Goal: Task Accomplishment & Management: Manage account settings

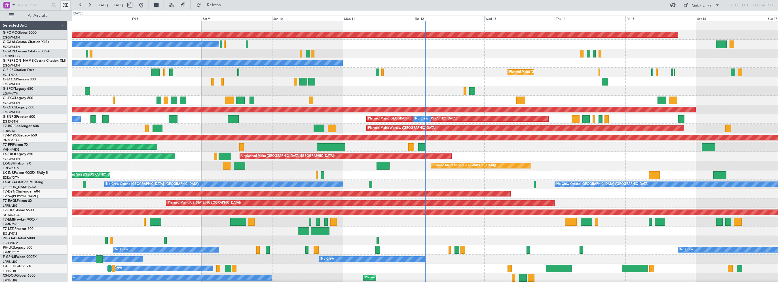
drag, startPoint x: 61, startPoint y: 6, endPoint x: 71, endPoint y: 9, distance: 10.1
click at [62, 6] on button at bounding box center [65, 5] width 9 height 9
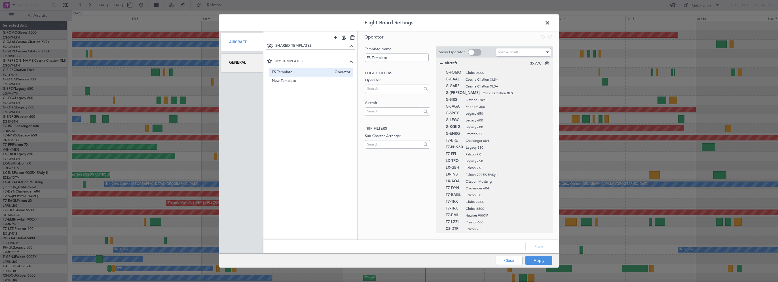
drag, startPoint x: 225, startPoint y: 62, endPoint x: 229, endPoint y: 62, distance: 4.3
click at [225, 62] on div "General" at bounding box center [241, 62] width 43 height 19
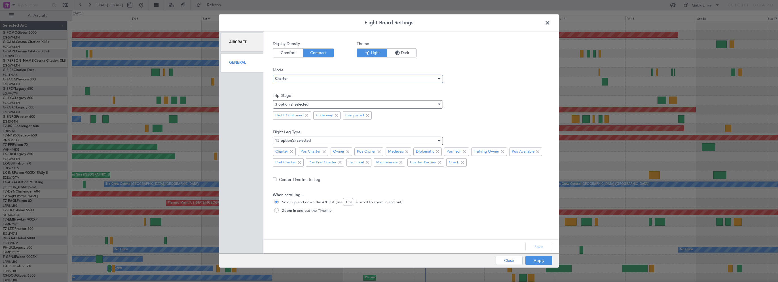
click at [295, 77] on div "Charter" at bounding box center [356, 79] width 162 height 9
click at [284, 99] on span "Ops" at bounding box center [357, 98] width 165 height 9
click at [535, 247] on button "Save" at bounding box center [538, 246] width 27 height 9
click at [536, 260] on div "Apply Close" at bounding box center [512, 261] width 82 height 14
click at [537, 260] on button "Apply" at bounding box center [538, 260] width 27 height 9
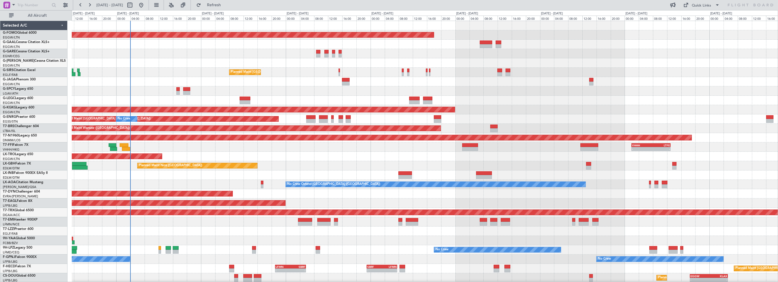
click at [194, 61] on div "Planned Maint Windsor Locks ([PERSON_NAME] Intl) Owner Planned Maint [GEOGRAPHI…" at bounding box center [425, 170] width 706 height 299
drag, startPoint x: 220, startPoint y: 4, endPoint x: 217, endPoint y: 7, distance: 5.0
click at [220, 4] on button "Refresh" at bounding box center [211, 5] width 34 height 9
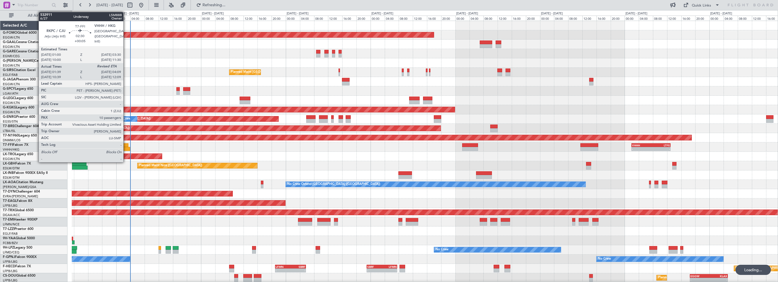
click at [126, 148] on div at bounding box center [126, 149] width 9 height 4
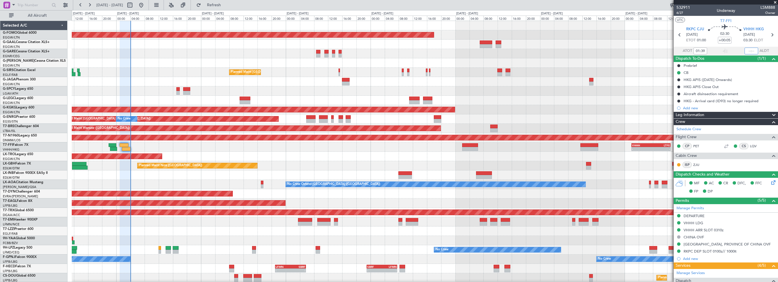
click at [749, 51] on input "text" at bounding box center [751, 51] width 14 height 7
type input "03:57"
drag, startPoint x: 43, startPoint y: 12, endPoint x: 49, endPoint y: 19, distance: 8.8
click at [43, 14] on span "All Aircraft" at bounding box center [37, 16] width 45 height 4
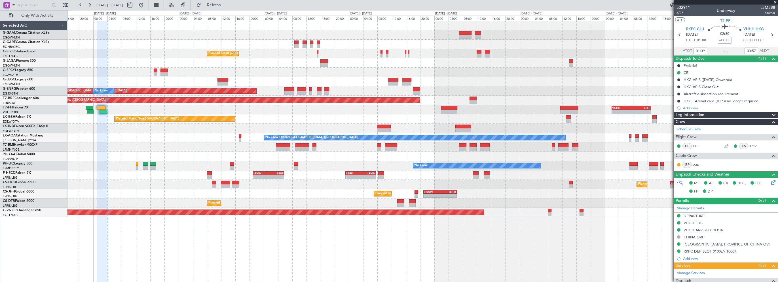
click at [320, 116] on div "Planned Maint Nice ([GEOGRAPHIC_DATA])" at bounding box center [422, 118] width 710 height 9
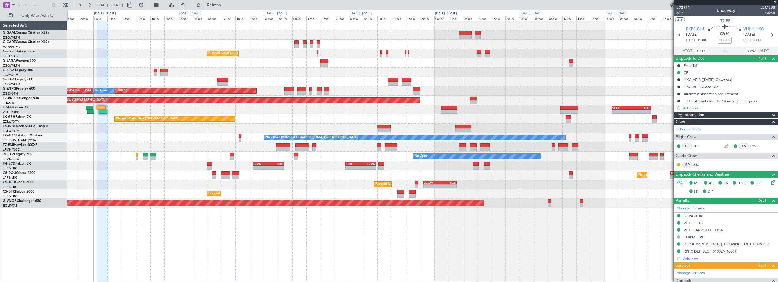
click at [776, 2] on span at bounding box center [775, 2] width 6 height 5
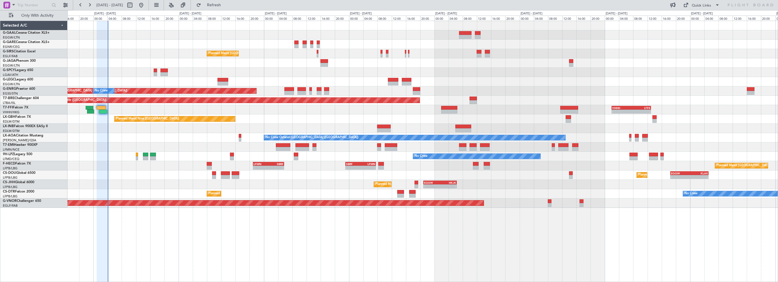
type input "0"
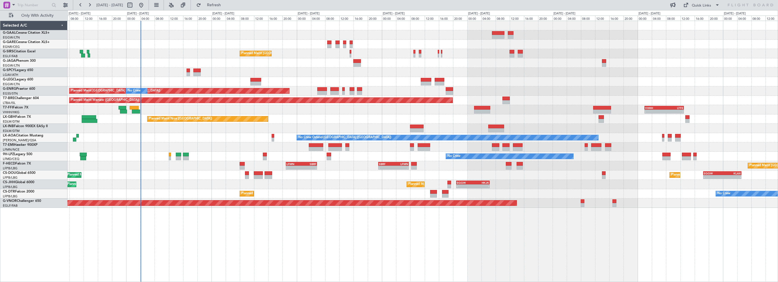
click at [177, 47] on div at bounding box center [422, 44] width 710 height 9
click at [223, 2] on button "Refresh" at bounding box center [211, 5] width 34 height 9
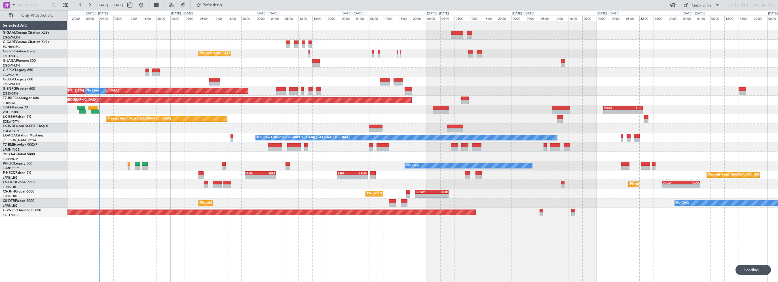
click at [160, 147] on div at bounding box center [422, 147] width 710 height 9
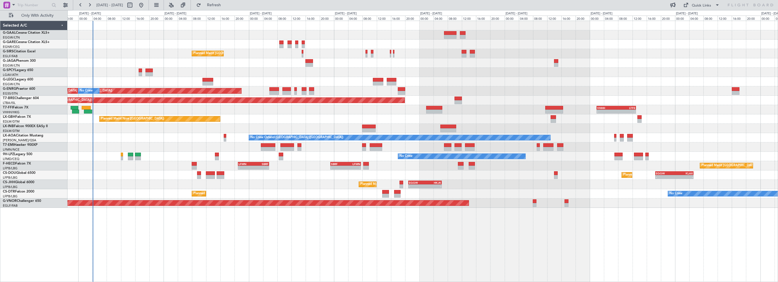
click at [414, 68] on div at bounding box center [422, 72] width 710 height 9
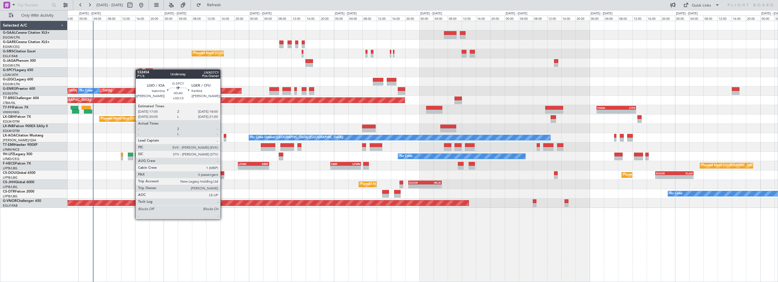
click at [139, 69] on div at bounding box center [140, 71] width 3 height 4
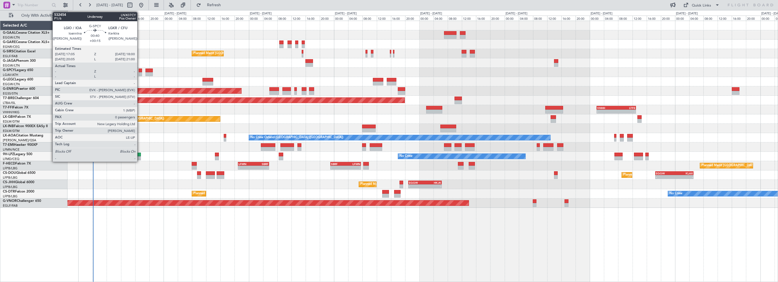
click at [140, 69] on div at bounding box center [140, 71] width 3 height 4
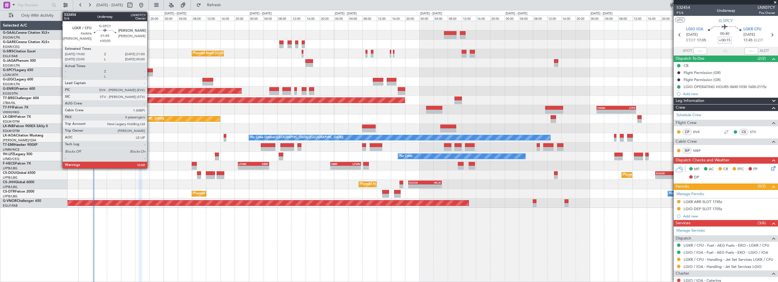
click at [150, 73] on div at bounding box center [148, 74] width 7 height 4
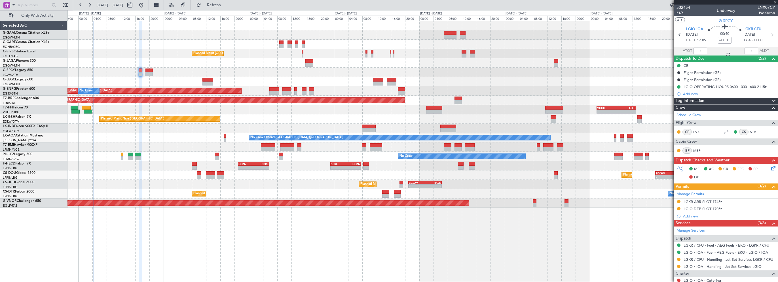
type input "4"
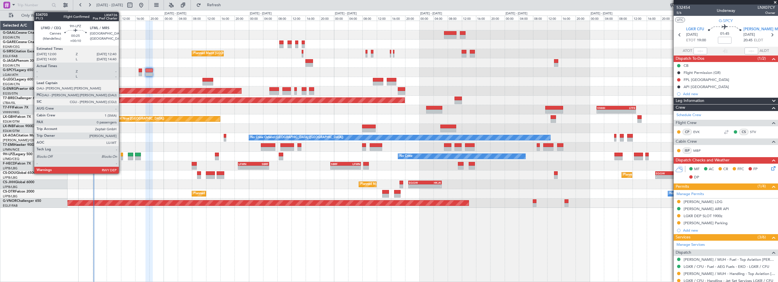
click at [121, 154] on div at bounding box center [122, 155] width 3 height 4
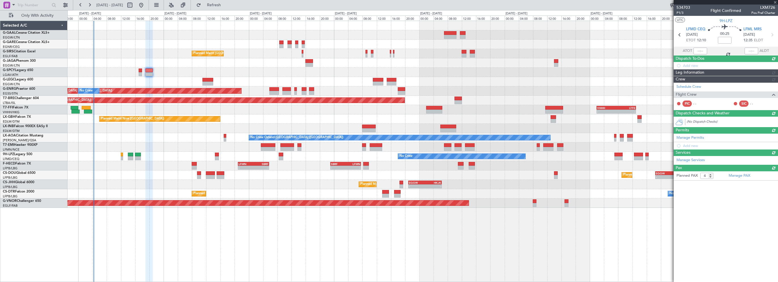
type input "+00:10"
type input "0"
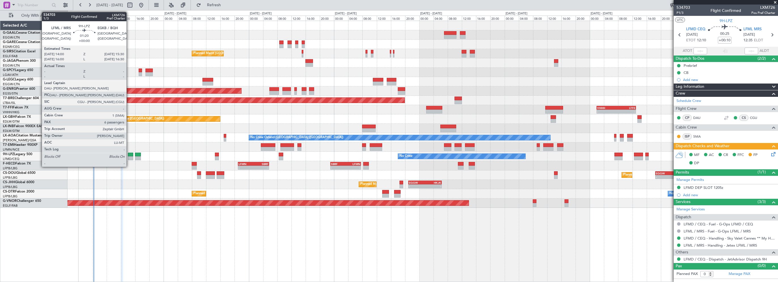
click at [129, 154] on div at bounding box center [130, 155] width 5 height 4
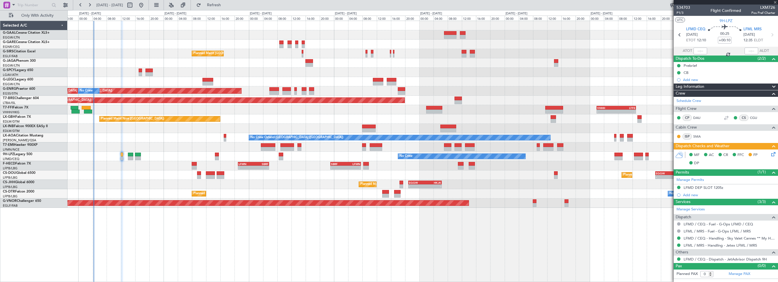
type input "6"
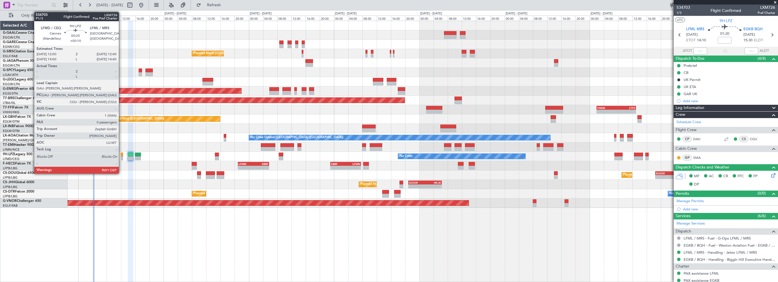
click at [121, 154] on div at bounding box center [122, 155] width 3 height 4
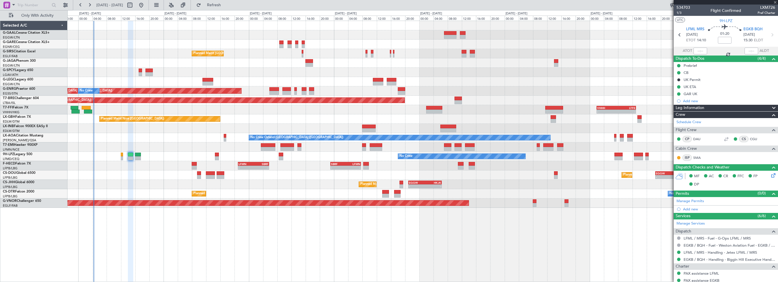
type input "+00:10"
type input "0"
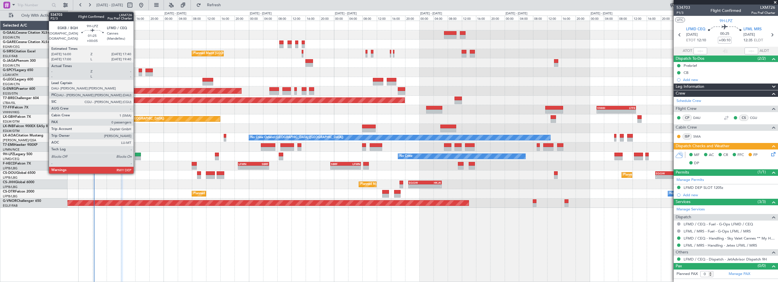
click at [137, 156] on div at bounding box center [138, 155] width 6 height 4
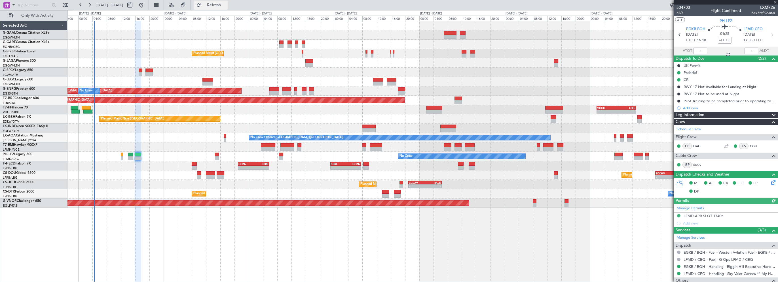
click at [227, 1] on button "Refresh" at bounding box center [211, 5] width 34 height 9
click at [160, 140] on div "No Crew Ostend-[GEOGRAPHIC_DATA] ([GEOGRAPHIC_DATA]) No Crew Ostend-[GEOGRAPHIC…" at bounding box center [422, 137] width 710 height 9
click at [355, 219] on div "Planned Maint [GEOGRAPHIC_DATA] ([GEOGRAPHIC_DATA]) Planned Maint [GEOGRAPHIC_D…" at bounding box center [422, 152] width 710 height 262
click at [226, 5] on span "Refresh" at bounding box center [214, 5] width 24 height 4
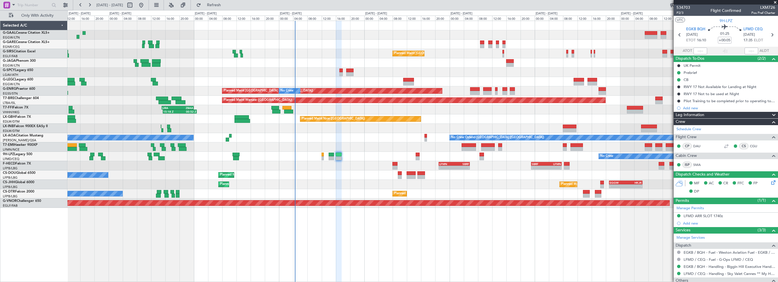
click at [309, 65] on div "No Crew Planned Maint London (Farnborough) Planned Maint London (Stansted) No C…" at bounding box center [422, 114] width 710 height 187
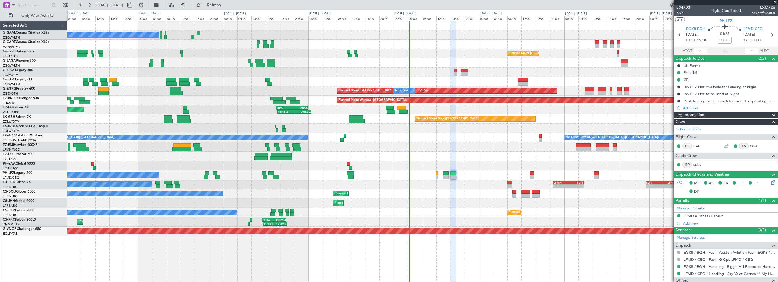
click at [306, 67] on div at bounding box center [422, 62] width 710 height 9
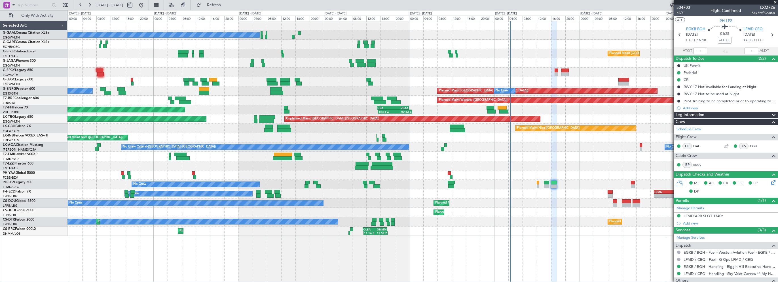
click at [339, 81] on div "No Crew Planned Maint London (Farnborough) A/C Unavailable Planned Maint London…" at bounding box center [422, 128] width 710 height 215
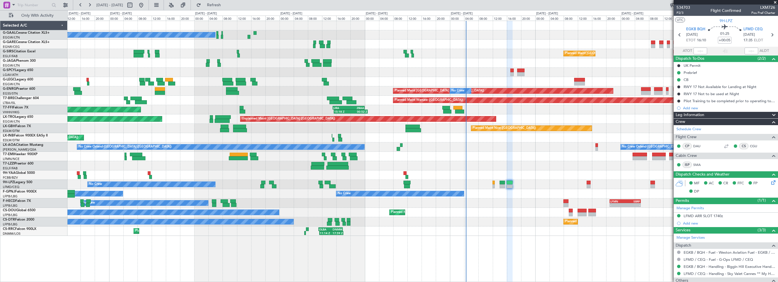
click at [82, 70] on div "No Crew Planned Maint London (Farnborough) Planned Maint London (Luton) Planned…" at bounding box center [422, 128] width 710 height 215
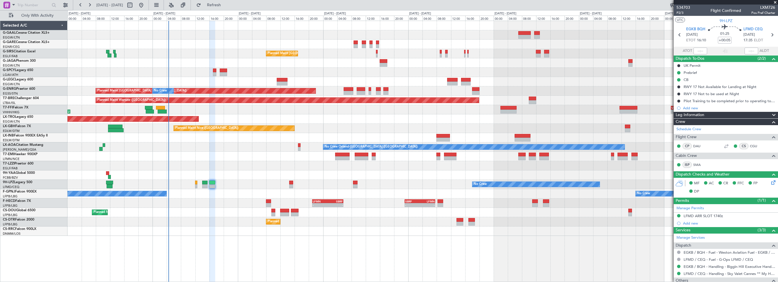
click at [188, 68] on div "No Crew Planned Maint London (Farnborough) Planned Maint London (Stansted) No C…" at bounding box center [422, 128] width 710 height 215
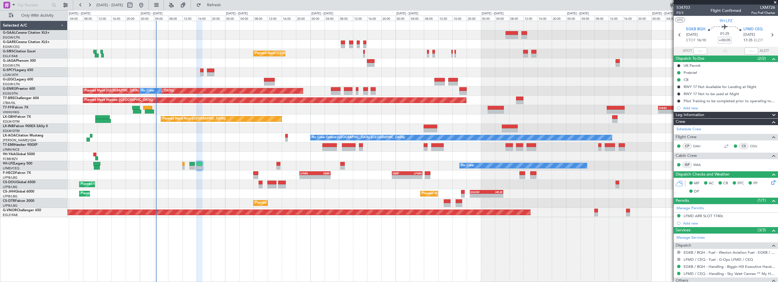
click at [247, 139] on div "No Crew Ostend-[GEOGRAPHIC_DATA] ([GEOGRAPHIC_DATA]) No Crew Ostend-[GEOGRAPHIC…" at bounding box center [422, 137] width 710 height 9
click at [226, 6] on span "Refresh" at bounding box center [214, 5] width 24 height 4
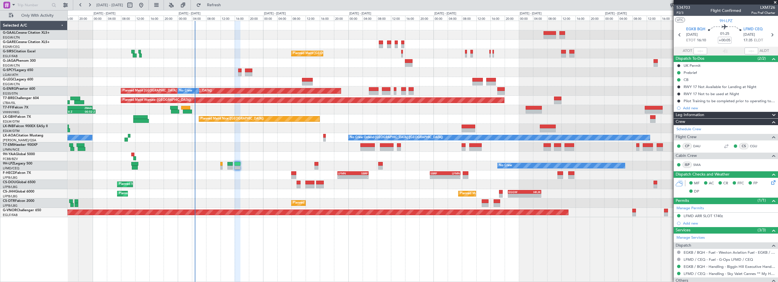
click at [259, 39] on div "No Crew Planned Maint London (Farnborough) Planned Maint London (Stansted) No C…" at bounding box center [422, 119] width 710 height 196
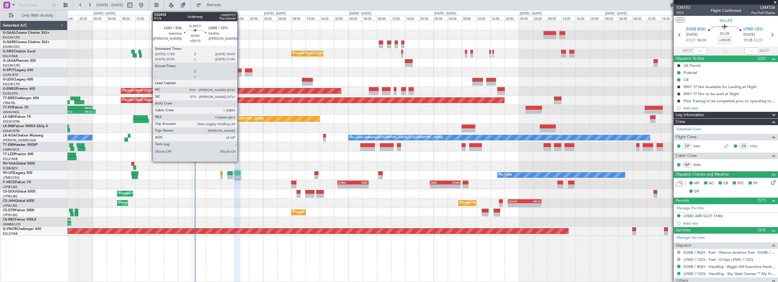
click at [240, 70] on div at bounding box center [239, 71] width 3 height 4
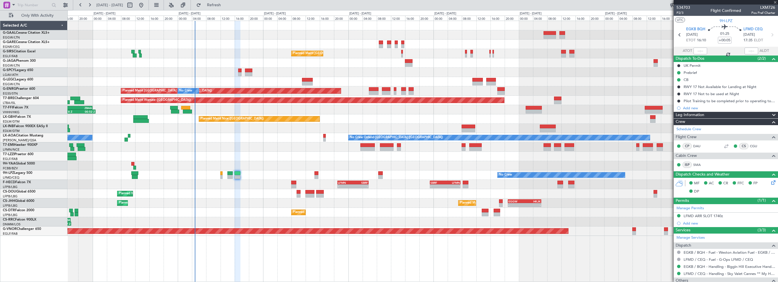
type input "+00:15"
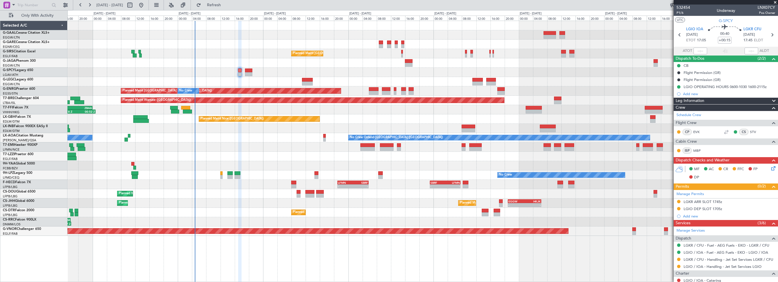
click at [321, 36] on div "No Crew" at bounding box center [422, 34] width 710 height 9
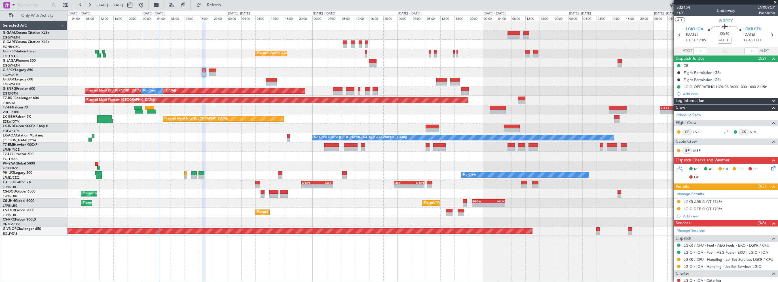
click at [287, 40] on div "No Crew Planned Maint London (Farnborough) Planned Maint London (Stansted) No C…" at bounding box center [422, 128] width 710 height 215
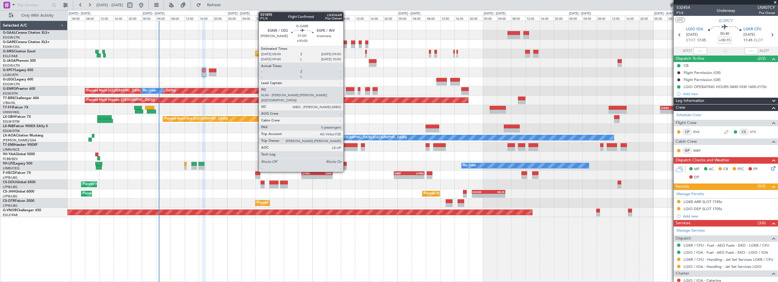
click at [346, 42] on div at bounding box center [345, 43] width 4 height 4
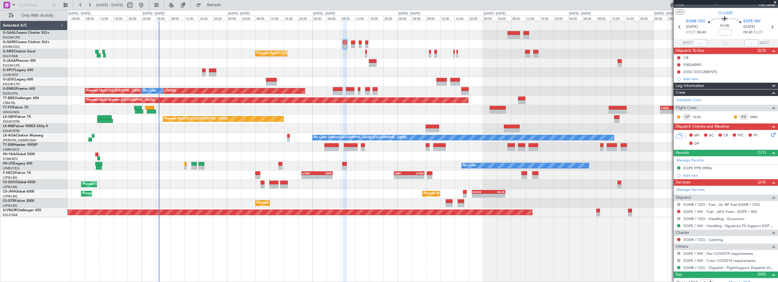
scroll to position [12, 0]
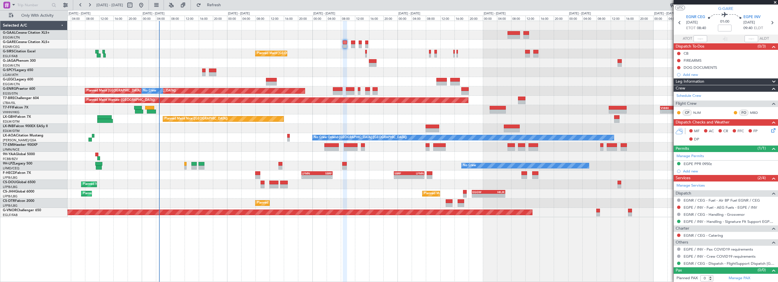
click at [727, 80] on div "Leg Information" at bounding box center [725, 82] width 104 height 7
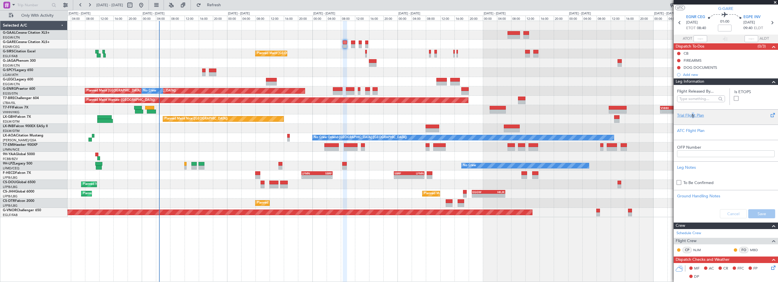
click at [693, 115] on div "Trial Flight Plan" at bounding box center [725, 116] width 97 height 6
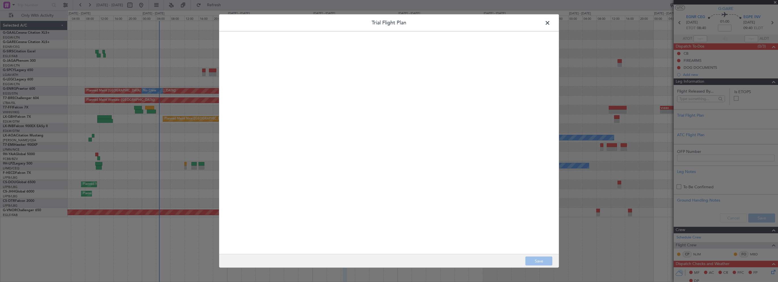
click at [444, 108] on quill-editor at bounding box center [389, 137] width 328 height 200
click div
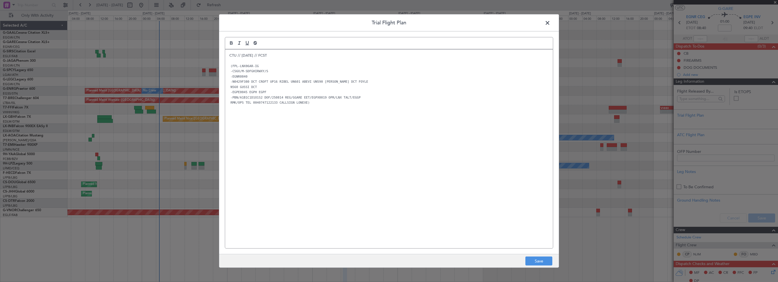
scroll to position [0, 0]
click div "CTU // 12AUG // FCST (FPL-LNX06AR-IG -C56X/M-SDFGHIRWXY/S -EGNR0840 -N0429F380 …"
click button "Save"
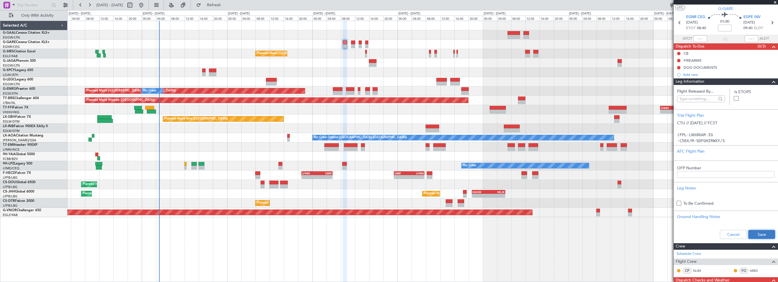
click button "Save"
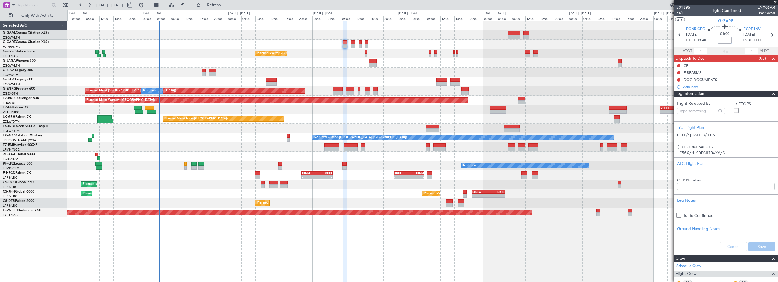
click input
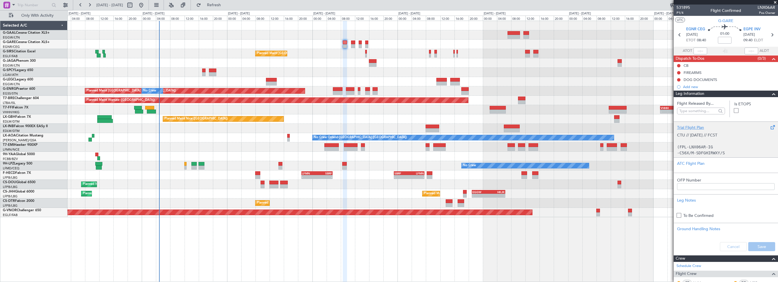
click div "Trial Flight Plan"
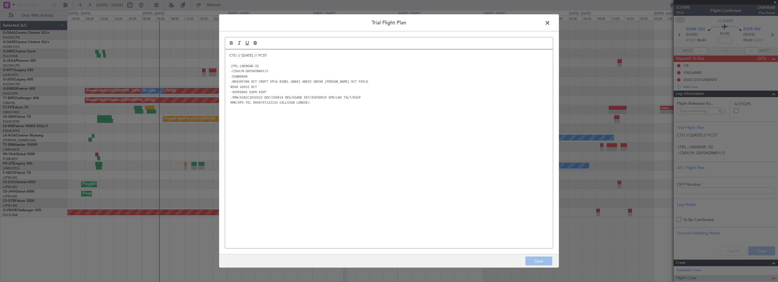
click span
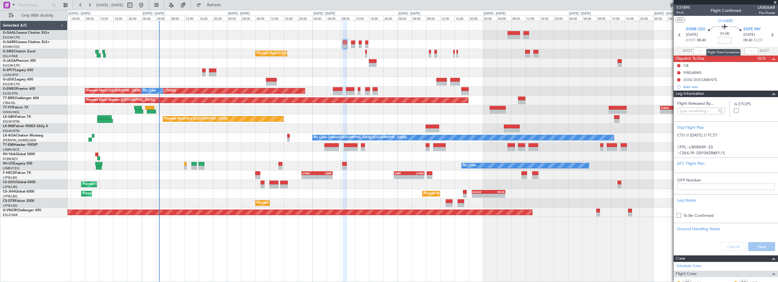
click input
type input "-00:15"
click span
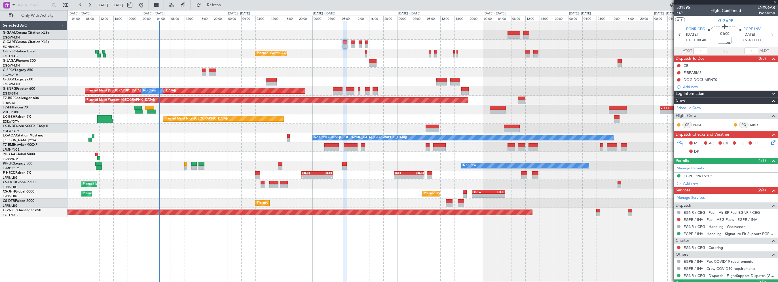
click div "MF AC CR FFC FP DP"
click icon
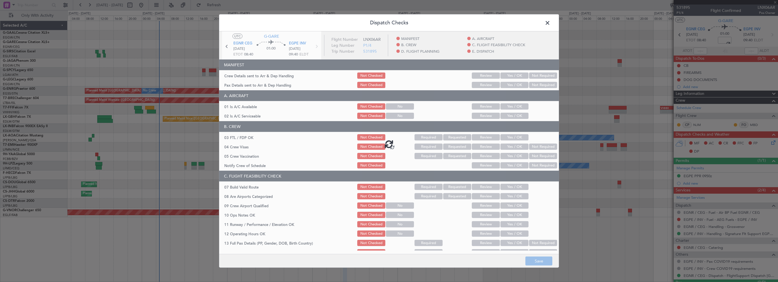
click div
type input "-00:15"
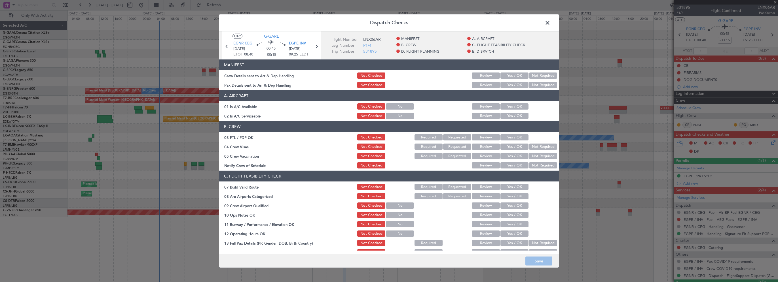
click button "Yes / OK"
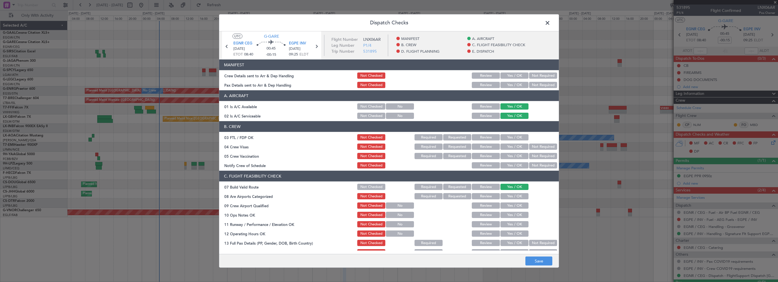
click section "C. FLIGHT FEASIBILITY CHECK 07 Build Valid Route Not Checked Required Requested…"
click button "Yes / OK"
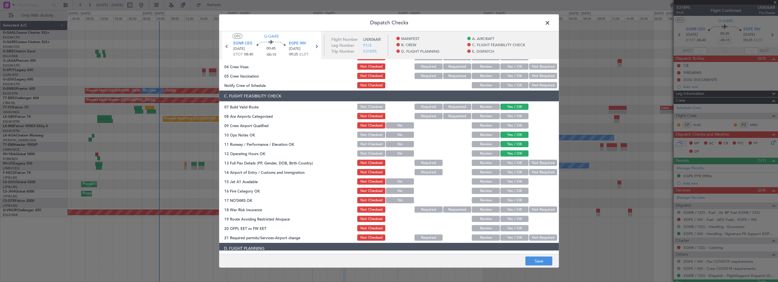
scroll to position [85, 0]
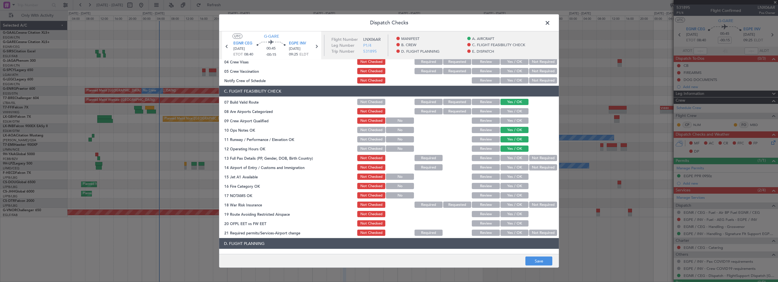
click button "Yes / OK"
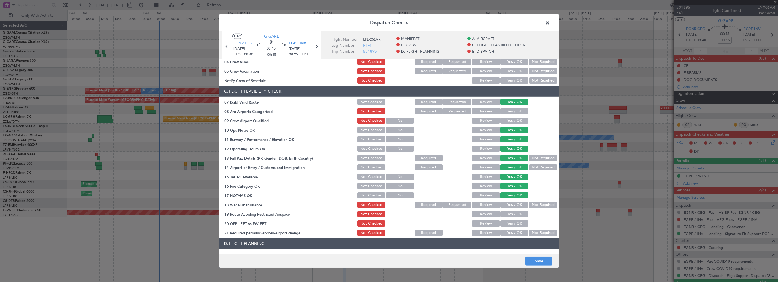
click button "Not Required"
click button "Yes / OK"
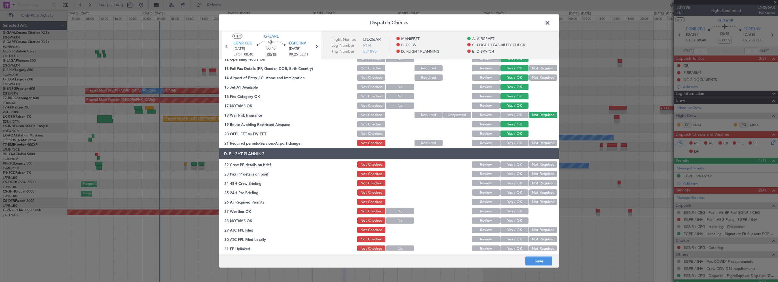
scroll to position [227, 0]
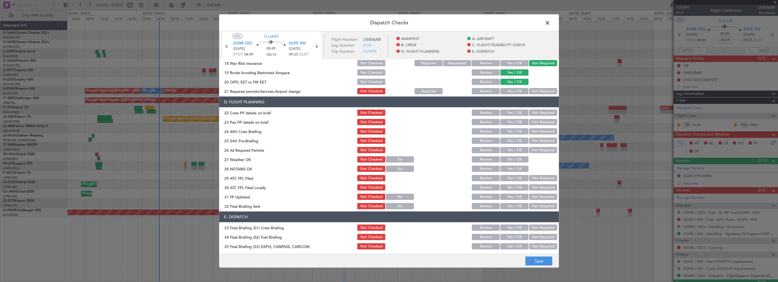
click button "Yes / OK"
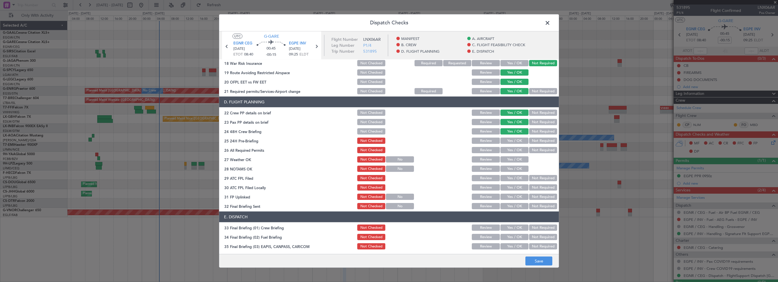
click button "Not Required"
click button "Save"
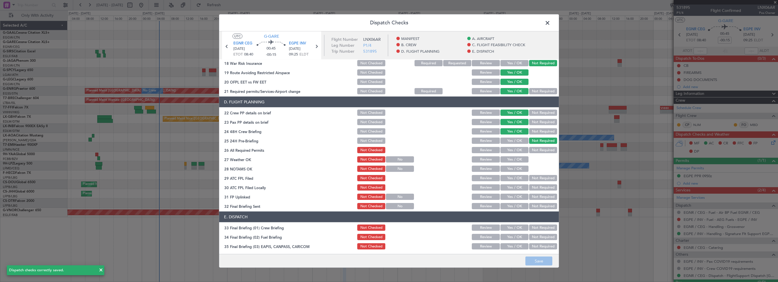
click span
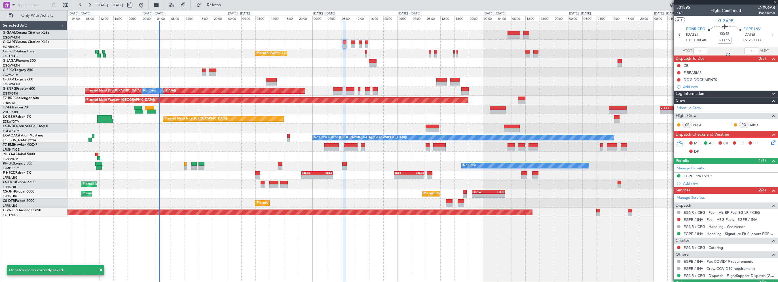
type input "4"
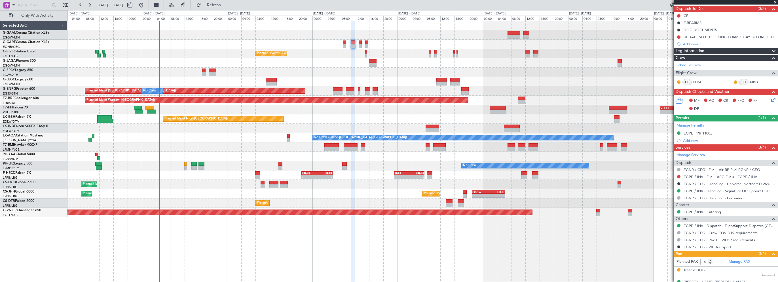
scroll to position [84, 0]
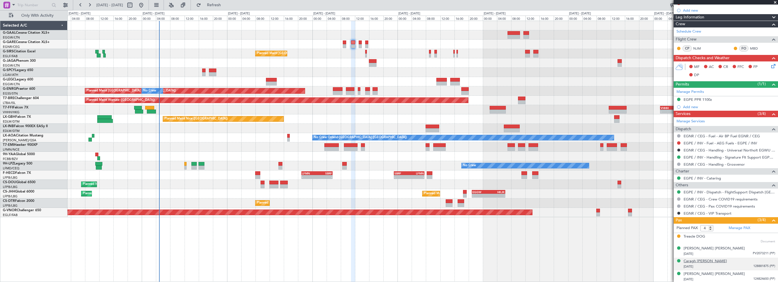
click div "Caragh Jane Roberts"
click img
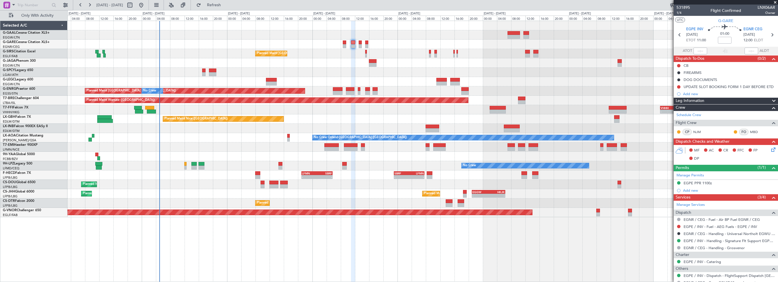
click at [708, 103] on div "Leg Information" at bounding box center [725, 101] width 104 height 7
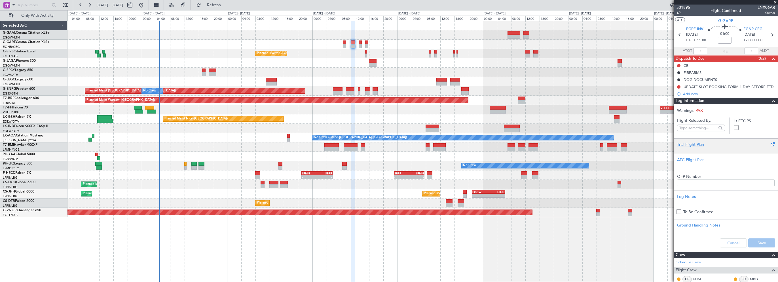
click at [686, 145] on div "Trial Flight Plan" at bounding box center [725, 145] width 97 height 6
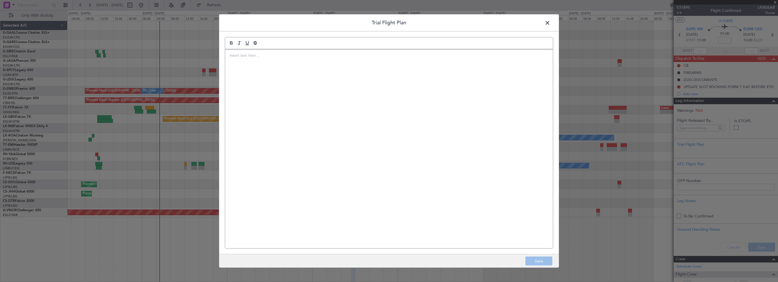
drag, startPoint x: 363, startPoint y: 79, endPoint x: 366, endPoint y: 79, distance: 3.4
click at [363, 79] on div at bounding box center [389, 149] width 328 height 199
click at [351, 200] on div "CTU // 12AUG // FCST (FPL-LNX06AR-IG -C56X/M-SDFGHIRWXY/S -EGPE1100 -N0432F370 …" at bounding box center [389, 149] width 328 height 199
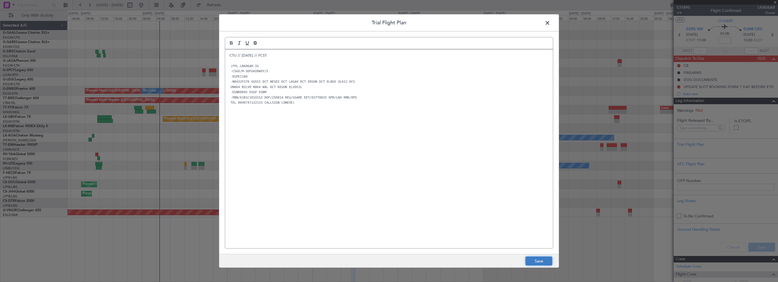
click at [542, 257] on button "Save" at bounding box center [538, 261] width 27 height 9
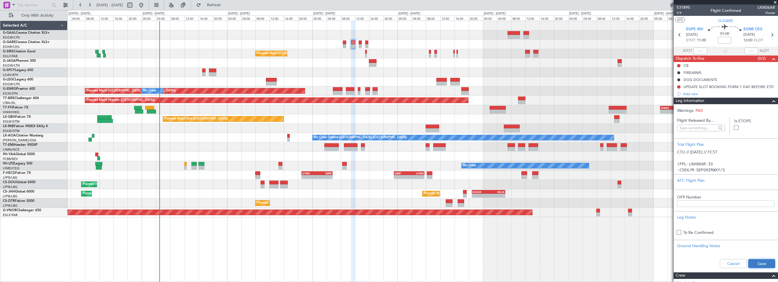
click at [756, 264] on button "Save" at bounding box center [761, 263] width 27 height 9
click at [724, 42] on input at bounding box center [725, 40] width 14 height 7
type input "-00:15"
click at [770, 99] on span at bounding box center [773, 101] width 7 height 7
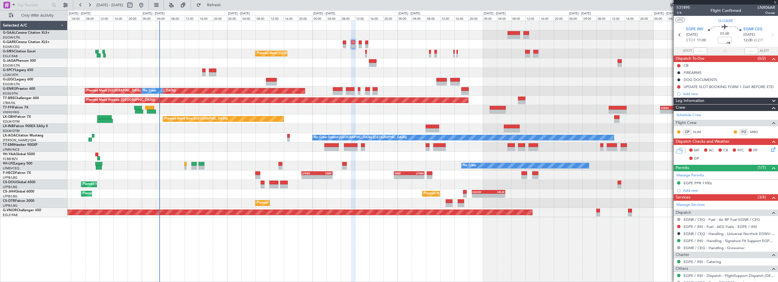
click at [770, 150] on icon at bounding box center [772, 149] width 5 height 5
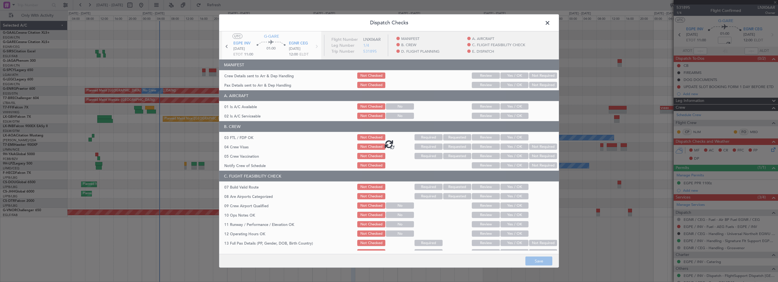
click at [507, 105] on div at bounding box center [389, 143] width 340 height 225
type input "-00:15"
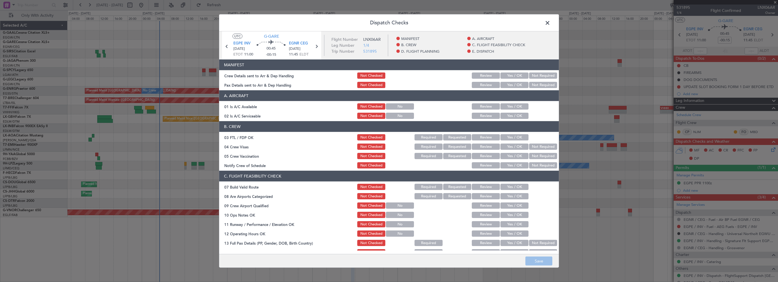
click at [510, 106] on button "Yes / OK" at bounding box center [514, 106] width 28 height 6
click at [509, 111] on section "A. AIRCRAFT 01 Is A/C Available Not Checked No Review Yes / OK 02 Is A/C Servic…" at bounding box center [389, 104] width 340 height 29
click at [508, 113] on button "Yes / OK" at bounding box center [514, 116] width 28 height 6
click at [512, 186] on button "Yes / OK" at bounding box center [514, 187] width 28 height 6
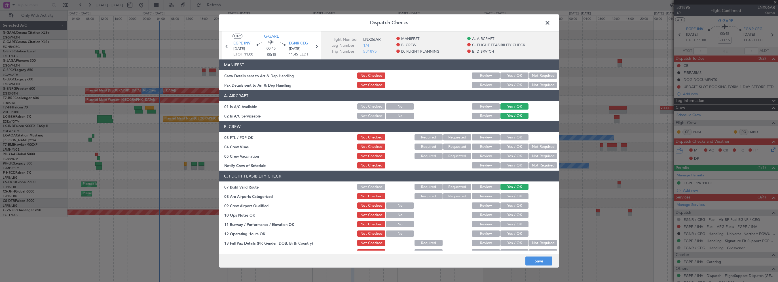
click at [511, 215] on button "Yes / OK" at bounding box center [514, 215] width 28 height 6
click at [511, 225] on button "Yes / OK" at bounding box center [514, 224] width 28 height 6
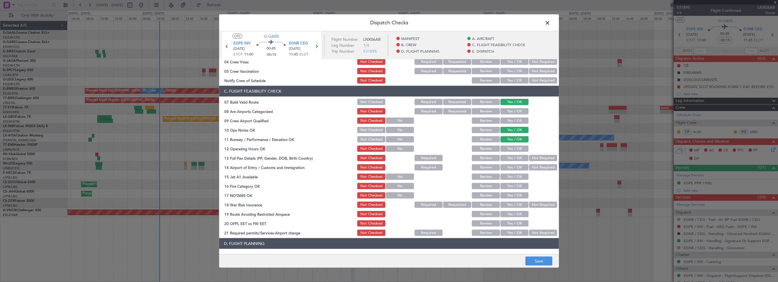
click at [512, 153] on section "C. FLIGHT FEASIBILITY CHECK 07 Build Valid Route Not Checked Required Requested…" at bounding box center [389, 161] width 340 height 151
click at [516, 149] on button "Yes / OK" at bounding box center [514, 149] width 28 height 6
click at [512, 164] on div "Yes / OK" at bounding box center [513, 168] width 29 height 8
click at [514, 158] on button "Yes / OK" at bounding box center [514, 158] width 28 height 6
drag, startPoint x: 515, startPoint y: 166, endPoint x: 515, endPoint y: 175, distance: 9.7
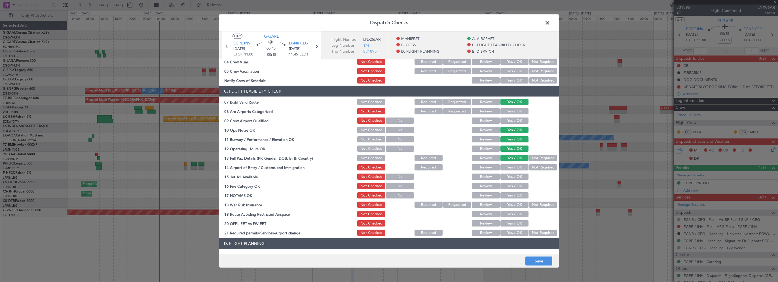
click at [515, 166] on button "Yes / OK" at bounding box center [514, 167] width 28 height 6
click at [515, 178] on button "Yes / OK" at bounding box center [514, 177] width 28 height 6
click at [514, 186] on button "Yes / OK" at bounding box center [514, 186] width 28 height 6
drag, startPoint x: 514, startPoint y: 195, endPoint x: 528, endPoint y: 205, distance: 17.4
click at [514, 195] on button "Yes / OK" at bounding box center [514, 195] width 28 height 6
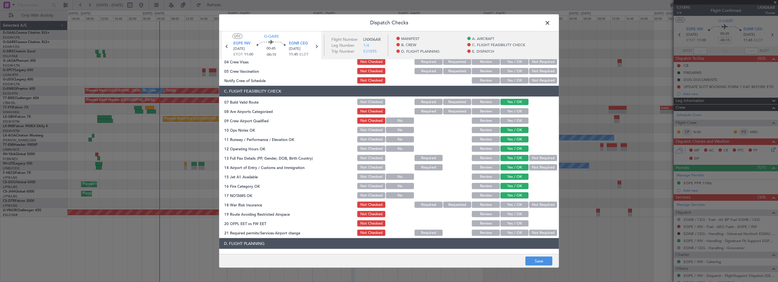
click at [532, 207] on button "Not Required" at bounding box center [543, 205] width 28 height 6
click at [516, 214] on button "Yes / OK" at bounding box center [514, 214] width 28 height 6
click at [514, 222] on button "Yes / OK" at bounding box center [514, 223] width 28 height 6
click at [516, 233] on button "Yes / OK" at bounding box center [514, 233] width 28 height 6
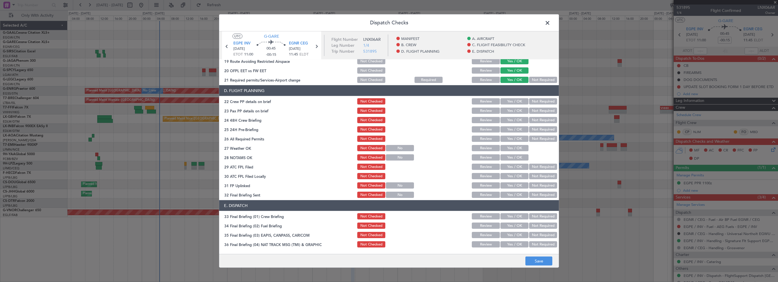
scroll to position [255, 0]
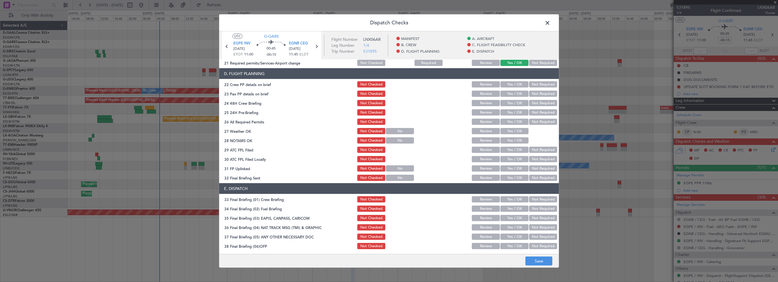
click at [513, 83] on button "Yes / OK" at bounding box center [514, 84] width 28 height 6
drag, startPoint x: 512, startPoint y: 90, endPoint x: 512, endPoint y: 94, distance: 4.0
click at [512, 91] on button "Yes / OK" at bounding box center [514, 94] width 28 height 6
click at [512, 108] on section "D. FLIGHT PLANNING 22 Crew PP details on brief Not Checked Review Yes / OK Not …" at bounding box center [389, 125] width 340 height 114
drag, startPoint x: 514, startPoint y: 104, endPoint x: 521, endPoint y: 112, distance: 11.0
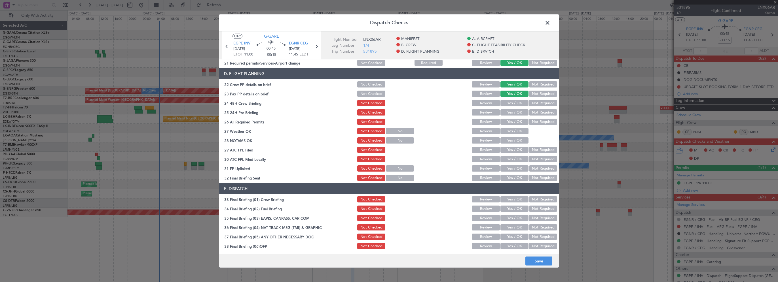
click at [514, 104] on button "Yes / OK" at bounding box center [514, 103] width 28 height 6
click at [530, 116] on section "D. FLIGHT PLANNING 22 Crew PP details on brief Not Checked Review Yes / OK Not …" at bounding box center [389, 125] width 340 height 114
click at [536, 114] on button "Not Required" at bounding box center [543, 112] width 28 height 6
click at [534, 258] on button "Save" at bounding box center [538, 261] width 27 height 9
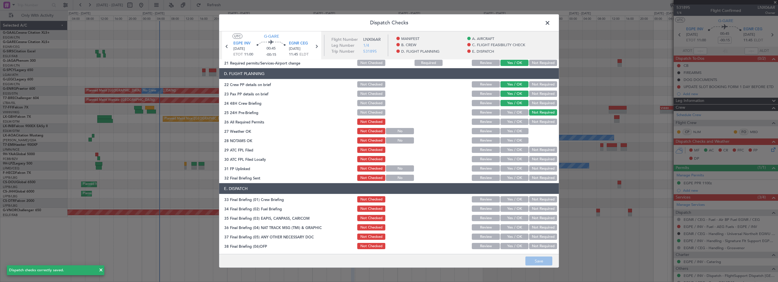
click at [550, 22] on span at bounding box center [550, 24] width 0 height 11
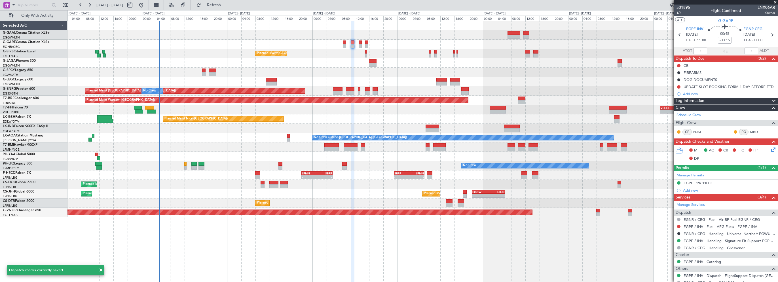
click at [577, 46] on div at bounding box center [422, 44] width 710 height 9
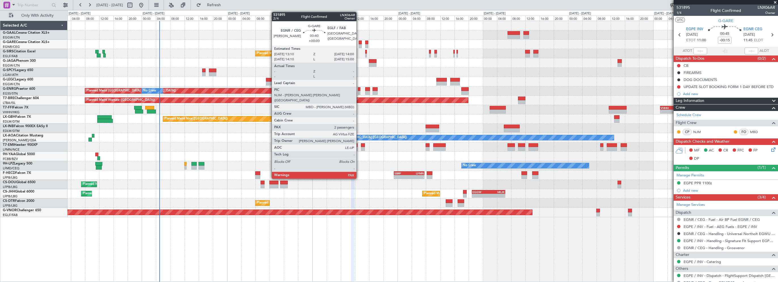
click at [359, 41] on div at bounding box center [360, 43] width 3 height 4
type input "3"
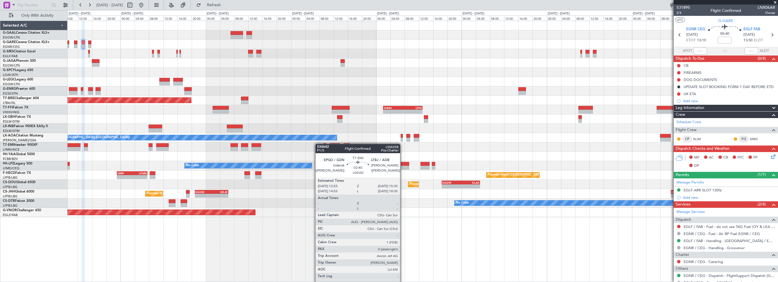
click at [263, 144] on div at bounding box center [422, 147] width 710 height 9
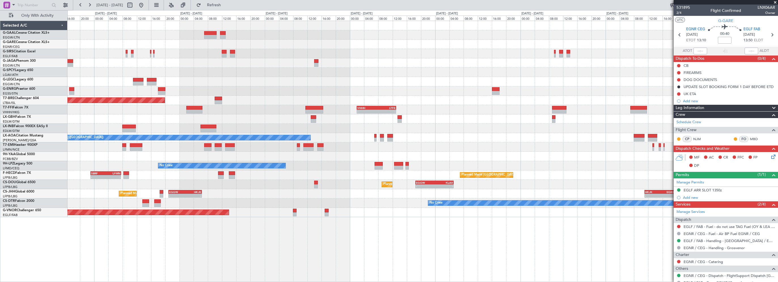
click at [288, 146] on div at bounding box center [422, 147] width 710 height 9
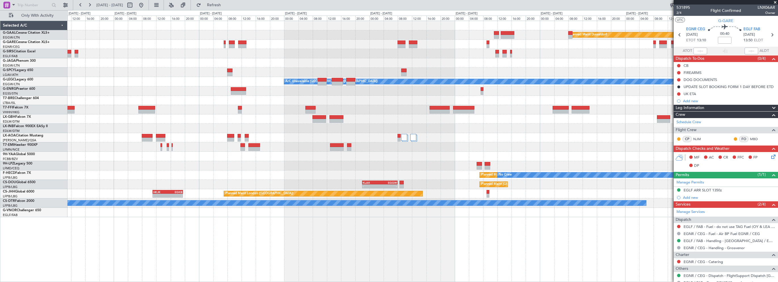
click at [376, 150] on div at bounding box center [422, 147] width 710 height 9
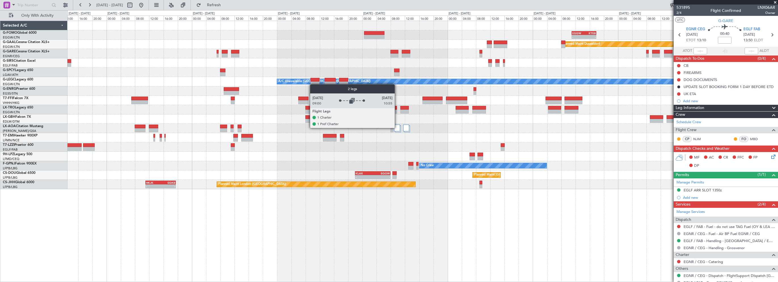
click at [397, 128] on div at bounding box center [397, 128] width 6 height 7
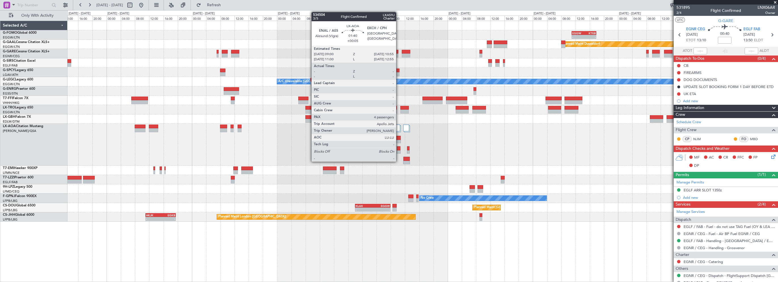
click at [398, 138] on div at bounding box center [397, 138] width 7 height 4
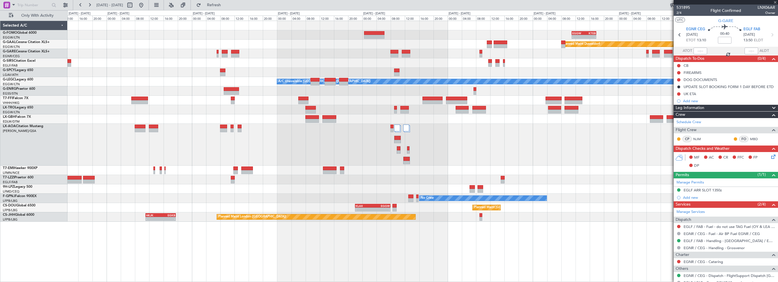
type input "+00:05"
type input "4"
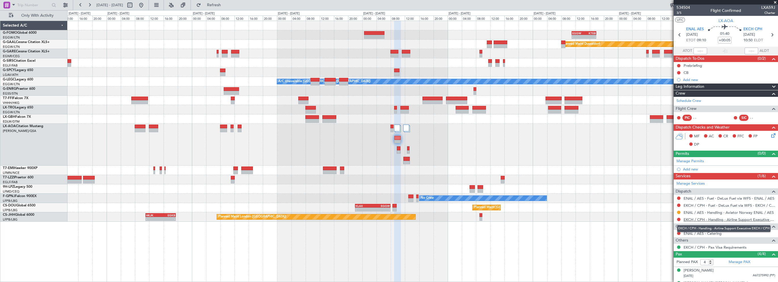
click at [739, 217] on link "EKCH / CPH - Handling - Airline Support Executive EKCH / CPH" at bounding box center [729, 219] width 92 height 5
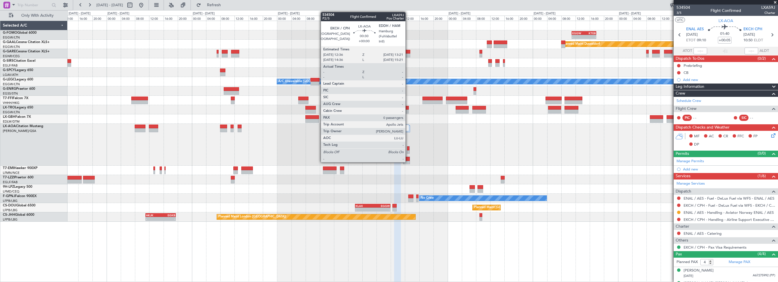
click at [408, 149] on div at bounding box center [408, 149] width 2 height 4
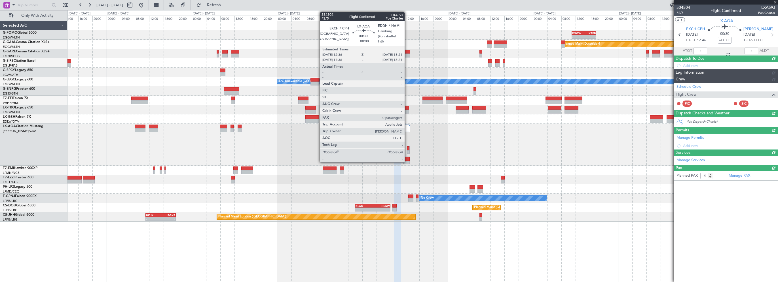
type input "0"
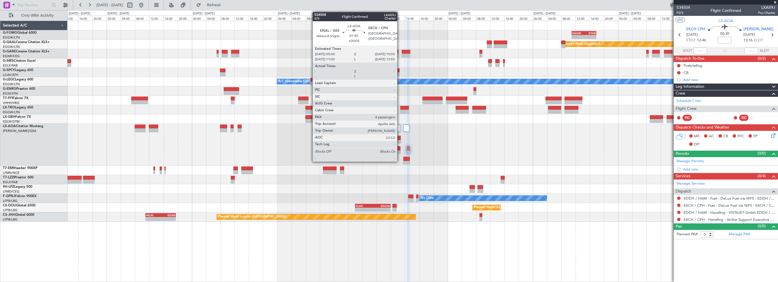
click at [400, 138] on div at bounding box center [397, 138] width 7 height 4
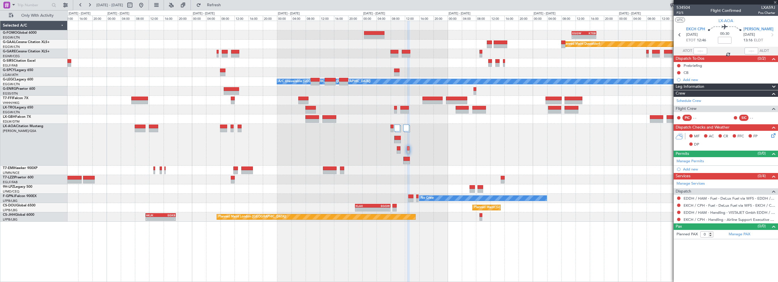
type input "+00:05"
type input "4"
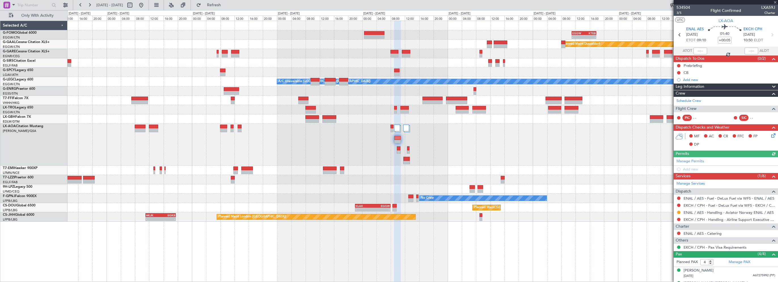
click at [555, 154] on div at bounding box center [422, 145] width 710 height 42
click at [727, 219] on link "EKCH / CPH - Handling - Airline Support Executive EKCH / CPH" at bounding box center [729, 219] width 92 height 5
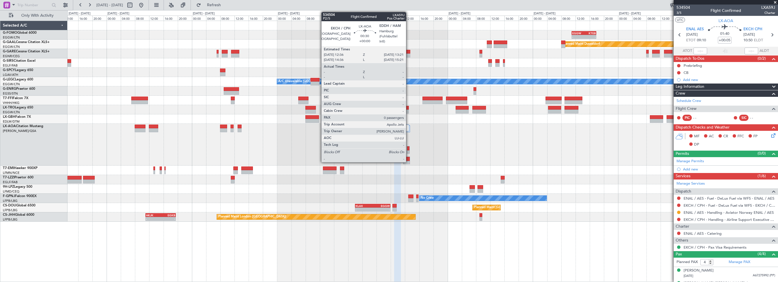
click at [408, 148] on div at bounding box center [408, 149] width 2 height 4
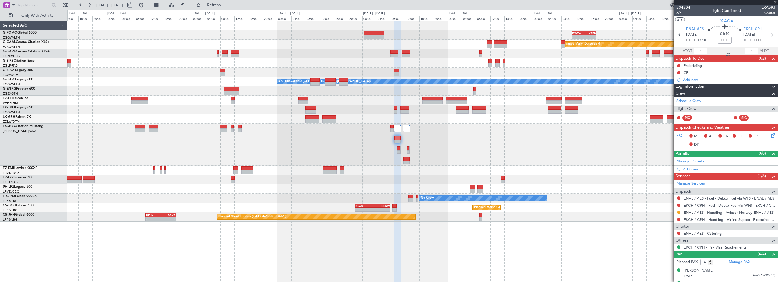
type input "0"
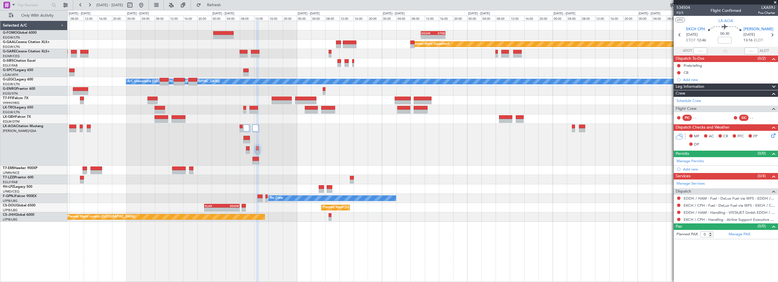
click at [423, 158] on div at bounding box center [422, 145] width 710 height 42
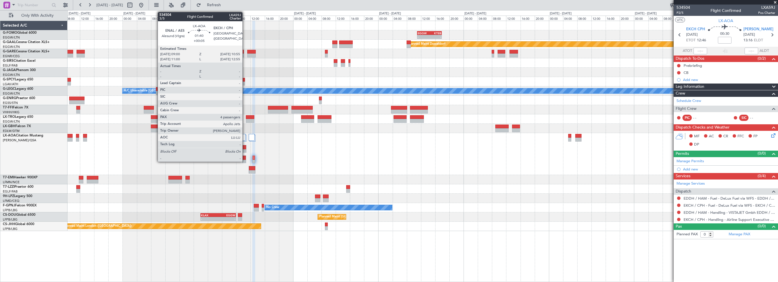
click at [245, 147] on div at bounding box center [243, 147] width 7 height 4
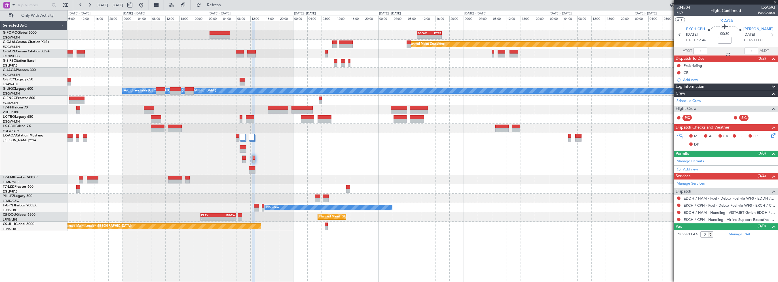
type input "+00:05"
type input "4"
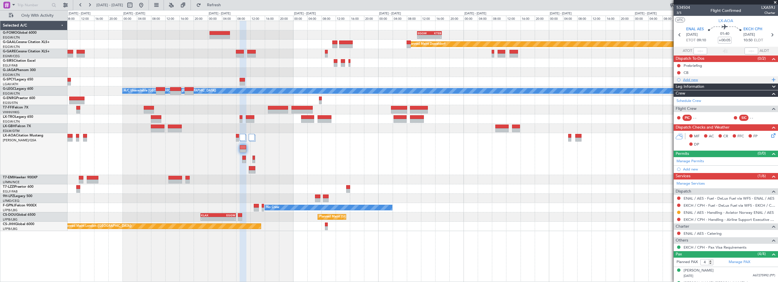
click at [693, 78] on div "Add new" at bounding box center [726, 79] width 87 height 5
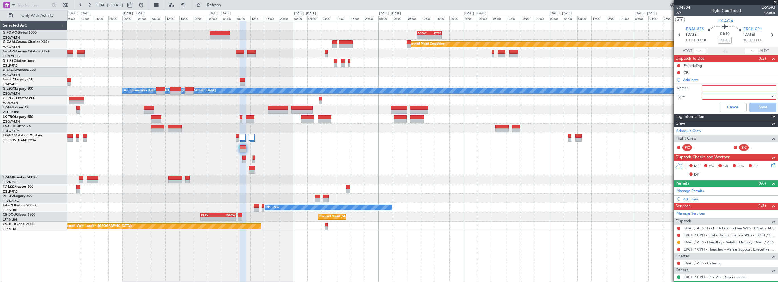
click at [710, 87] on input "Name:" at bounding box center [738, 88] width 75 height 6
type input "EKCH Schedule"
click at [702, 94] on div at bounding box center [738, 96] width 75 height 7
click at [707, 104] on span "Generic" at bounding box center [736, 107] width 66 height 9
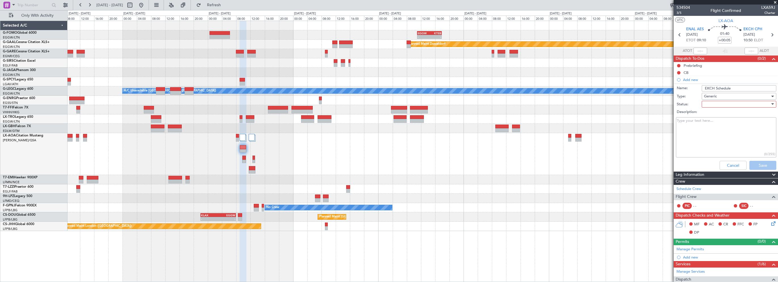
click at [707, 104] on div at bounding box center [737, 104] width 66 height 9
click at [712, 126] on span "In Progress" at bounding box center [736, 124] width 66 height 9
click at [717, 127] on textarea "Description:" at bounding box center [726, 137] width 100 height 41
paste textarea "SKED ETD ENAL/AES 24/AUG 0900Z - ETA EKCH/CPH 24/AUG 1055Z CREW 0 PAX 4 SKED ET…"
drag, startPoint x: 718, startPoint y: 149, endPoint x: 706, endPoint y: 139, distance: 14.5
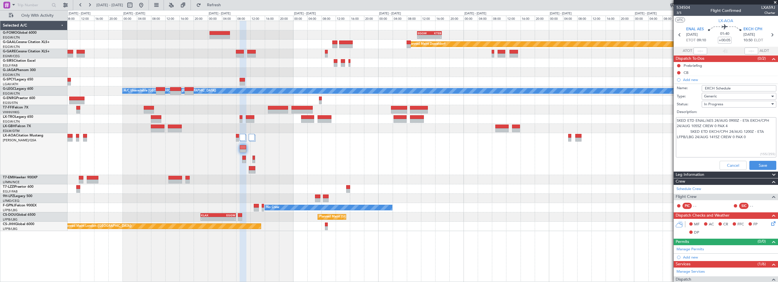
click at [718, 149] on textarea "SKED ETD ENAL/AES 24/AUG 0900Z - ETA EKCH/CPH 24/AUG 1055Z CREW 0 PAX 4 SKED ET…" at bounding box center [726, 137] width 100 height 41
drag, startPoint x: 688, startPoint y: 132, endPoint x: 666, endPoint y: 132, distance: 22.1
click at [666, 132] on fb-app "22 Aug 2025 - 30 Aug 2025 Refresh Quick Links Only With Activity - - EGGW 11:00…" at bounding box center [389, 143] width 778 height 278
click at [747, 141] on textarea "SKED ETD ENAL/AES 24/AUG 0900Z - ETA EKCH/CPH 24/AUG 1055Z CREW 0 PAX 4 SKED ET…" at bounding box center [726, 137] width 100 height 41
type textarea "SKED ETD ENAL/AES 24/AUG 0900Z - ETA EKCH/CPH 24/AUG 1055Z CREW 0 PAX 4 SKED ET…"
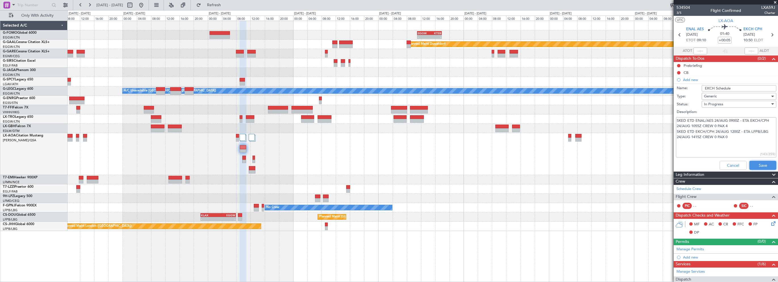
click at [750, 165] on button "Save" at bounding box center [762, 165] width 27 height 9
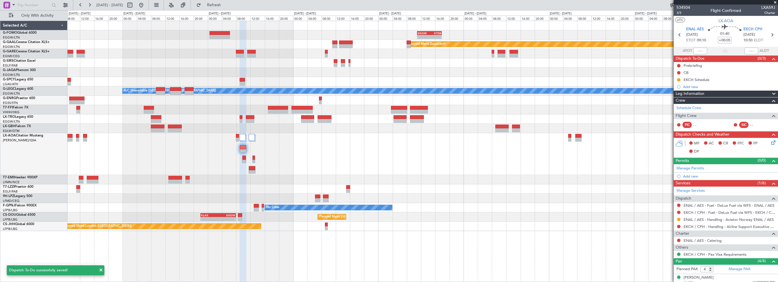
click at [528, 199] on div at bounding box center [422, 198] width 710 height 9
click at [331, 154] on div at bounding box center [422, 154] width 710 height 42
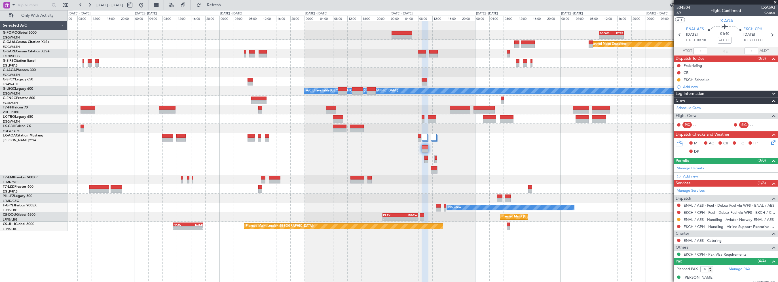
click at [394, 165] on div at bounding box center [422, 154] width 710 height 42
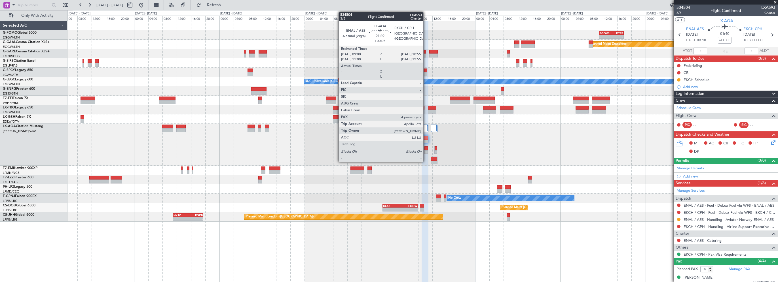
click at [426, 138] on div at bounding box center [425, 138] width 7 height 4
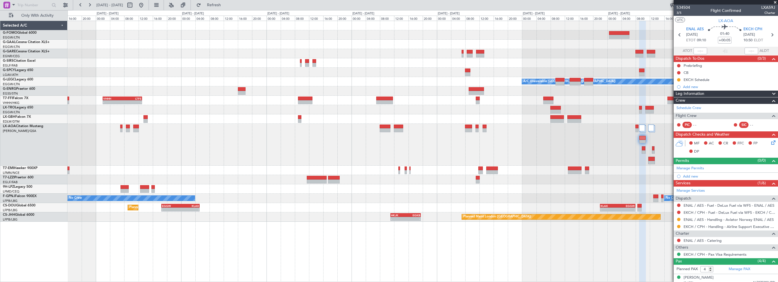
click at [450, 152] on div "No Crew Ostend-[GEOGRAPHIC_DATA] ([GEOGRAPHIC_DATA])" at bounding box center [422, 145] width 710 height 42
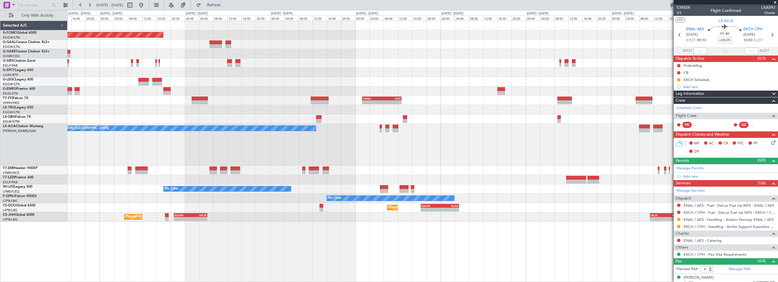
click at [426, 161] on div "No Crew Ostend-[GEOGRAPHIC_DATA] ([GEOGRAPHIC_DATA])" at bounding box center [422, 145] width 710 height 42
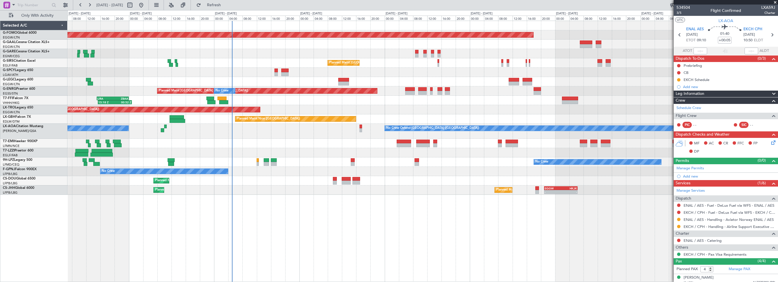
click at [273, 149] on div "Planned Maint Windsor Locks (Bradley Intl) No Crew Planned Maint London (Farnbo…" at bounding box center [422, 108] width 710 height 174
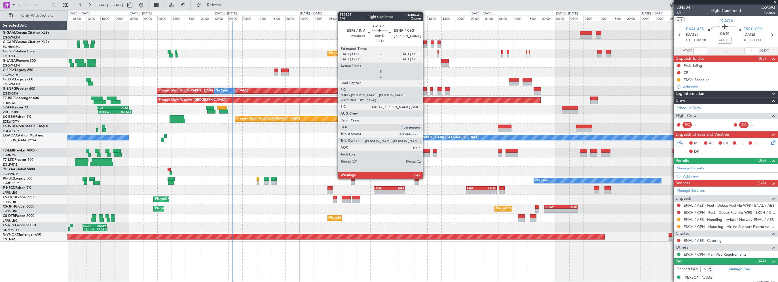
click at [424, 42] on div at bounding box center [424, 43] width 3 height 4
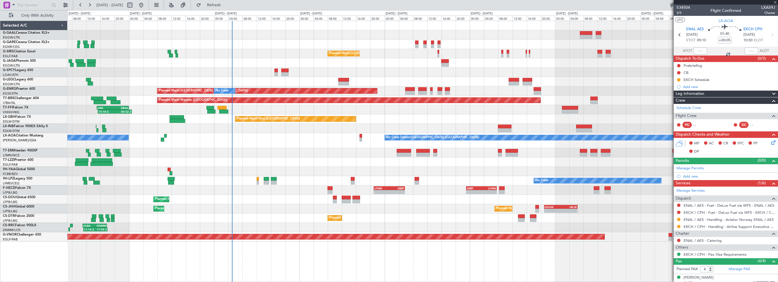
type input "-00:15"
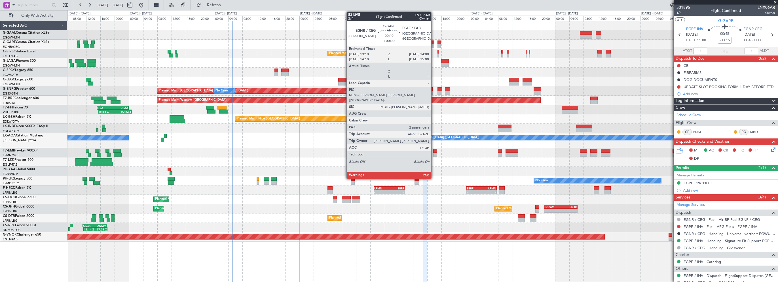
click at [434, 43] on div at bounding box center [432, 43] width 3 height 4
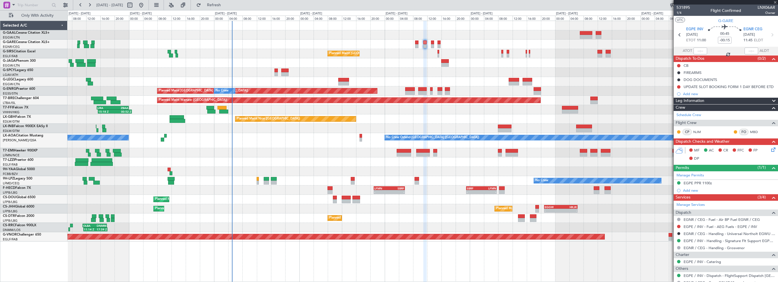
type input "3"
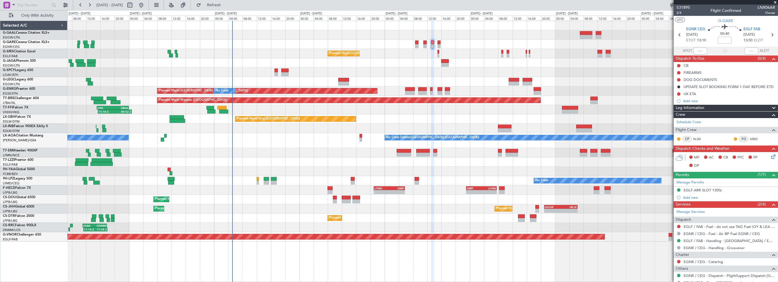
click at [712, 109] on div "Leg Information" at bounding box center [725, 108] width 104 height 7
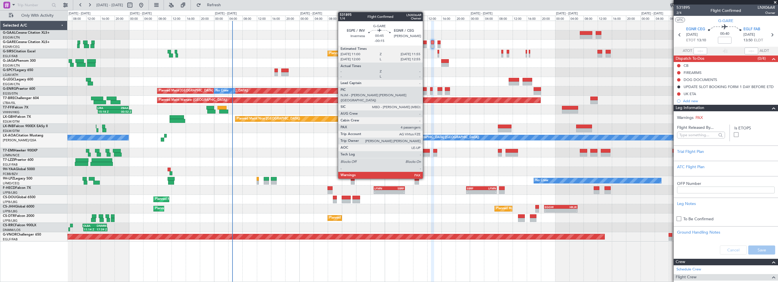
click at [425, 42] on div at bounding box center [424, 43] width 3 height 4
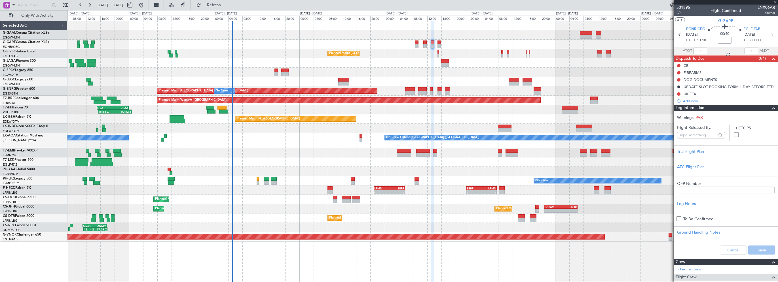
type input "-00:15"
type input "4"
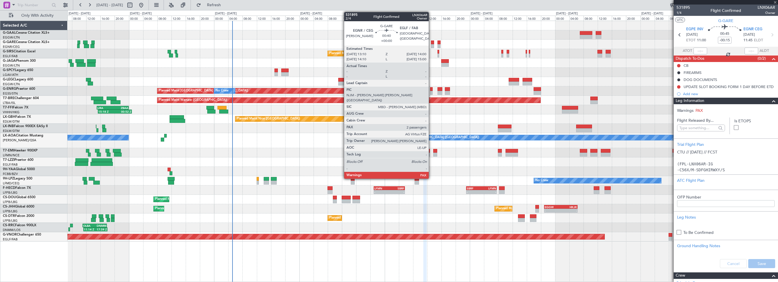
click at [431, 41] on div at bounding box center [432, 43] width 3 height 4
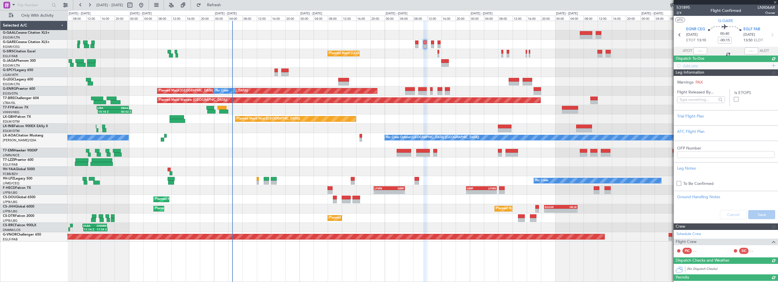
type input "3"
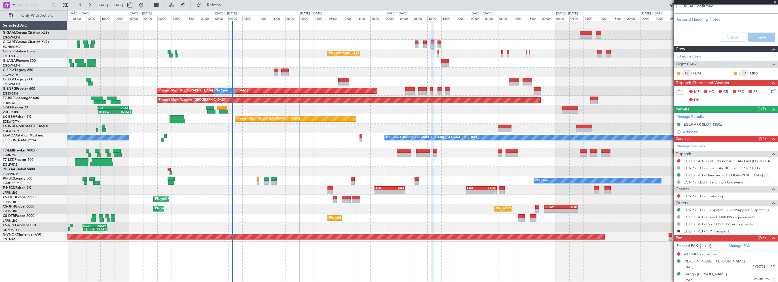
scroll to position [71, 0]
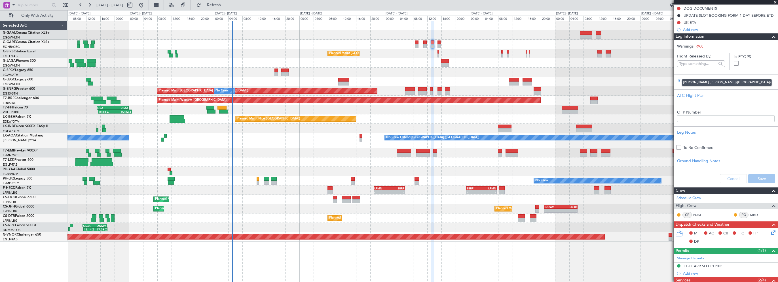
click at [699, 81] on div "[PERSON_NAME] [PERSON_NAME] ([GEOGRAPHIC_DATA])" at bounding box center [727, 82] width 90 height 7
click at [678, 78] on mat-tooltip-component "[PERSON_NAME] [PERSON_NAME] ([GEOGRAPHIC_DATA])" at bounding box center [727, 82] width 98 height 15
click at [697, 80] on div "Trial Flight Plan" at bounding box center [725, 80] width 97 height 6
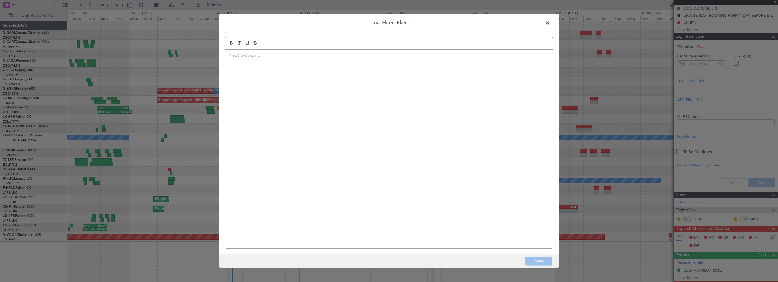
click at [412, 75] on div at bounding box center [389, 149] width 328 height 199
click at [541, 262] on button "Save" at bounding box center [538, 261] width 27 height 9
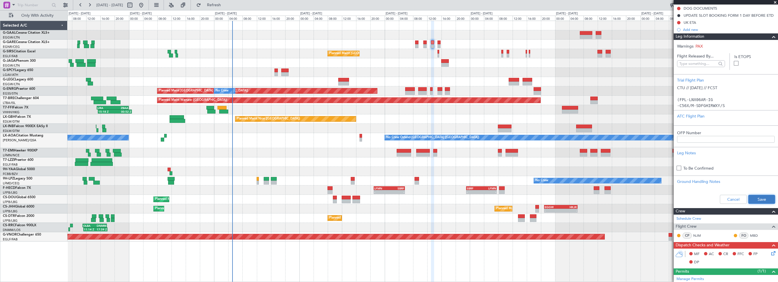
click at [760, 198] on button "Save" at bounding box center [761, 199] width 27 height 9
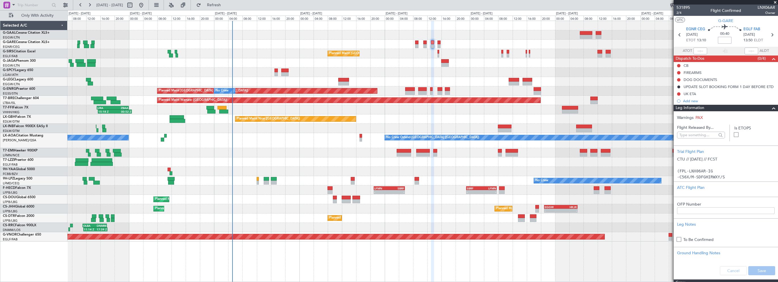
click at [727, 40] on input at bounding box center [725, 40] width 14 height 7
type input "-00:10"
click at [770, 108] on span at bounding box center [773, 108] width 7 height 7
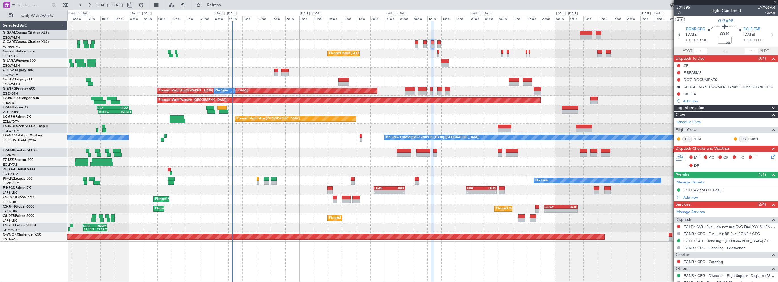
click at [770, 157] on icon at bounding box center [772, 156] width 5 height 5
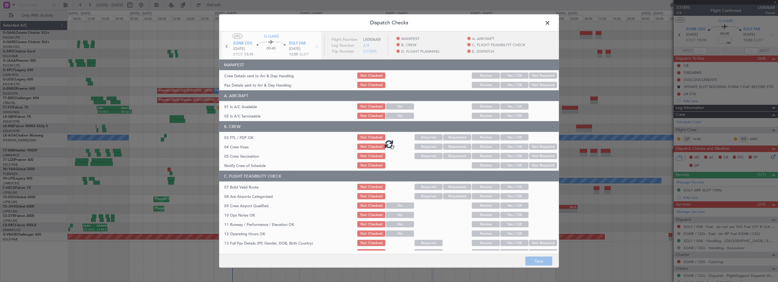
type input "-00:10"
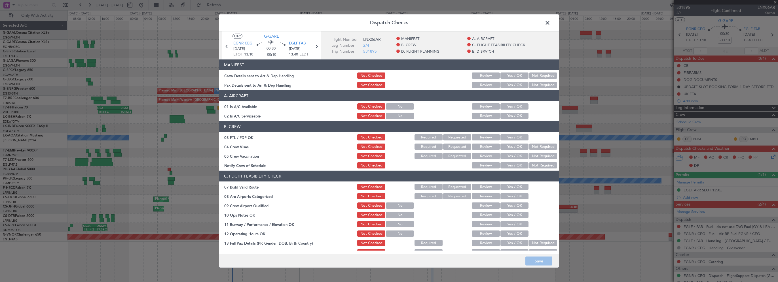
click at [508, 107] on button "Yes / OK" at bounding box center [514, 106] width 28 height 6
click at [509, 117] on button "Yes / OK" at bounding box center [514, 116] width 28 height 6
click at [508, 186] on button "Yes / OK" at bounding box center [514, 187] width 28 height 6
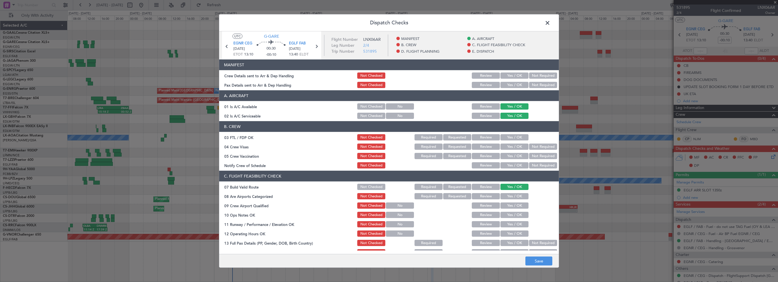
click at [506, 217] on button "Yes / OK" at bounding box center [514, 215] width 28 height 6
click at [506, 225] on button "Yes / OK" at bounding box center [514, 224] width 28 height 6
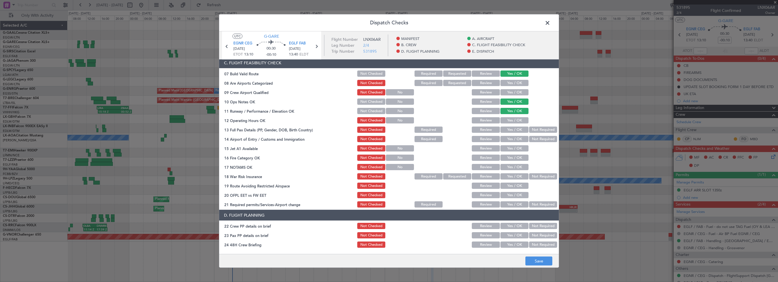
click at [512, 120] on button "Yes / OK" at bounding box center [514, 120] width 28 height 6
click at [510, 128] on button "Yes / OK" at bounding box center [514, 130] width 28 height 6
click at [509, 142] on div "Yes / OK" at bounding box center [513, 139] width 29 height 8
click at [510, 139] on button "Yes / OK" at bounding box center [514, 139] width 28 height 6
click at [511, 150] on button "Yes / OK" at bounding box center [514, 148] width 28 height 6
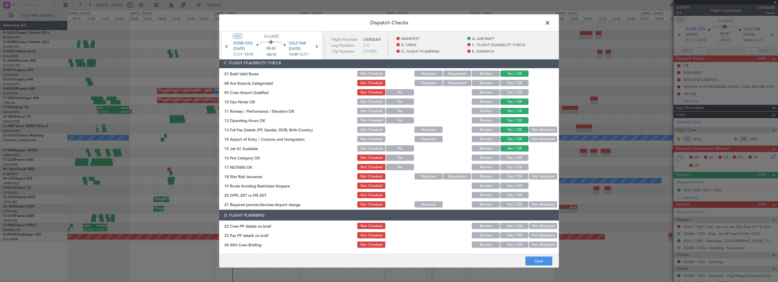
click at [512, 159] on button "Yes / OK" at bounding box center [514, 158] width 28 height 6
click at [516, 169] on button "Yes / OK" at bounding box center [514, 167] width 28 height 6
click at [530, 179] on button "Not Required" at bounding box center [543, 176] width 28 height 6
click at [512, 187] on button "Yes / OK" at bounding box center [514, 186] width 28 height 6
click at [511, 195] on button "Yes / OK" at bounding box center [514, 195] width 28 height 6
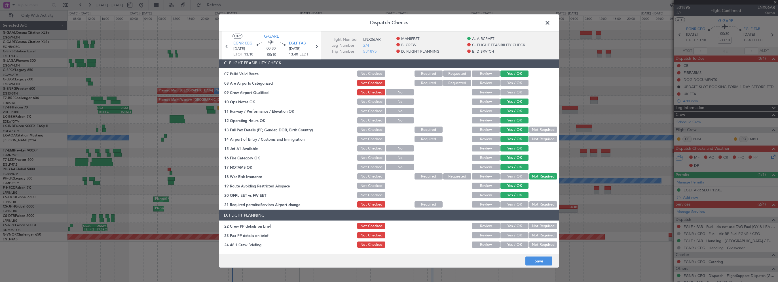
click at [511, 207] on button "Yes / OK" at bounding box center [514, 205] width 28 height 6
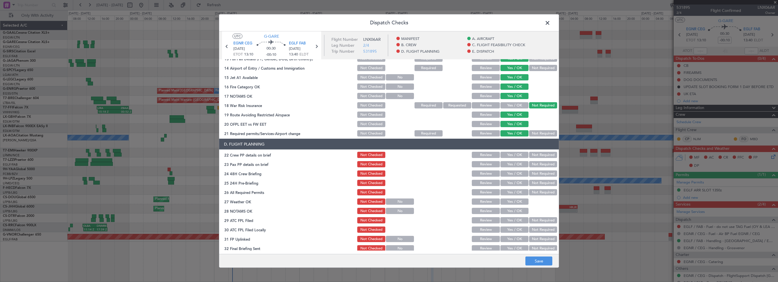
scroll to position [227, 0]
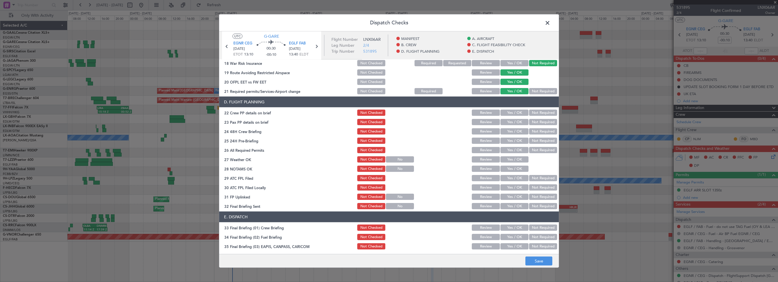
click at [514, 113] on button "Yes / OK" at bounding box center [514, 113] width 28 height 6
click at [512, 123] on button "Yes / OK" at bounding box center [514, 122] width 28 height 6
click at [510, 135] on div "Yes / OK" at bounding box center [513, 132] width 29 height 8
click at [518, 132] on button "Yes / OK" at bounding box center [514, 131] width 28 height 6
click at [529, 138] on button "Not Required" at bounding box center [543, 141] width 28 height 6
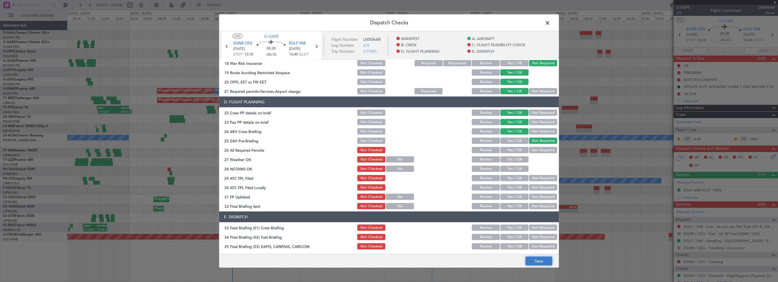
click at [536, 261] on button "Save" at bounding box center [538, 261] width 27 height 9
click at [550, 24] on span at bounding box center [550, 24] width 0 height 11
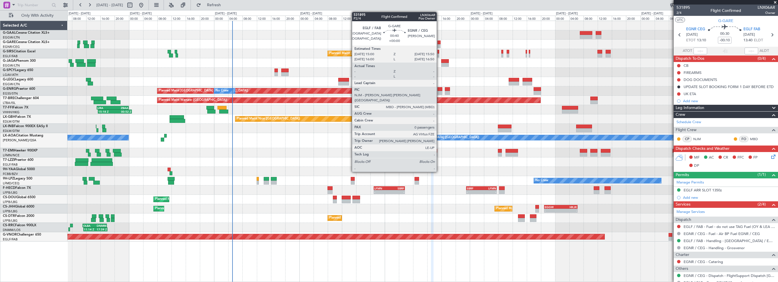
click at [439, 43] on div at bounding box center [438, 43] width 3 height 4
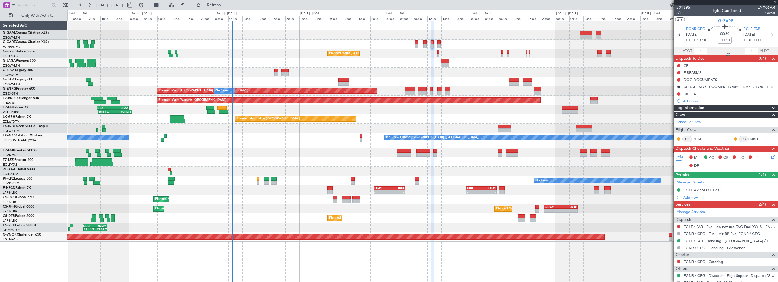
type input "0"
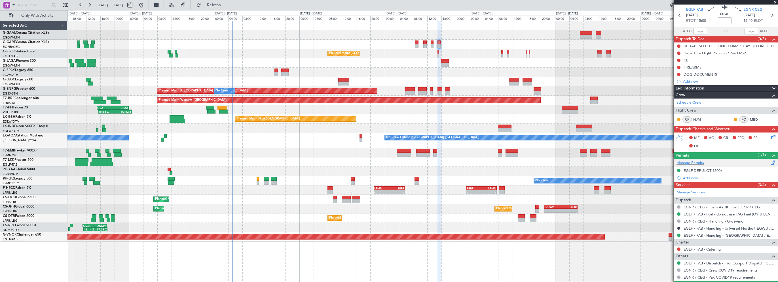
scroll to position [33, 0]
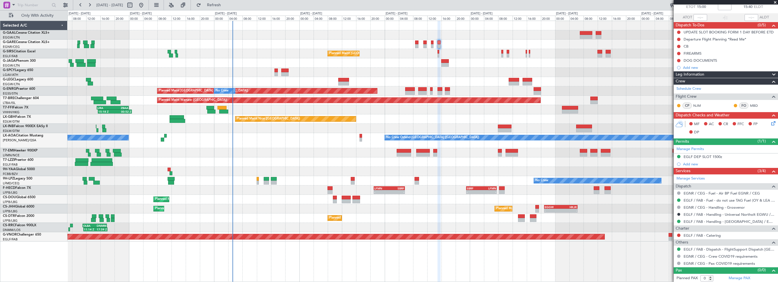
click at [731, 73] on div "Leg Information" at bounding box center [725, 74] width 104 height 7
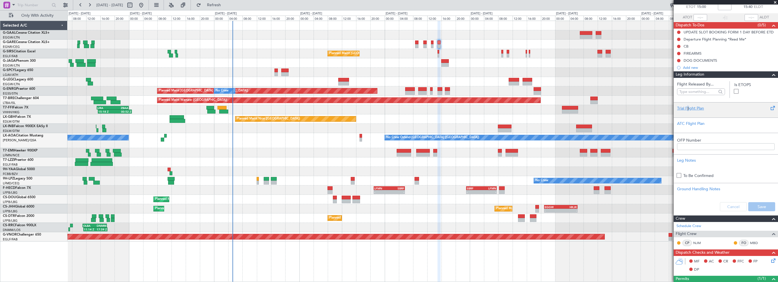
click at [688, 106] on div "Trial Flight Plan" at bounding box center [725, 108] width 97 height 6
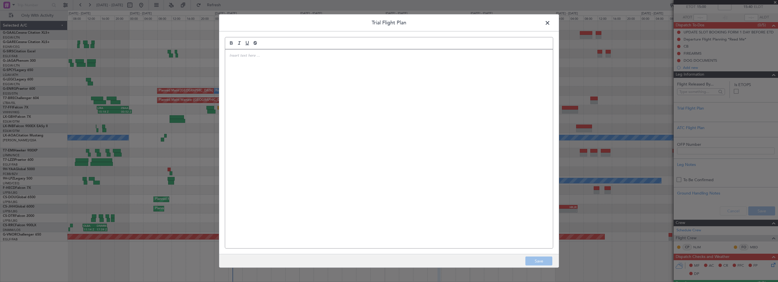
drag, startPoint x: 688, startPoint y: 106, endPoint x: 442, endPoint y: 69, distance: 249.1
click at [440, 69] on div at bounding box center [389, 149] width 328 height 199
paste div
click at [398, 171] on div "CTU // 12AUG // FCST (FPL-LNX06AR-IG -C56X/M-SDFGHIRWXY/S -EGLF1500 -N0413F240 …" at bounding box center [389, 149] width 328 height 199
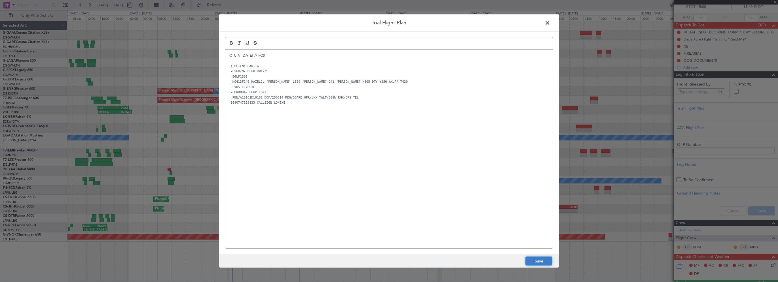
click at [541, 258] on button "Save" at bounding box center [538, 261] width 27 height 9
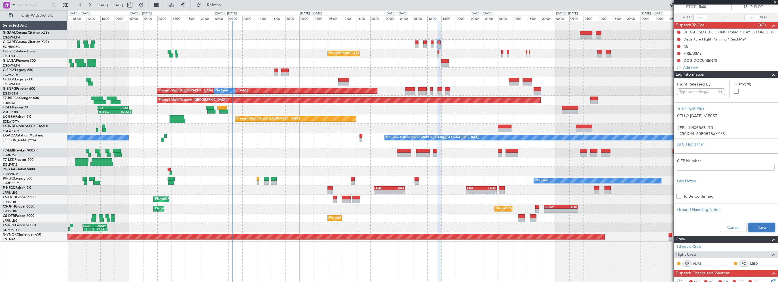
click at [749, 228] on button "Save" at bounding box center [761, 227] width 27 height 9
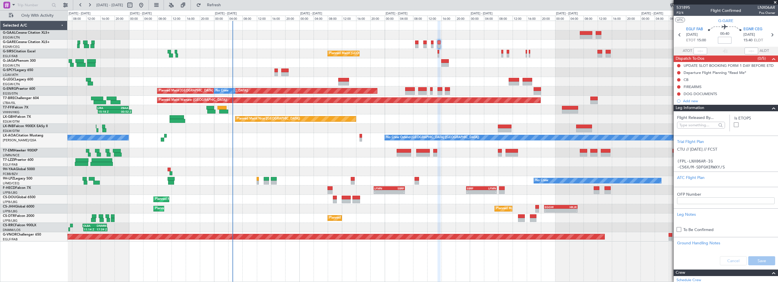
click at [724, 40] on input at bounding box center [725, 40] width 14 height 7
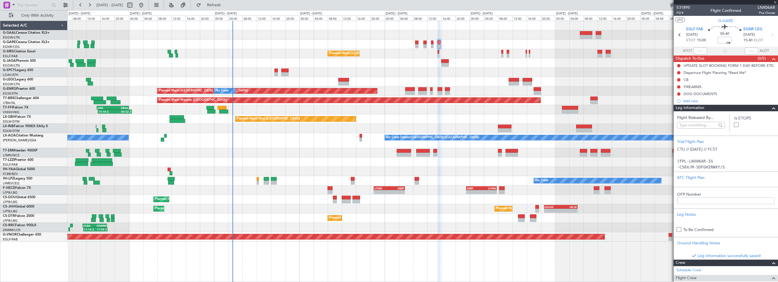
type input "+00:05"
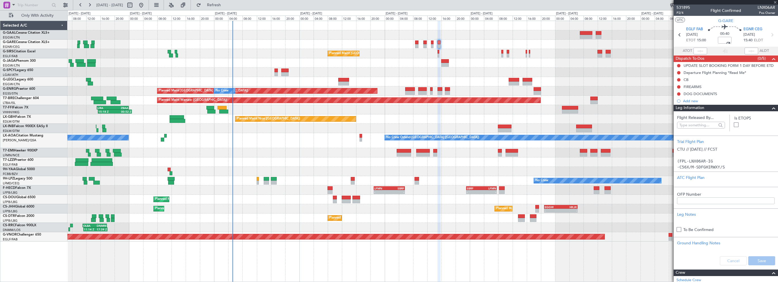
drag, startPoint x: 765, startPoint y: 108, endPoint x: 761, endPoint y: 111, distance: 4.7
click at [765, 108] on div at bounding box center [770, 108] width 11 height 7
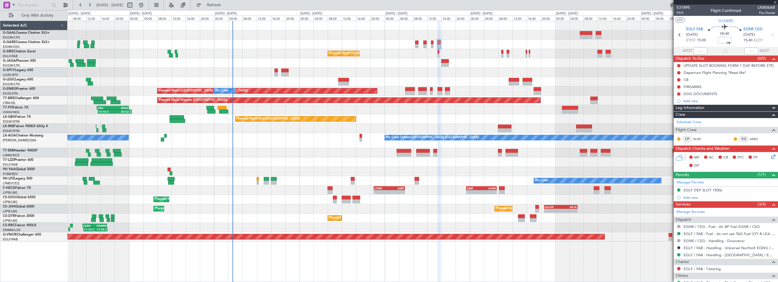
click at [770, 156] on icon at bounding box center [772, 156] width 5 height 5
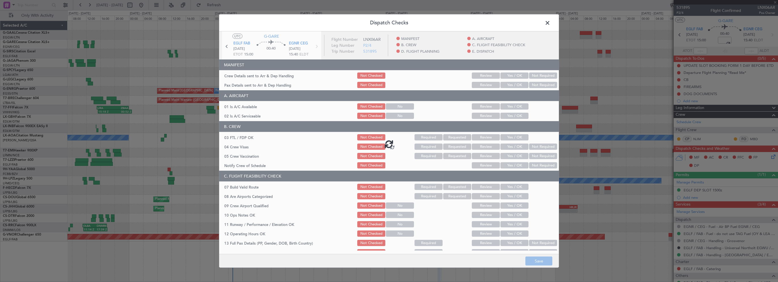
click at [508, 107] on div at bounding box center [389, 143] width 340 height 225
type input "+00:05"
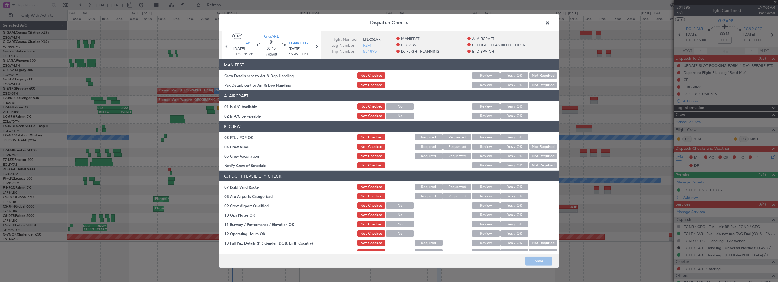
click at [503, 107] on button "Yes / OK" at bounding box center [514, 106] width 28 height 6
click at [503, 114] on button "Yes / OK" at bounding box center [514, 116] width 28 height 6
click at [515, 186] on button "Yes / OK" at bounding box center [514, 187] width 28 height 6
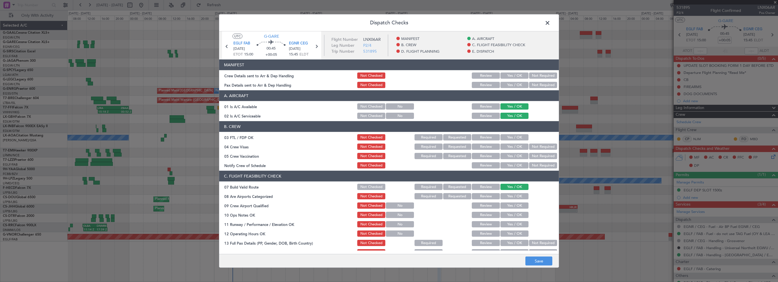
click at [514, 214] on button "Yes / OK" at bounding box center [514, 215] width 28 height 6
click at [513, 227] on button "Yes / OK" at bounding box center [514, 224] width 28 height 6
click at [514, 235] on button "Yes / OK" at bounding box center [514, 234] width 28 height 6
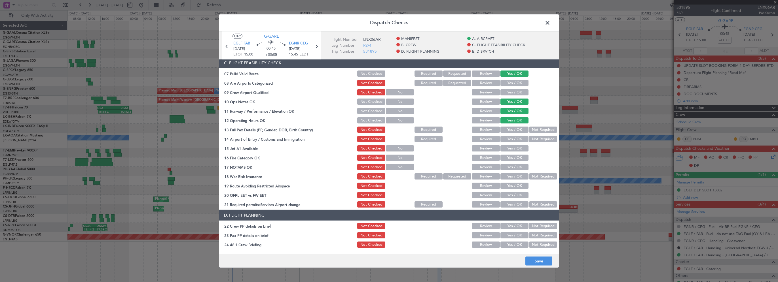
click at [515, 128] on button "Yes / OK" at bounding box center [514, 130] width 28 height 6
click at [514, 139] on button "Yes / OK" at bounding box center [514, 139] width 28 height 6
click at [512, 150] on button "Yes / OK" at bounding box center [514, 148] width 28 height 6
click at [511, 156] on button "Yes / OK" at bounding box center [514, 158] width 28 height 6
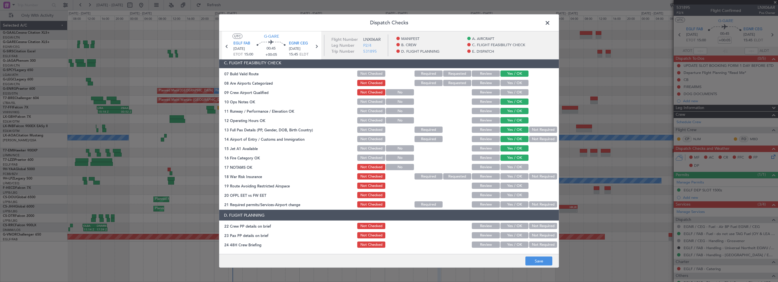
drag, startPoint x: 511, startPoint y: 168, endPoint x: 514, endPoint y: 172, distance: 5.5
click at [511, 168] on button "Yes / OK" at bounding box center [514, 167] width 28 height 6
click at [536, 179] on button "Not Required" at bounding box center [543, 176] width 28 height 6
click at [514, 188] on button "Yes / OK" at bounding box center [514, 186] width 28 height 6
click at [514, 196] on button "Yes / OK" at bounding box center [514, 195] width 28 height 6
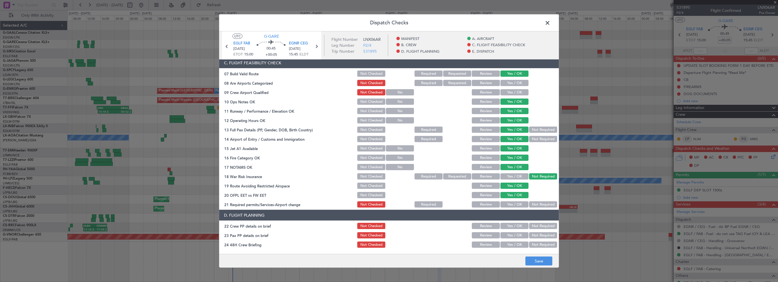
click at [513, 205] on button "Yes / OK" at bounding box center [514, 205] width 28 height 6
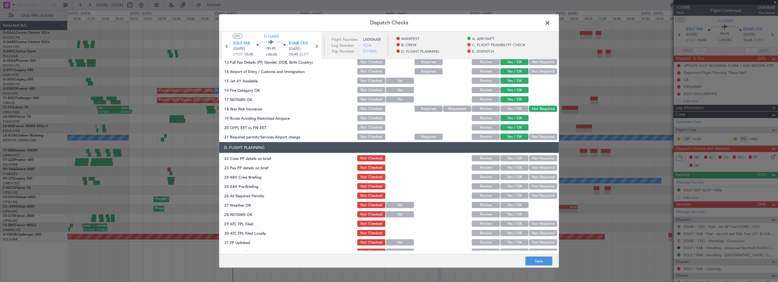
scroll to position [255, 0]
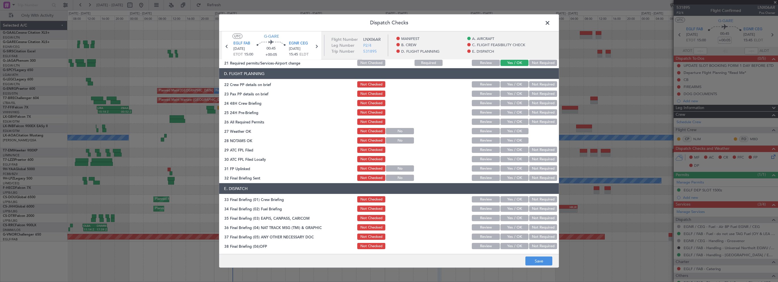
click at [515, 84] on button "Yes / OK" at bounding box center [514, 84] width 28 height 6
click at [515, 93] on button "Yes / OK" at bounding box center [514, 94] width 28 height 6
click at [512, 106] on button "Yes / OK" at bounding box center [514, 103] width 28 height 6
click at [531, 113] on button "Not Required" at bounding box center [543, 112] width 28 height 6
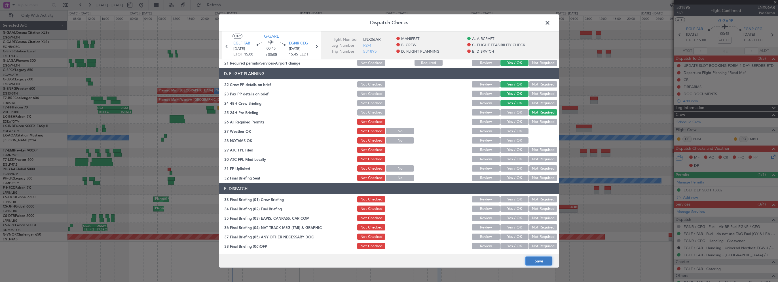
click at [545, 261] on button "Save" at bounding box center [538, 261] width 27 height 9
click at [550, 22] on span at bounding box center [550, 24] width 0 height 11
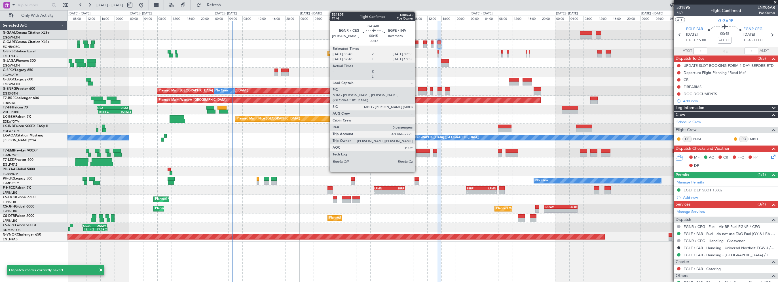
click at [417, 44] on div at bounding box center [416, 46] width 3 height 4
click at [417, 44] on div at bounding box center [422, 44] width 710 height 9
click at [417, 42] on div at bounding box center [416, 43] width 3 height 4
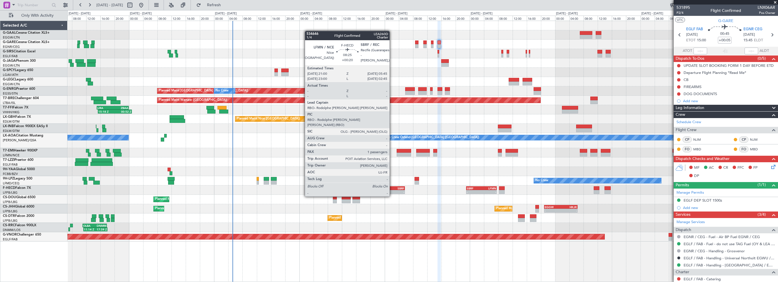
click at [392, 186] on div "LFMN 21:00 Z SBRF 05:45 Z" at bounding box center [389, 188] width 31 height 4
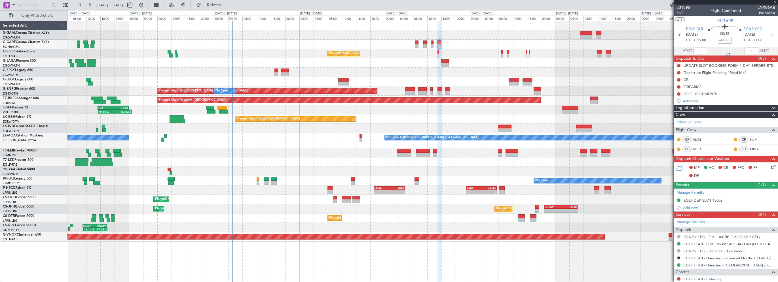
type input "+00:20"
type input "1"
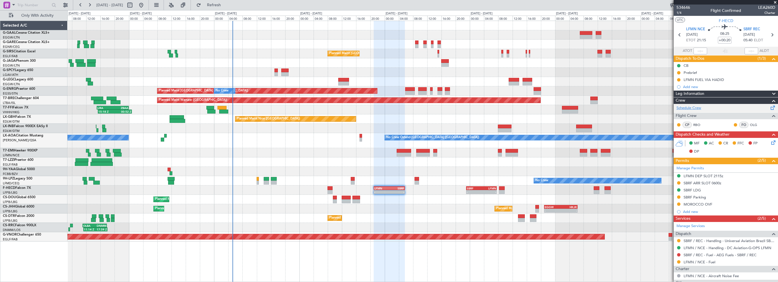
click at [693, 107] on link "Schedule Crew" at bounding box center [688, 108] width 25 height 6
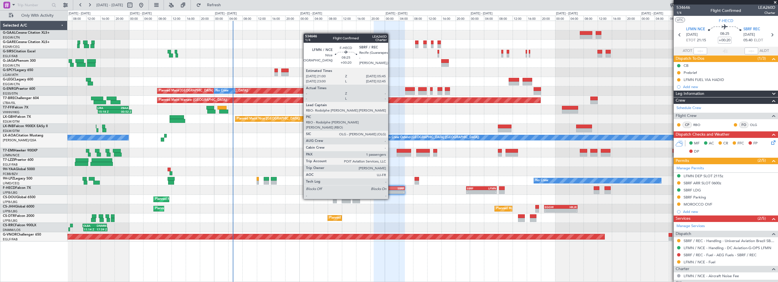
click at [391, 188] on div "SBRF" at bounding box center [396, 188] width 15 height 3
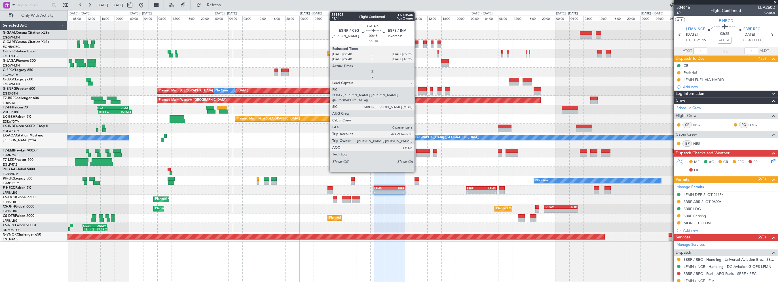
click at [417, 42] on div at bounding box center [416, 43] width 3 height 4
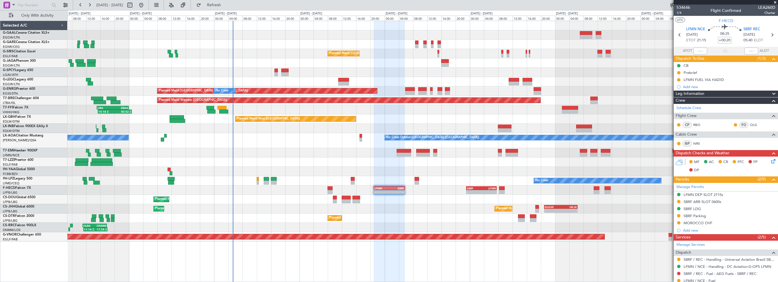
click at [419, 41] on div at bounding box center [422, 44] width 710 height 9
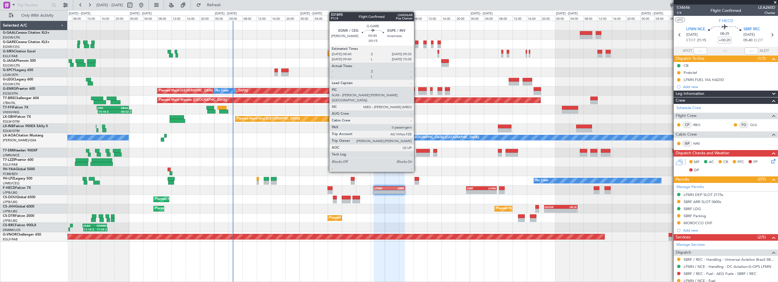
click at [416, 41] on div at bounding box center [416, 43] width 3 height 4
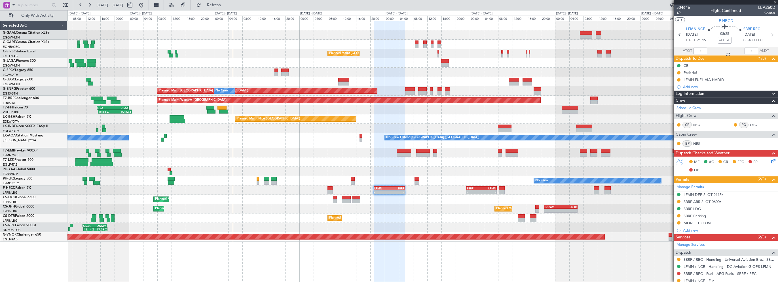
type input "-00:15"
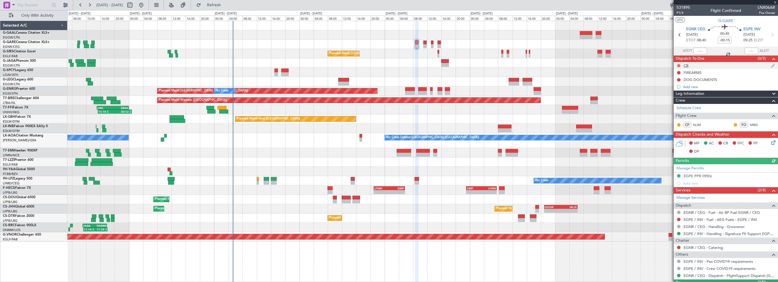
click at [680, 65] on button at bounding box center [678, 65] width 3 height 3
drag, startPoint x: 679, startPoint y: 90, endPoint x: 573, endPoint y: 70, distance: 107.8
click at [678, 90] on span "Completed" at bounding box center [681, 91] width 19 height 6
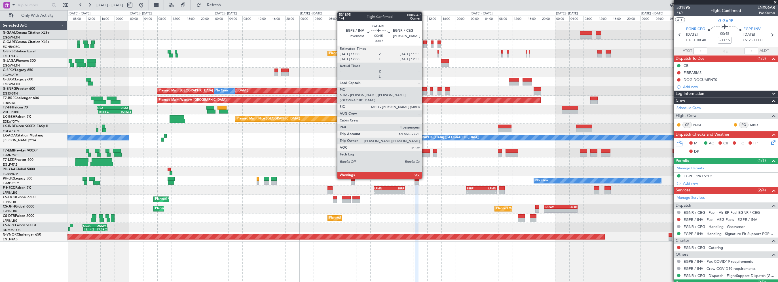
click at [424, 43] on div at bounding box center [424, 43] width 3 height 4
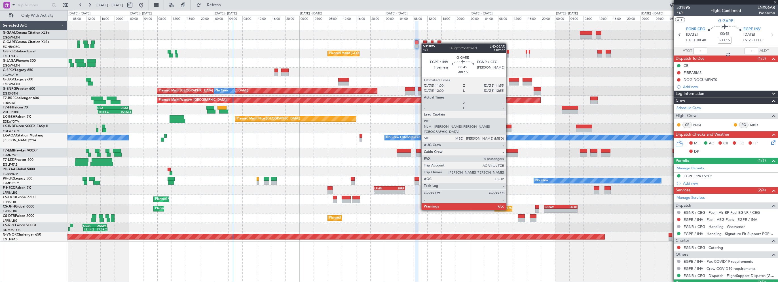
type input "4"
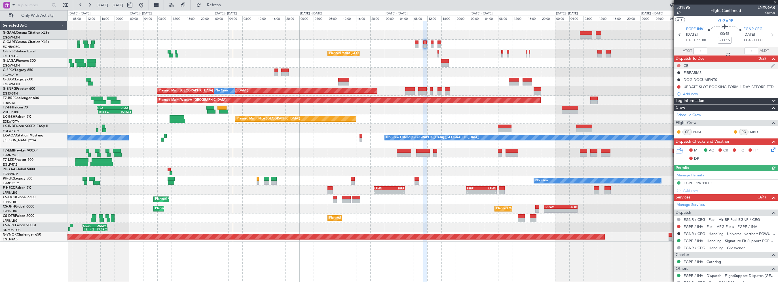
click at [677, 65] on button at bounding box center [678, 65] width 3 height 3
click at [675, 92] on span "Completed" at bounding box center [681, 91] width 19 height 6
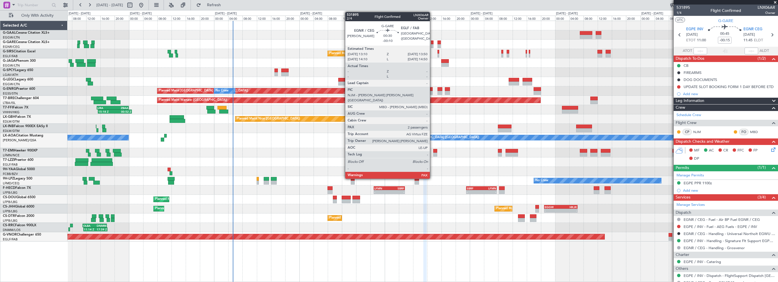
click at [432, 43] on div at bounding box center [432, 43] width 3 height 4
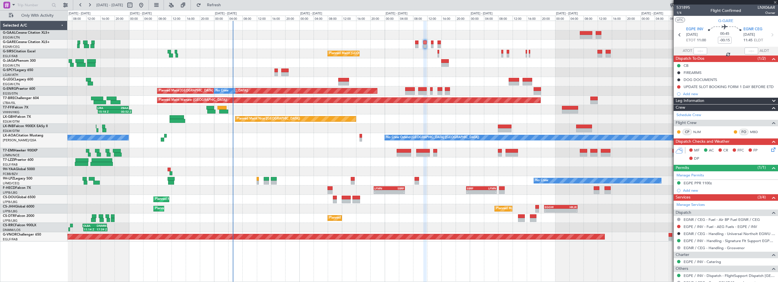
type input "-00:10"
type input "3"
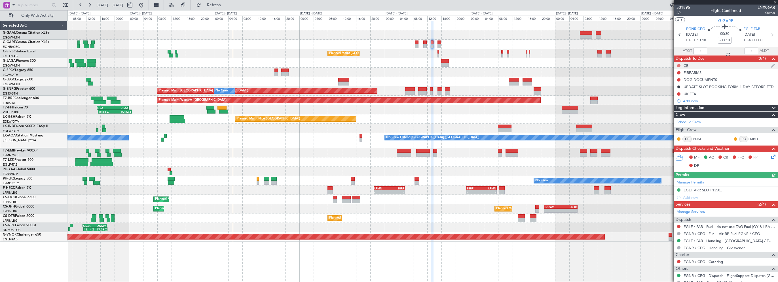
click at [679, 67] on button at bounding box center [678, 65] width 3 height 3
click at [676, 90] on span "Completed" at bounding box center [681, 91] width 19 height 6
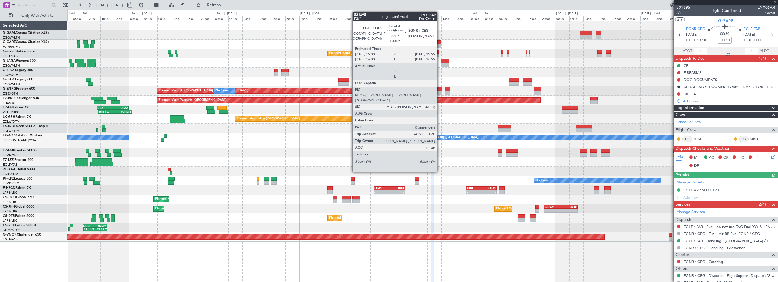
click at [440, 42] on div at bounding box center [438, 43] width 3 height 4
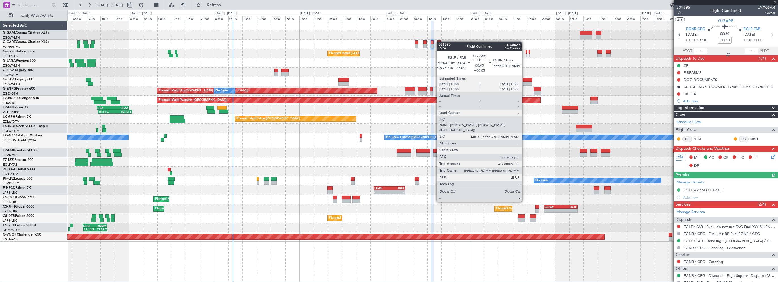
type input "+00:05"
type input "0"
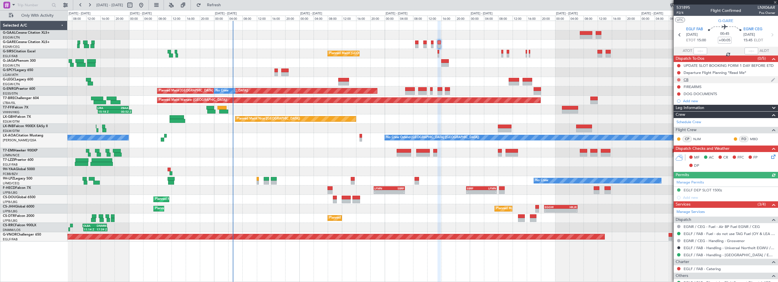
click at [677, 79] on button at bounding box center [678, 79] width 3 height 3
click at [676, 102] on span "Completed" at bounding box center [681, 105] width 19 height 6
click at [297, 150] on div at bounding box center [422, 152] width 710 height 9
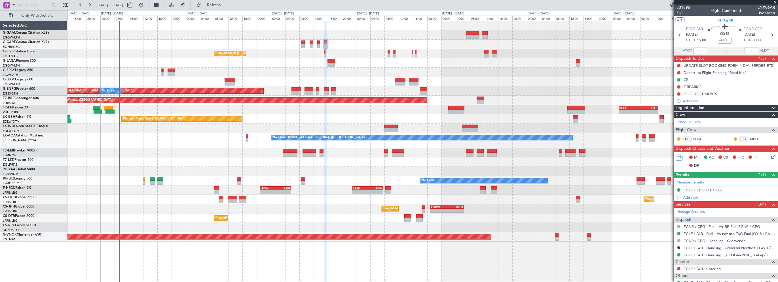
click at [290, 68] on div "Planned Maint London (Farnborough) Planned Maint London (Stansted) No Crew Plan…" at bounding box center [422, 131] width 710 height 221
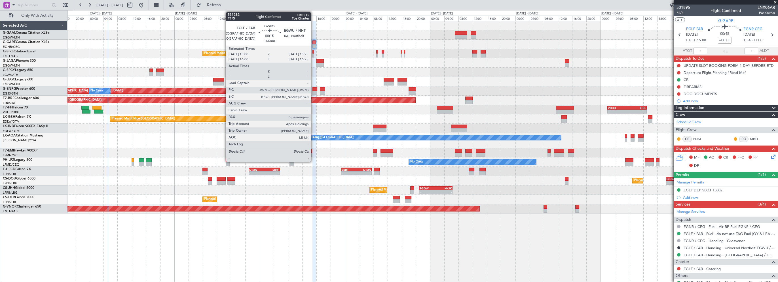
click at [313, 52] on div at bounding box center [313, 52] width 2 height 4
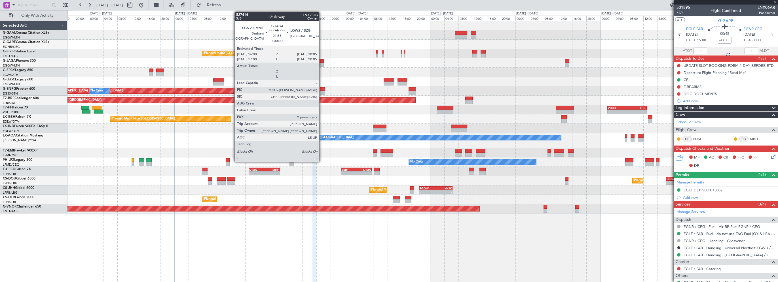
click at [322, 62] on div at bounding box center [320, 61] width 8 height 4
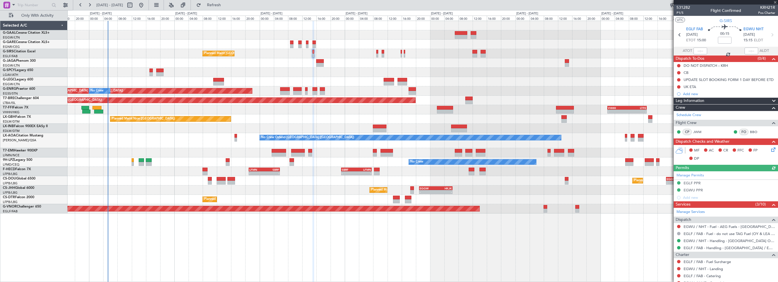
type input "2"
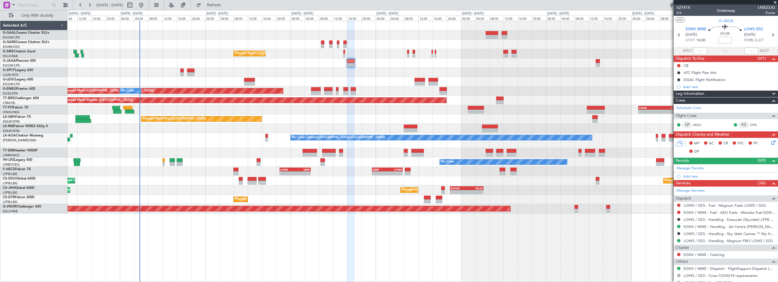
click at [209, 46] on div "Planned Maint [GEOGRAPHIC_DATA] ([GEOGRAPHIC_DATA]) Planned Maint [GEOGRAPHIC_D…" at bounding box center [422, 117] width 710 height 193
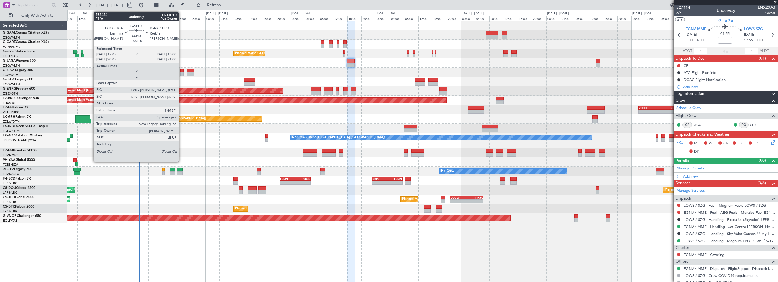
click at [181, 70] on div at bounding box center [181, 71] width 3 height 4
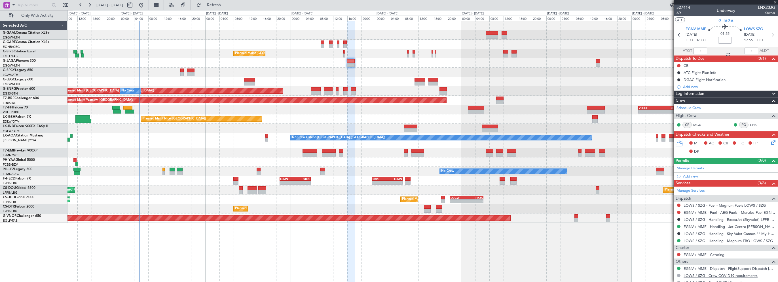
type input "+00:15"
type input "0"
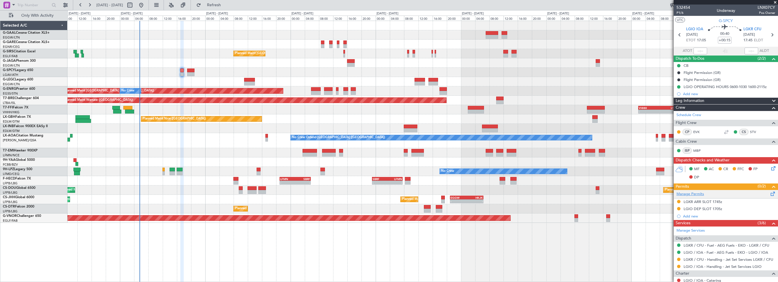
click at [694, 194] on link "Manage Permits" at bounding box center [689, 195] width 27 height 6
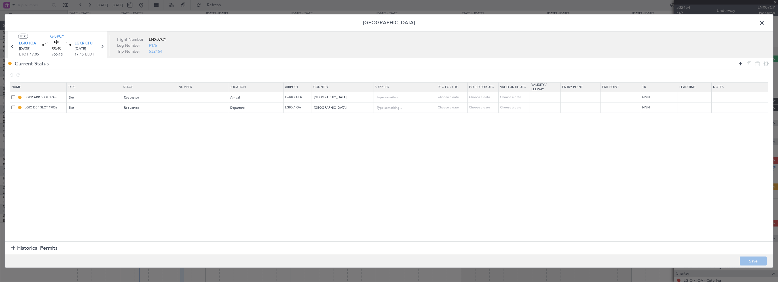
click at [739, 62] on icon at bounding box center [740, 63] width 7 height 7
click at [75, 117] on div "Type" at bounding box center [92, 118] width 47 height 9
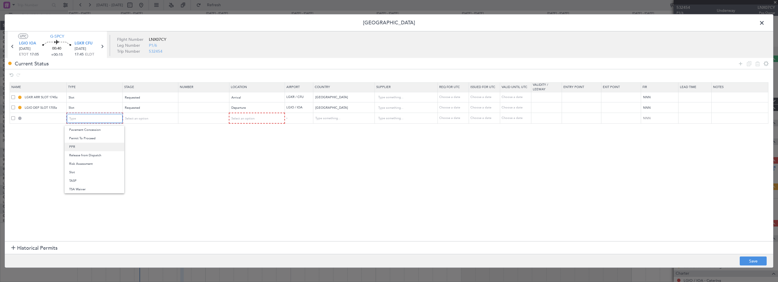
scroll to position [170, 0]
click at [83, 143] on span "PPR" at bounding box center [94, 147] width 50 height 9
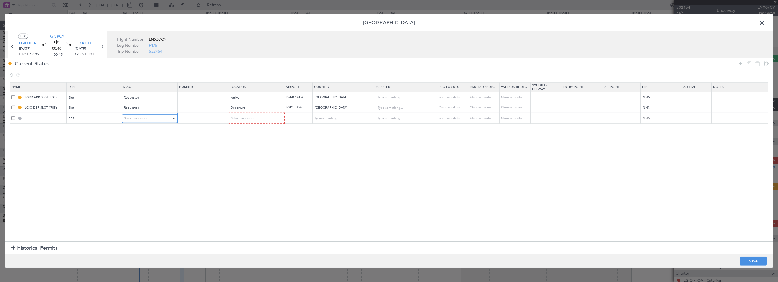
click at [136, 116] on div "Select an option" at bounding box center [147, 118] width 47 height 9
click at [135, 166] on span "Received OK" at bounding box center [149, 164] width 50 height 9
click at [264, 116] on div "Select an option" at bounding box center [254, 118] width 47 height 9
click at [241, 149] on span "Arrival" at bounding box center [255, 147] width 50 height 9
click at [125, 159] on section "Name Type Stage Number Location Airport Country Supplier Req For Utc Issued For…" at bounding box center [389, 161] width 768 height 160
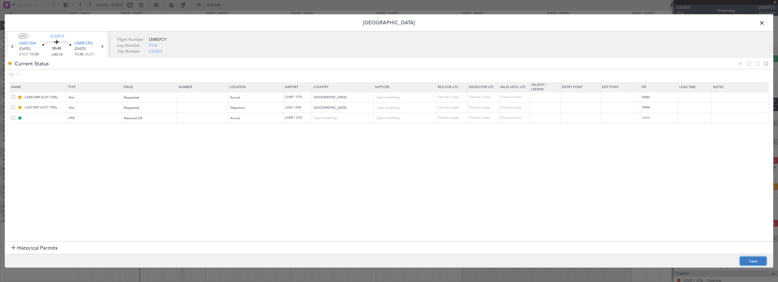
click at [752, 259] on button "Save" at bounding box center [752, 261] width 27 height 9
type input "LGKR PPR"
type input "Greece"
type input "NNN"
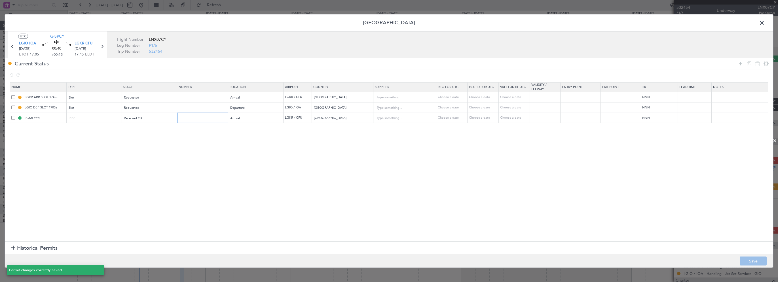
click at [187, 117] on input "text" at bounding box center [203, 118] width 49 height 5
paste input "LGKR03903120825"
type input "LGKR03903120825"
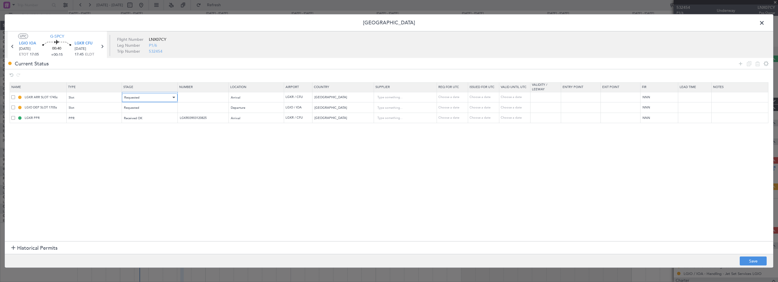
click at [151, 97] on div "Requested" at bounding box center [147, 98] width 47 height 9
click at [135, 143] on span "Received OK" at bounding box center [149, 143] width 50 height 9
click at [192, 97] on input "text" at bounding box center [203, 97] width 49 height 5
paste input "LGKRAJST029400"
click at [216, 151] on section "Name Type Stage Number Location Airport Country Supplier Req For Utc Issued For…" at bounding box center [389, 161] width 768 height 160
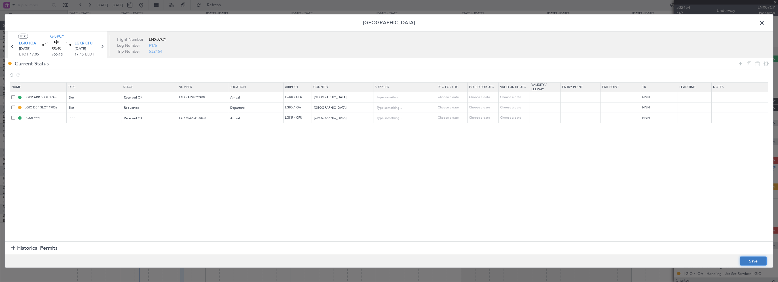
click at [753, 259] on button "Save" at bounding box center [752, 261] width 27 height 9
type input "LGKRAJST029400"
drag, startPoint x: 762, startPoint y: 23, endPoint x: 754, endPoint y: 24, distance: 8.6
click at [764, 23] on span at bounding box center [764, 24] width 0 height 11
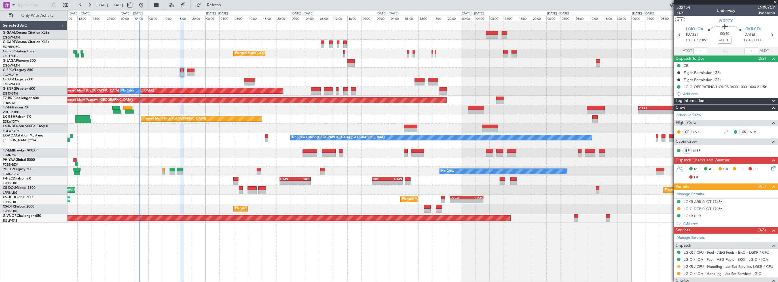
click at [678, 266] on button at bounding box center [678, 266] width 3 height 3
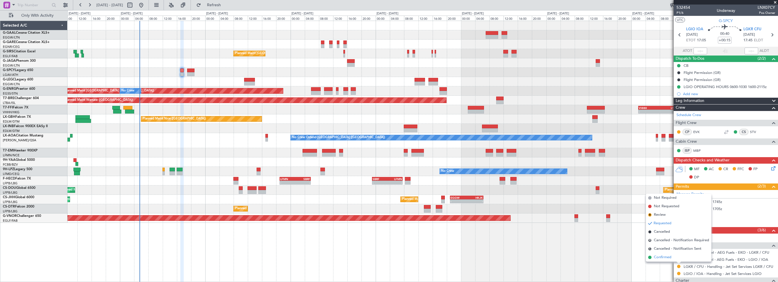
click at [662, 258] on span "Confirmed" at bounding box center [663, 258] width 18 height 6
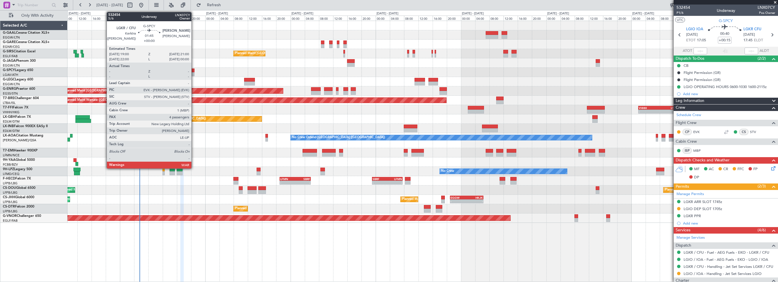
click at [194, 71] on div at bounding box center [190, 71] width 7 height 4
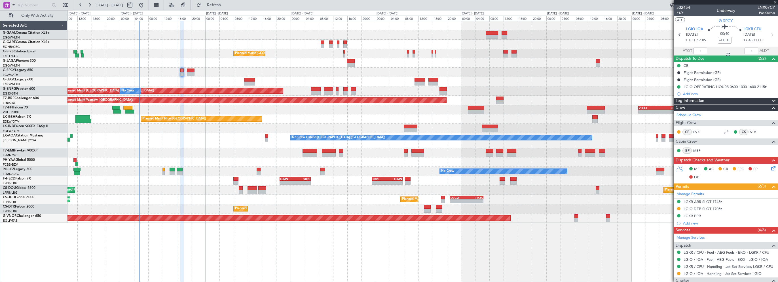
type input "4"
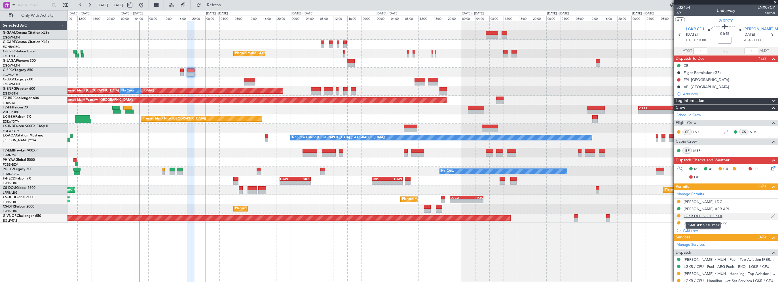
click at [704, 217] on div "LGKR DEP SLOT 1900z" at bounding box center [702, 216] width 39 height 5
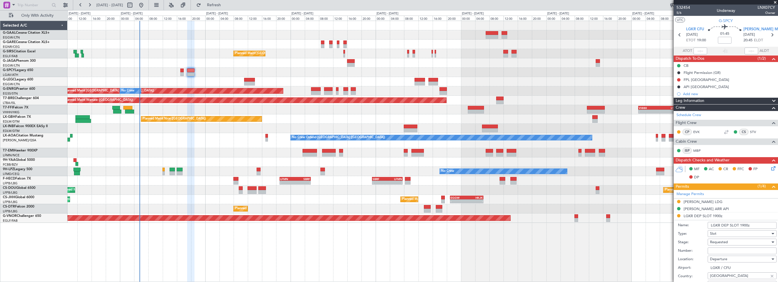
click at [720, 250] on input "Number:" at bounding box center [741, 251] width 69 height 7
paste input "LGKRDJST029400"
type input "LGKRDJST029400"
click at [729, 241] on div "Requested" at bounding box center [740, 242] width 60 height 9
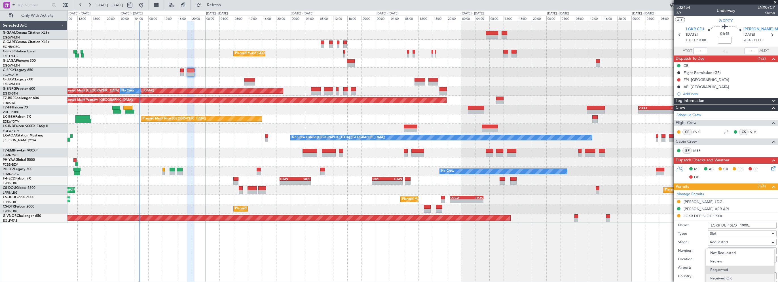
click at [728, 277] on span "Received OK" at bounding box center [740, 278] width 60 height 9
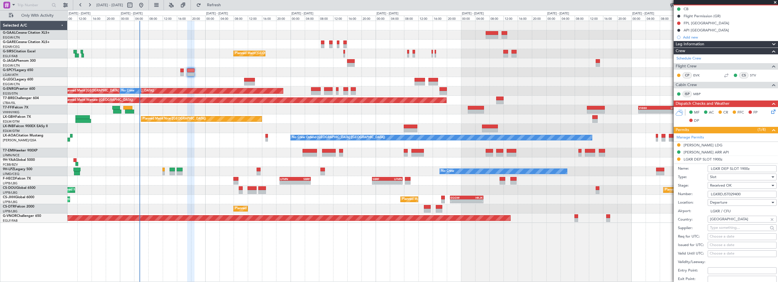
scroll to position [142, 0]
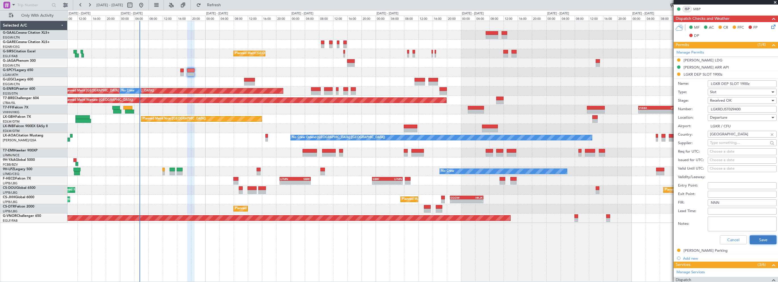
click at [758, 237] on button "Save" at bounding box center [762, 240] width 27 height 9
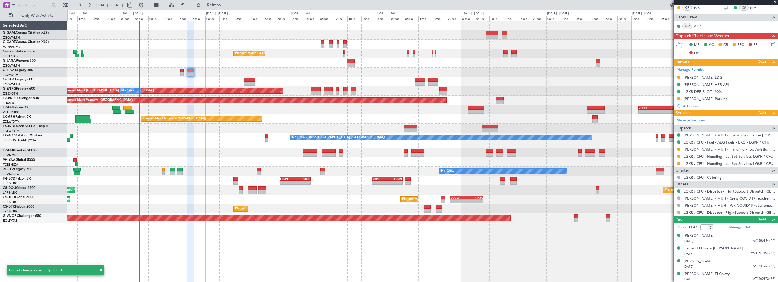
scroll to position [0, 0]
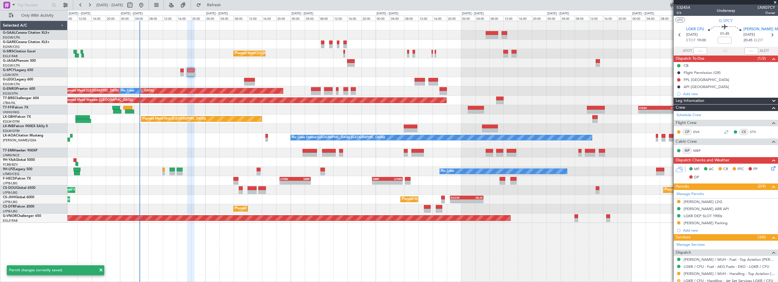
click at [678, 279] on button at bounding box center [678, 280] width 3 height 3
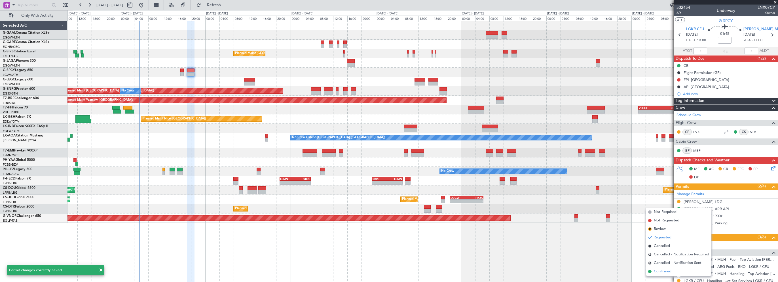
click at [660, 272] on span "Confirmed" at bounding box center [663, 272] width 18 height 6
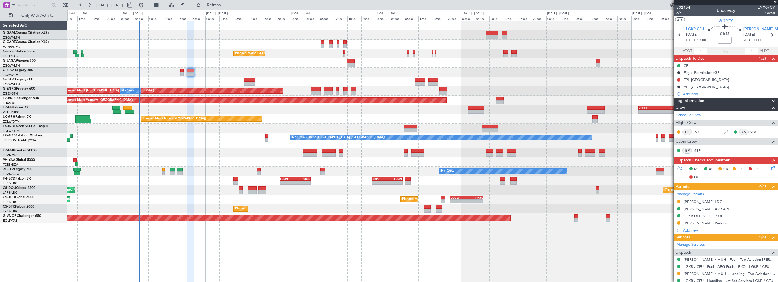
click at [774, 3] on span at bounding box center [775, 2] width 6 height 5
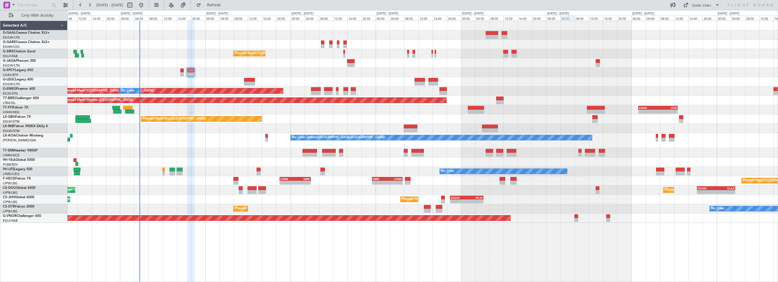
type input "0"
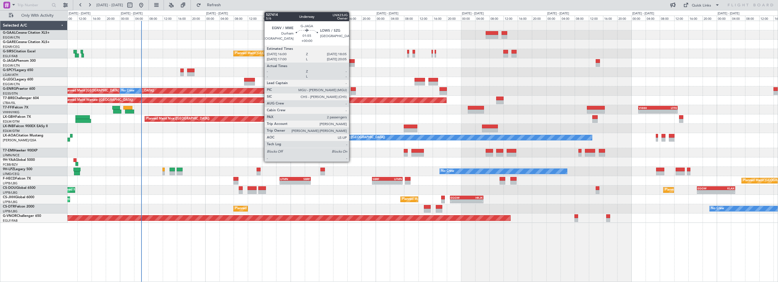
click at [351, 62] on div at bounding box center [351, 61] width 8 height 4
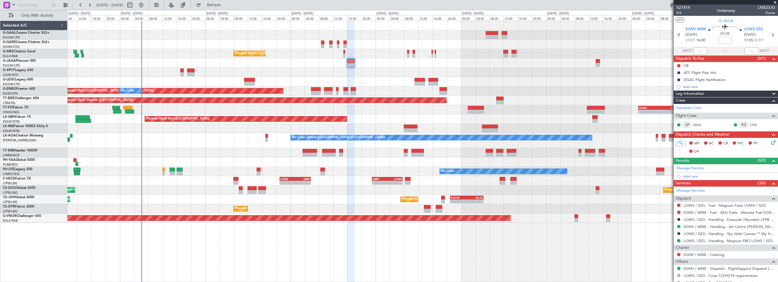
click at [146, 231] on div "Planned Maint [GEOGRAPHIC_DATA] ([GEOGRAPHIC_DATA]) Planned Maint [GEOGRAPHIC_D…" at bounding box center [422, 152] width 710 height 262
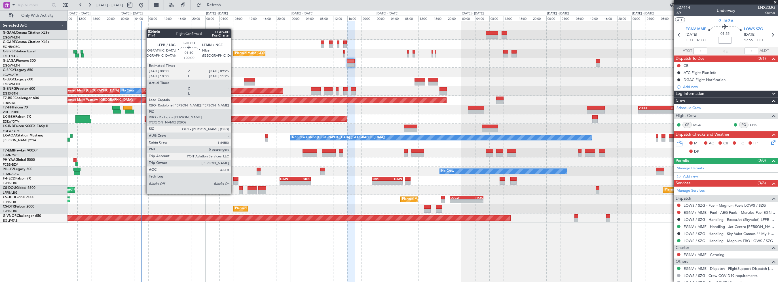
click at [234, 178] on div at bounding box center [235, 179] width 5 height 4
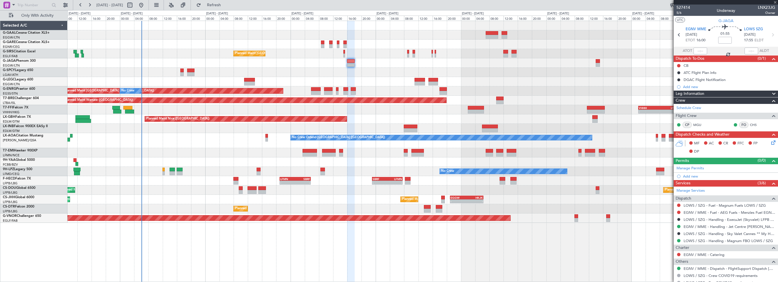
type input "0"
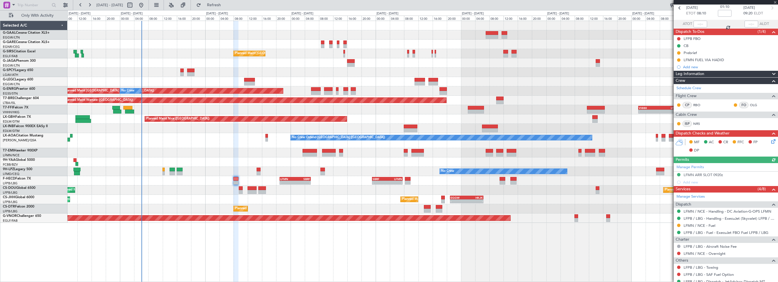
scroll to position [45, 0]
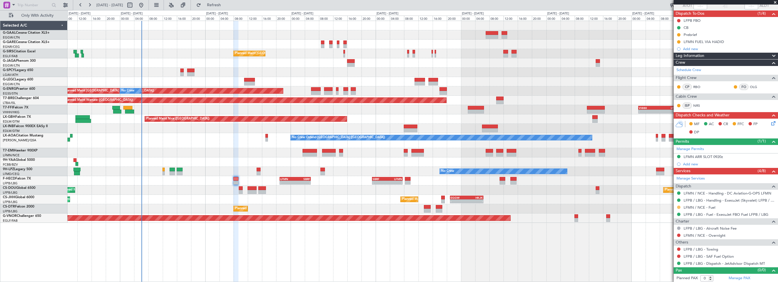
click at [677, 206] on button at bounding box center [678, 207] width 3 height 3
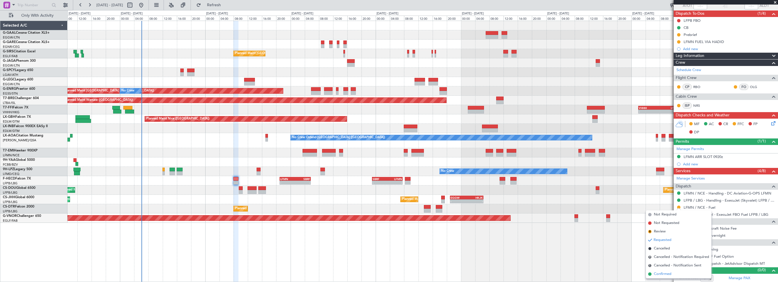
click at [662, 275] on span "Confirmed" at bounding box center [663, 275] width 18 height 6
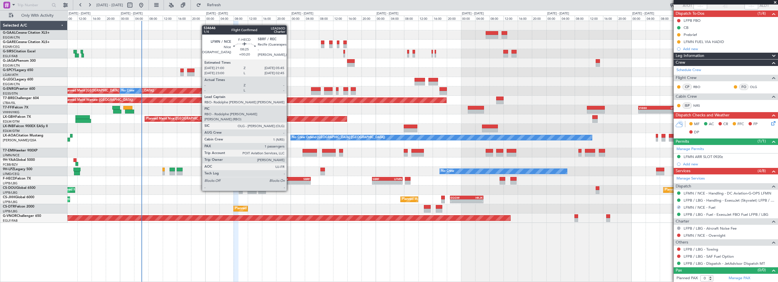
click at [290, 180] on div "LFMN 21:00 Z SBRF 05:45 Z" at bounding box center [294, 179] width 31 height 4
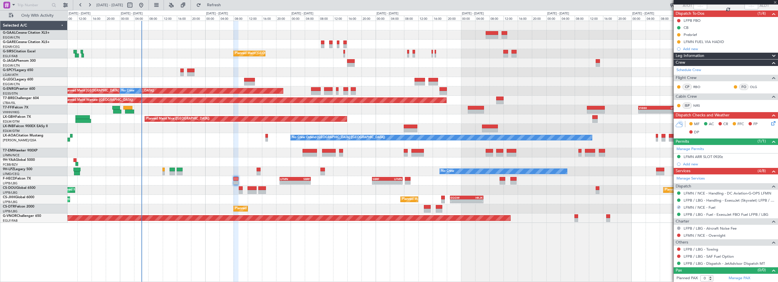
type input "+00:20"
type input "1"
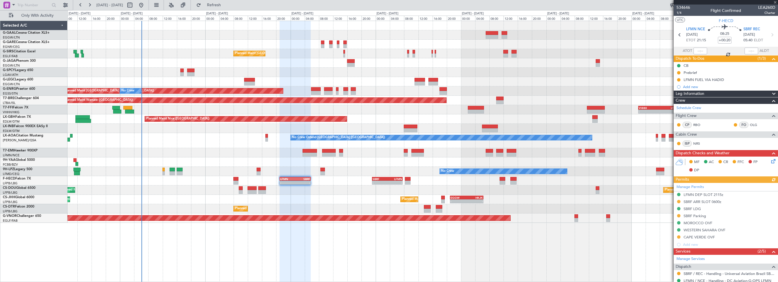
scroll to position [86, 0]
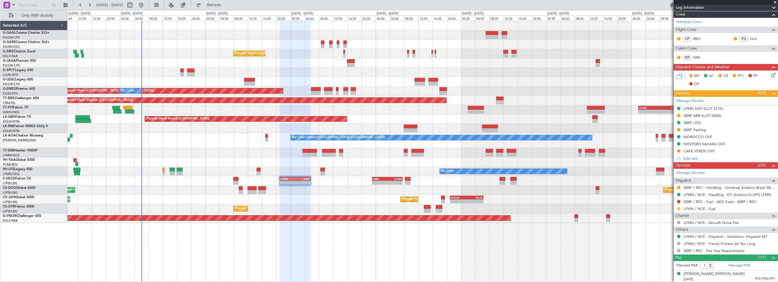
click at [678, 208] on button at bounding box center [678, 208] width 3 height 3
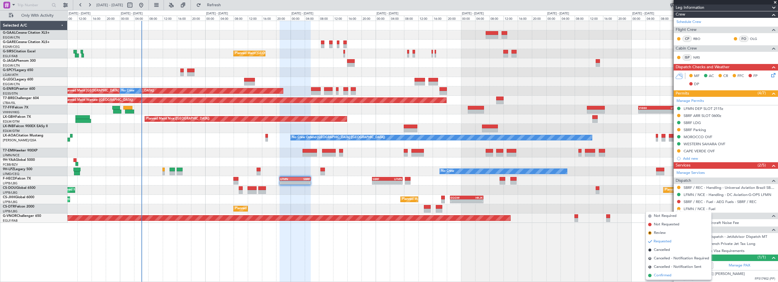
click at [657, 275] on span "Confirmed" at bounding box center [663, 276] width 18 height 6
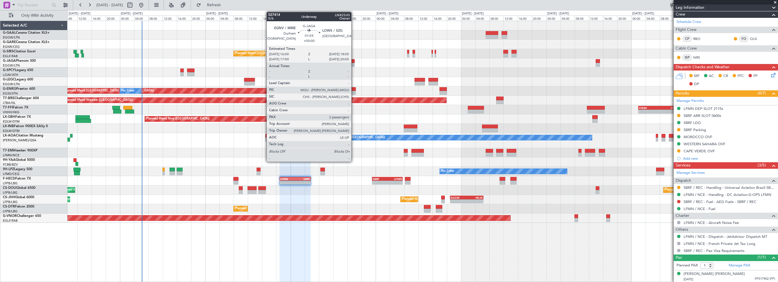
click at [353, 60] on div at bounding box center [351, 61] width 8 height 4
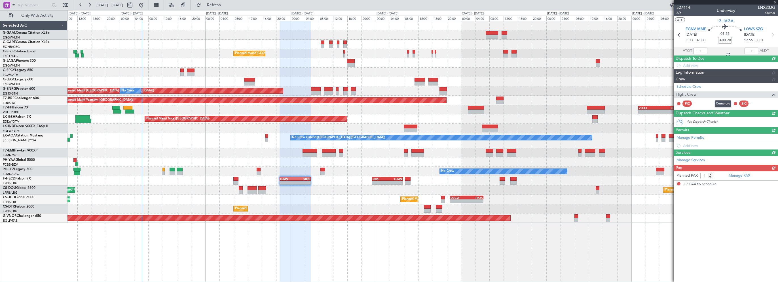
type input "2"
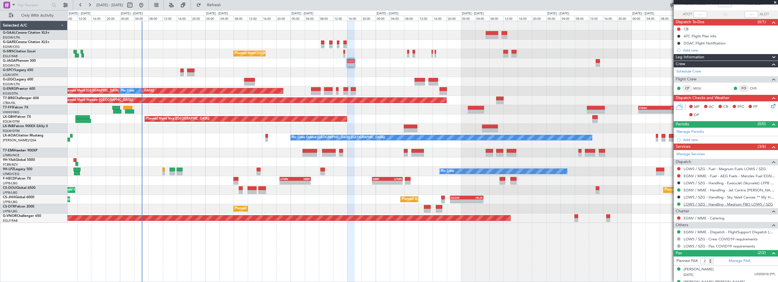
scroll to position [45, 0]
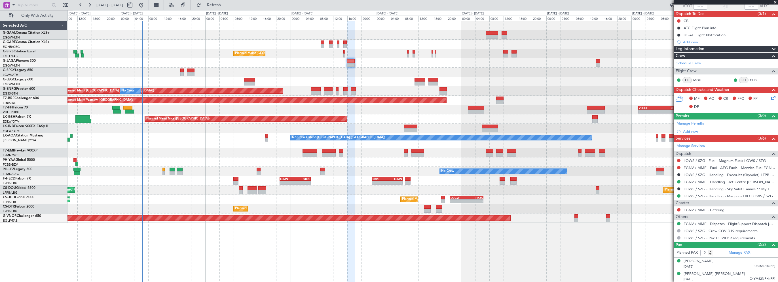
click at [713, 49] on div "Leg Information" at bounding box center [725, 49] width 104 height 7
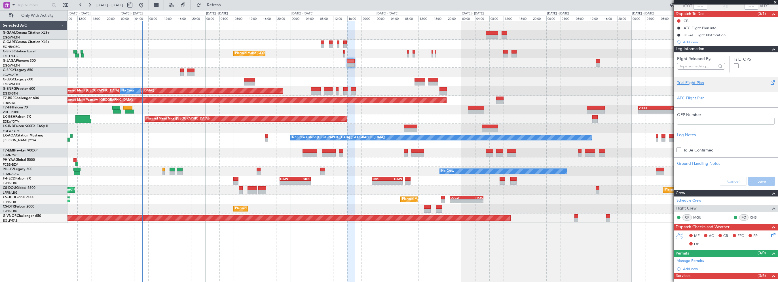
click at [696, 86] on div at bounding box center [725, 87] width 97 height 3
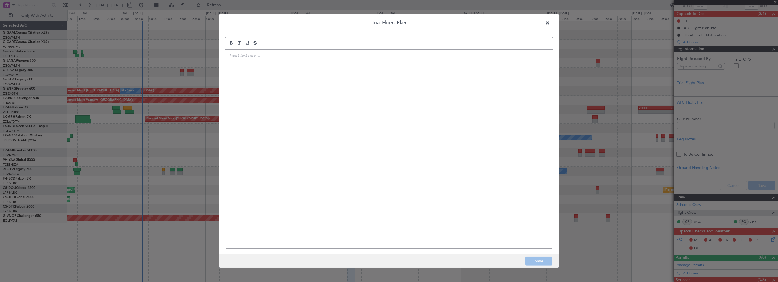
click at [408, 81] on div at bounding box center [389, 149] width 328 height 199
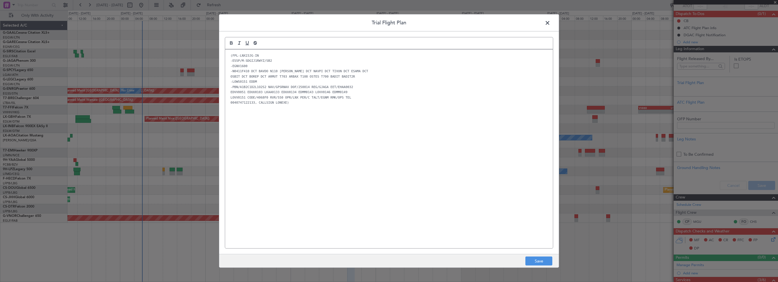
scroll to position [0, 0]
click at [227, 55] on div "(FPL-LNX23JG-IN -E55P/M-SDGIJ1RWYZ/SB2 -EGNV1600 -N0411F410 DCT BAVDO N110 DOLA…" at bounding box center [389, 149] width 328 height 199
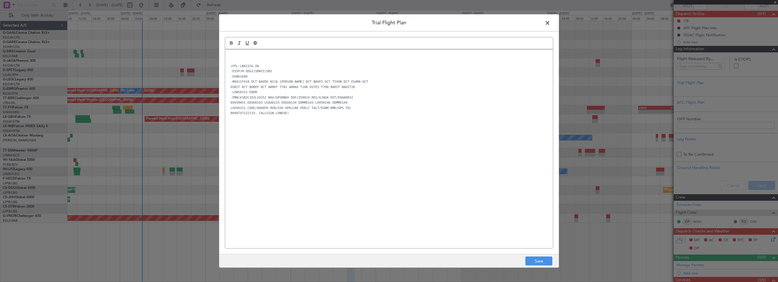
drag, startPoint x: 230, startPoint y: 55, endPoint x: 232, endPoint y: 57, distance: 2.9
click at [230, 55] on p at bounding box center [388, 55] width 319 height 5
drag, startPoint x: 349, startPoint y: 162, endPoint x: 382, endPoint y: 174, distance: 34.7
click at [349, 162] on div "CTU // 12AUG // FCST (FPL-LNX23JG-IN -E55P/M-SDGIJ1RWYZ/SB2 -EGNV1600 -N0411F41…" at bounding box center [389, 149] width 328 height 199
click at [538, 263] on button "Save" at bounding box center [538, 261] width 27 height 9
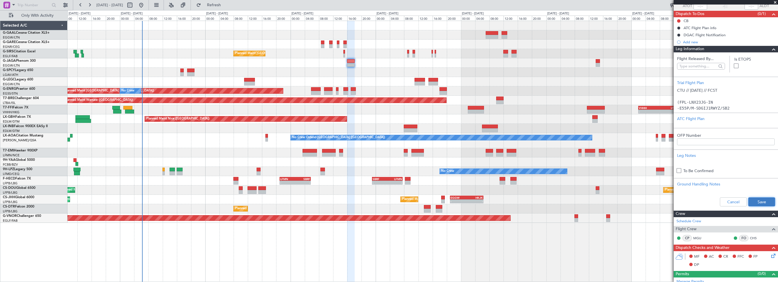
click at [760, 202] on button "Save" at bounding box center [761, 202] width 27 height 9
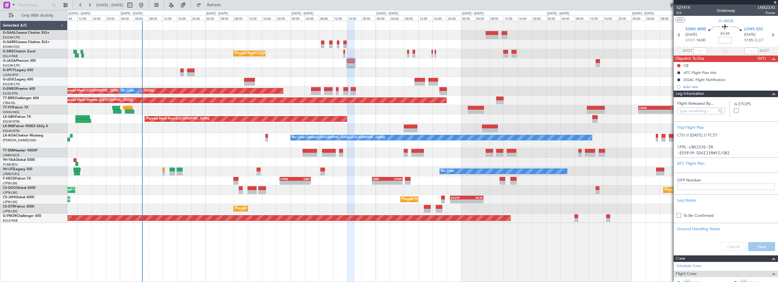
click at [722, 37] on input at bounding box center [725, 40] width 14 height 7
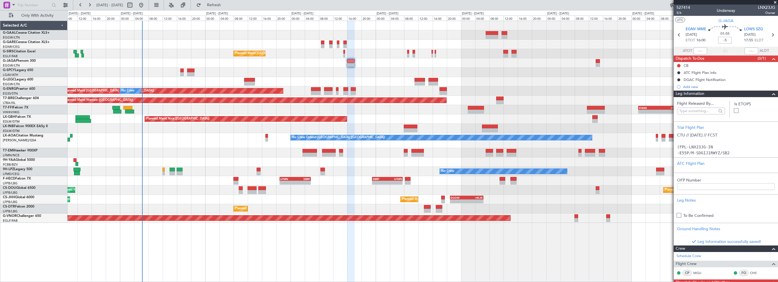
type input "-00:05"
click at [765, 93] on div at bounding box center [770, 94] width 11 height 7
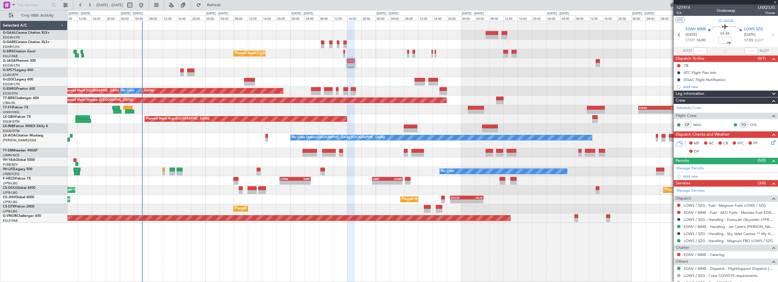
click at [770, 141] on icon at bounding box center [772, 141] width 5 height 5
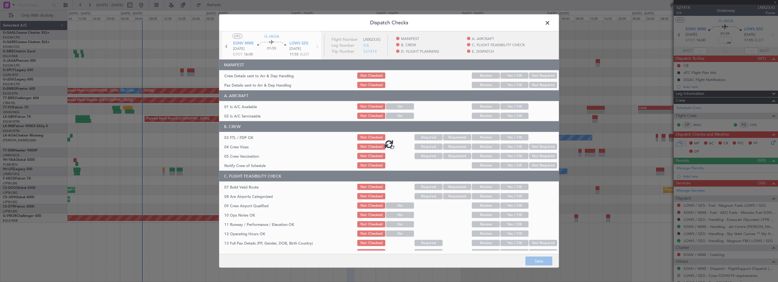
type input "-00:05"
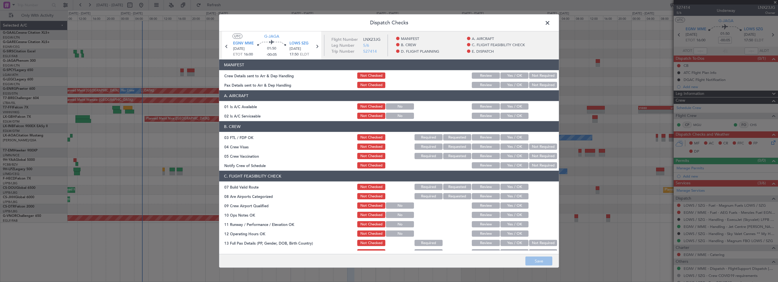
click at [510, 106] on button "Yes / OK" at bounding box center [514, 106] width 28 height 6
click at [504, 116] on button "Yes / OK" at bounding box center [514, 116] width 28 height 6
click at [511, 186] on button "Yes / OK" at bounding box center [514, 187] width 28 height 6
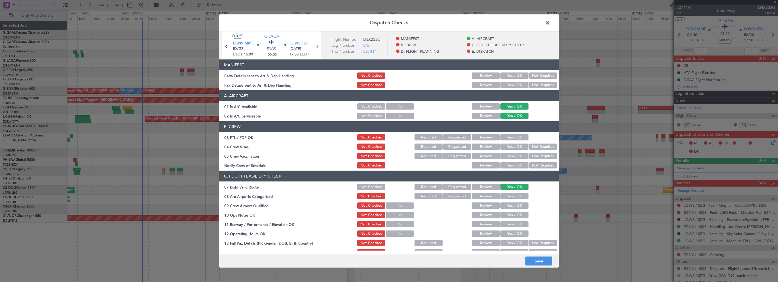
click at [517, 218] on button "Yes / OK" at bounding box center [514, 215] width 28 height 6
click at [512, 227] on button "Yes / OK" at bounding box center [514, 224] width 28 height 6
click at [512, 234] on button "Yes / OK" at bounding box center [514, 234] width 28 height 6
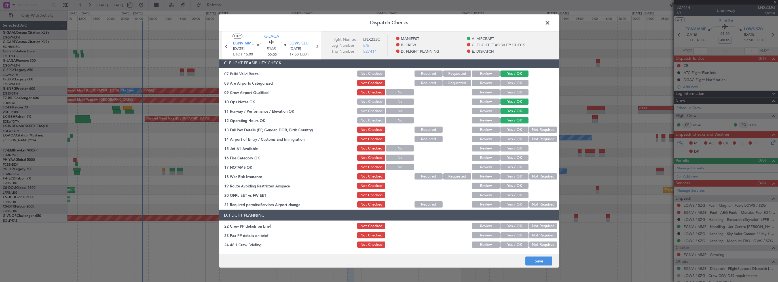
click at [515, 130] on button "Yes / OK" at bounding box center [514, 130] width 28 height 6
click at [515, 141] on button "Yes / OK" at bounding box center [514, 139] width 28 height 6
click at [510, 146] on button "Yes / OK" at bounding box center [514, 148] width 28 height 6
click at [511, 158] on button "Yes / OK" at bounding box center [514, 158] width 28 height 6
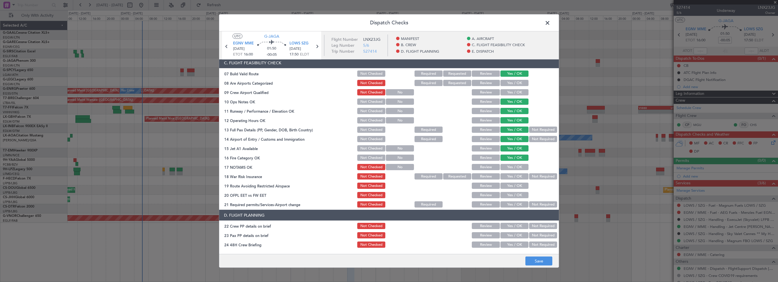
click at [514, 168] on button "Yes / OK" at bounding box center [514, 167] width 28 height 6
click at [535, 180] on section "C. FLIGHT FEASIBILITY CHECK 07 Build Valid Route Not Checked Required Requested…" at bounding box center [389, 133] width 340 height 151
drag, startPoint x: 535, startPoint y: 180, endPoint x: 518, endPoint y: 179, distance: 16.7
click at [535, 177] on button "Not Required" at bounding box center [543, 176] width 28 height 6
click at [513, 187] on button "Yes / OK" at bounding box center [514, 186] width 28 height 6
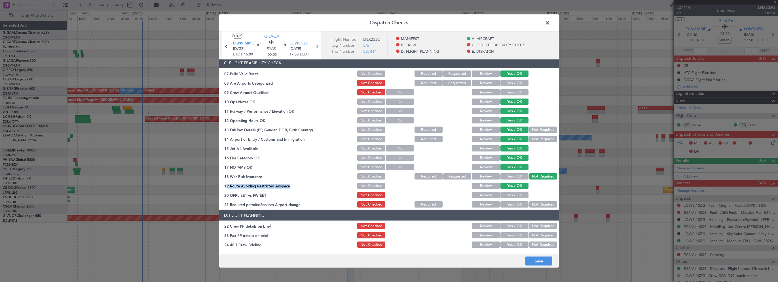
click at [508, 198] on button "Yes / OK" at bounding box center [514, 195] width 28 height 6
click at [508, 202] on button "Yes / OK" at bounding box center [514, 205] width 28 height 6
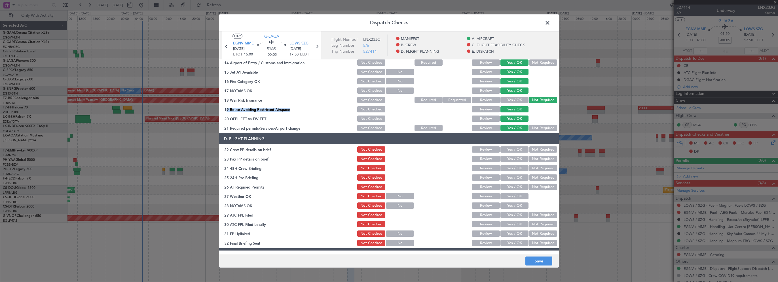
scroll to position [198, 0]
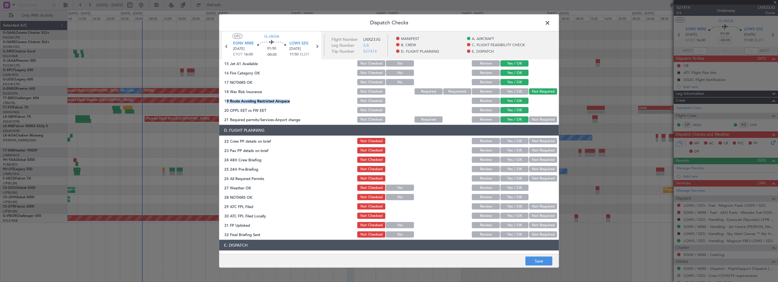
click at [521, 142] on button "Yes / OK" at bounding box center [514, 141] width 28 height 6
click at [520, 148] on button "Yes / OK" at bounding box center [514, 150] width 28 height 6
click at [518, 159] on button "Yes / OK" at bounding box center [514, 160] width 28 height 6
click at [533, 171] on button "Not Required" at bounding box center [543, 169] width 28 height 6
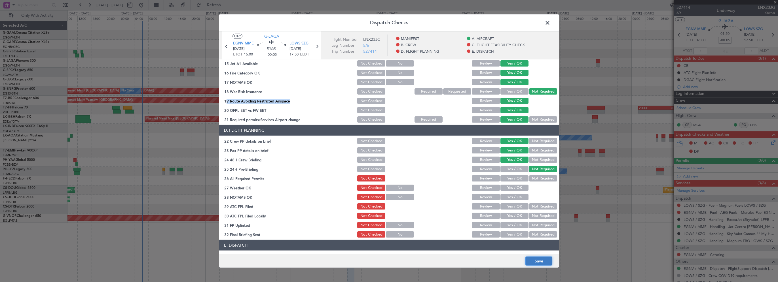
click at [536, 263] on button "Save" at bounding box center [538, 261] width 27 height 9
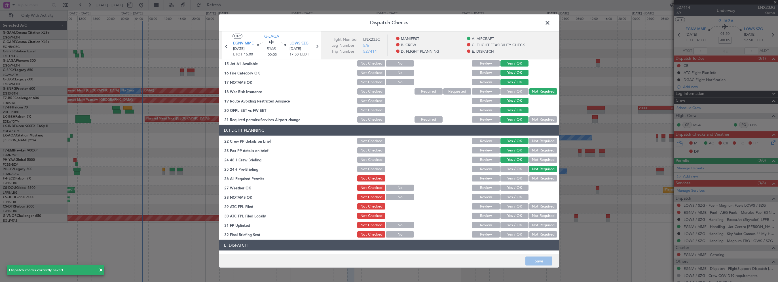
click at [550, 23] on span at bounding box center [550, 24] width 0 height 11
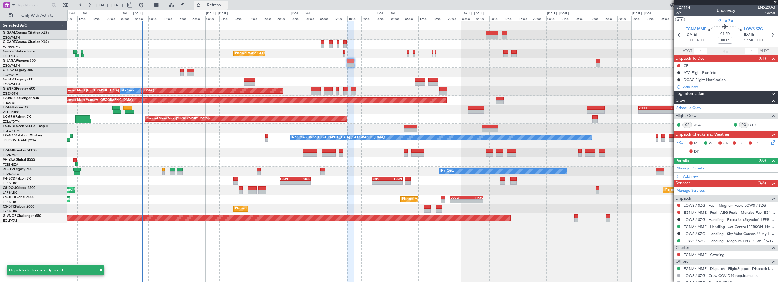
click at [228, 8] on button "Refresh" at bounding box center [211, 5] width 34 height 9
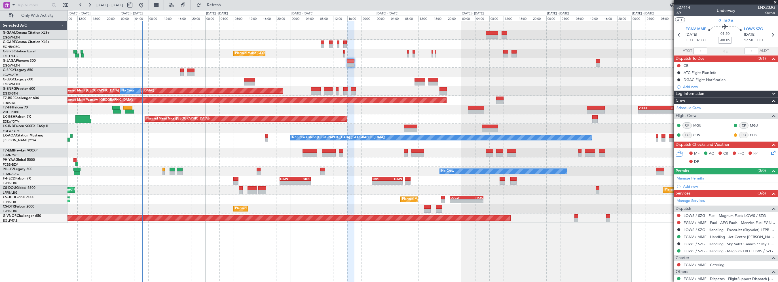
click at [697, 92] on span "Leg Information" at bounding box center [689, 94] width 29 height 7
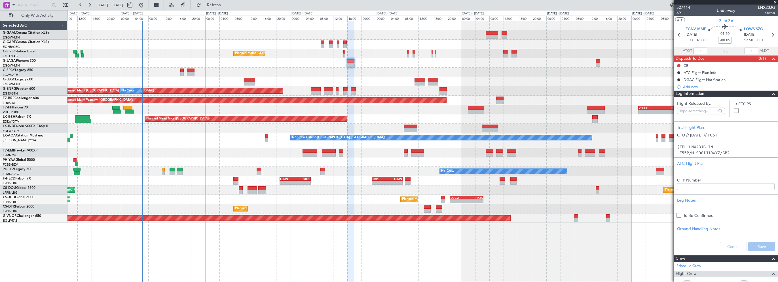
click at [739, 95] on div "Leg Information" at bounding box center [725, 94] width 104 height 7
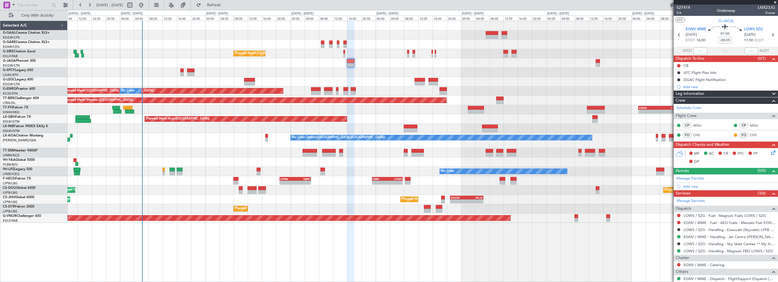
click at [695, 96] on span "Leg Information" at bounding box center [689, 94] width 29 height 7
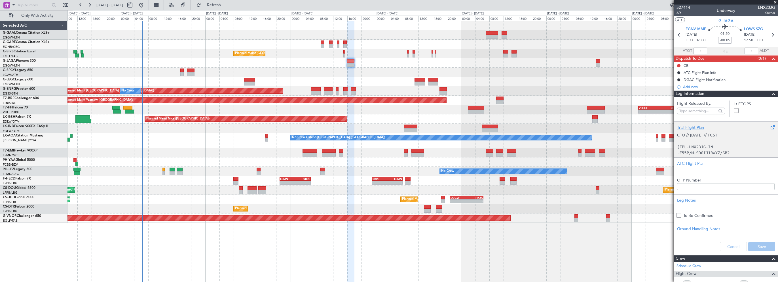
click at [694, 127] on div "Trial Flight Plan" at bounding box center [725, 128] width 97 height 6
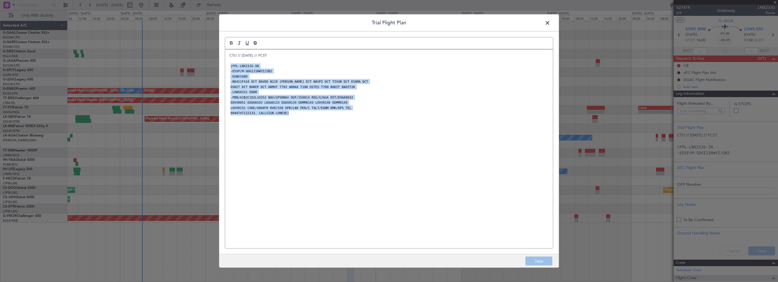
drag, startPoint x: 287, startPoint y: 116, endPoint x: 227, endPoint y: 65, distance: 78.9
click at [227, 65] on div "CTU // 12AUG // FCST (FPL-LNX23JG-IN -E55P/M-SDGIJ1RWYZ/SB2 -EGNV1600 -N0411F41…" at bounding box center [389, 149] width 328 height 199
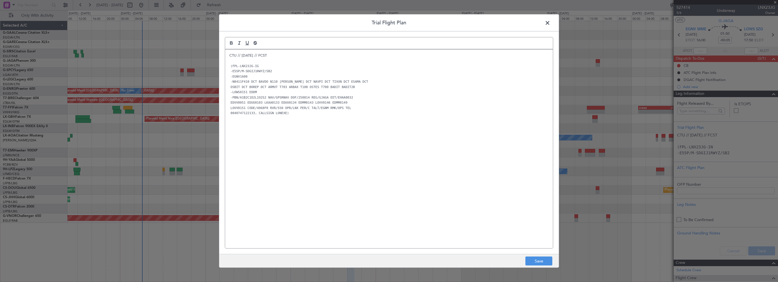
scroll to position [0, 0]
click at [385, 156] on div "CTU // 12AUG // FCST (FPL-LNX23JG-IG -E55P/M-SDGIJ1RWYZ/SB2 -EGNV1600 -N0411F41…" at bounding box center [389, 149] width 328 height 199
click at [540, 262] on button "Save" at bounding box center [538, 261] width 27 height 9
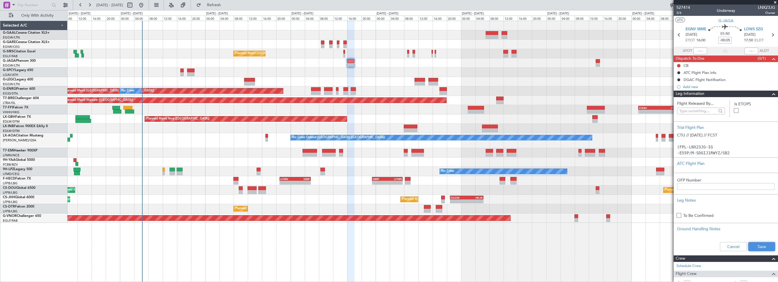
drag, startPoint x: 752, startPoint y: 245, endPoint x: 745, endPoint y: 245, distance: 7.7
click at [752, 245] on button "Save" at bounding box center [761, 246] width 27 height 9
drag, startPoint x: 743, startPoint y: 92, endPoint x: 738, endPoint y: 95, distance: 5.6
click at [743, 92] on div "Leg Information" at bounding box center [725, 94] width 104 height 7
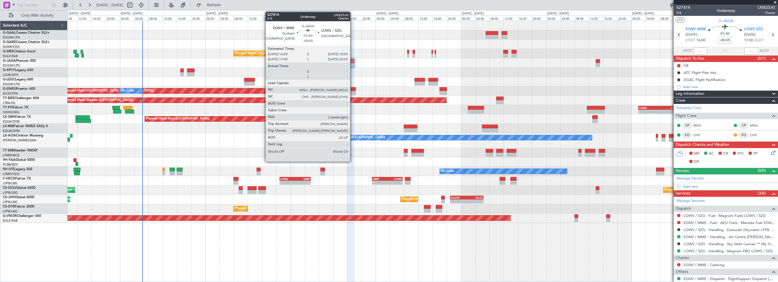
click at [353, 60] on div at bounding box center [350, 61] width 7 height 4
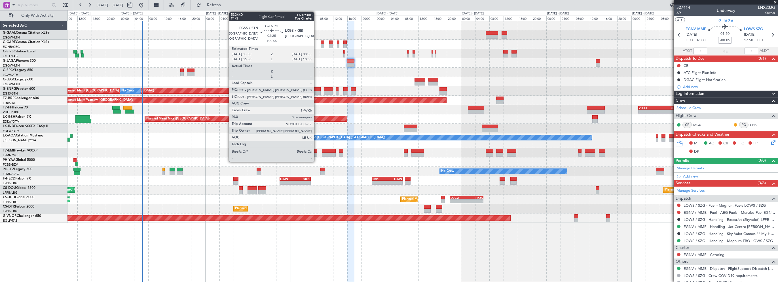
click at [316, 88] on div at bounding box center [316, 89] width 10 height 4
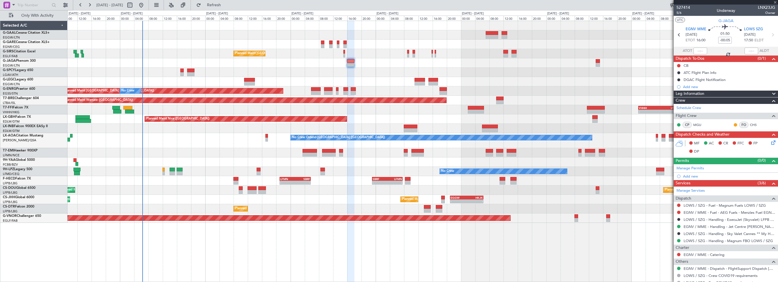
type input "0"
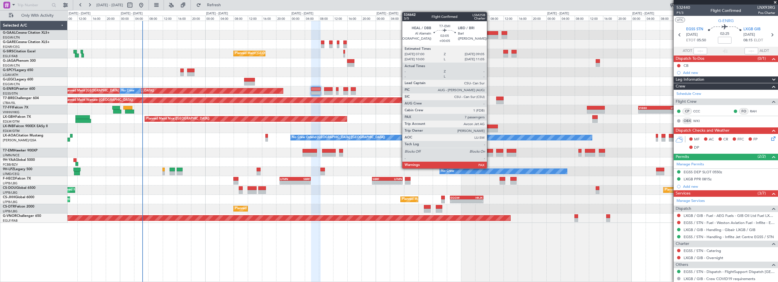
click at [489, 151] on div at bounding box center [489, 151] width 8 height 4
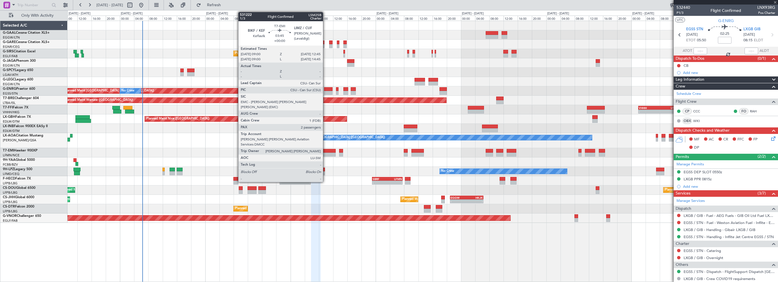
type input "+00:05"
type input "7"
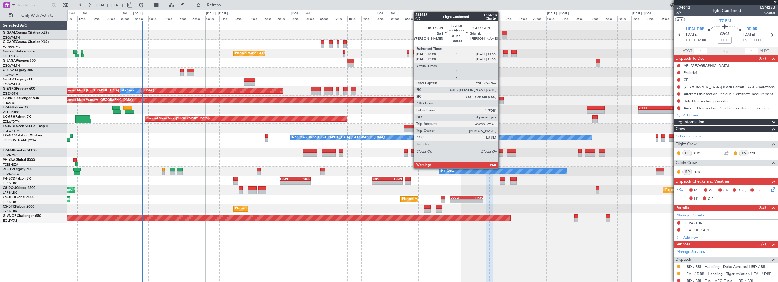
click at [501, 153] on div at bounding box center [499, 155] width 7 height 4
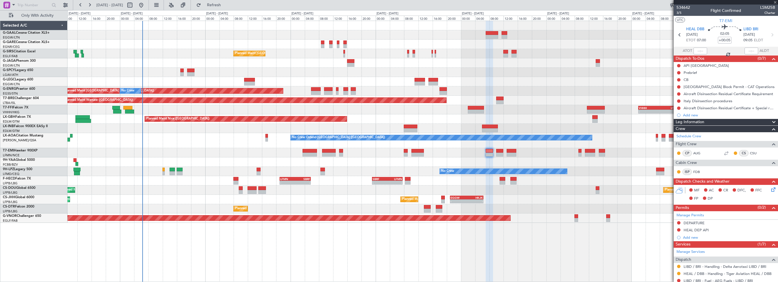
type input "4"
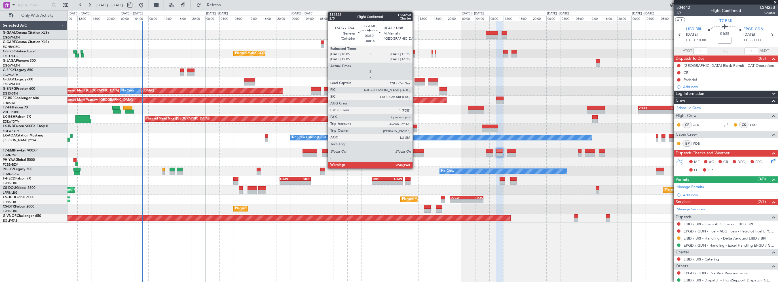
click at [415, 150] on div at bounding box center [417, 151] width 12 height 4
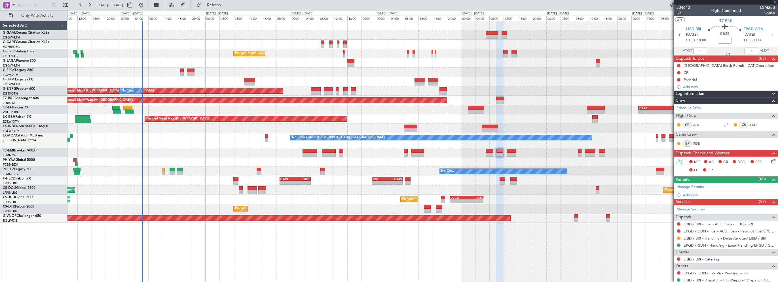
type input "+00:15"
type input "7"
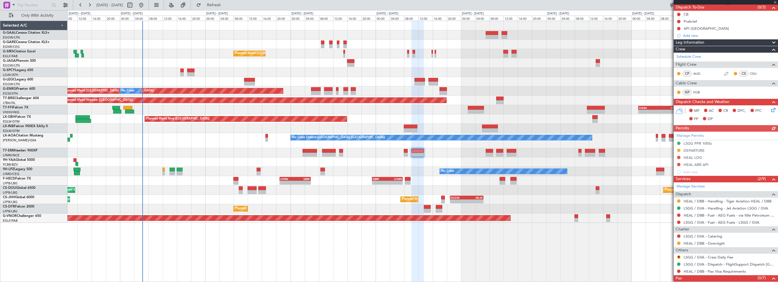
scroll to position [66, 0]
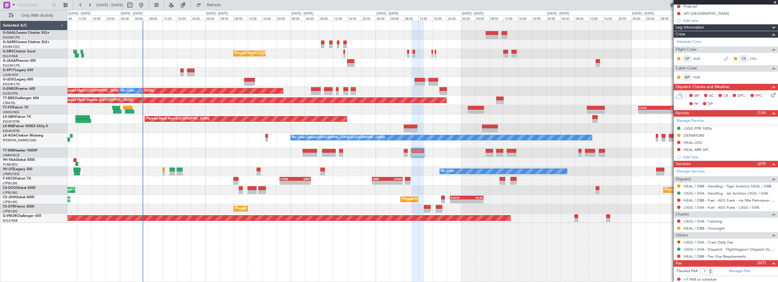
click at [457, 148] on div at bounding box center [422, 152] width 710 height 9
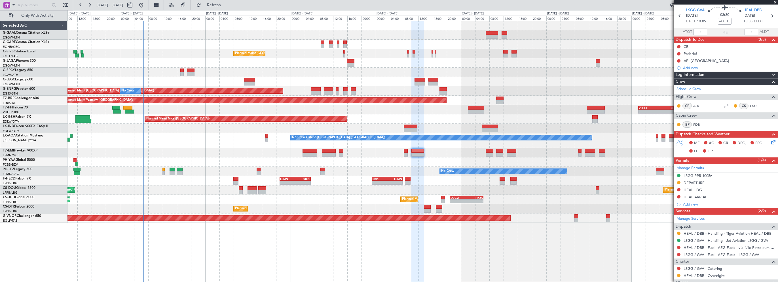
scroll to position [0, 0]
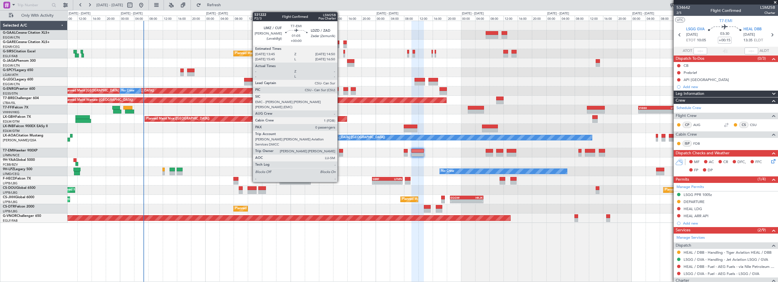
click at [340, 151] on div at bounding box center [341, 151] width 4 height 4
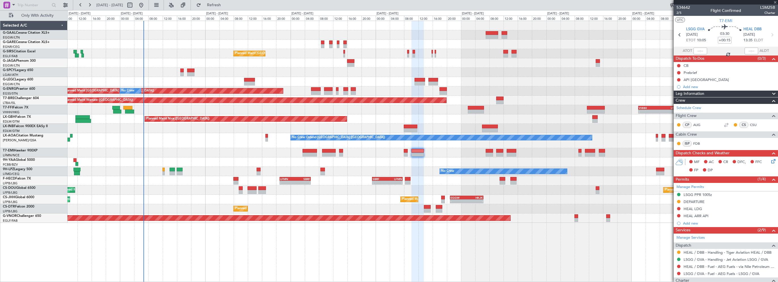
type input "0"
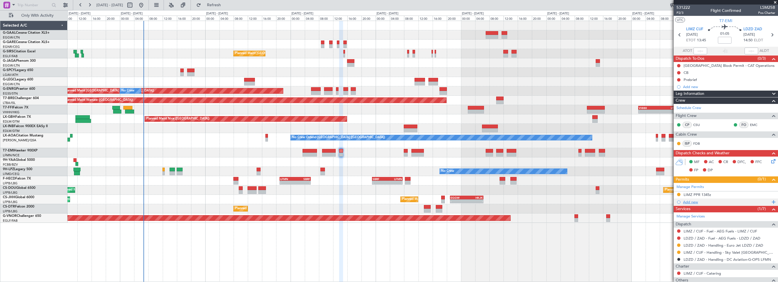
click at [688, 203] on div "Add new" at bounding box center [726, 202] width 87 height 5
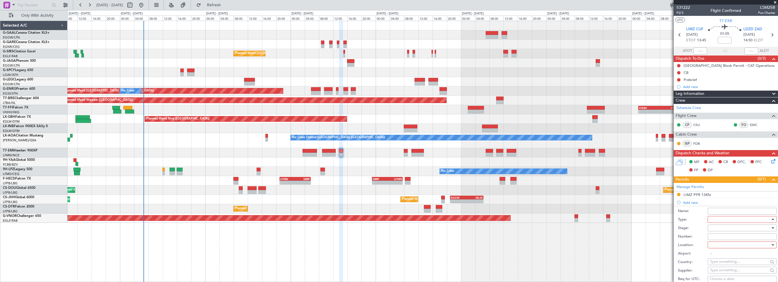
click at [718, 221] on div at bounding box center [740, 219] width 60 height 9
click at [720, 256] on span "Landing" at bounding box center [740, 253] width 60 height 9
click at [716, 245] on div at bounding box center [740, 245] width 60 height 9
drag, startPoint x: 776, startPoint y: 148, endPoint x: 777, endPoint y: 173, distance: 24.7
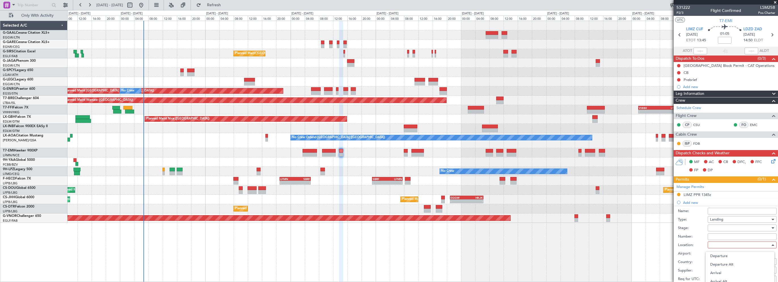
click at [777, 173] on div at bounding box center [389, 141] width 778 height 282
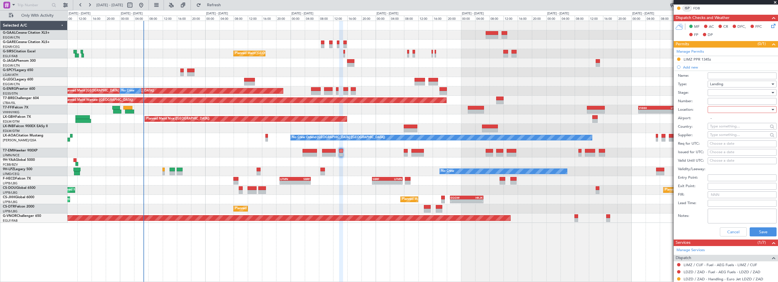
scroll to position [146, 0]
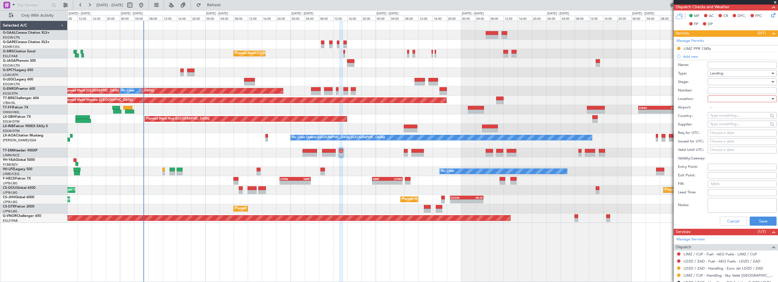
click at [730, 101] on div at bounding box center [740, 99] width 60 height 9
click at [720, 126] on span "Arrival" at bounding box center [740, 126] width 60 height 9
type input "LDZD / ZAD"
click at [721, 82] on div at bounding box center [740, 82] width 60 height 9
click at [724, 100] on span "Not Requested" at bounding box center [740, 101] width 60 height 9
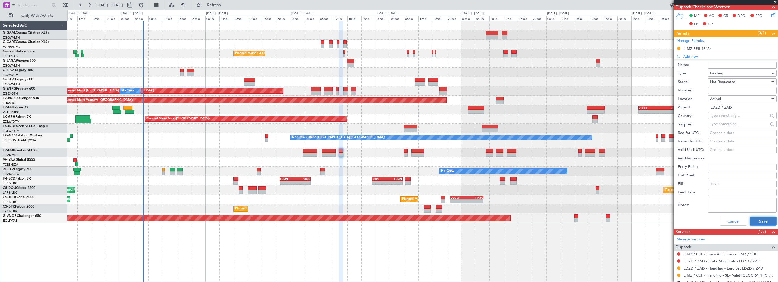
click at [752, 218] on button "Save" at bounding box center [762, 221] width 27 height 9
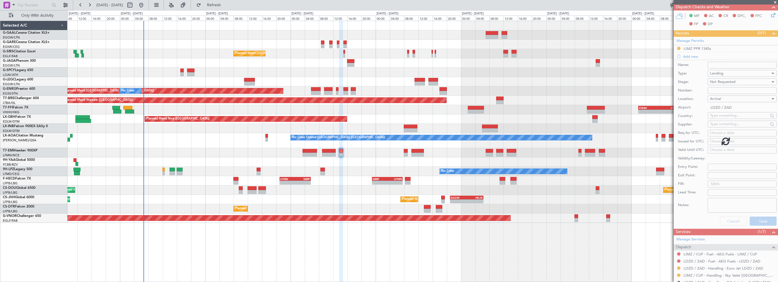
scroll to position [38, 0]
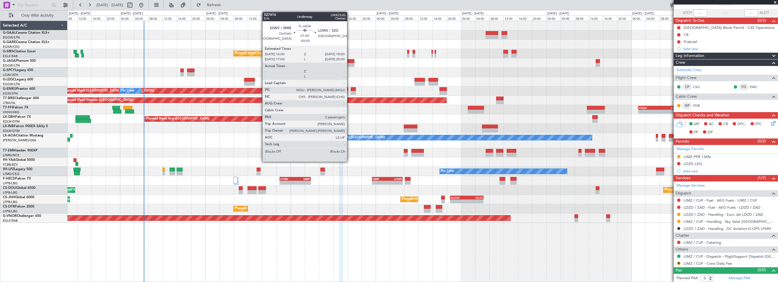
click at [349, 61] on div at bounding box center [350, 61] width 7 height 4
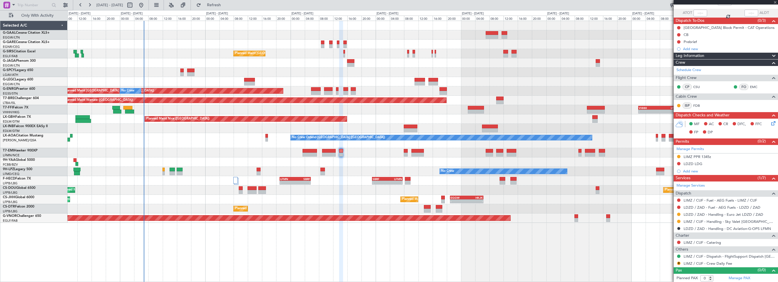
type input "-00:05"
type input "2"
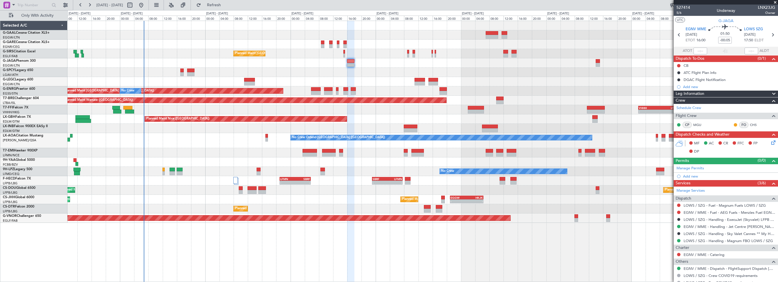
click at [707, 95] on div "Leg Information" at bounding box center [725, 94] width 104 height 7
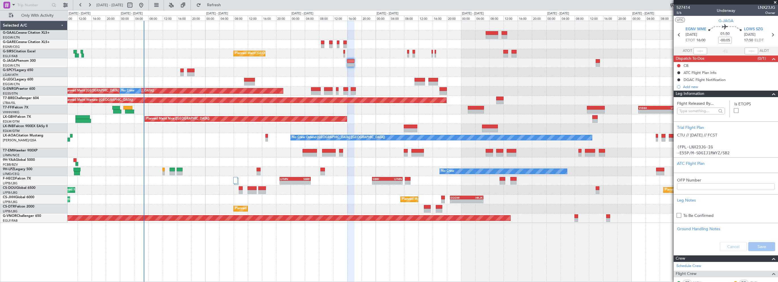
click at [707, 96] on div "Leg Information" at bounding box center [725, 94] width 104 height 7
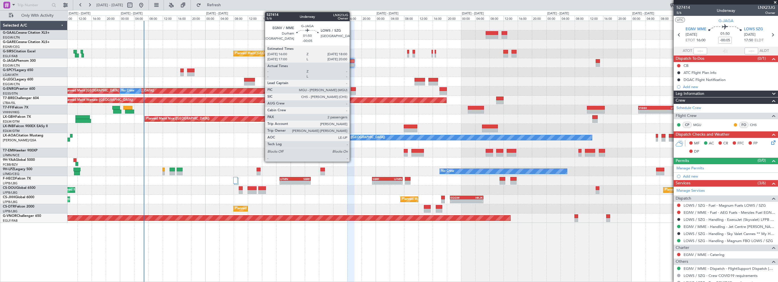
click at [352, 62] on div at bounding box center [350, 61] width 7 height 4
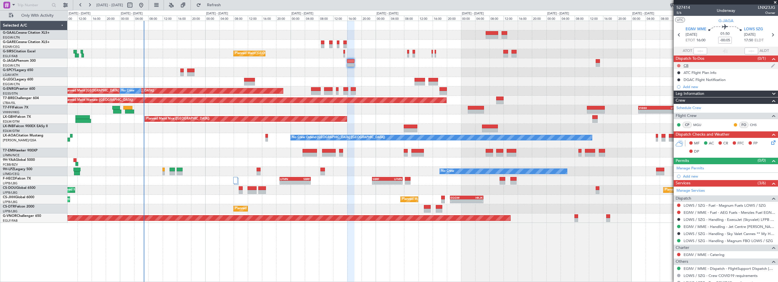
click at [679, 64] on button at bounding box center [678, 65] width 3 height 3
click at [680, 89] on span "Completed" at bounding box center [681, 91] width 19 height 6
click at [772, 141] on icon at bounding box center [772, 141] width 5 height 5
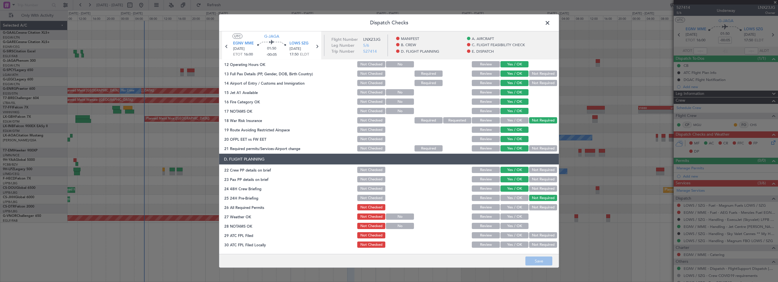
scroll to position [283, 0]
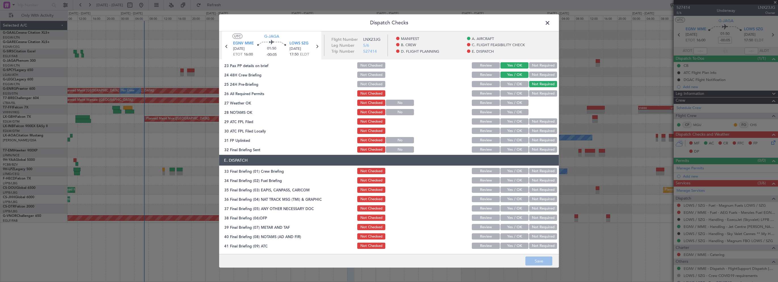
click at [550, 24] on span at bounding box center [550, 24] width 0 height 11
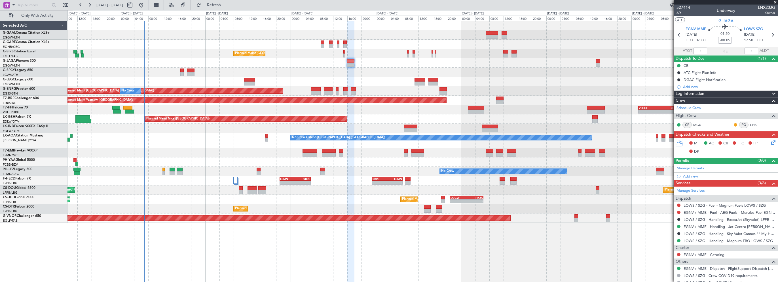
click at [346, 244] on div "Planned Maint London (Farnborough) Planned Maint London (Stansted) No Crew Plan…" at bounding box center [422, 152] width 710 height 262
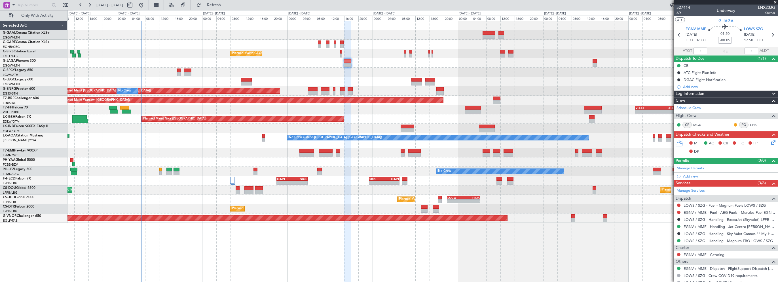
click at [314, 88] on div at bounding box center [313, 89] width 10 height 4
type input "0"
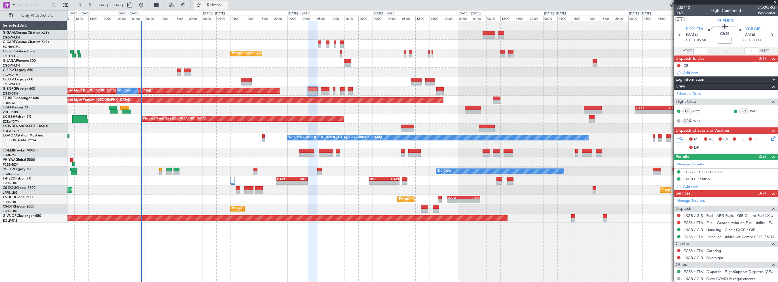
click at [226, 7] on span "Refresh" at bounding box center [214, 5] width 24 height 4
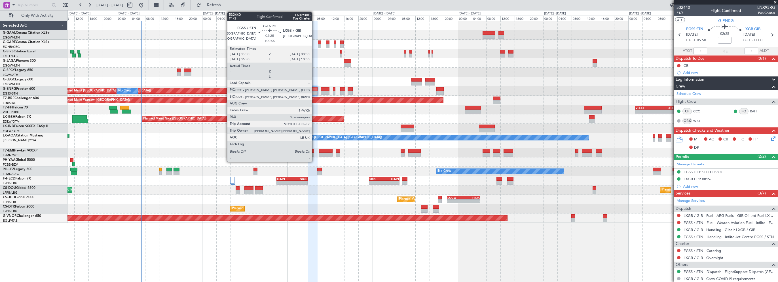
click at [314, 91] on div at bounding box center [313, 93] width 10 height 4
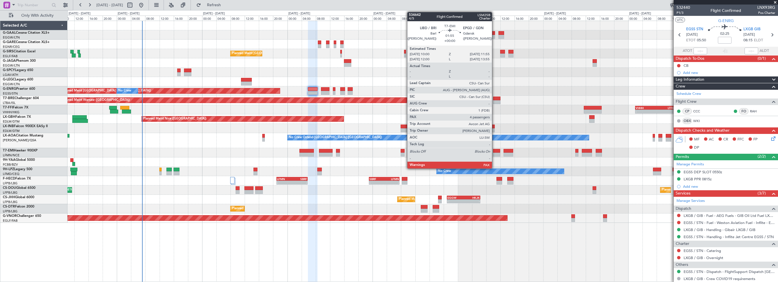
click at [494, 151] on div at bounding box center [496, 151] width 7 height 4
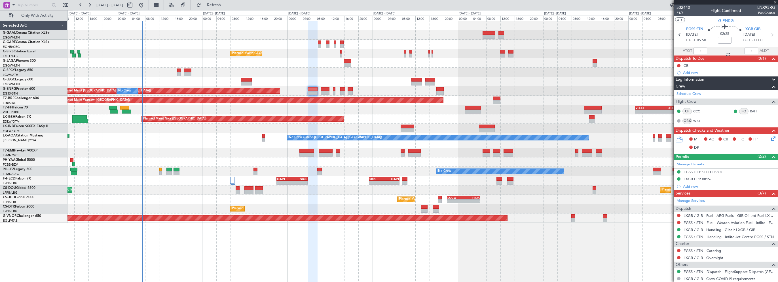
type input "4"
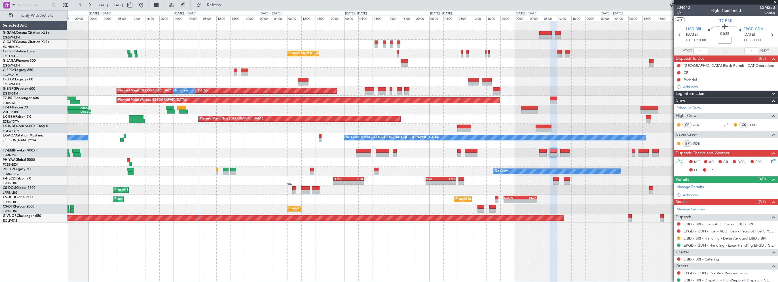
click at [363, 74] on div at bounding box center [422, 72] width 710 height 9
click at [226, 3] on span "Refresh" at bounding box center [214, 5] width 24 height 4
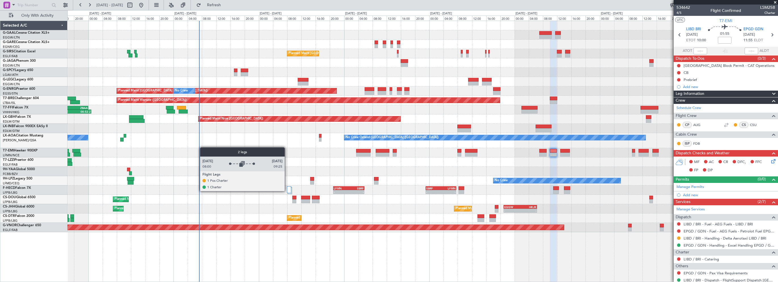
click at [288, 191] on div at bounding box center [289, 189] width 4 height 7
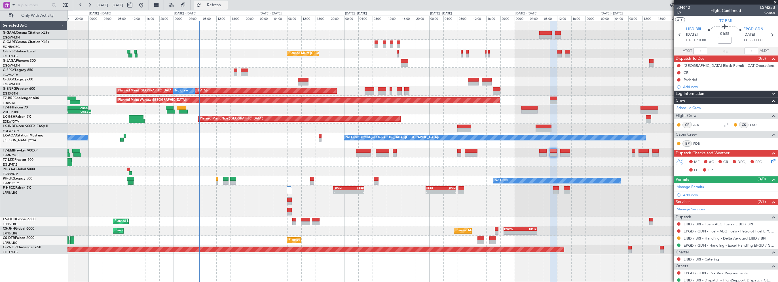
click at [226, 7] on span "Refresh" at bounding box center [214, 5] width 24 height 4
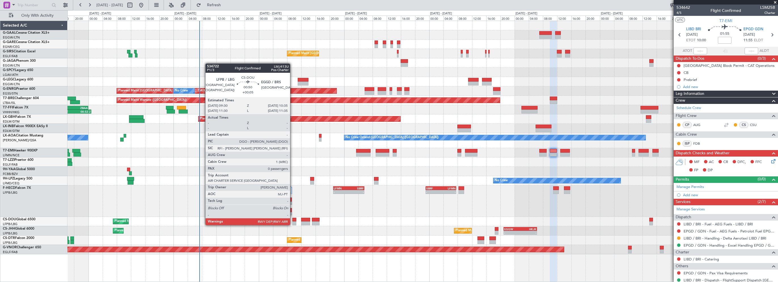
click at [292, 220] on div at bounding box center [294, 220] width 4 height 4
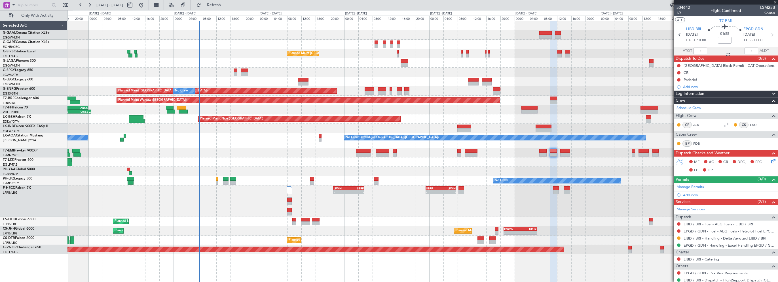
type input "+00:05"
type input "0"
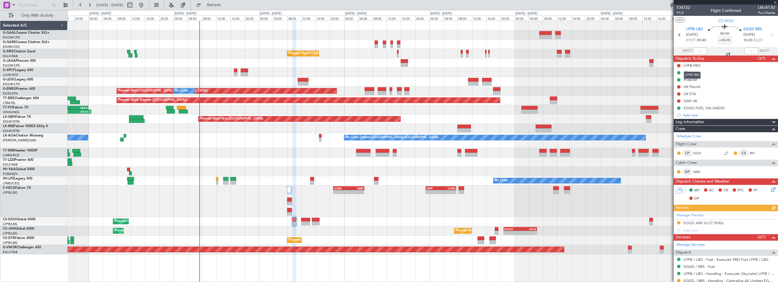
click at [688, 80] on mat-tooltip-component "LFPB FBO" at bounding box center [692, 75] width 25 height 15
click at [691, 80] on div "Prebrief" at bounding box center [689, 79] width 13 height 5
click at [226, 6] on span "Refresh" at bounding box center [214, 5] width 24 height 4
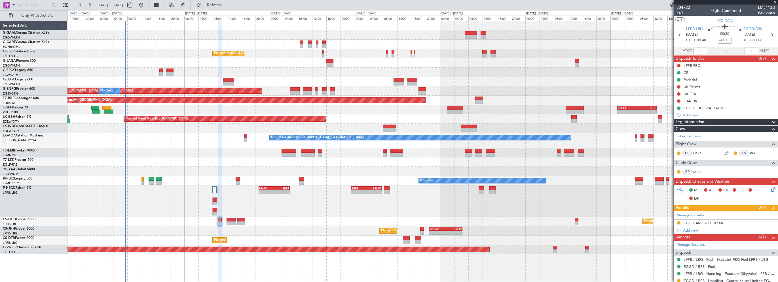
click at [216, 134] on div "No Crew Ostend-[GEOGRAPHIC_DATA] ([GEOGRAPHIC_DATA]) No Crew Ostend-[GEOGRAPHIC…" at bounding box center [422, 140] width 710 height 15
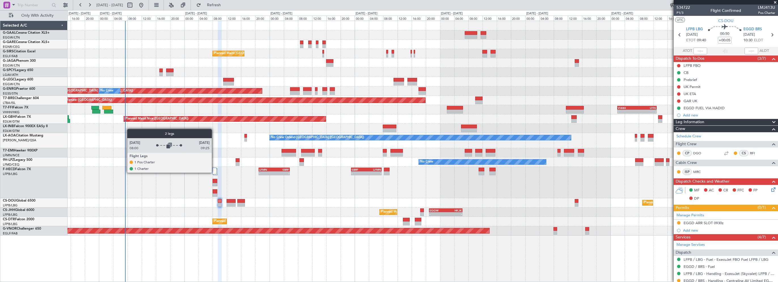
click at [214, 172] on div at bounding box center [214, 171] width 4 height 7
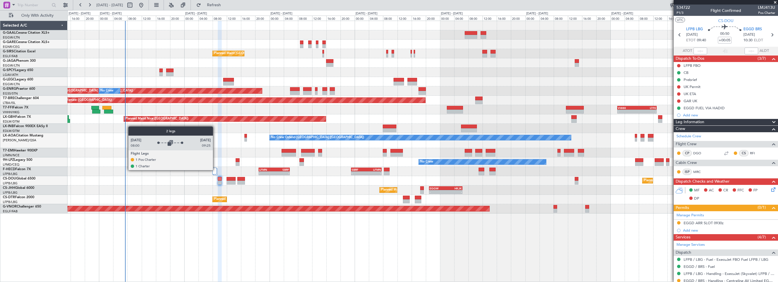
click at [215, 170] on div at bounding box center [214, 171] width 4 height 7
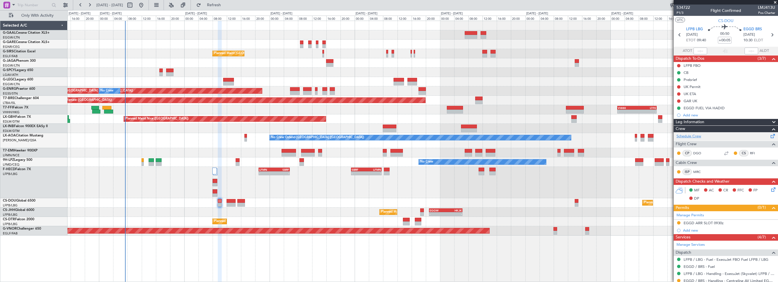
click at [695, 135] on link "Schedule Crew" at bounding box center [688, 137] width 25 height 6
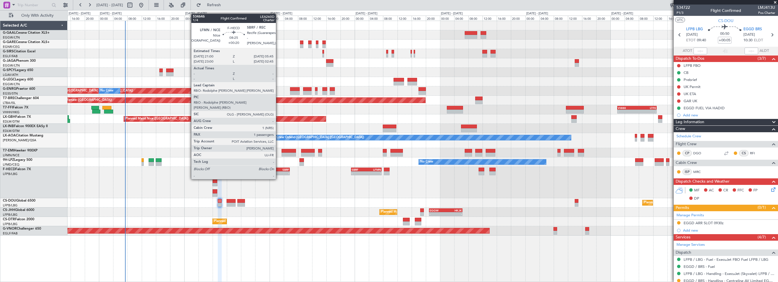
click at [278, 169] on div "SBRF" at bounding box center [281, 169] width 15 height 3
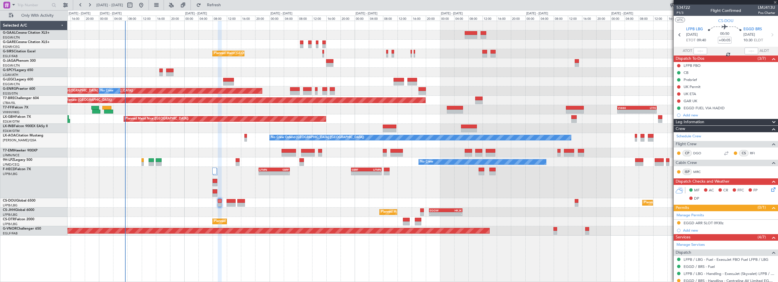
type input "+00:20"
type input "1"
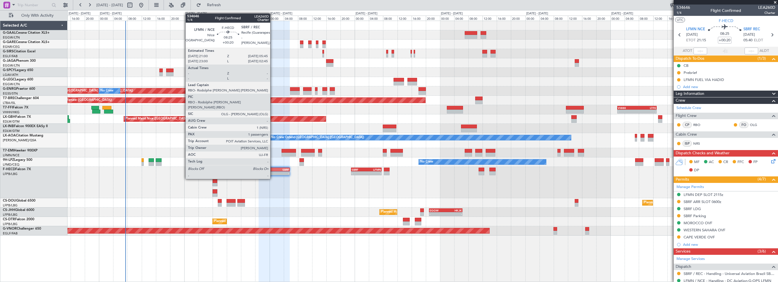
click at [273, 168] on div "LFMN" at bounding box center [266, 169] width 15 height 3
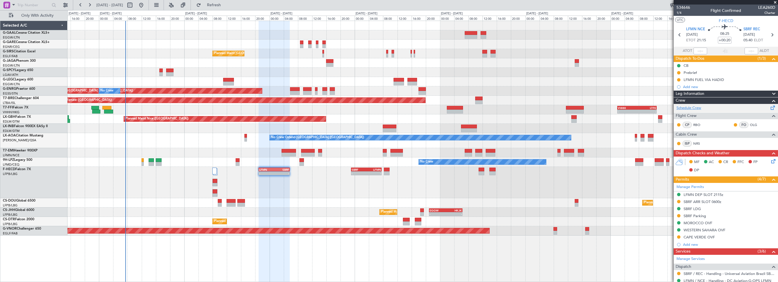
click at [691, 110] on link "Schedule Crew" at bounding box center [688, 108] width 25 height 6
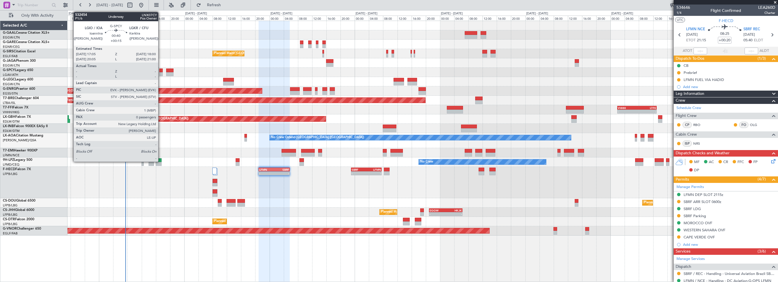
click at [161, 71] on div at bounding box center [160, 71] width 3 height 4
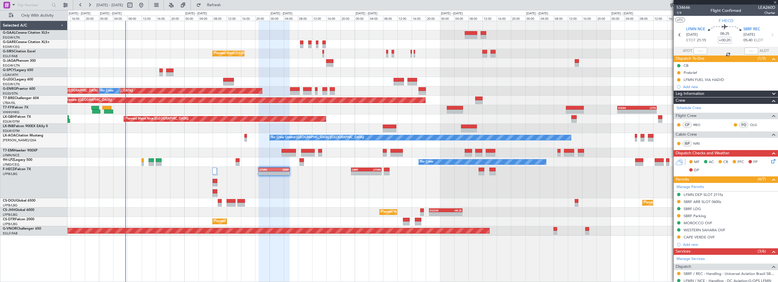
type input "+00:15"
type input "0"
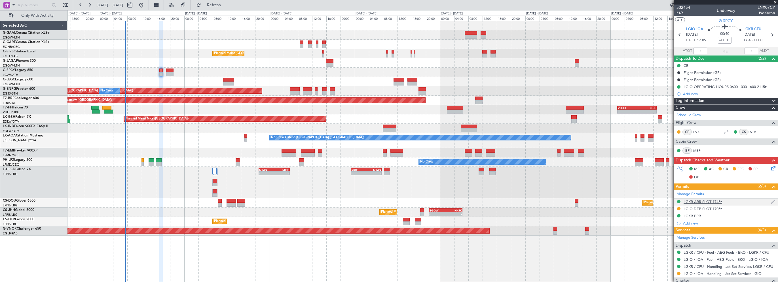
click at [705, 205] on mat-tooltip-component "LGKR ARR SLOT 1745z" at bounding box center [702, 211] width 43 height 15
click at [704, 207] on mat-tooltip-component "LGKR ARR SLOT 1745z" at bounding box center [702, 211] width 43 height 15
click at [702, 210] on div "LGIO DEP SLOT 1705z" at bounding box center [702, 209] width 39 height 5
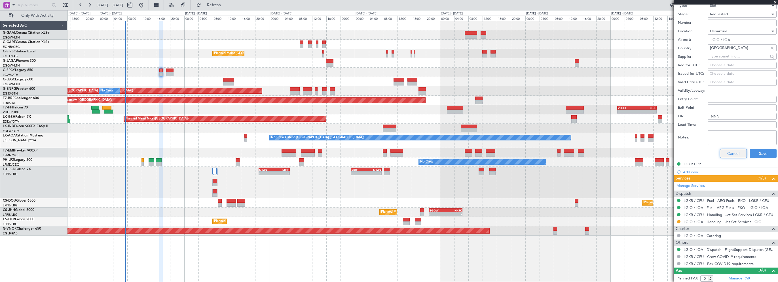
click at [730, 154] on button "Cancel" at bounding box center [733, 153] width 27 height 9
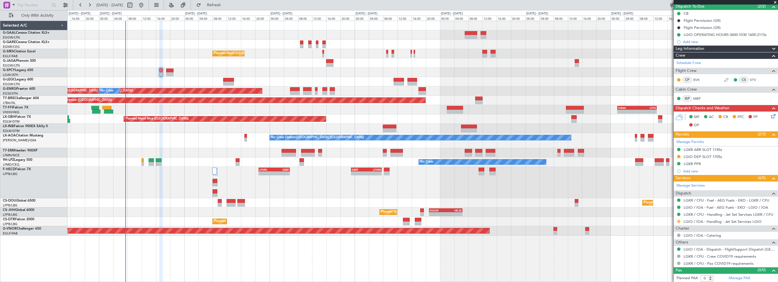
click at [678, 221] on button at bounding box center [678, 221] width 3 height 3
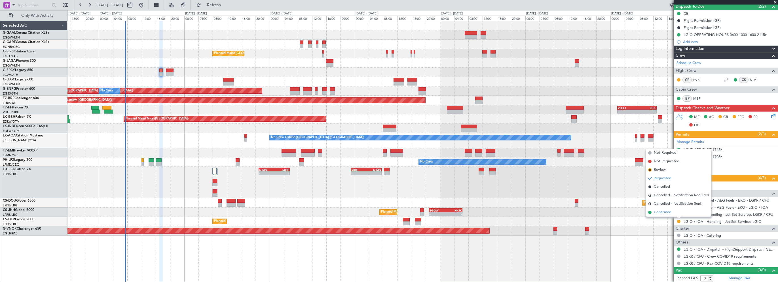
click at [664, 213] on span "Confirmed" at bounding box center [663, 213] width 18 height 6
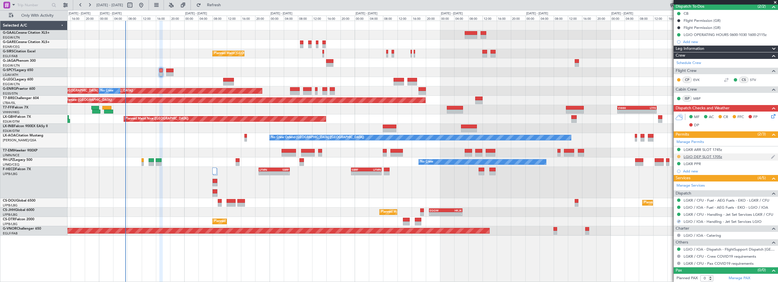
click at [678, 155] on button at bounding box center [678, 156] width 3 height 3
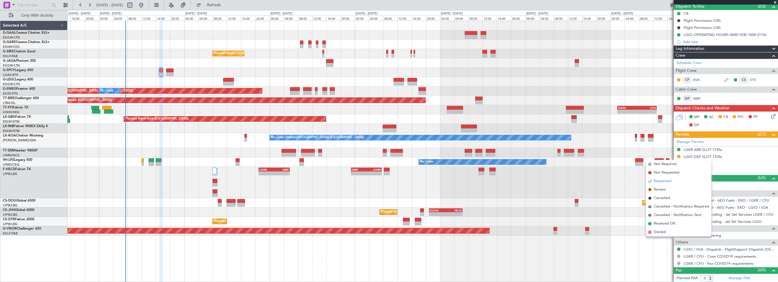
click at [254, 251] on div "Planned Maint London (Farnborough) Planned Maint London (Stansted) No Crew Plan…" at bounding box center [422, 152] width 710 height 262
click at [228, 1] on button "Refresh" at bounding box center [211, 5] width 34 height 9
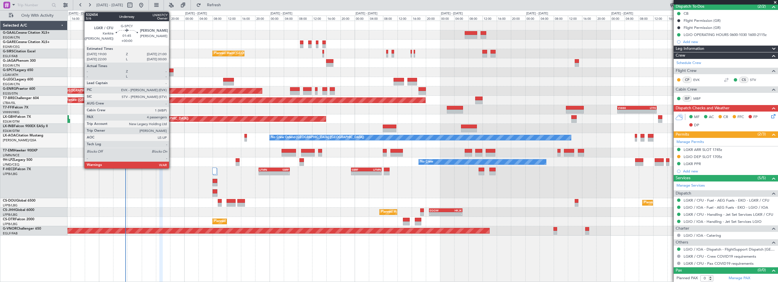
click at [171, 70] on div at bounding box center [169, 71] width 7 height 4
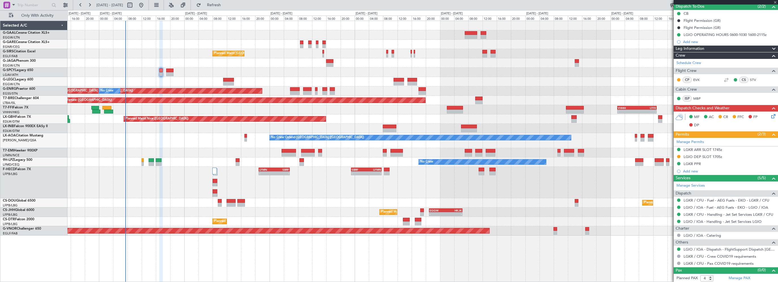
scroll to position [0, 0]
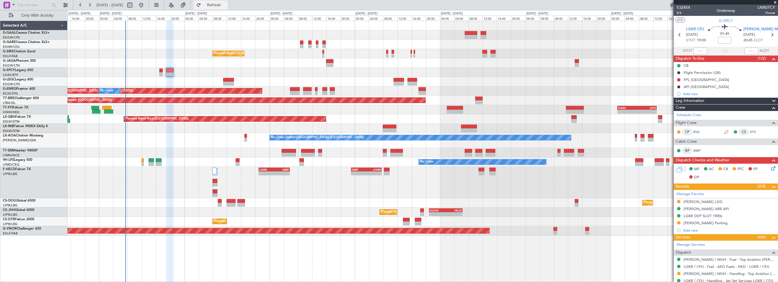
click at [228, 6] on button "Refresh" at bounding box center [211, 5] width 34 height 9
click at [226, 3] on span "Refreshing..." at bounding box center [214, 5] width 24 height 4
click at [304, 203] on div "Planned Maint London (Luton) - - EGGW 18:30 Z KLAX 05:15 Z Planned Maint Paris …" at bounding box center [422, 202] width 710 height 9
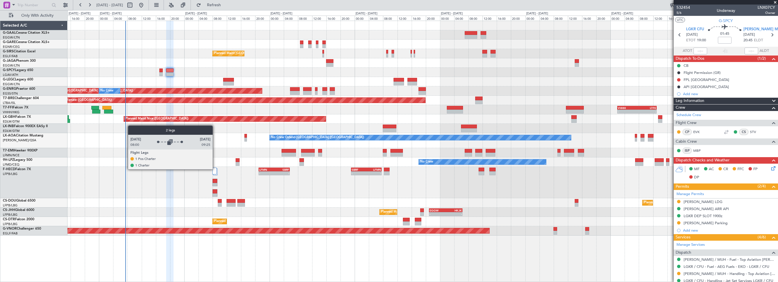
click at [215, 169] on div at bounding box center [214, 171] width 4 height 7
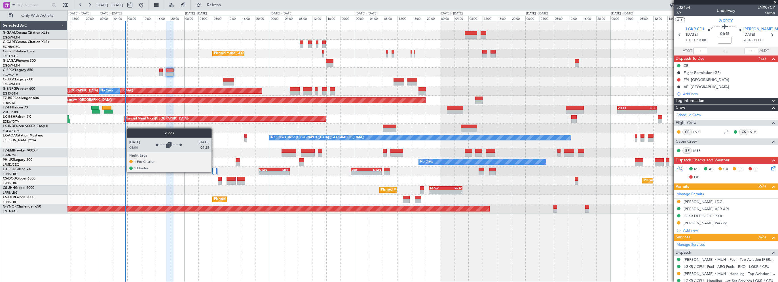
click at [214, 172] on div at bounding box center [214, 171] width 4 height 7
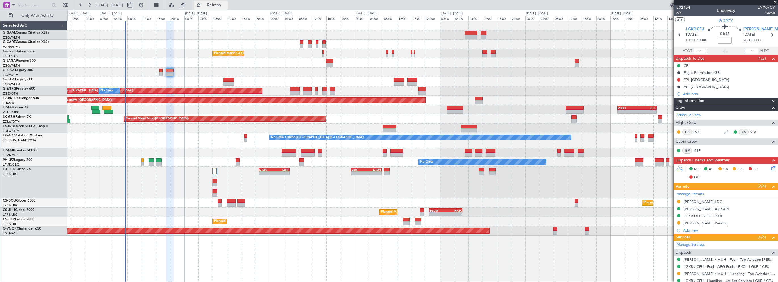
click at [226, 5] on span "Refresh" at bounding box center [214, 5] width 24 height 4
click at [188, 139] on div "No Crew Ostend-[GEOGRAPHIC_DATA] ([GEOGRAPHIC_DATA]) No Crew Ostend-[GEOGRAPHIC…" at bounding box center [422, 140] width 710 height 15
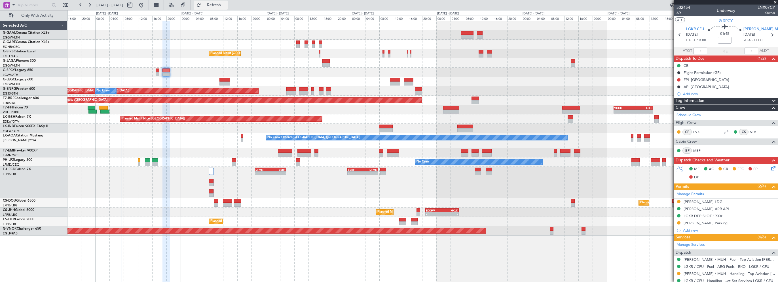
click at [223, 8] on button "Refresh" at bounding box center [211, 5] width 34 height 9
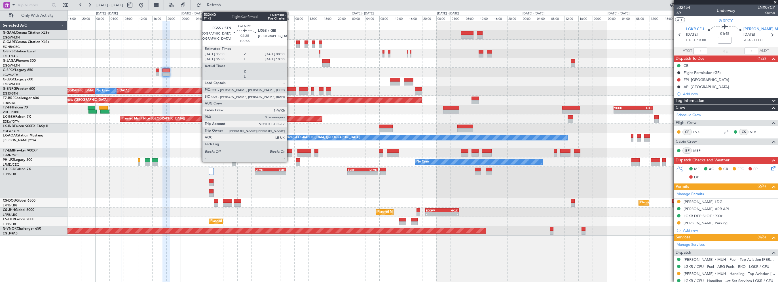
click at [290, 87] on div at bounding box center [291, 89] width 10 height 4
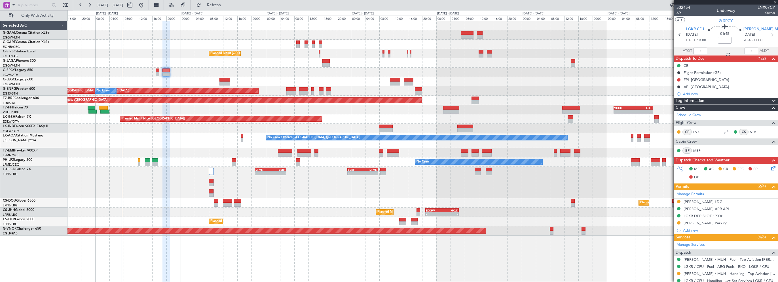
type input "0"
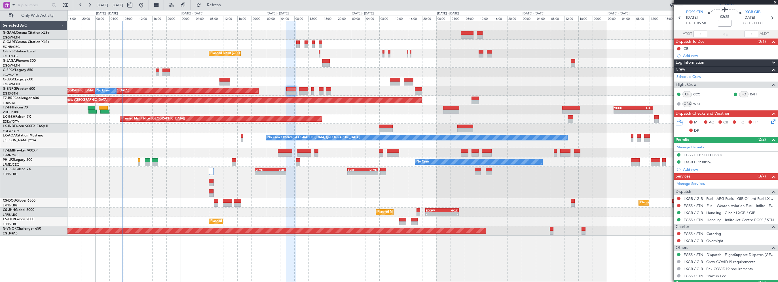
scroll to position [29, 0]
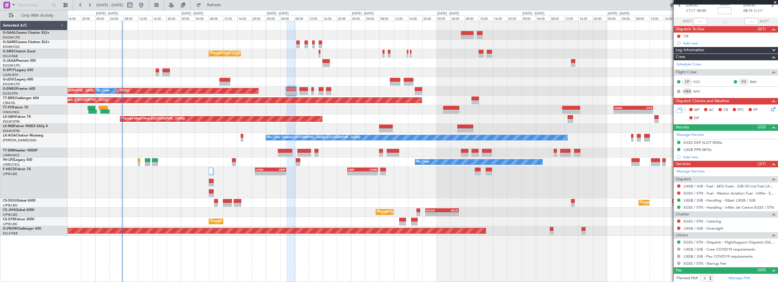
click at [306, 188] on div "Planned Maint Paris (Le Bourget) - - LFMN 21:00 Z SBRF 05:45 Z - - SBRF 23:00 Z…" at bounding box center [422, 182] width 710 height 31
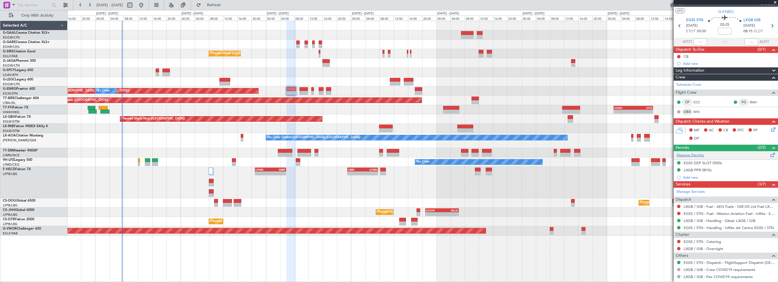
scroll to position [0, 0]
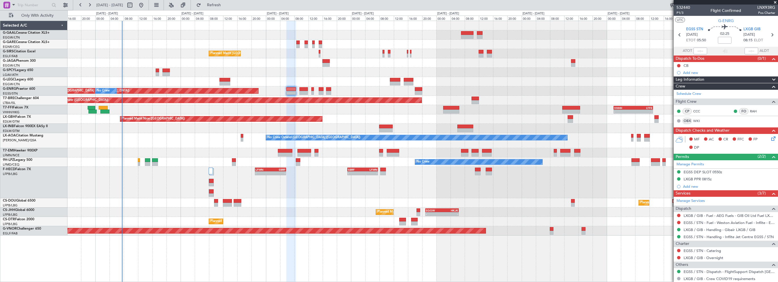
drag, startPoint x: 709, startPoint y: 80, endPoint x: 706, endPoint y: 86, distance: 6.9
click at [709, 80] on div "Leg Information" at bounding box center [725, 80] width 104 height 7
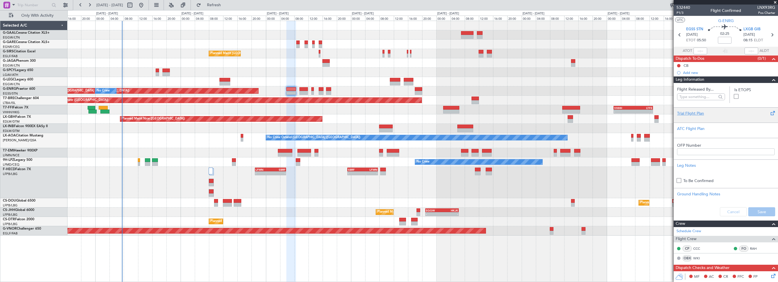
click at [688, 115] on div "Trial Flight Plan" at bounding box center [725, 114] width 97 height 6
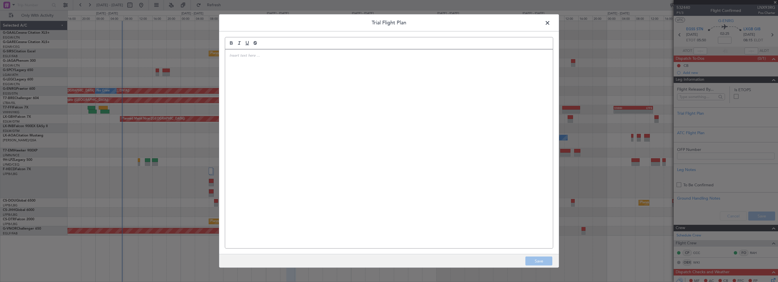
drag, startPoint x: 473, startPoint y: 131, endPoint x: 462, endPoint y: 132, distance: 10.9
click at [467, 132] on div at bounding box center [389, 149] width 328 height 199
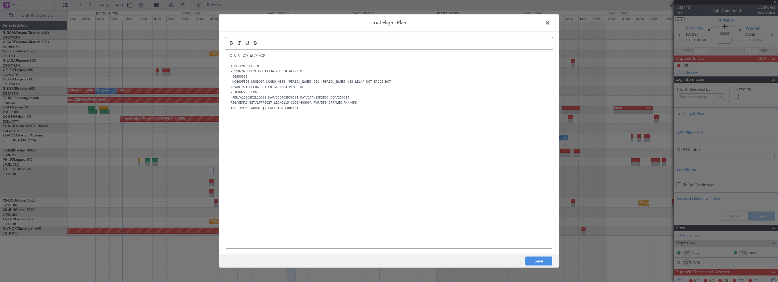
click at [411, 188] on div "CTU // 12AUG // FCST (FPL-LNX93RG-IN -E550/M-SBDE2E3GHJ1J3J4J7M3P2RTWXYZ/SD1 -E…" at bounding box center [389, 149] width 328 height 199
click at [543, 260] on button "Save" at bounding box center [538, 261] width 27 height 9
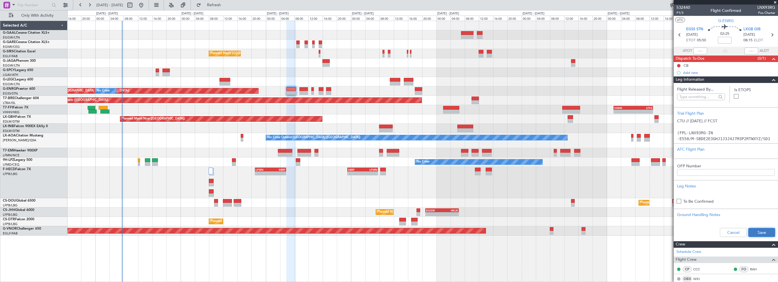
click at [752, 234] on button "Save" at bounding box center [761, 232] width 27 height 9
click at [770, 79] on span at bounding box center [773, 80] width 7 height 7
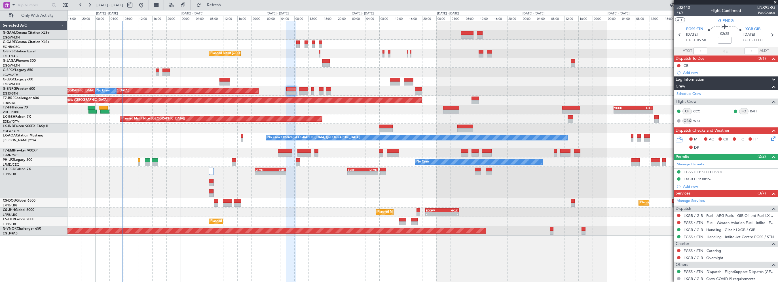
click at [770, 137] on icon at bounding box center [772, 137] width 5 height 5
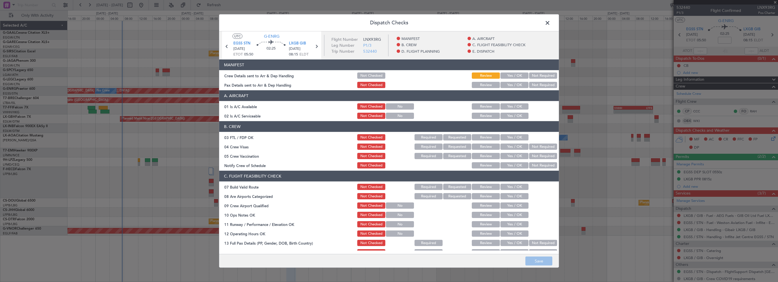
drag, startPoint x: 515, startPoint y: 107, endPoint x: 508, endPoint y: 118, distance: 13.0
click at [515, 107] on button "Yes / OK" at bounding box center [514, 106] width 28 height 6
click at [508, 118] on button "Yes / OK" at bounding box center [514, 116] width 28 height 6
click at [510, 187] on button "Yes / OK" at bounding box center [514, 187] width 28 height 6
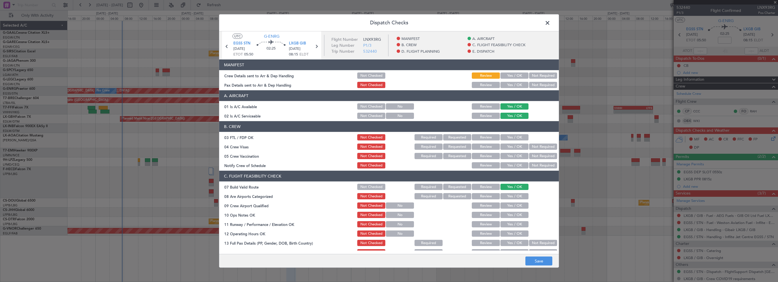
click at [510, 215] on button "Yes / OK" at bounding box center [514, 215] width 28 height 6
drag, startPoint x: 508, startPoint y: 224, endPoint x: 508, endPoint y: 230, distance: 6.0
click at [508, 225] on button "Yes / OK" at bounding box center [514, 224] width 28 height 6
click at [508, 231] on button "Yes / OK" at bounding box center [514, 234] width 28 height 6
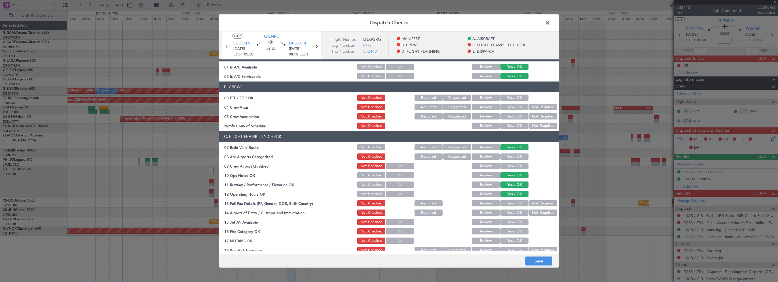
scroll to position [57, 0]
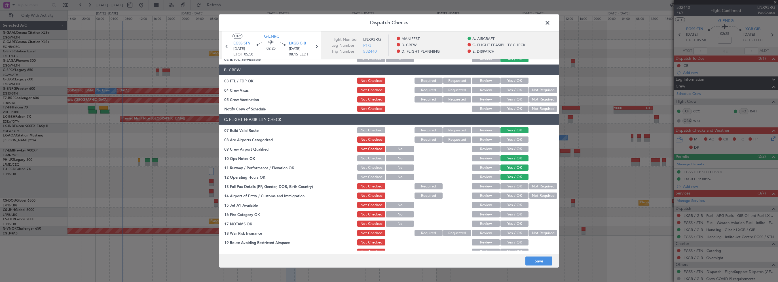
click at [513, 188] on button "Yes / OK" at bounding box center [514, 186] width 28 height 6
click at [514, 200] on div "Yes / OK" at bounding box center [513, 196] width 29 height 8
drag, startPoint x: 514, startPoint y: 209, endPoint x: 514, endPoint y: 201, distance: 7.9
click at [514, 208] on div "Yes / OK" at bounding box center [513, 205] width 29 height 8
click at [516, 194] on button "Yes / OK" at bounding box center [514, 196] width 28 height 6
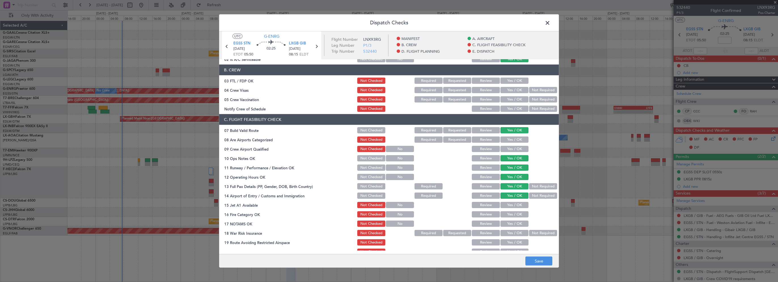
click at [512, 205] on button "Yes / OK" at bounding box center [514, 205] width 28 height 6
click at [511, 213] on button "Yes / OK" at bounding box center [514, 214] width 28 height 6
click at [512, 223] on button "Yes / OK" at bounding box center [514, 224] width 28 height 6
click at [529, 232] on button "Not Required" at bounding box center [543, 233] width 28 height 6
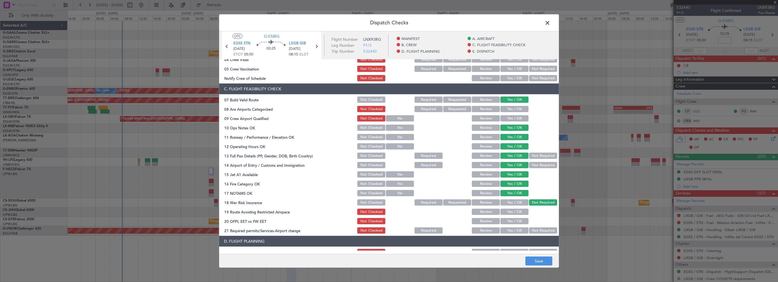
scroll to position [170, 0]
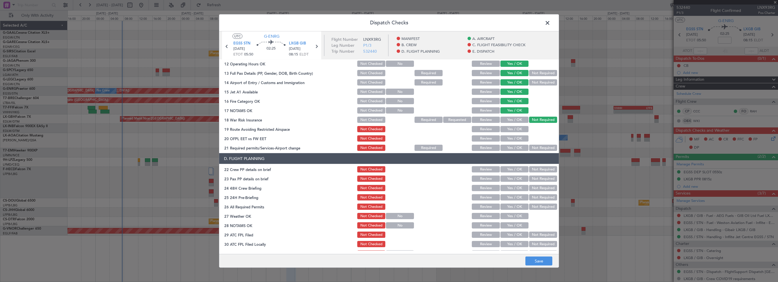
click at [512, 128] on button "Yes / OK" at bounding box center [514, 129] width 28 height 6
drag, startPoint x: 509, startPoint y: 140, endPoint x: 508, endPoint y: 149, distance: 8.9
click at [509, 141] on button "Yes / OK" at bounding box center [514, 138] width 28 height 6
click at [508, 149] on button "Yes / OK" at bounding box center [514, 148] width 28 height 6
click at [510, 171] on button "Yes / OK" at bounding box center [514, 169] width 28 height 6
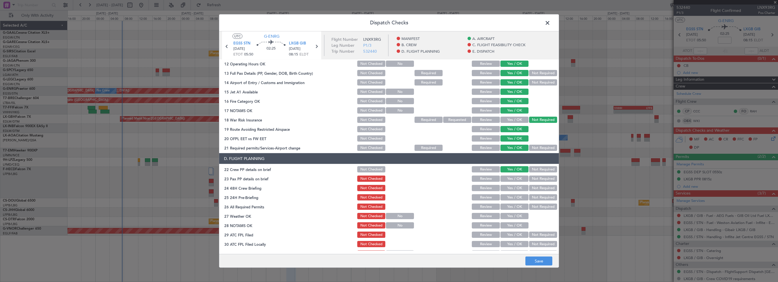
click at [510, 179] on button "Yes / OK" at bounding box center [514, 179] width 28 height 6
click at [515, 190] on button "Yes / OK" at bounding box center [514, 188] width 28 height 6
click at [538, 200] on button "Not Required" at bounding box center [543, 197] width 28 height 6
click at [535, 265] on button "Save" at bounding box center [538, 261] width 27 height 9
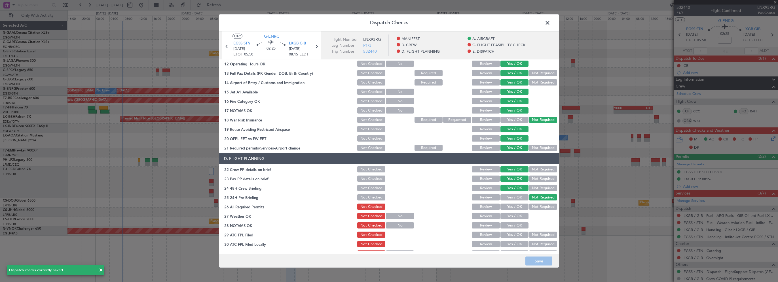
click at [550, 23] on span at bounding box center [550, 24] width 0 height 11
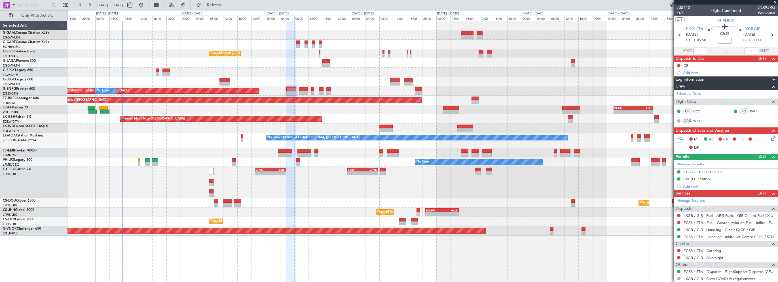
click at [306, 86] on div "Planned Maint London (Stansted) No Crew" at bounding box center [422, 90] width 710 height 9
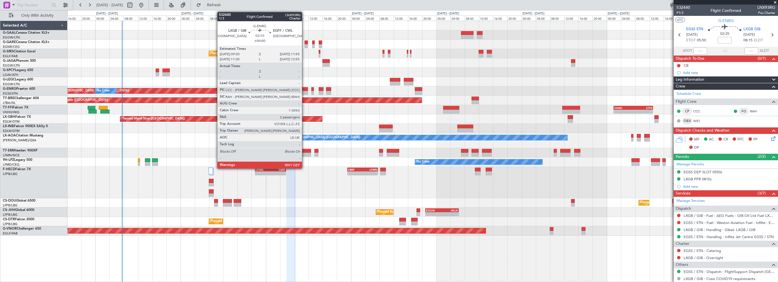
click at [304, 88] on div at bounding box center [303, 89] width 9 height 4
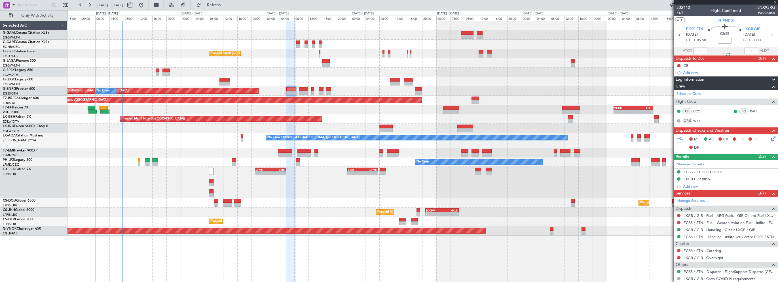
type input "2"
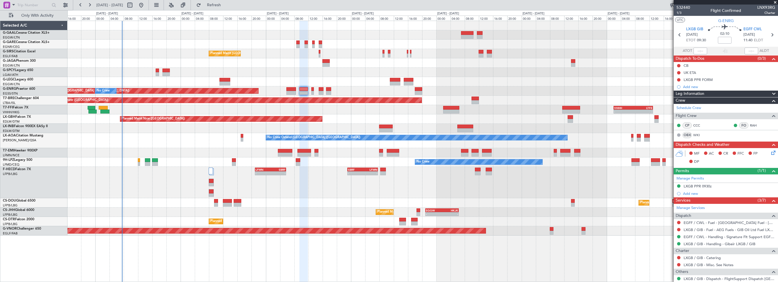
click at [707, 79] on div "LXGB PPR FORM" at bounding box center [697, 79] width 29 height 5
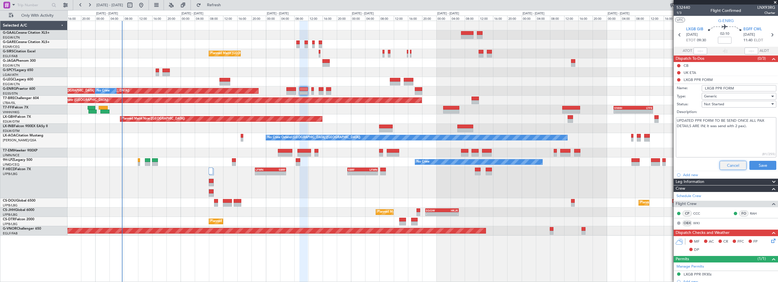
click at [730, 165] on button "Cancel" at bounding box center [732, 165] width 27 height 9
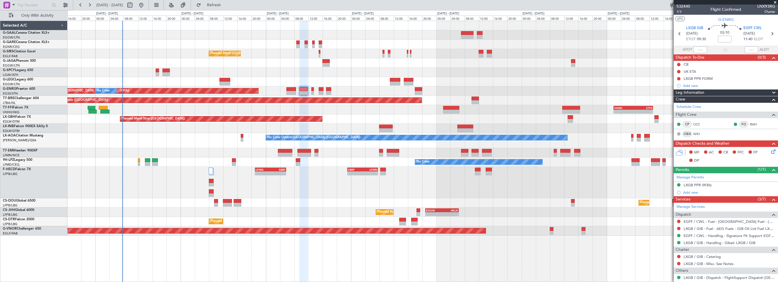
scroll to position [0, 0]
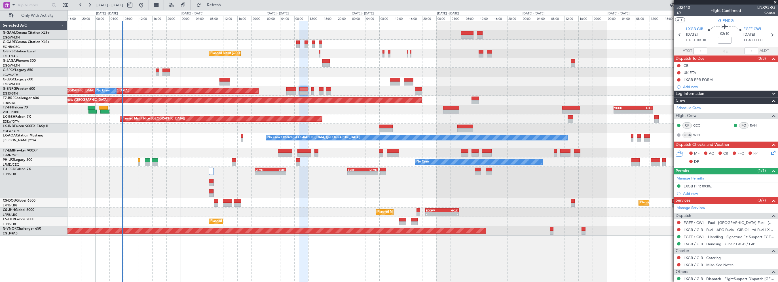
click at [706, 95] on div "Leg Information" at bounding box center [725, 94] width 104 height 7
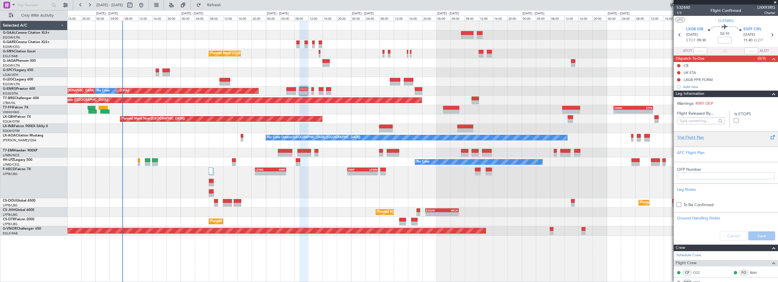
click at [688, 139] on div "Trial Flight Plan" at bounding box center [725, 138] width 97 height 6
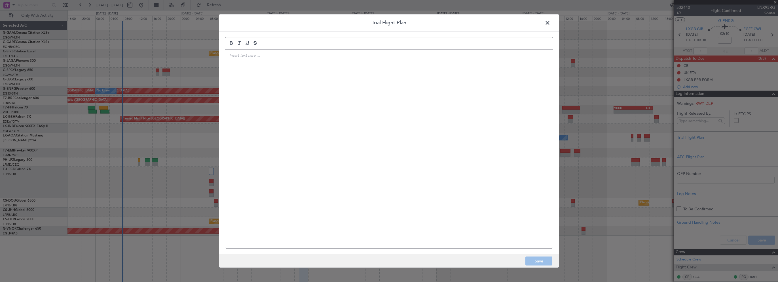
click at [382, 115] on div at bounding box center [389, 149] width 328 height 199
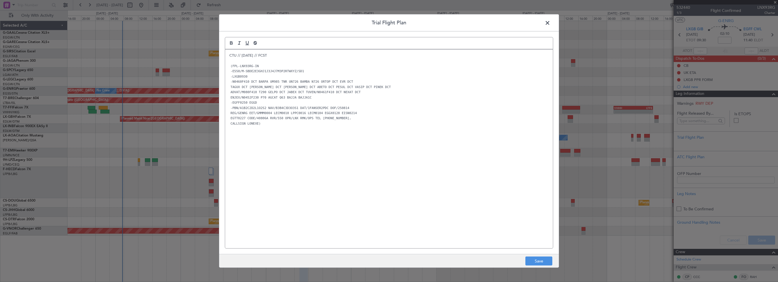
click at [345, 180] on div "CTU // 12AUG // FCST (FPL-LNX93RG-IN -E550/M-SBDE2E3GHJ1J3J4J7M3P2RTWXYZ/SD1 -L…" at bounding box center [389, 149] width 328 height 199
click at [542, 259] on button "Save" at bounding box center [538, 261] width 27 height 9
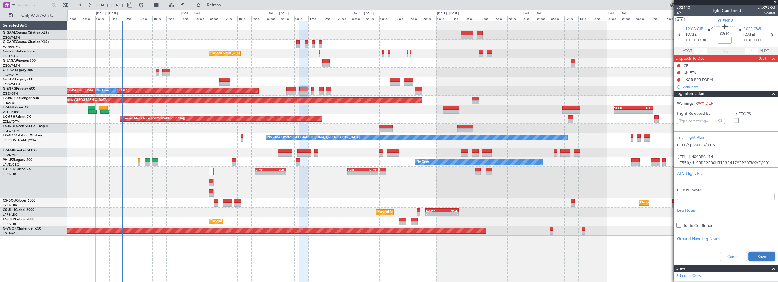
click at [748, 256] on button "Save" at bounding box center [761, 256] width 27 height 9
click at [226, 7] on span "Refresh" at bounding box center [214, 5] width 24 height 4
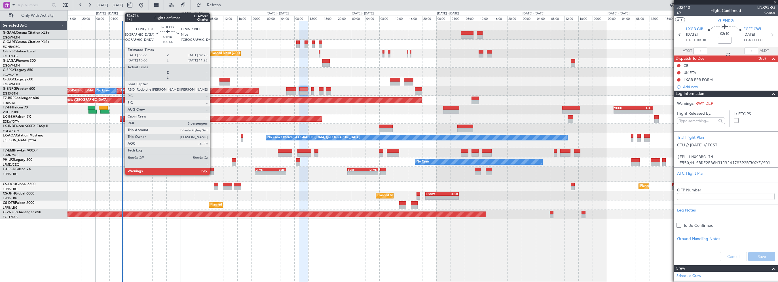
click at [212, 169] on div at bounding box center [211, 170] width 5 height 4
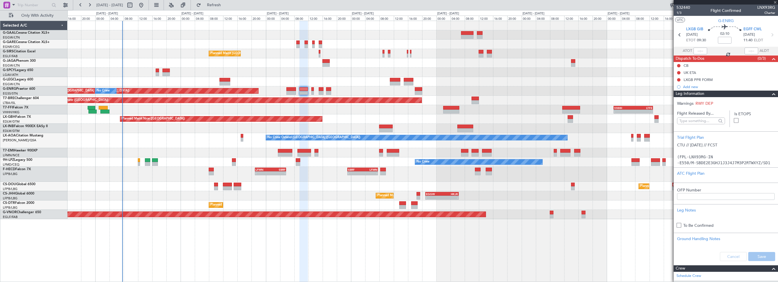
type input "3"
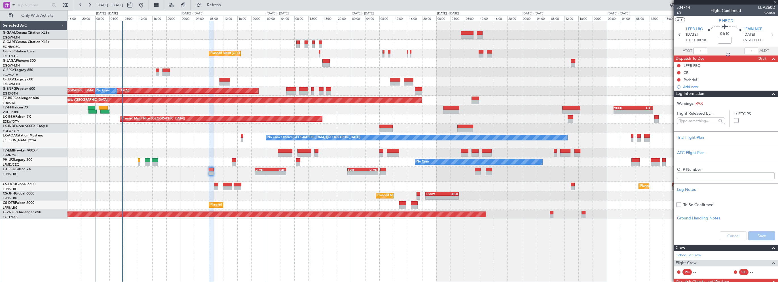
click at [770, 93] on span at bounding box center [773, 94] width 7 height 7
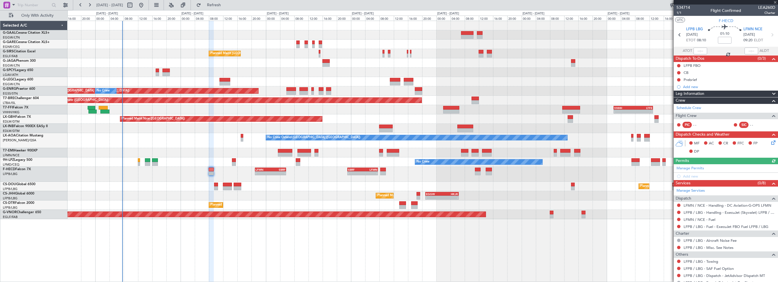
click at [586, 241] on div "Planned Maint [GEOGRAPHIC_DATA] ([GEOGRAPHIC_DATA]) Planned Maint [GEOGRAPHIC_D…" at bounding box center [422, 152] width 710 height 262
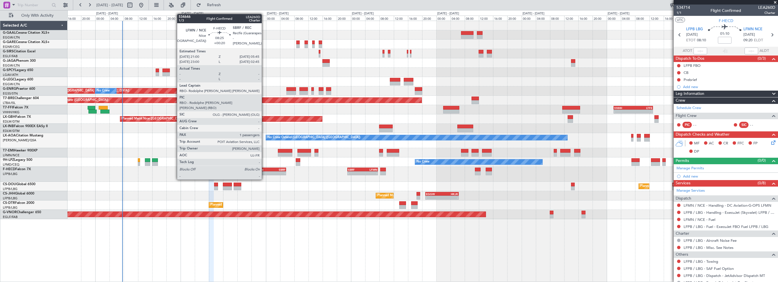
click at [264, 169] on div "LFMN" at bounding box center [262, 169] width 15 height 3
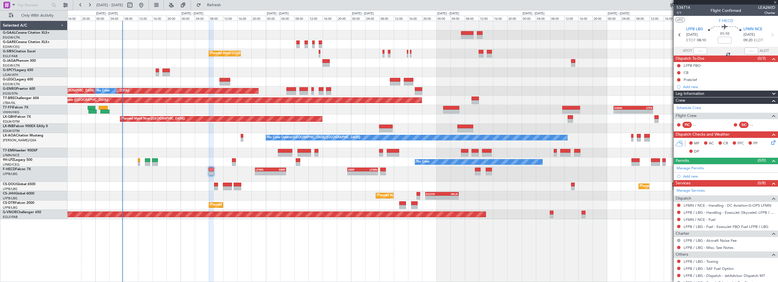
type input "+00:20"
type input "1"
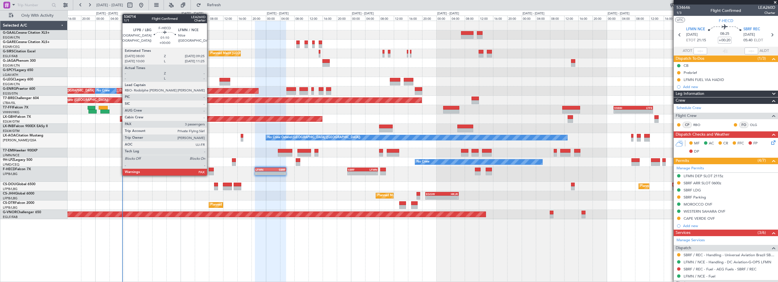
click at [209, 170] on div at bounding box center [211, 170] width 5 height 4
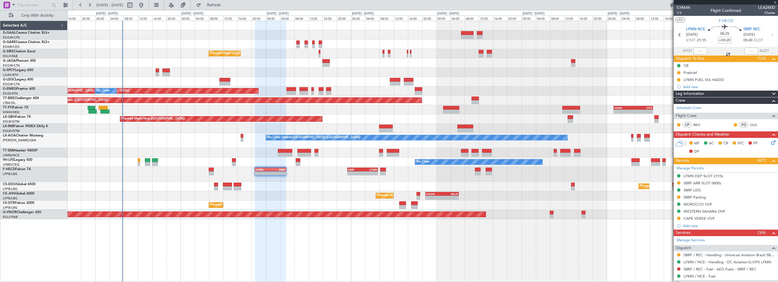
type input "3"
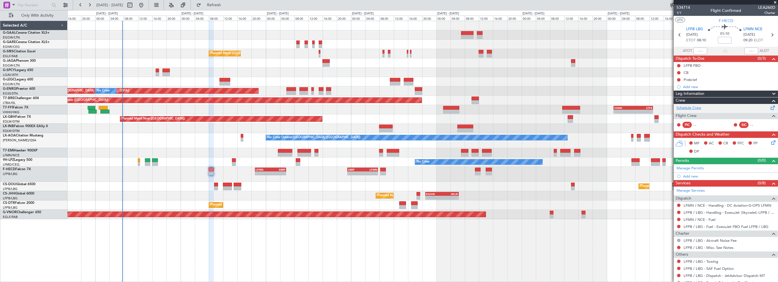
click at [693, 108] on link "Schedule Crew" at bounding box center [688, 108] width 25 height 6
click at [695, 109] on link "Schedule Crew" at bounding box center [688, 108] width 25 height 6
click at [228, 2] on button "Refresh" at bounding box center [211, 5] width 34 height 9
drag, startPoint x: 229, startPoint y: 3, endPoint x: 236, endPoint y: 3, distance: 7.1
click at [226, 3] on span "Refresh" at bounding box center [214, 5] width 24 height 4
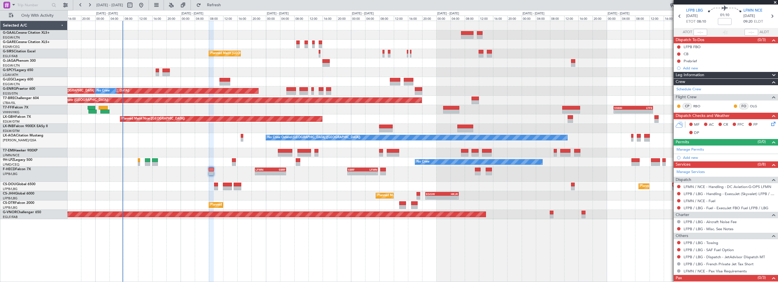
scroll to position [34, 0]
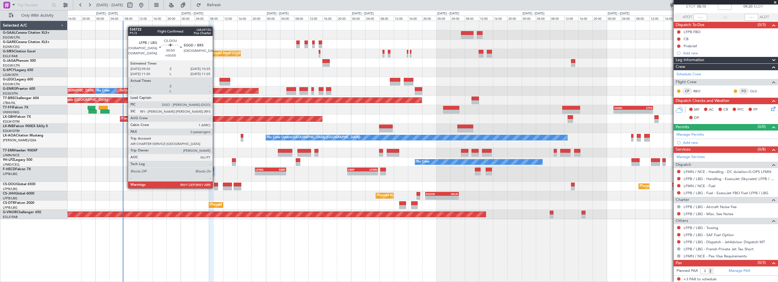
click at [215, 183] on div at bounding box center [216, 185] width 4 height 4
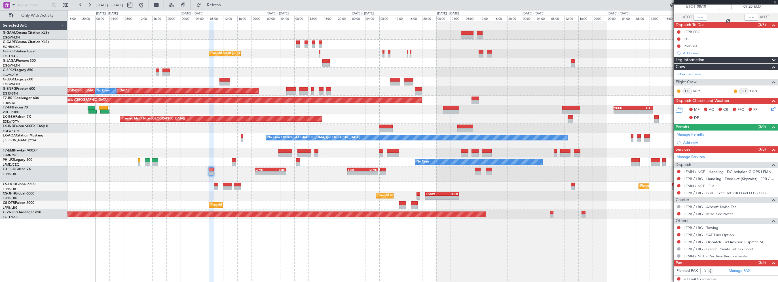
type input "+00:05"
type input "0"
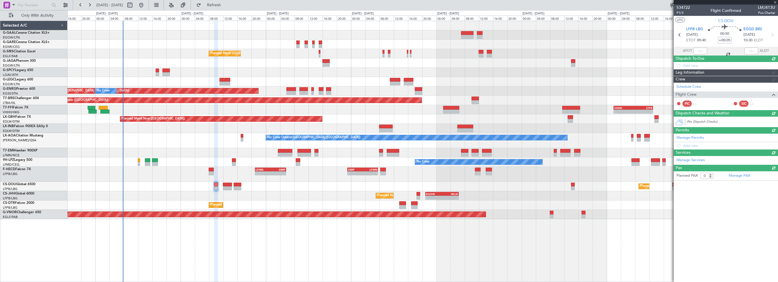
scroll to position [0, 0]
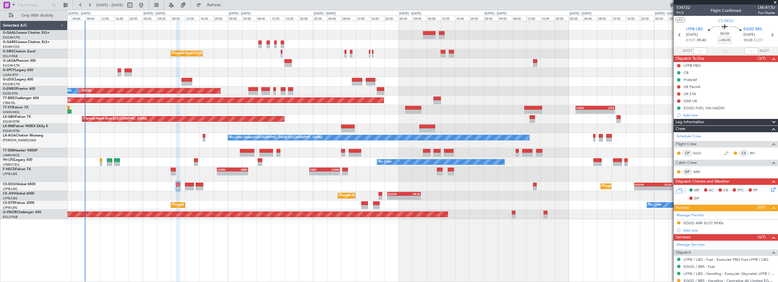
click at [261, 259] on div "Planned Maint [GEOGRAPHIC_DATA] ([GEOGRAPHIC_DATA]) Planned Maint [GEOGRAPHIC_D…" at bounding box center [422, 152] width 710 height 262
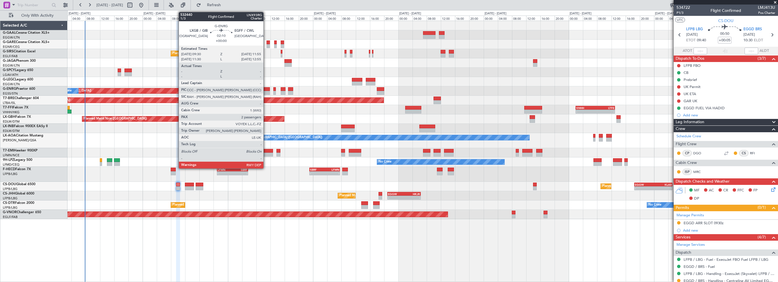
click at [266, 88] on div at bounding box center [265, 89] width 9 height 4
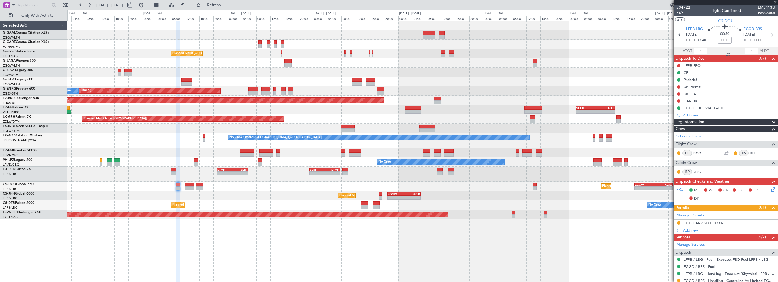
type input "2"
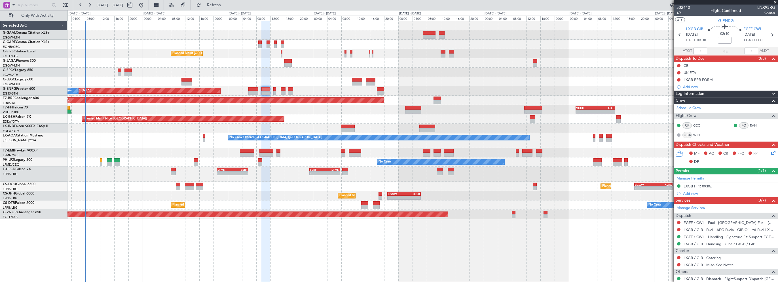
click at [688, 92] on span "Leg Information" at bounding box center [689, 94] width 29 height 7
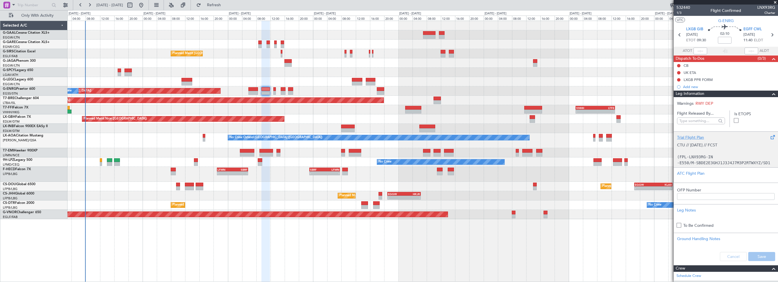
click at [688, 139] on div "Trial Flight Plan" at bounding box center [725, 138] width 97 height 6
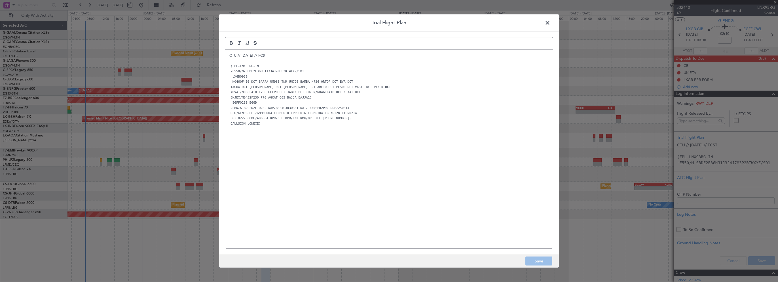
click at [340, 134] on div "CTU // 12AUG // FCST (FPL-LNX93RG-IN -E550/M-SBDE2E3GHJ1J3J4J7M3P2RTWXYZ/SD1 -L…" at bounding box center [389, 149] width 328 height 199
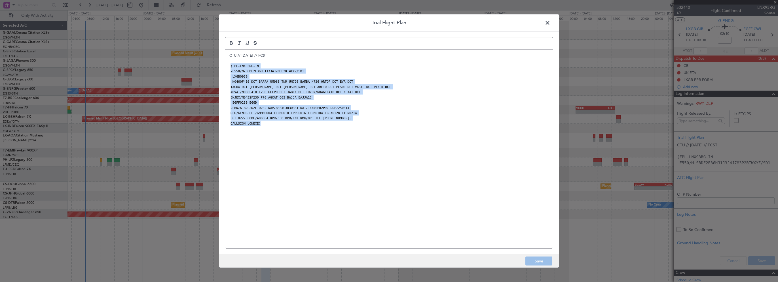
drag, startPoint x: 264, startPoint y: 124, endPoint x: 227, endPoint y: 67, distance: 68.0
click at [227, 67] on div "CTU // 12AUG // FCST (FPL-LNX93RG-IN -E550/M-SBDE2E3GHJ1J3J4J7M3P2RTWXYZ/SD1 -L…" at bounding box center [389, 149] width 328 height 199
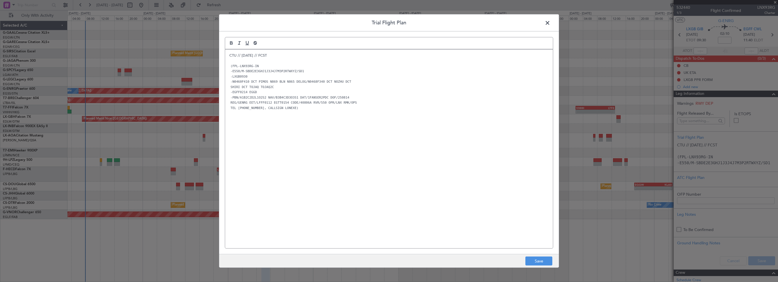
click at [328, 171] on div "CTU // 12AUG // FCST (FPL-LNX93RG-IN -E550/M-SBDE2E3GHJ1J3J4J7M3P2RTWXYZ/SD1 -L…" at bounding box center [389, 149] width 328 height 199
click at [532, 261] on button "Save" at bounding box center [538, 261] width 27 height 9
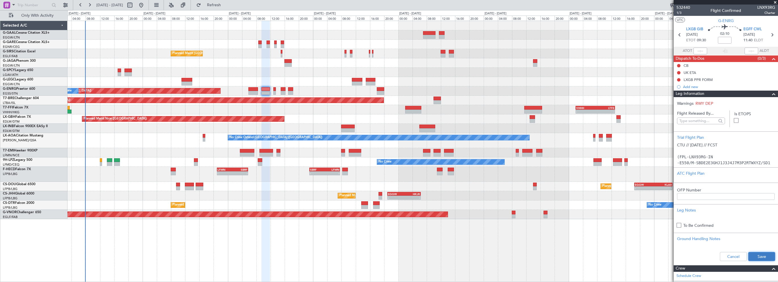
click at [760, 255] on button "Save" at bounding box center [761, 256] width 27 height 9
click at [725, 40] on input at bounding box center [725, 40] width 14 height 7
type input "+00:05"
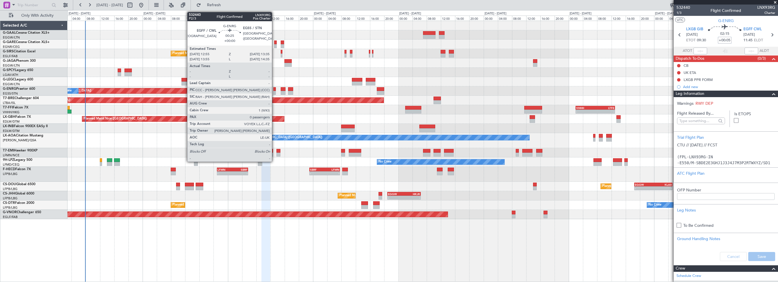
click at [274, 90] on div at bounding box center [274, 89] width 3 height 4
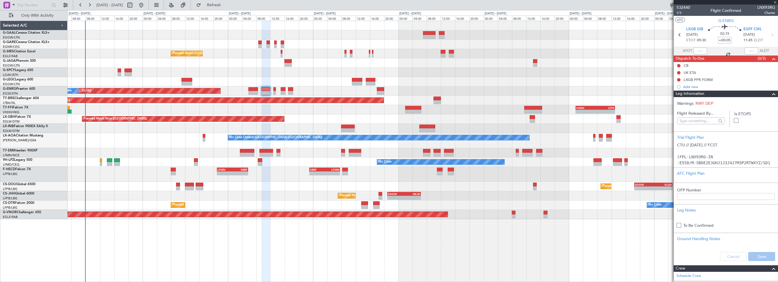
type input "0"
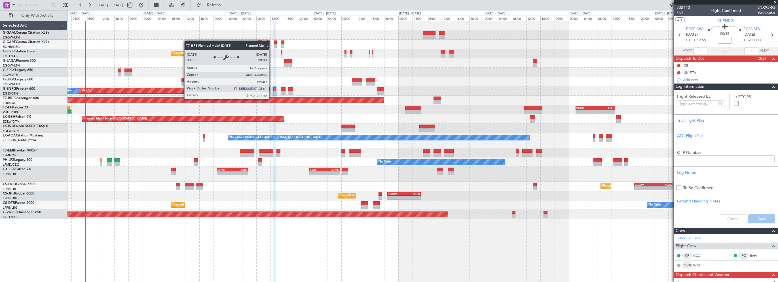
click at [764, 91] on section "Flight Released By... Is ETOPS Trial Flight Plan ATC Flight Plan OFP Number Leg…" at bounding box center [725, 158] width 104 height 137
click at [770, 87] on span at bounding box center [773, 87] width 7 height 7
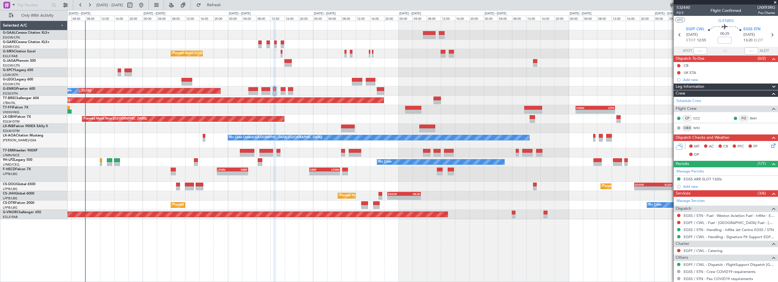
click at [710, 85] on div "Leg Information" at bounding box center [725, 87] width 104 height 7
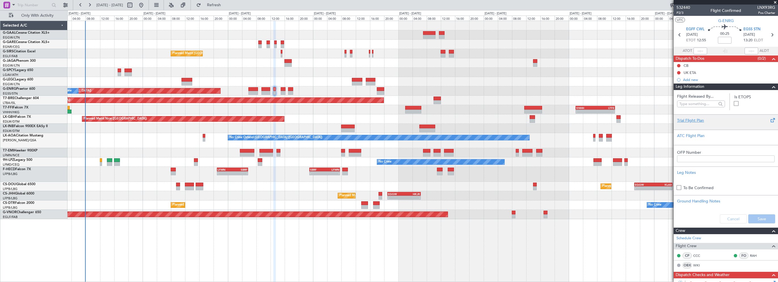
click at [680, 122] on div "Trial Flight Plan" at bounding box center [725, 121] width 97 height 6
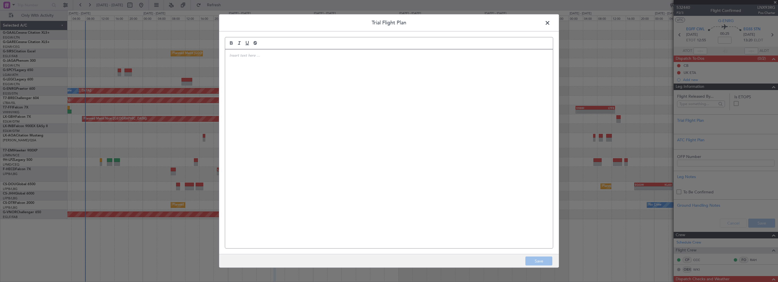
click at [365, 111] on div at bounding box center [389, 149] width 328 height 199
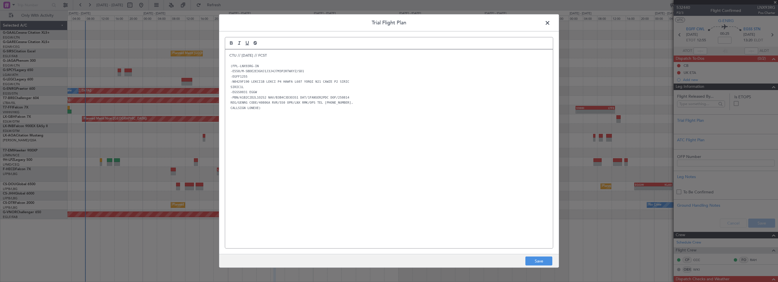
click at [348, 167] on div "CTU // 12AUG // FCST (FPL-LNX93RG-IN -E550/M-SBDE2E3GHJ1J3J4J7M3P2RTWXYZ/SD1 -E…" at bounding box center [389, 149] width 328 height 199
click at [539, 262] on button "Save" at bounding box center [538, 261] width 27 height 9
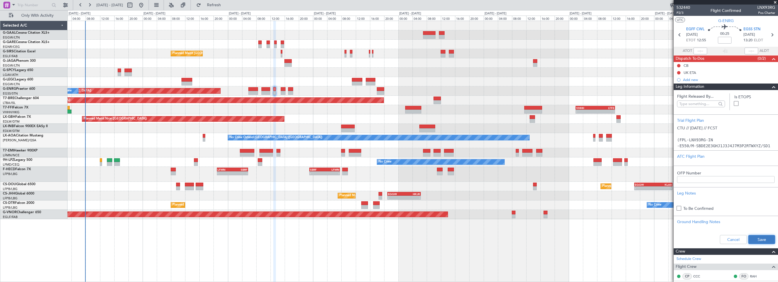
click at [754, 239] on button "Save" at bounding box center [761, 239] width 27 height 9
click at [726, 40] on input at bounding box center [725, 40] width 14 height 7
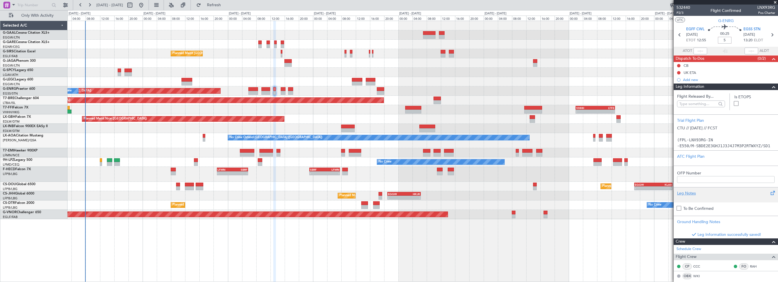
type input "+00:05"
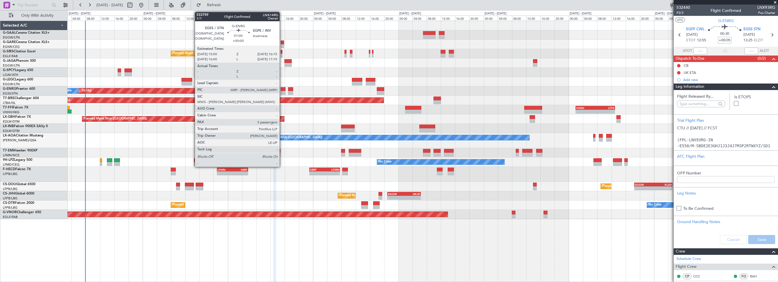
click at [282, 90] on div at bounding box center [283, 89] width 5 height 4
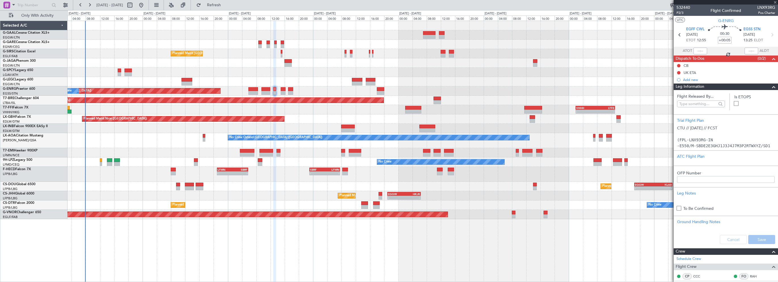
type input "5"
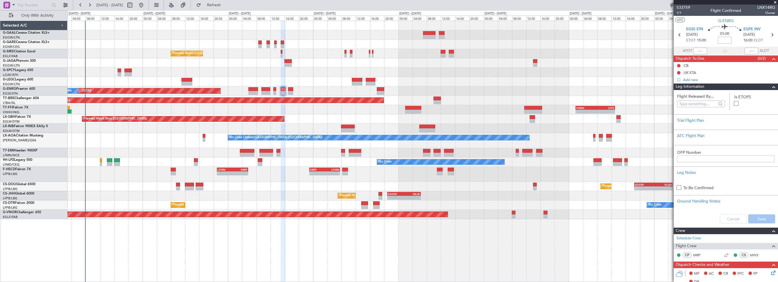
drag, startPoint x: 766, startPoint y: 86, endPoint x: 777, endPoint y: 86, distance: 11.1
click at [770, 86] on span at bounding box center [773, 87] width 7 height 7
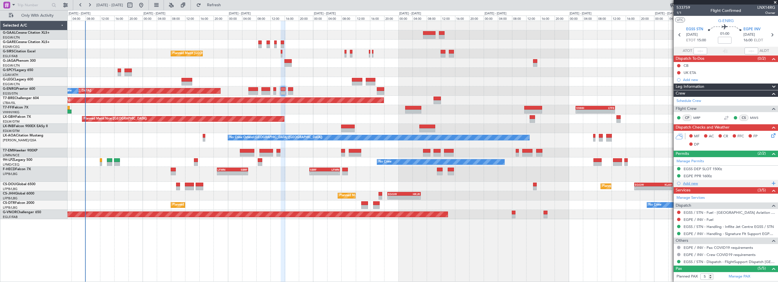
scroll to position [62, 0]
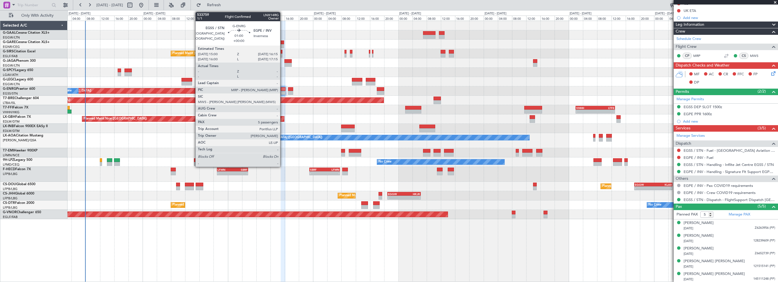
click at [283, 91] on div at bounding box center [283, 89] width 5 height 4
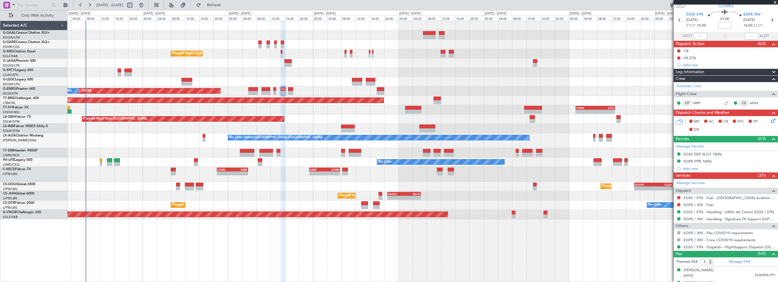
scroll to position [0, 0]
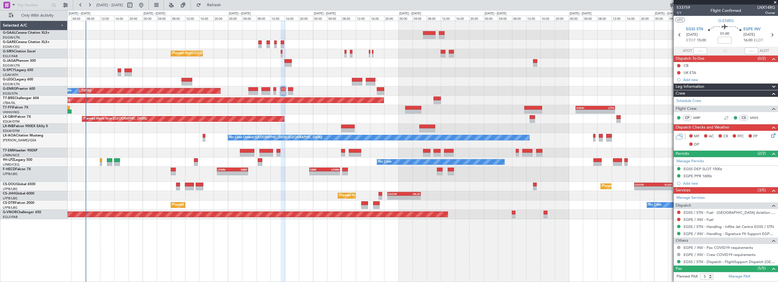
click at [681, 87] on span "Leg Information" at bounding box center [689, 87] width 29 height 7
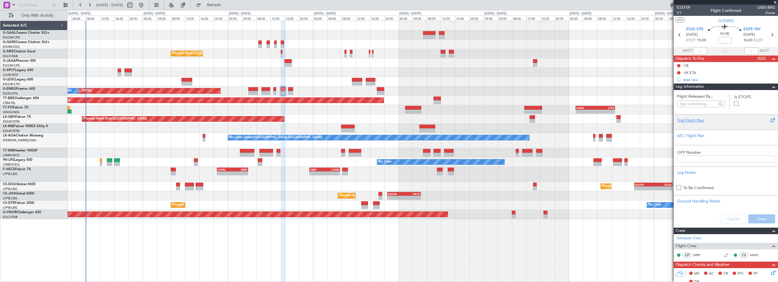
click at [679, 121] on div "Trial Flight Plan" at bounding box center [725, 121] width 97 height 6
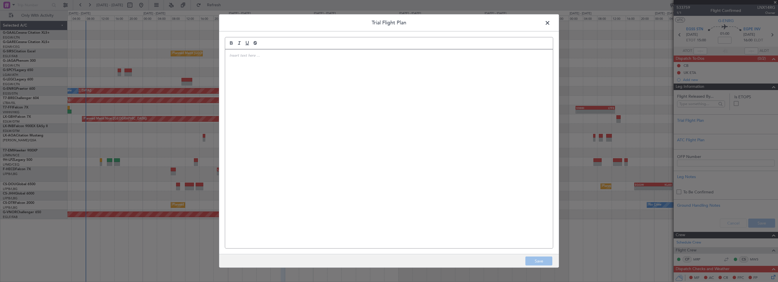
click at [384, 82] on div at bounding box center [389, 149] width 328 height 199
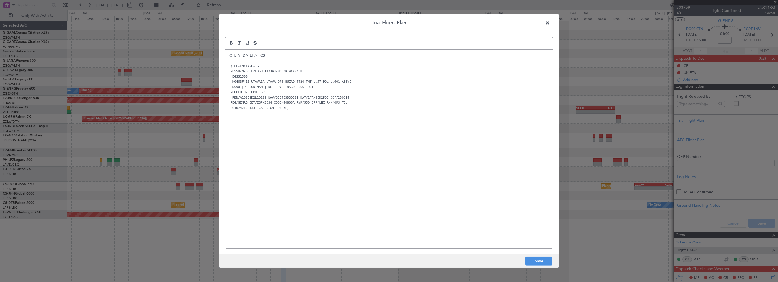
click at [340, 151] on div "CTU // [DATE] // FCST (FPL-LNX14RG-IG -E550/M-SBDE2E3GHJ1J3J4J7M3P2RTWXYZ/SD1 -…" at bounding box center [389, 149] width 328 height 199
click at [536, 263] on button "Save" at bounding box center [538, 261] width 27 height 9
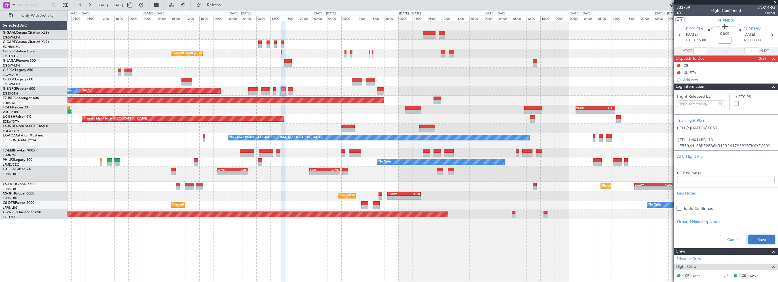
click at [756, 241] on button "Save" at bounding box center [761, 239] width 27 height 9
drag, startPoint x: 721, startPoint y: 43, endPoint x: 726, endPoint y: 42, distance: 4.3
click at [721, 43] on input at bounding box center [725, 40] width 14 height 7
click at [621, 244] on div "Planned Maint [GEOGRAPHIC_DATA] ([GEOGRAPHIC_DATA]) Planned Maint [GEOGRAPHIC_D…" at bounding box center [422, 152] width 710 height 262
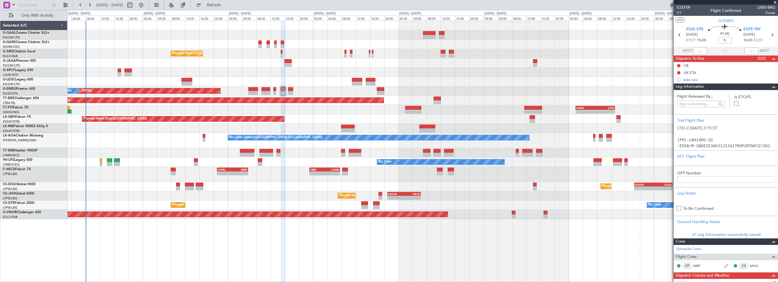
type input "+00:05"
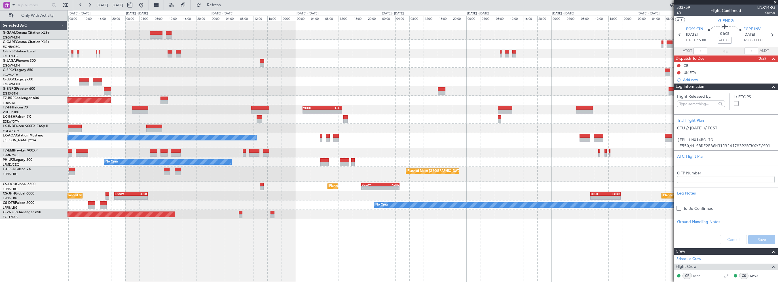
click at [182, 199] on div "Planned Maint [GEOGRAPHIC_DATA] ([GEOGRAPHIC_DATA]) A/C Unavailable [GEOGRAPHIC…" at bounding box center [422, 120] width 710 height 198
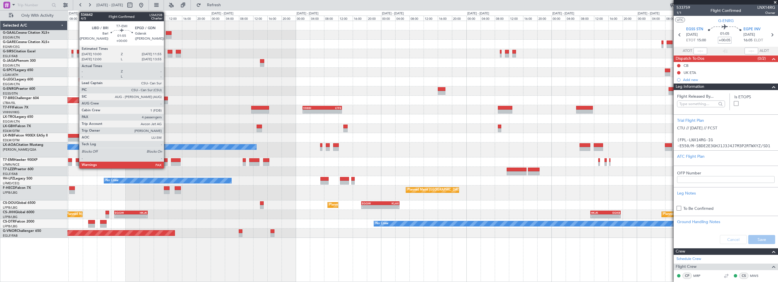
click at [166, 161] on div at bounding box center [163, 160] width 7 height 4
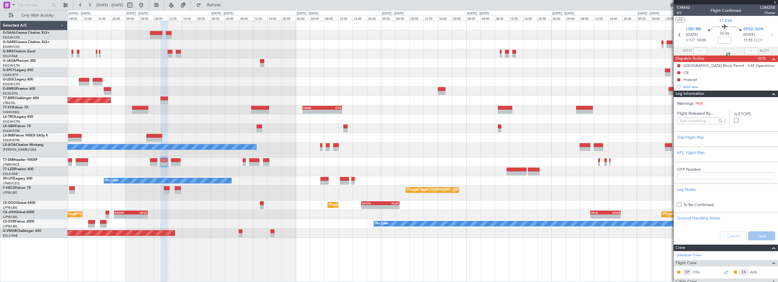
click at [770, 95] on span at bounding box center [773, 94] width 7 height 7
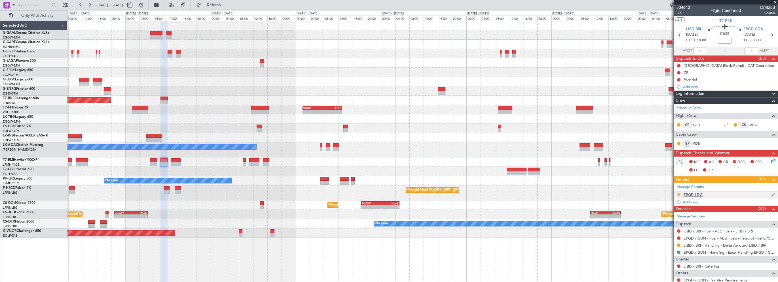
click at [678, 194] on button at bounding box center [678, 194] width 3 height 3
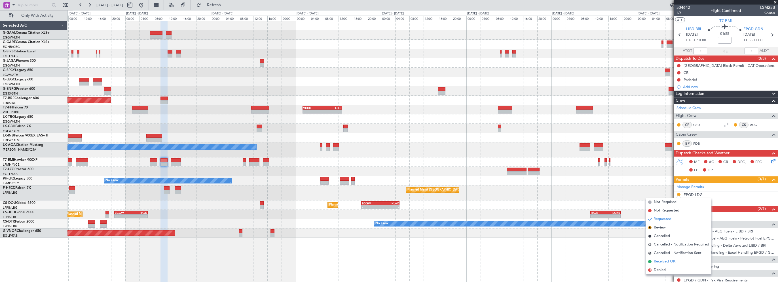
click at [661, 260] on span "Received OK" at bounding box center [665, 262] width 22 height 6
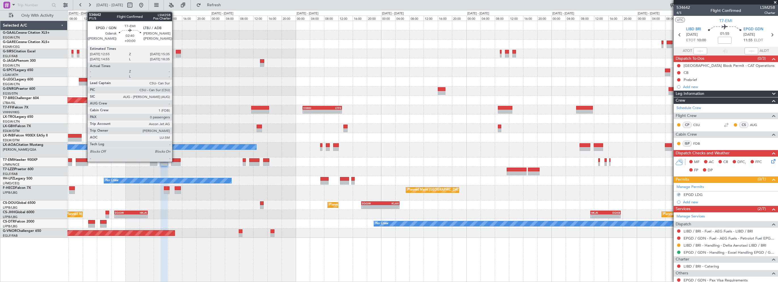
click at [175, 160] on div at bounding box center [176, 160] width 10 height 4
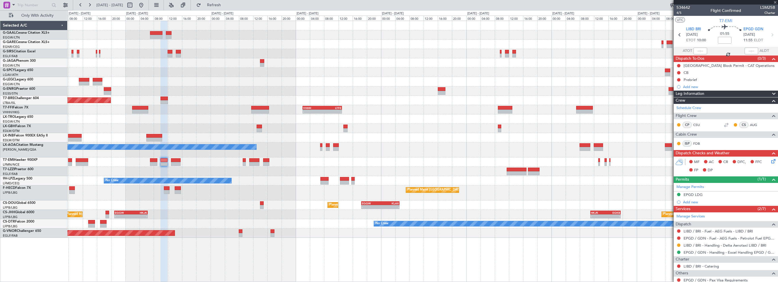
type input "0"
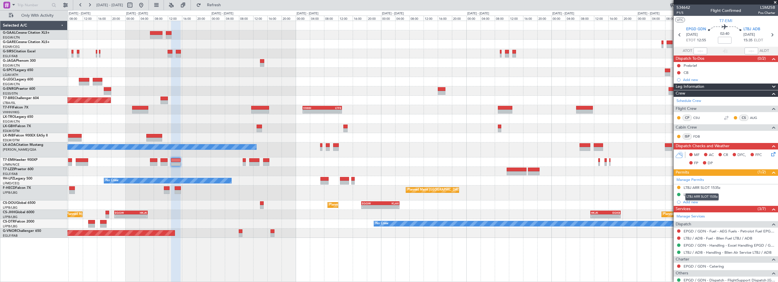
click at [686, 202] on mat-tooltip-component "LTBJ ARR SLOT 1535z" at bounding box center [701, 197] width 41 height 15
click at [693, 203] on div "Add new" at bounding box center [726, 202] width 87 height 5
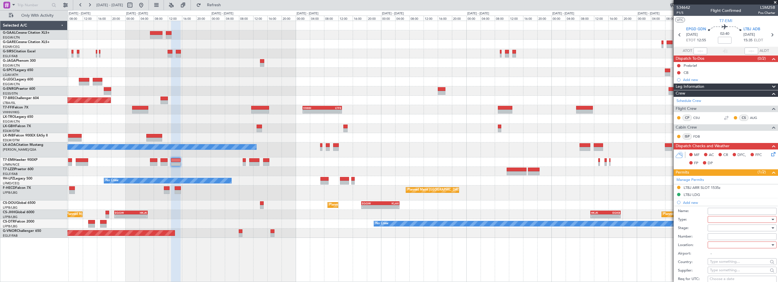
click at [722, 219] on div at bounding box center [740, 219] width 60 height 9
click at [722, 241] on span "Departure" at bounding box center [740, 243] width 60 height 9
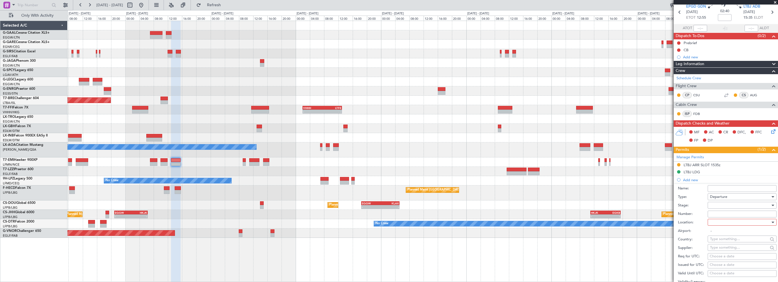
scroll to position [57, 0]
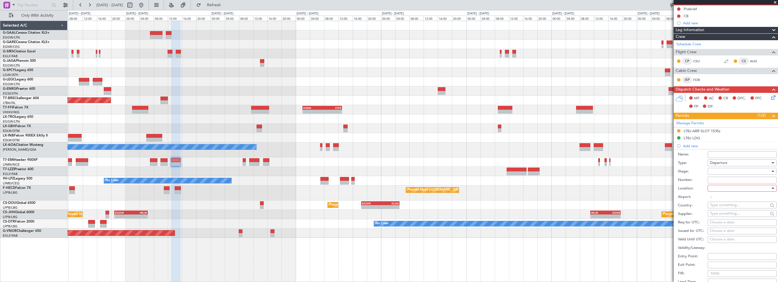
click at [715, 186] on div at bounding box center [740, 188] width 60 height 9
click at [720, 200] on span "Departure" at bounding box center [740, 199] width 60 height 9
type input "EPGD / GDN"
click at [715, 171] on div at bounding box center [740, 171] width 60 height 9
drag, startPoint x: 718, startPoint y: 217, endPoint x: 722, endPoint y: 209, distance: 8.9
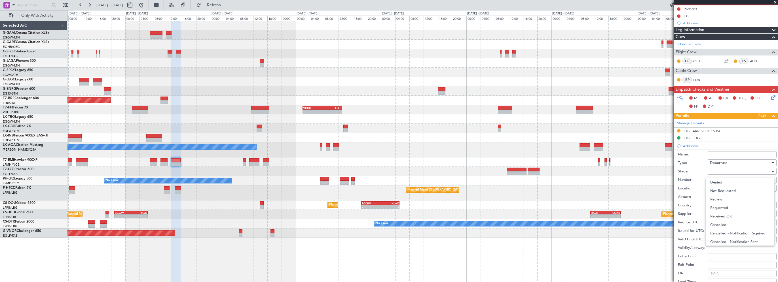
click at [718, 217] on span "Received OK" at bounding box center [740, 216] width 60 height 9
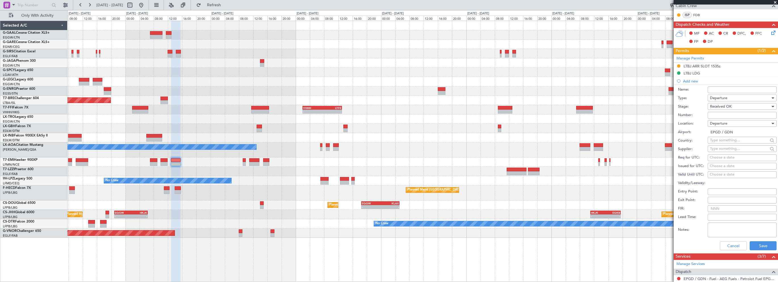
scroll to position [142, 0]
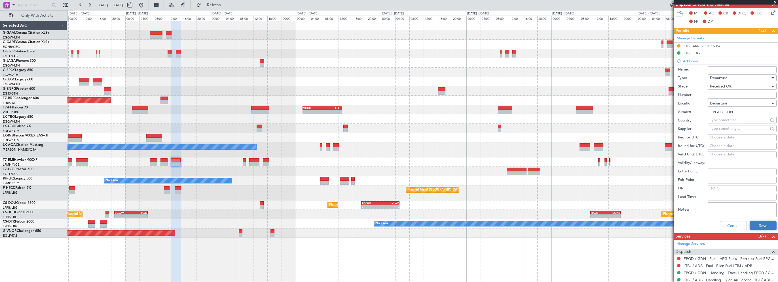
click at [756, 229] on button "Save" at bounding box center [762, 225] width 27 height 9
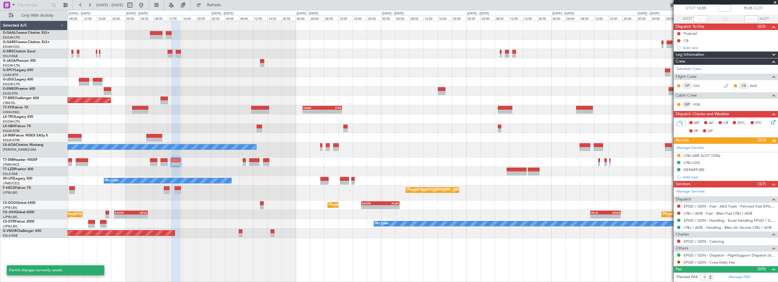
scroll to position [31, 0]
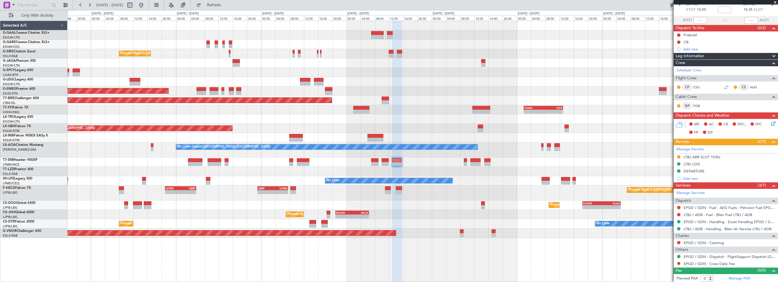
click at [342, 126] on div "Planned Maint [GEOGRAPHIC_DATA] ([GEOGRAPHIC_DATA]) A/C Unavailable [GEOGRAPHIC…" at bounding box center [422, 129] width 710 height 217
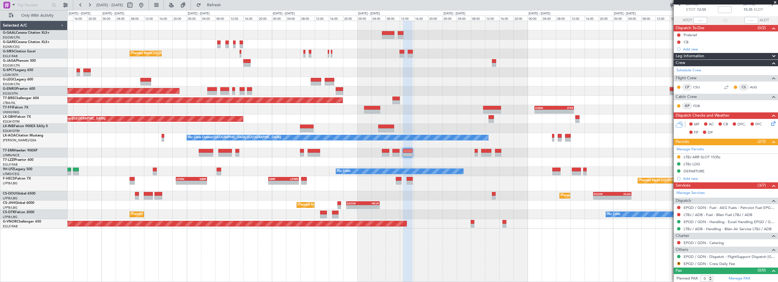
click at [638, 245] on div "Planned Maint [GEOGRAPHIC_DATA] ([GEOGRAPHIC_DATA]) A/C Unavailable [GEOGRAPHIC…" at bounding box center [422, 152] width 710 height 262
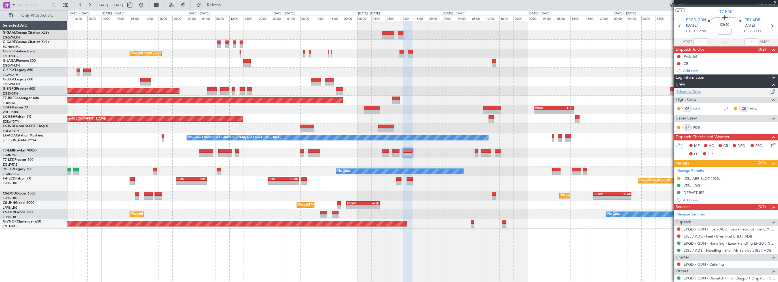
scroll to position [0, 0]
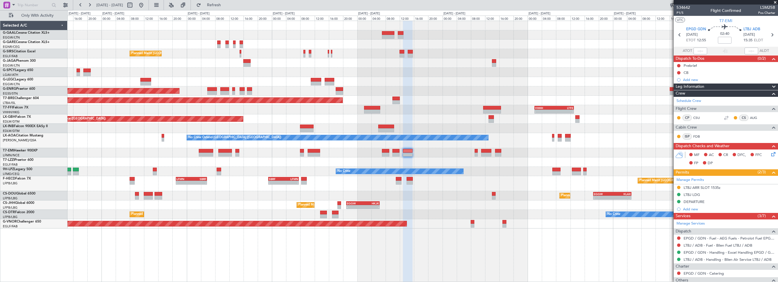
click at [774, 2] on span at bounding box center [775, 2] width 6 height 5
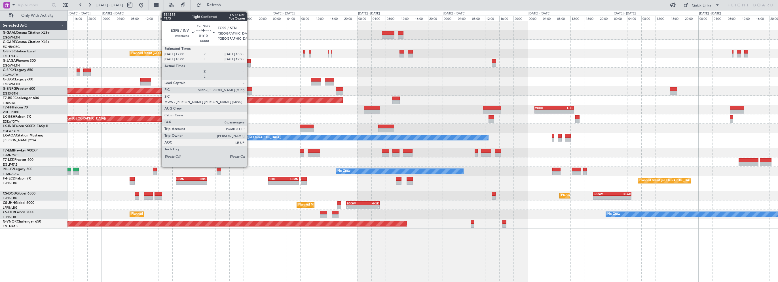
click at [249, 88] on div at bounding box center [249, 89] width 5 height 4
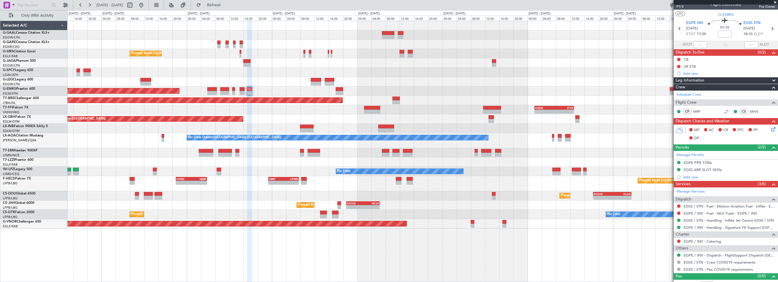
scroll to position [12, 0]
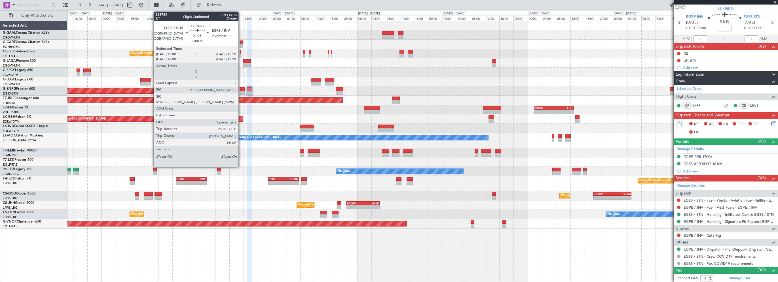
click at [241, 90] on div at bounding box center [241, 89] width 5 height 4
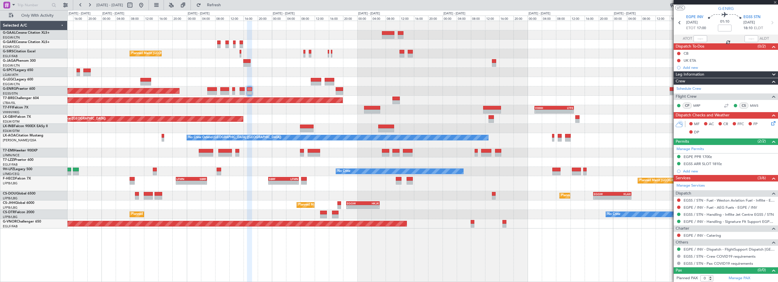
type input "+00:05"
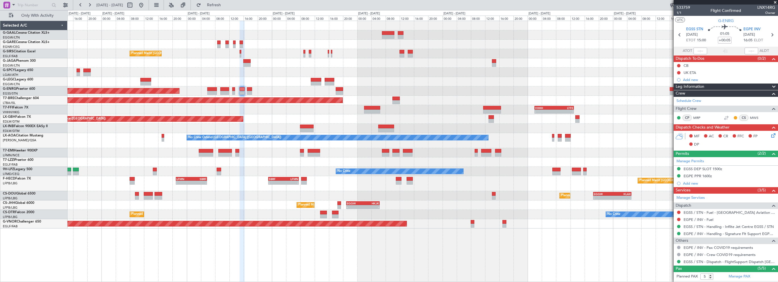
click at [689, 84] on span "Leg Information" at bounding box center [689, 87] width 29 height 7
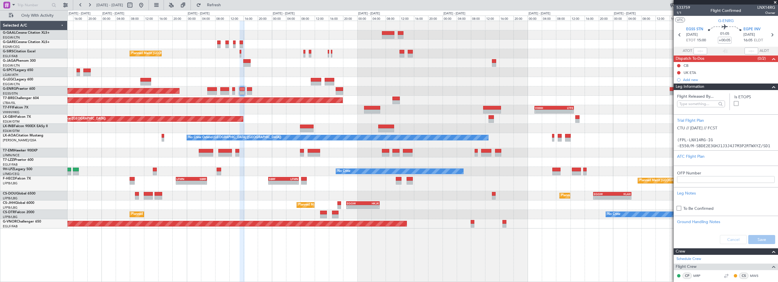
click at [775, 3] on span at bounding box center [775, 2] width 6 height 5
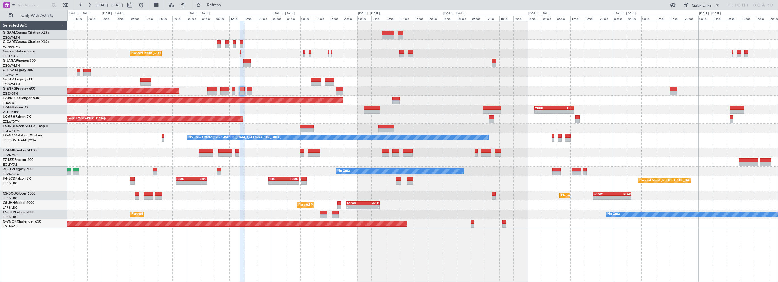
type input "0"
click at [249, 87] on div "Planned Maint [GEOGRAPHIC_DATA] ([GEOGRAPHIC_DATA]) No Crew" at bounding box center [422, 90] width 710 height 9
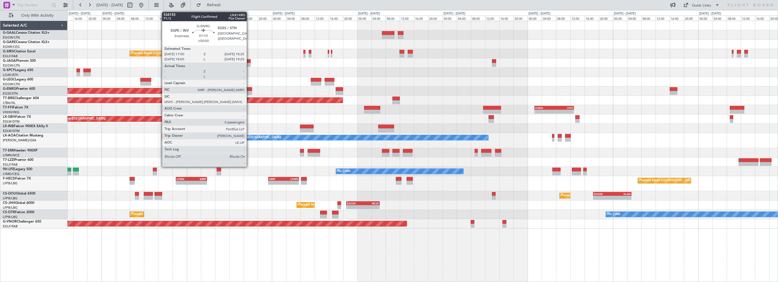
click at [249, 89] on div at bounding box center [249, 89] width 5 height 4
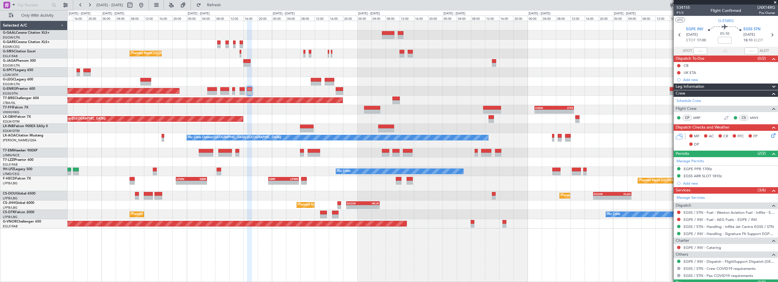
drag, startPoint x: 721, startPoint y: 88, endPoint x: 716, endPoint y: 90, distance: 4.7
click at [721, 88] on div "Leg Information" at bounding box center [725, 87] width 104 height 7
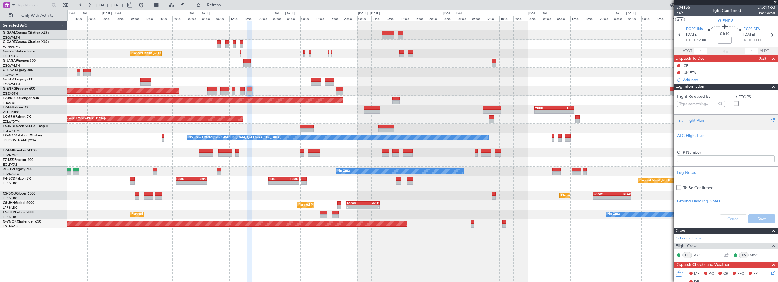
click at [690, 121] on div "Trial Flight Plan" at bounding box center [725, 121] width 97 height 6
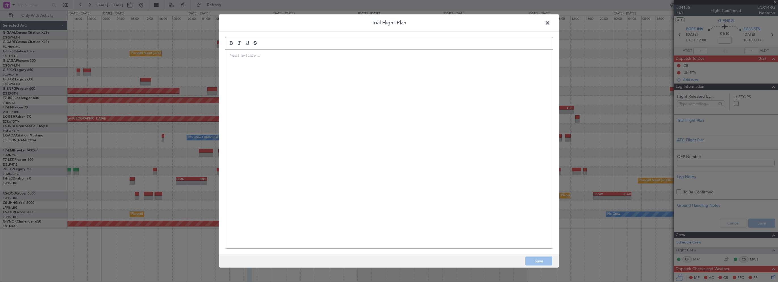
click at [317, 104] on div at bounding box center [389, 149] width 328 height 199
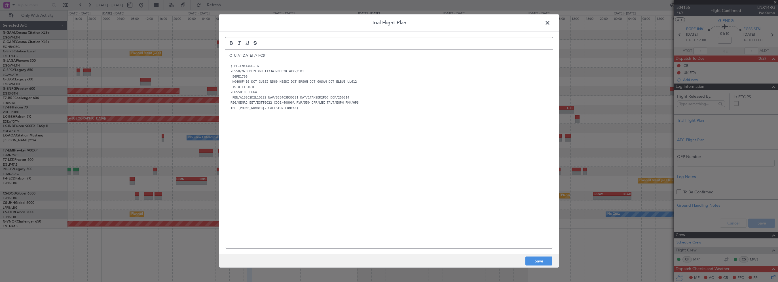
click at [321, 166] on div "CTU // [DATE] // FCST (FPL-LNX14RG-IG -E550/M-SBDE2E3GHJ1J3J4J7M3P2RTWXYZ/SD1 -…" at bounding box center [389, 149] width 328 height 199
click at [547, 260] on button "Save" at bounding box center [538, 261] width 27 height 9
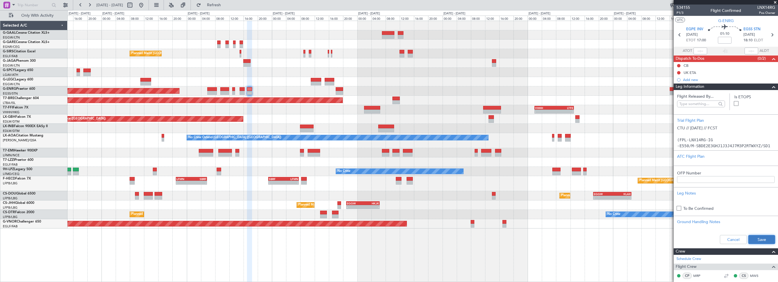
click at [760, 237] on button "Save" at bounding box center [761, 239] width 27 height 9
click at [721, 41] on input at bounding box center [725, 40] width 14 height 7
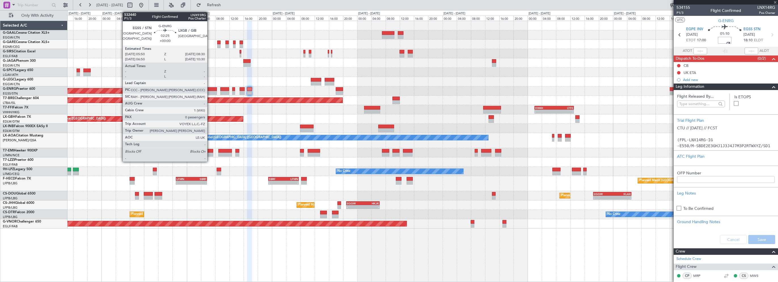
click at [210, 90] on div at bounding box center [212, 89] width 10 height 4
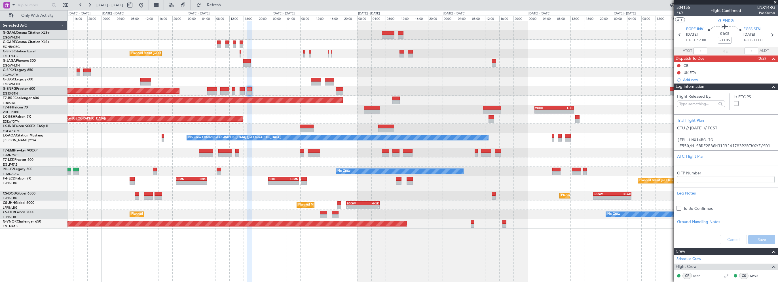
click at [771, 84] on span at bounding box center [773, 87] width 7 height 7
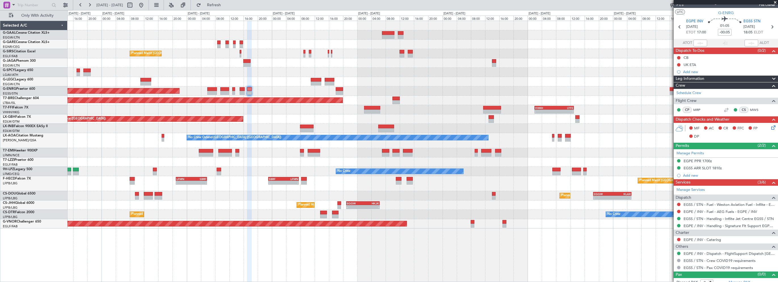
scroll to position [12, 0]
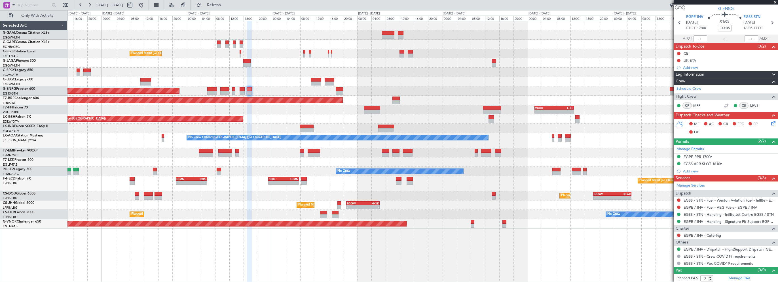
click at [770, 123] on icon at bounding box center [772, 122] width 5 height 5
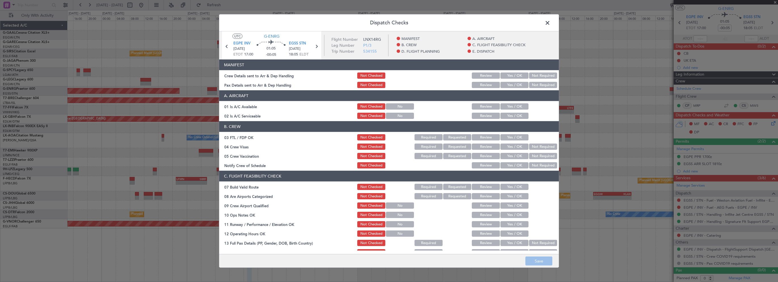
click at [513, 104] on button "Yes / OK" at bounding box center [514, 106] width 28 height 6
click at [510, 113] on div "Yes / OK" at bounding box center [513, 116] width 29 height 8
click at [509, 112] on div "Yes / OK" at bounding box center [513, 116] width 29 height 8
click at [507, 118] on button "Yes / OK" at bounding box center [514, 116] width 28 height 6
click at [513, 187] on button "Yes / OK" at bounding box center [514, 187] width 28 height 6
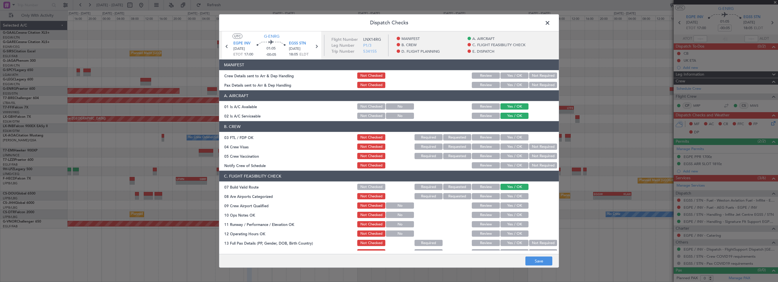
drag, startPoint x: 508, startPoint y: 211, endPoint x: 508, endPoint y: 220, distance: 9.1
click at [508, 213] on div "Yes / OK" at bounding box center [513, 215] width 29 height 8
click at [509, 217] on button "Yes / OK" at bounding box center [514, 215] width 28 height 6
drag, startPoint x: 507, startPoint y: 226, endPoint x: 507, endPoint y: 230, distance: 3.4
click at [507, 227] on button "Yes / OK" at bounding box center [514, 224] width 28 height 6
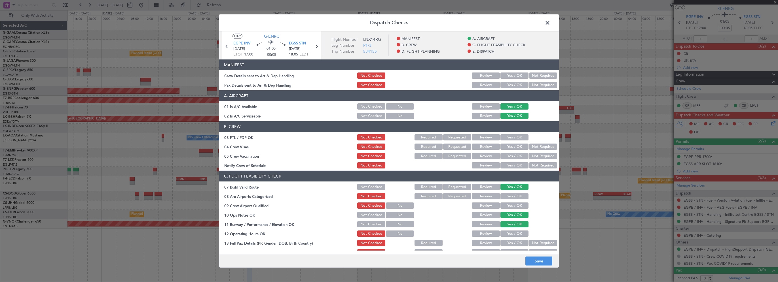
click at [507, 237] on div "Yes / OK" at bounding box center [513, 234] width 29 height 8
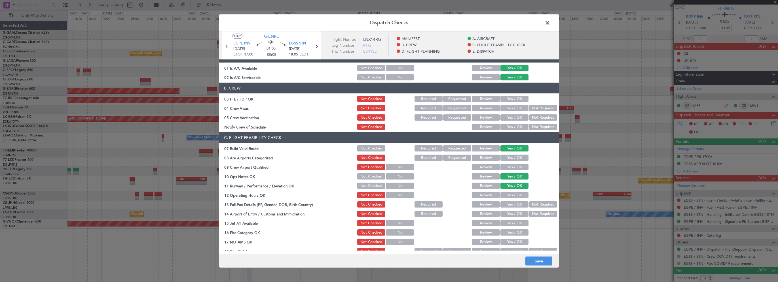
scroll to position [113, 0]
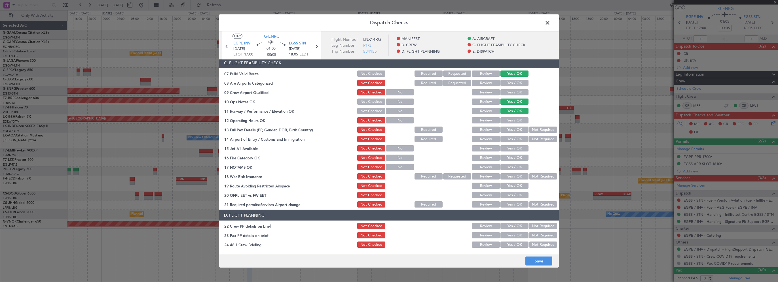
click at [515, 117] on button "Yes / OK" at bounding box center [514, 120] width 28 height 6
click at [513, 131] on button "Yes / OK" at bounding box center [514, 130] width 28 height 6
click at [511, 140] on button "Yes / OK" at bounding box center [514, 139] width 28 height 6
drag, startPoint x: 506, startPoint y: 150, endPoint x: 505, endPoint y: 156, distance: 6.0
click at [506, 150] on button "Yes / OK" at bounding box center [514, 148] width 28 height 6
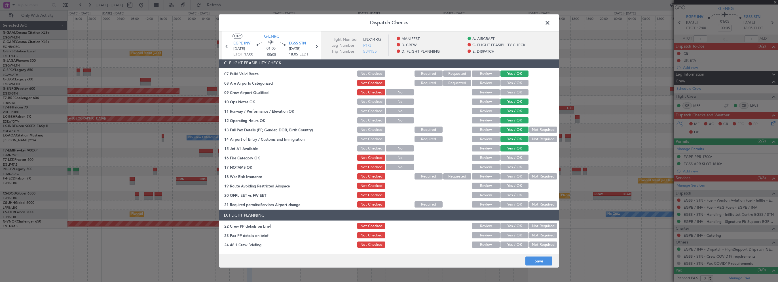
click at [505, 156] on button "Yes / OK" at bounding box center [514, 158] width 28 height 6
drag, startPoint x: 502, startPoint y: 166, endPoint x: 502, endPoint y: 169, distance: 3.7
click at [502, 167] on button "Yes / OK" at bounding box center [514, 167] width 28 height 6
drag, startPoint x: 530, startPoint y: 177, endPoint x: 515, endPoint y: 184, distance: 16.6
click at [530, 177] on button "Not Required" at bounding box center [543, 176] width 28 height 6
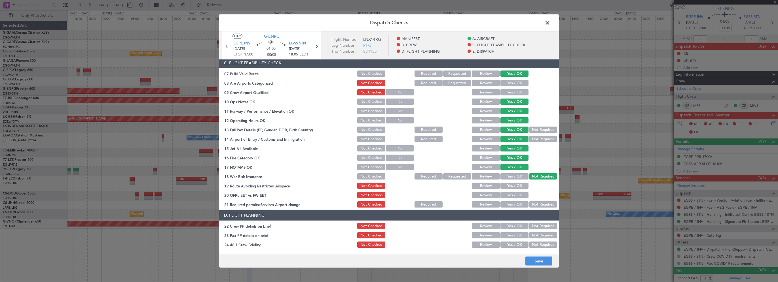
click at [515, 186] on button "Yes / OK" at bounding box center [514, 186] width 28 height 6
click at [513, 196] on button "Yes / OK" at bounding box center [514, 195] width 28 height 6
click at [514, 204] on button "Yes / OK" at bounding box center [514, 205] width 28 height 6
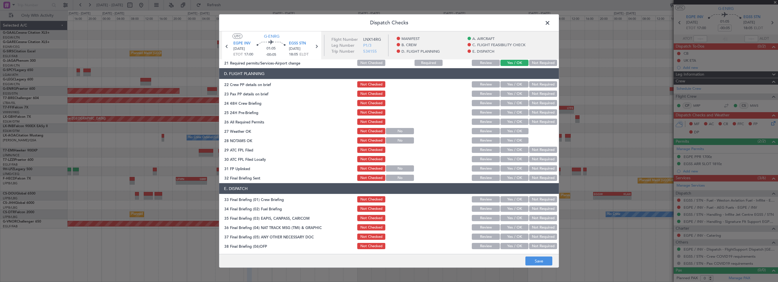
click at [513, 85] on button "Yes / OK" at bounding box center [514, 84] width 28 height 6
click at [510, 91] on button "Yes / OK" at bounding box center [514, 94] width 28 height 6
drag, startPoint x: 510, startPoint y: 101, endPoint x: 518, endPoint y: 107, distance: 10.3
click at [510, 101] on button "Yes / OK" at bounding box center [514, 103] width 28 height 6
drag, startPoint x: 533, startPoint y: 111, endPoint x: 533, endPoint y: 116, distance: 6.0
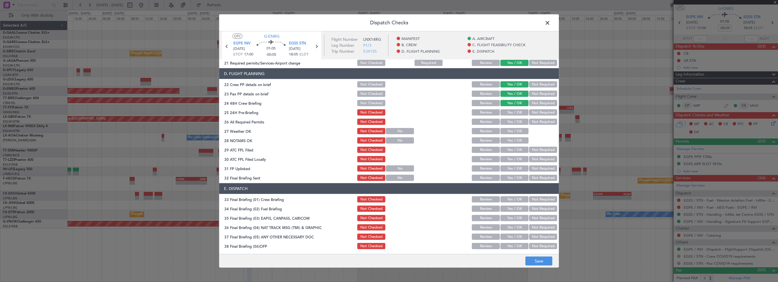
click at [533, 111] on button "Not Required" at bounding box center [543, 112] width 28 height 6
click at [538, 263] on button "Save" at bounding box center [538, 261] width 27 height 9
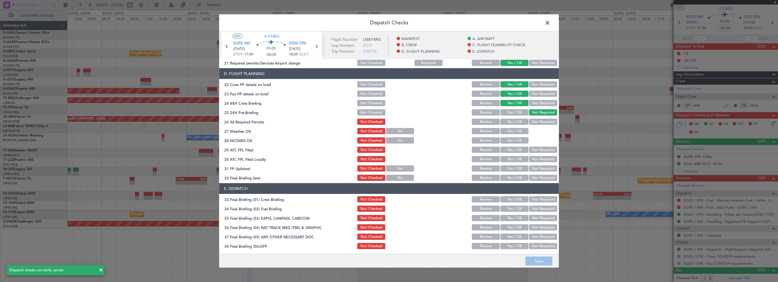
click at [550, 20] on span at bounding box center [550, 24] width 0 height 11
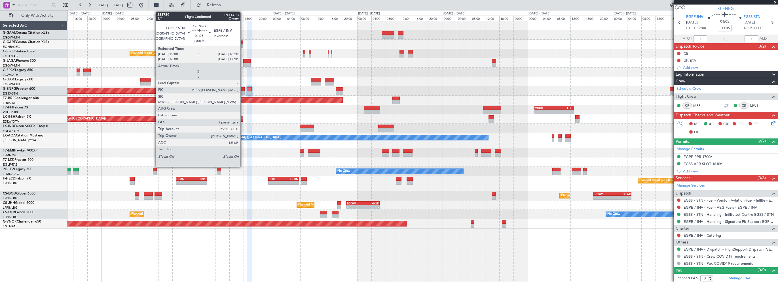
click at [243, 88] on div at bounding box center [241, 89] width 5 height 4
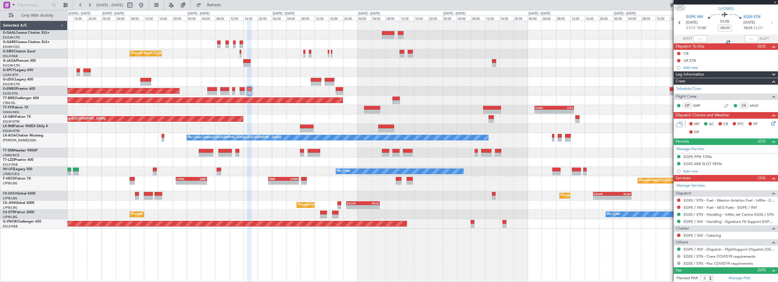
type input "+00:05"
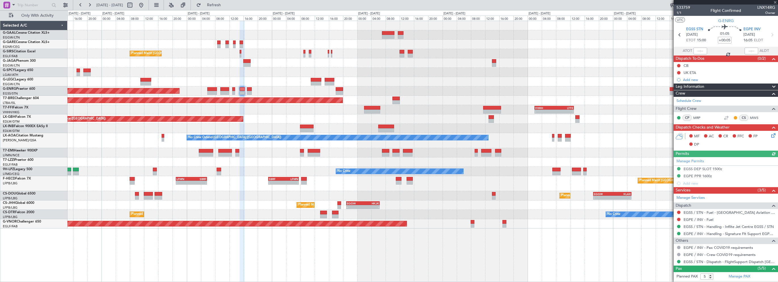
click at [770, 136] on icon at bounding box center [772, 134] width 5 height 5
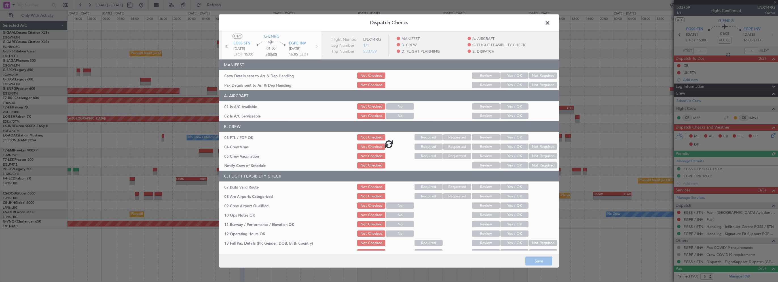
click at [519, 106] on div at bounding box center [389, 143] width 340 height 225
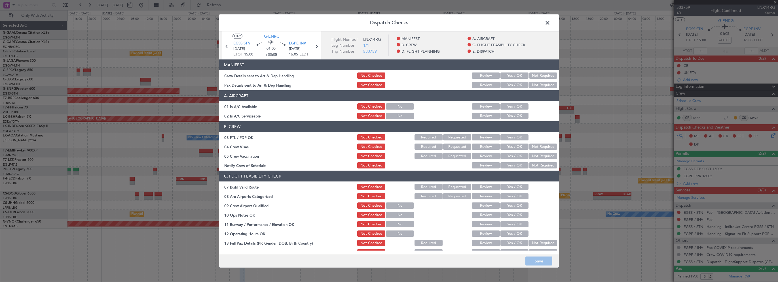
click at [516, 107] on button "Yes / OK" at bounding box center [514, 106] width 28 height 6
click at [513, 115] on button "Yes / OK" at bounding box center [514, 116] width 28 height 6
drag, startPoint x: 510, startPoint y: 184, endPoint x: 511, endPoint y: 195, distance: 11.4
click at [510, 184] on button "Yes / OK" at bounding box center [514, 187] width 28 height 6
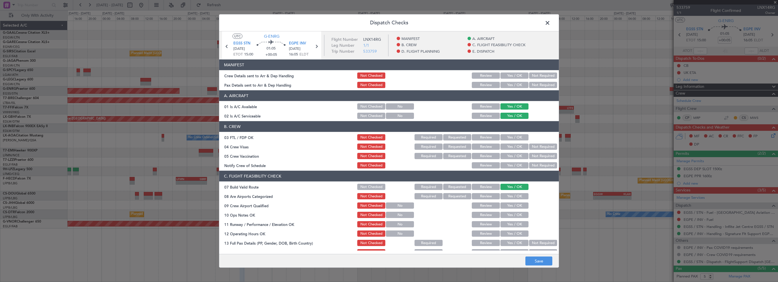
click at [508, 216] on button "Yes / OK" at bounding box center [514, 215] width 28 height 6
click at [510, 226] on button "Yes / OK" at bounding box center [514, 224] width 28 height 6
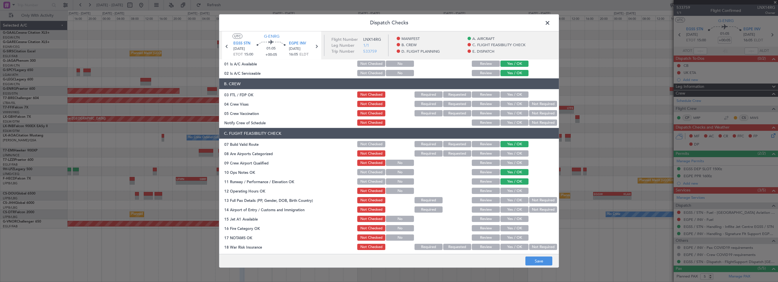
scroll to position [85, 0]
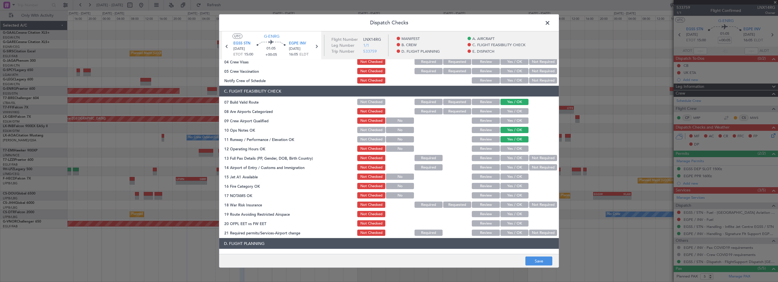
click at [516, 149] on button "Yes / OK" at bounding box center [514, 149] width 28 height 6
click at [511, 161] on button "Yes / OK" at bounding box center [514, 158] width 28 height 6
click at [510, 169] on button "Yes / OK" at bounding box center [514, 167] width 28 height 6
click at [508, 178] on button "Yes / OK" at bounding box center [514, 177] width 28 height 6
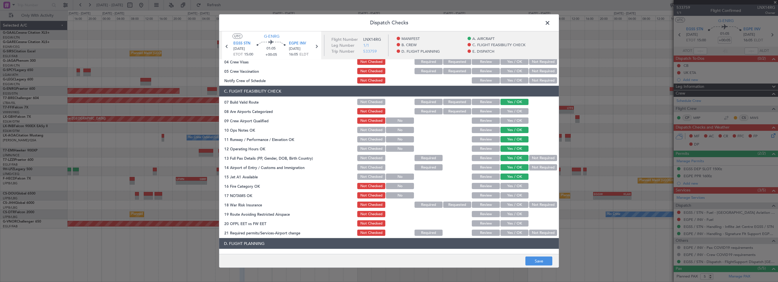
drag, startPoint x: 508, startPoint y: 184, endPoint x: 508, endPoint y: 190, distance: 6.0
click at [508, 184] on button "Yes / OK" at bounding box center [514, 186] width 28 height 6
click at [508, 196] on button "Yes / OK" at bounding box center [514, 195] width 28 height 6
click at [534, 207] on button "Not Required" at bounding box center [543, 205] width 28 height 6
click at [518, 215] on button "Yes / OK" at bounding box center [514, 214] width 28 height 6
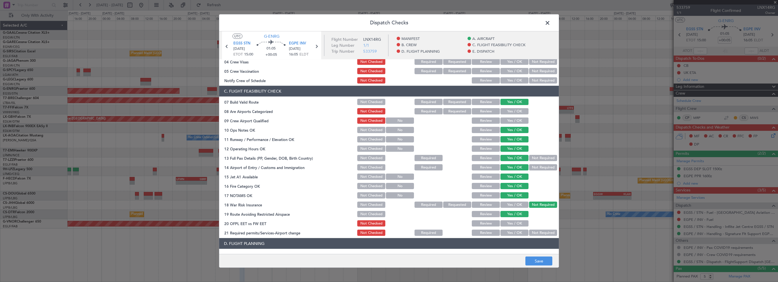
drag, startPoint x: 515, startPoint y: 223, endPoint x: 514, endPoint y: 228, distance: 5.1
click at [515, 224] on button "Yes / OK" at bounding box center [514, 223] width 28 height 6
click at [513, 234] on button "Yes / OK" at bounding box center [514, 233] width 28 height 6
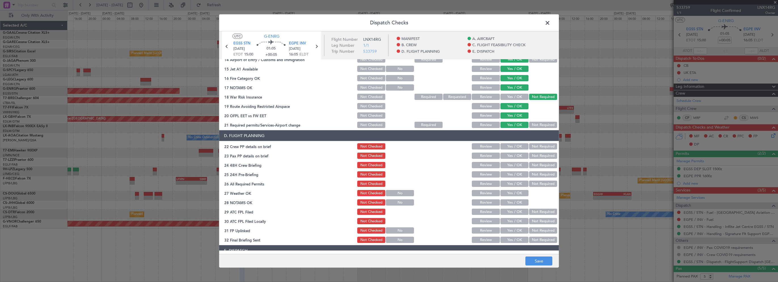
scroll to position [227, 0]
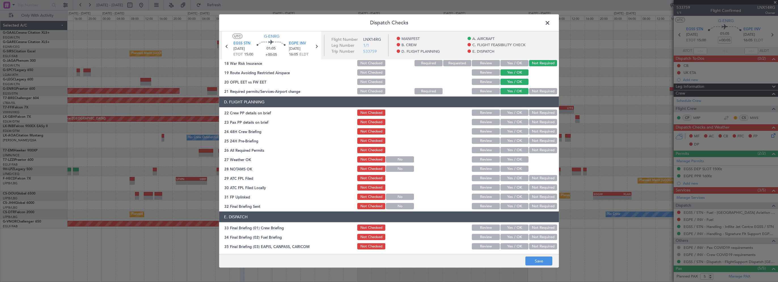
click at [516, 112] on button "Yes / OK" at bounding box center [514, 113] width 28 height 6
drag, startPoint x: 515, startPoint y: 118, endPoint x: 515, endPoint y: 122, distance: 4.0
click at [515, 121] on div "Yes / OK" at bounding box center [513, 122] width 29 height 8
click at [515, 124] on button "Yes / OK" at bounding box center [514, 122] width 28 height 6
click at [513, 133] on button "Yes / OK" at bounding box center [514, 131] width 28 height 6
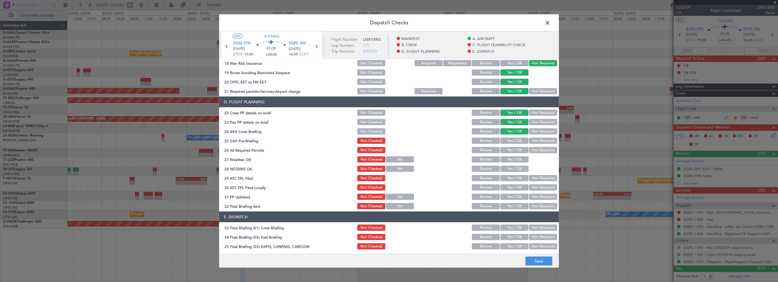
click at [534, 141] on button "Not Required" at bounding box center [543, 141] width 28 height 6
click at [535, 258] on button "Save" at bounding box center [538, 261] width 27 height 9
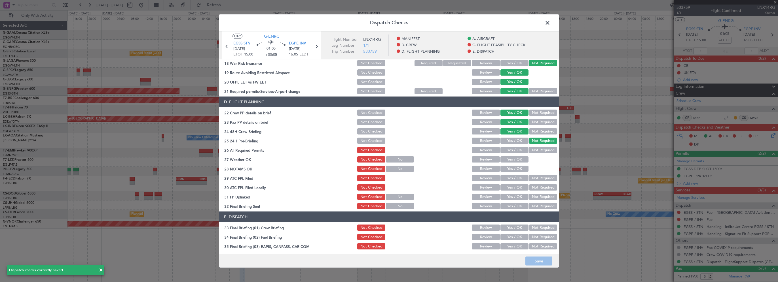
click at [550, 25] on span at bounding box center [550, 24] width 0 height 11
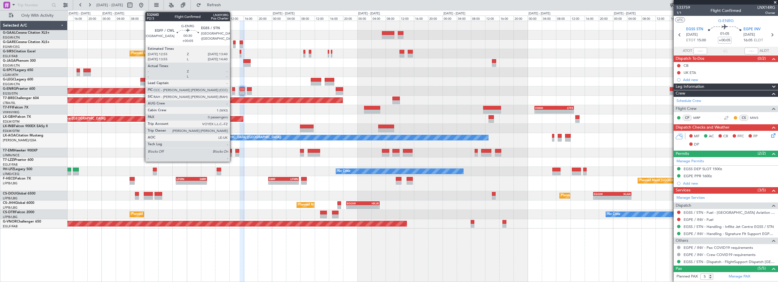
click at [232, 90] on div at bounding box center [233, 89] width 3 height 4
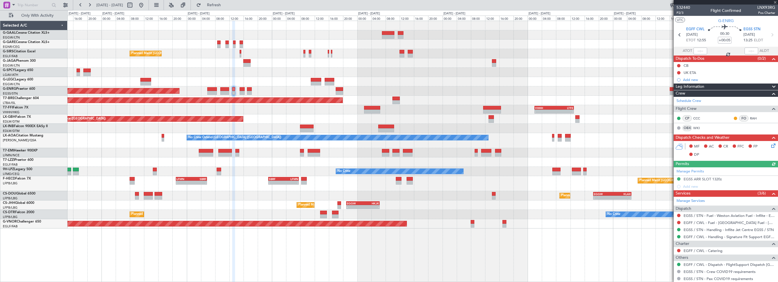
click at [770, 144] on icon at bounding box center [772, 145] width 5 height 5
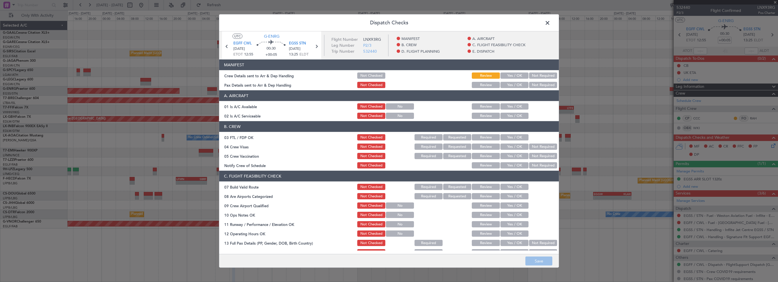
click at [511, 107] on button "Yes / OK" at bounding box center [514, 106] width 28 height 6
click at [510, 118] on button "Yes / OK" at bounding box center [514, 116] width 28 height 6
click at [514, 186] on button "Yes / OK" at bounding box center [514, 187] width 28 height 6
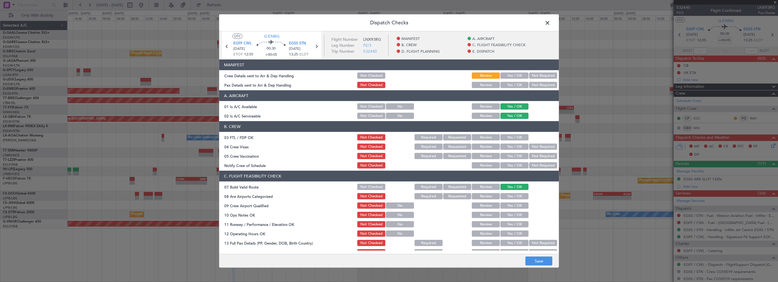
click at [508, 224] on button "Yes / OK" at bounding box center [514, 224] width 28 height 6
click at [509, 235] on button "Yes / OK" at bounding box center [514, 234] width 28 height 6
click at [507, 208] on button "Yes / OK" at bounding box center [514, 206] width 28 height 6
click at [508, 217] on button "Yes / OK" at bounding box center [514, 215] width 28 height 6
click at [362, 205] on button "Not Checked" at bounding box center [371, 206] width 28 height 6
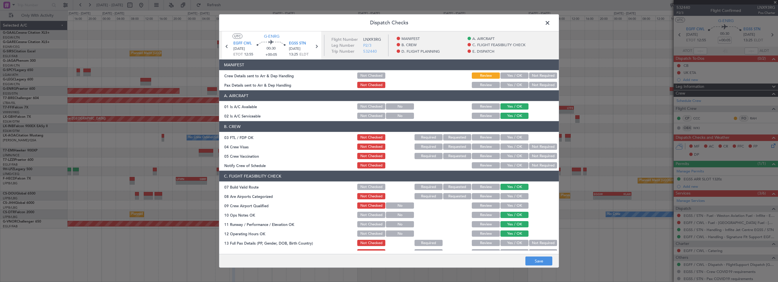
scroll to position [113, 0]
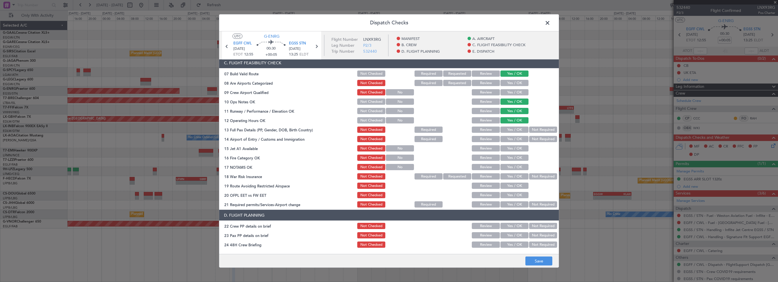
click at [514, 128] on button "Yes / OK" at bounding box center [514, 130] width 28 height 6
click at [517, 137] on button "Yes / OK" at bounding box center [514, 139] width 28 height 6
click at [515, 149] on button "Yes / OK" at bounding box center [514, 148] width 28 height 6
click at [515, 159] on button "Yes / OK" at bounding box center [514, 158] width 28 height 6
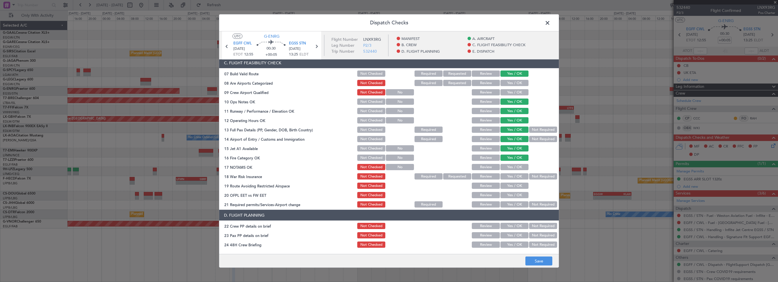
drag, startPoint x: 516, startPoint y: 169, endPoint x: 523, endPoint y: 173, distance: 8.5
click at [516, 169] on button "Yes / OK" at bounding box center [514, 167] width 28 height 6
click at [529, 176] on button "Not Required" at bounding box center [543, 176] width 28 height 6
click at [515, 185] on button "Yes / OK" at bounding box center [514, 186] width 28 height 6
click at [514, 196] on button "Yes / OK" at bounding box center [514, 195] width 28 height 6
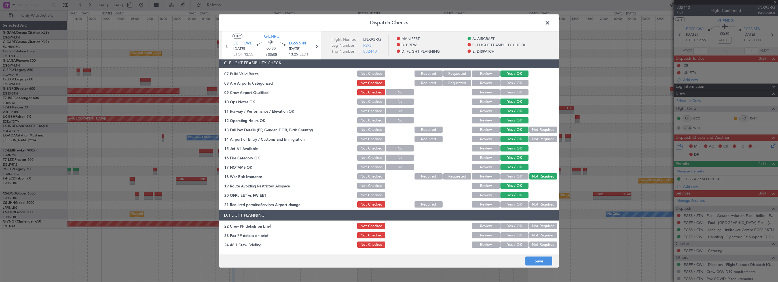
click at [511, 203] on button "Yes / OK" at bounding box center [514, 205] width 28 height 6
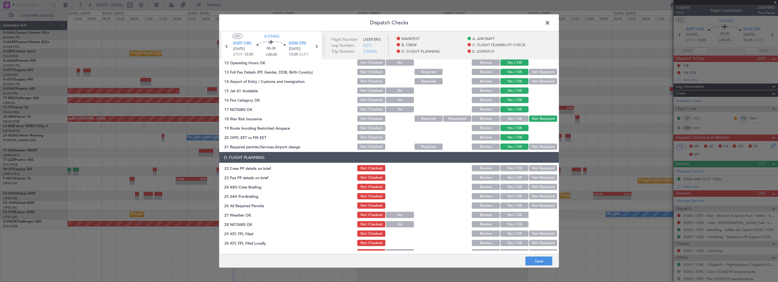
scroll to position [198, 0]
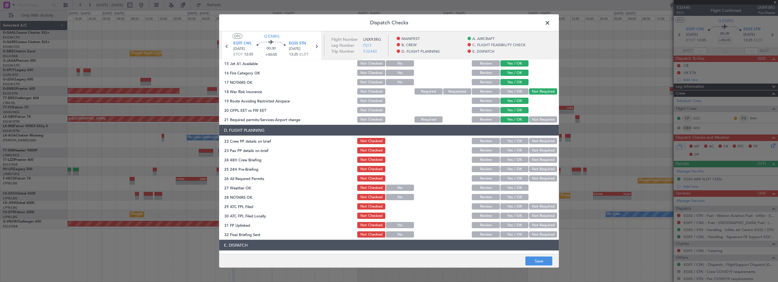
click at [513, 145] on div "Yes / OK" at bounding box center [513, 141] width 29 height 8
click at [515, 142] on button "Yes / OK" at bounding box center [514, 141] width 28 height 6
click at [514, 151] on button "Yes / OK" at bounding box center [514, 150] width 28 height 6
click at [511, 162] on button "Yes / OK" at bounding box center [514, 160] width 28 height 6
click at [535, 170] on button "Not Required" at bounding box center [543, 169] width 28 height 6
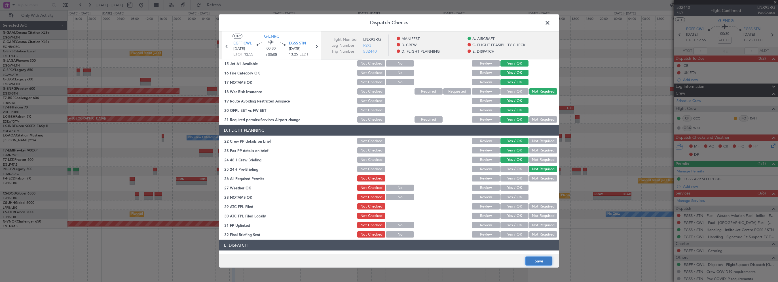
click at [533, 262] on button "Save" at bounding box center [538, 261] width 27 height 9
click at [550, 25] on span at bounding box center [550, 24] width 0 height 11
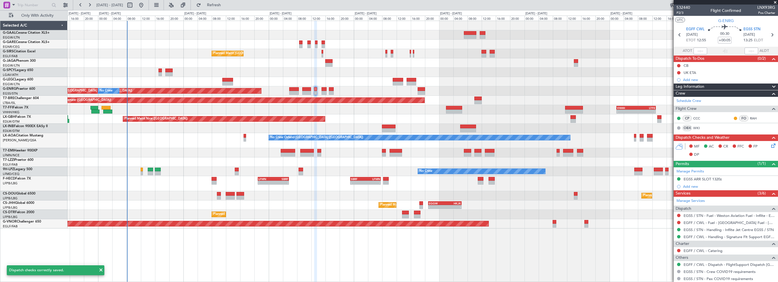
click at [341, 114] on div "Planned Maint [GEOGRAPHIC_DATA] ([GEOGRAPHIC_DATA]) Planned Maint [GEOGRAPHIC_D…" at bounding box center [422, 125] width 710 height 208
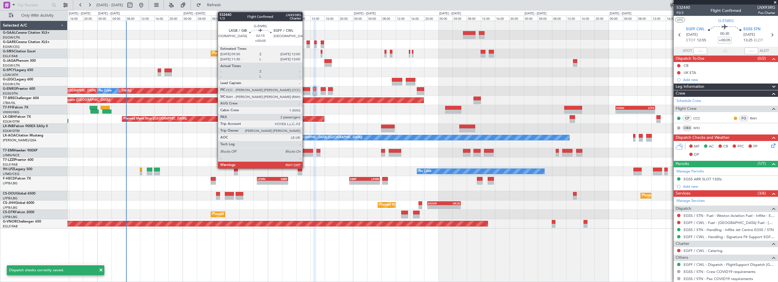
click at [305, 87] on div at bounding box center [305, 89] width 9 height 4
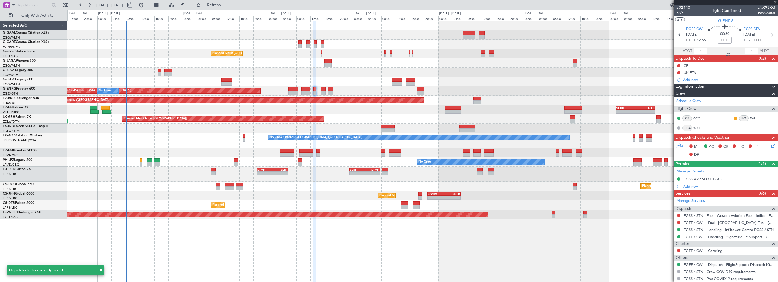
type input "2"
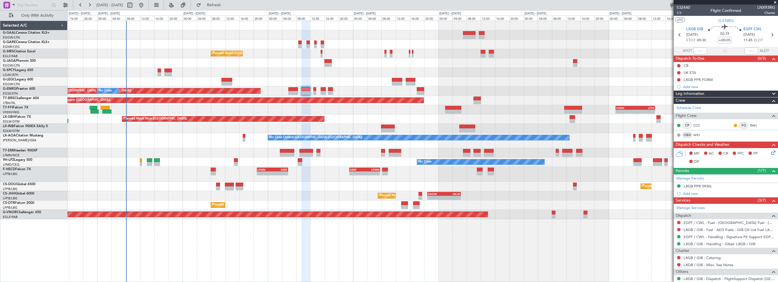
scroll to position [62, 0]
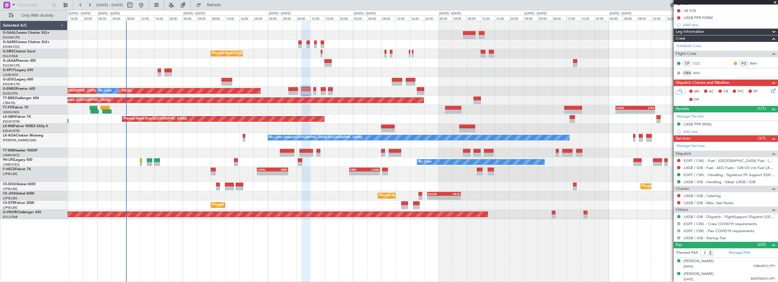
click at [770, 90] on icon at bounding box center [772, 90] width 5 height 5
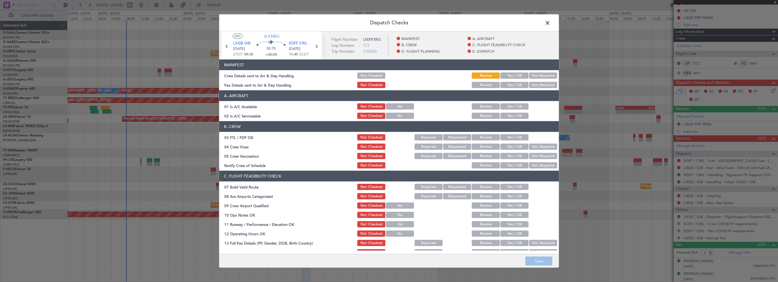
click at [514, 108] on button "Yes / OK" at bounding box center [514, 106] width 28 height 6
click at [510, 117] on button "Yes / OK" at bounding box center [514, 116] width 28 height 6
click at [512, 187] on button "Yes / OK" at bounding box center [514, 187] width 28 height 6
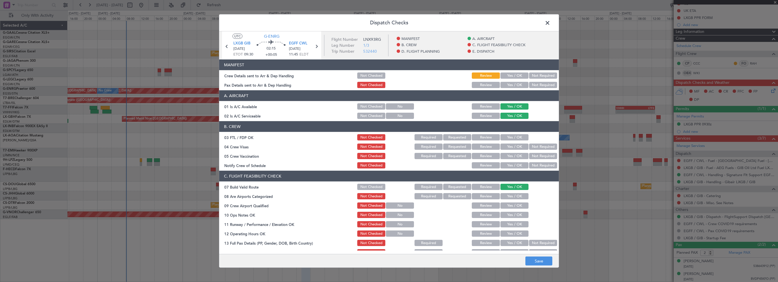
click at [514, 219] on section "C. FLIGHT FEASIBILITY CHECK 07 Build Valid Route Not Checked Required Requested…" at bounding box center [389, 246] width 340 height 151
click at [514, 217] on button "Yes / OK" at bounding box center [514, 215] width 28 height 6
drag, startPoint x: 511, startPoint y: 221, endPoint x: 513, endPoint y: 214, distance: 7.4
click at [511, 222] on button "Yes / OK" at bounding box center [514, 224] width 28 height 6
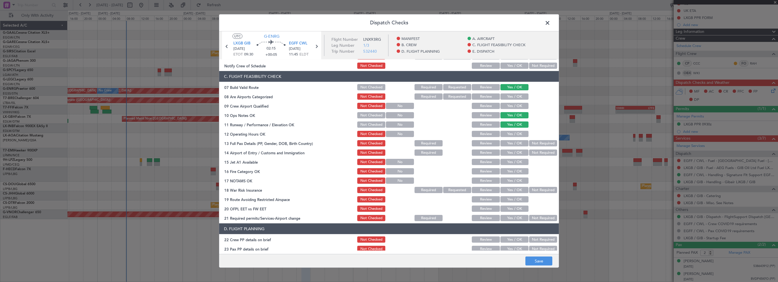
scroll to position [113, 0]
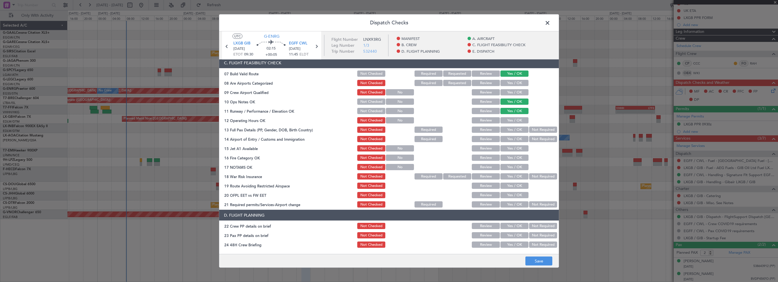
click at [514, 123] on button "Yes / OK" at bounding box center [514, 120] width 28 height 6
click at [513, 130] on button "Yes / OK" at bounding box center [514, 130] width 28 height 6
drag, startPoint x: 510, startPoint y: 138, endPoint x: 510, endPoint y: 141, distance: 3.4
click at [511, 138] on button "Yes / OK" at bounding box center [514, 139] width 28 height 6
click at [508, 146] on button "Yes / OK" at bounding box center [514, 148] width 28 height 6
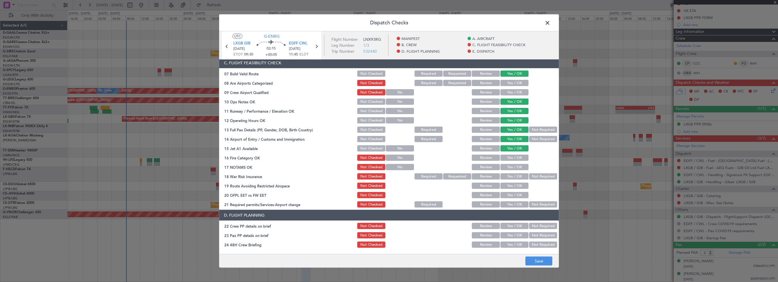
click at [508, 158] on button "Yes / OK" at bounding box center [514, 158] width 28 height 6
click at [508, 167] on button "Yes / OK" at bounding box center [514, 167] width 28 height 6
click at [531, 178] on button "Not Required" at bounding box center [543, 176] width 28 height 6
click at [521, 183] on button "Yes / OK" at bounding box center [514, 186] width 28 height 6
drag, startPoint x: 514, startPoint y: 196, endPoint x: 511, endPoint y: 206, distance: 10.5
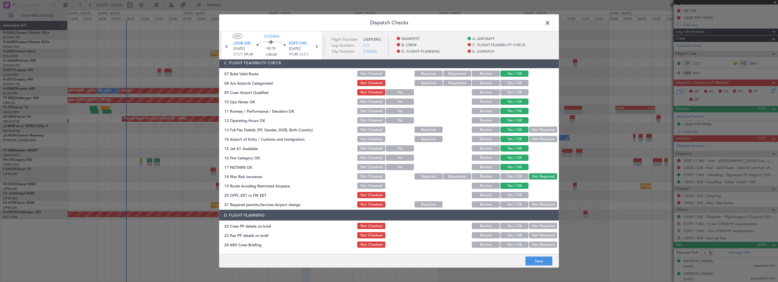
click at [514, 197] on button "Yes / OK" at bounding box center [514, 195] width 28 height 6
click at [511, 206] on button "Yes / OK" at bounding box center [514, 205] width 28 height 6
drag, startPoint x: 506, startPoint y: 226, endPoint x: 505, endPoint y: 230, distance: 3.9
click at [506, 228] on button "Yes / OK" at bounding box center [514, 226] width 28 height 6
click at [502, 237] on button "Yes / OK" at bounding box center [514, 235] width 28 height 6
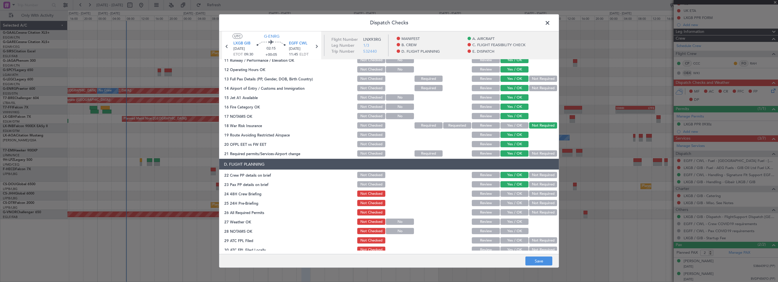
scroll to position [198, 0]
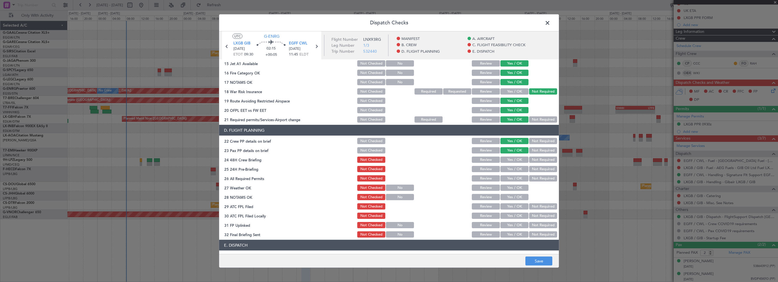
drag, startPoint x: 518, startPoint y: 159, endPoint x: 518, endPoint y: 162, distance: 3.4
click at [518, 159] on button "Yes / OK" at bounding box center [514, 160] width 28 height 6
click at [514, 173] on div "Yes / OK" at bounding box center [513, 169] width 29 height 8
click at [518, 171] on button "Yes / OK" at bounding box center [514, 169] width 28 height 6
click at [533, 169] on button "Not Required" at bounding box center [543, 169] width 28 height 6
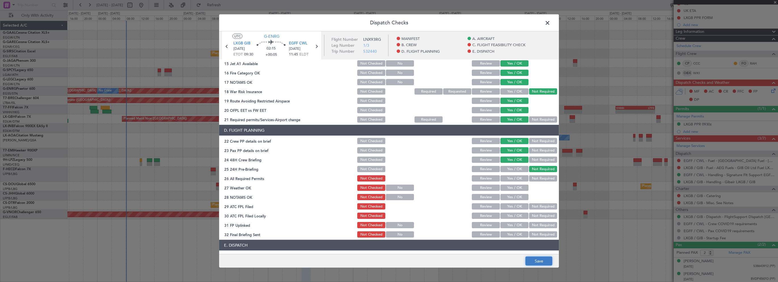
click at [535, 263] on button "Save" at bounding box center [538, 261] width 27 height 9
click at [550, 23] on span at bounding box center [550, 24] width 0 height 11
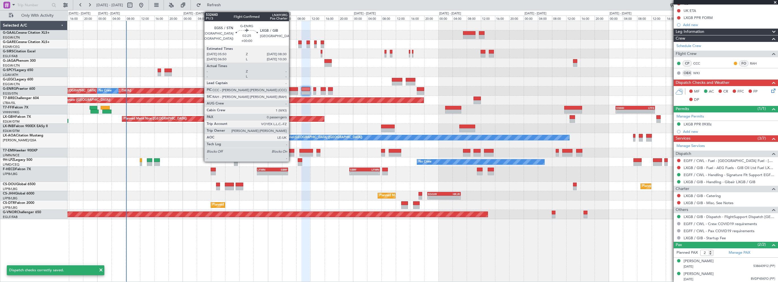
click at [291, 91] on div at bounding box center [293, 93] width 10 height 4
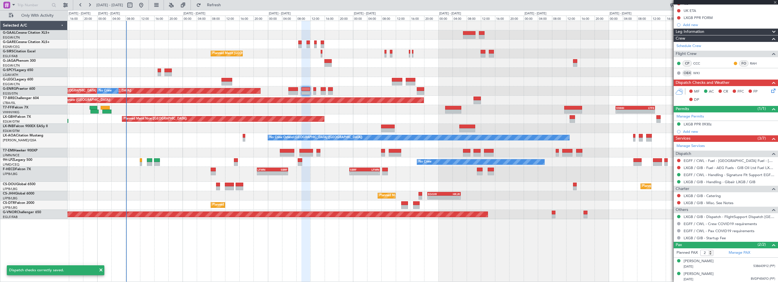
type input "0"
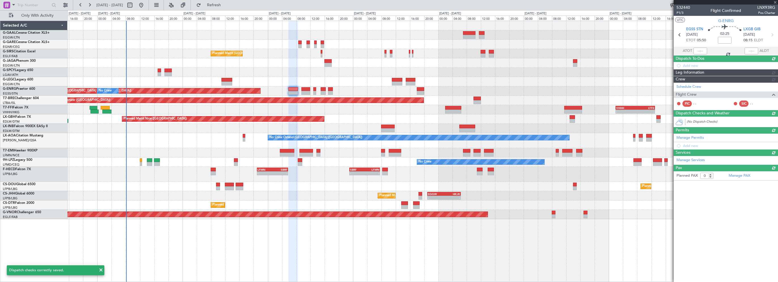
scroll to position [0, 0]
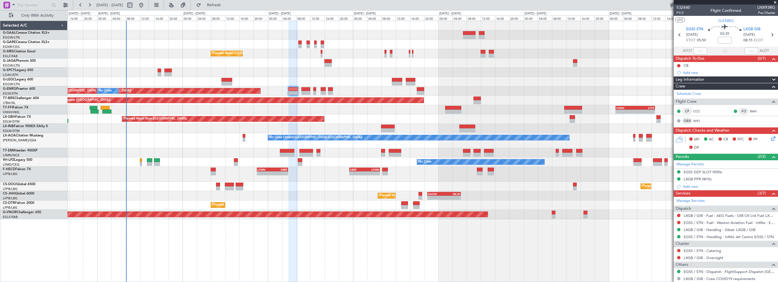
click at [770, 138] on icon at bounding box center [772, 137] width 5 height 5
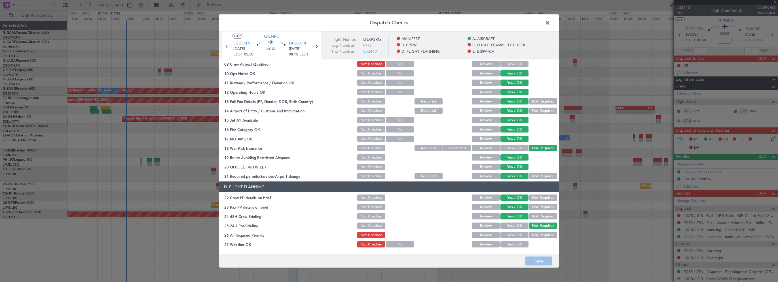
scroll to position [227, 0]
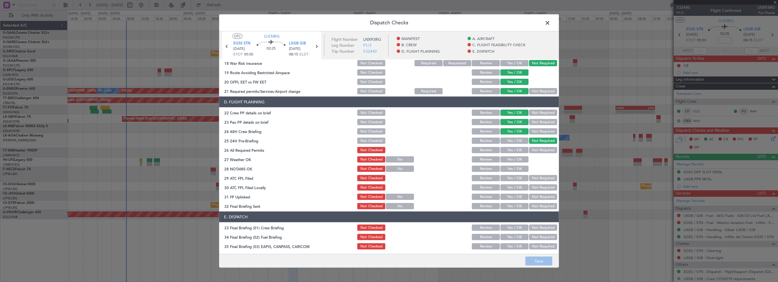
click at [550, 20] on span at bounding box center [550, 24] width 0 height 11
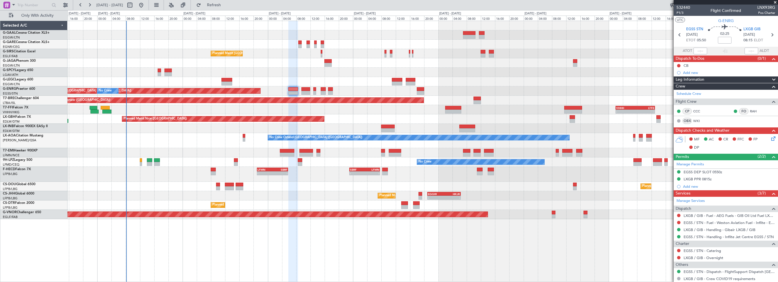
click at [552, 255] on div "Planned Maint [GEOGRAPHIC_DATA] ([GEOGRAPHIC_DATA]) Planned Maint [GEOGRAPHIC_D…" at bounding box center [422, 152] width 710 height 262
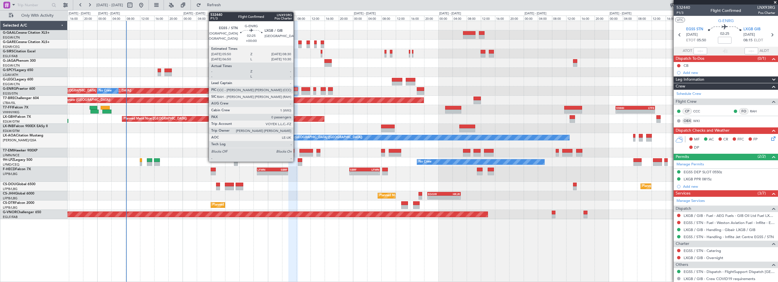
click at [296, 87] on div at bounding box center [293, 89] width 10 height 4
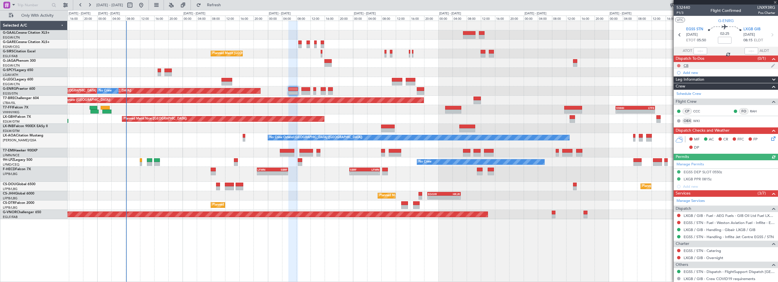
click at [678, 66] on button at bounding box center [678, 65] width 3 height 3
click at [673, 91] on span "Completed" at bounding box center [681, 91] width 19 height 6
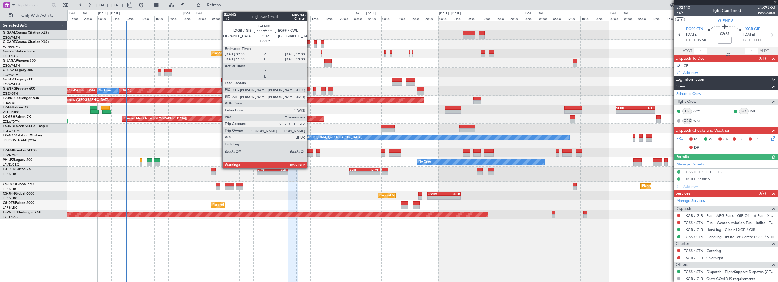
click at [309, 88] on div at bounding box center [305, 89] width 9 height 4
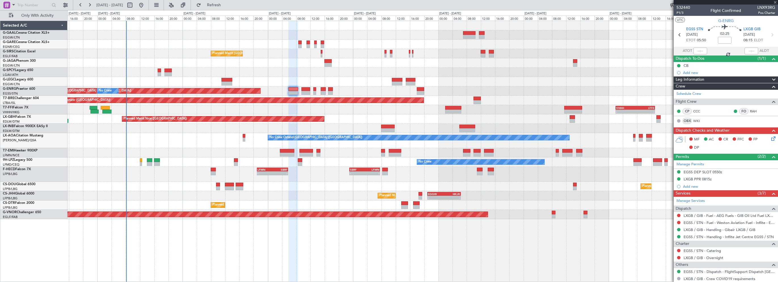
type input "+00:05"
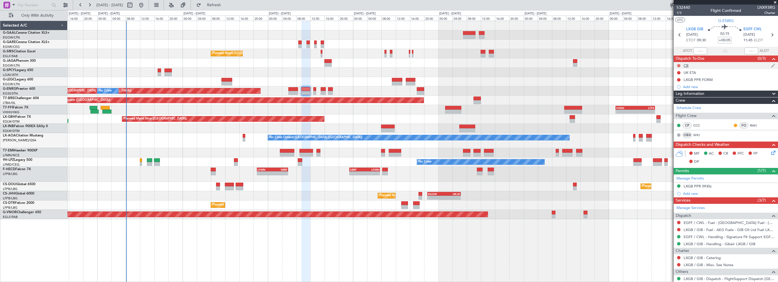
click at [678, 65] on button at bounding box center [678, 65] width 3 height 3
click at [670, 91] on li "Completed" at bounding box center [679, 90] width 30 height 9
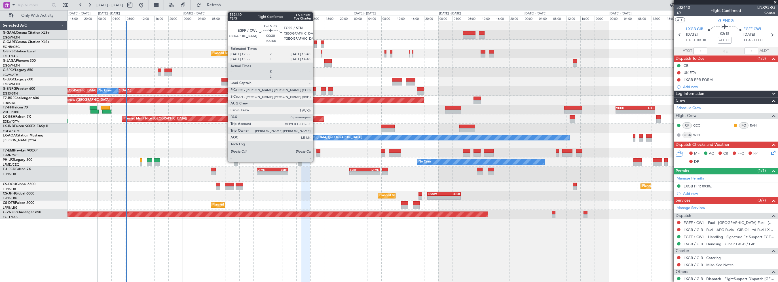
click at [315, 89] on div at bounding box center [314, 89] width 3 height 4
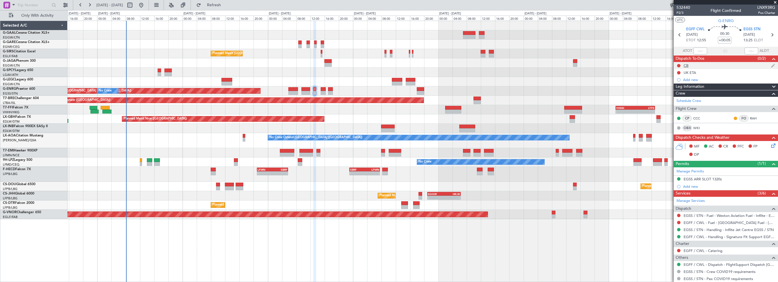
drag, startPoint x: 679, startPoint y: 65, endPoint x: 685, endPoint y: 65, distance: 5.7
click at [679, 65] on button at bounding box center [678, 65] width 3 height 3
click at [680, 91] on span "Completed" at bounding box center [681, 91] width 19 height 6
click at [648, 256] on div "Planned Maint [GEOGRAPHIC_DATA] ([GEOGRAPHIC_DATA]) Planned Maint [GEOGRAPHIC_D…" at bounding box center [422, 152] width 710 height 262
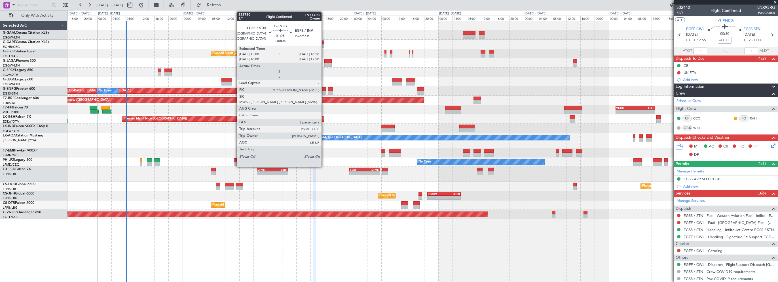
click at [323, 88] on div at bounding box center [323, 89] width 5 height 4
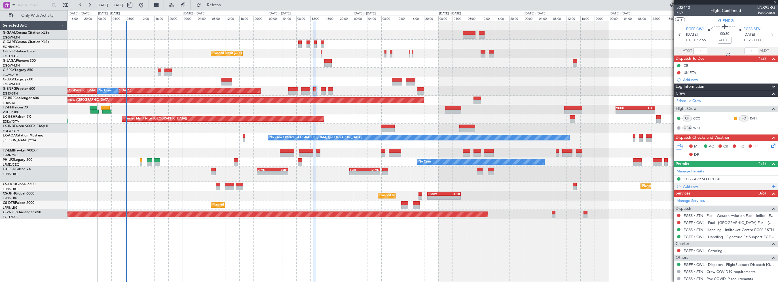
type input "5"
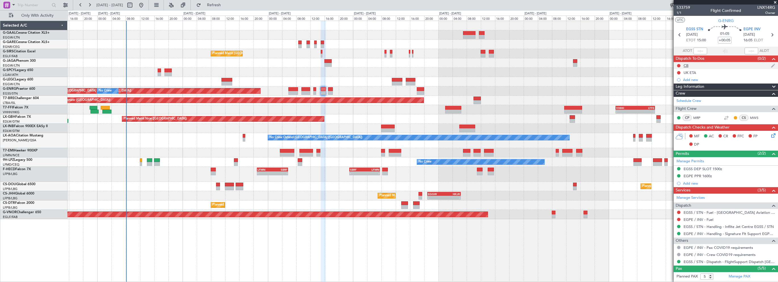
click at [678, 66] on button at bounding box center [678, 65] width 3 height 3
click at [680, 91] on span "Completed" at bounding box center [681, 91] width 19 height 6
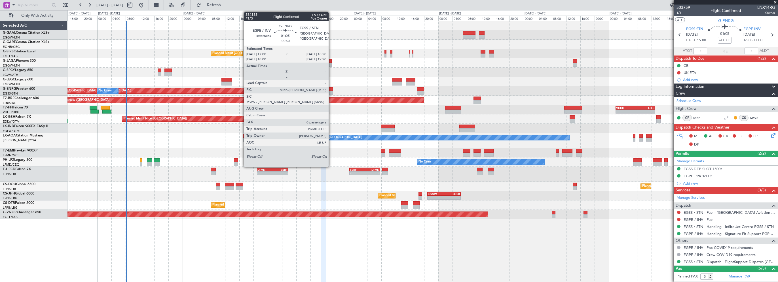
click at [331, 90] on div at bounding box center [330, 89] width 5 height 4
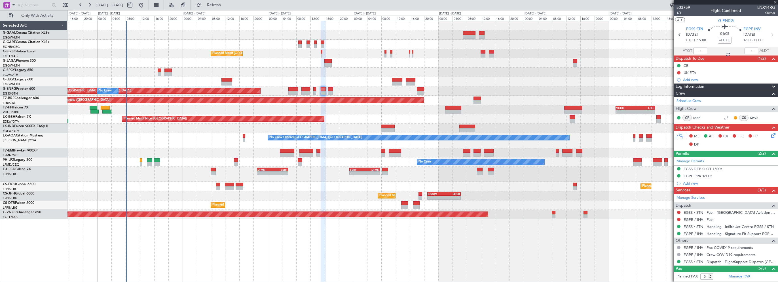
type input "-00:05"
type input "0"
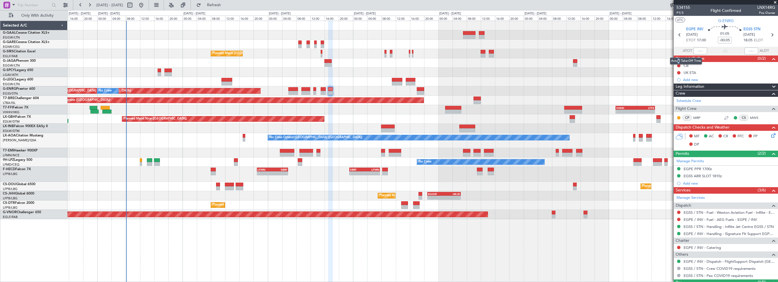
click at [678, 65] on mat-tooltip-component "Actual Take-Off Time" at bounding box center [686, 61] width 40 height 15
click at [677, 64] on div "Actual Take-Off Time" at bounding box center [686, 61] width 32 height 7
click at [679, 65] on mat-tooltip-component "Actual Take-Off Time" at bounding box center [686, 61] width 40 height 15
click at [595, 63] on div at bounding box center [422, 62] width 710 height 9
click at [679, 65] on button at bounding box center [678, 65] width 3 height 3
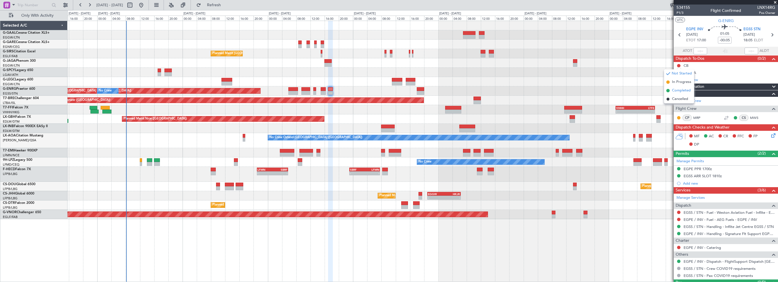
click at [679, 91] on span "Completed" at bounding box center [681, 91] width 19 height 6
click at [659, 248] on div "Planned Maint [GEOGRAPHIC_DATA] ([GEOGRAPHIC_DATA]) Planned Maint [GEOGRAPHIC_D…" at bounding box center [422, 152] width 710 height 262
click at [356, 263] on div "Planned Maint [GEOGRAPHIC_DATA] ([GEOGRAPHIC_DATA]) Planned Maint [GEOGRAPHIC_D…" at bounding box center [422, 152] width 710 height 262
click at [775, 3] on span at bounding box center [775, 2] width 6 height 5
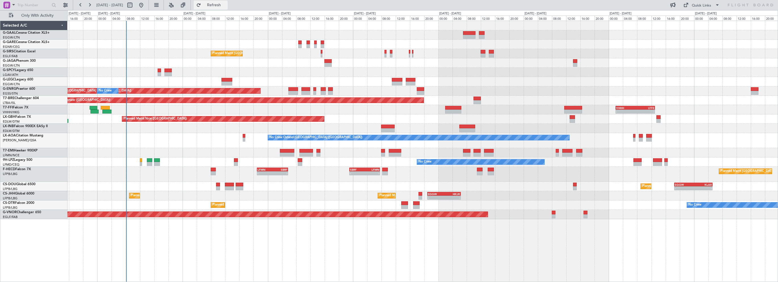
click at [226, 5] on span "Refresh" at bounding box center [214, 5] width 24 height 4
click at [266, 249] on div "Planned Maint [GEOGRAPHIC_DATA] ([GEOGRAPHIC_DATA]) Planned Maint [GEOGRAPHIC_D…" at bounding box center [422, 152] width 710 height 262
click at [182, 35] on div at bounding box center [422, 34] width 710 height 9
click at [226, 5] on span "Refresh" at bounding box center [214, 5] width 24 height 4
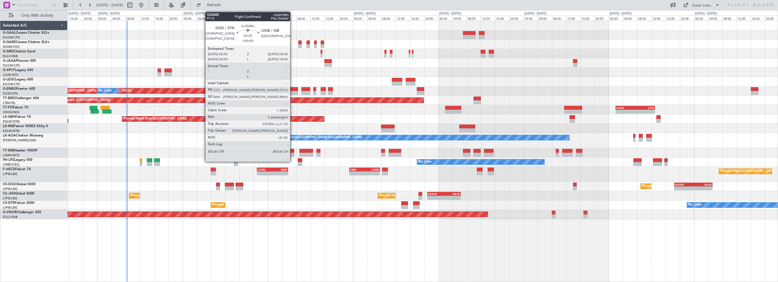
click at [292, 87] on div at bounding box center [293, 89] width 10 height 4
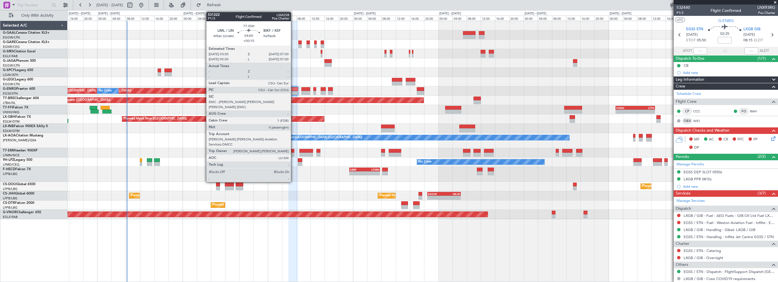
click at [293, 152] on div at bounding box center [287, 151] width 14 height 4
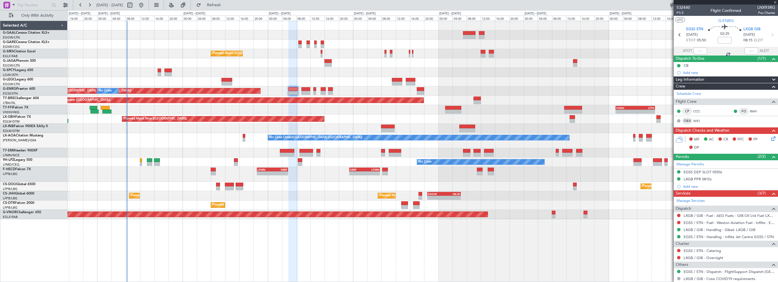
type input "+00:15"
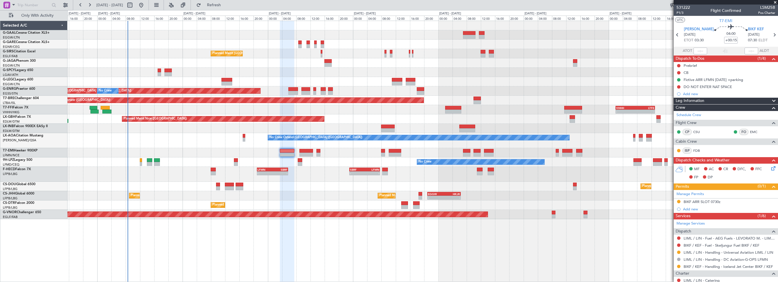
click at [697, 101] on span "Leg Information" at bounding box center [689, 101] width 29 height 7
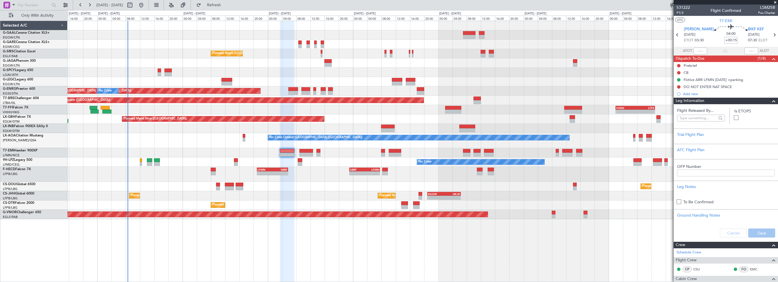
click at [636, 229] on div "Planned Maint [GEOGRAPHIC_DATA] ([GEOGRAPHIC_DATA]) Planned Maint [GEOGRAPHIC_D…" at bounding box center [422, 152] width 710 height 262
click at [765, 101] on div at bounding box center [770, 101] width 11 height 7
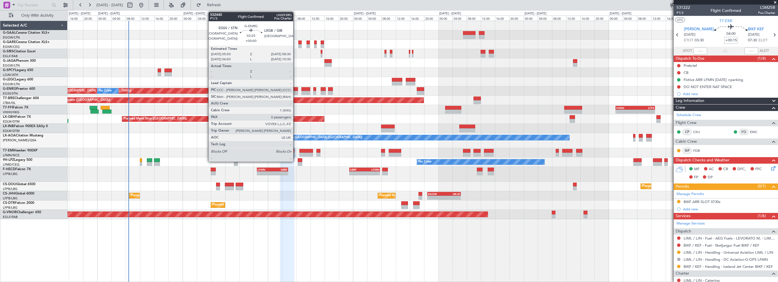
click at [296, 88] on div at bounding box center [293, 89] width 10 height 4
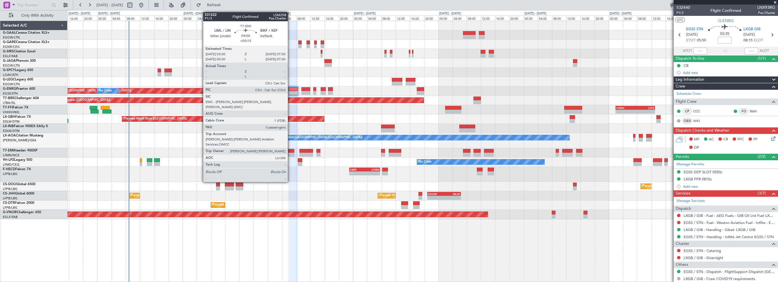
click at [290, 152] on div at bounding box center [287, 151] width 14 height 4
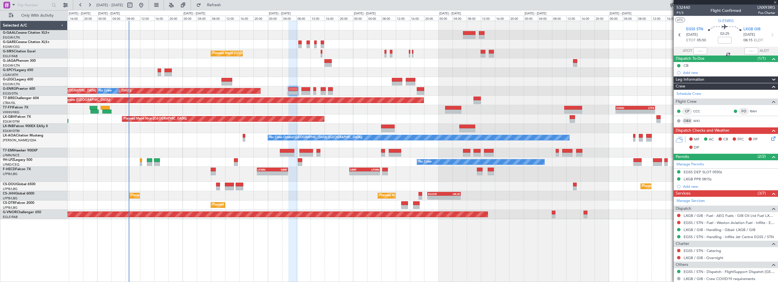
type input "+00:15"
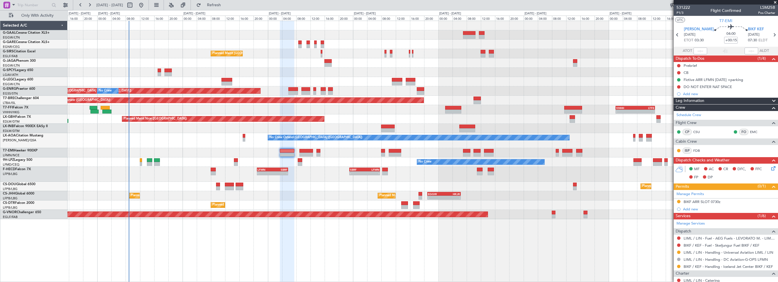
click at [696, 101] on span "Leg Information" at bounding box center [689, 101] width 29 height 7
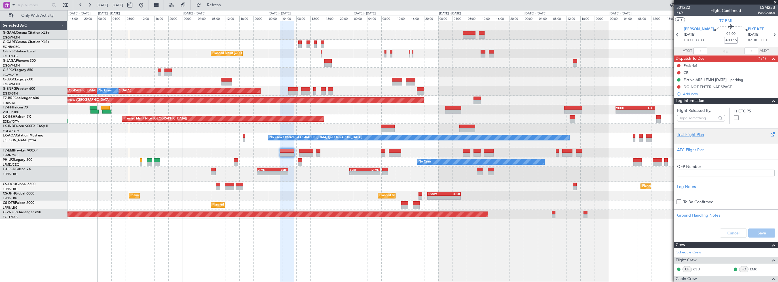
click at [685, 135] on div "Trial Flight Plan" at bounding box center [725, 135] width 97 height 6
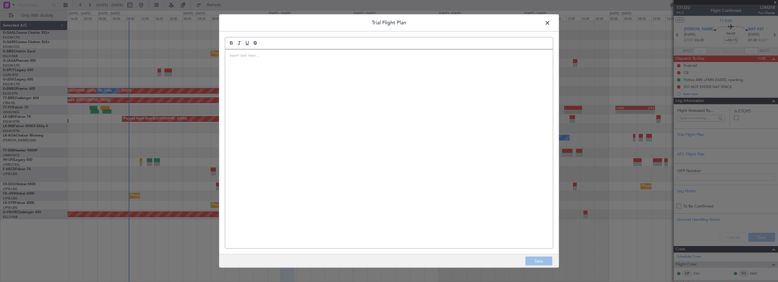
click at [361, 96] on div at bounding box center [389, 149] width 328 height 199
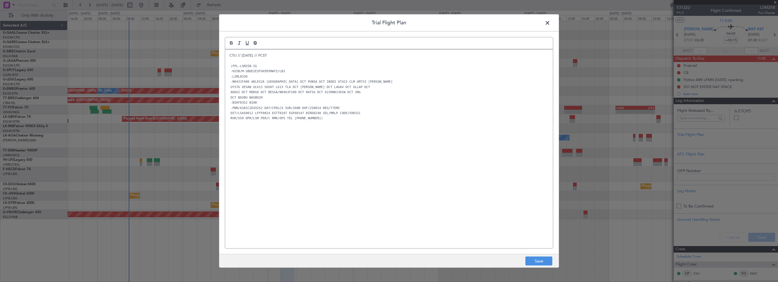
click at [347, 181] on div "CTU // [DATE] // FCST (FPL-LSM25B-IG -H25B/M-SBDE2E3FGHIM3RWYZ/LB1 -LIML0330 -N…" at bounding box center [389, 149] width 328 height 199
click at [538, 264] on button "Save" at bounding box center [538, 261] width 27 height 9
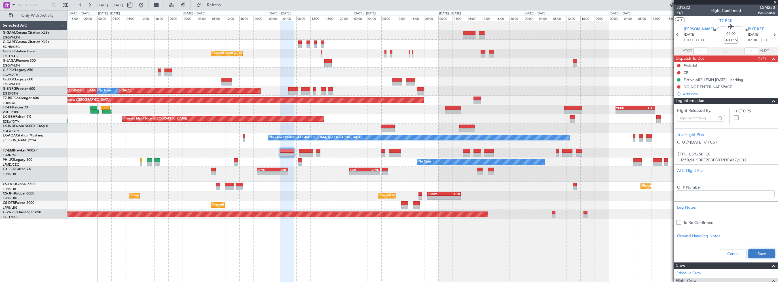
click at [757, 253] on button "Save" at bounding box center [761, 253] width 27 height 9
click at [726, 38] on input "+00:15" at bounding box center [731, 40] width 14 height 7
click at [727, 40] on input "+00:15" at bounding box center [731, 40] width 14 height 7
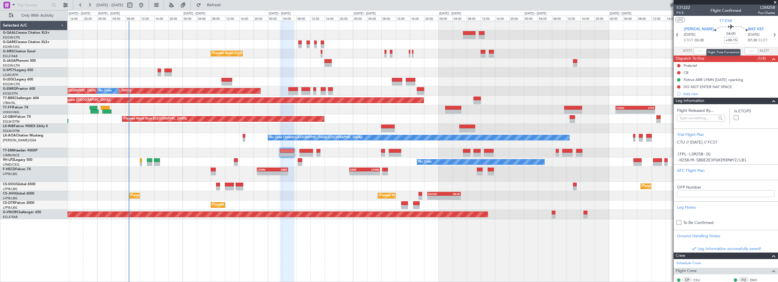
click at [729, 40] on input "+00:15" at bounding box center [731, 40] width 14 height 7
type input "+00:10"
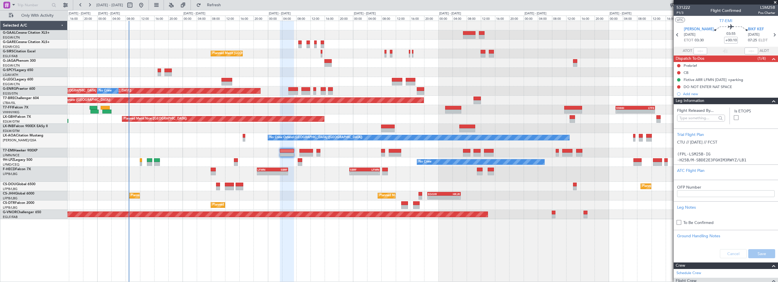
click at [765, 101] on div at bounding box center [770, 101] width 11 height 7
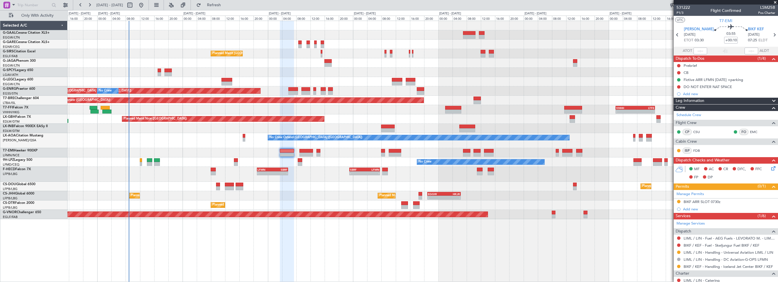
click at [770, 169] on icon at bounding box center [772, 167] width 5 height 5
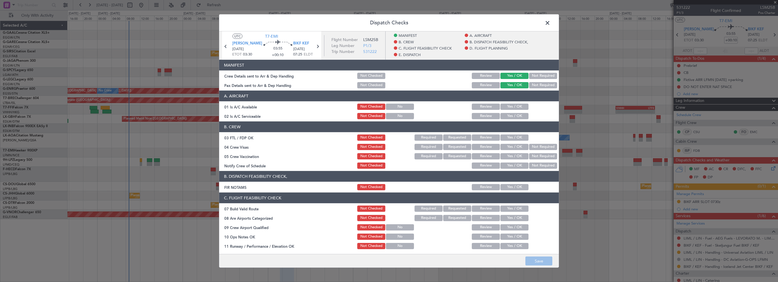
click at [515, 107] on button "Yes / OK" at bounding box center [514, 107] width 28 height 6
click at [512, 119] on div "Yes / OK" at bounding box center [513, 116] width 29 height 8
click at [513, 115] on button "Yes / OK" at bounding box center [514, 116] width 28 height 6
drag, startPoint x: 508, startPoint y: 187, endPoint x: 511, endPoint y: 196, distance: 8.9
click at [508, 187] on button "Yes / OK" at bounding box center [514, 187] width 28 height 6
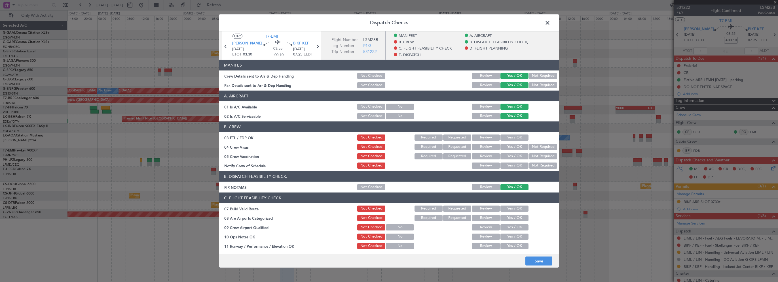
click at [510, 216] on button "Yes / OK" at bounding box center [514, 218] width 28 height 6
click at [514, 206] on button "Yes / OK" at bounding box center [514, 209] width 28 height 6
click at [363, 215] on div "Not Checked" at bounding box center [370, 218] width 29 height 8
click at [370, 218] on button "Not Checked" at bounding box center [371, 218] width 28 height 6
click at [508, 235] on button "Yes / OK" at bounding box center [514, 237] width 28 height 6
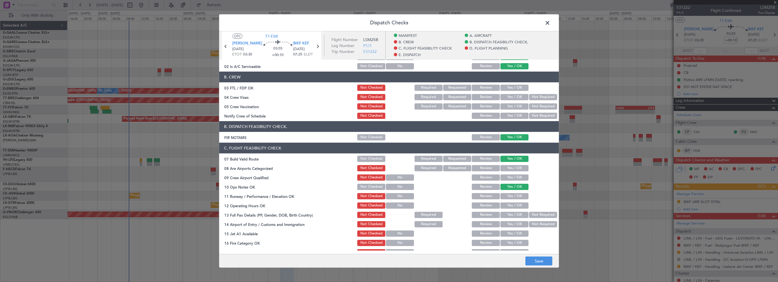
scroll to position [57, 0]
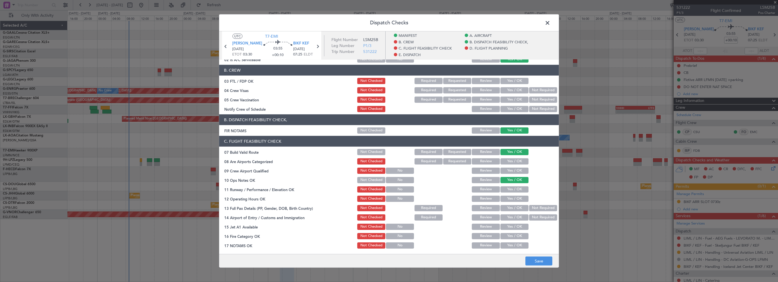
click at [514, 187] on button "Yes / OK" at bounding box center [514, 189] width 28 height 6
click at [509, 200] on button "Yes / OK" at bounding box center [514, 199] width 28 height 6
click at [510, 210] on button "Yes / OK" at bounding box center [514, 208] width 28 height 6
click at [509, 217] on button "Yes / OK" at bounding box center [514, 218] width 28 height 6
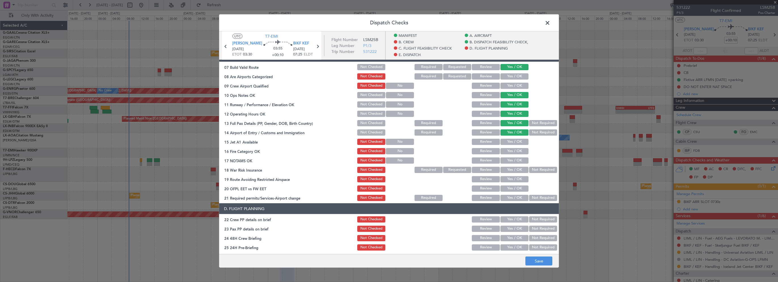
click at [511, 144] on button "Yes / OK" at bounding box center [514, 142] width 28 height 6
drag, startPoint x: 510, startPoint y: 152, endPoint x: 507, endPoint y: 160, distance: 9.0
click at [510, 152] on button "Yes / OK" at bounding box center [514, 151] width 28 height 6
drag, startPoint x: 507, startPoint y: 160, endPoint x: 527, endPoint y: 169, distance: 21.8
click at [508, 162] on button "Yes / OK" at bounding box center [514, 161] width 28 height 6
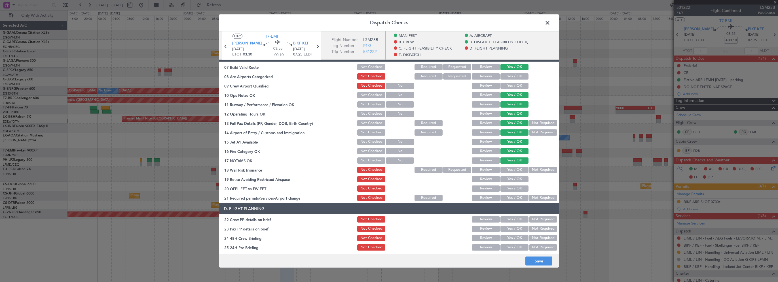
click at [530, 171] on button "Not Required" at bounding box center [543, 170] width 28 height 6
click at [518, 179] on button "Yes / OK" at bounding box center [514, 179] width 28 height 6
click at [513, 192] on button "Yes / OK" at bounding box center [514, 189] width 28 height 6
click at [512, 197] on button "Yes / OK" at bounding box center [514, 198] width 28 height 6
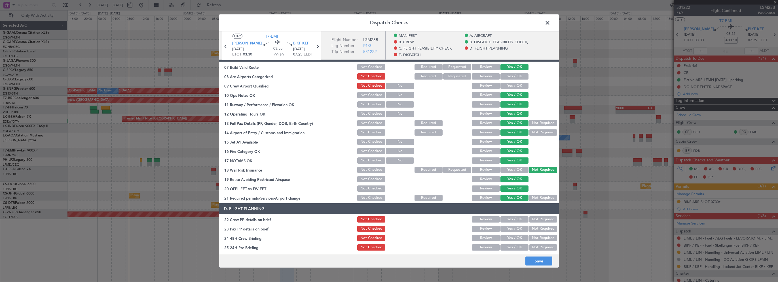
scroll to position [170, 0]
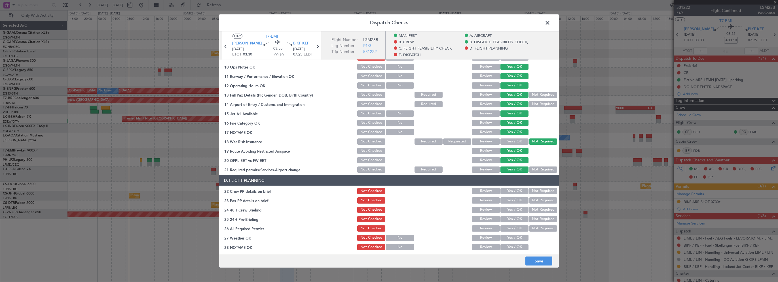
click at [507, 192] on button "Yes / OK" at bounding box center [514, 191] width 28 height 6
click at [505, 199] on button "Yes / OK" at bounding box center [514, 201] width 28 height 6
click at [506, 209] on button "Yes / OK" at bounding box center [514, 210] width 28 height 6
click at [536, 219] on button "Not Required" at bounding box center [543, 219] width 28 height 6
click at [535, 261] on button "Save" at bounding box center [538, 261] width 27 height 9
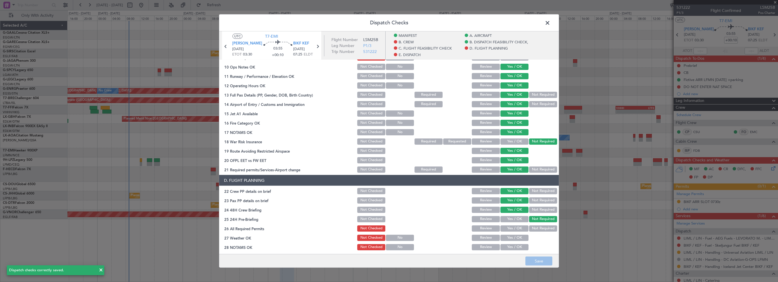
click at [550, 20] on span at bounding box center [550, 24] width 0 height 11
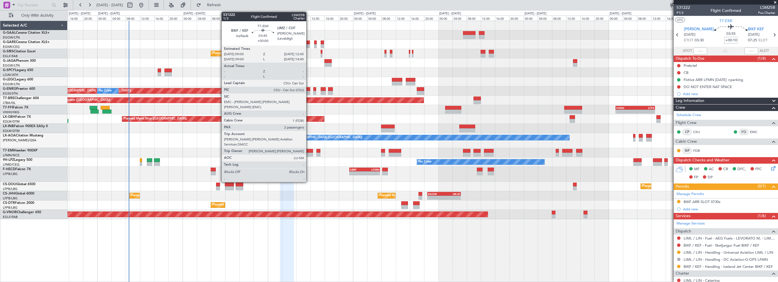
click at [309, 151] on div at bounding box center [305, 151] width 13 height 4
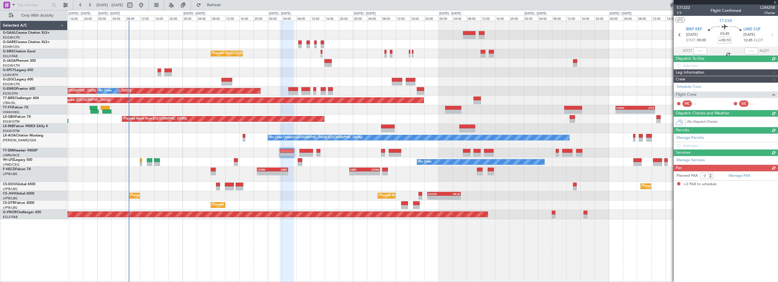
type input "2"
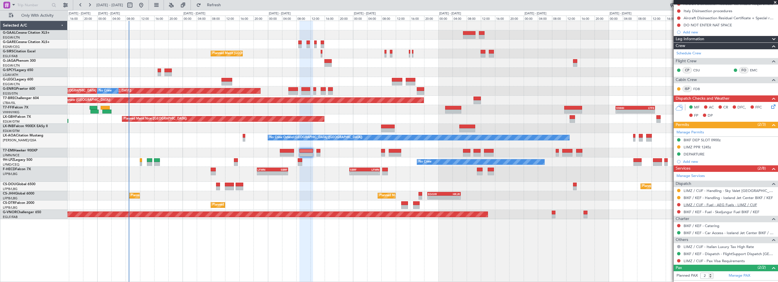
scroll to position [106, 0]
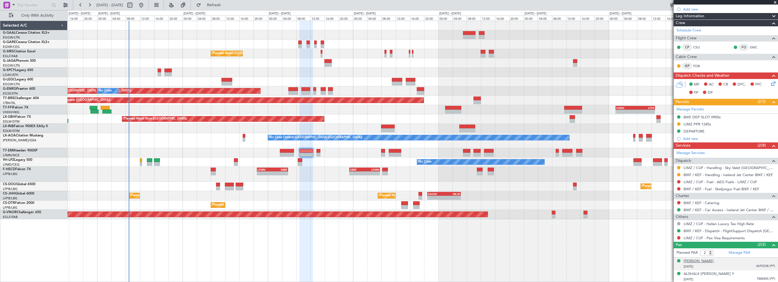
click at [713, 261] on div "ALDILIJAN ZAZAR KHALED F" at bounding box center [698, 262] width 30 height 6
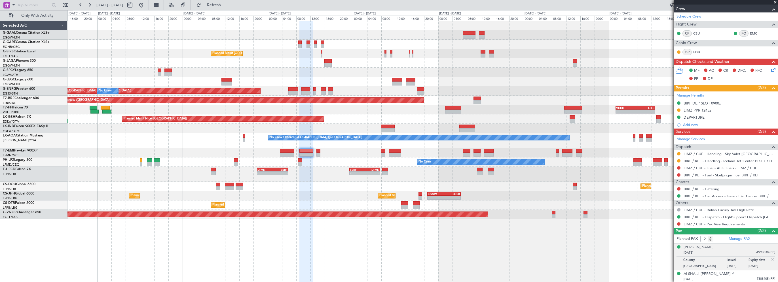
click at [770, 257] on img at bounding box center [772, 259] width 5 height 5
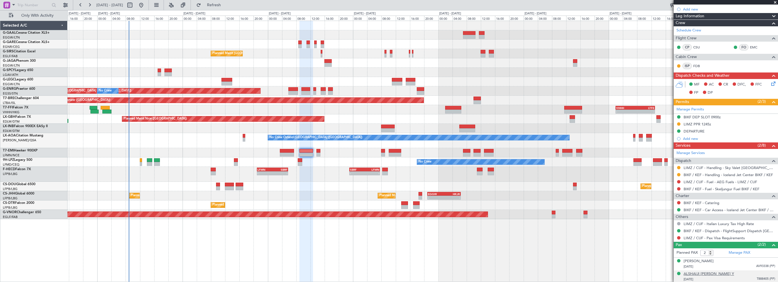
click at [709, 274] on div "ALSHAIJI YOUSRA SALEH Y" at bounding box center [708, 275] width 50 height 6
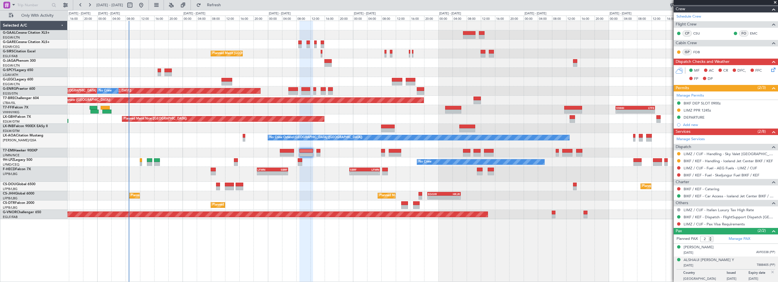
click at [770, 271] on img at bounding box center [772, 272] width 5 height 5
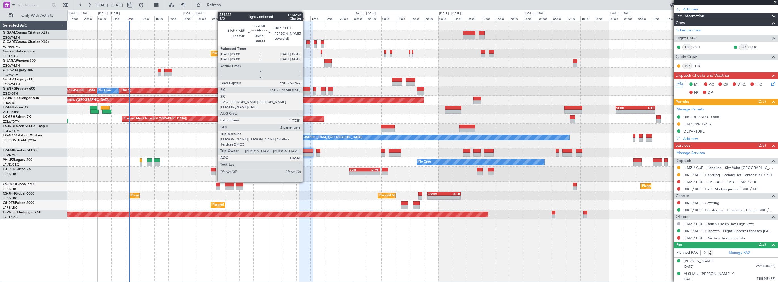
click at [305, 151] on div at bounding box center [305, 151] width 13 height 4
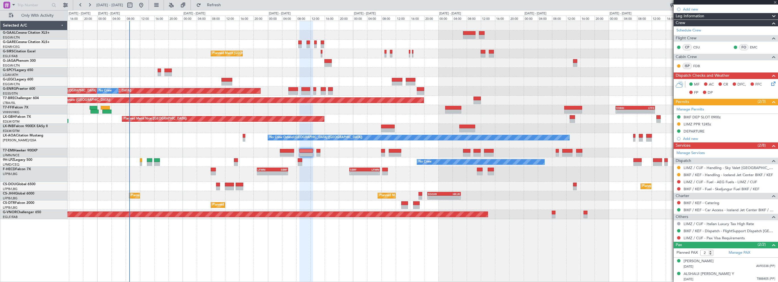
scroll to position [0, 0]
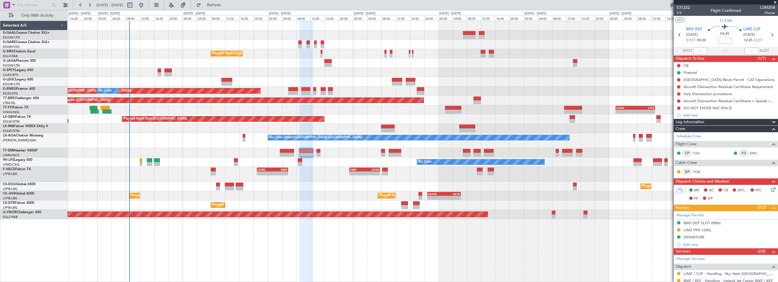
click at [707, 122] on div "Leg Information" at bounding box center [725, 122] width 104 height 7
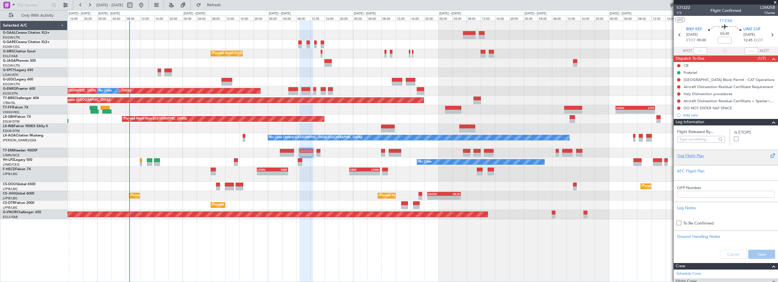
click at [686, 152] on div "Trial Flight Plan" at bounding box center [725, 157] width 104 height 15
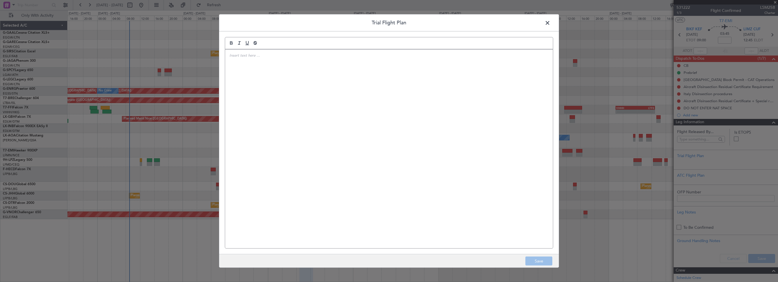
click at [324, 86] on div at bounding box center [389, 149] width 328 height 199
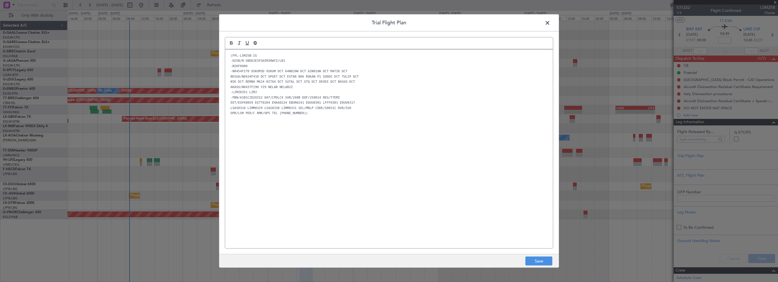
click at [296, 146] on div "(FPL-LSM25B-IG -H25B/M-SBDE2E3FGHIM3RWYZ/LB1 -BIKF0900 -N0454F270 OSKUM3D OSKUM…" at bounding box center [389, 149] width 328 height 199
click at [230, 55] on code "(FPL-LSM25B-IG" at bounding box center [243, 55] width 29 height 5
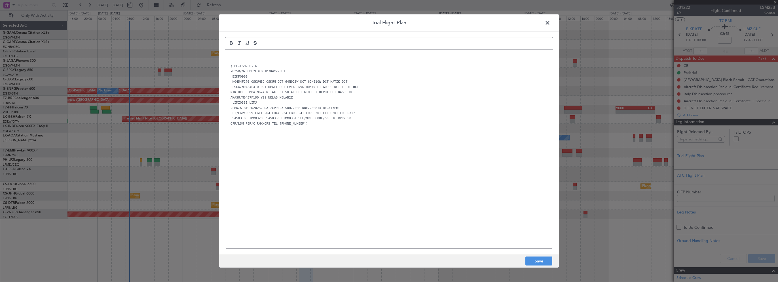
click at [293, 52] on div "﻿ (FPL-LSM25B-IG -H25B/M-SBDE2E3FGHIM3RWYZ/LB1 -BIKF0900 -N0454F270 OSKUM3D OSK…" at bounding box center [389, 149] width 328 height 199
drag, startPoint x: 396, startPoint y: 210, endPoint x: 412, endPoint y: 222, distance: 20.0
click at [412, 222] on div "CTU // 12AUG // FCST (FPL-LSM25B-IG -H25B/M-SBDE2E3FGHIM3RWYZ/LB1 -BIKF0900 -N0…" at bounding box center [389, 149] width 328 height 199
click at [530, 260] on button "Save" at bounding box center [538, 261] width 27 height 9
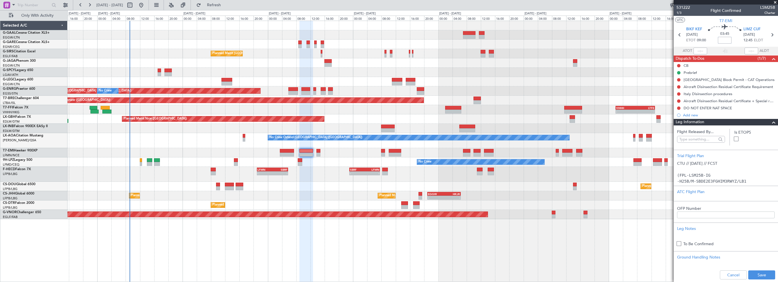
click at [722, 41] on input at bounding box center [725, 40] width 14 height 7
type input "+00:05"
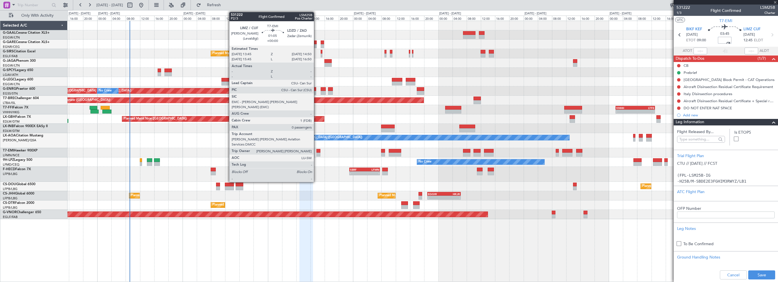
click at [317, 151] on div at bounding box center [318, 151] width 4 height 4
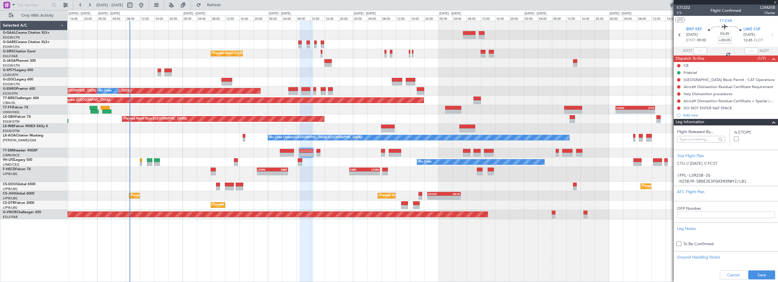
type input "0"
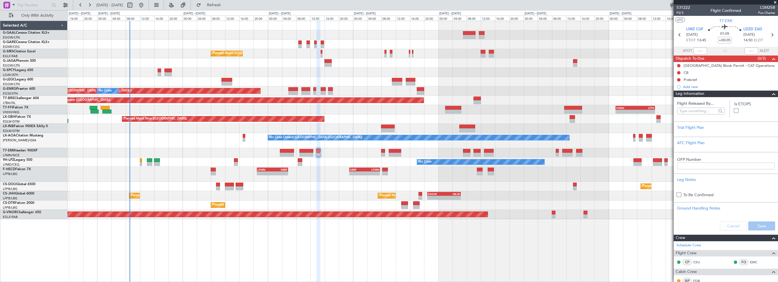
drag, startPoint x: 766, startPoint y: 94, endPoint x: 776, endPoint y: 92, distance: 10.1
click at [770, 94] on span at bounding box center [773, 94] width 7 height 7
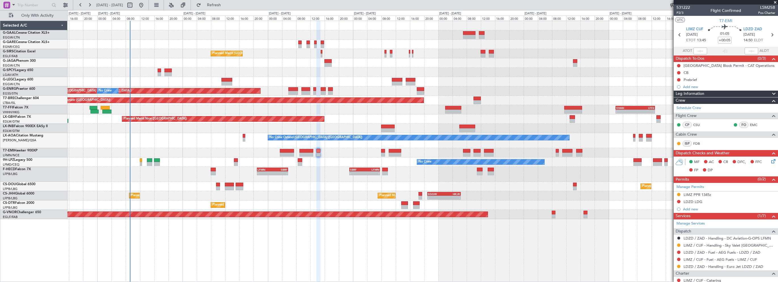
click at [700, 93] on span "Leg Information" at bounding box center [689, 94] width 29 height 7
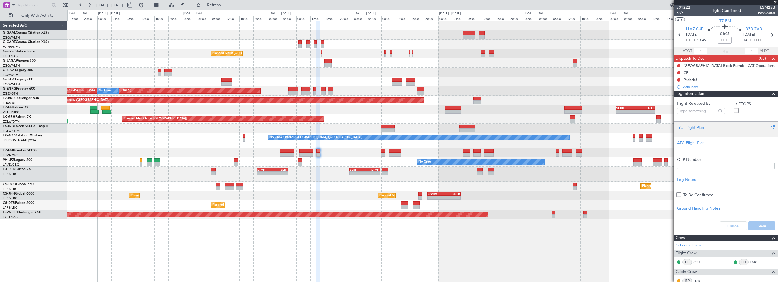
click at [684, 129] on div "Trial Flight Plan" at bounding box center [725, 128] width 97 height 6
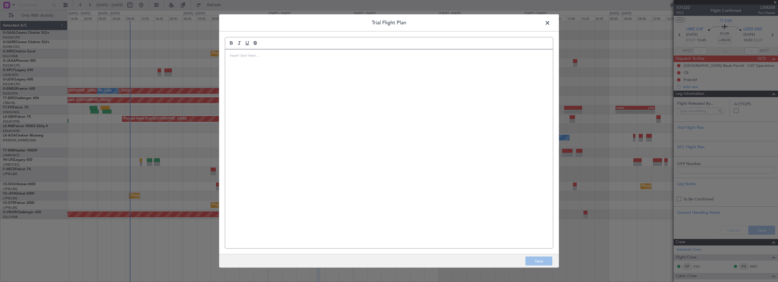
click at [452, 115] on div at bounding box center [389, 149] width 328 height 199
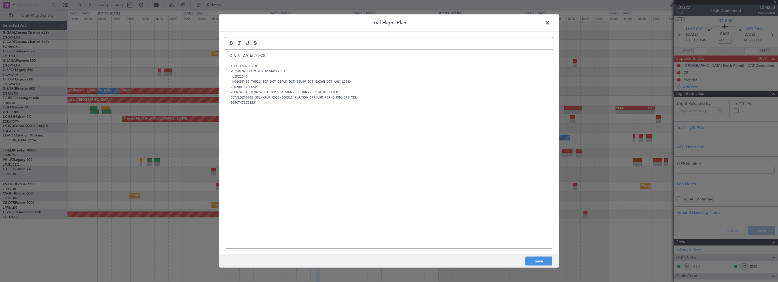
click at [288, 128] on div "CTU // 12AUG // FCST (FPL-LSM25B-IN -H25B/M-SBDE2E3FGHIM3RWYZ/LB1 -LIMZ1345 -N0…" at bounding box center [389, 149] width 328 height 199
click at [266, 107] on p at bounding box center [388, 107] width 319 height 5
drag, startPoint x: 363, startPoint y: 162, endPoint x: 357, endPoint y: 159, distance: 6.8
click at [361, 159] on div "CTU // 12AUG // FCST (FPL-LSM25B-IN -H25B/M-SBDE2E3FGHIM3RWYZ/LB1 -LIMZ1345 -N0…" at bounding box center [389, 149] width 328 height 199
click at [548, 262] on button "Save" at bounding box center [538, 261] width 27 height 9
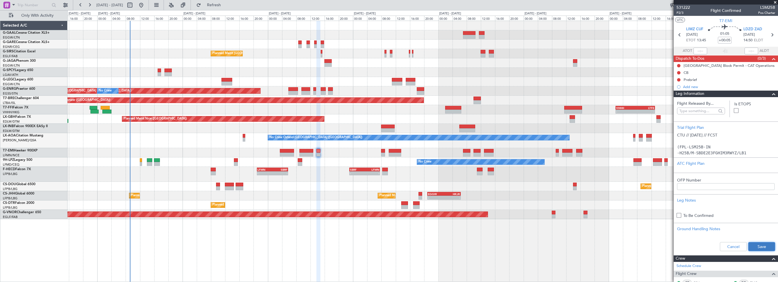
click at [753, 244] on button "Save" at bounding box center [761, 246] width 27 height 9
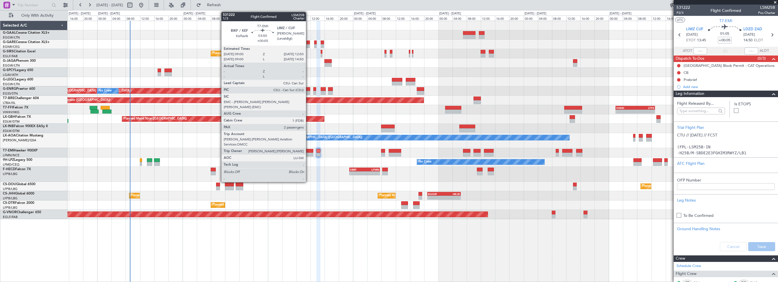
click at [308, 149] on div at bounding box center [306, 151] width 14 height 4
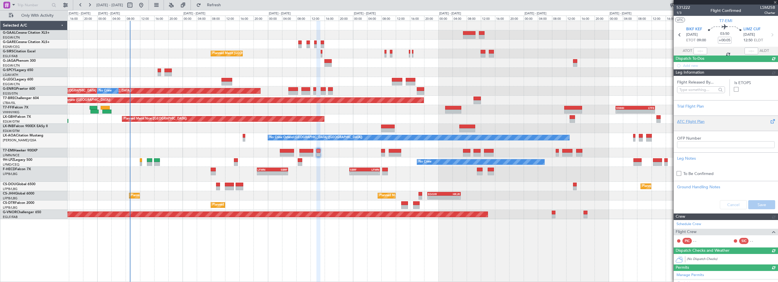
type input "2"
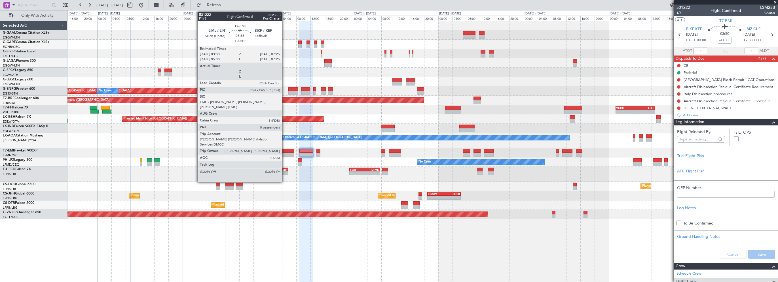
click at [285, 150] on div at bounding box center [287, 151] width 14 height 4
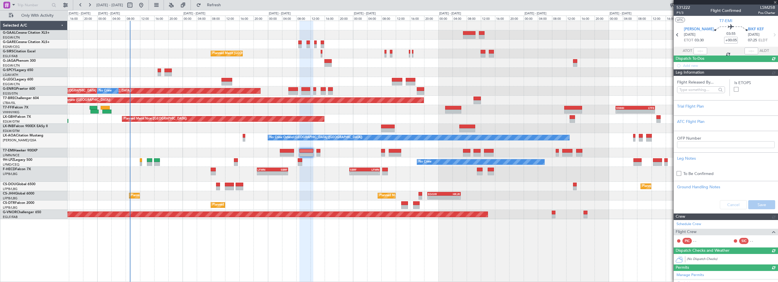
type input "+00:10"
type input "0"
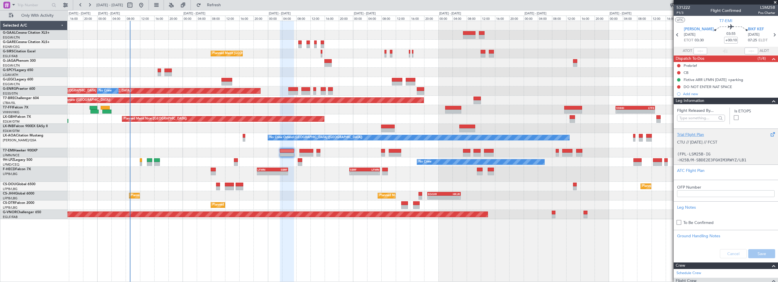
click at [694, 135] on div "Trial Flight Plan" at bounding box center [725, 135] width 97 height 6
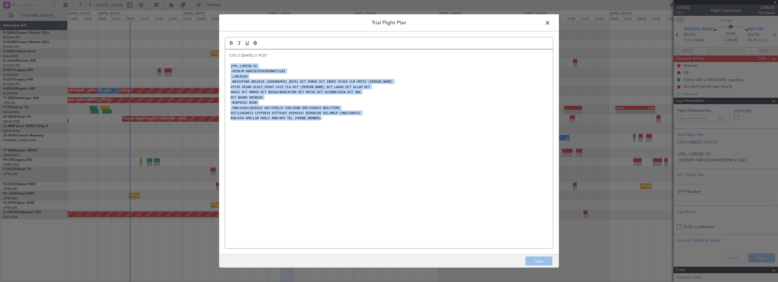
drag, startPoint x: 316, startPoint y: 118, endPoint x: 223, endPoint y: 69, distance: 105.6
click at [221, 65] on div "Trial Flight Plan CTU // 12AUG // FCST (FPL-LSM25B-IG -H25B/M-SBDE2E3FGHIM3RWYZ…" at bounding box center [389, 141] width 340 height 254
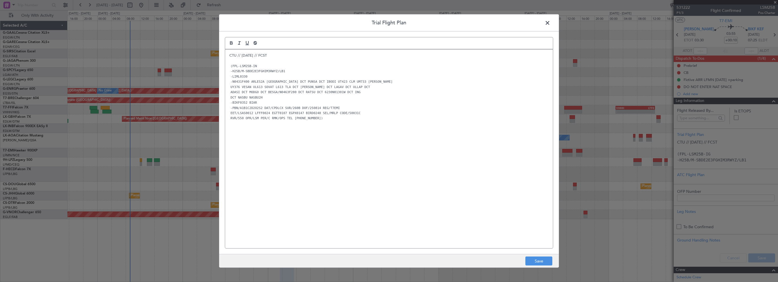
click at [377, 180] on div "CTU // 12AUG // FCST (FPL-LSM25B-IN -H25B/M-SBDE2E3FGHIM3RWYZ/LB1 -LIML0330 -N0…" at bounding box center [389, 149] width 328 height 199
click at [546, 262] on button "Save" at bounding box center [538, 261] width 27 height 9
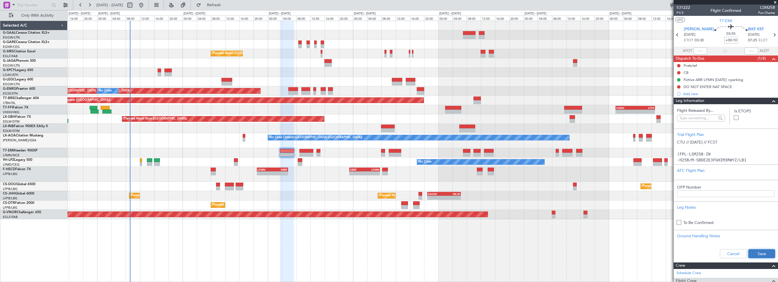
click at [763, 254] on button "Save" at bounding box center [761, 253] width 27 height 9
click at [444, 235] on div "Planned Maint London (Farnborough) Planned Maint London (Stansted) No Crew Plan…" at bounding box center [422, 152] width 710 height 262
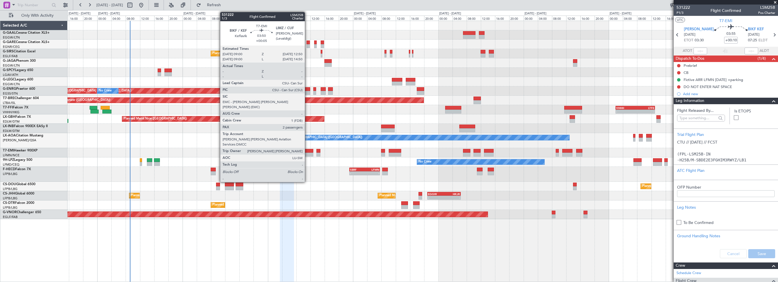
click at [307, 151] on div at bounding box center [306, 151] width 14 height 4
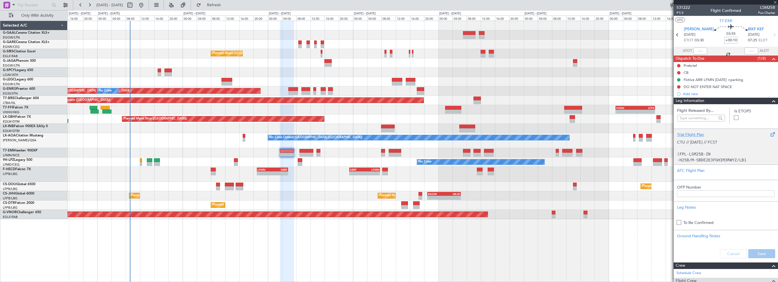
type input "+00:05"
type input "2"
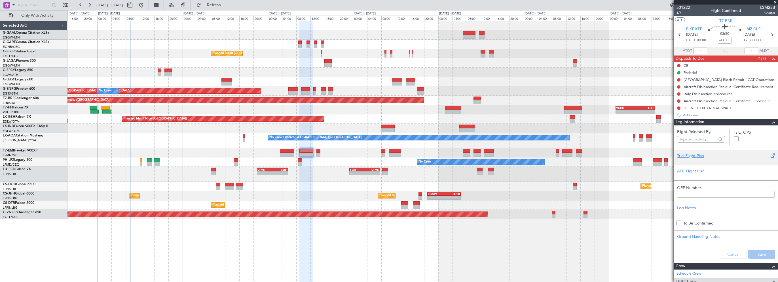
click at [690, 156] on div "Trial Flight Plan" at bounding box center [725, 156] width 97 height 6
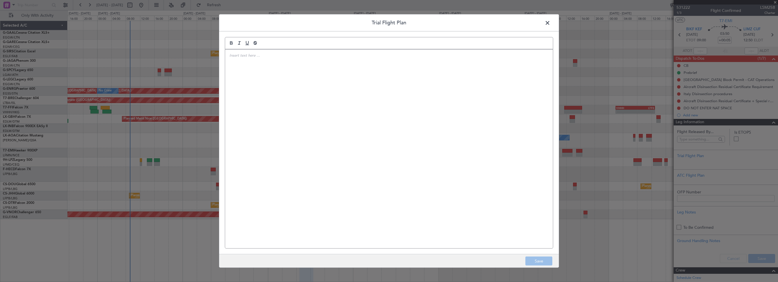
click at [355, 96] on div at bounding box center [389, 149] width 328 height 199
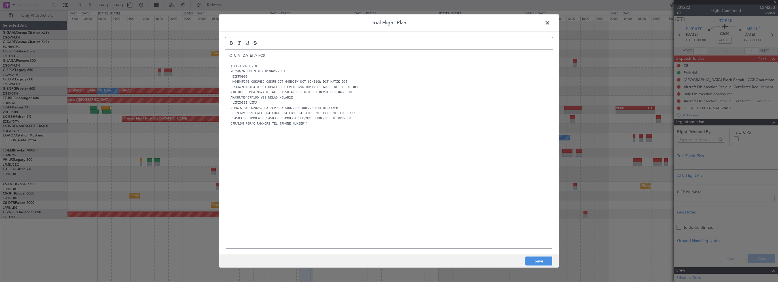
click at [333, 157] on div "CTU // 12AUG // FCST (FPL-LSM25B-IN -H25B/M-SBDE2E3FGHIM3RWYZ/LB1 -BIKF0900 -N0…" at bounding box center [389, 149] width 328 height 199
click at [532, 263] on button "Save" at bounding box center [538, 261] width 27 height 9
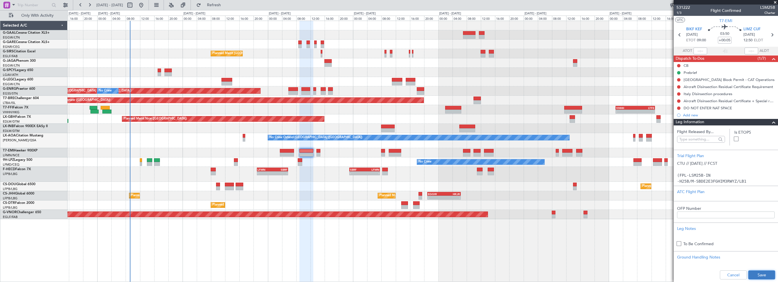
click at [752, 276] on button "Save" at bounding box center [761, 275] width 27 height 9
click at [474, 245] on div "Planned Maint London (Farnborough) Planned Maint London (Stansted) No Crew Plan…" at bounding box center [422, 152] width 710 height 262
click at [774, 3] on div at bounding box center [725, 2] width 104 height 5
click at [325, 177] on div "Planned Maint Paris (Le Bourget) - - LFMN 21:00 Z SBRF 05:45 Z - - SBRF 23:00 Z…" at bounding box center [422, 174] width 710 height 15
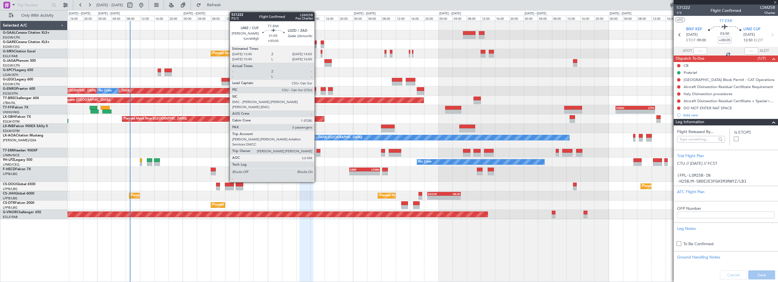
click at [317, 151] on div at bounding box center [318, 151] width 4 height 4
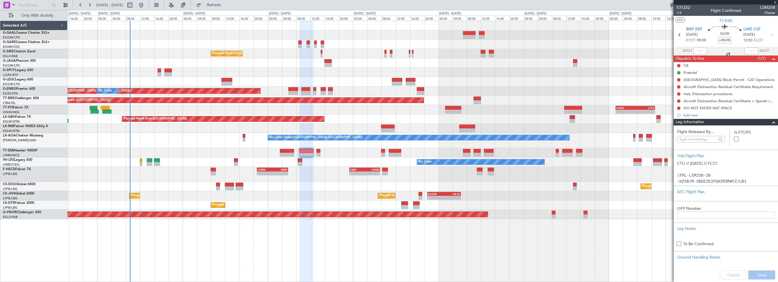
click at [771, 122] on span at bounding box center [773, 122] width 7 height 7
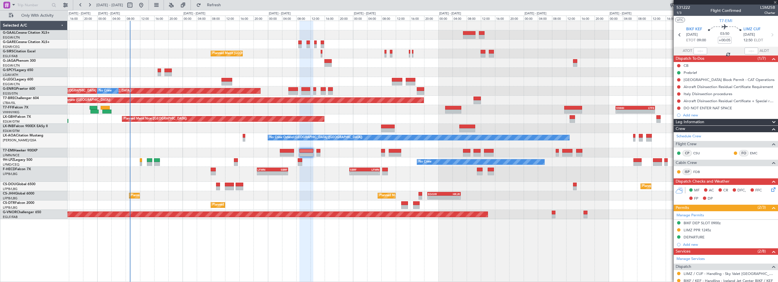
type input "0"
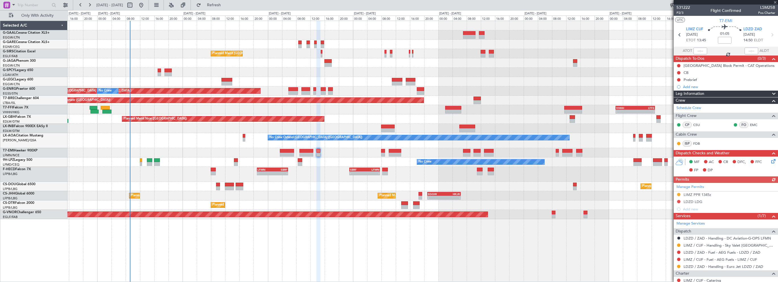
click at [770, 161] on icon at bounding box center [772, 160] width 5 height 5
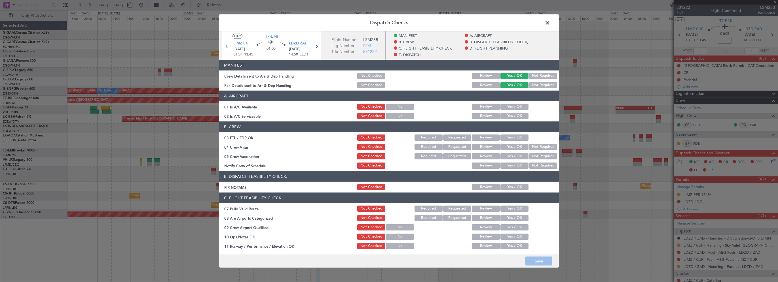
click at [507, 107] on button "Yes / OK" at bounding box center [514, 107] width 28 height 6
click at [506, 117] on button "Yes / OK" at bounding box center [514, 116] width 28 height 6
click at [508, 187] on button "Yes / OK" at bounding box center [514, 187] width 28 height 6
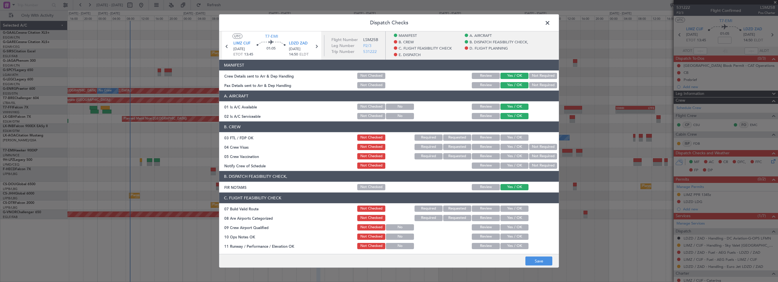
click at [512, 206] on button "Yes / OK" at bounding box center [514, 209] width 28 height 6
click at [509, 220] on button "Yes / OK" at bounding box center [514, 218] width 28 height 6
click at [508, 230] on button "Yes / OK" at bounding box center [514, 227] width 28 height 6
drag, startPoint x: 375, startPoint y: 208, endPoint x: 374, endPoint y: 214, distance: 6.1
click at [375, 208] on button "Not Checked" at bounding box center [371, 209] width 28 height 6
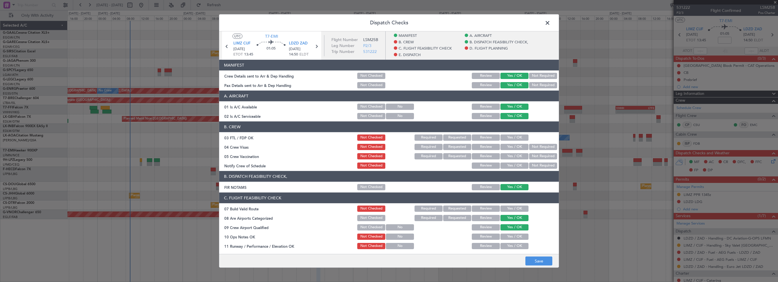
click at [374, 214] on div "Not Checked" at bounding box center [370, 218] width 29 height 8
click at [371, 218] on button "Not Checked" at bounding box center [371, 218] width 28 height 6
click at [509, 237] on button "Yes / OK" at bounding box center [514, 237] width 28 height 6
click at [511, 248] on div "Yes / OK" at bounding box center [513, 246] width 29 height 8
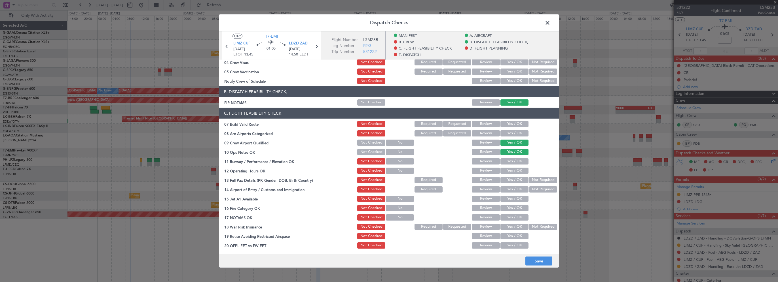
scroll to position [85, 0]
click at [510, 162] on button "Yes / OK" at bounding box center [514, 161] width 28 height 6
drag, startPoint x: 506, startPoint y: 170, endPoint x: 504, endPoint y: 180, distance: 10.0
click at [506, 170] on button "Yes / OK" at bounding box center [514, 170] width 28 height 6
drag, startPoint x: 504, startPoint y: 180, endPoint x: 504, endPoint y: 185, distance: 5.4
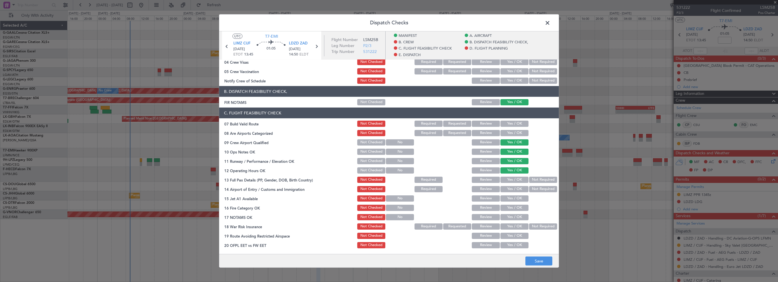
click at [504, 180] on button "Yes / OK" at bounding box center [514, 180] width 28 height 6
click at [505, 192] on div "Yes / OK" at bounding box center [513, 189] width 29 height 8
click at [508, 189] on button "Yes / OK" at bounding box center [514, 189] width 28 height 6
click at [508, 200] on button "Yes / OK" at bounding box center [514, 199] width 28 height 6
drag, startPoint x: 510, startPoint y: 210, endPoint x: 512, endPoint y: 217, distance: 6.9
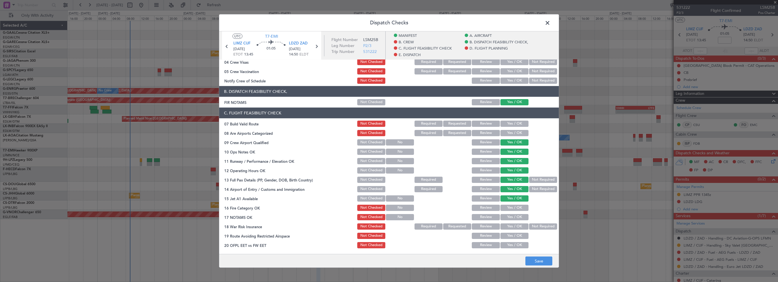
click at [510, 210] on button "Yes / OK" at bounding box center [514, 208] width 28 height 6
drag, startPoint x: 512, startPoint y: 217, endPoint x: 518, endPoint y: 219, distance: 7.1
click at [512, 217] on button "Yes / OK" at bounding box center [514, 217] width 28 height 6
drag, startPoint x: 530, startPoint y: 224, endPoint x: 518, endPoint y: 235, distance: 16.1
click at [530, 224] on button "Not Required" at bounding box center [543, 227] width 28 height 6
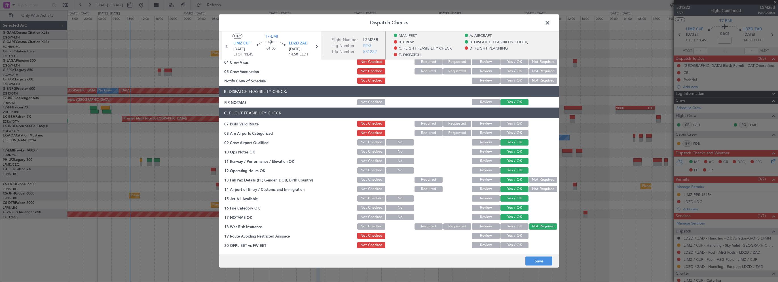
click at [518, 236] on button "Yes / OK" at bounding box center [514, 236] width 28 height 6
click at [514, 247] on button "Yes / OK" at bounding box center [514, 245] width 28 height 6
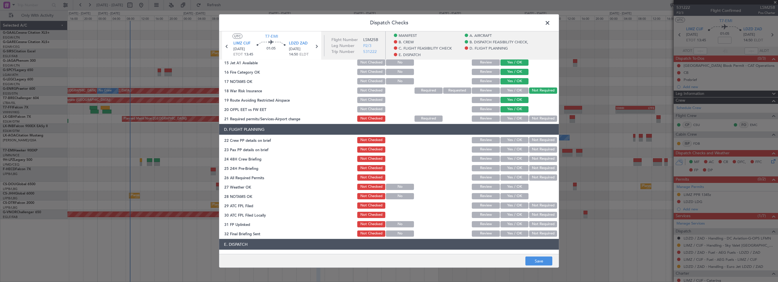
scroll to position [227, 0]
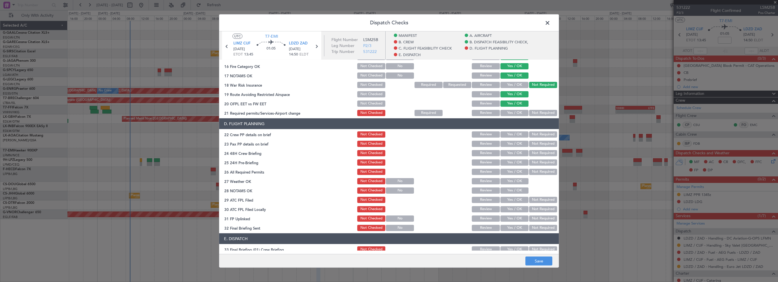
click at [512, 113] on button "Yes / OK" at bounding box center [514, 113] width 28 height 6
click at [509, 128] on header "D. FLIGHT PLANNING" at bounding box center [389, 123] width 340 height 11
click at [508, 136] on button "Yes / OK" at bounding box center [514, 135] width 28 height 6
click at [508, 148] on section "D. FLIGHT PLANNING 22 Crew PP details on brief Not Checked Review Yes / OK Not …" at bounding box center [389, 175] width 340 height 114
click at [510, 145] on button "Yes / OK" at bounding box center [514, 144] width 28 height 6
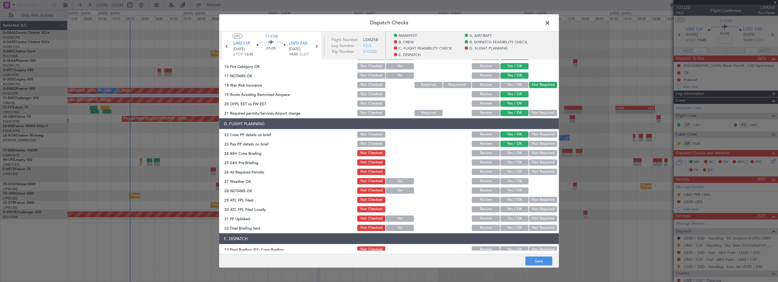
click at [510, 154] on button "Yes / OK" at bounding box center [514, 153] width 28 height 6
click at [537, 166] on div "Not Required" at bounding box center [542, 163] width 29 height 8
click at [537, 164] on button "Not Required" at bounding box center [543, 163] width 28 height 6
click at [535, 260] on button "Save" at bounding box center [538, 261] width 27 height 9
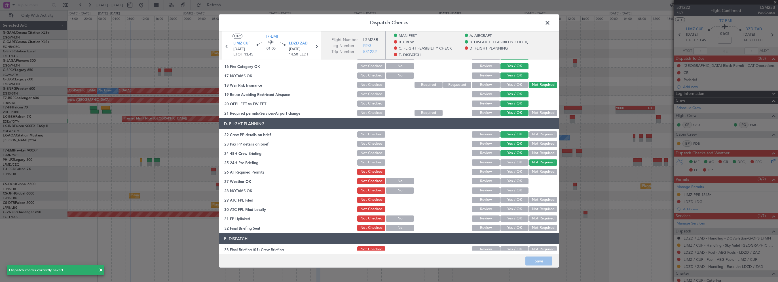
click at [550, 25] on span at bounding box center [550, 24] width 0 height 11
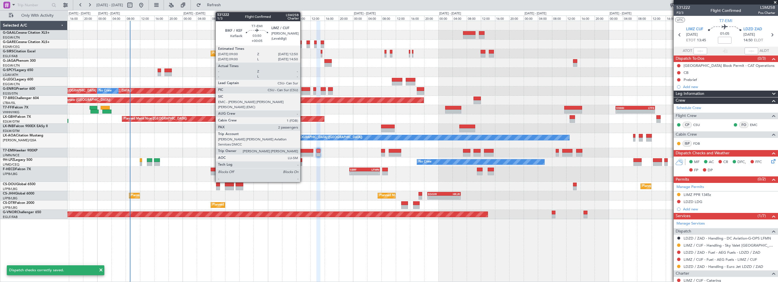
click at [303, 150] on div at bounding box center [306, 151] width 14 height 4
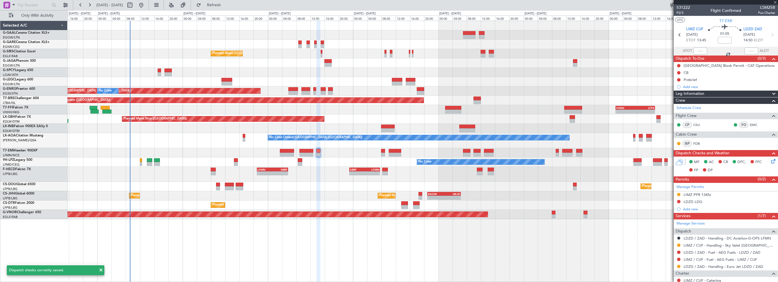
type input "+00:05"
type input "2"
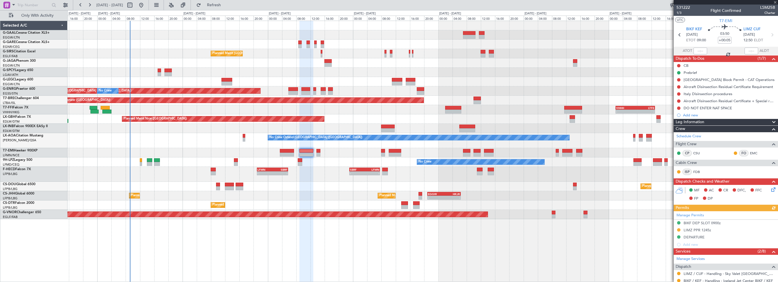
click at [770, 190] on icon at bounding box center [772, 188] width 5 height 5
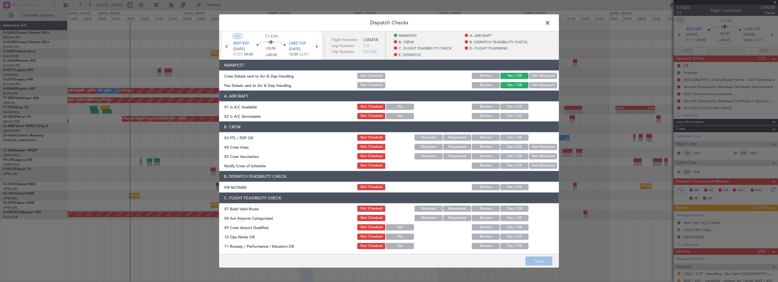
click at [512, 107] on button "Yes / OK" at bounding box center [514, 107] width 28 height 6
click at [512, 117] on button "Yes / OK" at bounding box center [514, 116] width 28 height 6
click at [509, 185] on button "Yes / OK" at bounding box center [514, 187] width 28 height 6
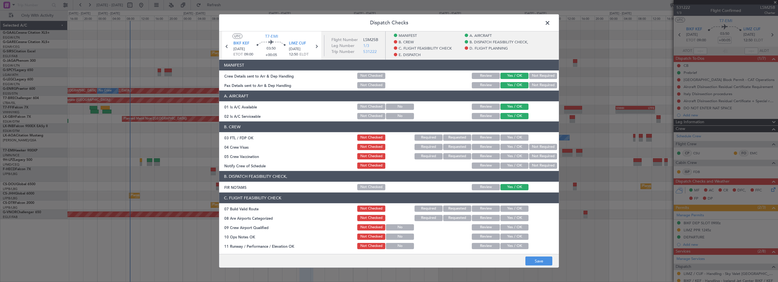
click at [508, 211] on button "Yes / OK" at bounding box center [514, 209] width 28 height 6
click at [506, 218] on button "Yes / OK" at bounding box center [514, 218] width 28 height 6
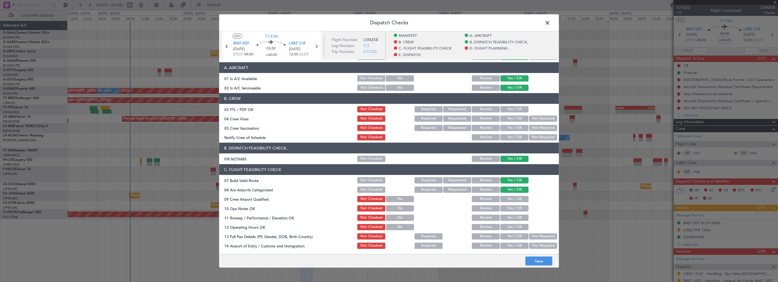
click at [372, 181] on button "Not Checked" at bounding box center [371, 180] width 28 height 6
click at [372, 189] on button "Not Checked" at bounding box center [371, 190] width 28 height 6
click at [503, 199] on button "Yes / OK" at bounding box center [514, 199] width 28 height 6
click at [505, 209] on button "Yes / OK" at bounding box center [514, 208] width 28 height 6
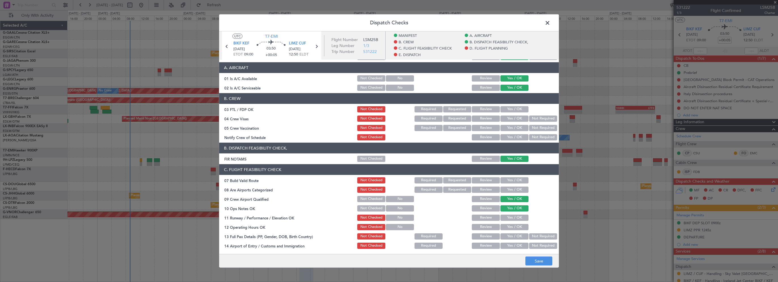
click at [504, 218] on button "Yes / OK" at bounding box center [514, 218] width 28 height 6
drag, startPoint x: 511, startPoint y: 229, endPoint x: 511, endPoint y: 236, distance: 6.8
click at [511, 229] on button "Yes / OK" at bounding box center [514, 227] width 28 height 6
click at [510, 237] on button "Yes / OK" at bounding box center [514, 237] width 28 height 6
click at [515, 246] on button "Yes / OK" at bounding box center [514, 246] width 28 height 6
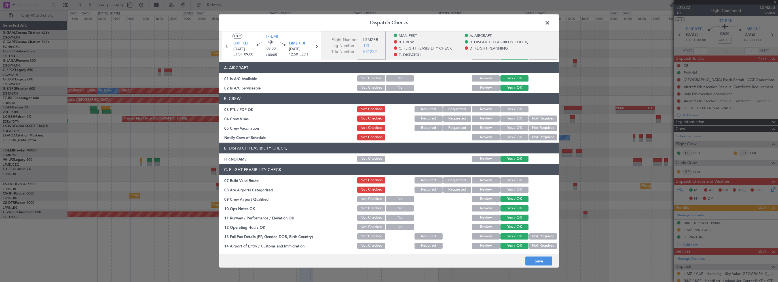
scroll to position [170, 0]
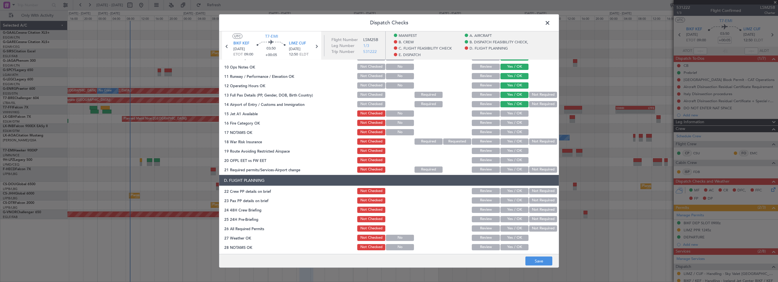
click at [512, 111] on button "Yes / OK" at bounding box center [514, 114] width 28 height 6
click at [512, 125] on button "Yes / OK" at bounding box center [514, 123] width 28 height 6
click at [511, 135] on button "Yes / OK" at bounding box center [514, 132] width 28 height 6
drag, startPoint x: 531, startPoint y: 140, endPoint x: 517, endPoint y: 153, distance: 19.1
click at [531, 141] on button "Not Required" at bounding box center [543, 142] width 28 height 6
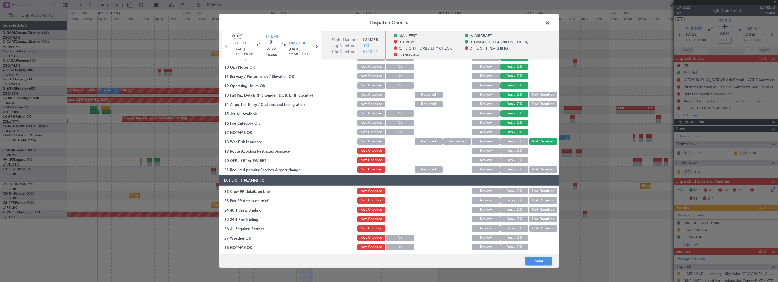
click at [517, 153] on button "Yes / OK" at bounding box center [514, 151] width 28 height 6
click at [516, 162] on button "Yes / OK" at bounding box center [514, 160] width 28 height 6
click at [513, 169] on button "Yes / OK" at bounding box center [514, 170] width 28 height 6
click at [520, 191] on button "Yes / OK" at bounding box center [514, 191] width 28 height 6
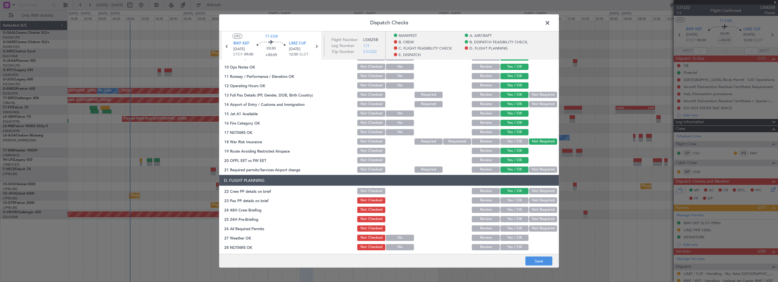
click at [518, 201] on button "Yes / OK" at bounding box center [514, 201] width 28 height 6
click at [517, 209] on button "Yes / OK" at bounding box center [514, 210] width 28 height 6
click at [543, 221] on button "Not Required" at bounding box center [543, 219] width 28 height 6
click at [539, 261] on button "Save" at bounding box center [538, 261] width 27 height 9
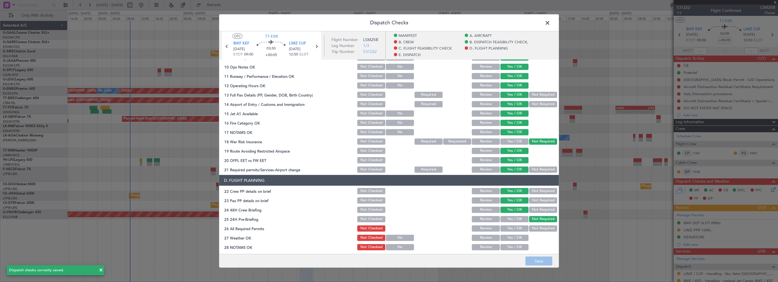
click at [550, 22] on span at bounding box center [550, 24] width 0 height 11
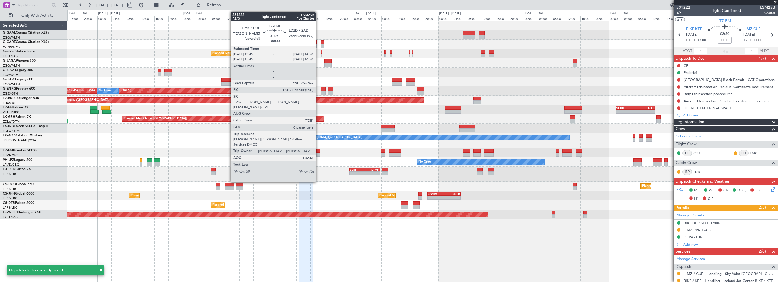
click at [318, 150] on div at bounding box center [318, 151] width 4 height 4
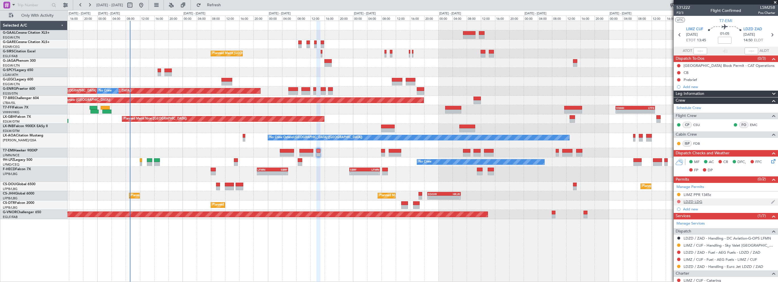
click at [679, 200] on button at bounding box center [678, 201] width 3 height 3
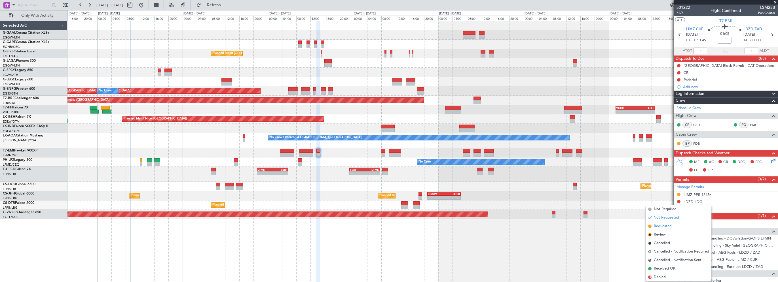
click at [664, 227] on span "Requested" at bounding box center [663, 227] width 18 height 6
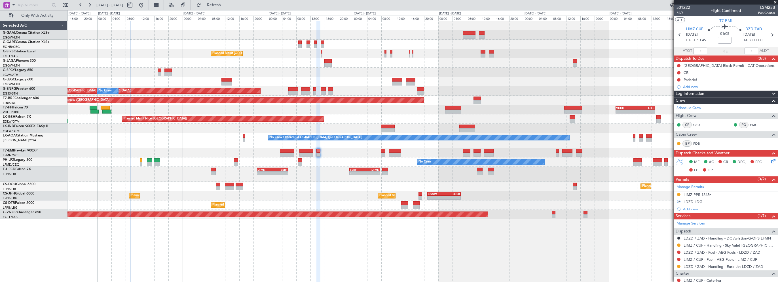
click at [520, 256] on div "Planned Maint London (Farnborough) Planned Maint London (Stansted) No Crew Plan…" at bounding box center [422, 152] width 710 height 262
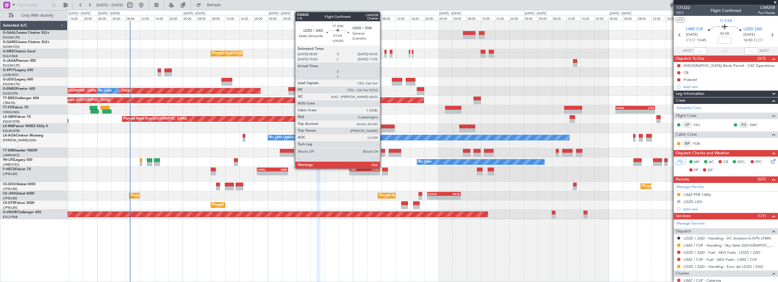
click at [382, 151] on div at bounding box center [383, 151] width 4 height 4
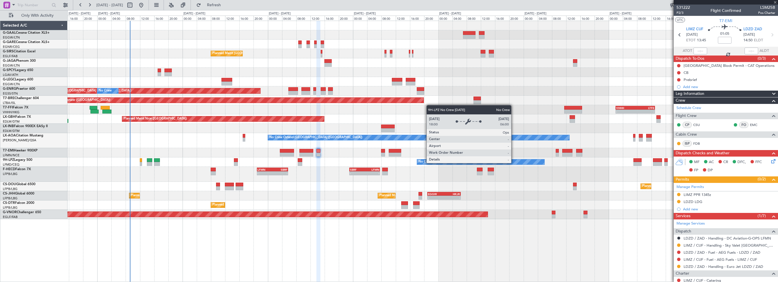
type input "4"
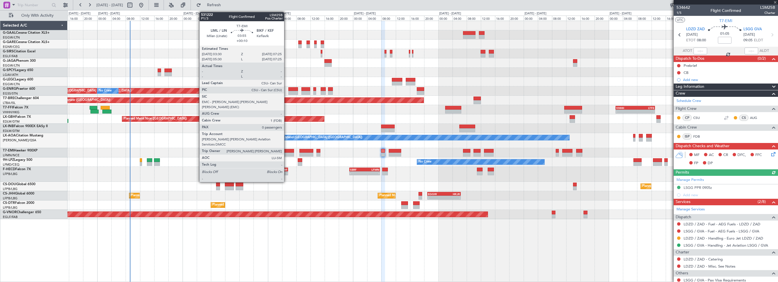
click at [287, 151] on div at bounding box center [287, 151] width 14 height 4
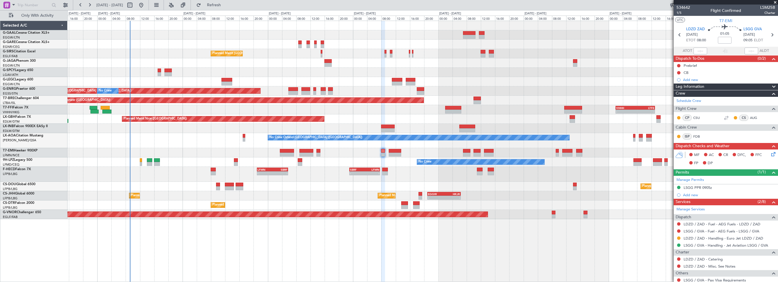
click at [308, 251] on div "Planned Maint London (Farnborough) Planned Maint London (Stansted) No Crew Plan…" at bounding box center [422, 152] width 710 height 262
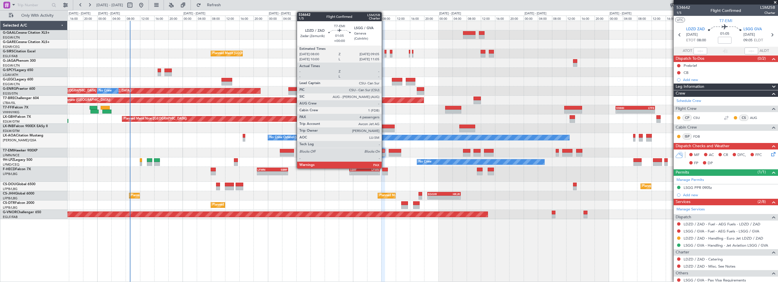
click at [384, 149] on div at bounding box center [383, 151] width 4 height 4
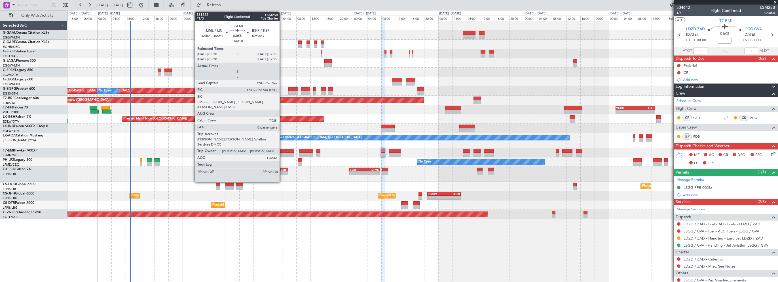
click at [283, 150] on div at bounding box center [287, 151] width 14 height 4
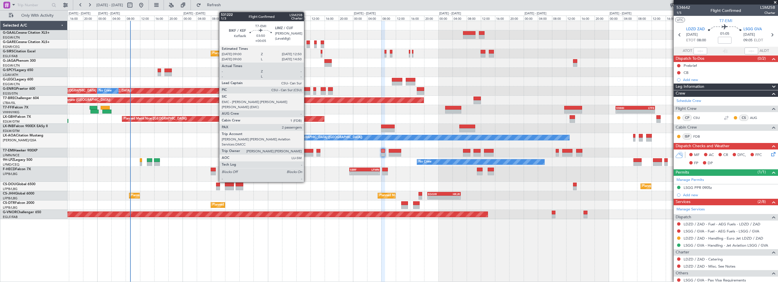
click at [306, 152] on div at bounding box center [306, 151] width 14 height 4
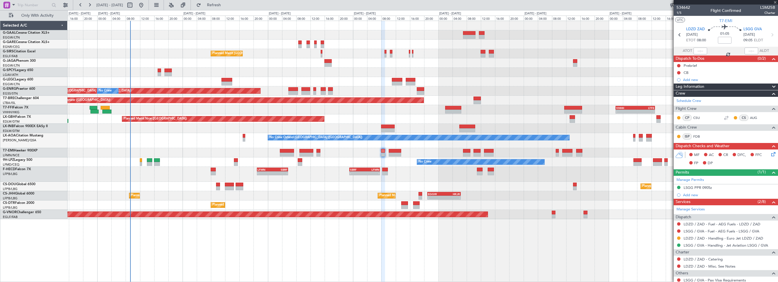
type input "+00:05"
type input "2"
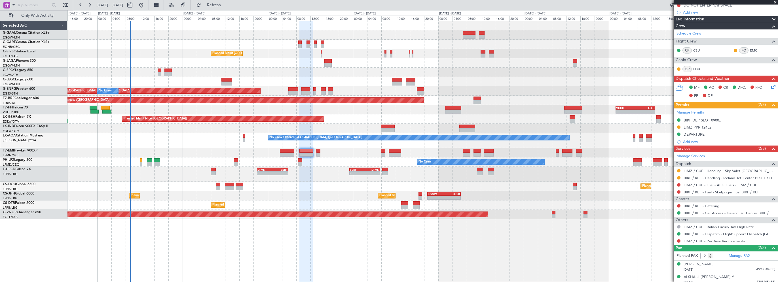
scroll to position [106, 0]
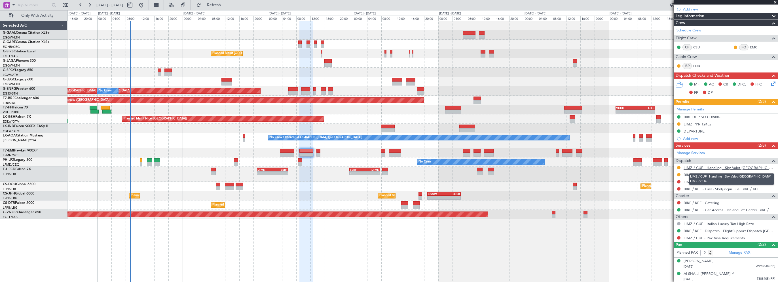
click at [693, 167] on link "LIMZ / CUF - Handling - Sky Valet Italy LIMZ / CUF" at bounding box center [729, 168] width 92 height 5
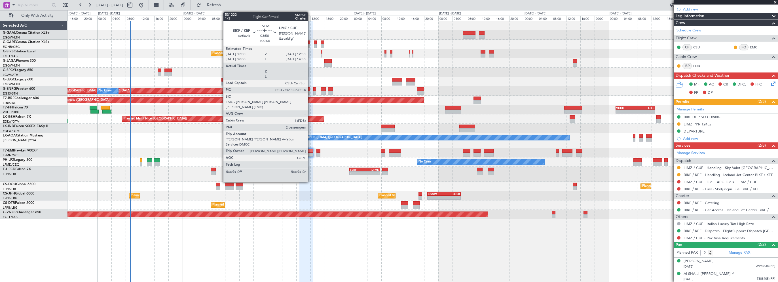
click at [311, 151] on div at bounding box center [306, 151] width 14 height 4
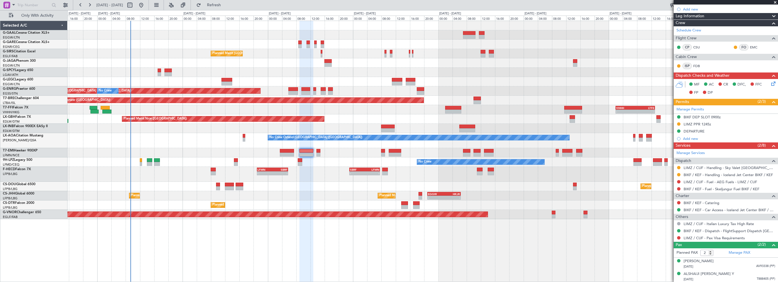
click at [449, 245] on div "Planned Maint London (Farnborough) Planned Maint London (Stansted) No Crew Plan…" at bounding box center [422, 152] width 710 height 262
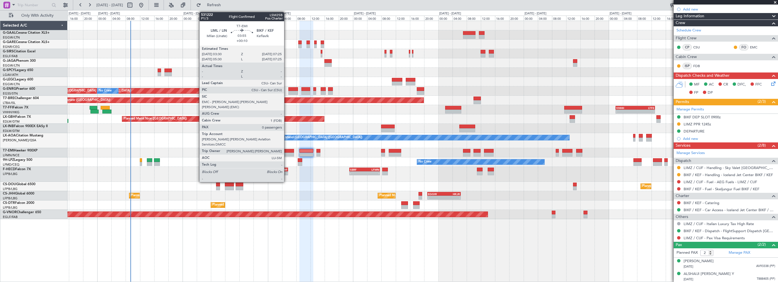
click at [283, 150] on div at bounding box center [287, 151] width 14 height 4
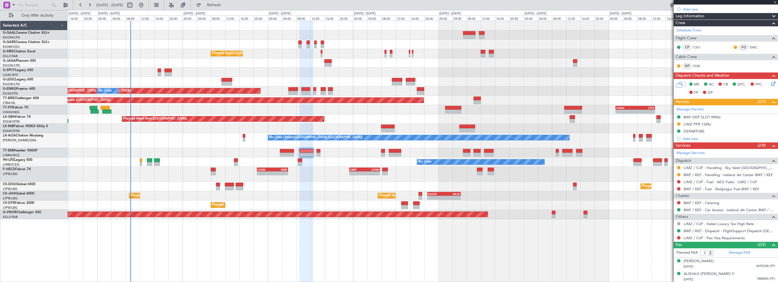
type input "+00:10"
type input "0"
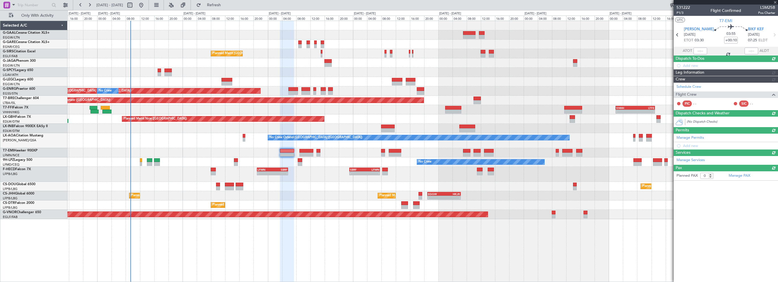
scroll to position [0, 0]
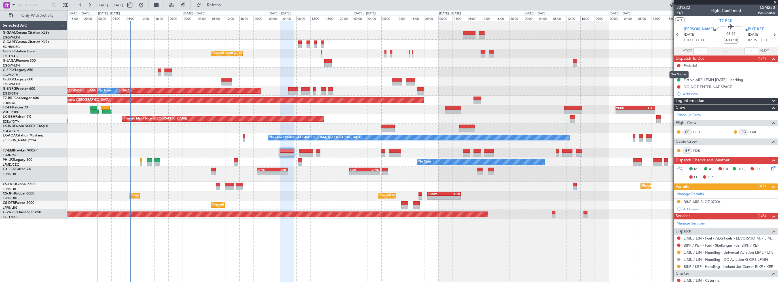
click at [677, 72] on div "Not Started" at bounding box center [678, 74] width 19 height 7
click at [678, 71] on button at bounding box center [678, 72] width 3 height 3
click at [677, 97] on span "Completed" at bounding box center [681, 98] width 19 height 6
click at [678, 65] on button at bounding box center [678, 65] width 3 height 3
click at [683, 84] on span "In Progress" at bounding box center [681, 82] width 19 height 6
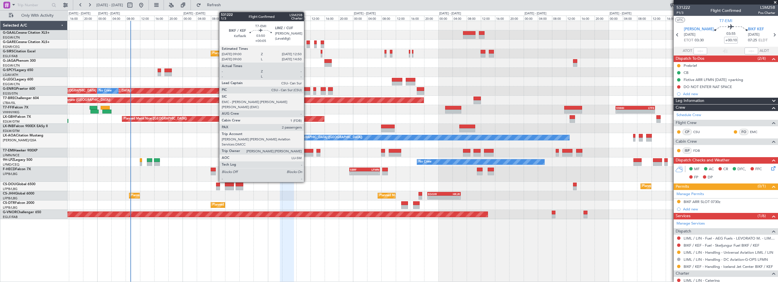
click at [306, 151] on div at bounding box center [306, 151] width 14 height 4
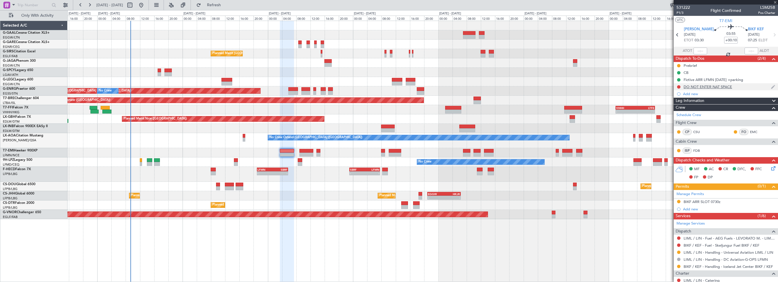
type input "+00:05"
type input "2"
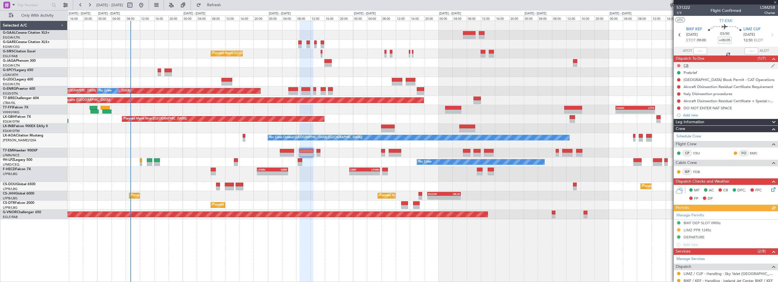
click at [679, 65] on button at bounding box center [678, 65] width 3 height 3
click at [680, 91] on span "Completed" at bounding box center [681, 91] width 19 height 6
click at [678, 73] on button at bounding box center [678, 72] width 3 height 3
click at [692, 73] on div "Prebrief" at bounding box center [689, 72] width 13 height 5
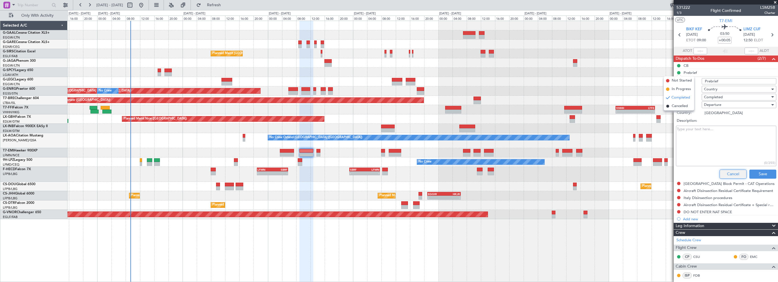
click at [731, 172] on button "Cancel" at bounding box center [732, 174] width 27 height 9
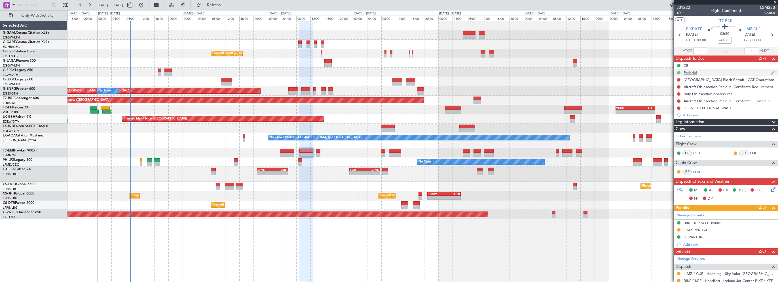
click at [679, 71] on button at bounding box center [678, 72] width 3 height 3
click at [685, 91] on span "In Progress" at bounding box center [680, 89] width 19 height 6
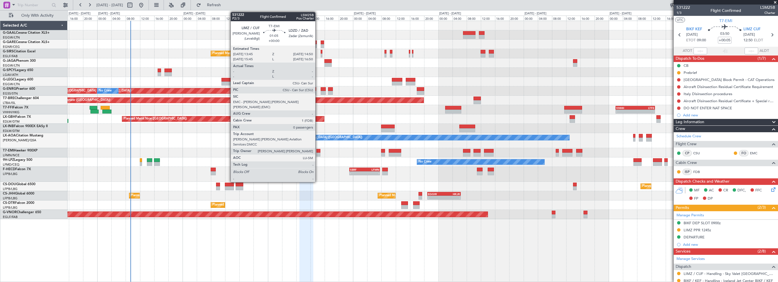
click at [318, 151] on div at bounding box center [318, 151] width 4 height 4
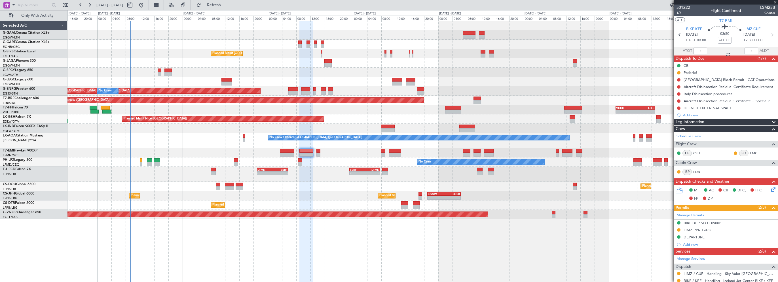
type input "0"
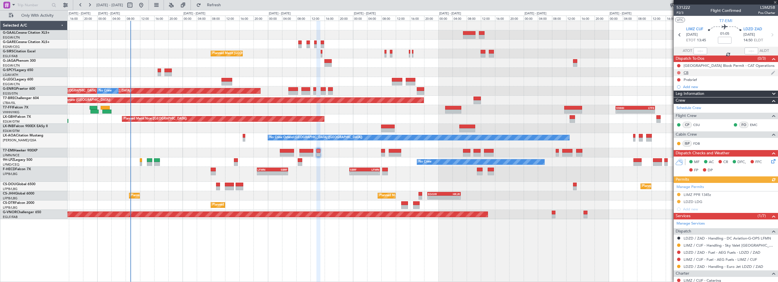
click at [678, 72] on button at bounding box center [678, 72] width 3 height 3
click at [676, 98] on span "Completed" at bounding box center [681, 98] width 19 height 6
click at [678, 80] on button at bounding box center [678, 79] width 3 height 3
click at [684, 97] on span "In Progress" at bounding box center [681, 97] width 19 height 6
click at [290, 241] on div "Planned Maint London (Farnborough) Planned Maint London (Stansted) No Crew Plan…" at bounding box center [422, 152] width 710 height 262
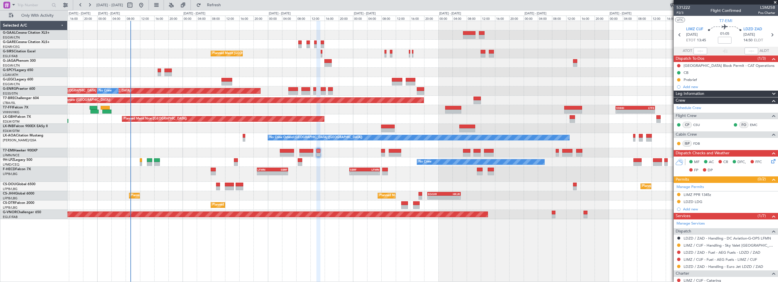
click at [280, 147] on div "No Crew Ostend-brugge (Ostend) No Crew Ostend-brugge (Ostend)" at bounding box center [422, 140] width 710 height 15
click at [287, 147] on div "No Crew Ostend-brugge (Ostend) No Crew Ostend-brugge (Ostend)" at bounding box center [422, 140] width 710 height 15
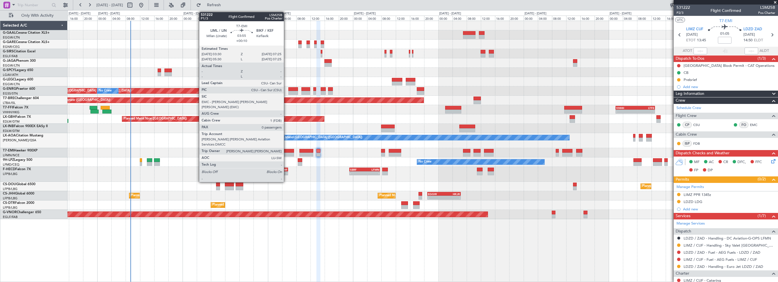
click at [287, 152] on div at bounding box center [287, 151] width 14 height 4
click at [288, 150] on div at bounding box center [287, 151] width 14 height 4
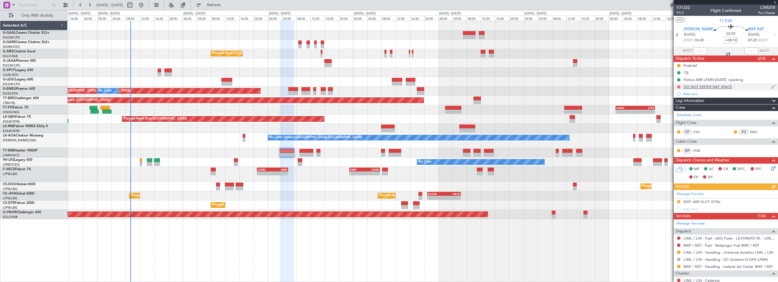
click at [679, 86] on button at bounding box center [678, 86] width 3 height 3
click at [677, 113] on span "Completed" at bounding box center [681, 112] width 19 height 6
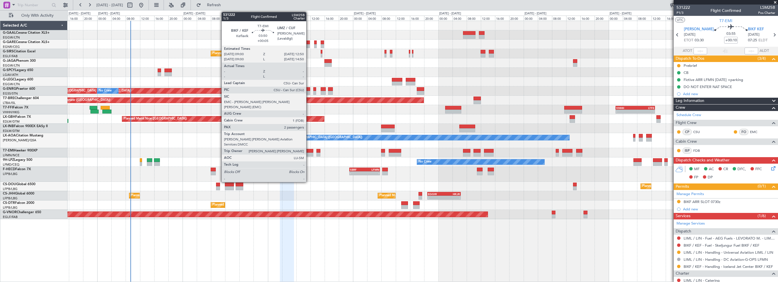
click at [309, 150] on div at bounding box center [306, 151] width 14 height 4
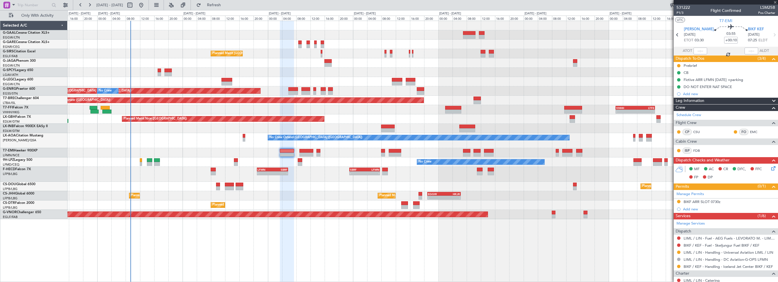
type input "+00:05"
type input "2"
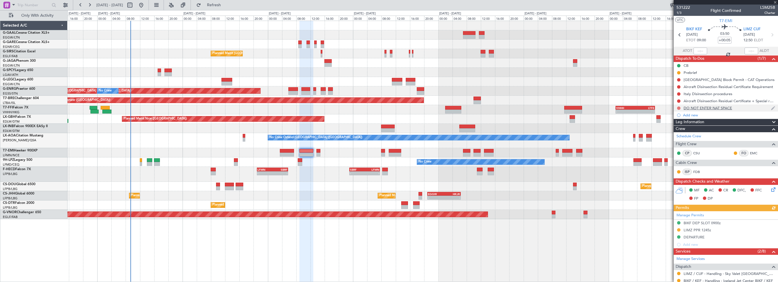
click at [678, 107] on button at bounding box center [678, 108] width 3 height 3
click at [678, 132] on span "Completed" at bounding box center [681, 133] width 19 height 6
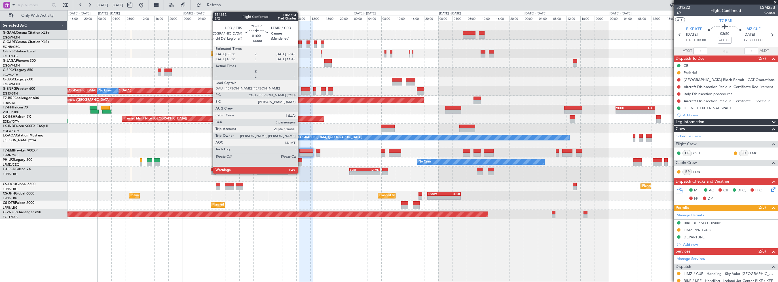
click at [300, 159] on div at bounding box center [300, 160] width 5 height 4
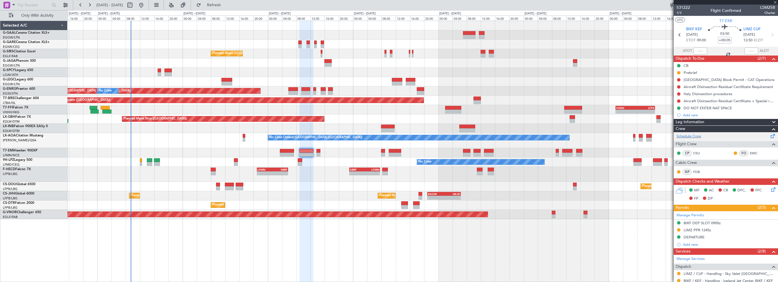
type input "3"
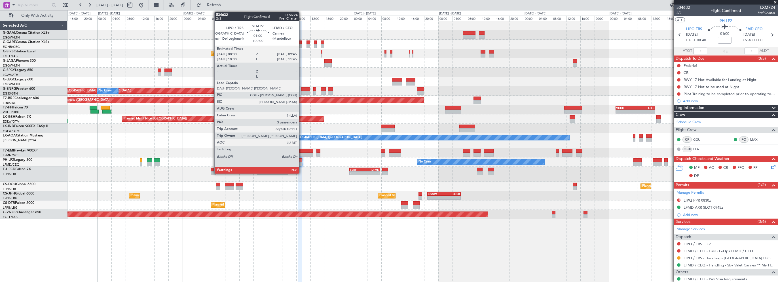
click at [302, 162] on div at bounding box center [300, 160] width 5 height 4
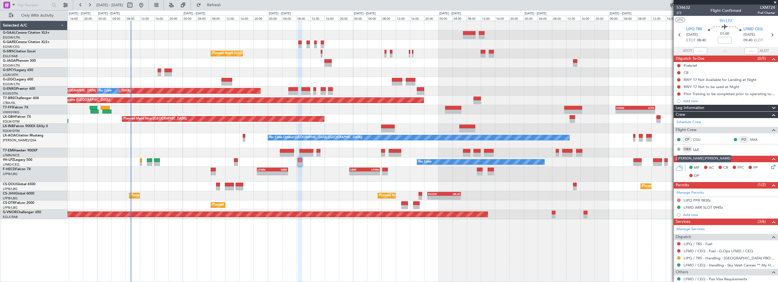
click at [695, 148] on link "LLA" at bounding box center [699, 149] width 13 height 5
click at [712, 107] on div "Pilot Training to be completed prior to operating to LFMD" at bounding box center [725, 103] width 86 height 7
click at [684, 107] on span "Leg Information" at bounding box center [689, 108] width 29 height 7
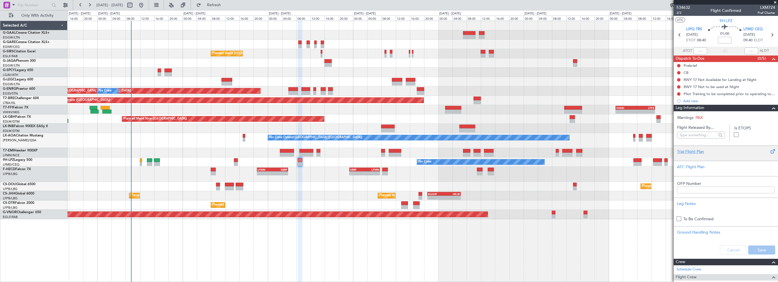
click at [694, 152] on div "Trial Flight Plan" at bounding box center [725, 152] width 97 height 6
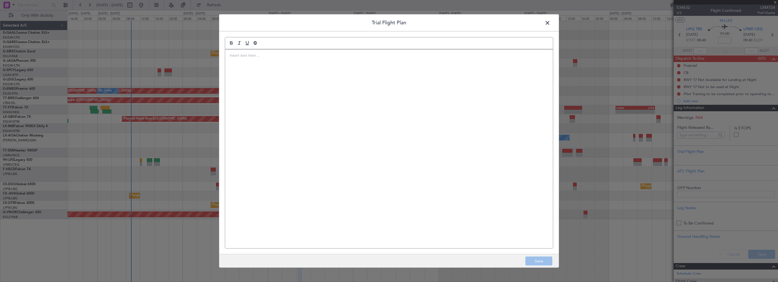
drag, startPoint x: 694, startPoint y: 152, endPoint x: 407, endPoint y: 110, distance: 290.7
click at [407, 110] on div at bounding box center [389, 149] width 328 height 199
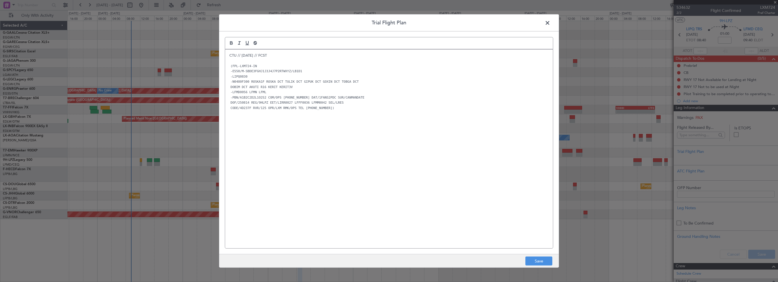
click at [344, 173] on div "CTU // 12AUG // FCST (FPL-LXM724-IN -E550/M-SBDE3FGHJ1J3J4J7P2RTWXYZ/LB1D1 -LIP…" at bounding box center [389, 149] width 328 height 199
click at [544, 259] on button "Save" at bounding box center [538, 261] width 27 height 9
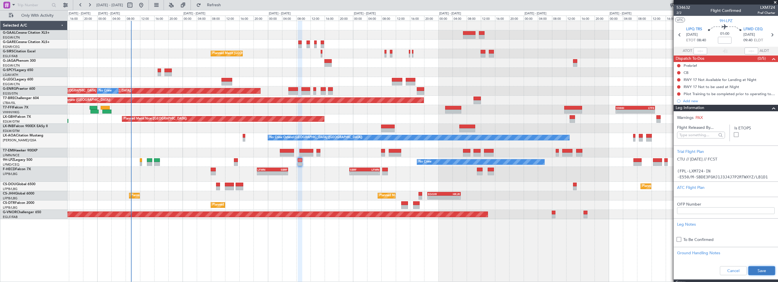
click at [748, 271] on button "Save" at bounding box center [761, 270] width 27 height 9
drag, startPoint x: 727, startPoint y: 36, endPoint x: 721, endPoint y: 39, distance: 6.6
click at [718, 38] on mat-tooltip-component "Flight Time" at bounding box center [723, 44] width 26 height 15
click at [723, 40] on input at bounding box center [725, 40] width 14 height 7
type input "-00:05"
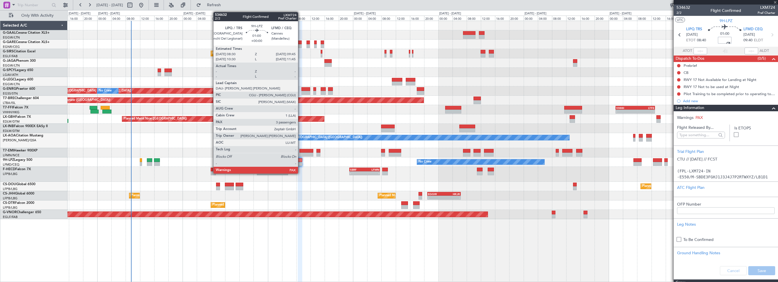
click at [300, 160] on div at bounding box center [300, 160] width 5 height 4
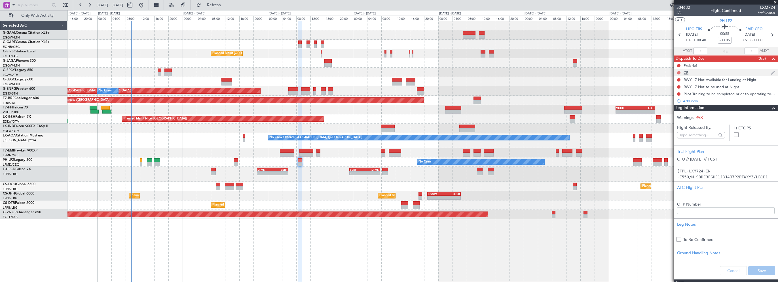
click at [678, 71] on button at bounding box center [678, 72] width 3 height 3
click at [676, 98] on span "Completed" at bounding box center [681, 98] width 19 height 6
click at [679, 65] on button at bounding box center [678, 65] width 3 height 3
click at [674, 82] on mat-tooltip-component "Not Started" at bounding box center [678, 74] width 27 height 15
click at [678, 82] on span "In Progress" at bounding box center [681, 82] width 19 height 6
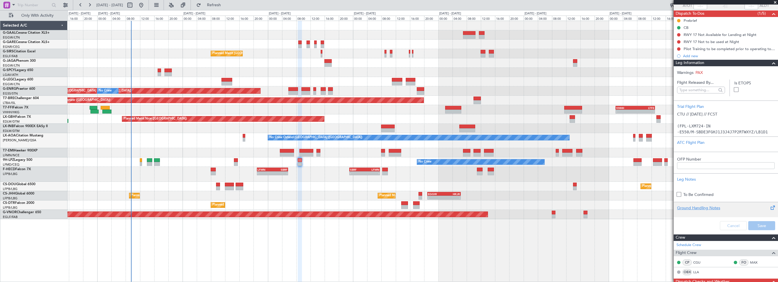
scroll to position [85, 0]
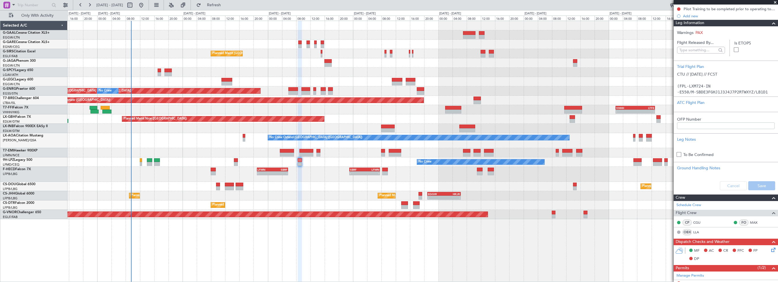
click at [728, 185] on div "Cancel Save" at bounding box center [725, 185] width 104 height 17
click at [771, 21] on span at bounding box center [773, 23] width 7 height 7
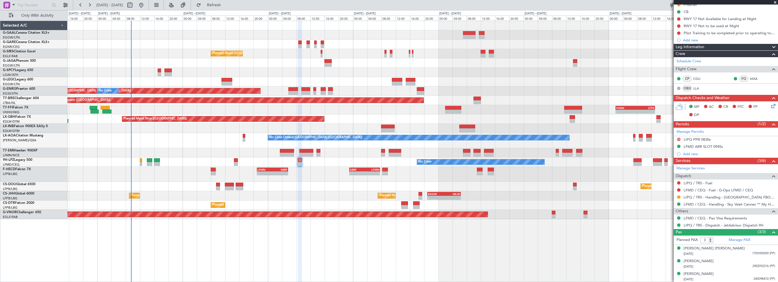
click at [612, 256] on div "Planned Maint London (Farnborough) Planned Maint London (Stansted) No Crew Plan…" at bounding box center [422, 152] width 710 height 262
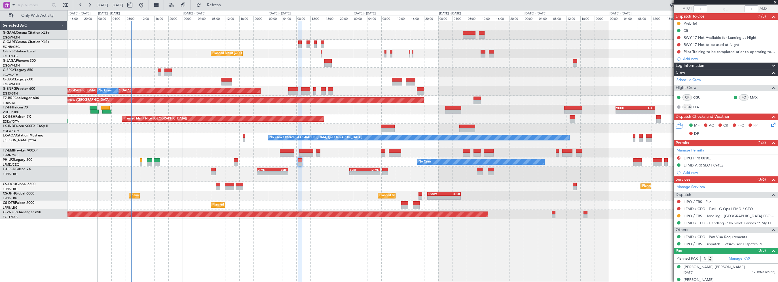
scroll to position [33, 0]
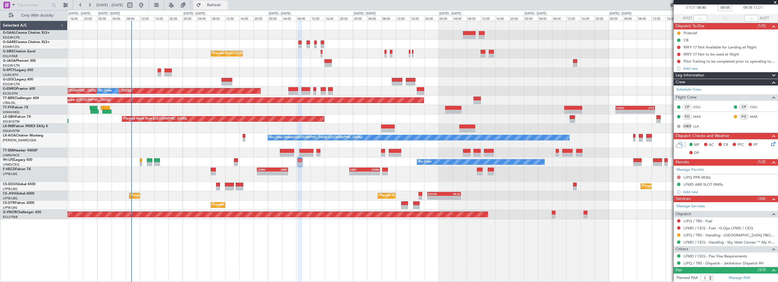
drag, startPoint x: 232, startPoint y: 6, endPoint x: 237, endPoint y: 4, distance: 5.5
click at [226, 6] on span "Refresh" at bounding box center [214, 5] width 24 height 4
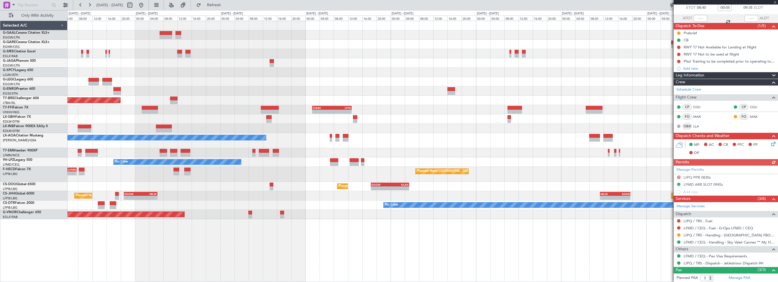
click at [284, 147] on div "No Crew Ostend-[GEOGRAPHIC_DATA] ([GEOGRAPHIC_DATA])" at bounding box center [422, 140] width 710 height 15
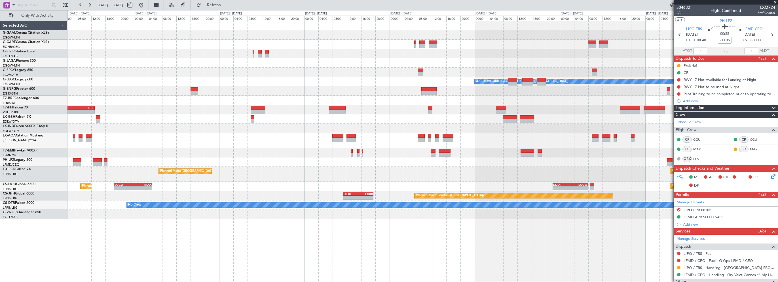
scroll to position [33, 0]
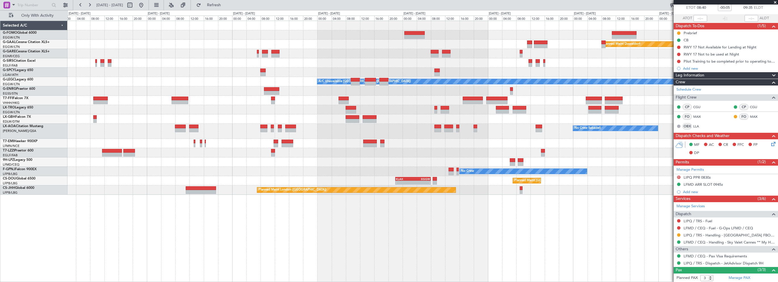
click at [364, 139] on div "Planned Maint Dusseldorf A/C Unavailable [GEOGRAPHIC_DATA] ([GEOGRAPHIC_DATA]) …" at bounding box center [422, 108] width 710 height 174
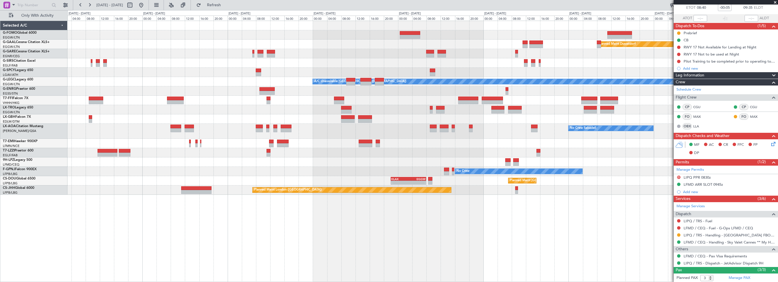
click at [432, 145] on div "Planned Maint Dusseldorf A/C Unavailable [GEOGRAPHIC_DATA] ([GEOGRAPHIC_DATA]) …" at bounding box center [422, 108] width 710 height 174
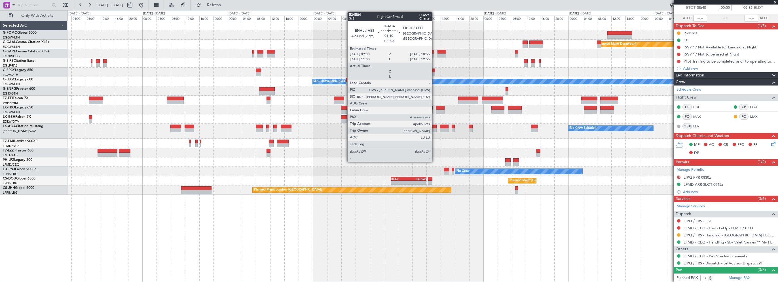
click at [434, 126] on div at bounding box center [433, 127] width 7 height 4
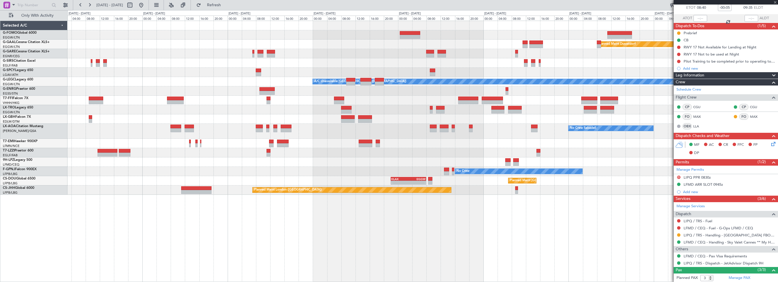
type input "+00:05"
type input "4"
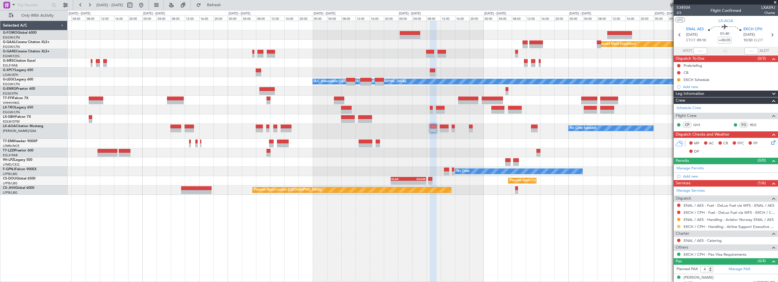
click at [678, 225] on button at bounding box center [678, 226] width 3 height 3
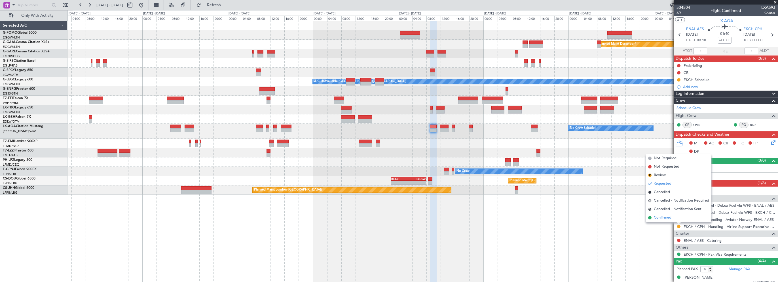
click at [668, 218] on span "Confirmed" at bounding box center [663, 218] width 18 height 6
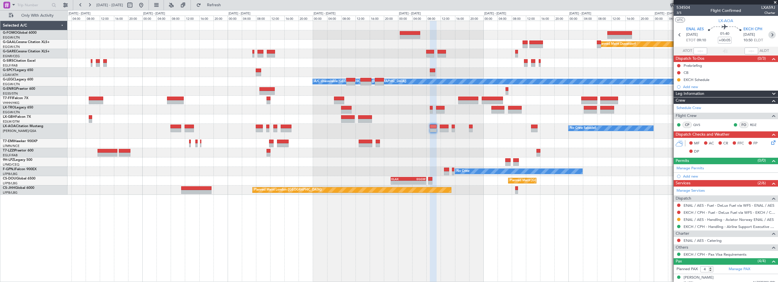
click at [768, 34] on icon at bounding box center [771, 34] width 7 height 7
type input "+00:20"
type input "0"
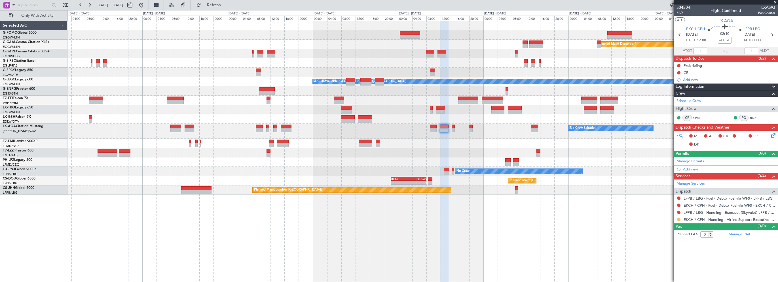
click at [678, 219] on button at bounding box center [678, 219] width 3 height 3
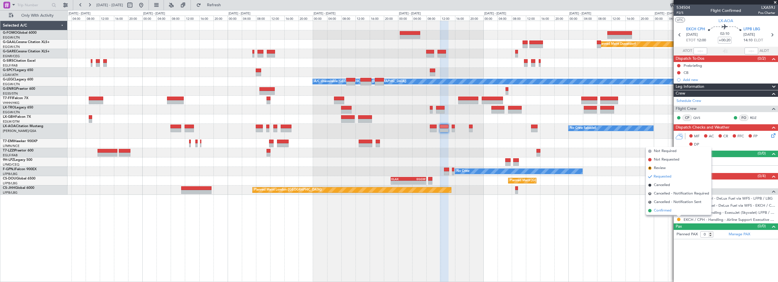
click at [672, 209] on li "Confirmed" at bounding box center [678, 211] width 65 height 9
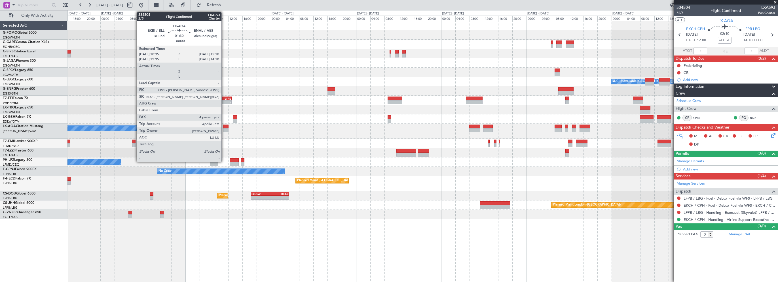
click at [224, 128] on div at bounding box center [226, 127] width 6 height 4
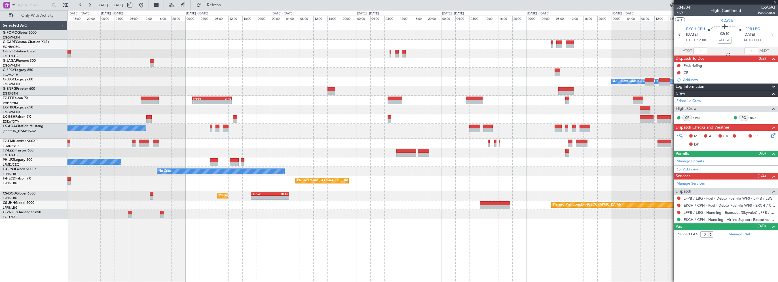
type input "4"
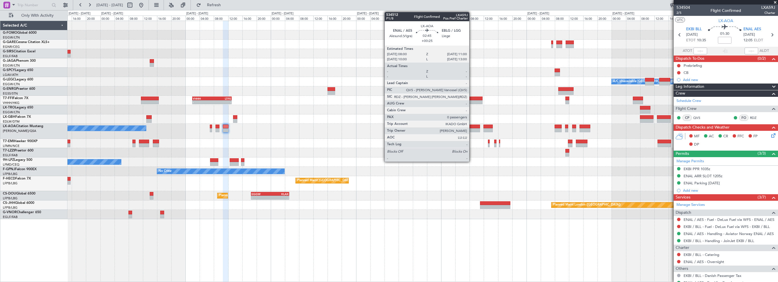
click at [472, 126] on div at bounding box center [474, 127] width 11 height 4
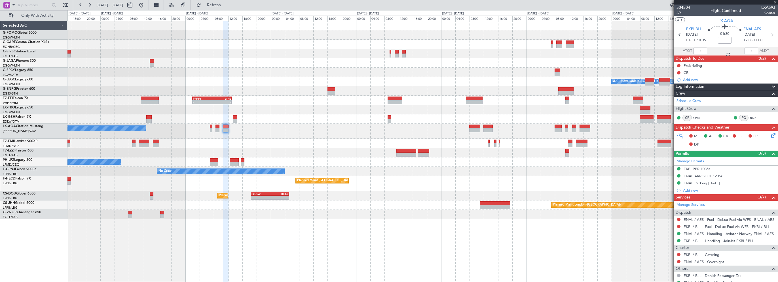
type input "+00:25"
type input "0"
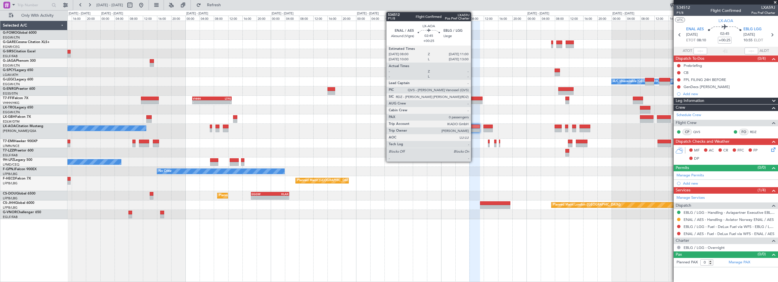
click at [473, 128] on div at bounding box center [474, 127] width 11 height 4
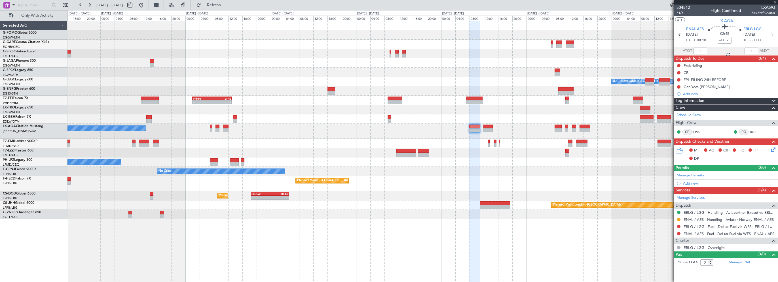
click at [680, 217] on nimbus-traffic-light at bounding box center [678, 219] width 5 height 5
click at [679, 218] on button at bounding box center [678, 219] width 3 height 3
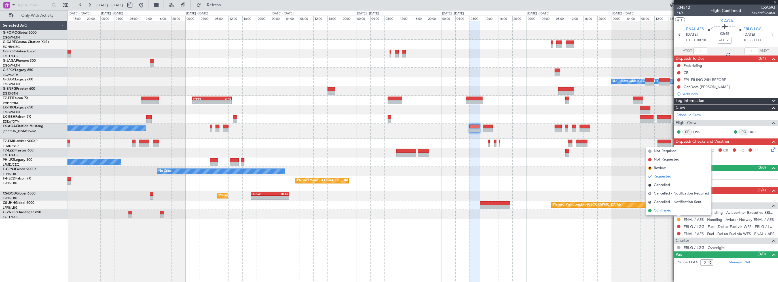
click at [668, 211] on span "Confirmed" at bounding box center [663, 211] width 18 height 6
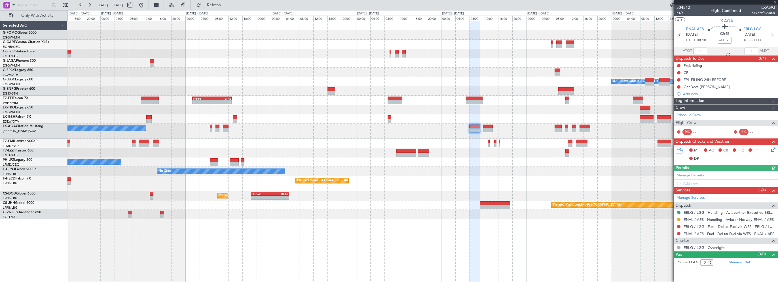
click at [634, 268] on div "Planned Maint Windsor Locks ([PERSON_NAME] Intl) A/C Unavailable [GEOGRAPHIC_DA…" at bounding box center [422, 152] width 710 height 262
click at [457, 124] on div "Planned Maint Windsor Locks ([PERSON_NAME] Intl) A/C Unavailable [GEOGRAPHIC_DA…" at bounding box center [422, 120] width 710 height 198
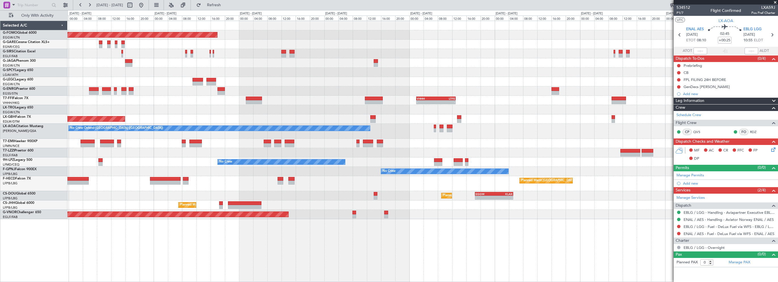
click at [425, 140] on div "Planned Maint Windsor Locks ([PERSON_NAME] Intl) Planned Maint [GEOGRAPHIC_DATA…" at bounding box center [422, 120] width 710 height 198
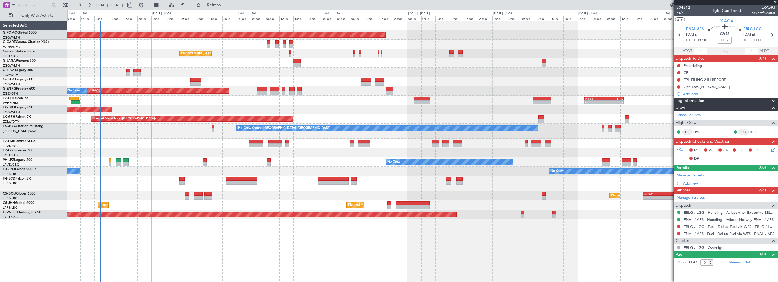
click at [348, 143] on div "Planned Maint Windsor Locks ([PERSON_NAME] Intl) Planned Maint [GEOGRAPHIC_DATA…" at bounding box center [422, 120] width 710 height 198
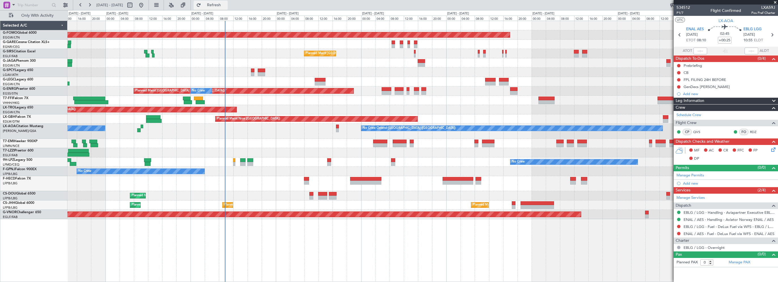
click at [228, 2] on button "Refresh" at bounding box center [211, 5] width 34 height 9
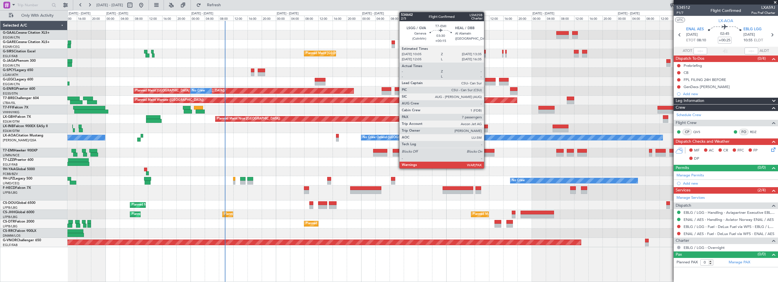
click at [487, 151] on div at bounding box center [488, 151] width 12 height 4
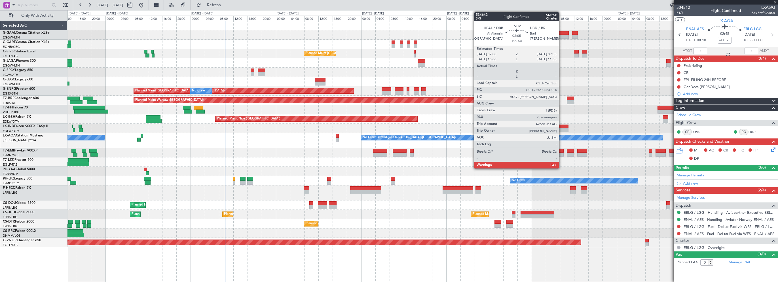
click at [561, 150] on div at bounding box center [560, 151] width 8 height 4
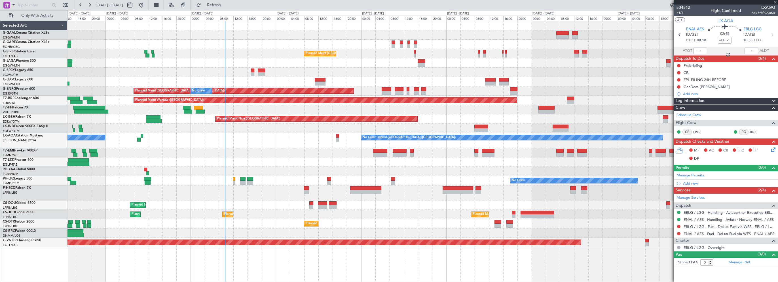
type input "+00:05"
type input "7"
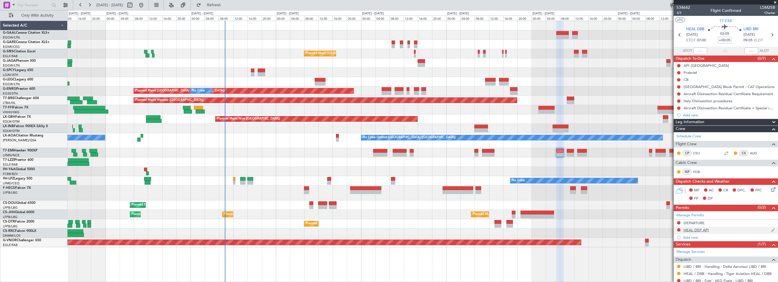
scroll to position [74, 0]
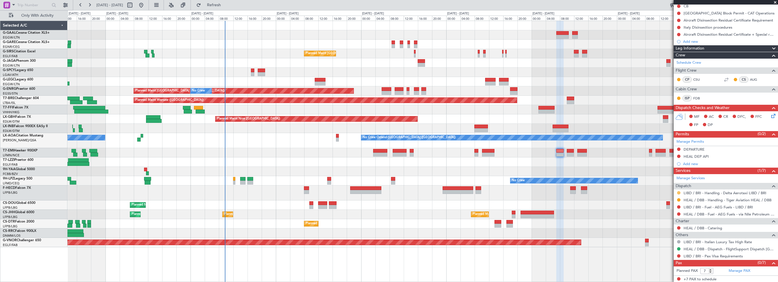
click at [677, 192] on button at bounding box center [678, 192] width 3 height 3
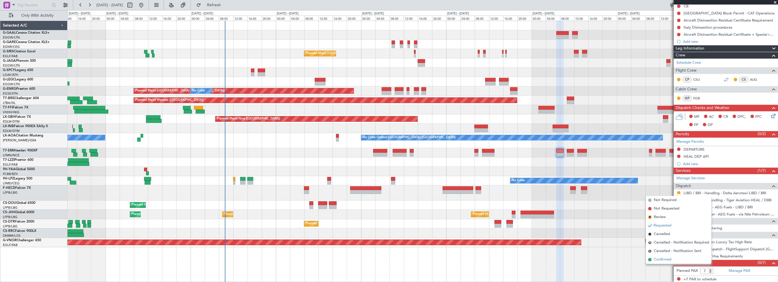
click at [668, 259] on span "Confirmed" at bounding box center [663, 260] width 18 height 6
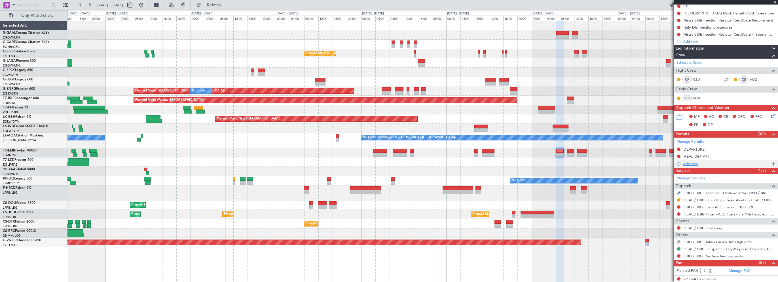
click at [686, 163] on div "Add new" at bounding box center [726, 164] width 87 height 5
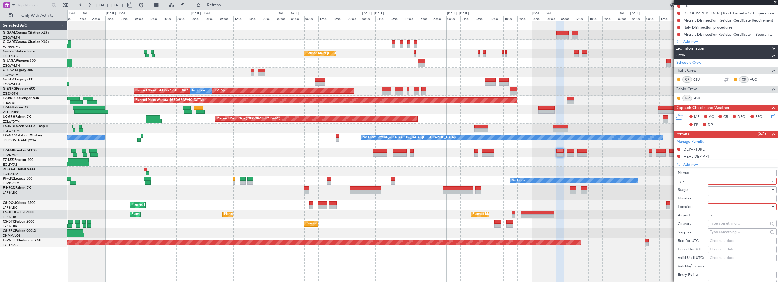
click at [716, 181] on div at bounding box center [740, 181] width 60 height 9
click at [712, 206] on span "PPR" at bounding box center [740, 209] width 60 height 9
click at [712, 187] on div at bounding box center [740, 190] width 60 height 9
drag, startPoint x: 720, startPoint y: 235, endPoint x: 719, endPoint y: 228, distance: 7.0
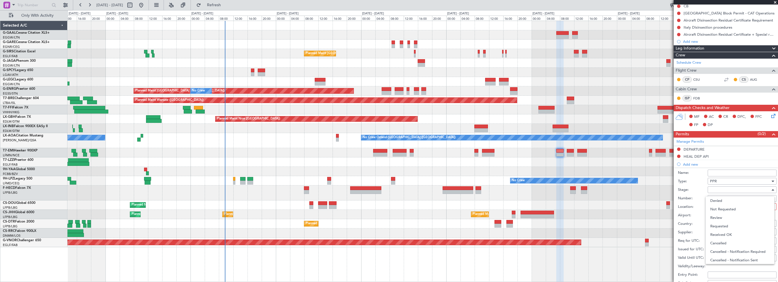
click at [720, 235] on span "Received OK" at bounding box center [740, 235] width 60 height 9
click at [718, 197] on input "Number:" at bounding box center [741, 198] width 69 height 7
paste input "PPR N 700/25"
type input "PPR N 700/25"
click at [718, 210] on div at bounding box center [740, 207] width 60 height 9
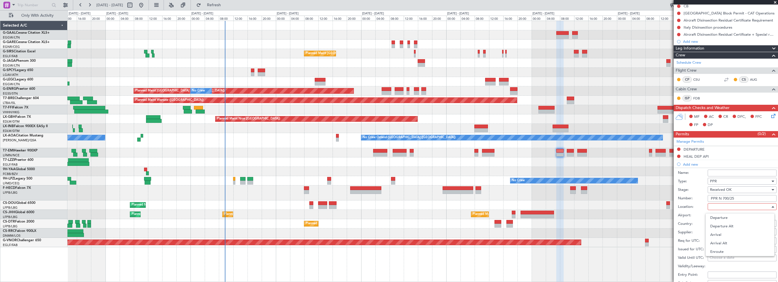
click at [718, 206] on div at bounding box center [389, 141] width 778 height 282
click at [719, 208] on div at bounding box center [740, 207] width 60 height 9
click at [718, 234] on span "Arrival" at bounding box center [740, 235] width 60 height 9
type input "LIBD / BRI"
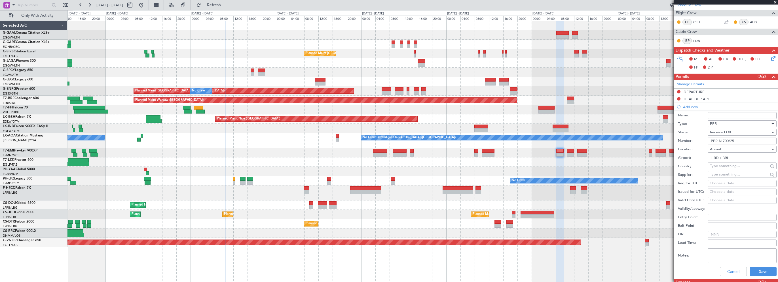
scroll to position [159, 0]
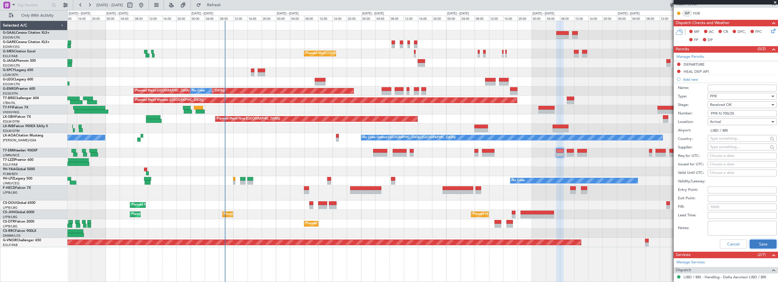
click at [749, 245] on button "Save" at bounding box center [762, 244] width 27 height 9
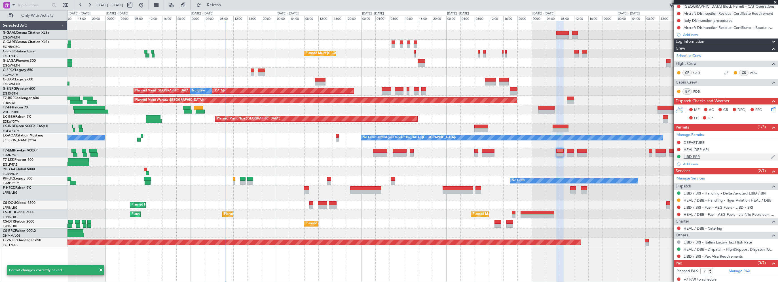
scroll to position [0, 0]
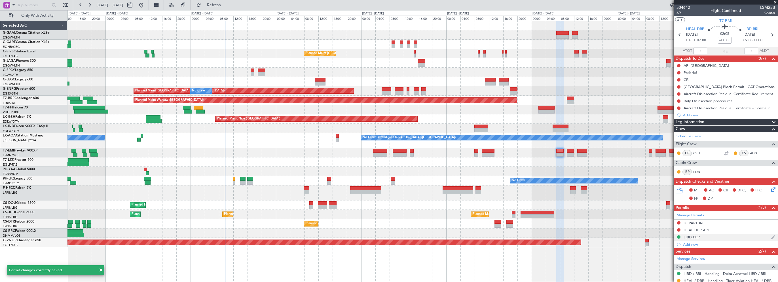
click at [696, 238] on div "LIBD PPR" at bounding box center [691, 237] width 16 height 5
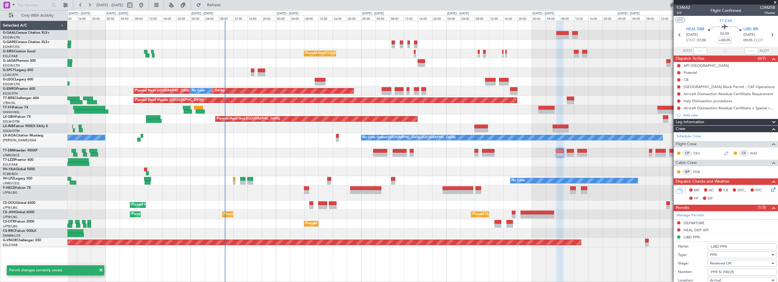
click at [733, 246] on input "LIBD PPR" at bounding box center [741, 246] width 69 height 7
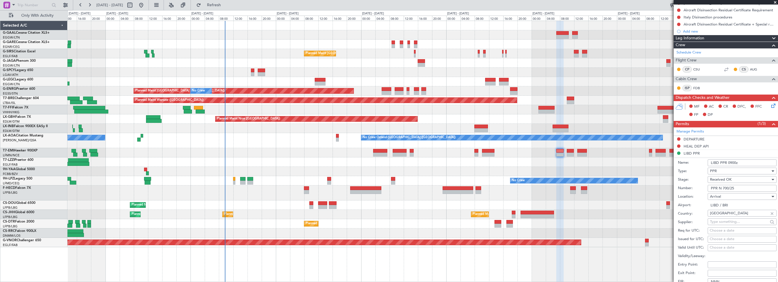
scroll to position [142, 0]
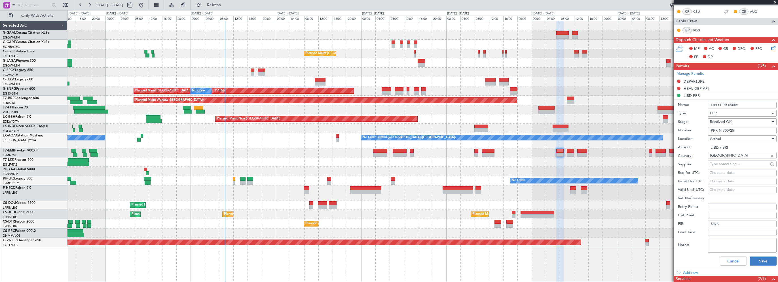
type input "LIBD PPR 0900z"
click at [760, 261] on button "Save" at bounding box center [762, 261] width 27 height 9
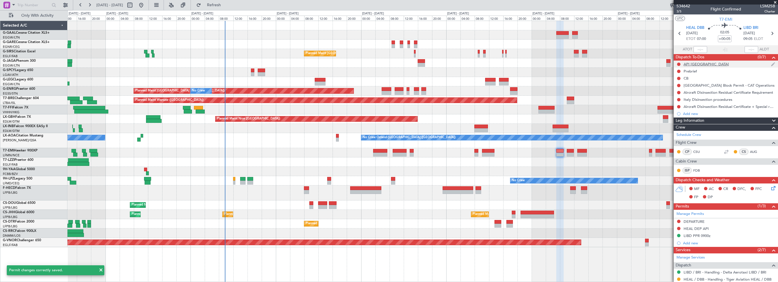
scroll to position [0, 0]
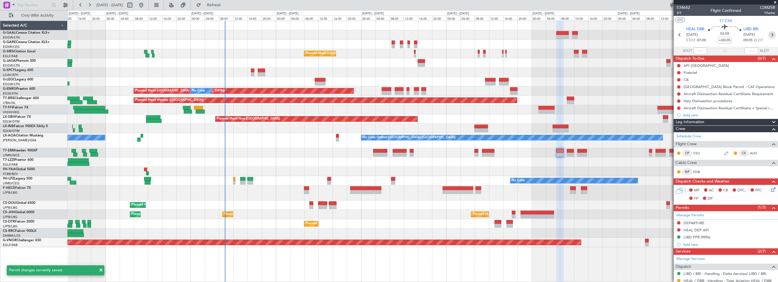
click at [769, 35] on icon at bounding box center [771, 34] width 7 height 7
type input "4"
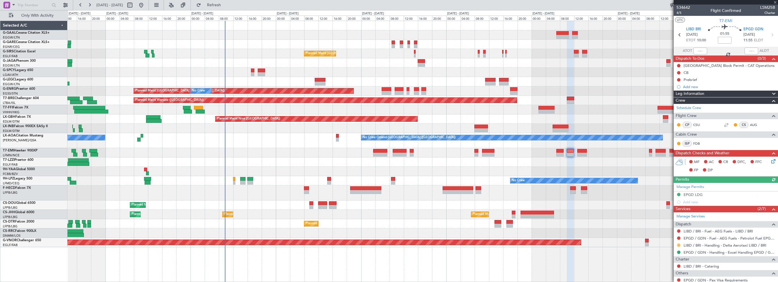
click at [679, 245] on button at bounding box center [678, 245] width 3 height 3
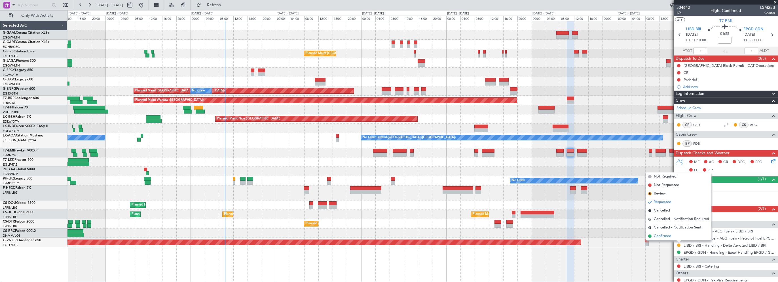
click at [664, 237] on span "Confirmed" at bounding box center [663, 237] width 18 height 6
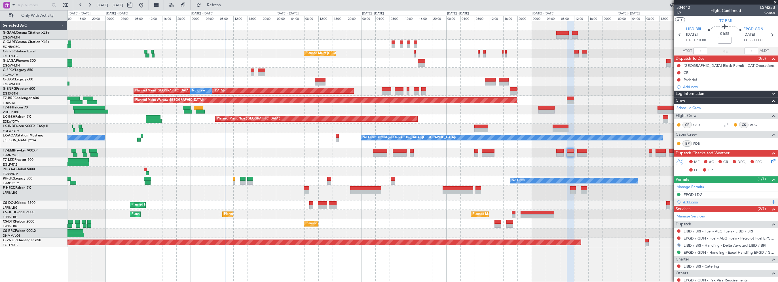
click at [684, 202] on div "Add new" at bounding box center [726, 202] width 87 height 5
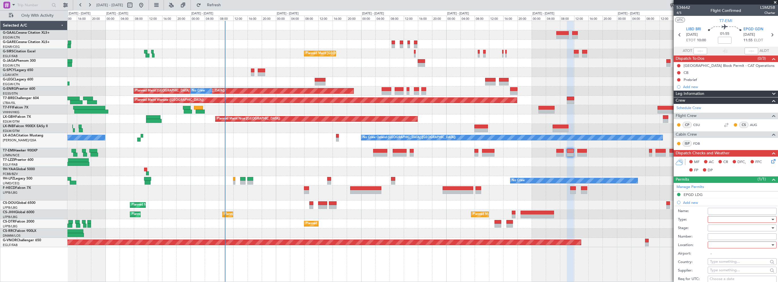
click at [715, 219] on div at bounding box center [740, 219] width 60 height 9
click at [716, 248] on span "PPR" at bounding box center [740, 247] width 60 height 9
click at [714, 245] on div at bounding box center [740, 245] width 60 height 9
click at [730, 256] on span "Departure" at bounding box center [740, 256] width 60 height 9
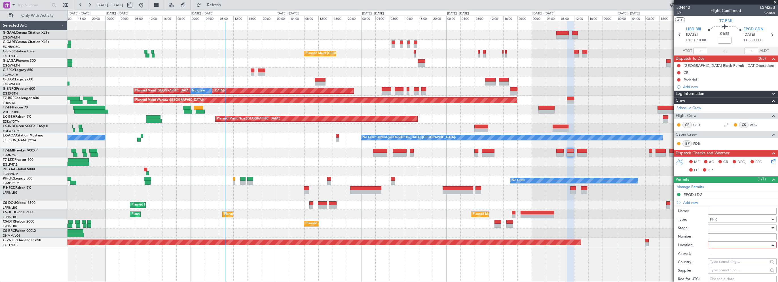
type input "LIBD / BRI"
click at [721, 231] on div at bounding box center [740, 228] width 60 height 9
click at [722, 227] on div at bounding box center [389, 141] width 778 height 282
click at [720, 227] on div at bounding box center [740, 228] width 60 height 9
click at [721, 271] on span "Received OK" at bounding box center [740, 273] width 60 height 9
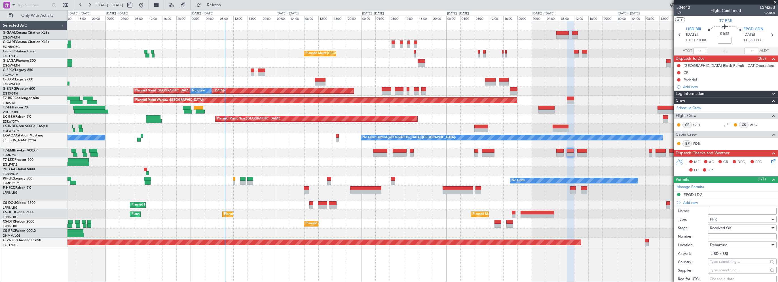
click at [722, 235] on input "Number:" at bounding box center [741, 237] width 69 height 7
paste input "PPR N 700/25"
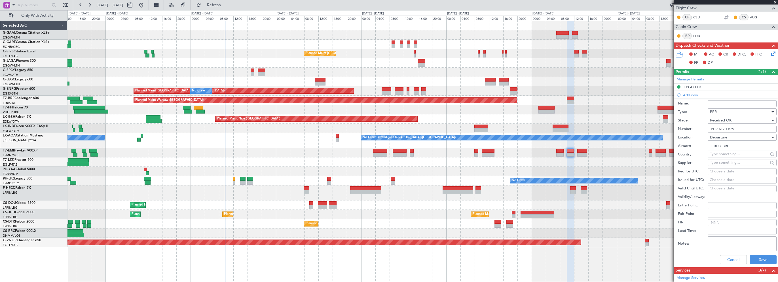
scroll to position [113, 0]
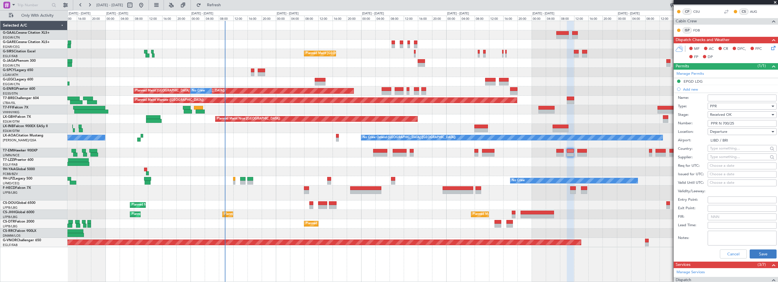
type input "PPR N 700/25"
click at [759, 254] on button "Save" at bounding box center [762, 254] width 27 height 9
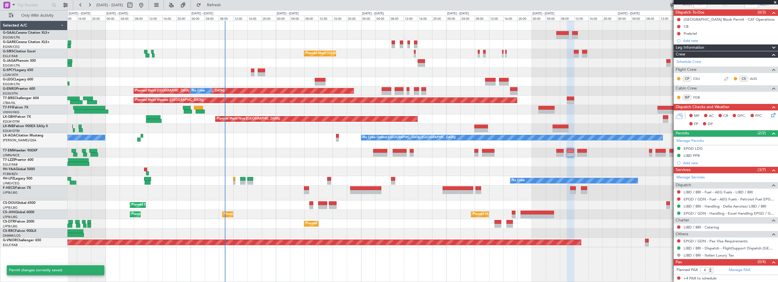
scroll to position [45, 0]
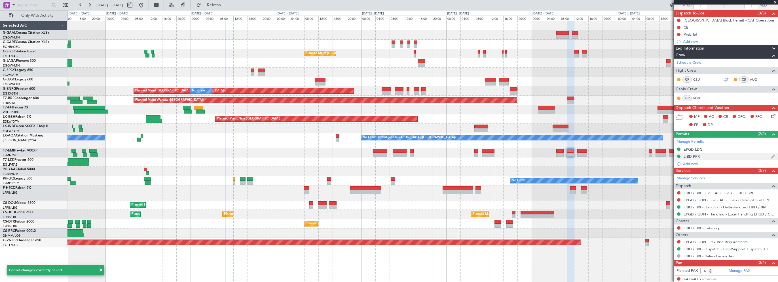
click at [694, 154] on div "LIBD PPR" at bounding box center [691, 156] width 16 height 5
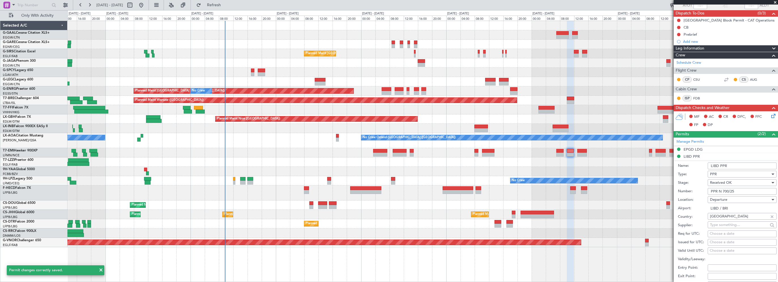
scroll to position [113, 0]
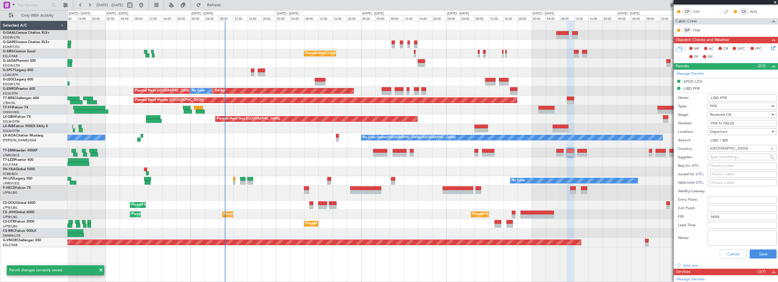
click at [743, 95] on input "LIBD PPR" at bounding box center [741, 98] width 69 height 7
type input "LIBD PPR 1000z"
click at [758, 256] on button "Save" at bounding box center [762, 254] width 27 height 9
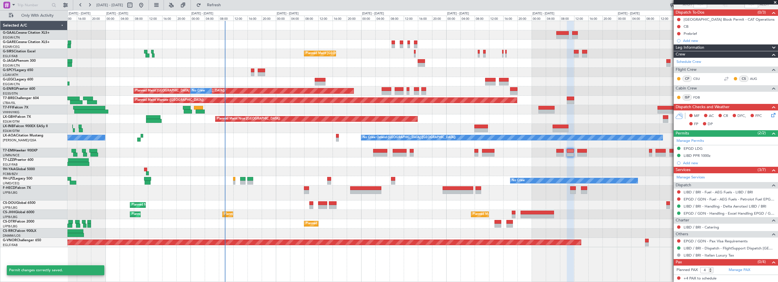
scroll to position [45, 0]
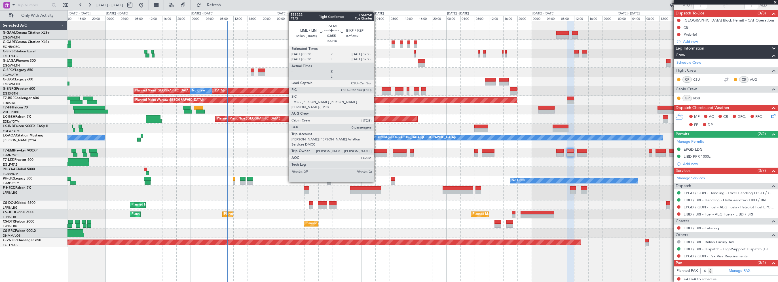
click at [376, 149] on div at bounding box center [380, 151] width 14 height 4
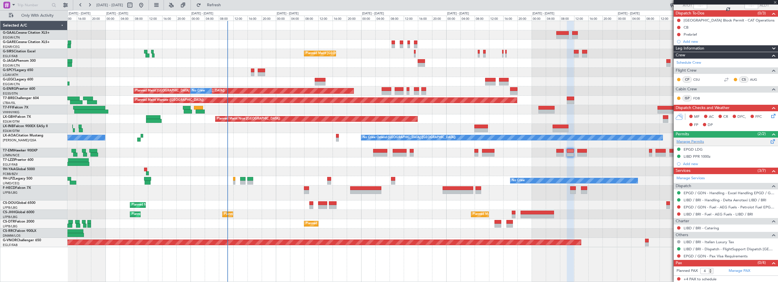
type input "+00:10"
type input "0"
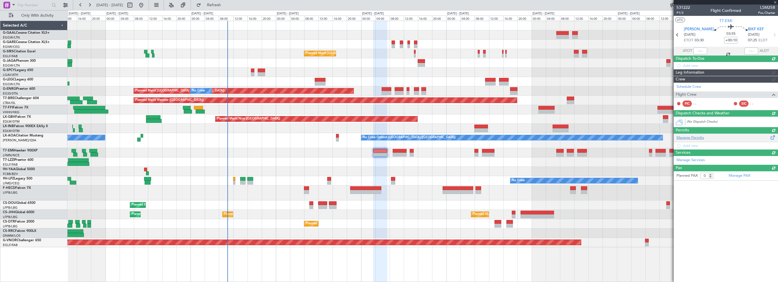
scroll to position [0, 0]
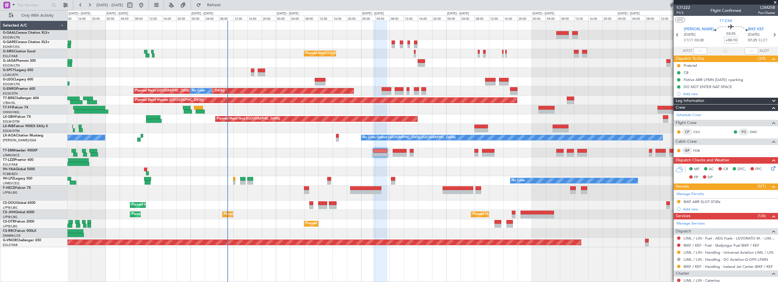
click at [272, 38] on div "No Crew" at bounding box center [422, 34] width 710 height 9
click at [696, 102] on span "Leg Information" at bounding box center [689, 101] width 29 height 7
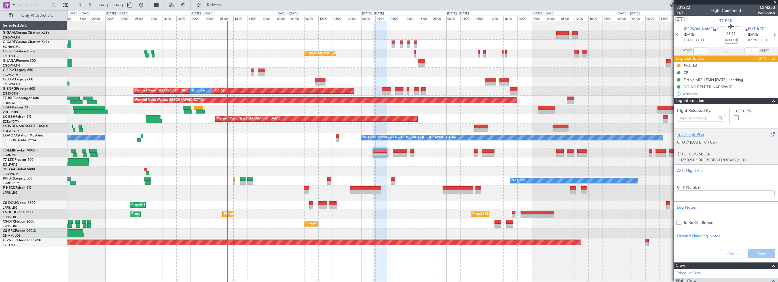
click at [688, 136] on div "Trial Flight Plan" at bounding box center [725, 135] width 97 height 6
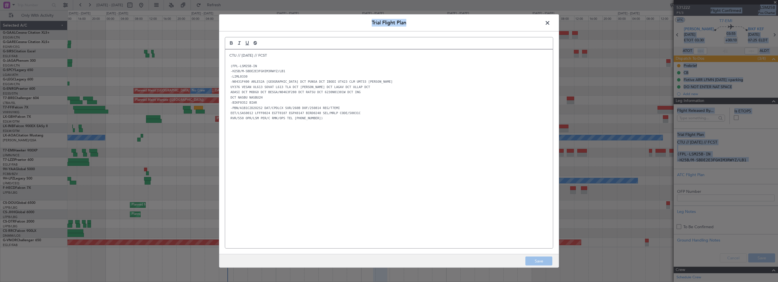
drag, startPoint x: 483, startPoint y: 20, endPoint x: 1106, endPoint y: 4, distance: 622.3
click at [777, 4] on html "10 Aug 2025 - 18 Aug 2025 Refresh Quick Links Only With Activity No Crew Planne…" at bounding box center [389, 141] width 778 height 282
click at [430, 25] on header "Trial Flight Plan" at bounding box center [389, 22] width 340 height 17
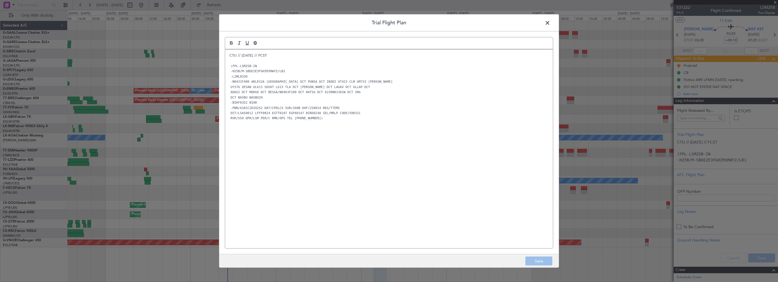
click at [550, 24] on span at bounding box center [550, 24] width 0 height 11
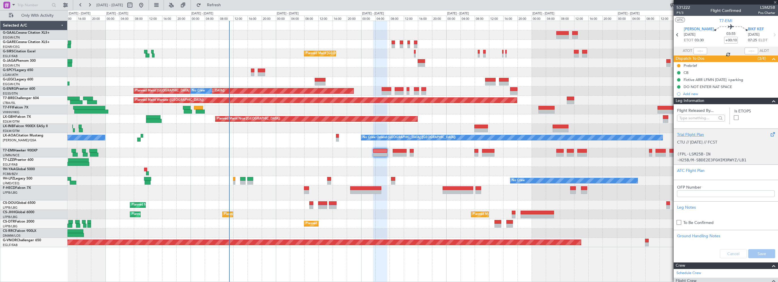
click at [697, 133] on div "Trial Flight Plan" at bounding box center [725, 135] width 97 height 6
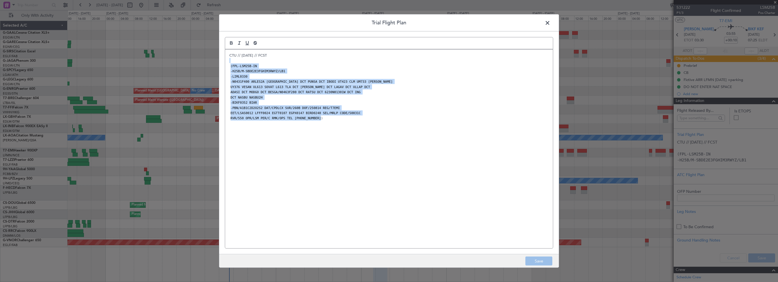
drag, startPoint x: 340, startPoint y: 118, endPoint x: 221, endPoint y: 63, distance: 131.4
click at [220, 62] on div "Trial Flight Plan CTU // 12AUG // FCST (FPL-LSM25B-IN -H25B/M-SBDE2E3FGHIM3RWYZ…" at bounding box center [389, 141] width 340 height 254
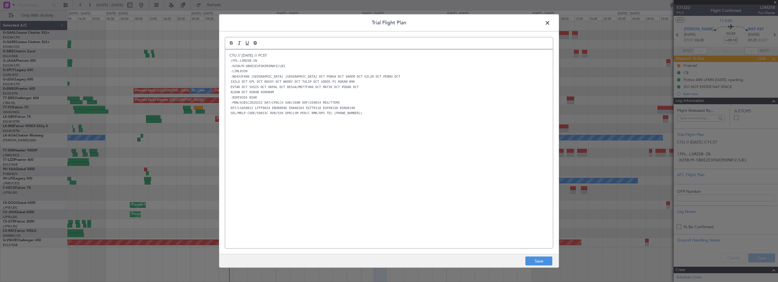
click at [446, 130] on div "CTU // 12AUG // FCST (FPL-LSM25B-IN -H25B/M-SBDE2E3FGHIM3RWYZ/LB1 -LIML0330 -N0…" at bounding box center [389, 149] width 328 height 199
click at [270, 56] on p "CTU // [DATE] // FCST" at bounding box center [388, 55] width 319 height 5
click at [550, 24] on span at bounding box center [550, 24] width 0 height 11
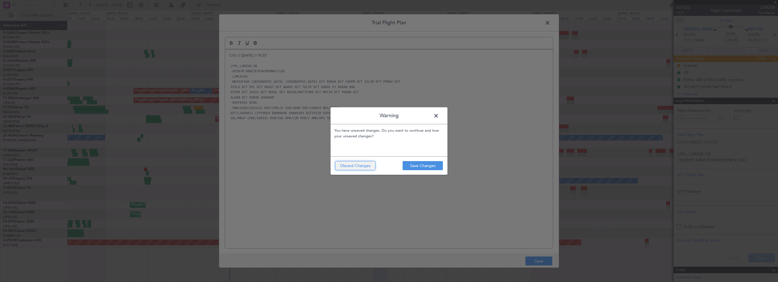
click at [363, 165] on button "Discard Changes" at bounding box center [355, 165] width 40 height 9
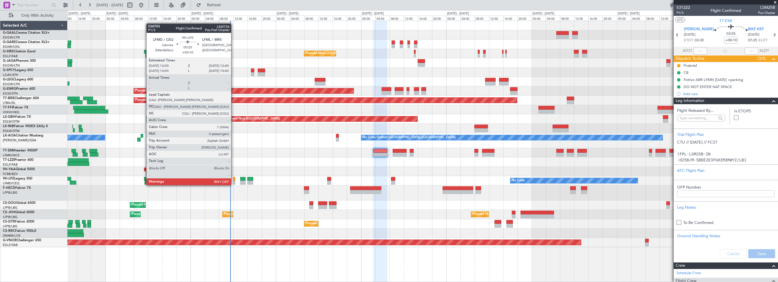
click at [234, 180] on div at bounding box center [234, 179] width 3 height 4
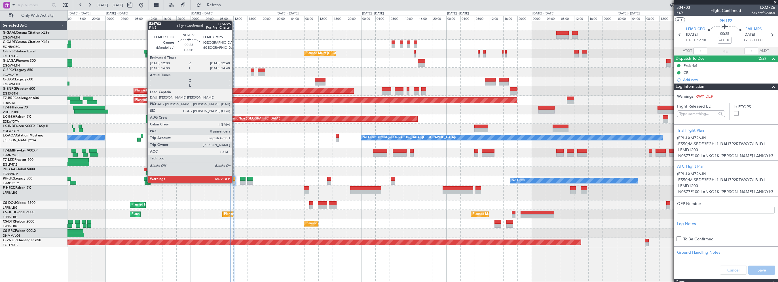
click at [235, 177] on div at bounding box center [234, 179] width 3 height 4
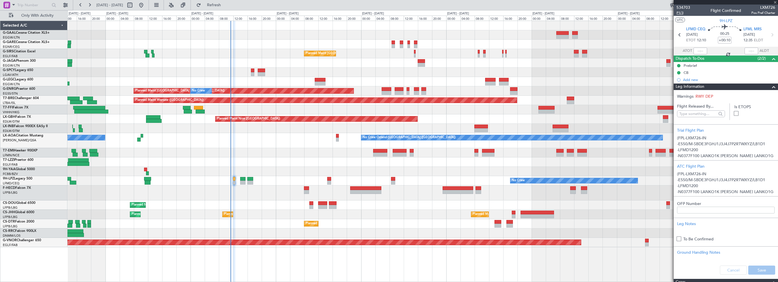
click at [681, 14] on span "P1/3" at bounding box center [683, 12] width 14 height 5
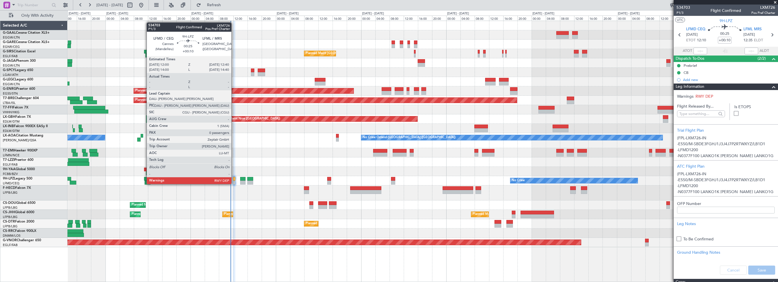
click at [234, 179] on div at bounding box center [234, 179] width 3 height 4
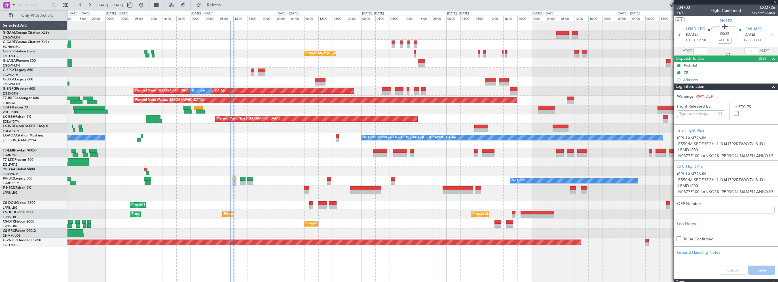
drag, startPoint x: 769, startPoint y: 86, endPoint x: 773, endPoint y: 97, distance: 11.7
click at [770, 87] on span at bounding box center [773, 87] width 7 height 7
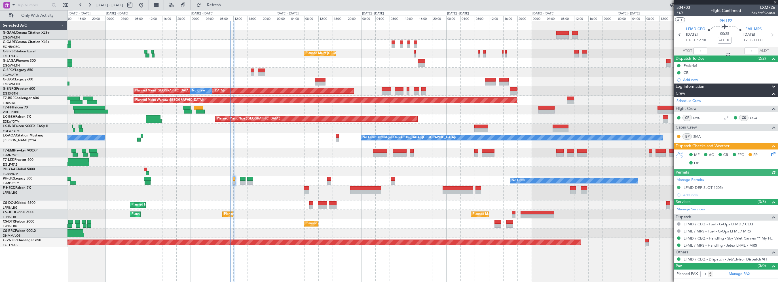
click at [773, 153] on icon at bounding box center [772, 153] width 5 height 5
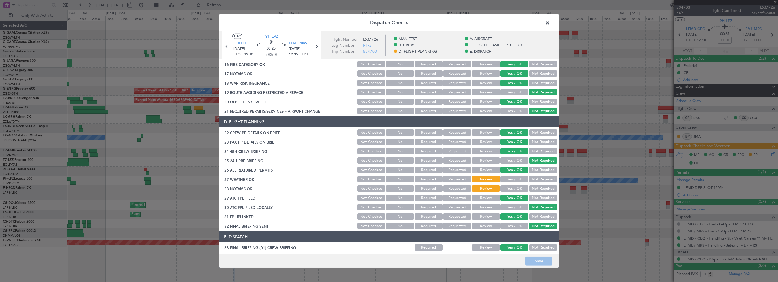
scroll to position [227, 0]
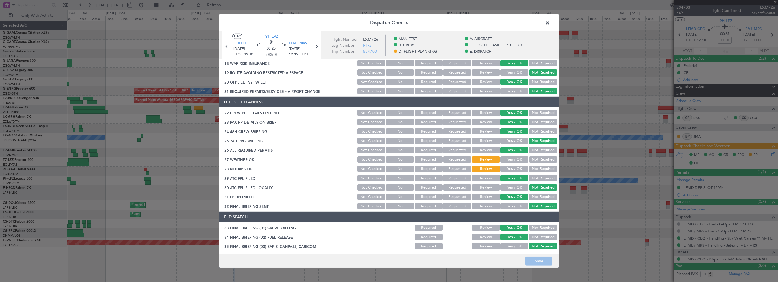
click at [516, 158] on button "Yes / OK" at bounding box center [514, 159] width 28 height 6
drag, startPoint x: 510, startPoint y: 167, endPoint x: 508, endPoint y: 169, distance: 3.1
click at [510, 167] on section "D. FLIGHT PLANNING 22 CREW PP DETAILS ON BRIEF Not Checked No Required Requeste…" at bounding box center [389, 154] width 340 height 114
click at [509, 170] on button "Yes / OK" at bounding box center [514, 169] width 28 height 6
click at [540, 260] on button "Save" at bounding box center [538, 261] width 27 height 9
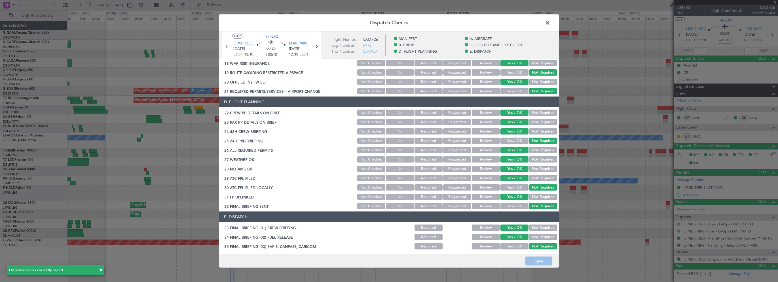
click at [550, 22] on span at bounding box center [550, 24] width 0 height 11
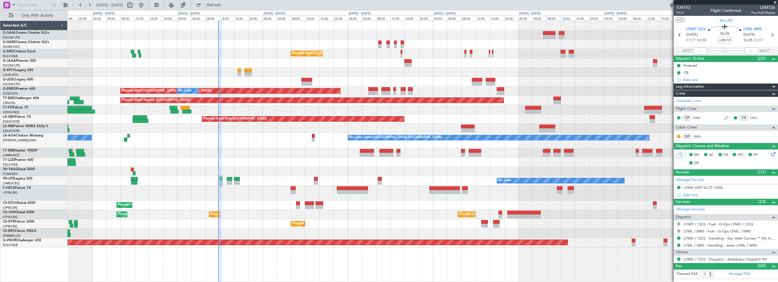
click at [258, 156] on div at bounding box center [422, 152] width 710 height 9
click at [268, 151] on div at bounding box center [422, 152] width 710 height 9
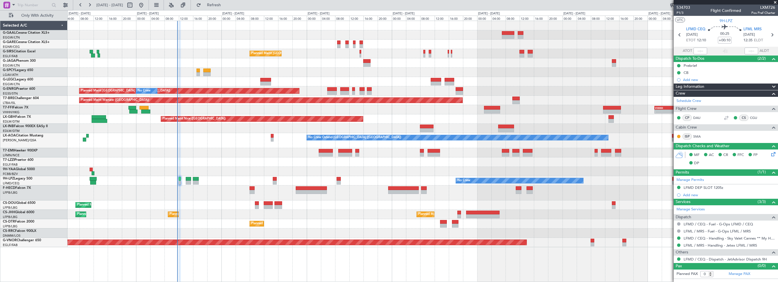
click at [328, 72] on div "No Crew Planned Maint [GEOGRAPHIC_DATA] ([GEOGRAPHIC_DATA]) Planned Maint [GEOG…" at bounding box center [422, 134] width 710 height 226
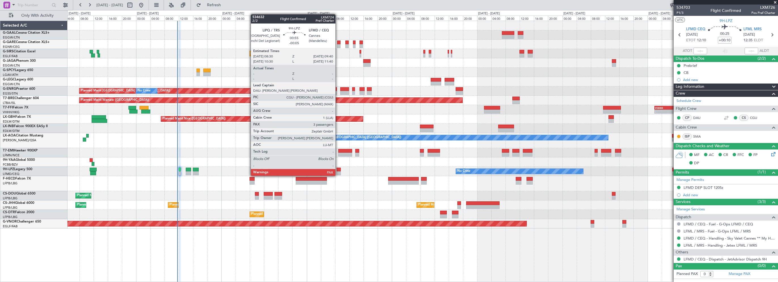
click at [338, 170] on div at bounding box center [338, 170] width 4 height 4
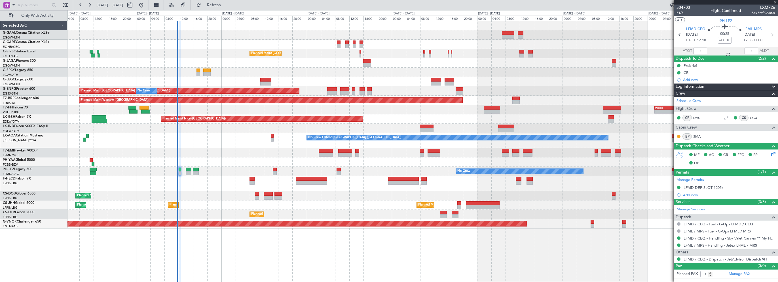
type input "-00:05"
type input "3"
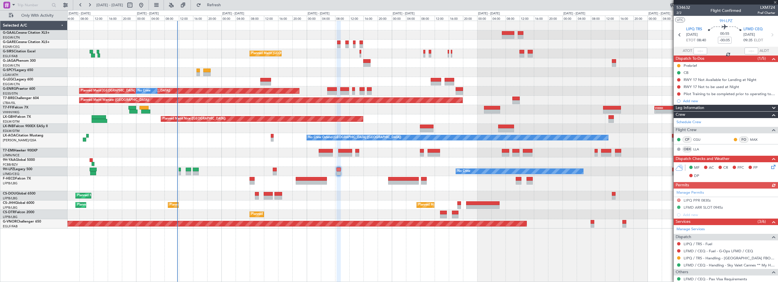
click at [380, 184] on div "Planned Maint [GEOGRAPHIC_DATA] ([GEOGRAPHIC_DATA]) No Crew" at bounding box center [422, 183] width 710 height 15
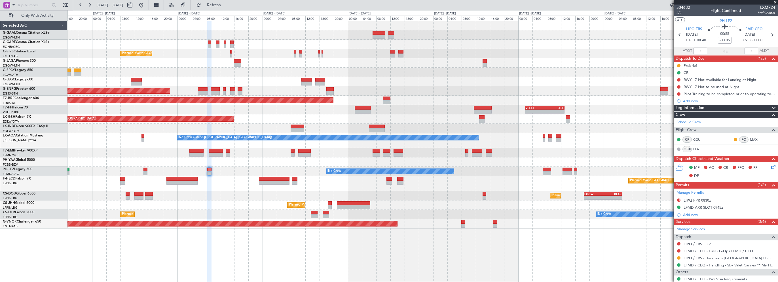
click at [412, 94] on div "Planned Maint [GEOGRAPHIC_DATA] ([GEOGRAPHIC_DATA]) A/C Unavailable [GEOGRAPHIC…" at bounding box center [422, 125] width 710 height 208
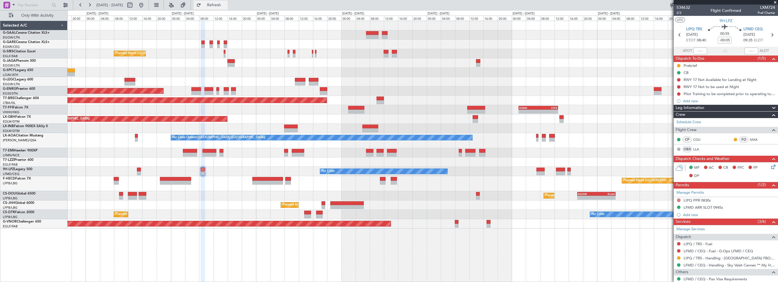
click at [225, 3] on span "Refresh" at bounding box center [214, 5] width 24 height 4
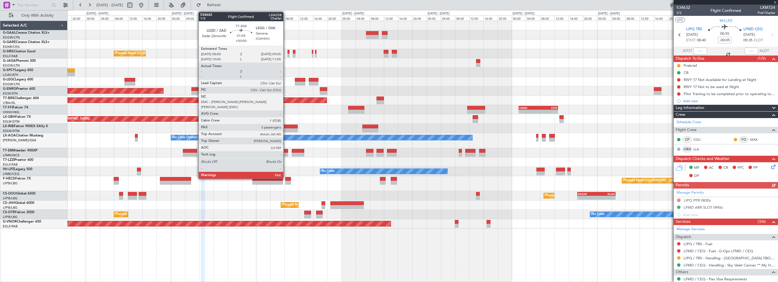
click at [286, 151] on div at bounding box center [286, 151] width 4 height 4
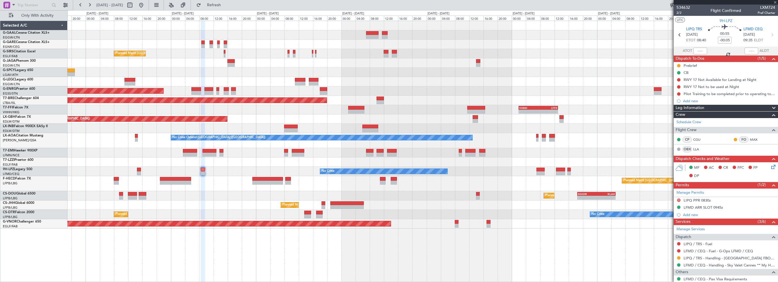
type input "4"
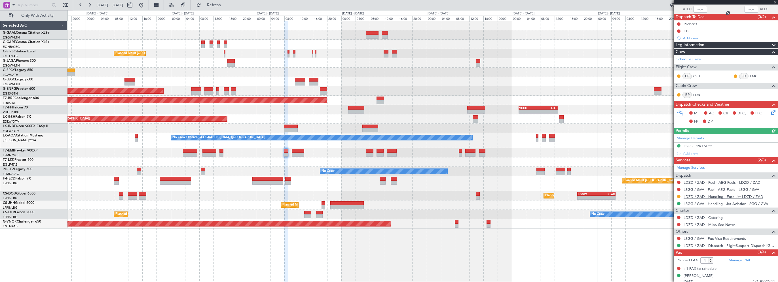
scroll to position [69, 0]
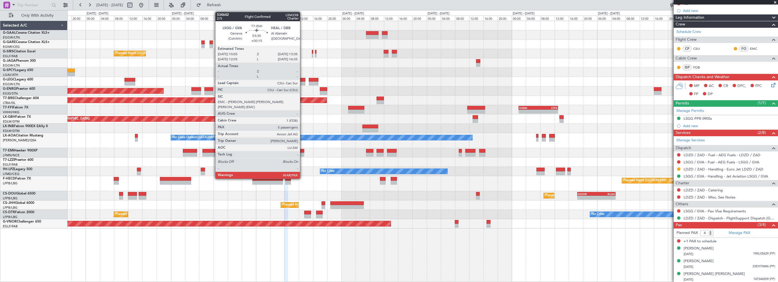
click at [302, 149] on div at bounding box center [298, 151] width 12 height 4
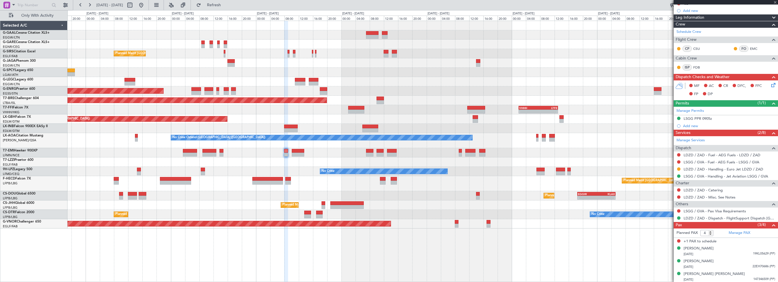
type input "+00:15"
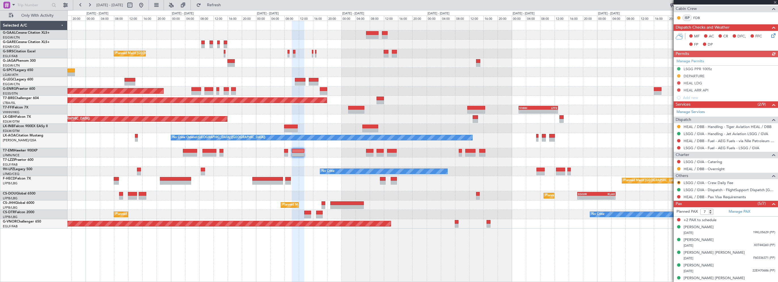
scroll to position [130, 0]
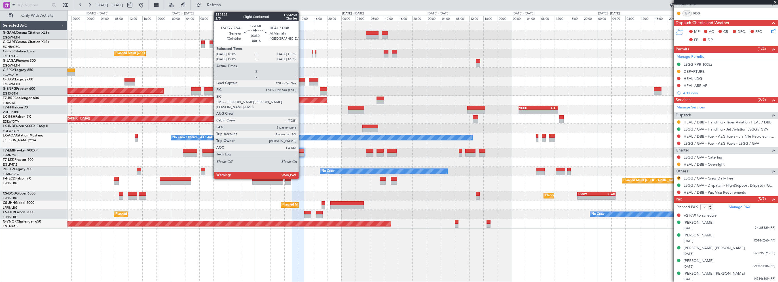
click at [301, 150] on div at bounding box center [298, 151] width 12 height 4
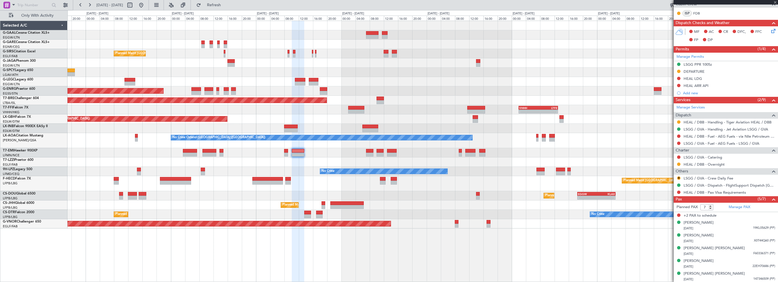
scroll to position [0, 0]
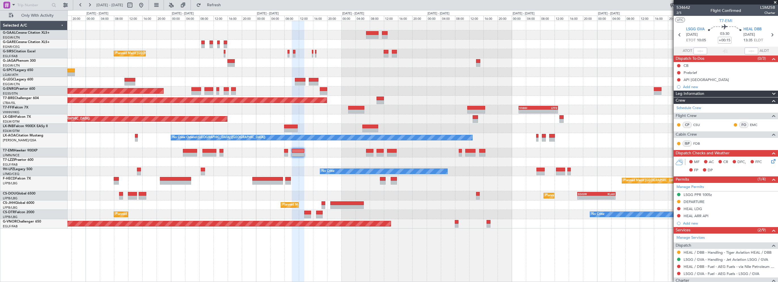
click at [774, 2] on span at bounding box center [775, 2] width 6 height 5
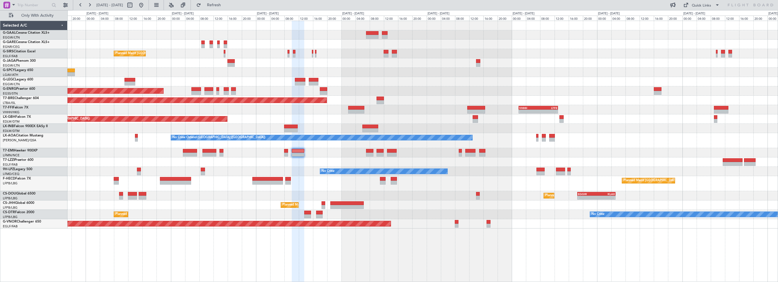
type input "0"
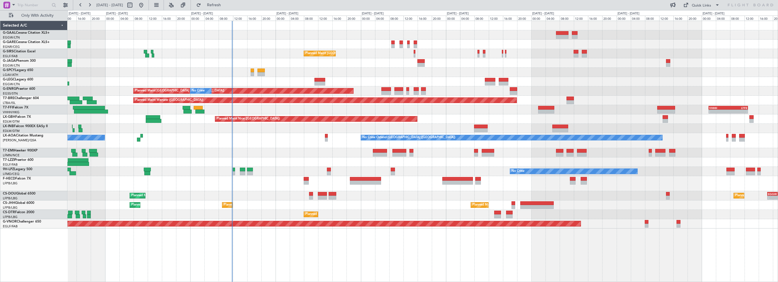
click at [371, 215] on div "No Crew Planned Maint [GEOGRAPHIC_DATA] ([GEOGRAPHIC_DATA]) Planned Maint [GEOG…" at bounding box center [422, 125] width 710 height 208
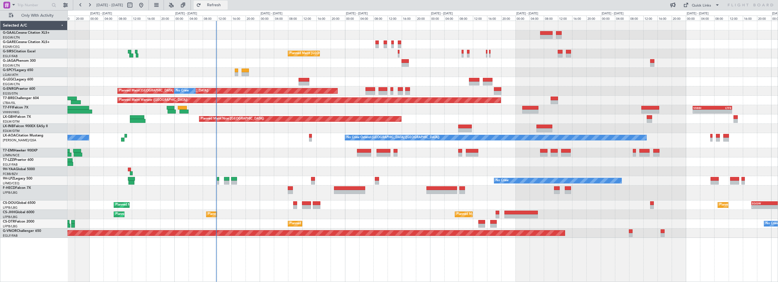
drag, startPoint x: 233, startPoint y: 6, endPoint x: 230, endPoint y: 8, distance: 4.2
click at [226, 6] on span "Refresh" at bounding box center [214, 5] width 24 height 4
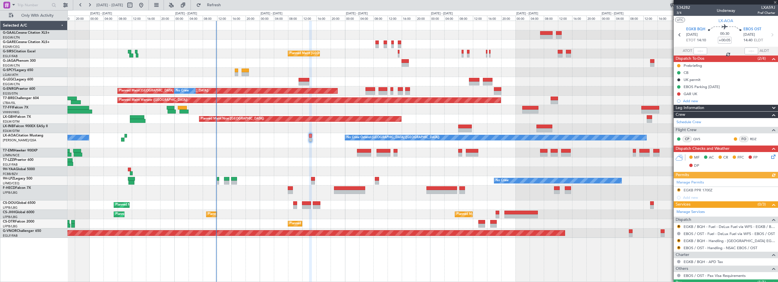
click at [703, 190] on div "Manage Permits R EGKB PPR 1700Z Add new" at bounding box center [725, 190] width 104 height 23
click at [705, 189] on div "Manage Permits R EGKB PPR 1700Z Add new" at bounding box center [725, 190] width 104 height 23
click at [701, 188] on div "EGKB PPR 1700Z" at bounding box center [697, 190] width 29 height 5
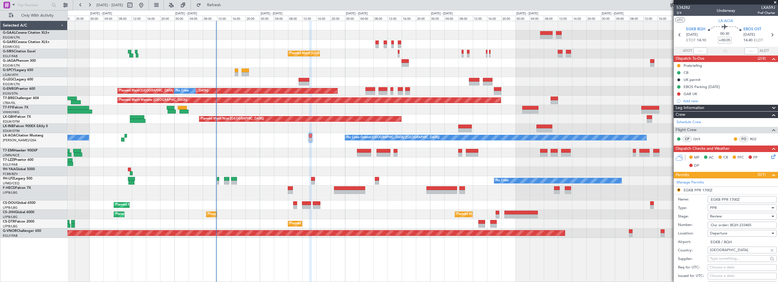
click at [731, 200] on input "EGKB PPR 1700Z" at bounding box center [741, 199] width 69 height 7
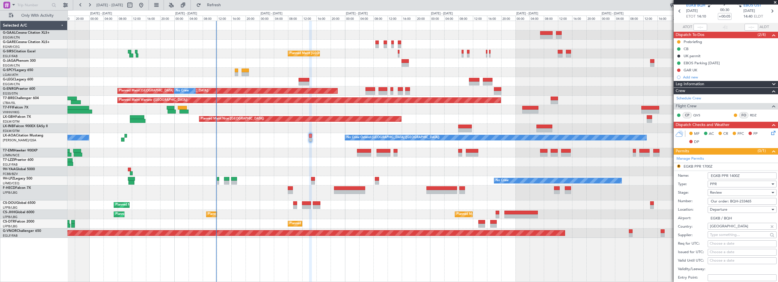
scroll to position [57, 0]
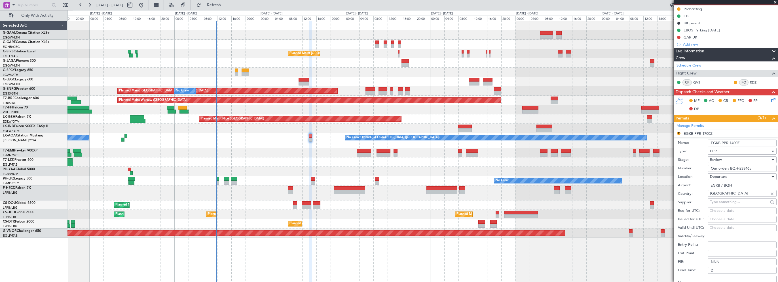
type input "EGKB PPR 1400Z"
click at [730, 177] on div "Departure" at bounding box center [740, 177] width 60 height 9
click at [731, 179] on div at bounding box center [389, 141] width 778 height 282
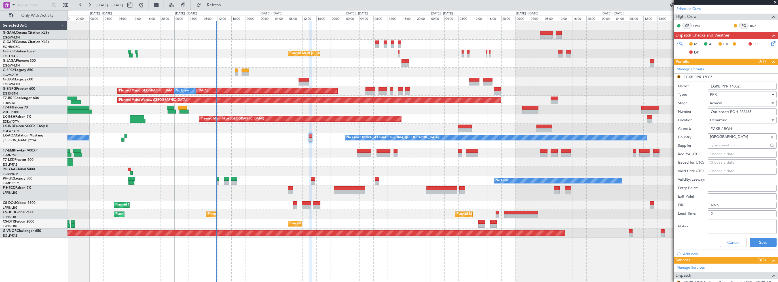
scroll to position [142, 0]
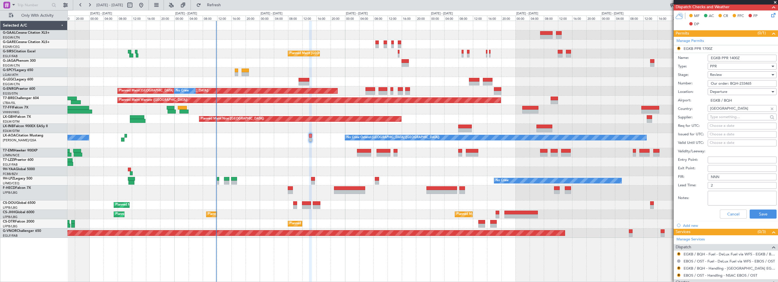
click at [724, 73] on div "Review" at bounding box center [740, 75] width 60 height 9
click at [719, 110] on span "Requested" at bounding box center [740, 111] width 60 height 9
click at [761, 215] on button "Save" at bounding box center [762, 214] width 27 height 9
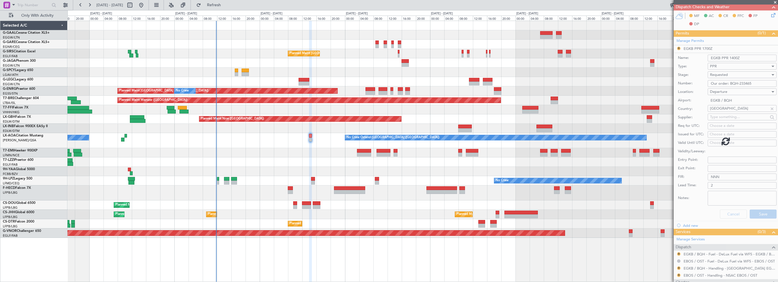
scroll to position [25, 0]
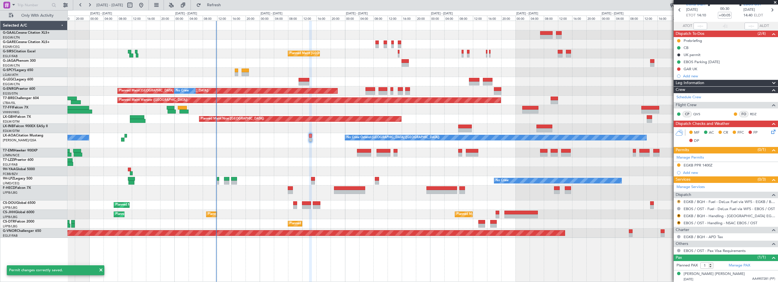
click at [678, 201] on button "R" at bounding box center [678, 201] width 3 height 3
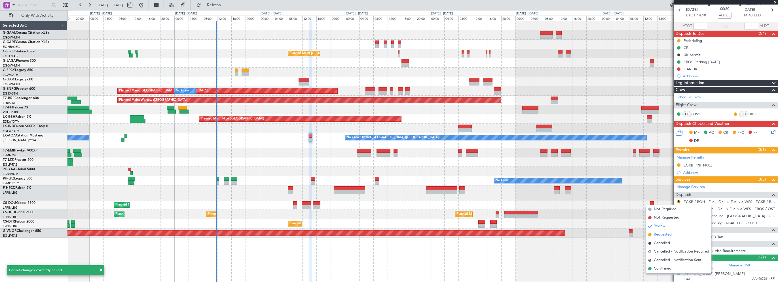
click at [660, 234] on span "Requested" at bounding box center [663, 235] width 18 height 6
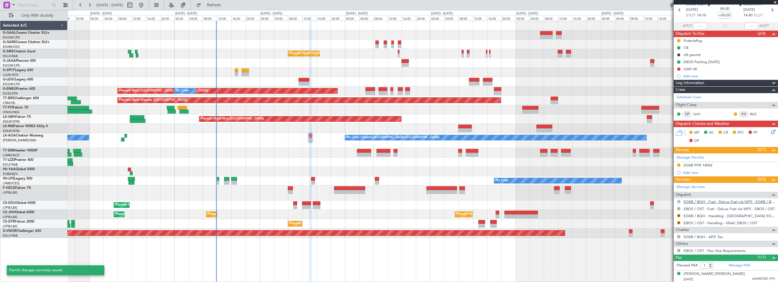
click at [701, 201] on link "EGKB / BQH - Fuel - DeLux Fuel via WFS - EGKB / BQH" at bounding box center [729, 202] width 92 height 5
click at [678, 200] on button at bounding box center [678, 201] width 3 height 3
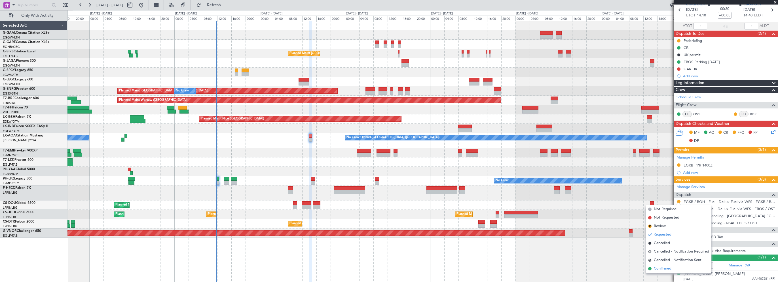
click at [664, 266] on li "Confirmed" at bounding box center [678, 269] width 65 height 9
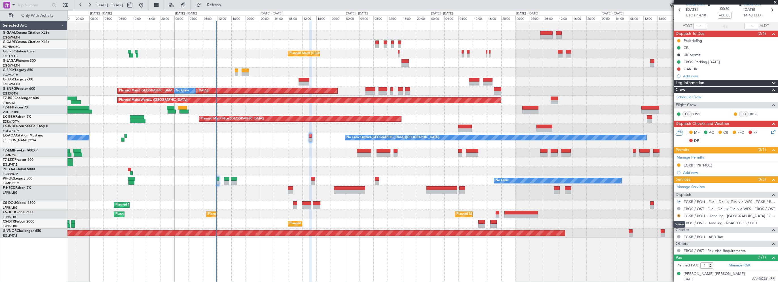
click at [679, 214] on button "R" at bounding box center [678, 215] width 3 height 3
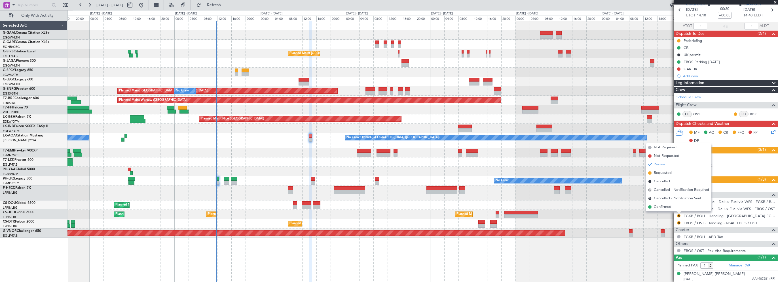
click at [647, 263] on div "No Crew Planned Maint London (Farnborough) Planned Maint London (Stansted) No C…" at bounding box center [422, 152] width 710 height 262
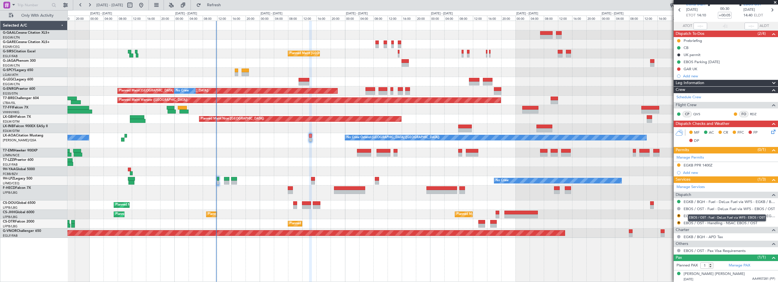
click at [697, 214] on mat-tooltip-component "EBOS / OST - Fuel - DeLux Fuel via WFS - EBOS / OST" at bounding box center [727, 218] width 86 height 15
click at [697, 215] on link "EGKB / BQH - Handling - Biggin Hill Airport EGKB / BQH" at bounding box center [729, 216] width 92 height 5
click at [711, 222] on link "EBOS / OST - Handling - NSAC EBOS / OST" at bounding box center [720, 223] width 74 height 5
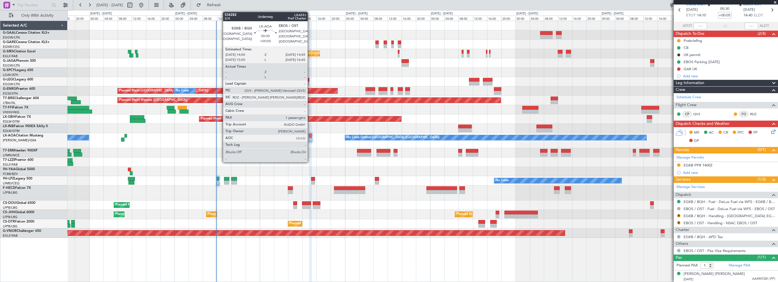
click at [310, 135] on div at bounding box center [310, 136] width 3 height 4
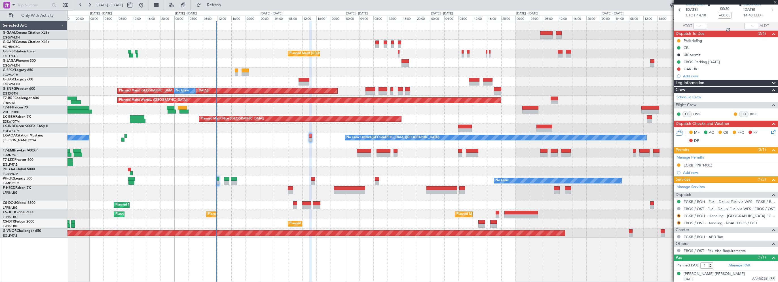
scroll to position [0, 0]
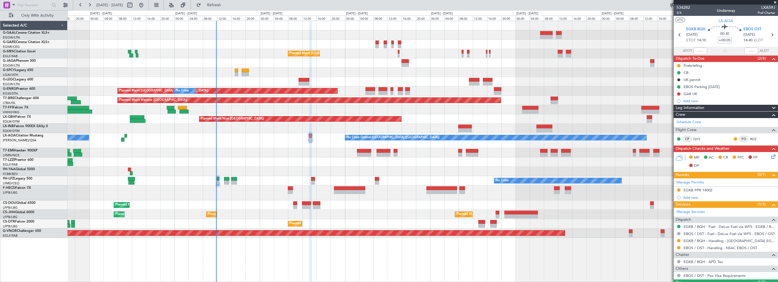
click at [770, 157] on icon at bounding box center [772, 156] width 5 height 5
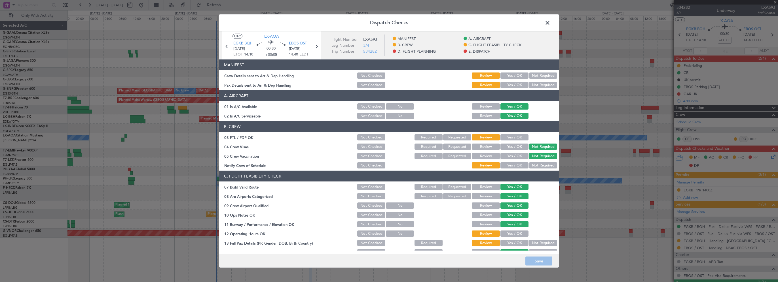
click at [512, 137] on button "Yes / OK" at bounding box center [514, 137] width 28 height 6
click at [510, 162] on button "Yes / OK" at bounding box center [514, 165] width 28 height 6
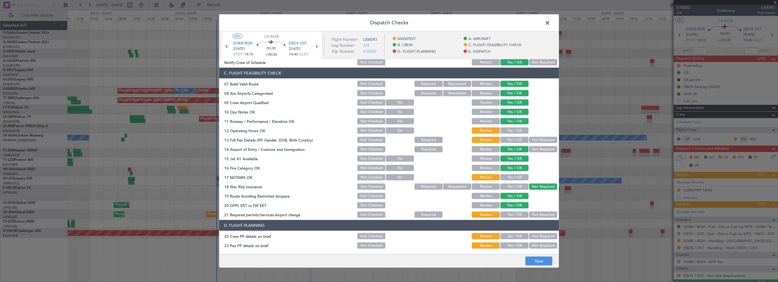
scroll to position [113, 0]
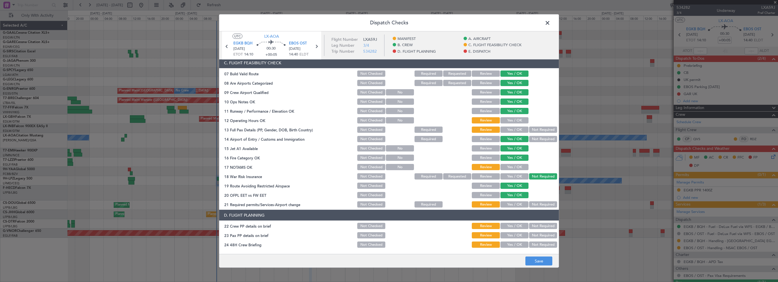
click at [512, 118] on button "Yes / OK" at bounding box center [514, 120] width 28 height 6
click at [512, 130] on button "Yes / OK" at bounding box center [514, 130] width 28 height 6
click at [512, 171] on div "Yes / OK" at bounding box center [513, 167] width 29 height 8
click at [513, 169] on button "Yes / OK" at bounding box center [514, 167] width 28 height 6
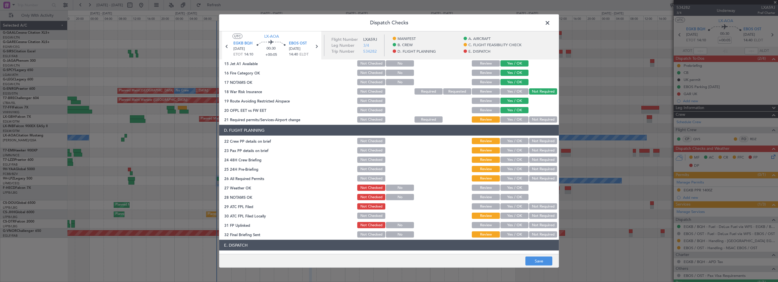
drag, startPoint x: 515, startPoint y: 118, endPoint x: 515, endPoint y: 121, distance: 3.1
click at [515, 118] on button "Yes / OK" at bounding box center [514, 119] width 28 height 6
click at [511, 142] on button "Yes / OK" at bounding box center [514, 141] width 28 height 6
click at [511, 152] on button "Yes / OK" at bounding box center [514, 150] width 28 height 6
click at [510, 160] on button "Yes / OK" at bounding box center [514, 160] width 28 height 6
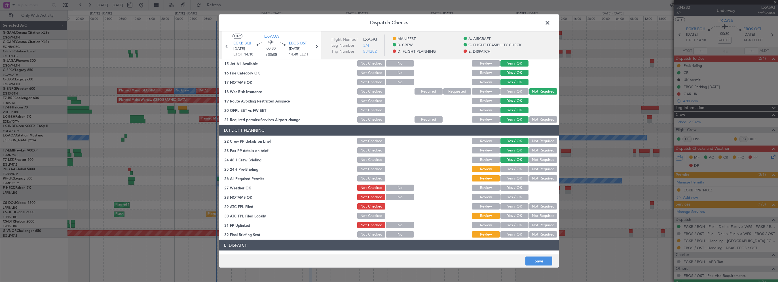
click at [509, 170] on button "Yes / OK" at bounding box center [514, 169] width 28 height 6
click at [510, 180] on button "Yes / OK" at bounding box center [514, 178] width 28 height 6
click at [529, 177] on button "Not Required" at bounding box center [543, 178] width 28 height 6
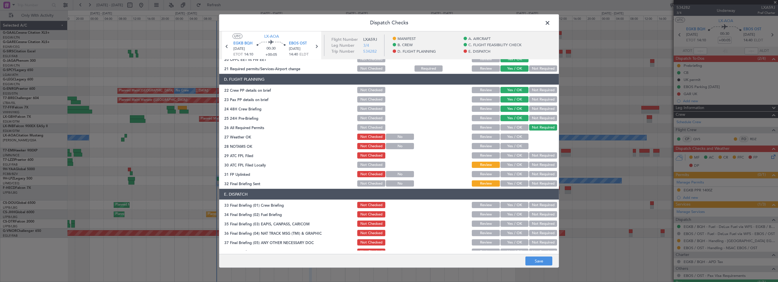
scroll to position [283, 0]
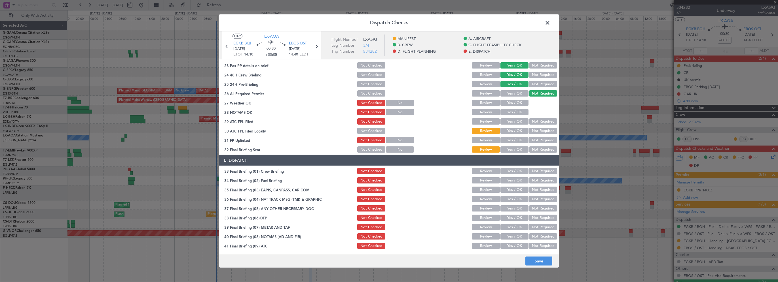
click at [373, 130] on button "Not Checked" at bounding box center [371, 131] width 28 height 6
click at [371, 149] on button "Not Checked" at bounding box center [371, 150] width 28 height 6
click at [529, 262] on button "Save" at bounding box center [538, 261] width 27 height 9
click at [550, 23] on span at bounding box center [550, 24] width 0 height 11
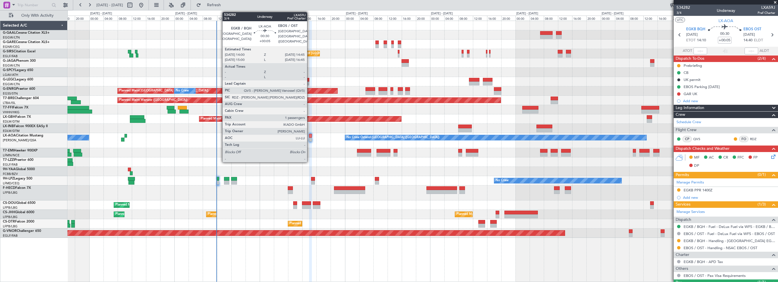
click at [309, 135] on div at bounding box center [310, 136] width 3 height 4
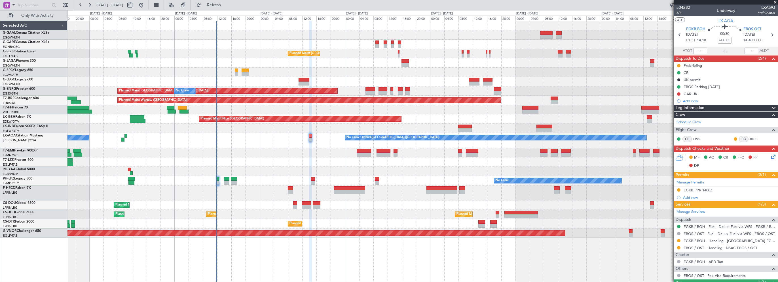
scroll to position [25, 0]
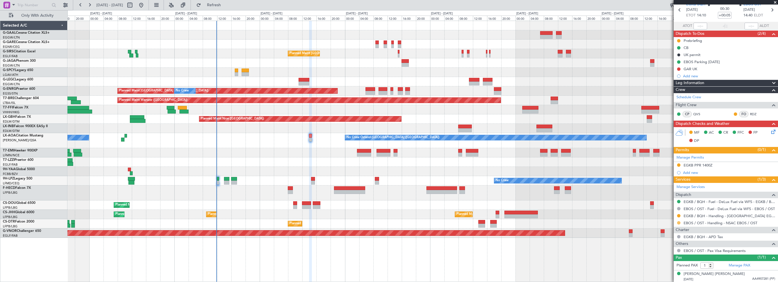
click at [678, 222] on button at bounding box center [678, 222] width 3 height 3
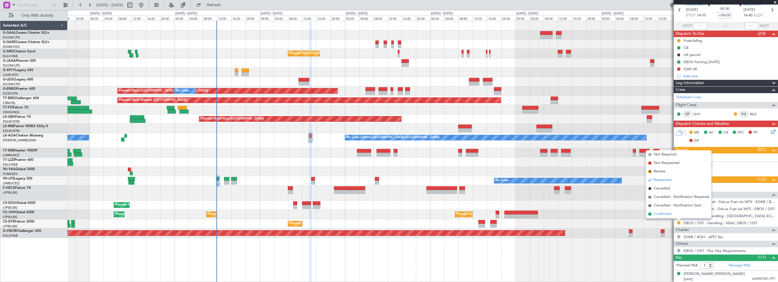
click at [656, 214] on span "Confirmed" at bounding box center [663, 214] width 18 height 6
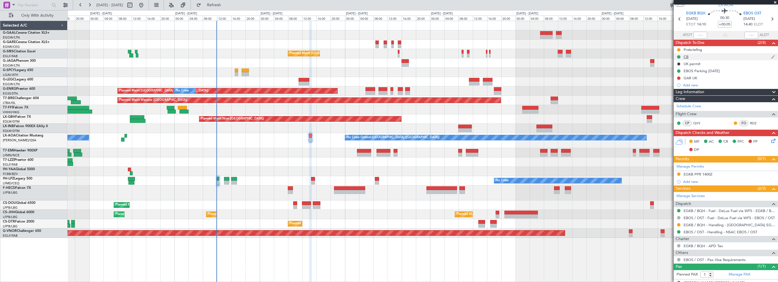
scroll to position [0, 0]
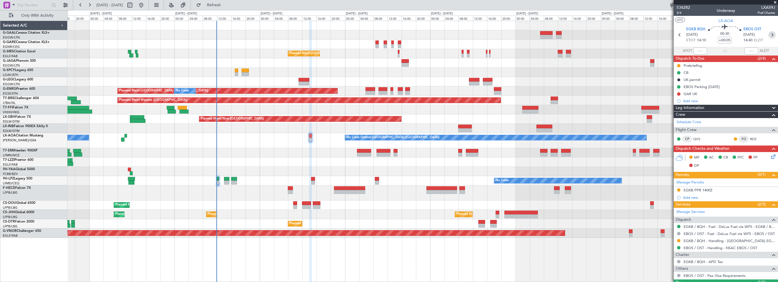
click at [768, 35] on icon at bounding box center [771, 34] width 7 height 7
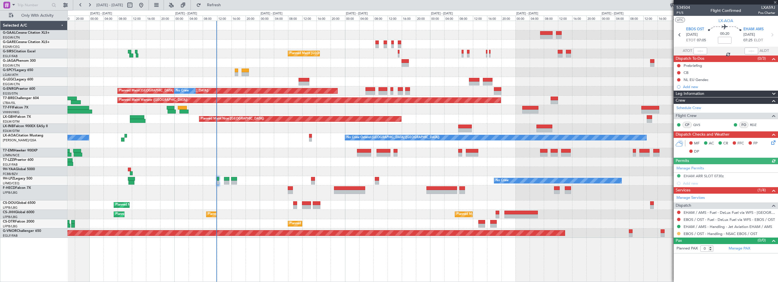
click at [678, 233] on button at bounding box center [678, 233] width 3 height 3
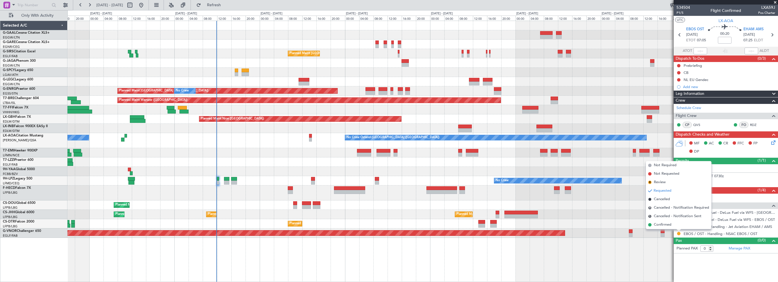
click at [671, 225] on span "Confirmed" at bounding box center [663, 225] width 18 height 6
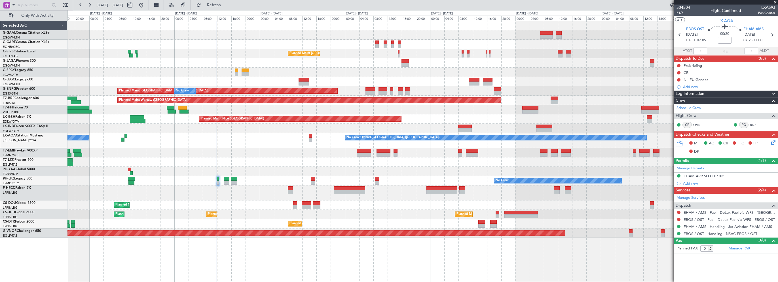
click at [579, 245] on div "No Crew Planned Maint [GEOGRAPHIC_DATA] ([GEOGRAPHIC_DATA]) Planned Maint [GEOG…" at bounding box center [422, 152] width 710 height 262
click at [748, 29] on span "EHAM AMS" at bounding box center [753, 30] width 20 height 6
click at [703, 80] on div "NL EU Gendec" at bounding box center [695, 79] width 25 height 5
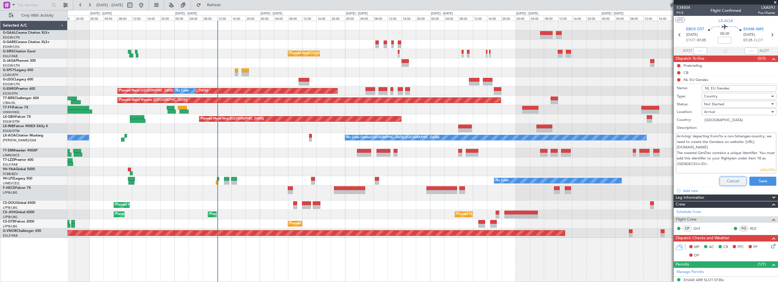
click at [723, 180] on button "Cancel" at bounding box center [732, 181] width 27 height 9
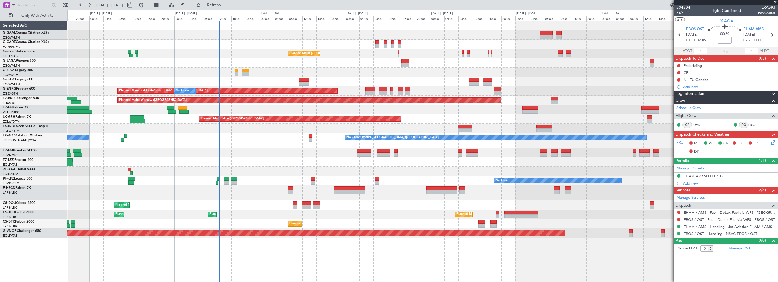
click at [255, 142] on div "No Crew Ostend-brugge (Ostend) No Crew Ostend-brugge (Ostend)" at bounding box center [422, 140] width 710 height 15
click at [226, 7] on span "Refresh" at bounding box center [214, 5] width 24 height 4
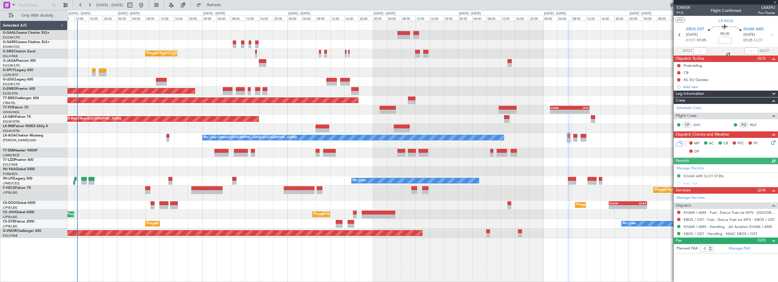
click at [349, 160] on div "Planned Maint London (Farnborough) Planned Maint London (Stansted) No Crew Plan…" at bounding box center [422, 129] width 710 height 217
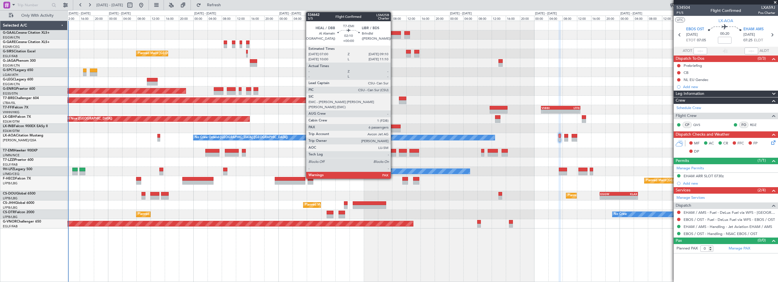
click at [393, 149] on div at bounding box center [392, 151] width 8 height 4
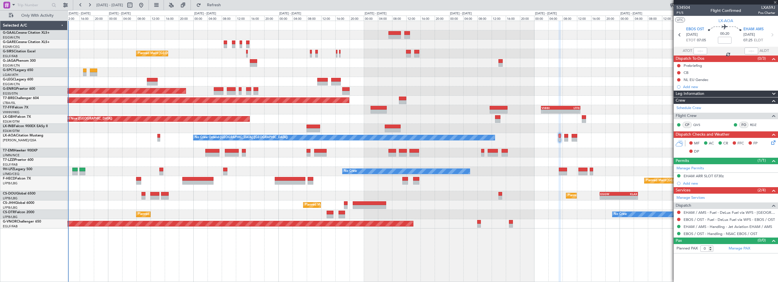
type input "7"
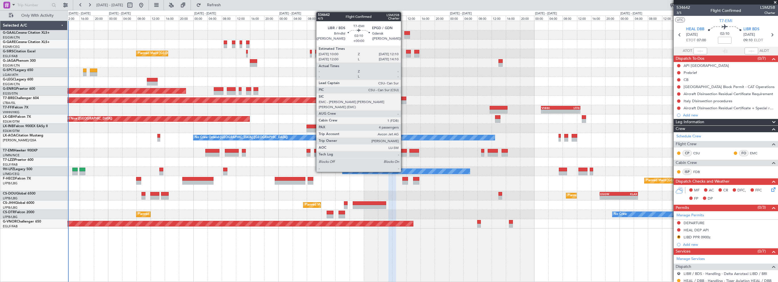
click at [403, 153] on div at bounding box center [403, 155] width 8 height 4
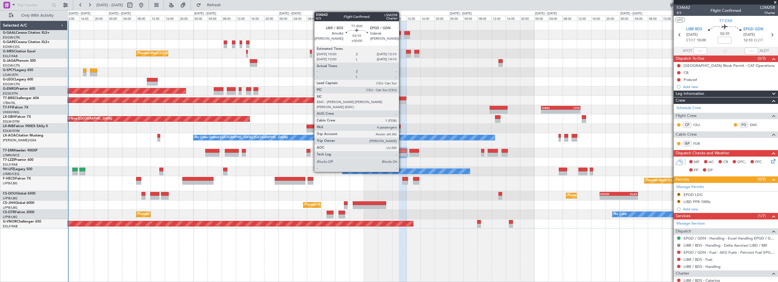
click at [401, 150] on div at bounding box center [403, 151] width 8 height 4
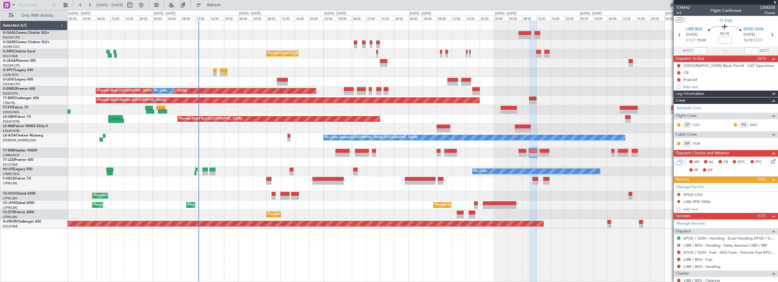
click at [281, 162] on div "No Crew Planned Maint [GEOGRAPHIC_DATA] ([GEOGRAPHIC_DATA]) Planned Maint [GEOG…" at bounding box center [422, 125] width 710 height 208
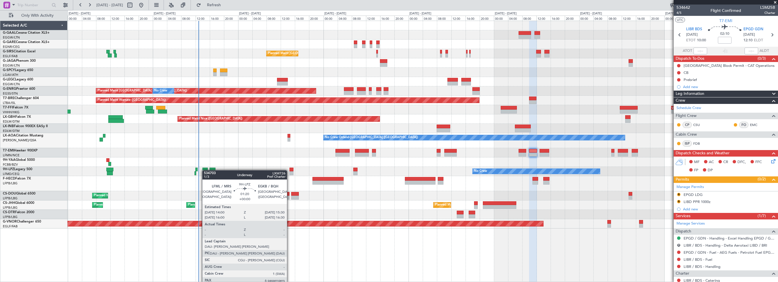
click at [205, 170] on div at bounding box center [204, 170] width 5 height 4
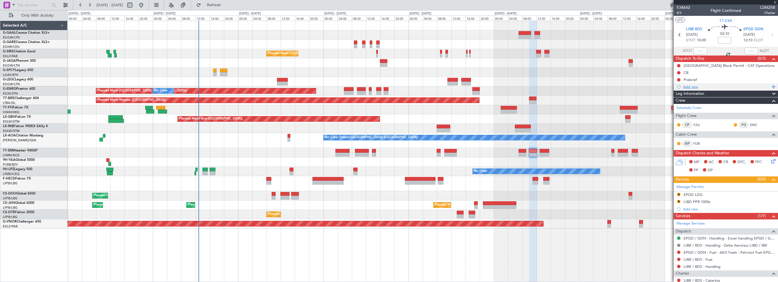
type input "6"
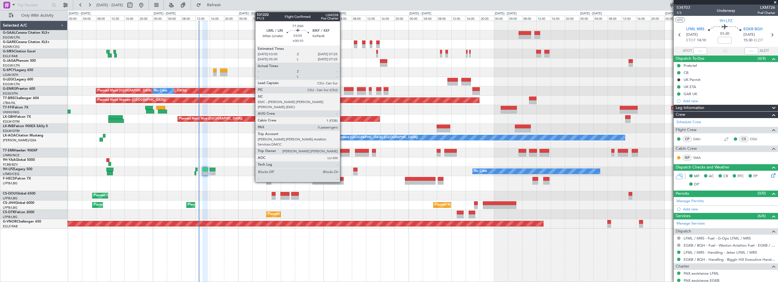
click at [342, 150] on div at bounding box center [342, 151] width 14 height 4
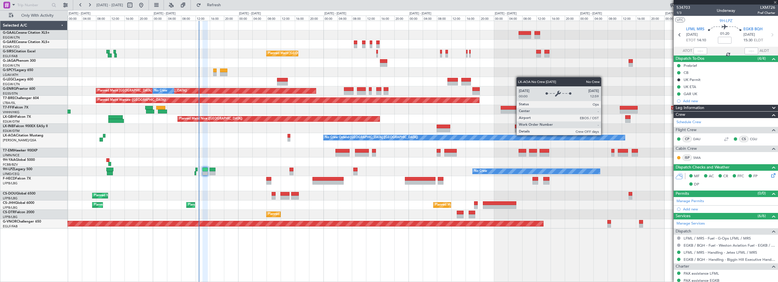
type input "+00:10"
type input "0"
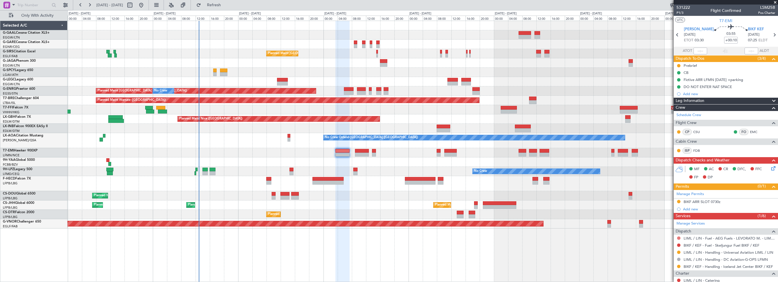
click at [678, 238] on button at bounding box center [678, 238] width 3 height 3
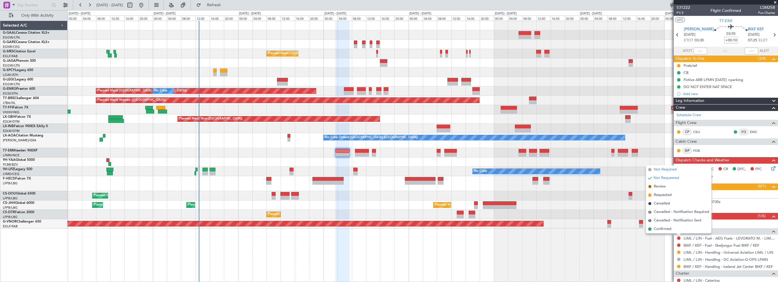
click at [664, 170] on span "Not Required" at bounding box center [665, 170] width 23 height 6
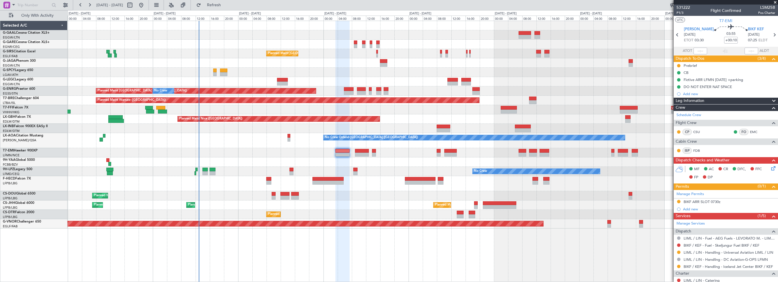
drag, startPoint x: 235, startPoint y: 6, endPoint x: 325, endPoint y: 8, distance: 90.4
click at [226, 6] on span "Refresh" at bounding box center [214, 5] width 24 height 4
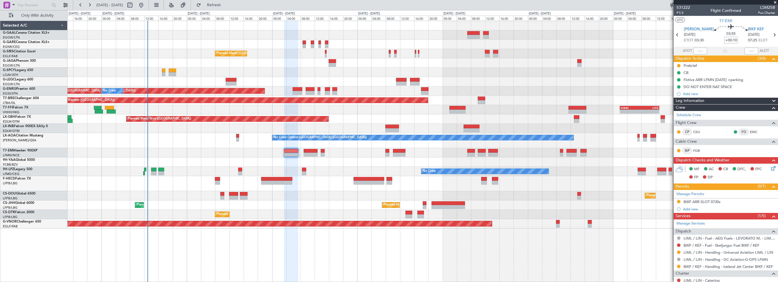
click at [581, 186] on div "Planned Maint [GEOGRAPHIC_DATA] ([GEOGRAPHIC_DATA])" at bounding box center [422, 183] width 710 height 15
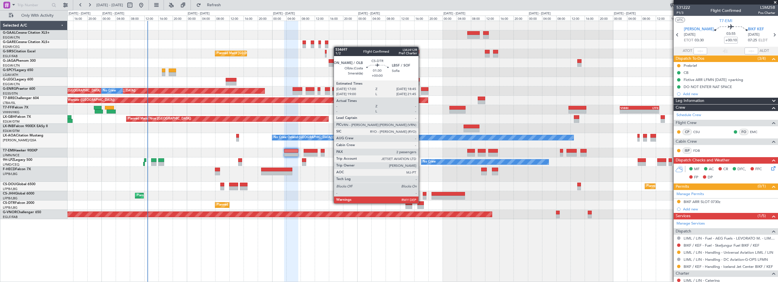
click at [421, 203] on div at bounding box center [420, 204] width 6 height 4
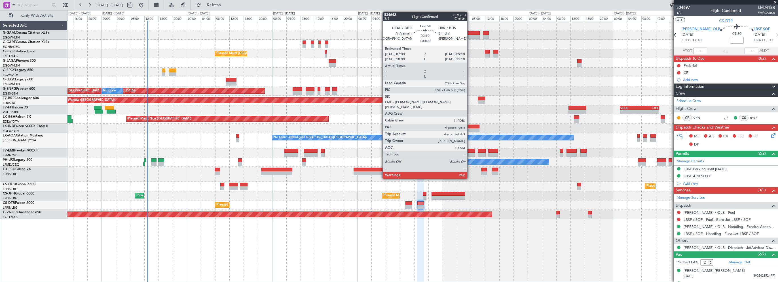
click at [470, 150] on div at bounding box center [471, 151] width 8 height 4
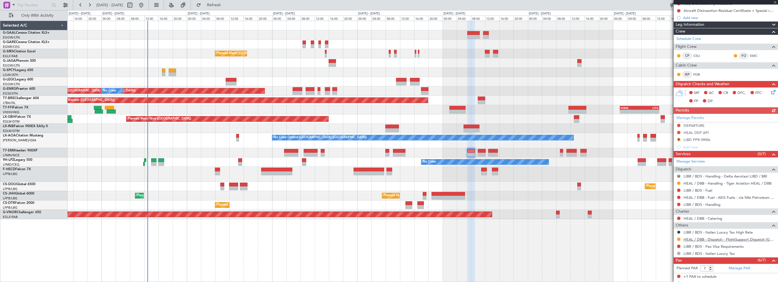
scroll to position [113, 0]
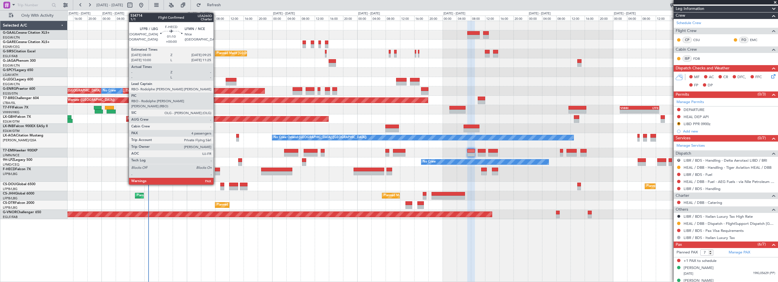
click at [216, 169] on div at bounding box center [217, 170] width 5 height 4
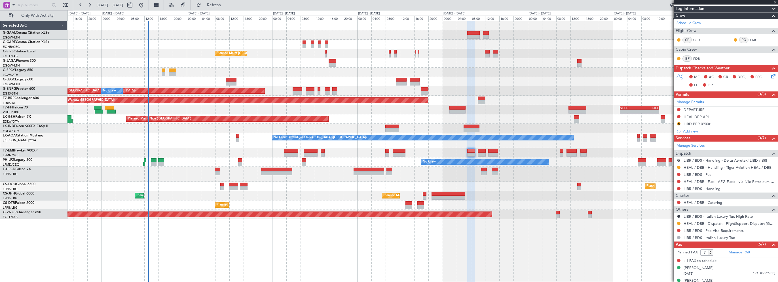
type input "4"
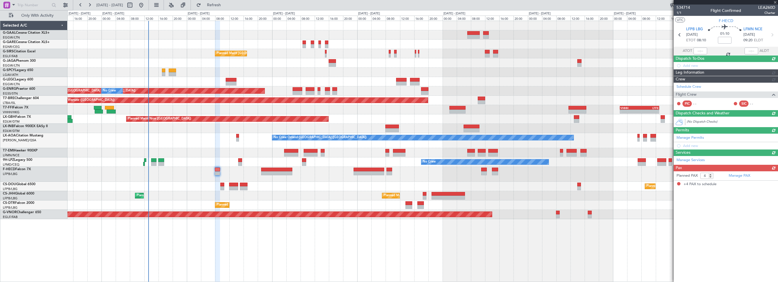
scroll to position [0, 0]
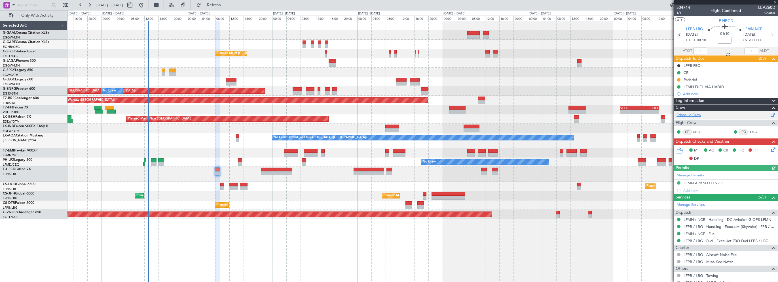
click at [692, 114] on link "Schedule Crew" at bounding box center [688, 116] width 25 height 6
click at [196, 229] on div "Planned Maint [GEOGRAPHIC_DATA] ([GEOGRAPHIC_DATA]) Planned Maint [GEOGRAPHIC_D…" at bounding box center [422, 152] width 710 height 262
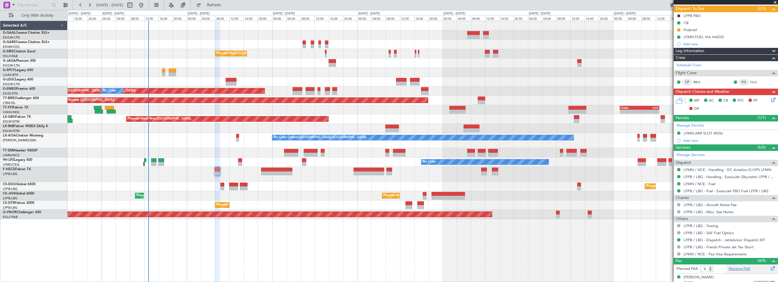
scroll to position [92, 0]
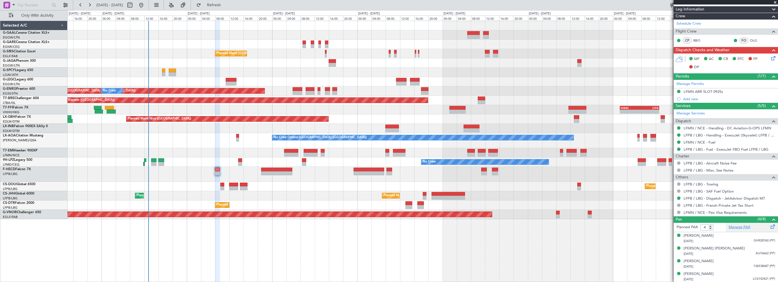
click at [733, 227] on link "Manage PAX" at bounding box center [739, 228] width 22 height 6
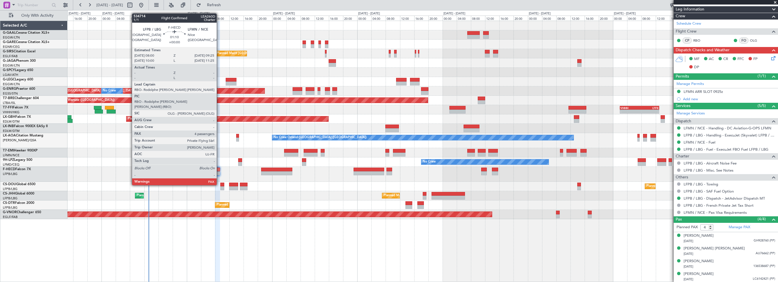
click at [219, 169] on div at bounding box center [217, 170] width 5 height 4
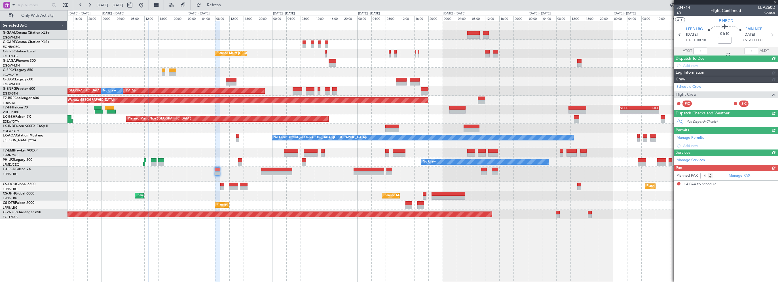
scroll to position [0, 0]
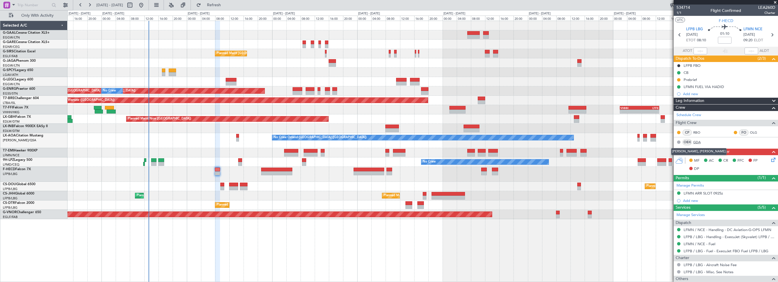
click at [697, 142] on link "GDA" at bounding box center [699, 142] width 13 height 5
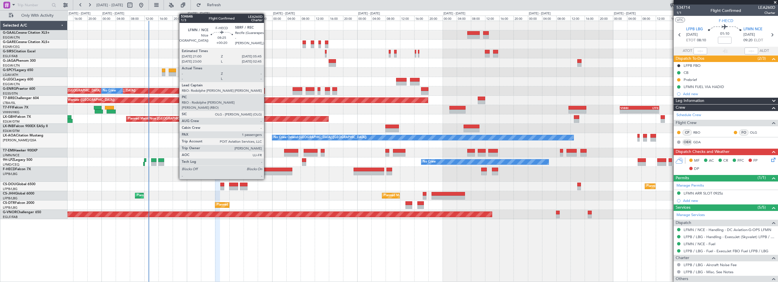
click at [266, 169] on div at bounding box center [276, 170] width 31 height 4
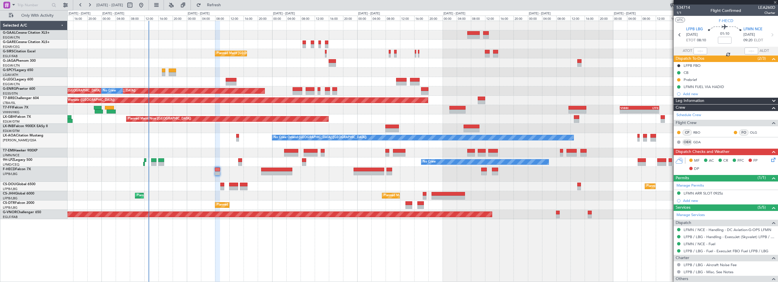
type input "+00:20"
type input "1"
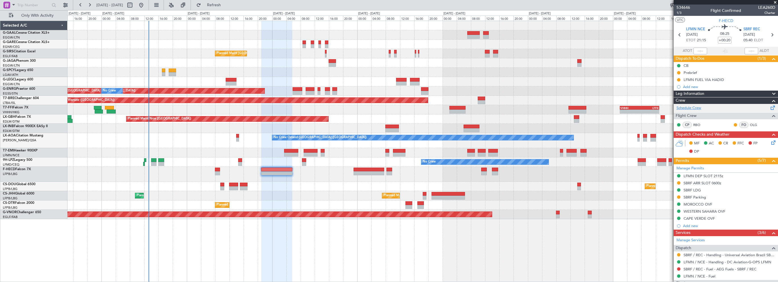
click at [687, 108] on link "Schedule Crew" at bounding box center [688, 108] width 25 height 6
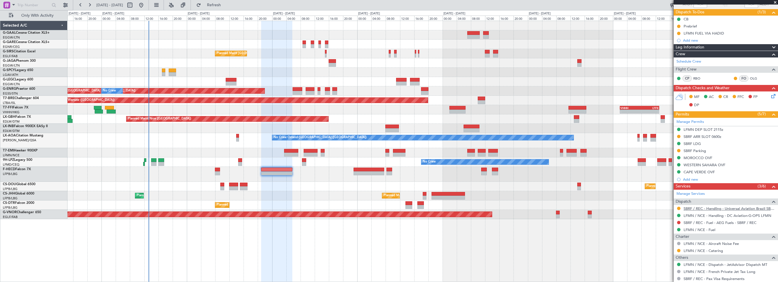
scroll to position [75, 0]
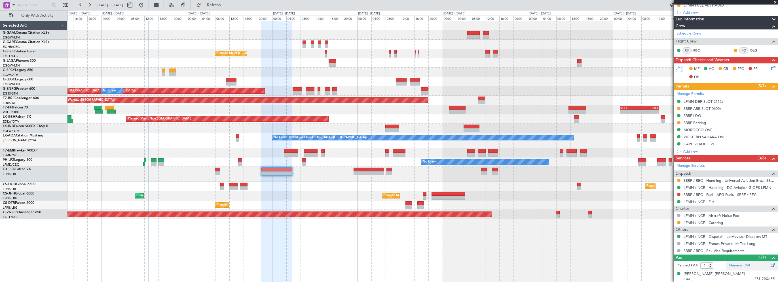
click at [731, 263] on link "Manage PAX" at bounding box center [739, 266] width 22 height 6
click at [226, 4] on span "Refresh" at bounding box center [214, 5] width 24 height 4
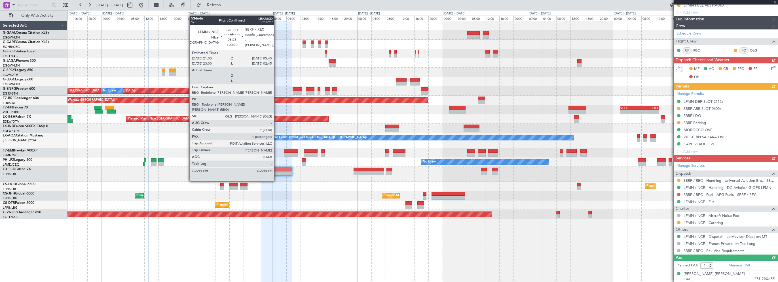
click at [277, 171] on div at bounding box center [276, 170] width 31 height 4
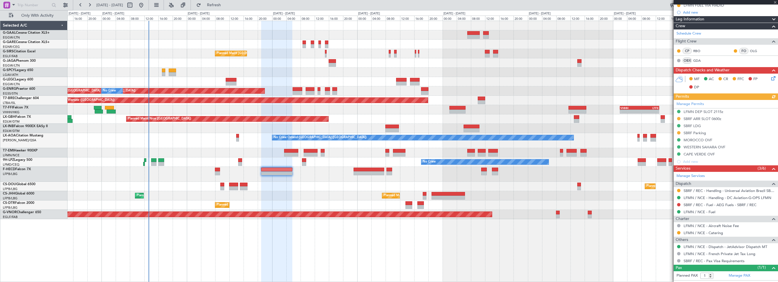
scroll to position [0, 0]
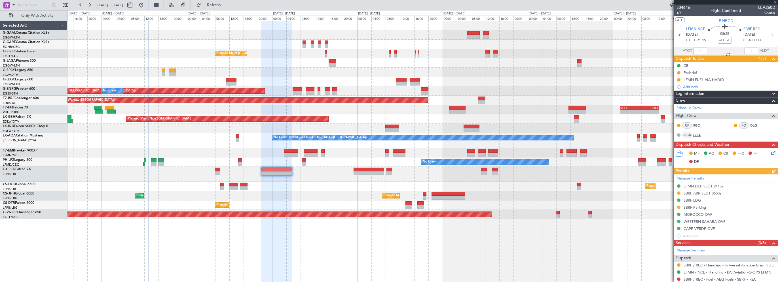
click at [697, 134] on link "GDA" at bounding box center [699, 135] width 13 height 5
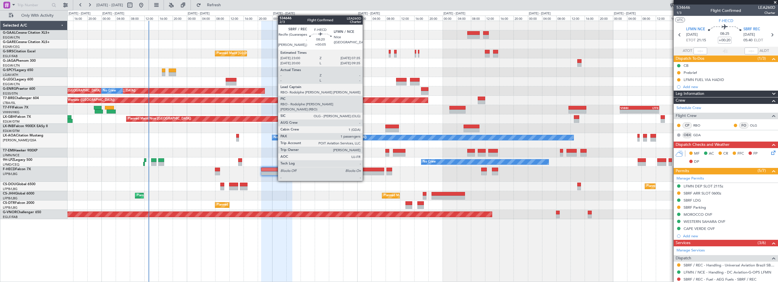
click at [365, 170] on div at bounding box center [368, 170] width 31 height 4
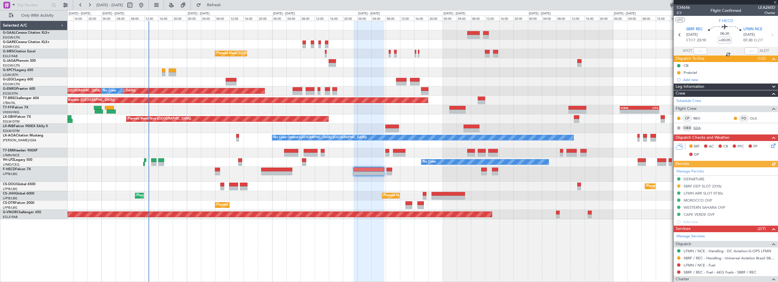
click at [697, 127] on link "GDA" at bounding box center [699, 128] width 13 height 5
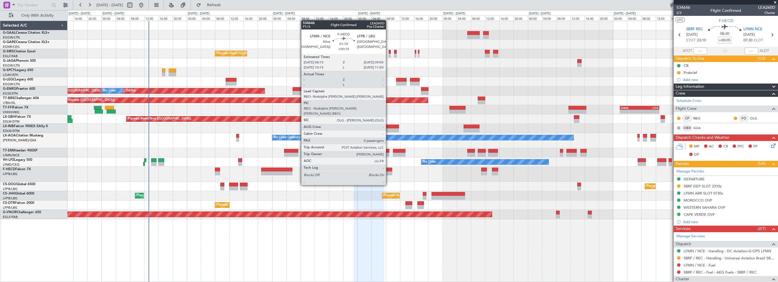
click at [388, 169] on div at bounding box center [389, 170] width 6 height 4
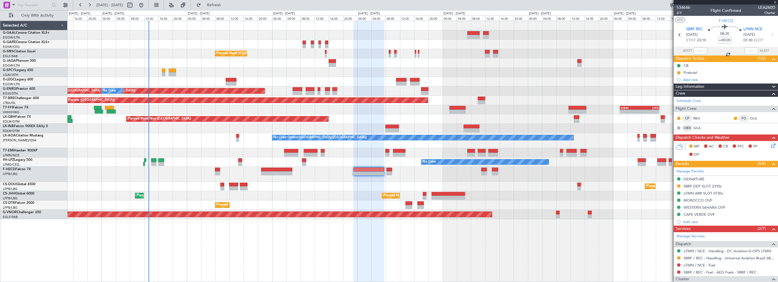
type input "+00:15"
type input "0"
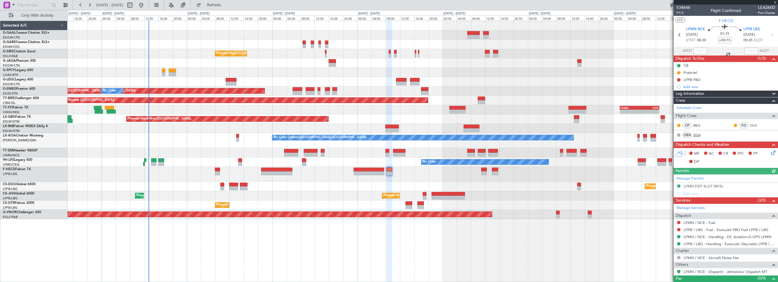
click at [697, 136] on link "GDA" at bounding box center [699, 135] width 13 height 5
click at [274, 247] on div "Planned Maint [GEOGRAPHIC_DATA] ([GEOGRAPHIC_DATA]) Planned Maint [GEOGRAPHIC_D…" at bounding box center [422, 152] width 710 height 262
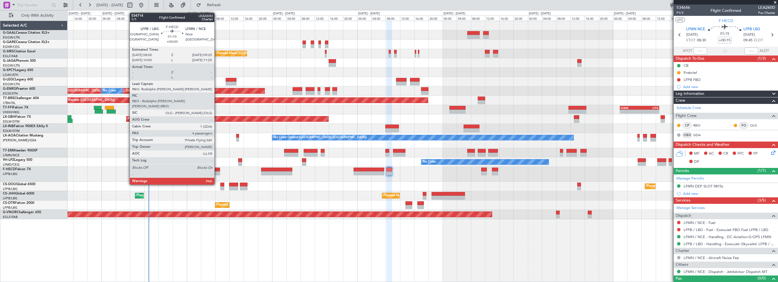
click at [217, 169] on div at bounding box center [217, 170] width 5 height 4
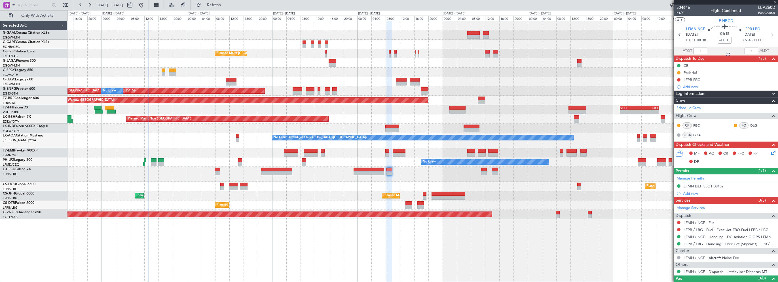
type input "4"
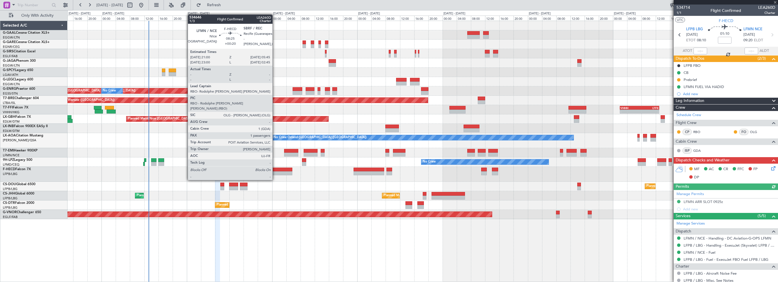
click at [275, 169] on div at bounding box center [276, 170] width 31 height 4
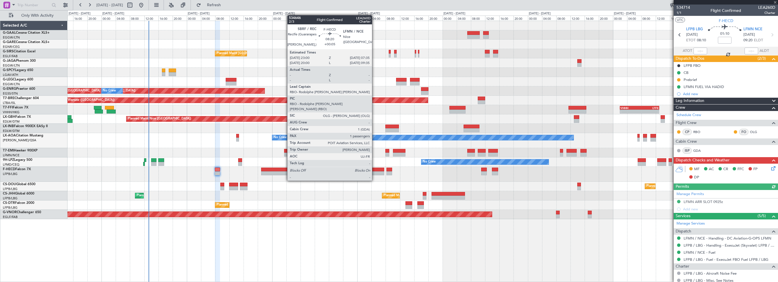
type input "+00:20"
type input "1"
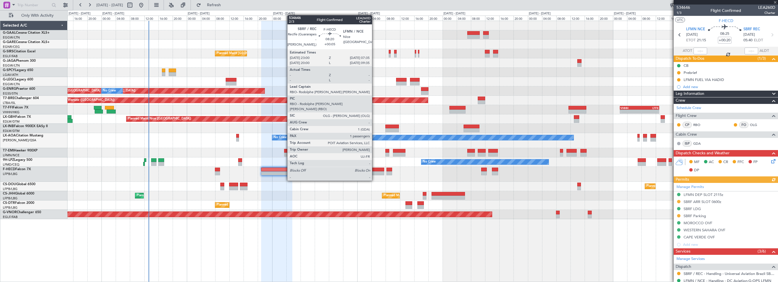
click at [374, 170] on div at bounding box center [368, 170] width 31 height 4
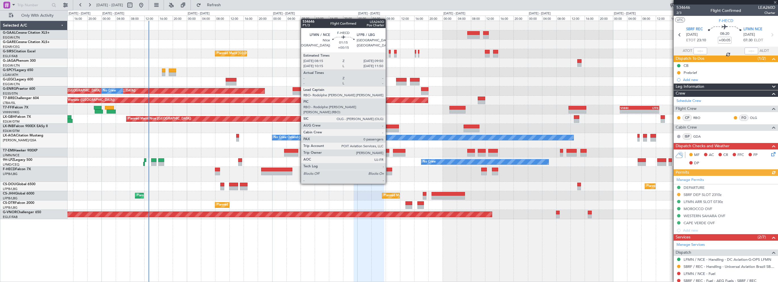
click at [388, 168] on div at bounding box center [389, 170] width 6 height 4
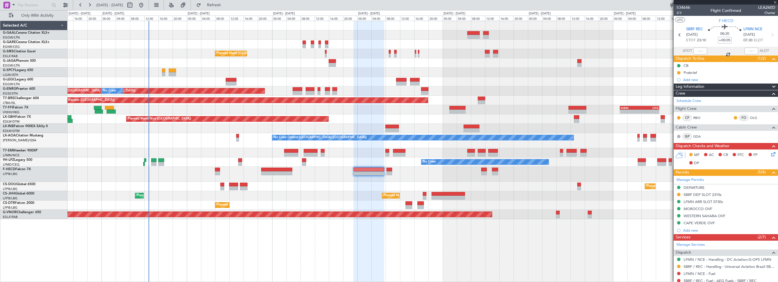
type input "+00:15"
type input "0"
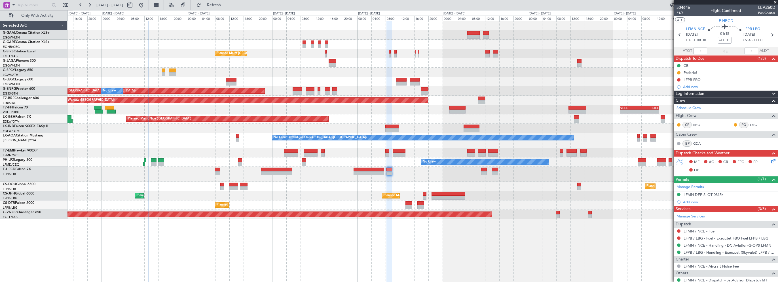
click at [201, 41] on div at bounding box center [422, 44] width 710 height 9
click at [226, 5] on span "Refresh" at bounding box center [214, 5] width 24 height 4
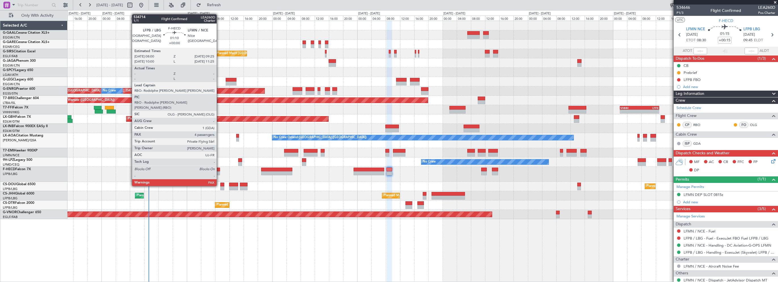
click at [219, 170] on div at bounding box center [217, 170] width 5 height 4
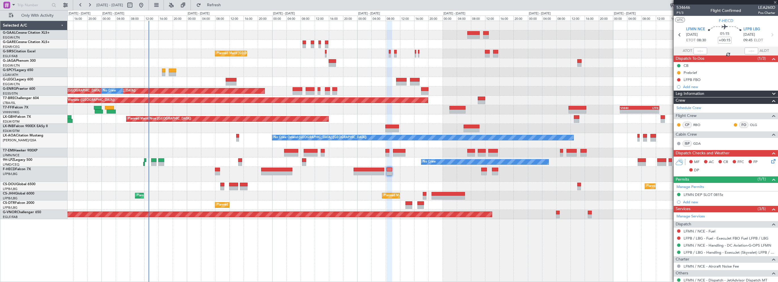
type input "4"
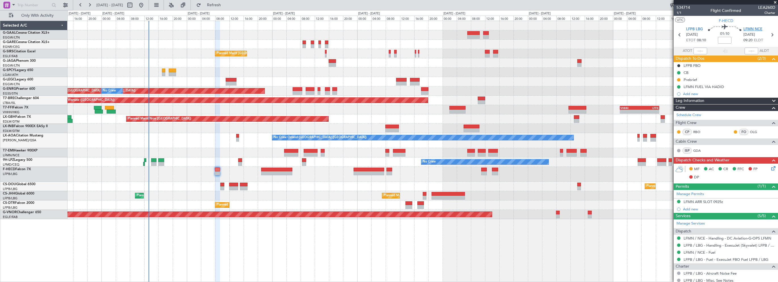
click at [751, 27] on span "LFMN NCE" at bounding box center [752, 30] width 19 height 6
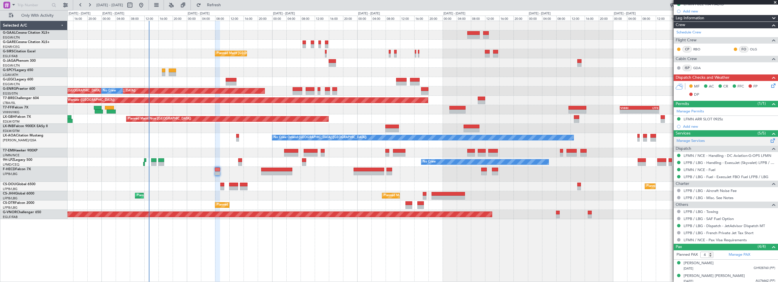
scroll to position [110, 0]
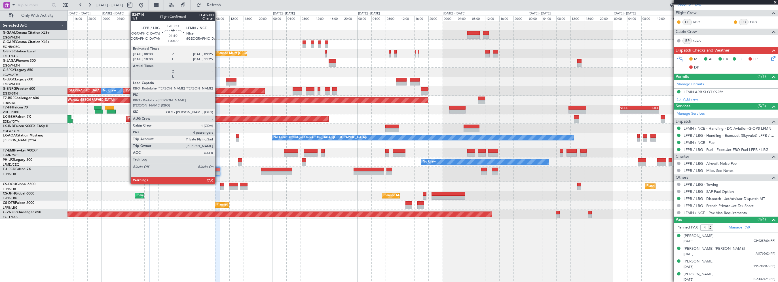
click at [218, 168] on div at bounding box center [217, 170] width 5 height 4
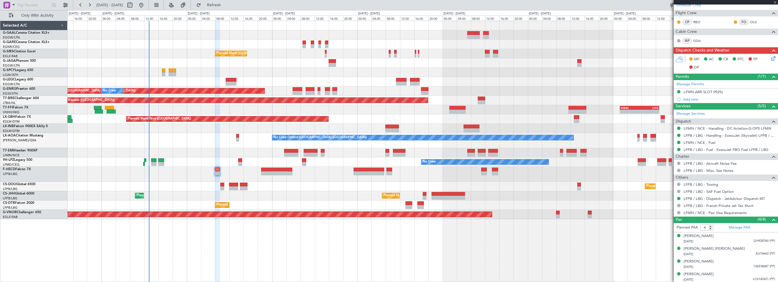
scroll to position [0, 0]
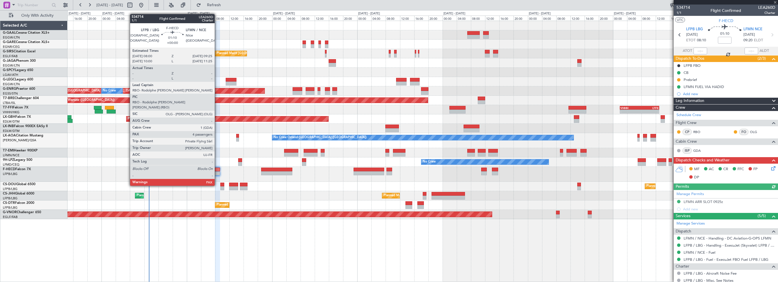
click at [217, 170] on div at bounding box center [217, 170] width 5 height 4
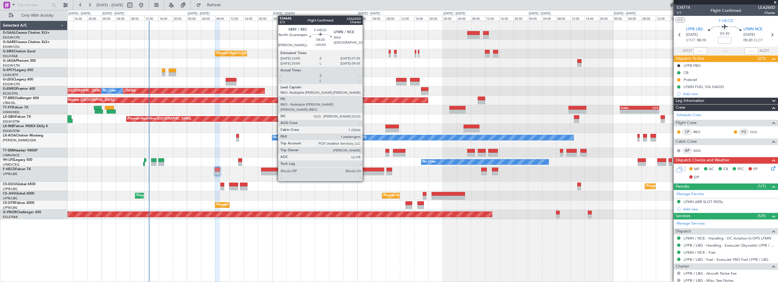
click at [365, 171] on div at bounding box center [368, 170] width 31 height 4
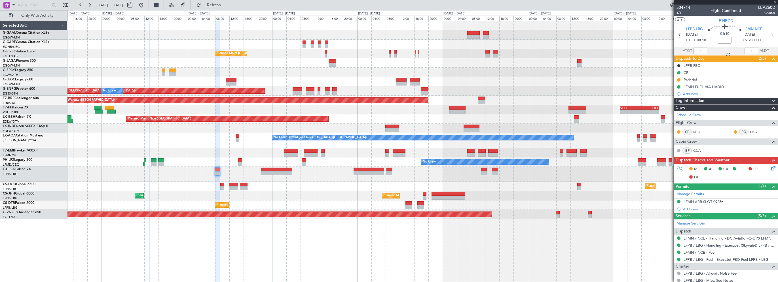
type input "+00:05"
type input "1"
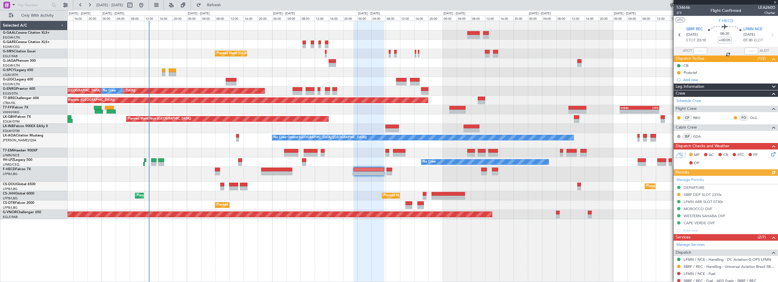
scroll to position [65, 0]
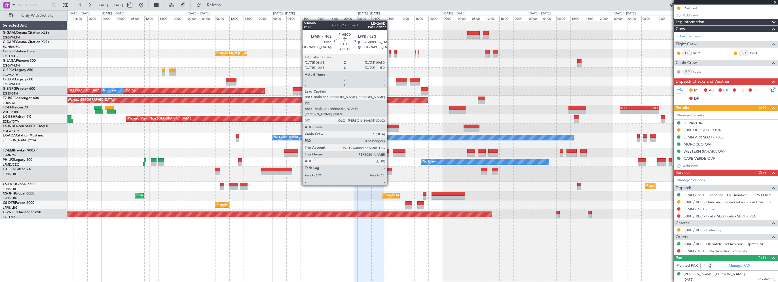
click at [389, 170] on div at bounding box center [389, 170] width 6 height 4
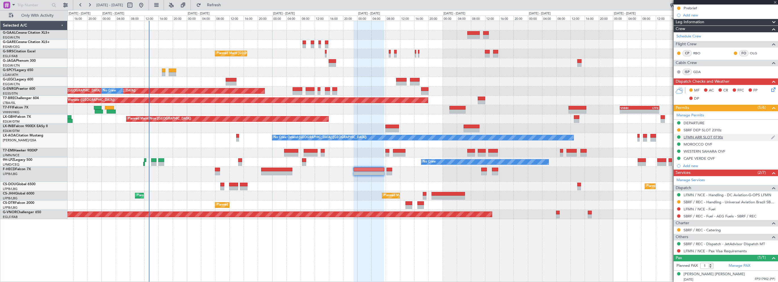
type input "+00:15"
type input "0"
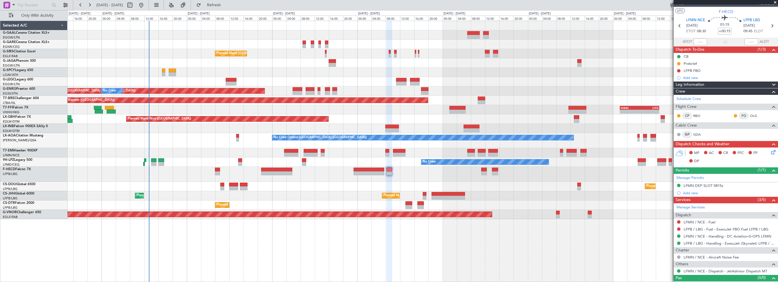
scroll to position [17, 0]
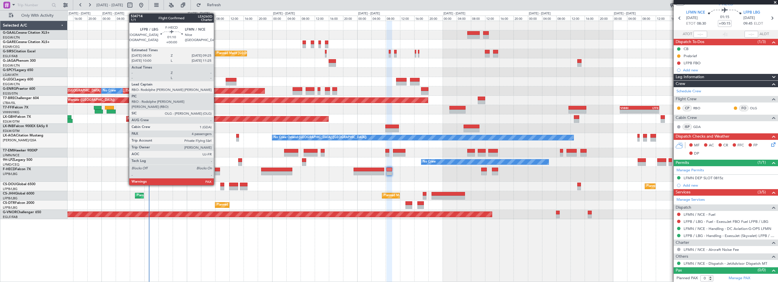
click at [216, 169] on div at bounding box center [217, 170] width 5 height 4
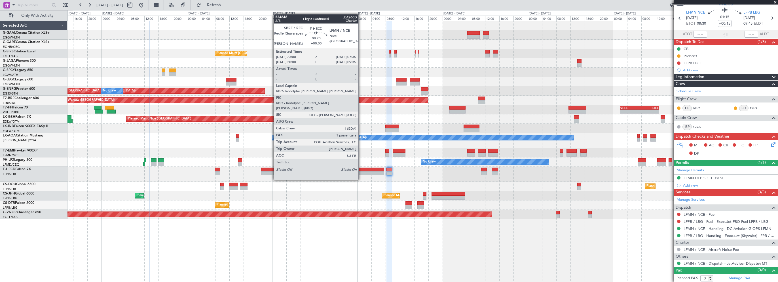
click at [362, 169] on div at bounding box center [368, 170] width 31 height 4
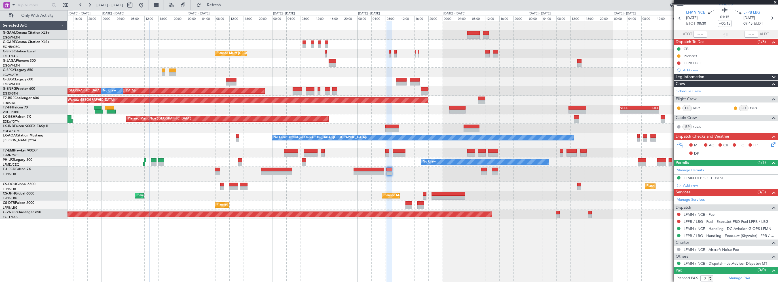
click at [770, 144] on icon at bounding box center [772, 143] width 5 height 5
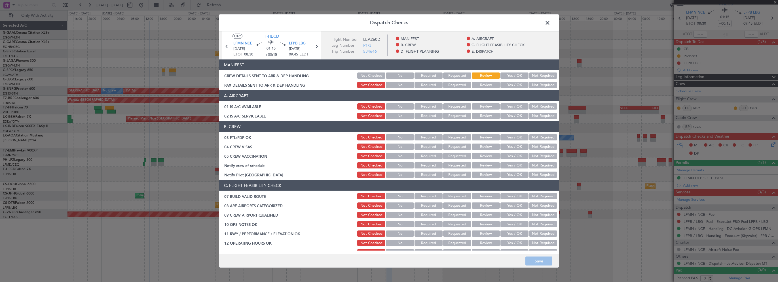
click at [507, 109] on button "Yes / OK" at bounding box center [514, 106] width 28 height 6
click at [506, 114] on button "Yes / OK" at bounding box center [514, 116] width 28 height 6
click at [506, 199] on button "Yes / OK" at bounding box center [514, 196] width 28 height 6
click at [511, 226] on button "Yes / OK" at bounding box center [514, 224] width 28 height 6
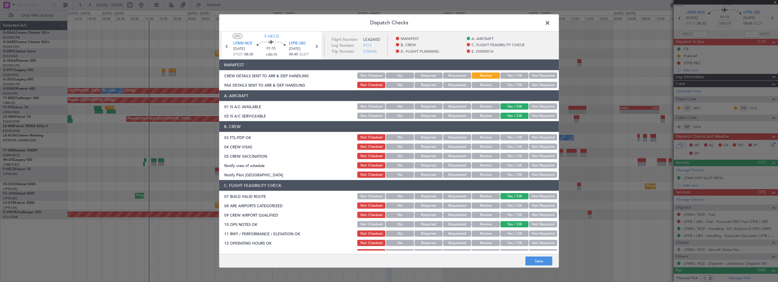
click at [507, 234] on button "Yes / OK" at bounding box center [514, 234] width 28 height 6
click at [508, 240] on button "Yes / OK" at bounding box center [514, 243] width 28 height 6
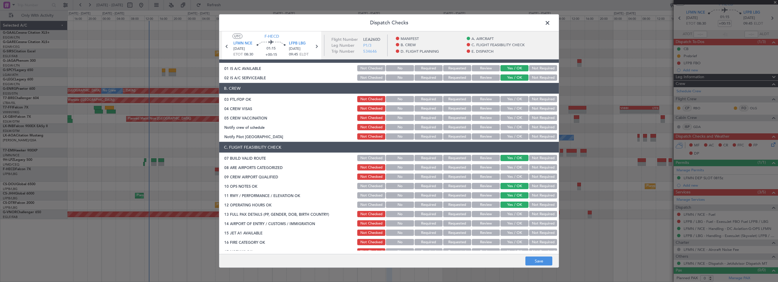
scroll to position [85, 0]
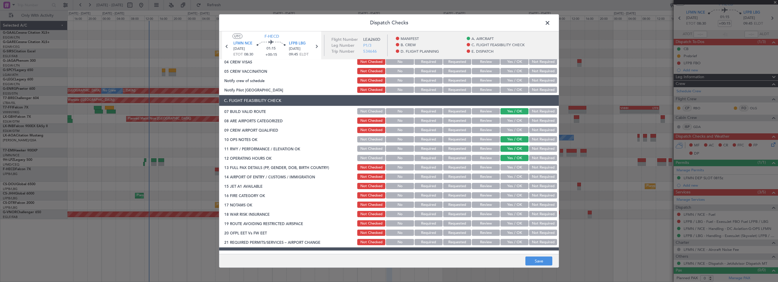
click at [517, 167] on button "Yes / OK" at bounding box center [514, 167] width 28 height 6
click at [514, 178] on button "Yes / OK" at bounding box center [514, 177] width 28 height 6
click at [515, 187] on button "Yes / OK" at bounding box center [514, 186] width 28 height 6
click at [513, 194] on button "Yes / OK" at bounding box center [514, 195] width 28 height 6
click at [510, 204] on button "Yes / OK" at bounding box center [514, 205] width 28 height 6
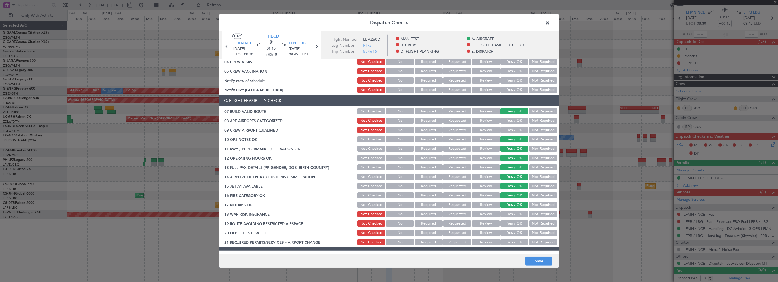
click at [529, 213] on button "Not Required" at bounding box center [543, 214] width 28 height 6
click at [517, 222] on button "Yes / OK" at bounding box center [514, 223] width 28 height 6
click at [513, 232] on button "Yes / OK" at bounding box center [514, 233] width 28 height 6
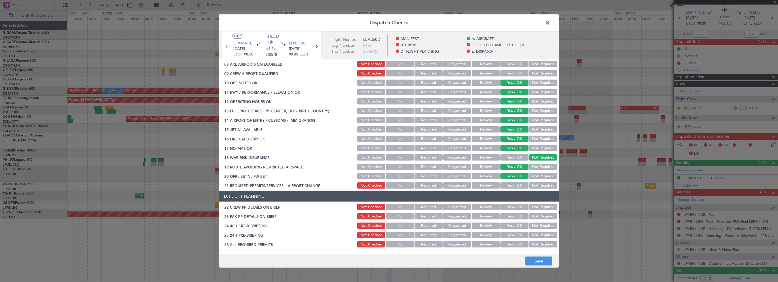
drag, startPoint x: 510, startPoint y: 187, endPoint x: 510, endPoint y: 191, distance: 4.0
click at [510, 187] on button "Yes / OK" at bounding box center [514, 186] width 28 height 6
click at [508, 209] on button "Yes / OK" at bounding box center [514, 207] width 28 height 6
click at [506, 219] on button "Yes / OK" at bounding box center [514, 216] width 28 height 6
click at [505, 228] on button "Yes / OK" at bounding box center [514, 226] width 28 height 6
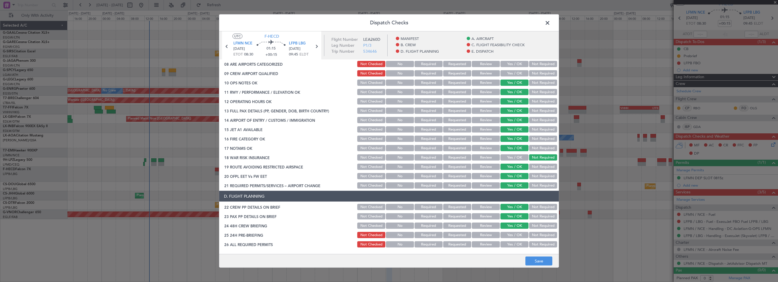
click at [531, 237] on button "Not Required" at bounding box center [543, 235] width 28 height 6
drag, startPoint x: 532, startPoint y: 260, endPoint x: 531, endPoint y: 257, distance: 4.1
click at [533, 261] on button "Save" at bounding box center [538, 261] width 27 height 9
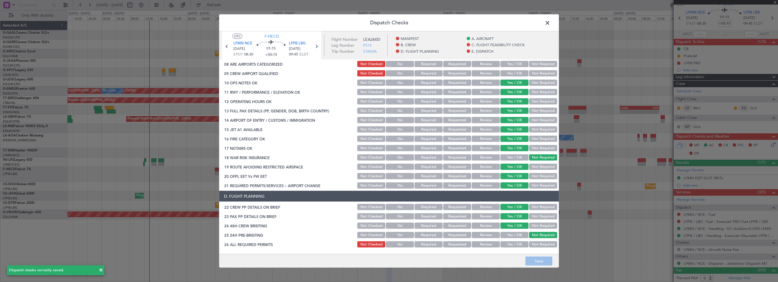
click at [550, 22] on span at bounding box center [550, 24] width 0 height 11
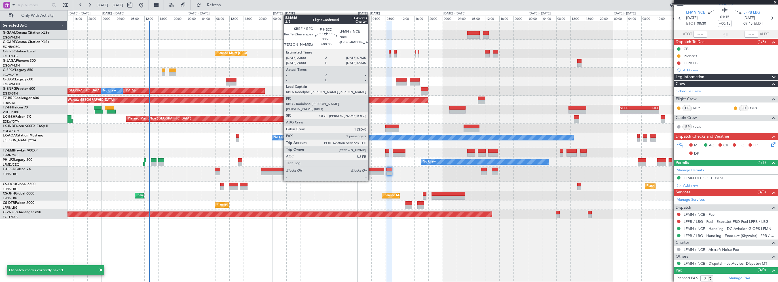
click at [371, 170] on div at bounding box center [368, 170] width 31 height 4
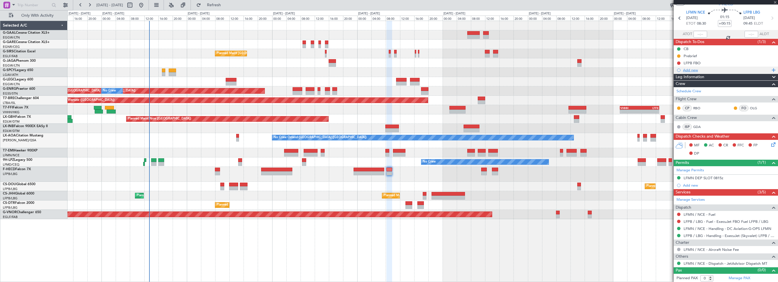
type input "+00:05"
type input "1"
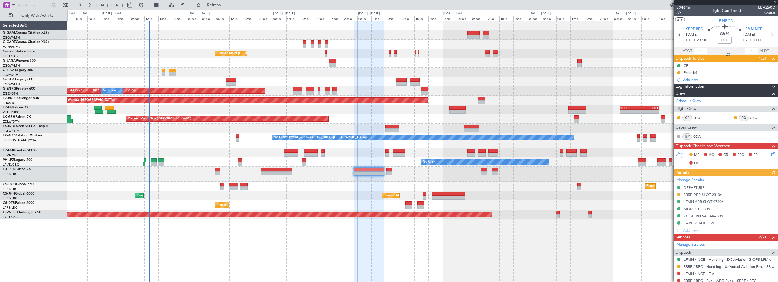
click at [770, 156] on icon at bounding box center [772, 153] width 5 height 5
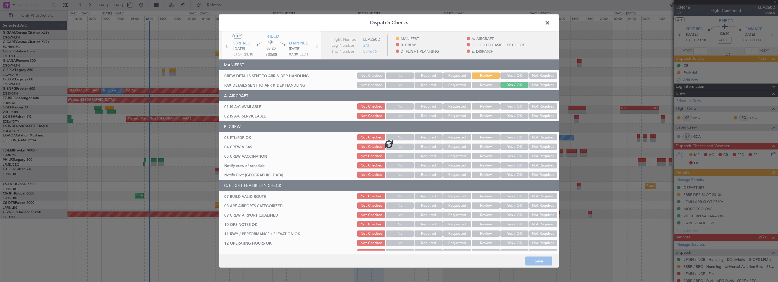
click at [512, 107] on div at bounding box center [389, 143] width 340 height 225
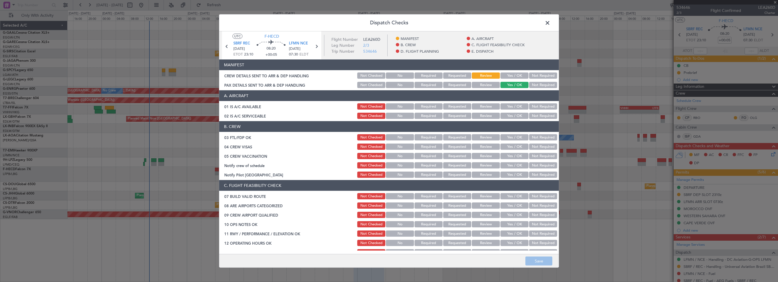
click at [509, 118] on button "Yes / OK" at bounding box center [514, 116] width 28 height 6
click at [511, 108] on button "Yes / OK" at bounding box center [514, 106] width 28 height 6
click at [505, 195] on button "Yes / OK" at bounding box center [514, 196] width 28 height 6
click at [503, 225] on button "Yes / OK" at bounding box center [514, 224] width 28 height 6
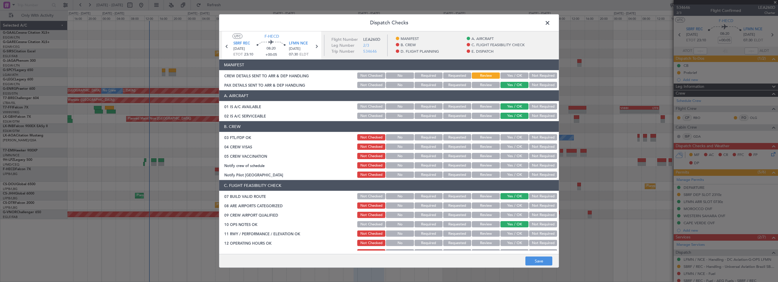
click at [504, 232] on button "Yes / OK" at bounding box center [514, 234] width 28 height 6
click at [504, 243] on button "Yes / OK" at bounding box center [514, 243] width 28 height 6
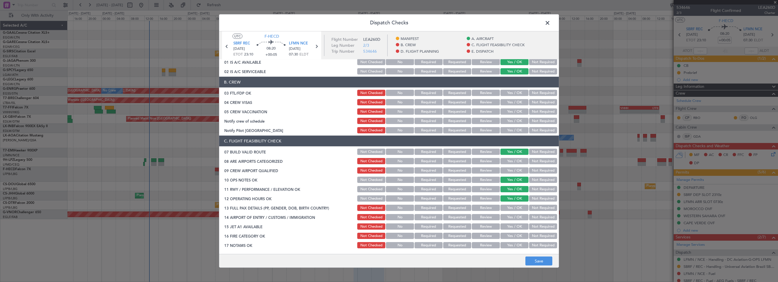
scroll to position [113, 0]
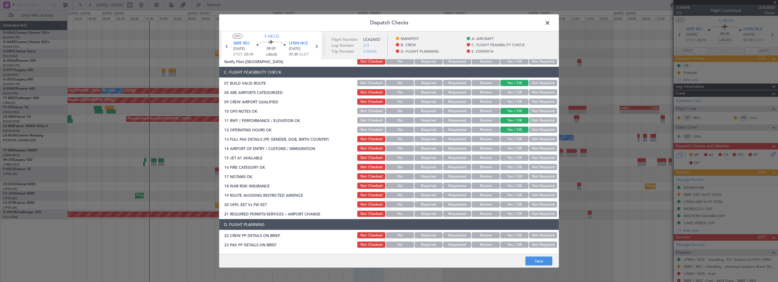
click at [514, 139] on button "Yes / OK" at bounding box center [514, 139] width 28 height 6
click at [511, 147] on button "Yes / OK" at bounding box center [514, 148] width 28 height 6
click at [511, 160] on button "Yes / OK" at bounding box center [514, 158] width 28 height 6
click at [510, 168] on button "Yes / OK" at bounding box center [514, 167] width 28 height 6
click at [510, 177] on button "Yes / OK" at bounding box center [514, 176] width 28 height 6
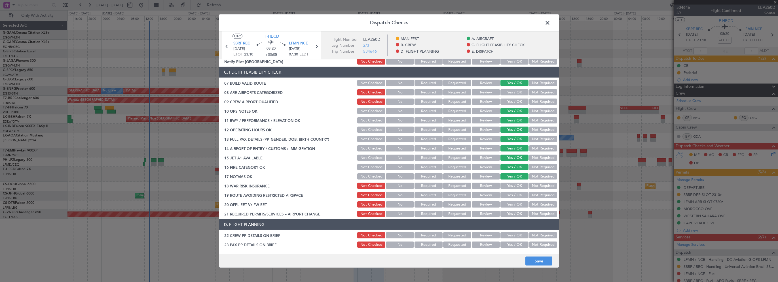
click at [529, 184] on button "Not Required" at bounding box center [543, 186] width 28 height 6
click at [516, 194] on button "Yes / OK" at bounding box center [514, 195] width 28 height 6
click at [514, 203] on button "Yes / OK" at bounding box center [514, 205] width 28 height 6
click at [512, 212] on button "Yes / OK" at bounding box center [514, 214] width 28 height 6
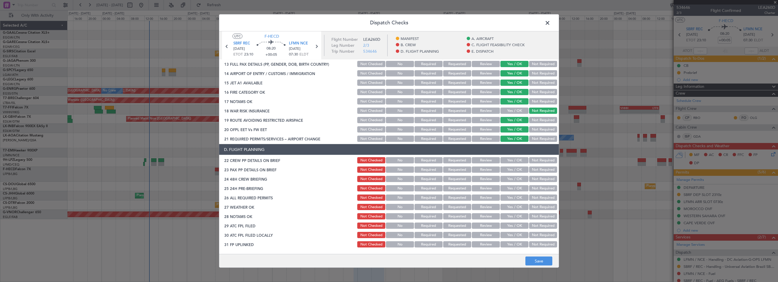
scroll to position [227, 0]
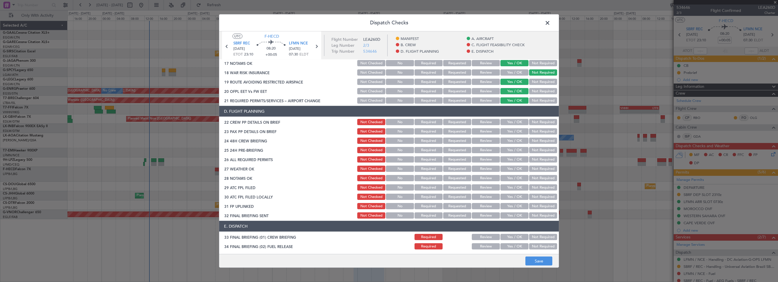
click at [517, 125] on button "Yes / OK" at bounding box center [514, 122] width 28 height 6
click at [513, 132] on button "Yes / OK" at bounding box center [514, 131] width 28 height 6
drag, startPoint x: 511, startPoint y: 142, endPoint x: 514, endPoint y: 143, distance: 2.8
click at [511, 142] on button "Yes / OK" at bounding box center [514, 141] width 28 height 6
click at [531, 152] on button "Not Required" at bounding box center [543, 150] width 28 height 6
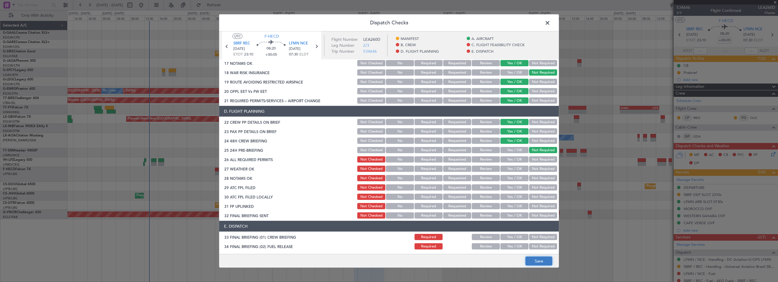
click at [538, 264] on button "Save" at bounding box center [538, 261] width 27 height 9
click at [550, 21] on span at bounding box center [550, 24] width 0 height 11
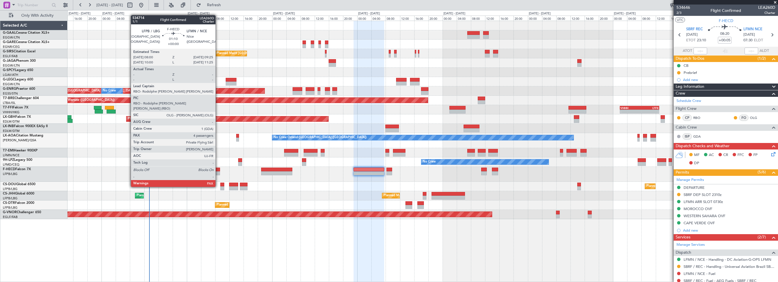
click at [218, 171] on div at bounding box center [217, 170] width 5 height 4
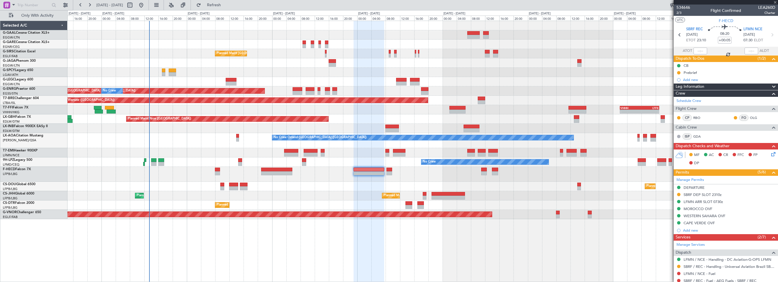
type input "4"
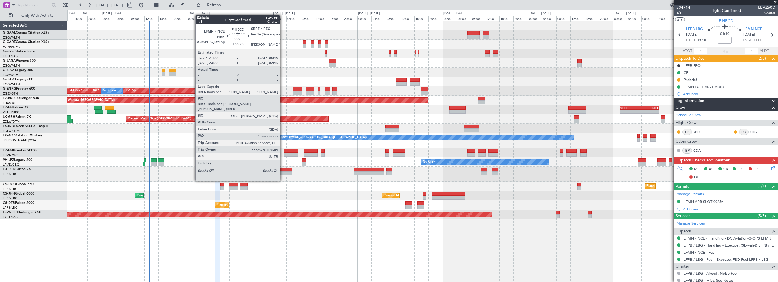
click at [283, 170] on div at bounding box center [276, 170] width 31 height 4
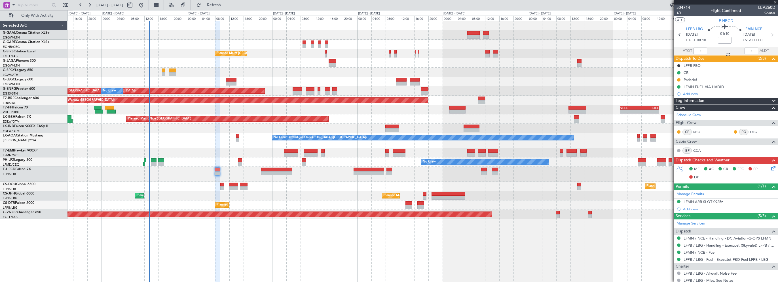
type input "+00:20"
type input "1"
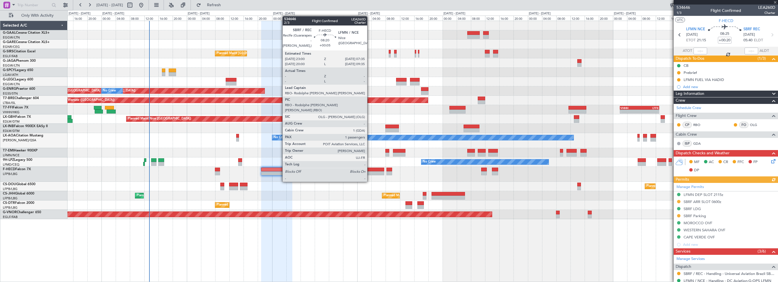
click at [370, 171] on div at bounding box center [368, 173] width 31 height 4
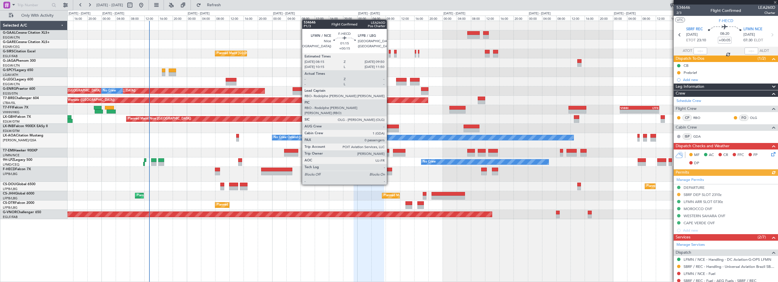
click at [389, 169] on div at bounding box center [389, 170] width 6 height 4
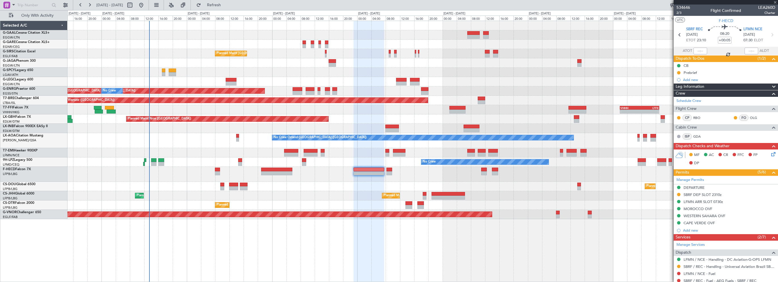
type input "+00:15"
type input "0"
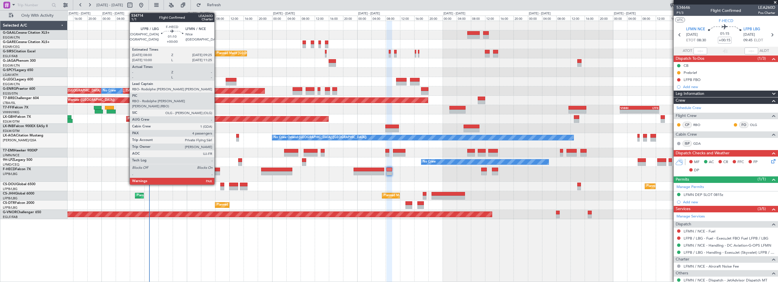
click at [217, 169] on div at bounding box center [217, 170] width 5 height 4
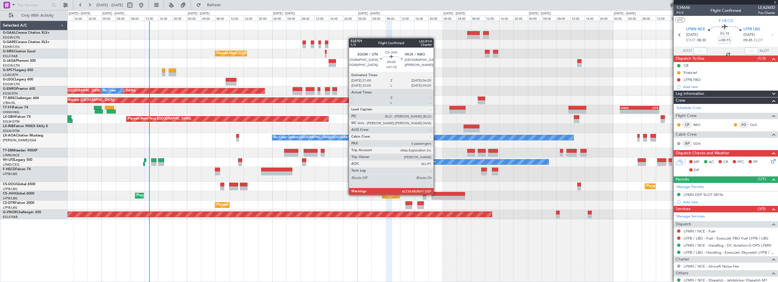
type input "4"
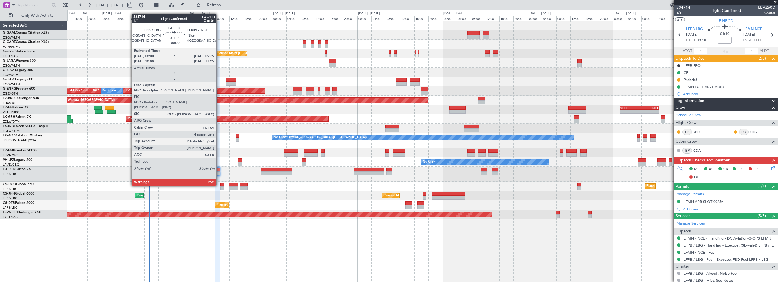
click at [219, 170] on div at bounding box center [217, 170] width 5 height 4
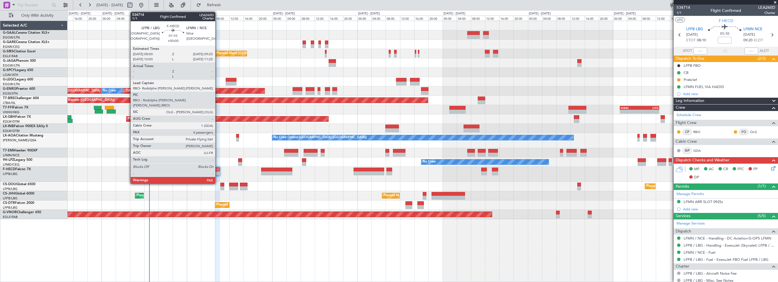
click at [218, 168] on div at bounding box center [217, 170] width 5 height 4
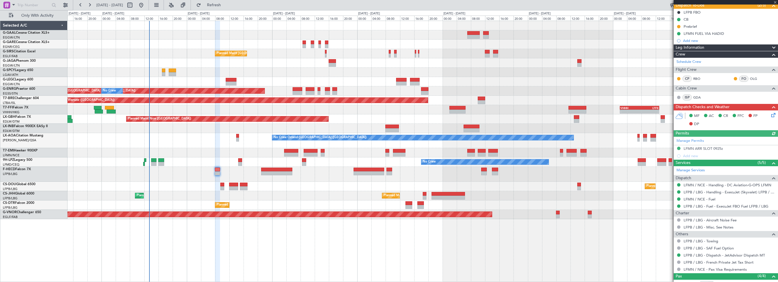
scroll to position [110, 0]
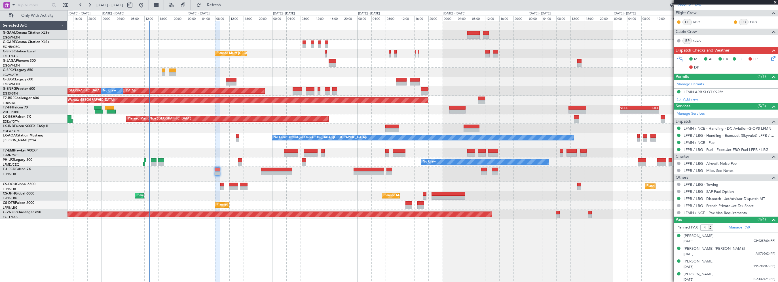
click at [256, 92] on div "Planned Maint [GEOGRAPHIC_DATA] ([GEOGRAPHIC_DATA]) Planned Maint [GEOGRAPHIC_D…" at bounding box center [422, 120] width 710 height 198
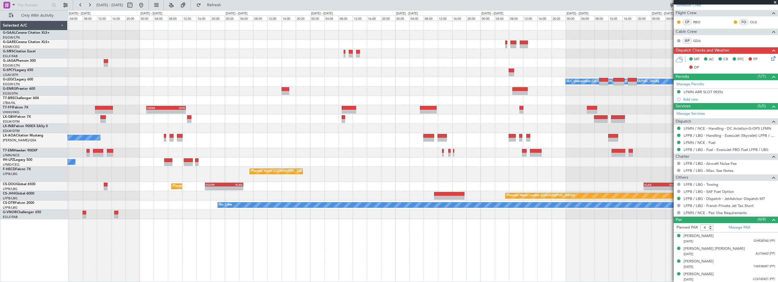
click at [285, 97] on div "Planned Maint Dusseldorf A/C Unavailable London (Luton) Planned Maint Warsaw (M…" at bounding box center [422, 120] width 710 height 198
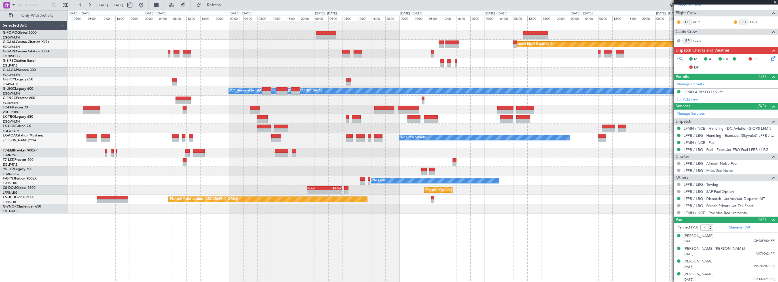
click at [224, 80] on div "Planned Maint Dusseldorf A/C Unavailable London (Luton) No Crew Sabadell No Cre…" at bounding box center [422, 117] width 710 height 193
click at [268, 78] on div "Planned Maint Dusseldorf A/C Unavailable London (Luton) No Crew Sabadell No Cre…" at bounding box center [422, 117] width 710 height 193
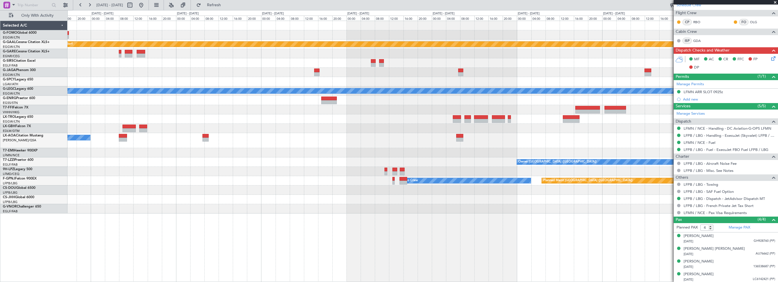
click at [272, 87] on div "Planned Maint Dusseldorf Planned Maint London (Luton) A/C Unavailable London (L…" at bounding box center [422, 117] width 710 height 193
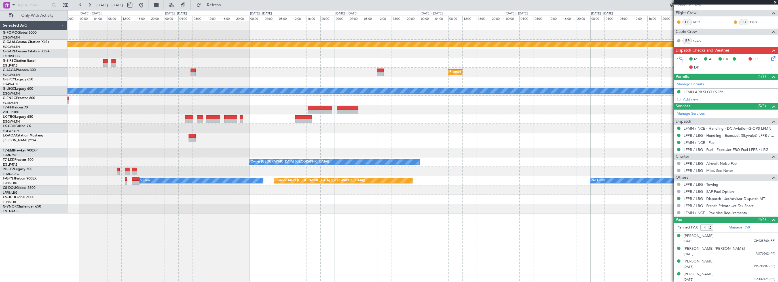
click at [317, 88] on div "Planned Maint Dusseldorf Planned Maint London (Luton) A/C Unavailable London (L…" at bounding box center [422, 117] width 710 height 193
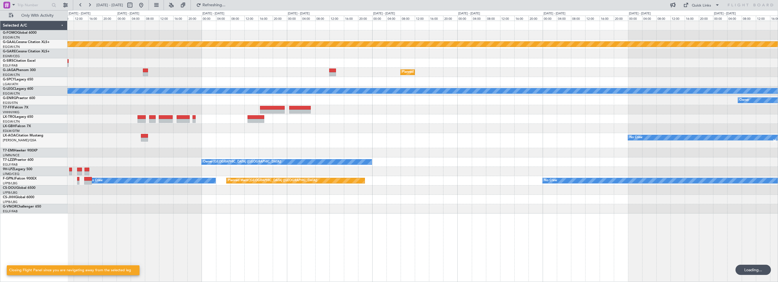
scroll to position [0, 0]
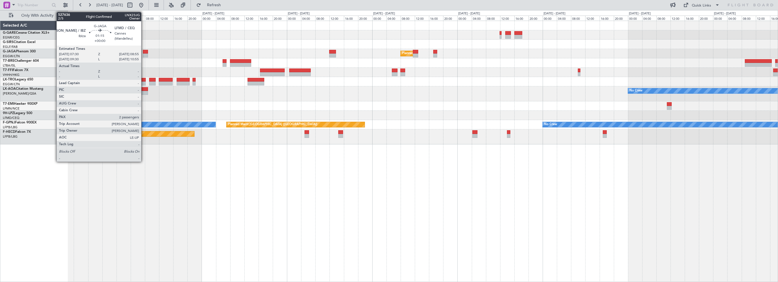
click at [144, 52] on div at bounding box center [145, 52] width 5 height 4
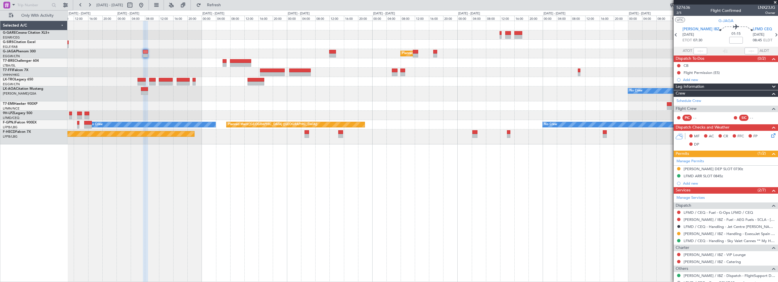
scroll to position [52, 0]
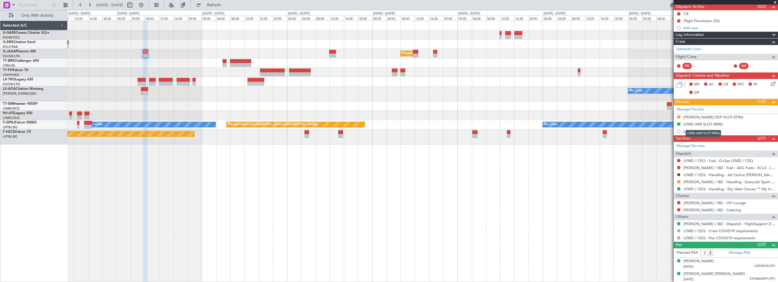
drag, startPoint x: 713, startPoint y: 123, endPoint x: 716, endPoint y: 124, distance: 3.4
click at [713, 123] on div "LFMD ARR SLOT 0845z" at bounding box center [702, 124] width 39 height 5
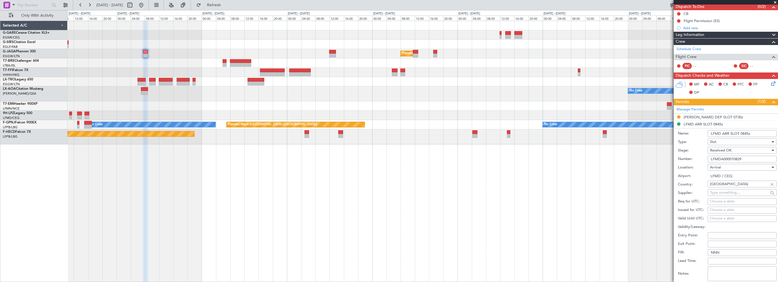
drag, startPoint x: 747, startPoint y: 159, endPoint x: 674, endPoint y: 161, distance: 72.9
click at [674, 161] on form "Name: LFMD ARR SLOT 0845z Type: Slot Stage: Received OK Number: LFMDA000010829 …" at bounding box center [725, 212] width 104 height 169
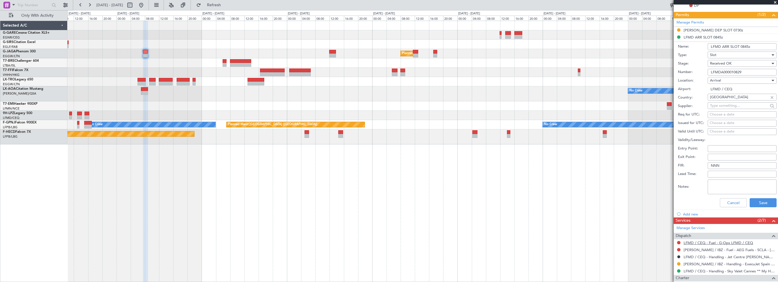
scroll to position [194, 0]
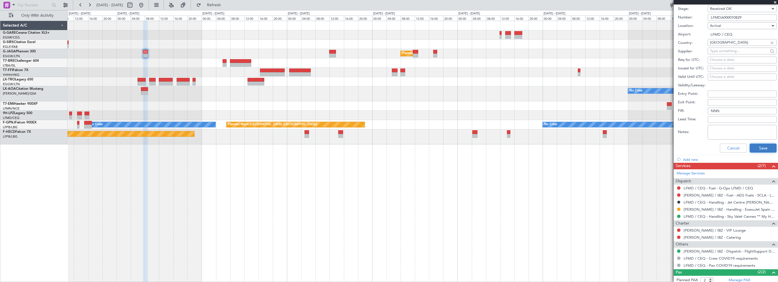
click at [761, 151] on button "Save" at bounding box center [762, 148] width 27 height 9
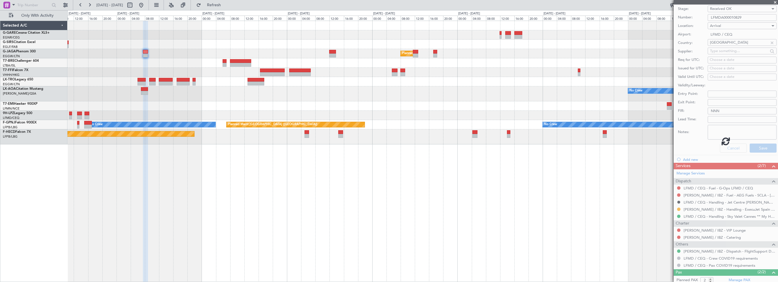
scroll to position [24, 0]
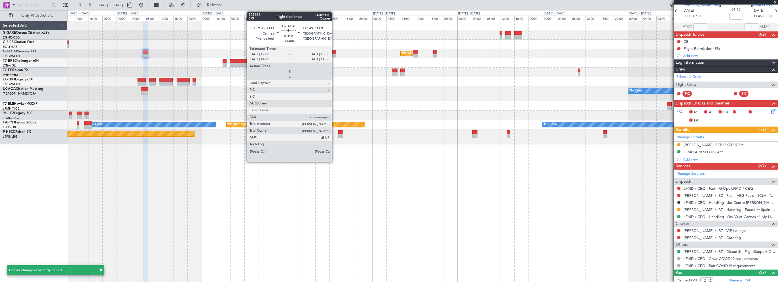
click at [333, 52] on div at bounding box center [332, 52] width 7 height 4
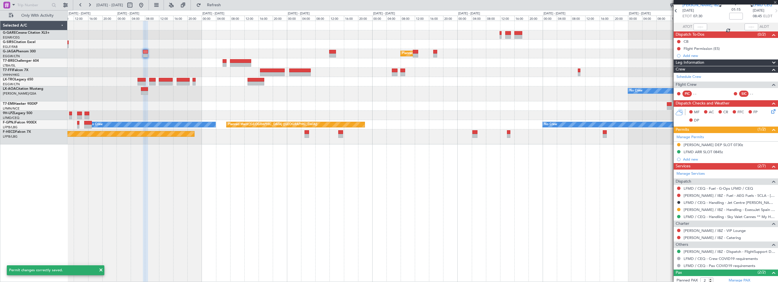
scroll to position [0, 0]
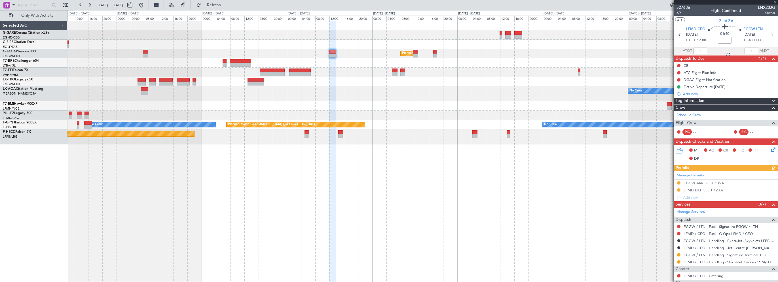
click at [709, 190] on div "Manage Permits EGGW ARR SLOT 1350z LFMD DEP SLOT 1200z Add new" at bounding box center [725, 186] width 104 height 30
click at [703, 190] on div "Manage Permits EGGW ARR SLOT 1350z LFMD DEP SLOT 1200z Add new" at bounding box center [725, 186] width 104 height 30
click at [706, 187] on mat-tooltip-component "EGGW ARR SLOT 1350z" at bounding box center [703, 192] width 45 height 15
click at [714, 189] on div "LFMD DEP SLOT 1200z" at bounding box center [703, 190] width 40 height 5
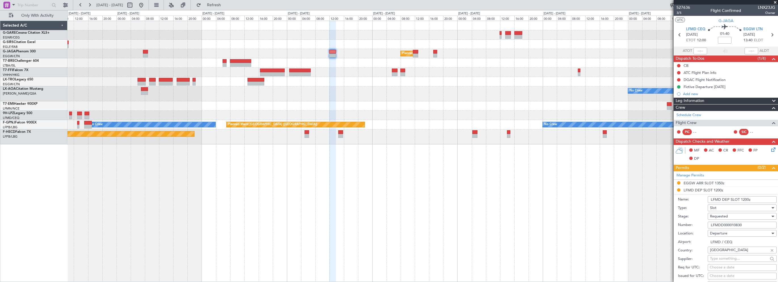
click at [744, 198] on input "LFMD DEP SLOT 1200z" at bounding box center [741, 199] width 69 height 7
type input "LFMD DEP SLOT 1210z"
drag, startPoint x: 745, startPoint y: 224, endPoint x: 684, endPoint y: 225, distance: 60.9
click at [684, 225] on div "Number: LFMDD000010830" at bounding box center [727, 225] width 99 height 9
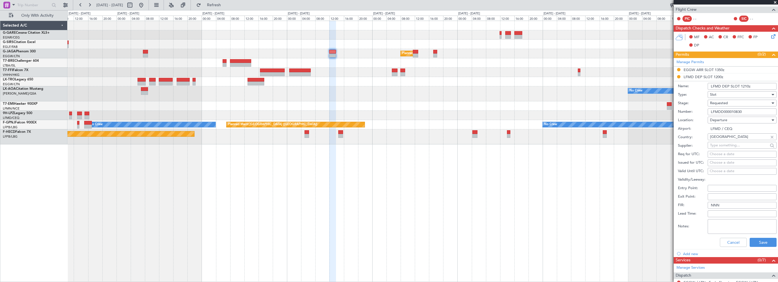
click at [721, 103] on span "Requested" at bounding box center [719, 103] width 18 height 5
click at [720, 145] on span "Received OK" at bounding box center [740, 146] width 60 height 9
click at [753, 242] on button "Save" at bounding box center [762, 242] width 27 height 9
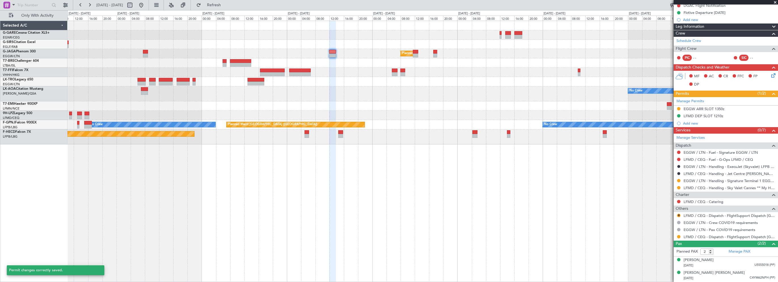
scroll to position [73, 0]
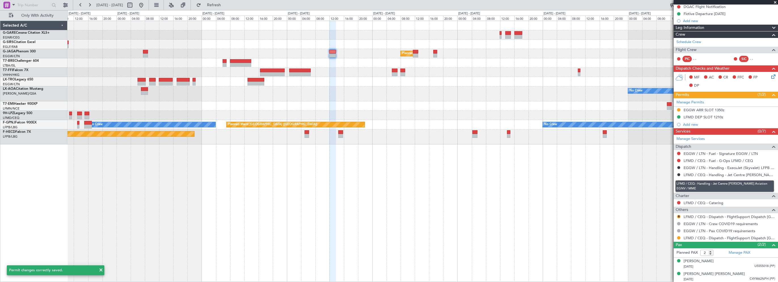
click at [677, 187] on mat-tooltip-component "LFMD / CEQ - Handling - Jet Centre Willis Aviation EGNV / MME" at bounding box center [724, 187] width 107 height 20
click at [679, 188] on mat-tooltip-component "LFMD / CEQ - Handling - Jet Centre Willis Aviation EGNV / MME" at bounding box center [724, 187] width 107 height 20
click at [678, 188] on button at bounding box center [678, 188] width 3 height 3
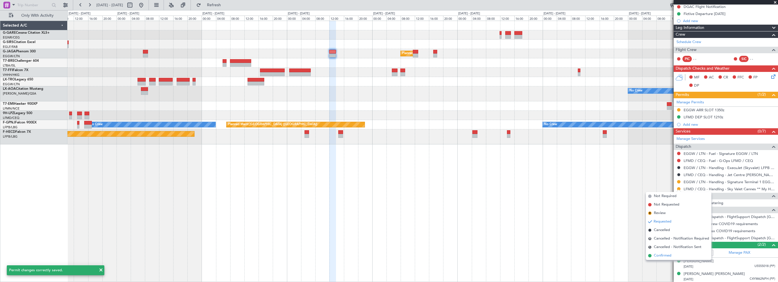
click at [664, 255] on span "Confirmed" at bounding box center [663, 256] width 18 height 6
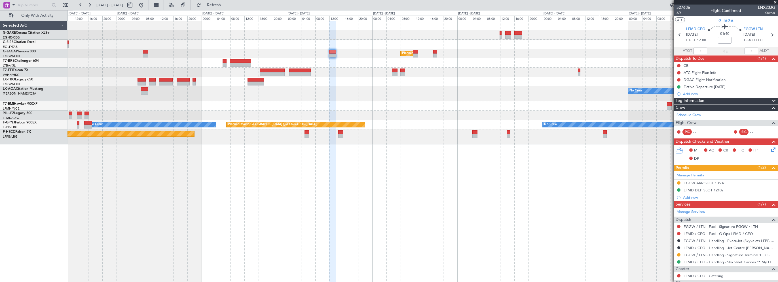
scroll to position [73, 0]
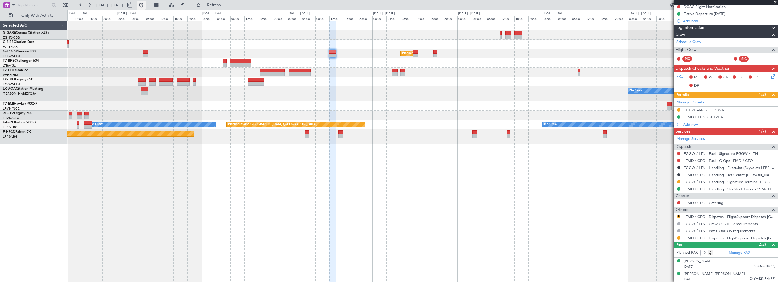
click at [146, 5] on button at bounding box center [141, 5] width 9 height 9
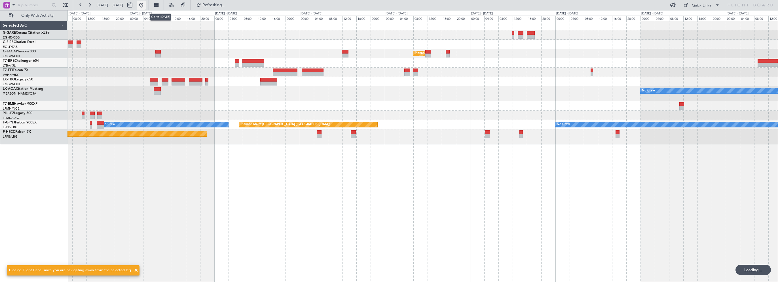
scroll to position [0, 0]
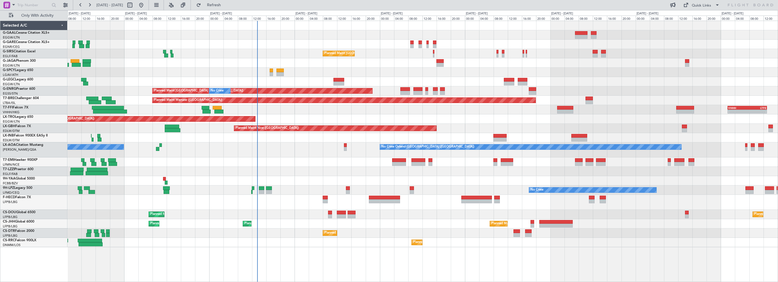
click at [290, 136] on div "No Crew Planned Maint [GEOGRAPHIC_DATA] ([GEOGRAPHIC_DATA]) Planned Maint [GEOG…" at bounding box center [422, 134] width 710 height 226
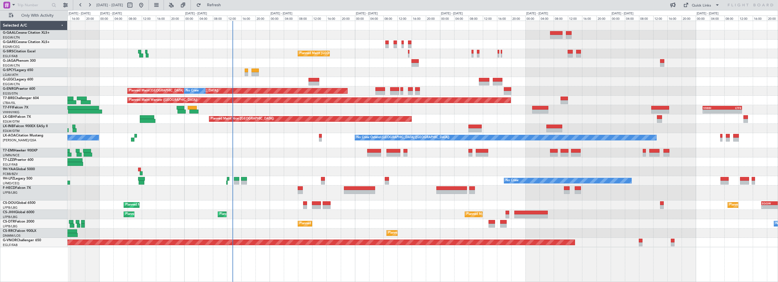
click at [272, 149] on div "No Crew Planned Maint [GEOGRAPHIC_DATA] ([GEOGRAPHIC_DATA]) Planned Maint [GEOG…" at bounding box center [422, 134] width 710 height 226
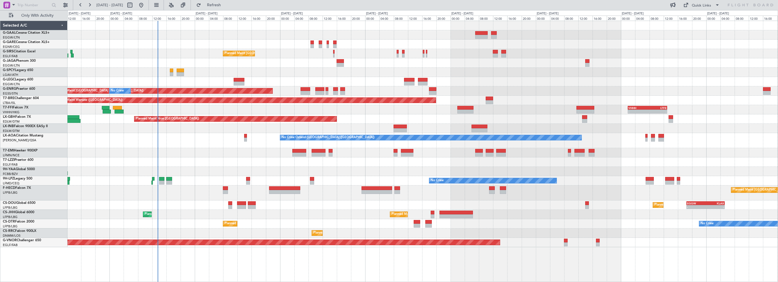
click at [205, 149] on div "Planned Maint [GEOGRAPHIC_DATA] ([GEOGRAPHIC_DATA]) Planned Maint [GEOGRAPHIC_D…" at bounding box center [422, 134] width 710 height 226
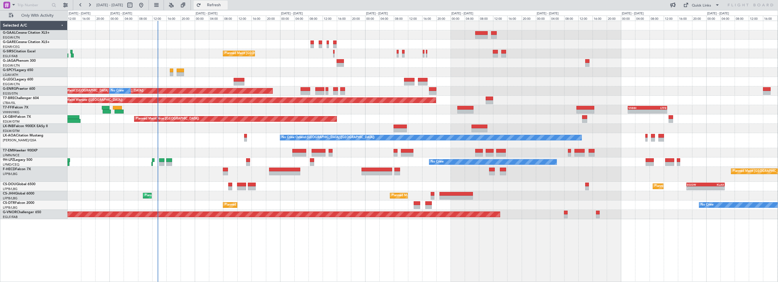
click at [226, 4] on span "Refresh" at bounding box center [214, 5] width 24 height 4
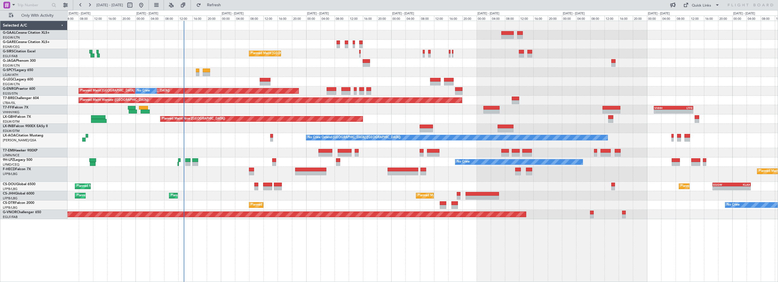
click at [177, 178] on div "Planned Maint [GEOGRAPHIC_DATA] ([GEOGRAPHIC_DATA]) No Crew" at bounding box center [422, 174] width 710 height 15
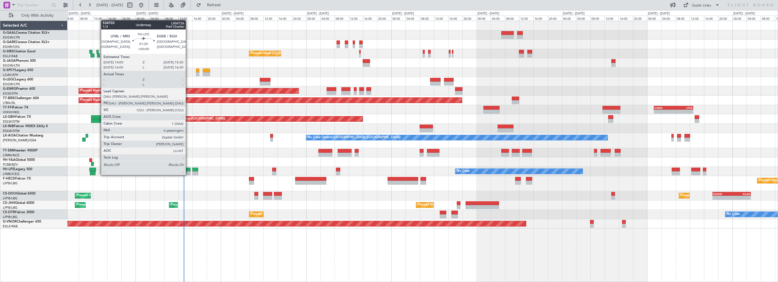
click at [188, 169] on div at bounding box center [187, 170] width 5 height 4
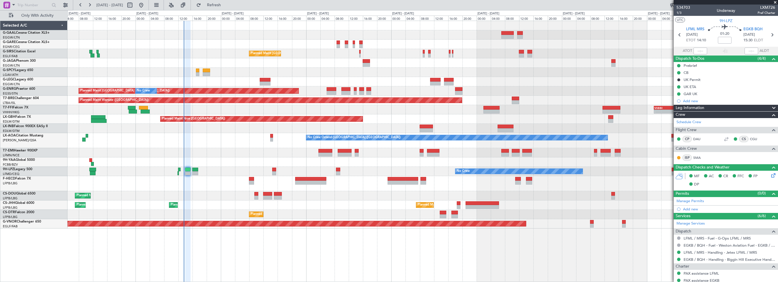
click at [215, 131] on div at bounding box center [422, 128] width 710 height 9
click at [221, 7] on button "Refresh" at bounding box center [211, 5] width 34 height 9
click at [226, 6] on span "Refresh" at bounding box center [214, 5] width 24 height 4
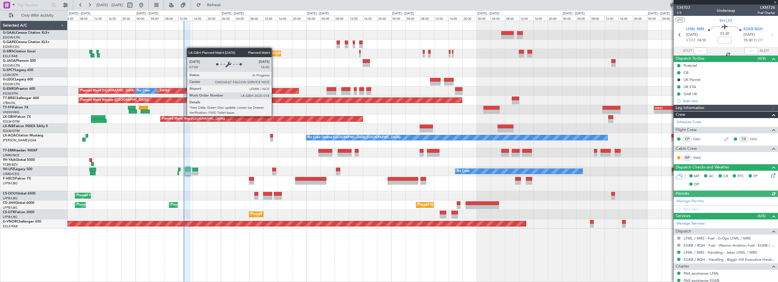
type input "13:33"
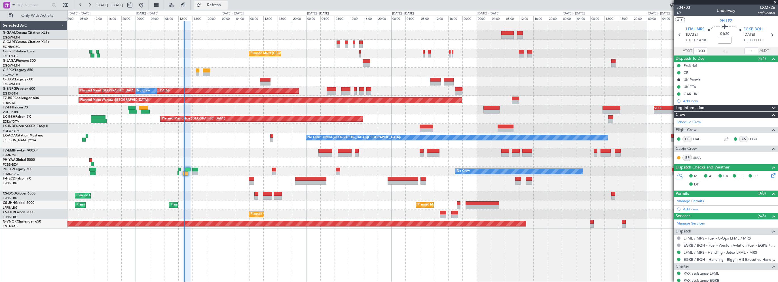
click at [226, 7] on span "Refresh" at bounding box center [214, 5] width 24 height 4
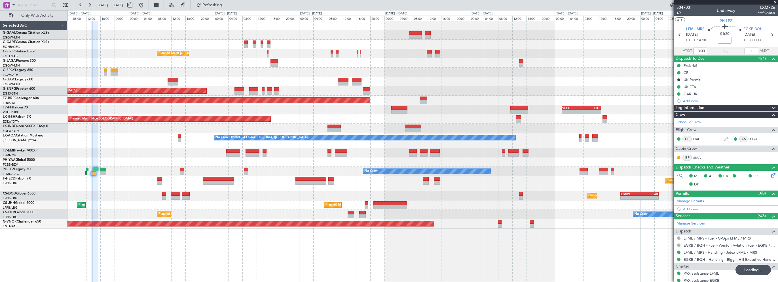
click at [232, 76] on div "Planned Maint [GEOGRAPHIC_DATA] ([GEOGRAPHIC_DATA]) Planned Maint [GEOGRAPHIC_D…" at bounding box center [422, 125] width 710 height 208
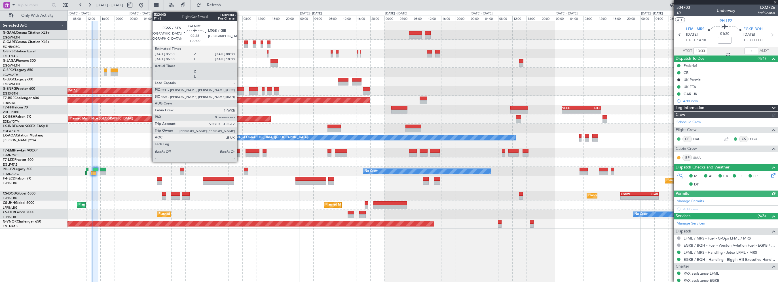
click at [239, 88] on div at bounding box center [239, 89] width 10 height 4
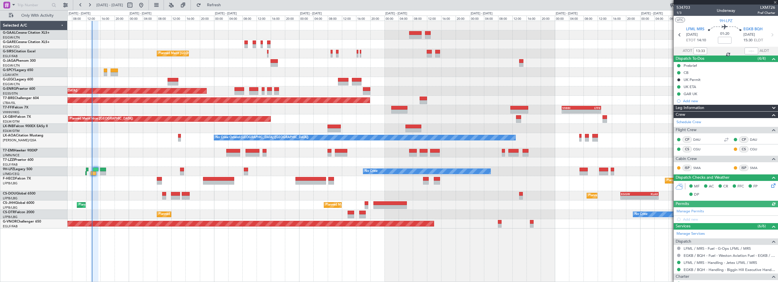
type input "0"
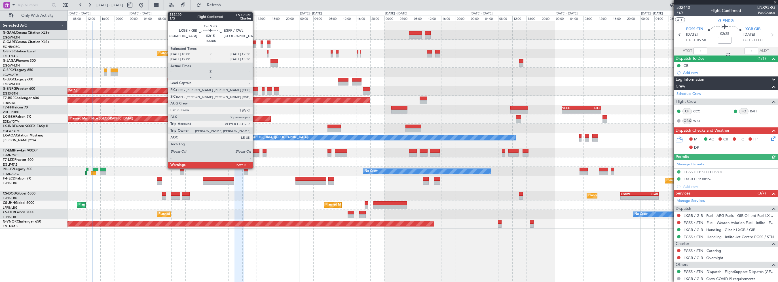
click at [255, 89] on div at bounding box center [253, 89] width 9 height 4
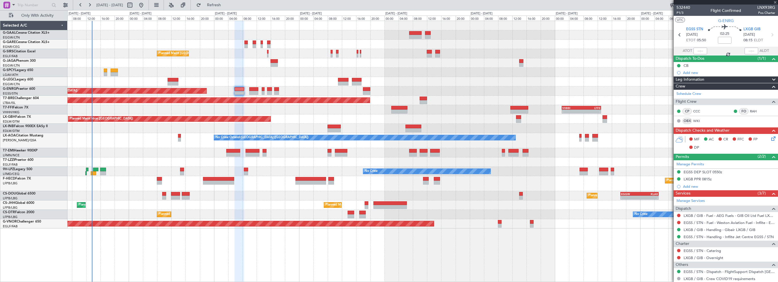
type input "+00:05"
type input "2"
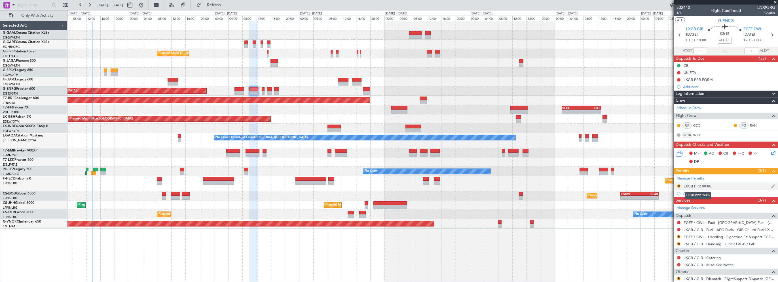
click at [696, 187] on div "LXGB PPR 0930z" at bounding box center [697, 186] width 28 height 5
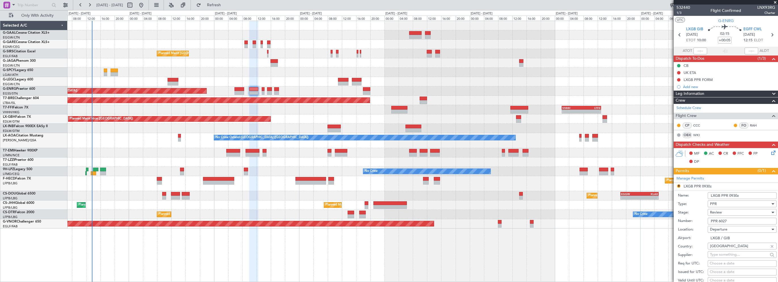
drag, startPoint x: 735, startPoint y: 196, endPoint x: 729, endPoint y: 196, distance: 6.8
click at [729, 196] on input "LXGB PPR 0930z" at bounding box center [741, 195] width 69 height 7
type input "LXGB PPR 1000z"
click at [726, 211] on div "Review" at bounding box center [740, 212] width 60 height 9
click at [724, 249] on span "Requested" at bounding box center [740, 249] width 60 height 9
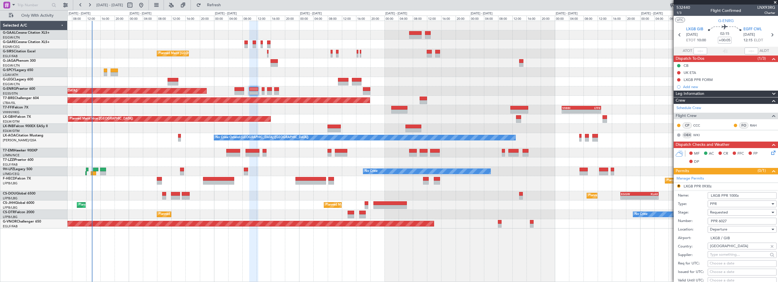
scroll to position [85, 0]
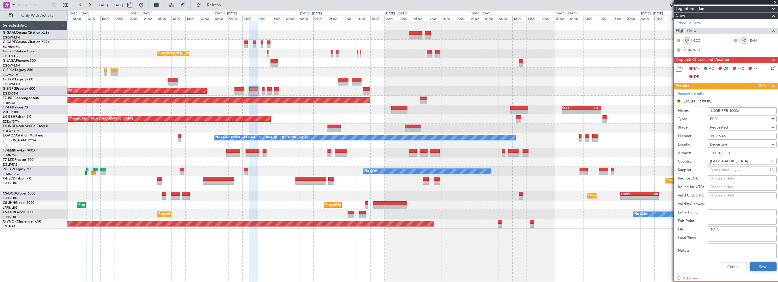
click at [752, 264] on button "Save" at bounding box center [762, 266] width 27 height 9
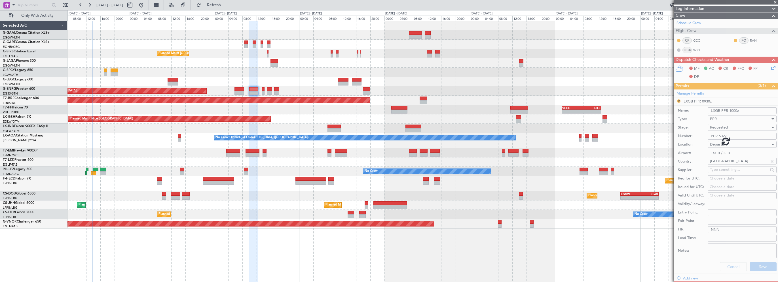
scroll to position [62, 0]
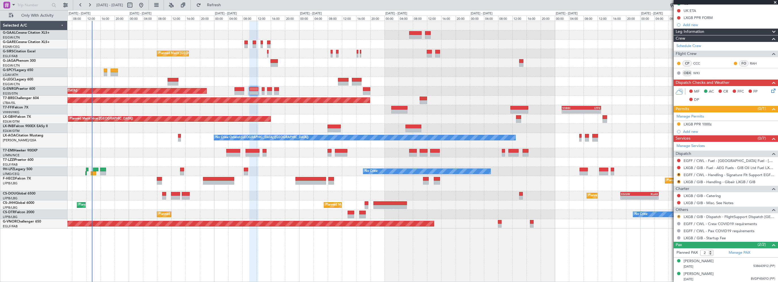
click at [677, 215] on button "R" at bounding box center [678, 216] width 3 height 3
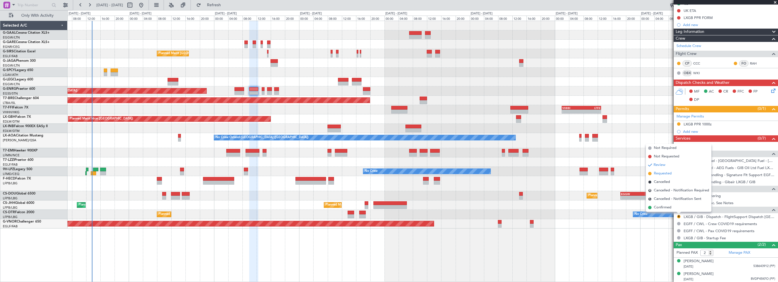
click at [665, 175] on span "Requested" at bounding box center [663, 174] width 18 height 6
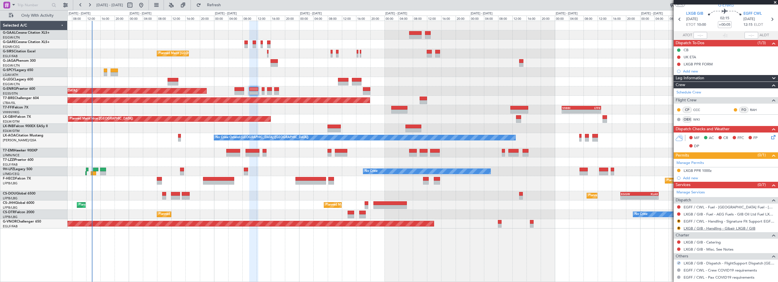
scroll to position [0, 0]
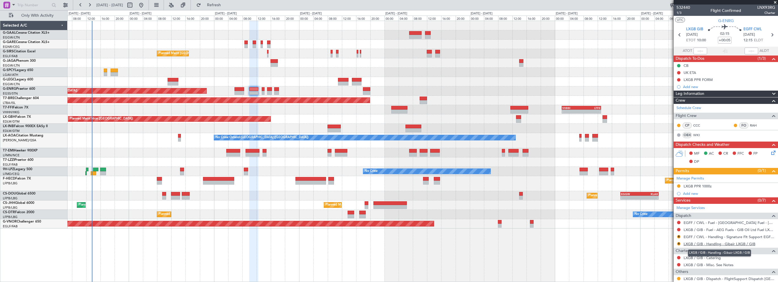
click at [726, 242] on link "LXGB / GIB - Handling - Gibair LXGB / GIB" at bounding box center [719, 244] width 72 height 5
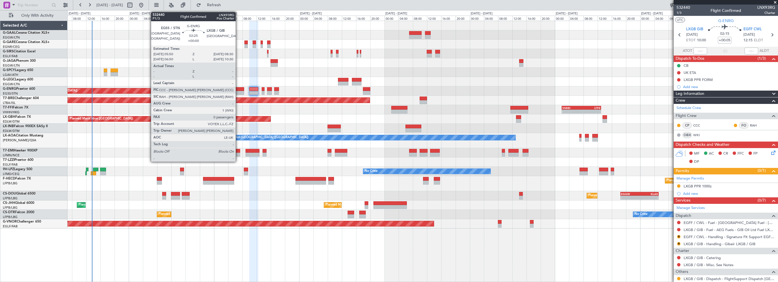
click at [238, 88] on div at bounding box center [239, 89] width 10 height 4
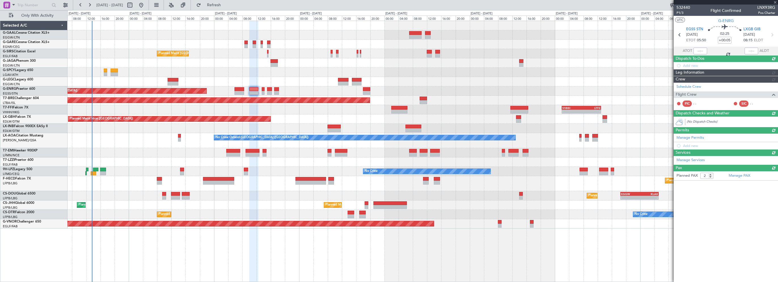
type input "0"
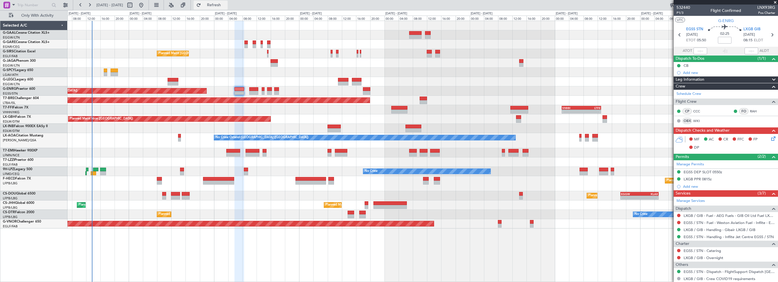
click at [227, 8] on button "Refresh" at bounding box center [211, 5] width 34 height 9
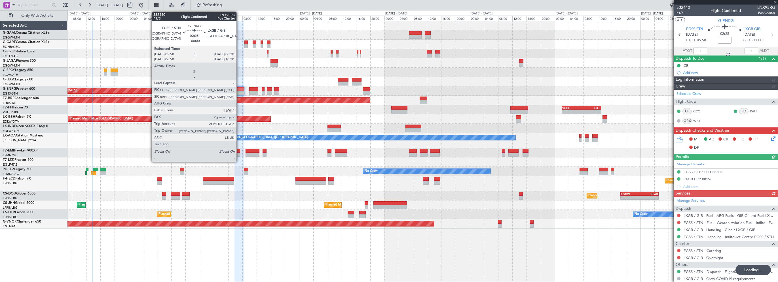
click at [239, 89] on div at bounding box center [239, 89] width 10 height 4
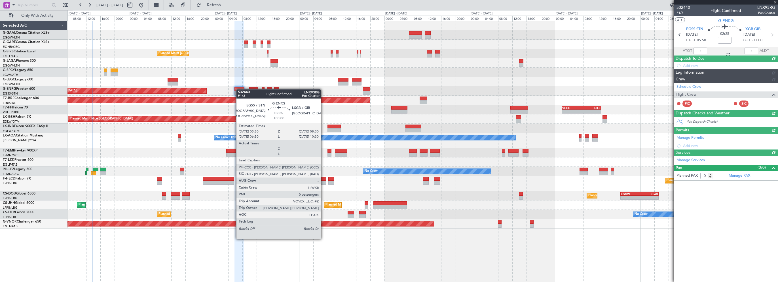
click at [239, 89] on div at bounding box center [239, 89] width 10 height 4
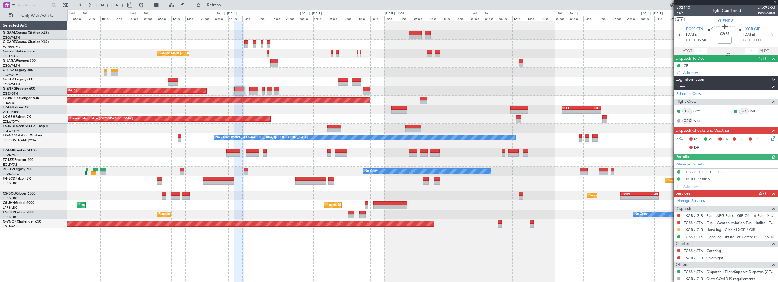
click at [678, 228] on button at bounding box center [678, 229] width 3 height 3
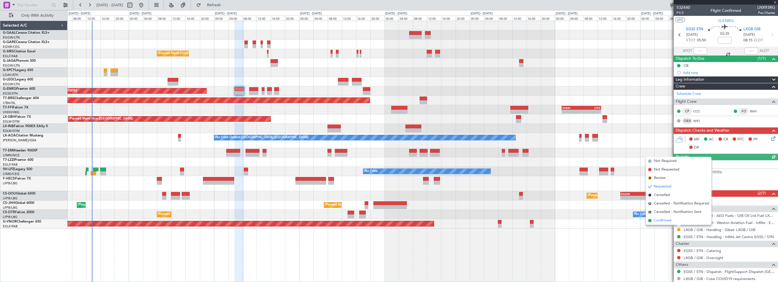
click at [665, 220] on span "Confirmed" at bounding box center [663, 221] width 18 height 6
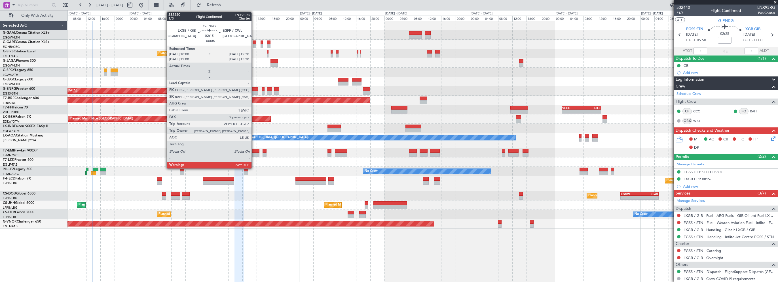
click at [254, 89] on div at bounding box center [253, 89] width 9 height 4
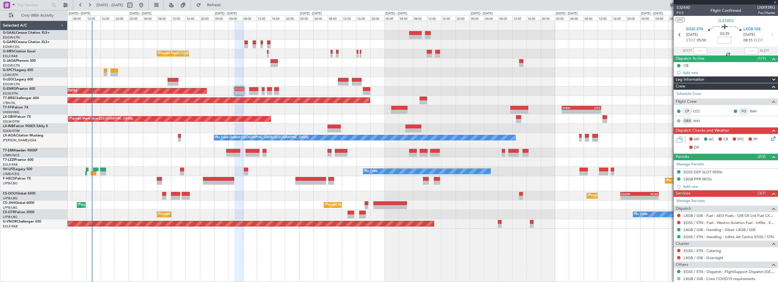
type input "+00:05"
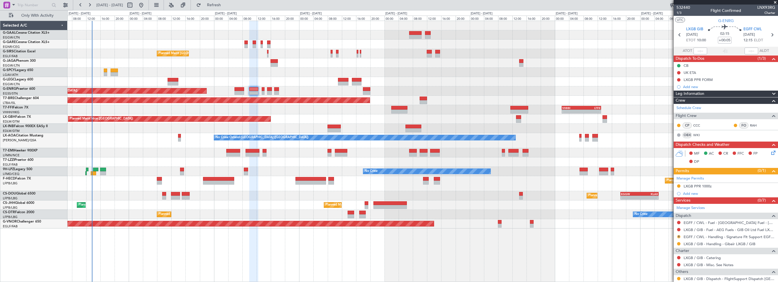
click at [678, 236] on button "R" at bounding box center [678, 236] width 3 height 3
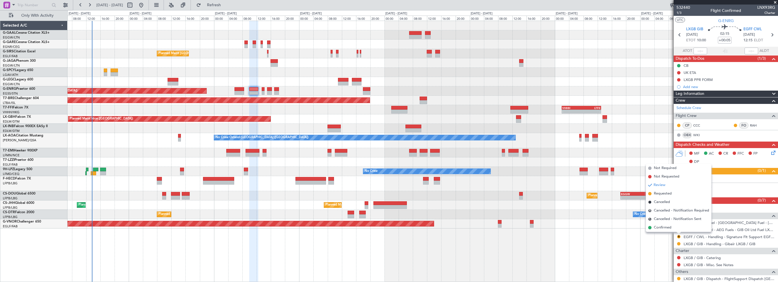
click at [639, 255] on div "Planned Maint [GEOGRAPHIC_DATA] ([GEOGRAPHIC_DATA]) Planned Maint [GEOGRAPHIC_D…" at bounding box center [422, 152] width 710 height 262
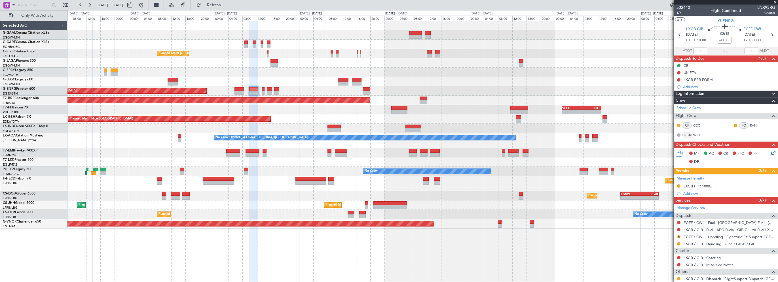
click at [678, 236] on button "R" at bounding box center [678, 236] width 3 height 3
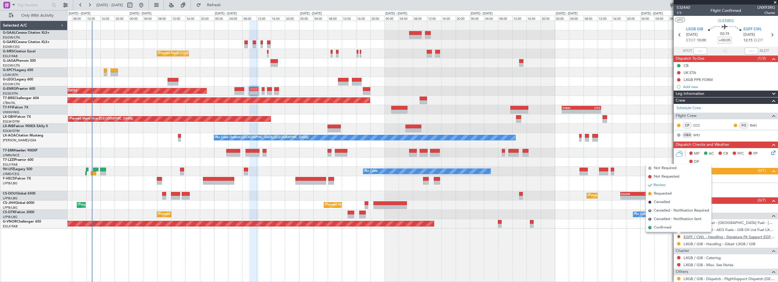
click at [711, 235] on link "EGFF / CWL - Handling - Signature Flt Support EGFF / CWL" at bounding box center [729, 237] width 92 height 5
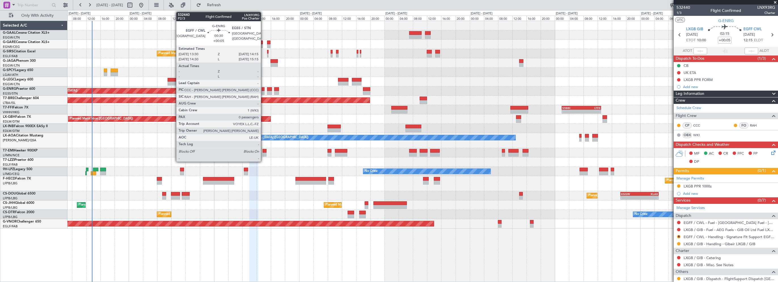
click at [263, 89] on div at bounding box center [263, 89] width 3 height 4
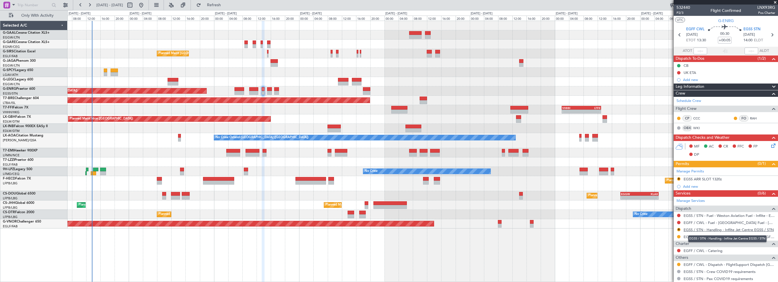
click at [688, 228] on link "EGSS / STN - Handling - Inflite Jet Centre EGSS / STN" at bounding box center [728, 230] width 90 height 5
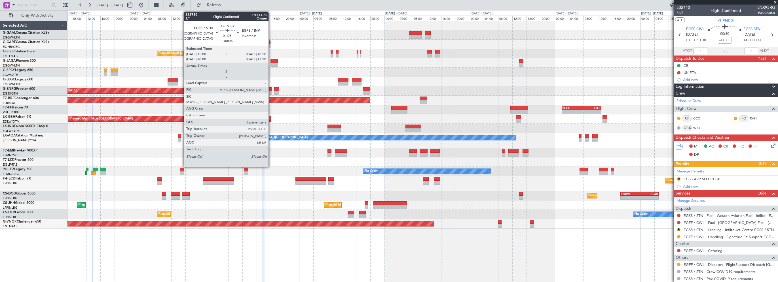
click at [271, 89] on div at bounding box center [269, 89] width 5 height 4
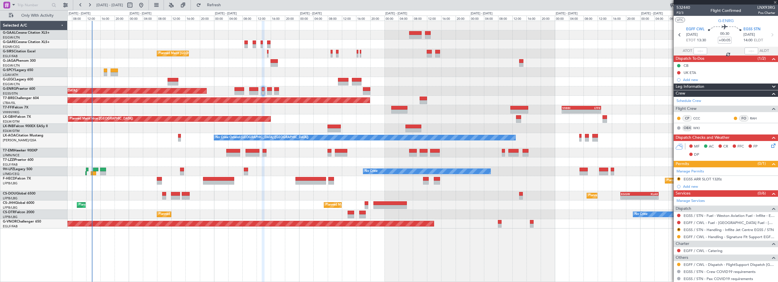
type input "5"
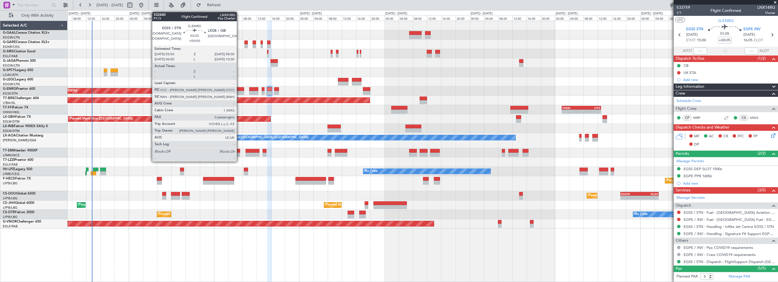
click at [239, 89] on div at bounding box center [239, 89] width 10 height 4
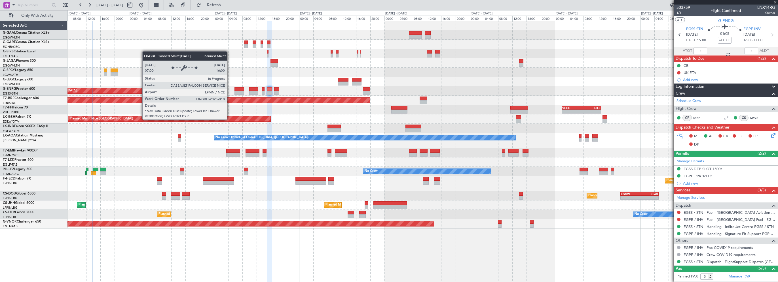
type input "0"
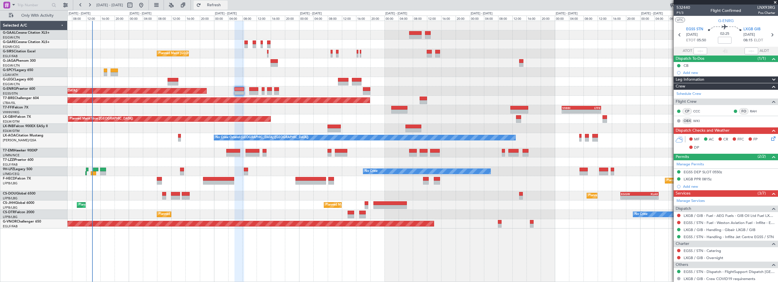
click at [226, 7] on span "Refresh" at bounding box center [214, 5] width 24 height 4
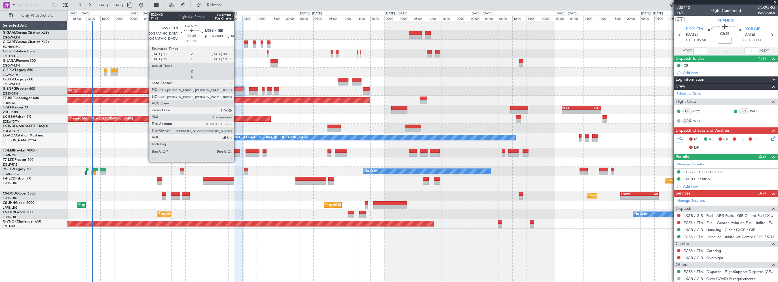
click at [236, 87] on div at bounding box center [239, 89] width 10 height 4
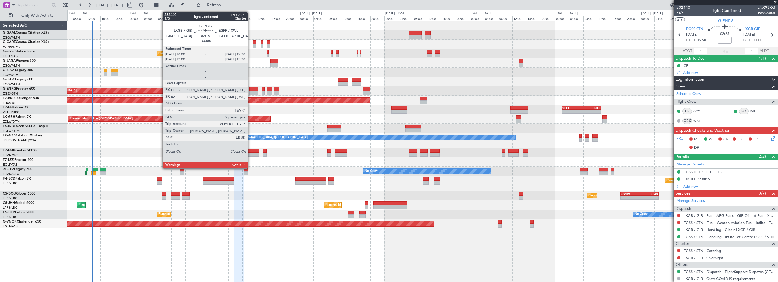
click at [251, 90] on div at bounding box center [253, 89] width 9 height 4
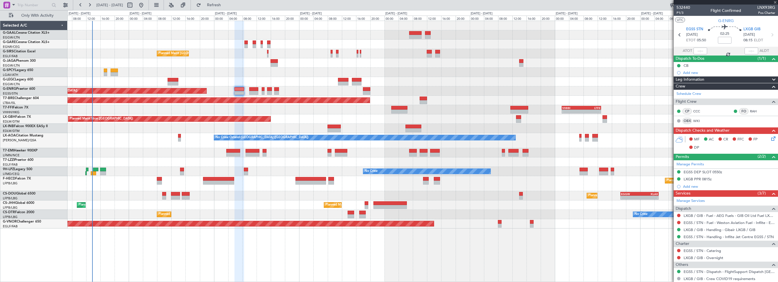
type input "+00:05"
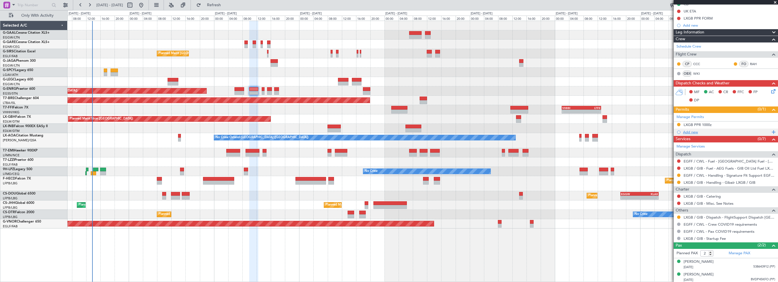
scroll to position [62, 0]
click at [261, 88] on div "Planned Maint [GEOGRAPHIC_DATA] ([GEOGRAPHIC_DATA]) No Crew" at bounding box center [422, 90] width 710 height 9
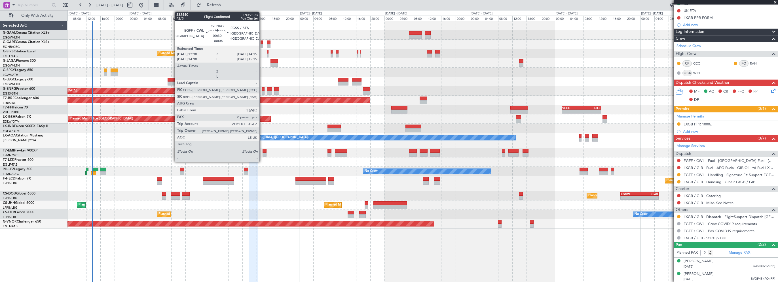
click at [262, 89] on div at bounding box center [263, 89] width 3 height 4
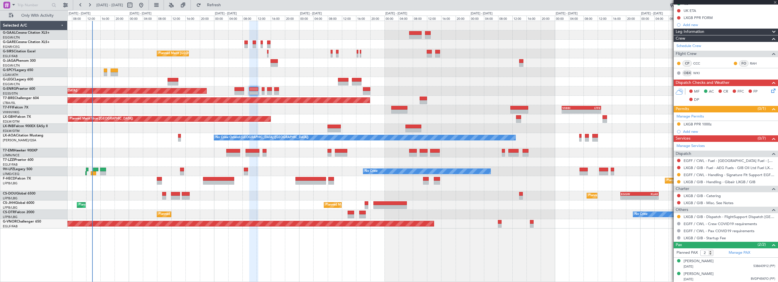
type input "0"
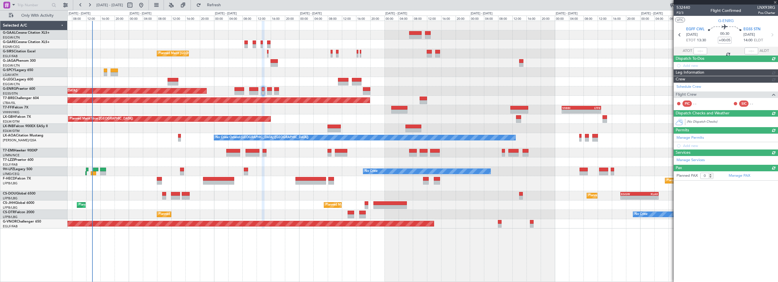
scroll to position [0, 0]
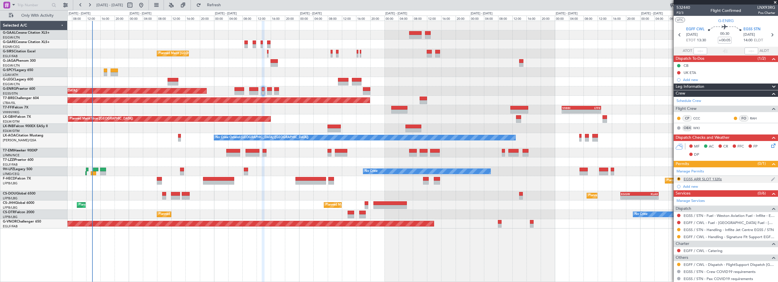
click at [702, 179] on div "EGSS ARR SLOT 1320z" at bounding box center [702, 179] width 38 height 5
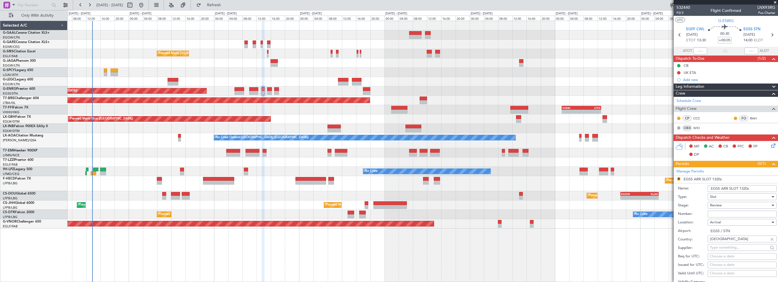
drag, startPoint x: 745, startPoint y: 188, endPoint x: 740, endPoint y: 188, distance: 4.5
click at [740, 188] on input "EGSS ARR SLOT 1320z" at bounding box center [741, 188] width 69 height 7
type input "EGSS ARR SLOT 1400z"
click at [732, 204] on div "Review" at bounding box center [740, 205] width 60 height 9
click at [723, 244] on span "Requested" at bounding box center [740, 242] width 60 height 9
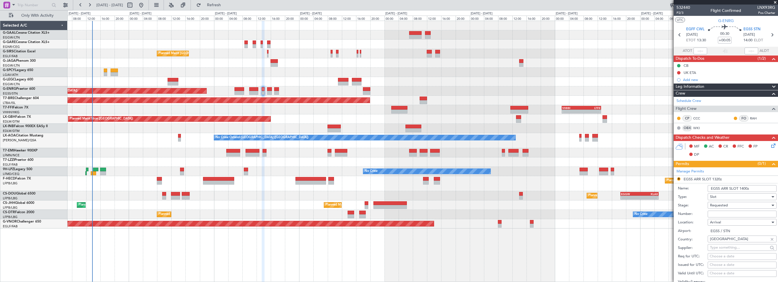
scroll to position [113, 0]
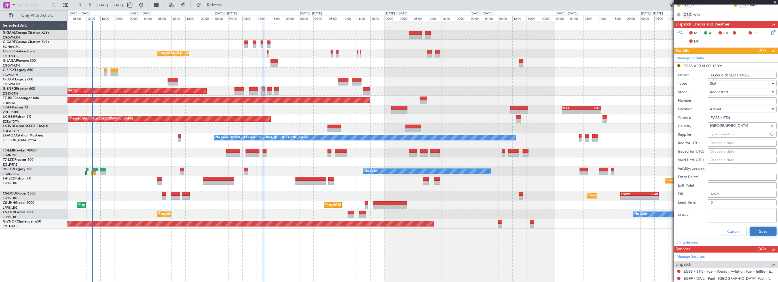
click at [756, 231] on button "Save" at bounding box center [762, 231] width 27 height 9
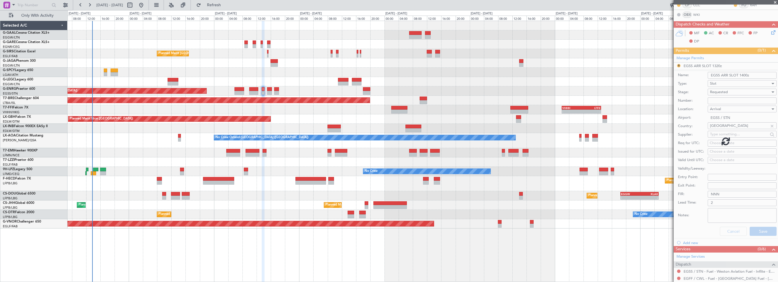
scroll to position [22, 0]
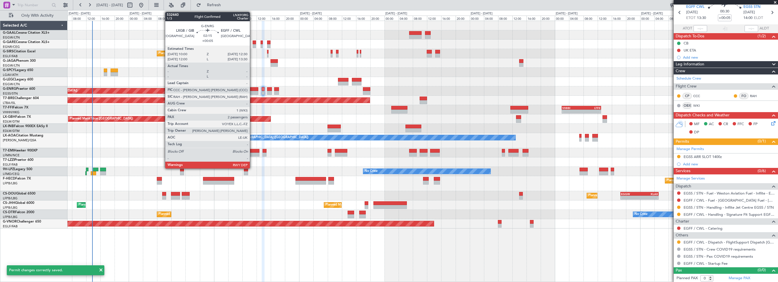
click at [253, 90] on div at bounding box center [253, 89] width 9 height 4
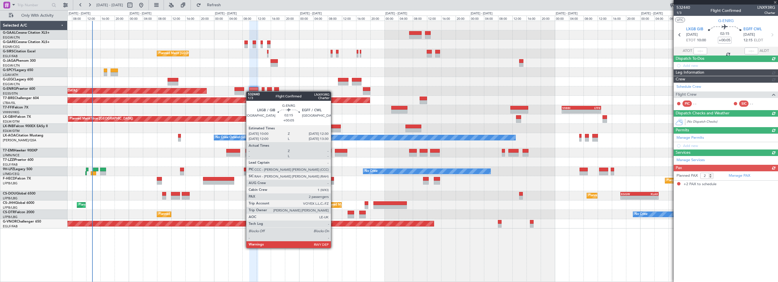
scroll to position [0, 0]
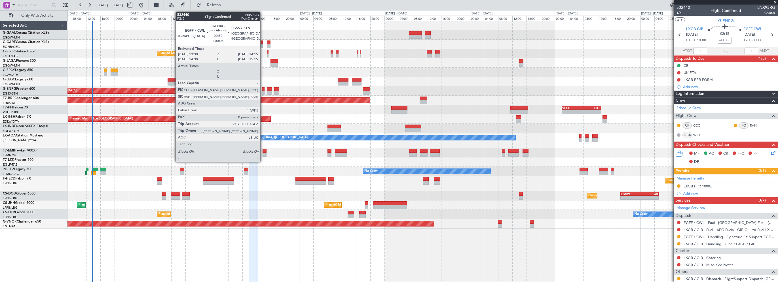
click at [263, 90] on div at bounding box center [263, 89] width 3 height 4
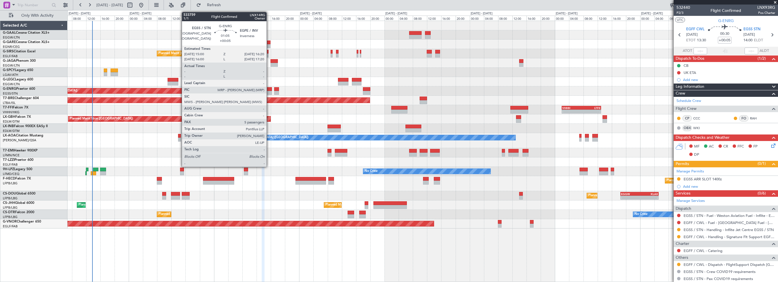
click at [269, 90] on div at bounding box center [269, 89] width 5 height 4
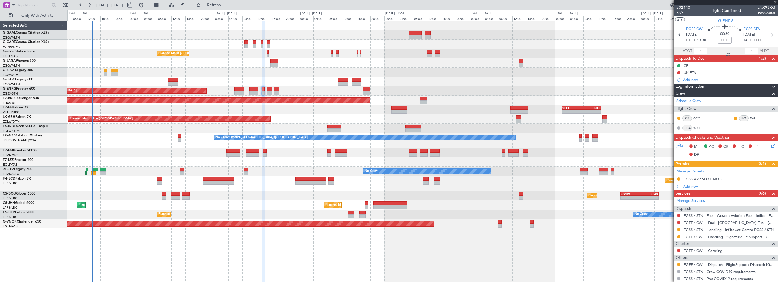
type input "5"
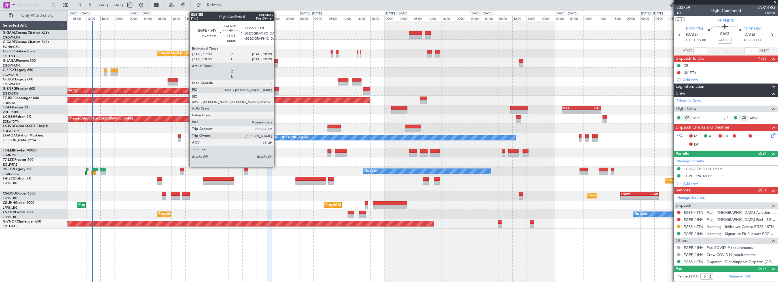
click at [276, 89] on div at bounding box center [276, 89] width 5 height 4
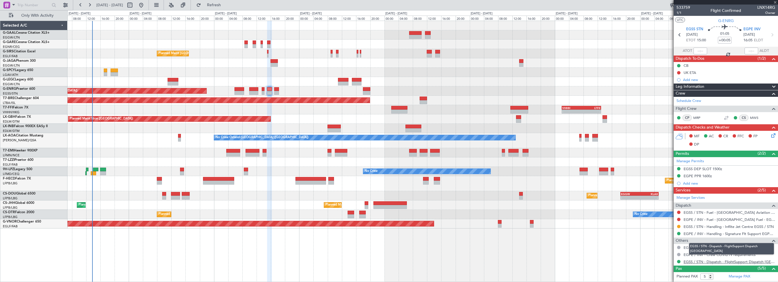
type input "-00:05"
type input "0"
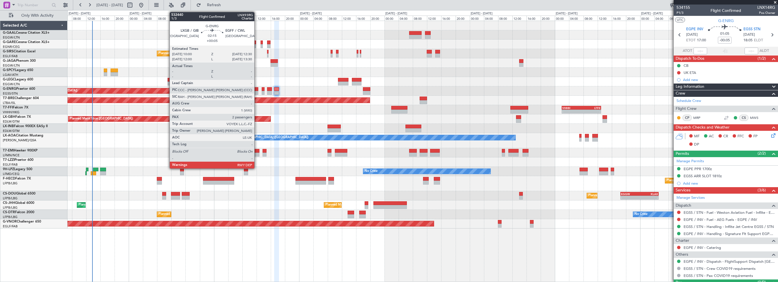
click at [257, 91] on div at bounding box center [253, 93] width 9 height 4
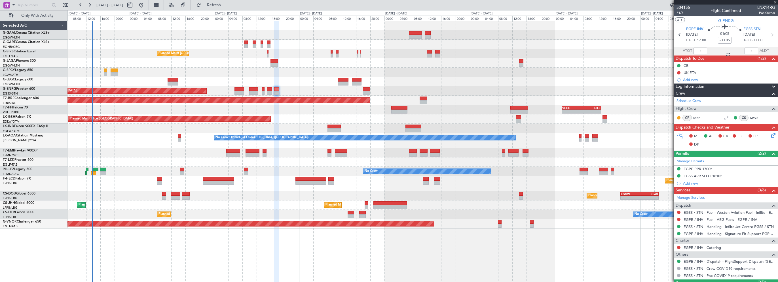
type input "+00:05"
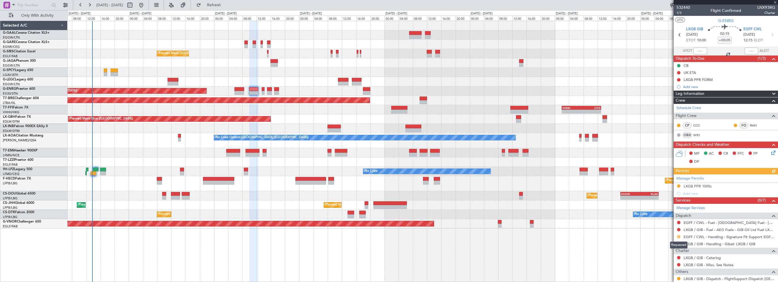
click at [678, 237] on button at bounding box center [678, 236] width 3 height 3
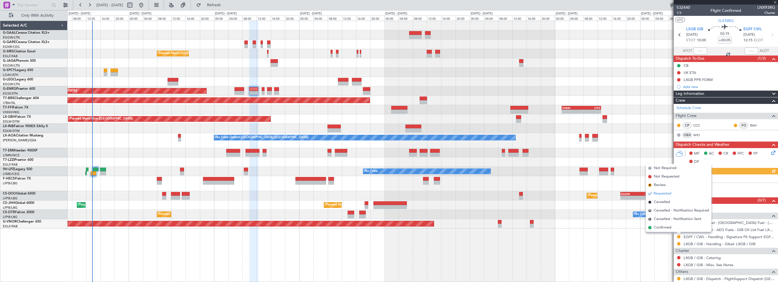
drag, startPoint x: 647, startPoint y: 226, endPoint x: 651, endPoint y: 226, distance: 4.0
click at [647, 227] on li "Confirmed" at bounding box center [678, 228] width 65 height 9
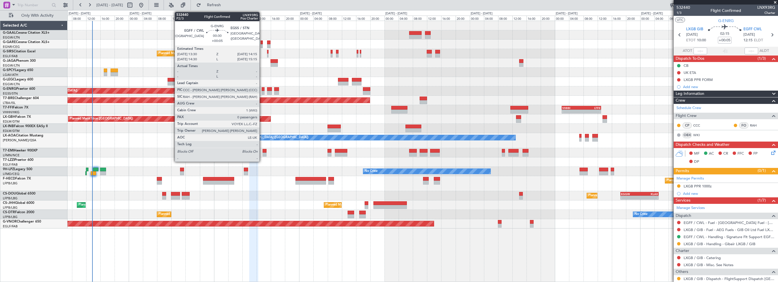
click at [262, 89] on div at bounding box center [263, 89] width 3 height 4
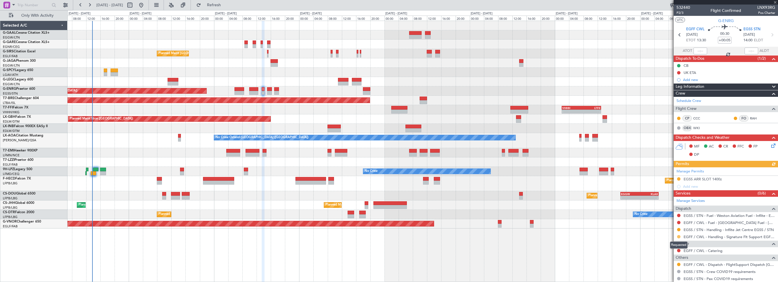
click at [678, 237] on button at bounding box center [678, 236] width 3 height 3
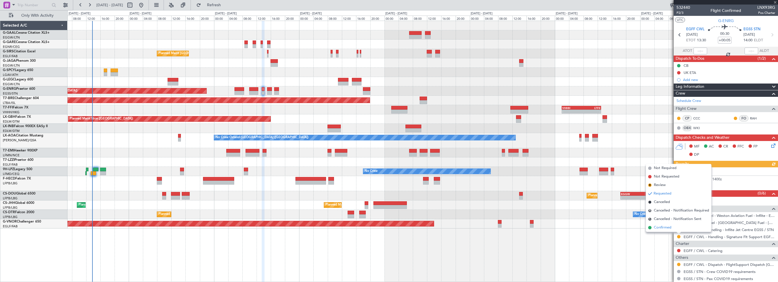
click at [660, 230] on span "Confirmed" at bounding box center [663, 228] width 18 height 6
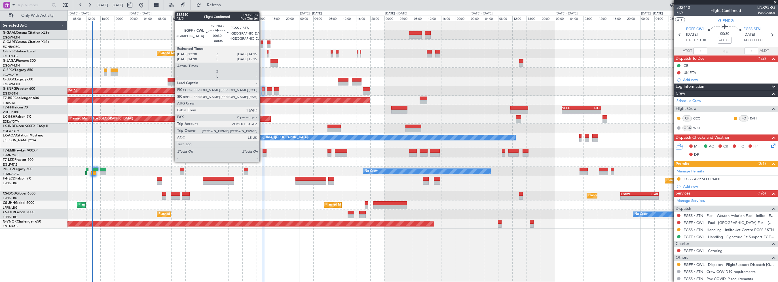
click at [262, 89] on div at bounding box center [263, 89] width 3 height 4
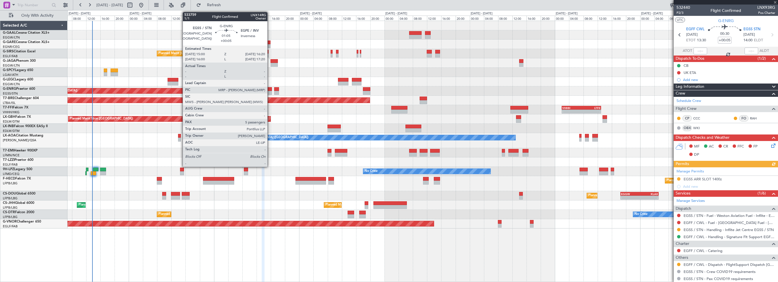
click at [270, 89] on div at bounding box center [269, 89] width 5 height 4
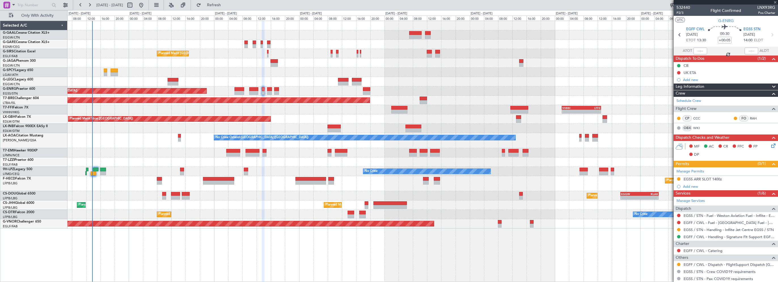
type input "5"
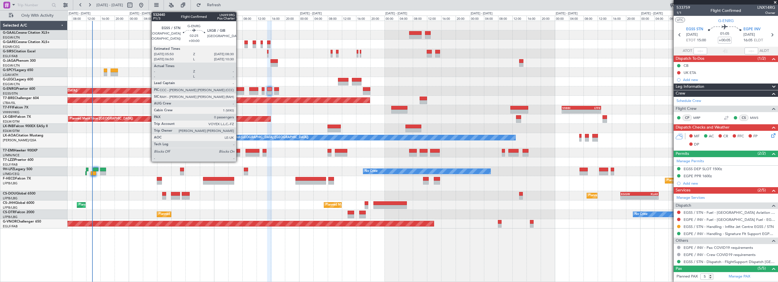
click at [239, 88] on div at bounding box center [239, 89] width 10 height 4
click at [241, 90] on div at bounding box center [239, 89] width 10 height 4
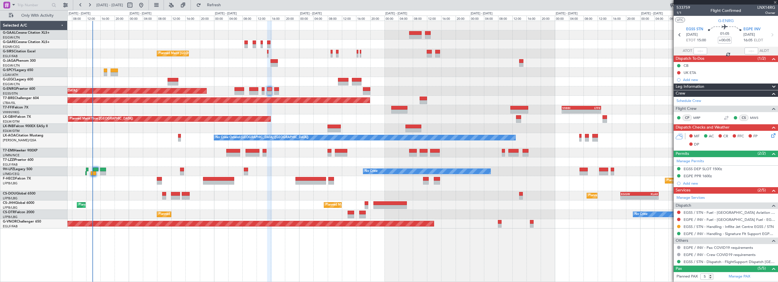
type input "0"
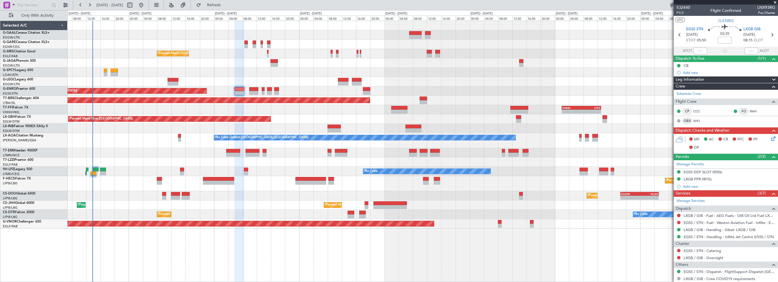
click at [617, 62] on div at bounding box center [422, 62] width 710 height 9
click at [224, 3] on span "Refresh" at bounding box center [214, 5] width 24 height 4
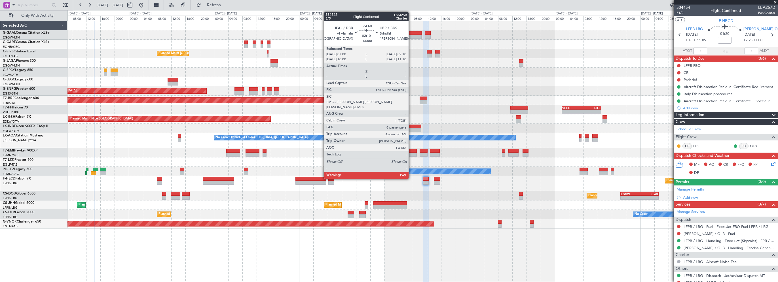
click at [411, 151] on div at bounding box center [413, 151] width 8 height 4
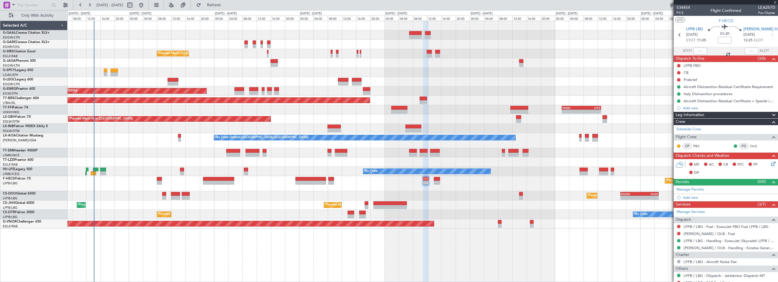
type input "7"
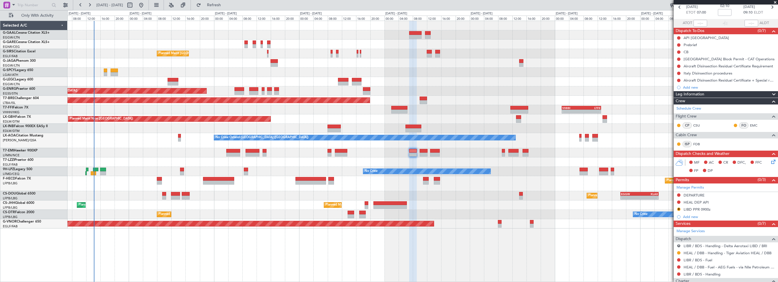
scroll to position [85, 0]
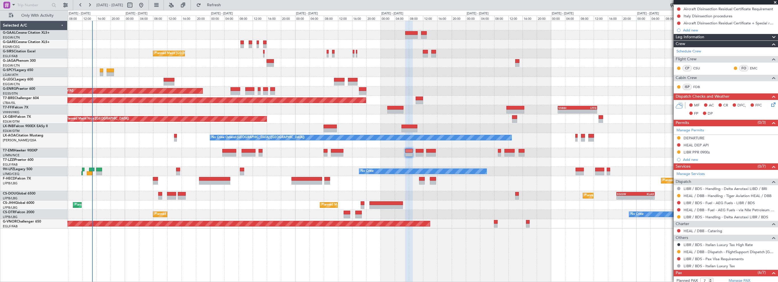
click at [333, 37] on div "Planned Maint [GEOGRAPHIC_DATA] ([GEOGRAPHIC_DATA]) Planned Maint [GEOGRAPHIC_D…" at bounding box center [422, 125] width 710 height 208
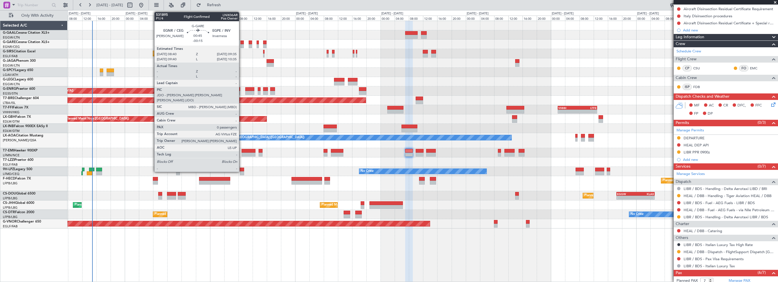
click at [241, 42] on div at bounding box center [241, 43] width 3 height 4
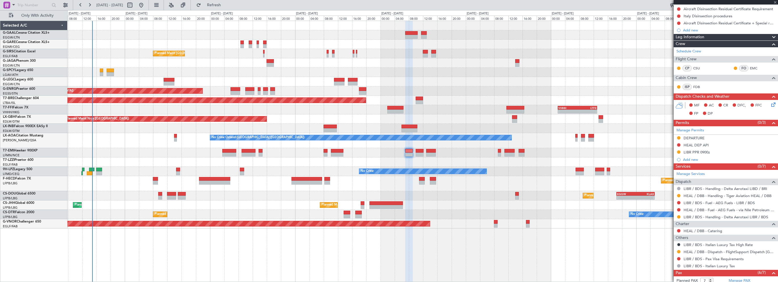
type input "-00:15"
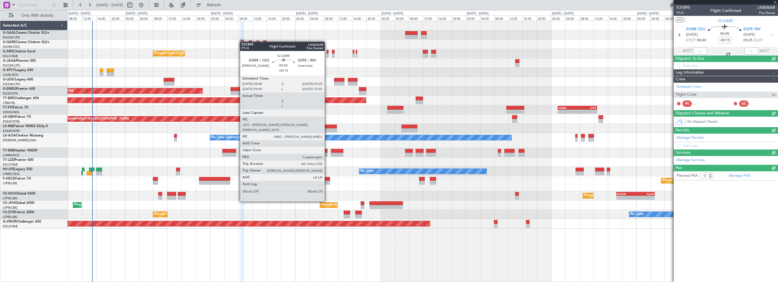
scroll to position [0, 0]
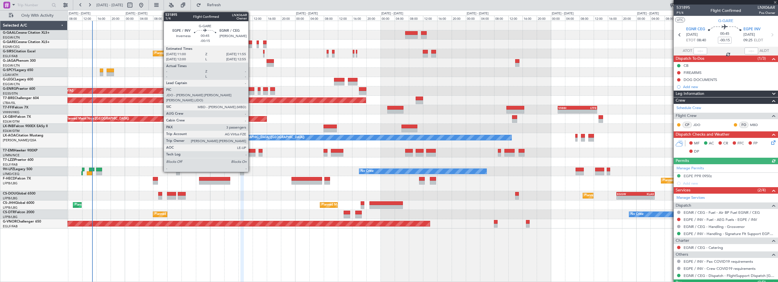
click at [251, 43] on div at bounding box center [250, 43] width 3 height 4
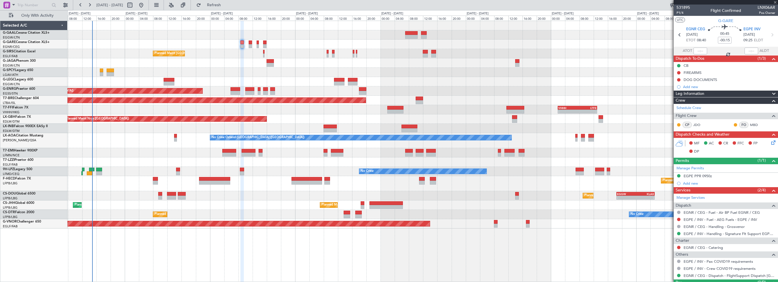
type input "3"
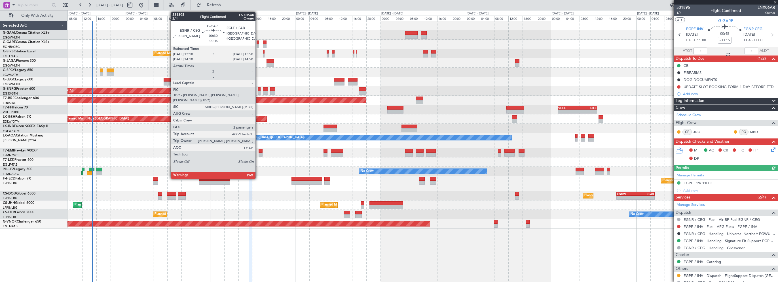
click at [258, 43] on div at bounding box center [257, 43] width 3 height 4
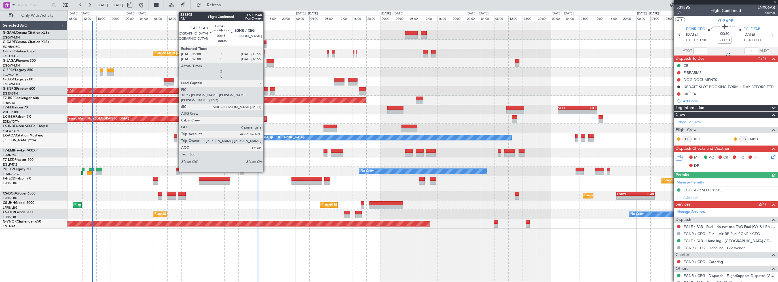
click at [266, 43] on div at bounding box center [264, 43] width 3 height 4
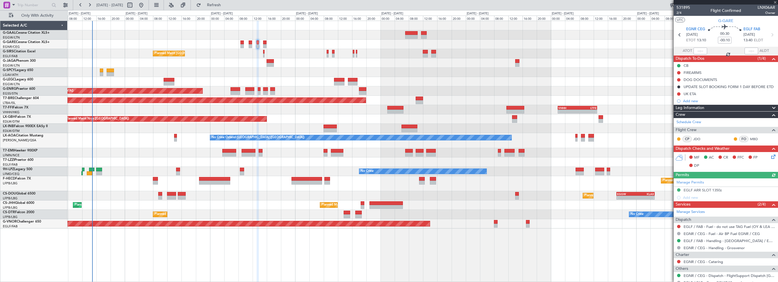
type input "+00:05"
type input "0"
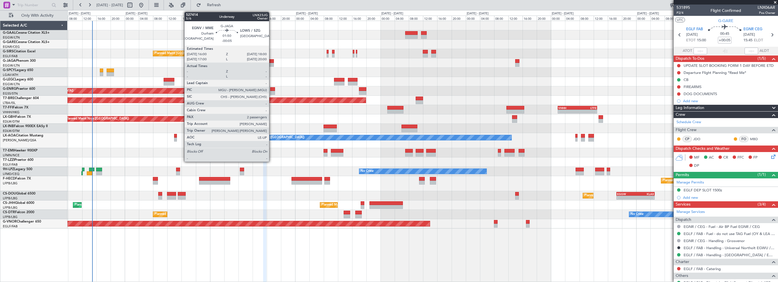
click at [272, 63] on div at bounding box center [269, 65] width 7 height 4
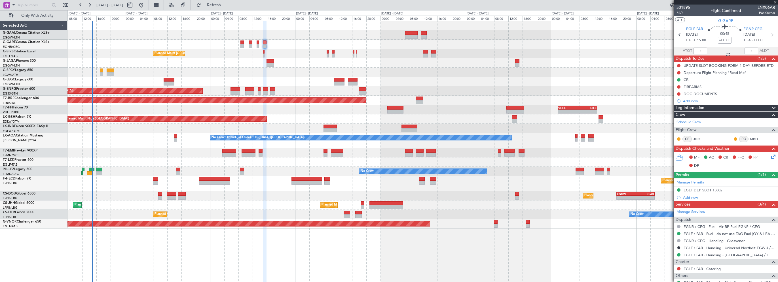
type input "-00:05"
type input "2"
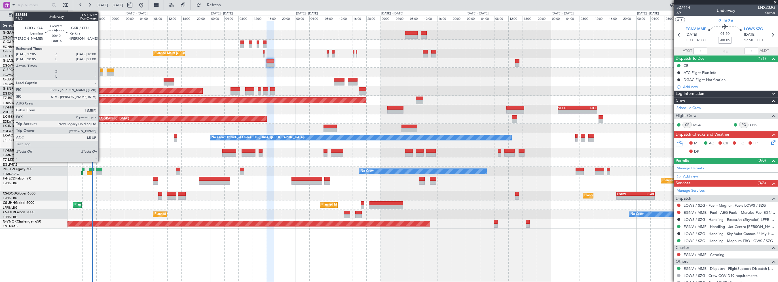
click at [101, 69] on div at bounding box center [101, 71] width 3 height 4
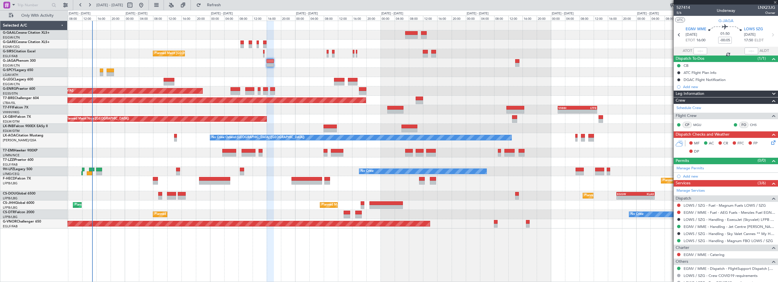
type input "+00:15"
type input "0"
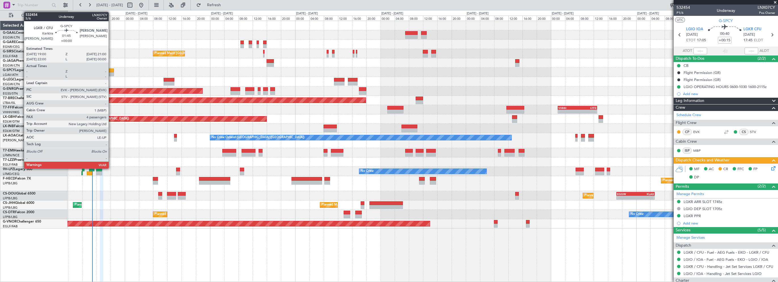
click at [111, 69] on div at bounding box center [110, 71] width 7 height 4
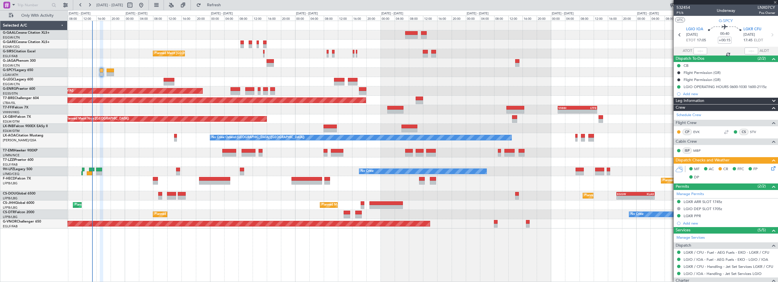
type input "4"
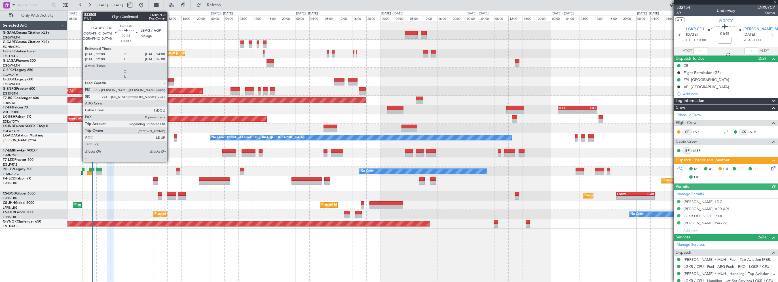
click at [170, 80] on div at bounding box center [169, 80] width 11 height 4
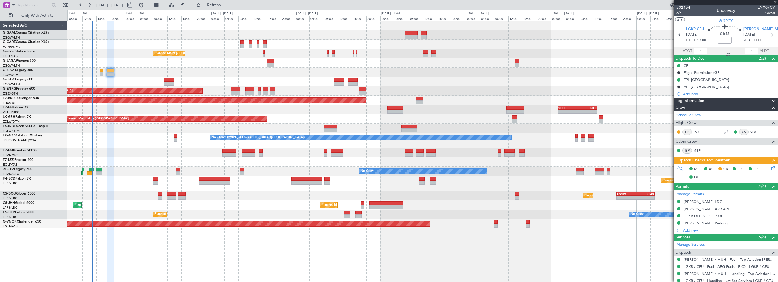
type input "+00:15"
type input "0"
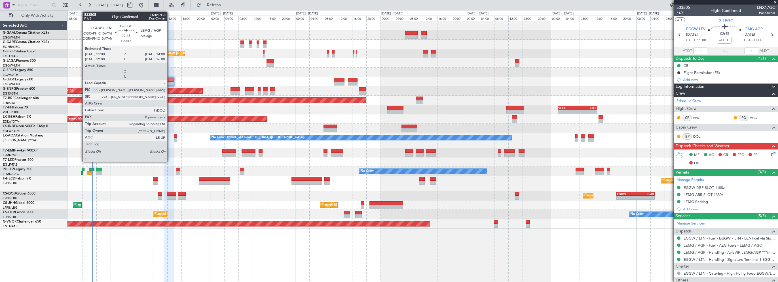
click at [170, 80] on div at bounding box center [169, 80] width 11 height 4
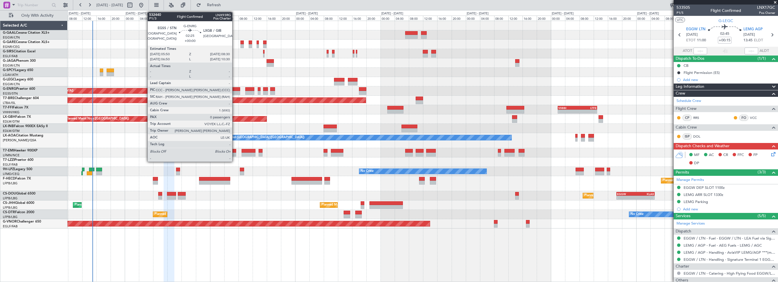
click at [235, 88] on div at bounding box center [235, 89] width 10 height 4
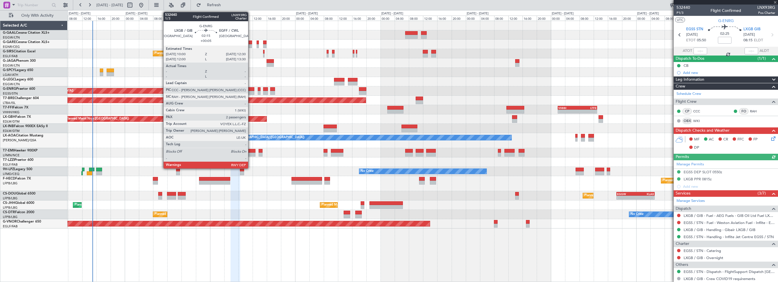
click at [251, 88] on div at bounding box center [249, 89] width 9 height 4
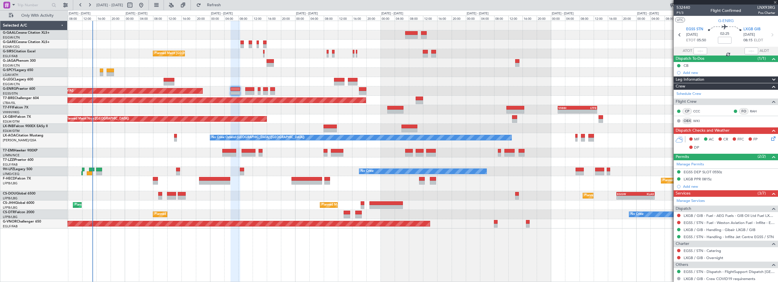
type input "+00:05"
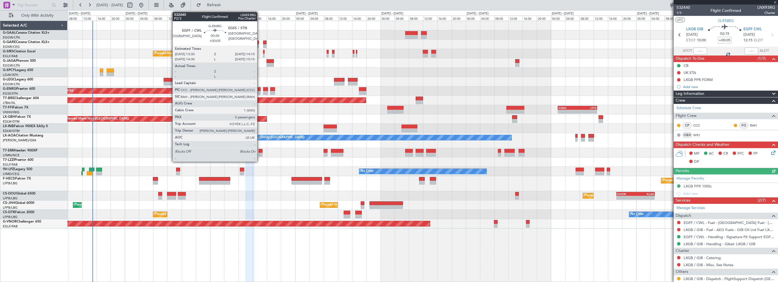
click at [260, 91] on div at bounding box center [259, 93] width 3 height 4
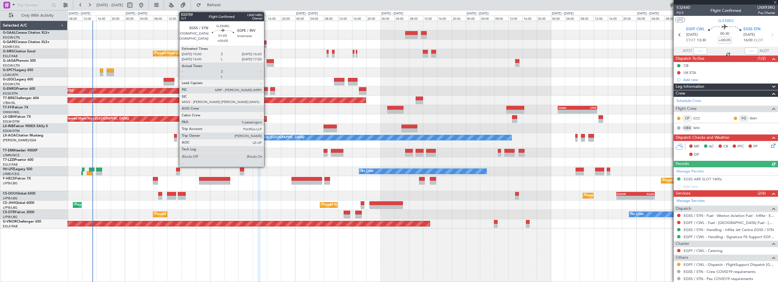
click at [266, 90] on div at bounding box center [265, 89] width 5 height 4
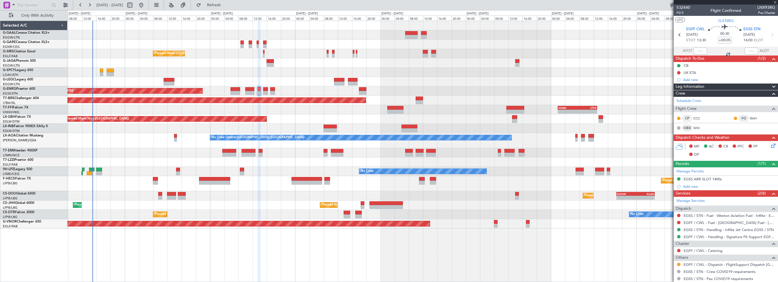
type input "5"
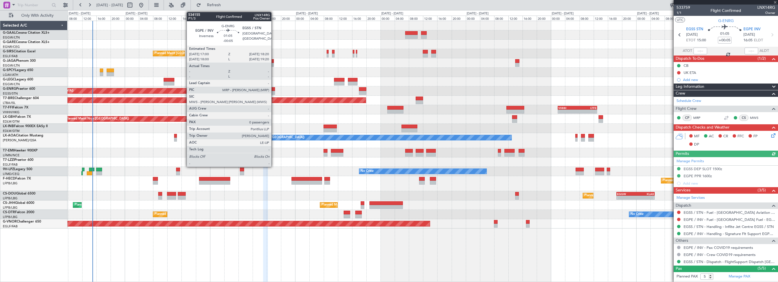
click at [274, 91] on div at bounding box center [272, 93] width 5 height 4
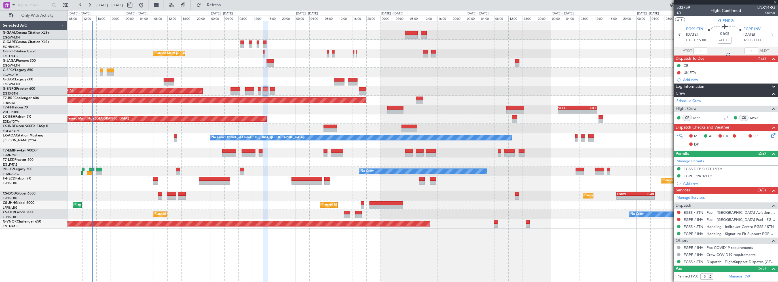
type input "-00:05"
type input "0"
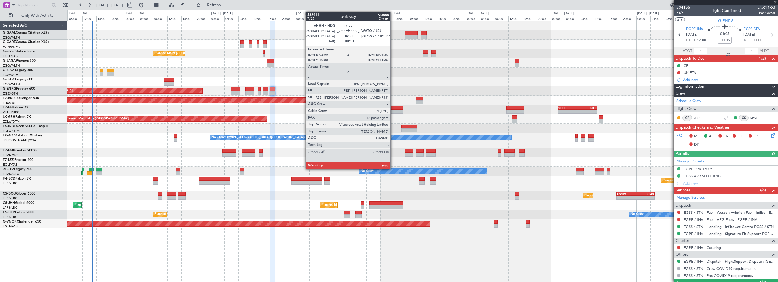
click at [393, 108] on div at bounding box center [395, 108] width 16 height 4
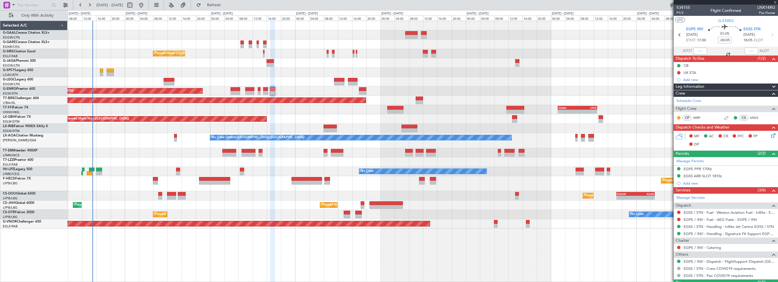
type input "+00:10"
type input "14"
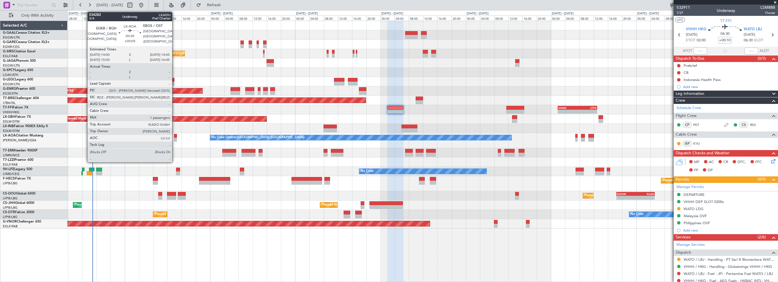
click at [175, 136] on div at bounding box center [175, 136] width 3 height 4
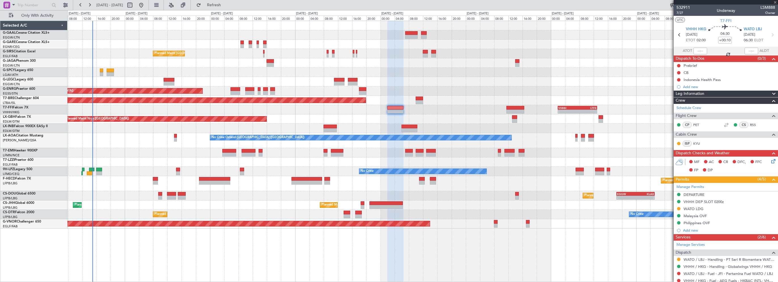
type input "+00:05"
type input "1"
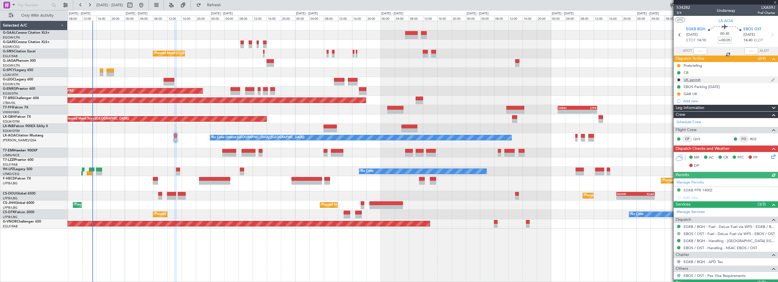
scroll to position [25, 0]
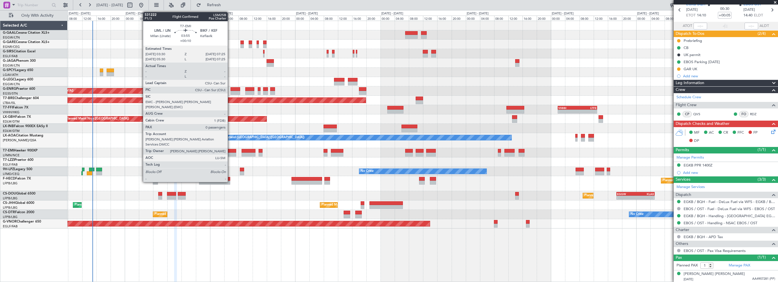
click at [230, 151] on div at bounding box center [229, 151] width 14 height 4
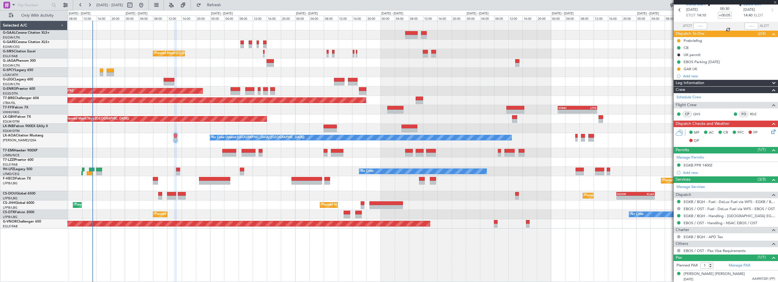
type input "+00:10"
type input "0"
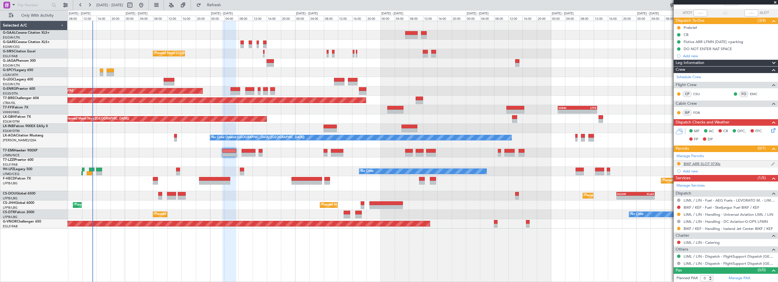
scroll to position [0, 0]
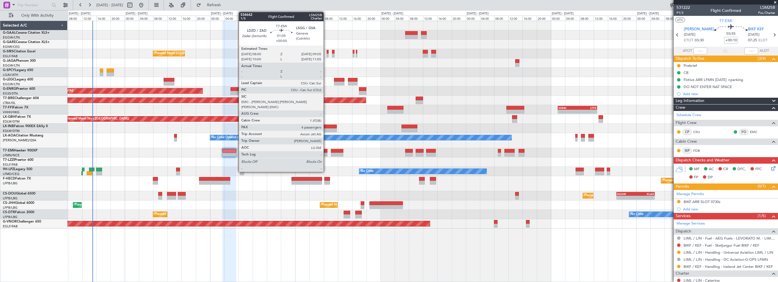
click at [326, 150] on div at bounding box center [325, 151] width 4 height 4
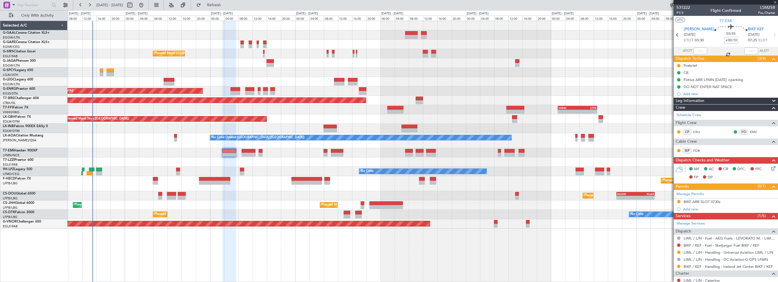
type input "4"
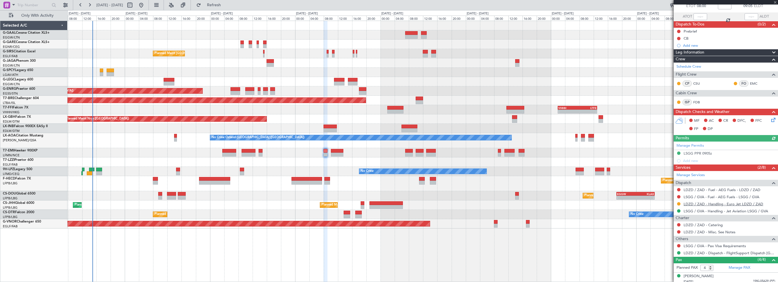
scroll to position [75, 0]
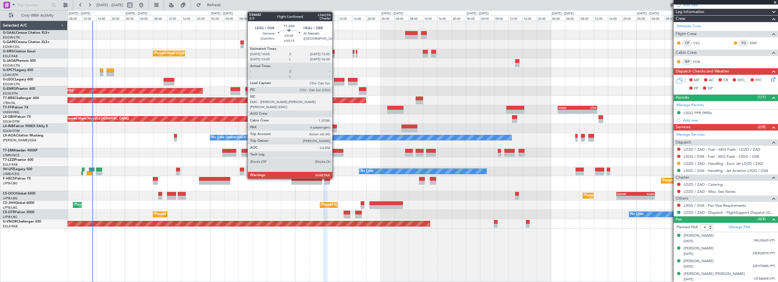
click at [335, 150] on div at bounding box center [337, 151] width 12 height 4
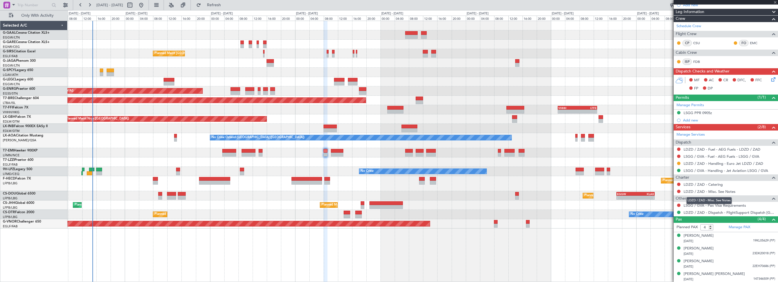
type input "+00:15"
type input "7"
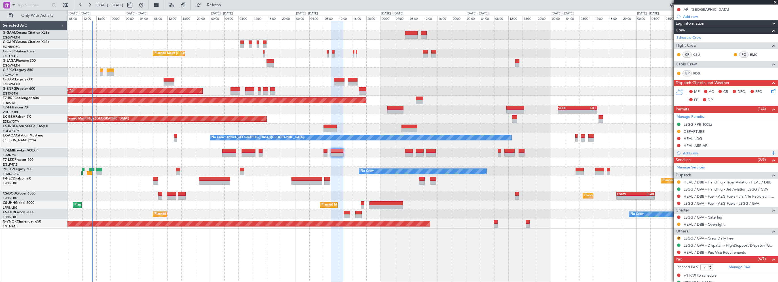
scroll to position [113, 0]
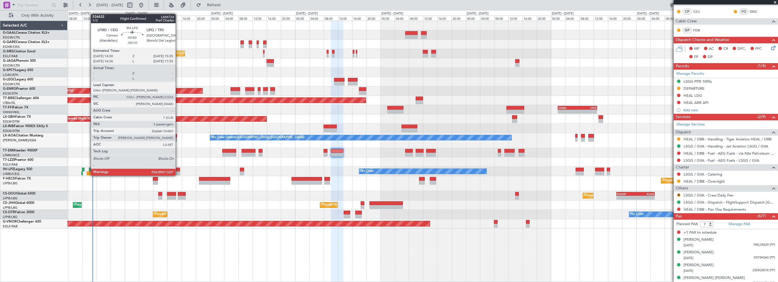
click at [179, 170] on div at bounding box center [178, 170] width 4 height 4
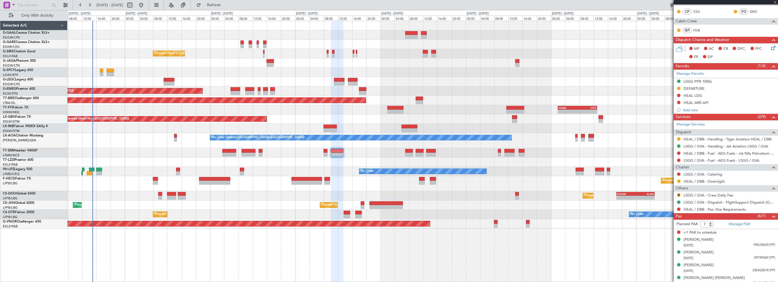
type input "-00:10"
type input "3"
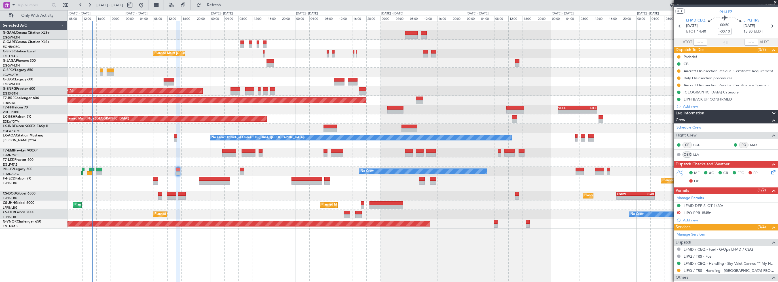
scroll to position [0, 0]
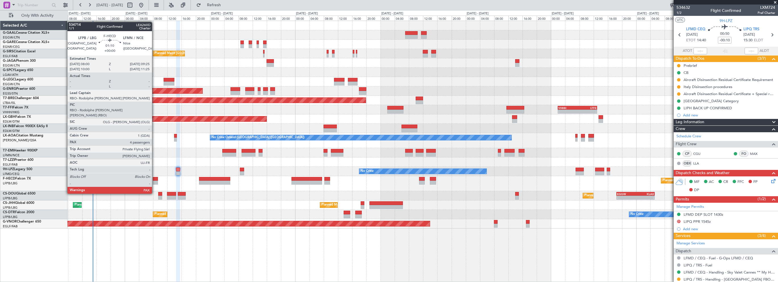
click at [154, 178] on div at bounding box center [155, 179] width 5 height 4
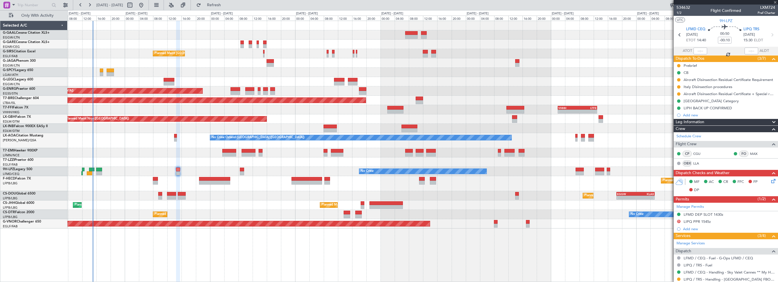
type input "4"
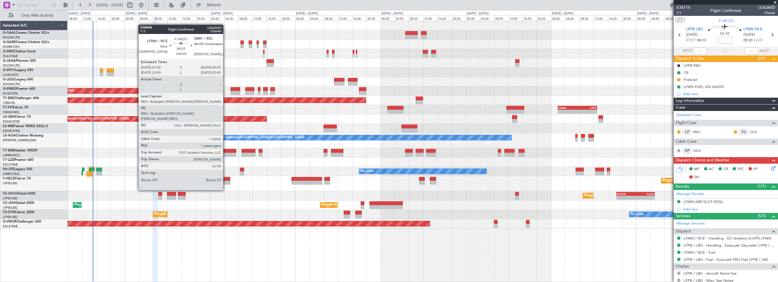
click at [226, 180] on div at bounding box center [214, 179] width 31 height 4
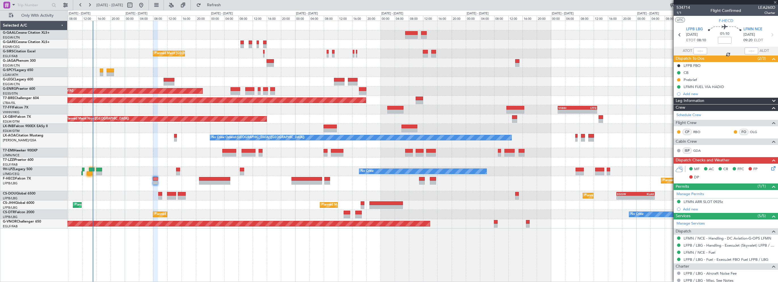
type input "+00:20"
type input "1"
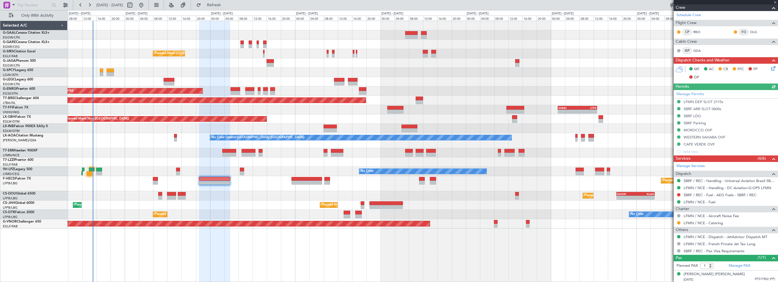
scroll to position [93, 0]
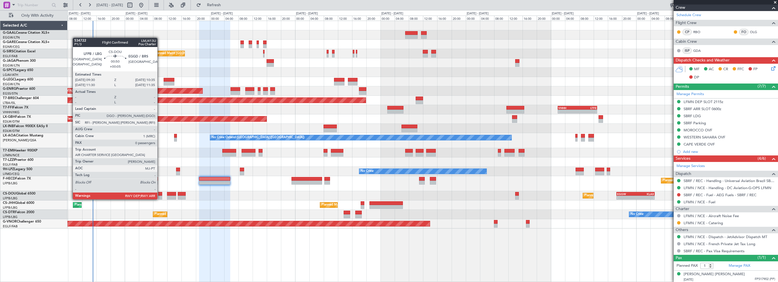
click at [160, 194] on div at bounding box center [160, 194] width 4 height 4
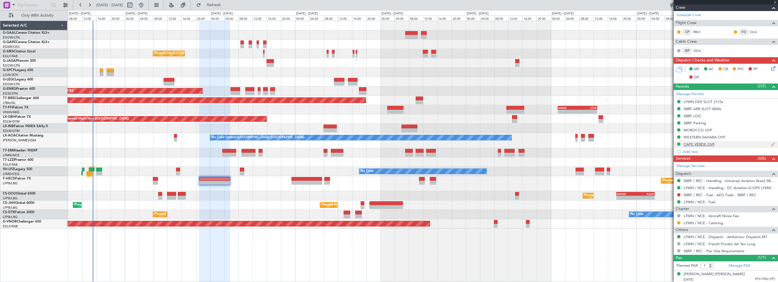
type input "+00:05"
type input "0"
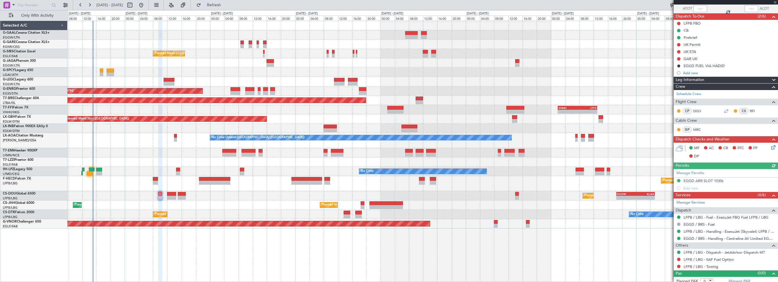
scroll to position [45, 0]
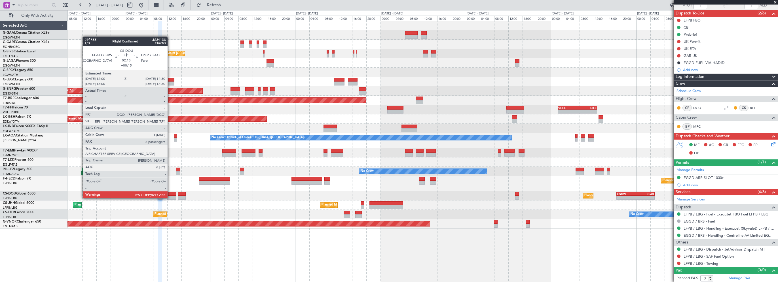
click at [170, 193] on div at bounding box center [171, 194] width 9 height 4
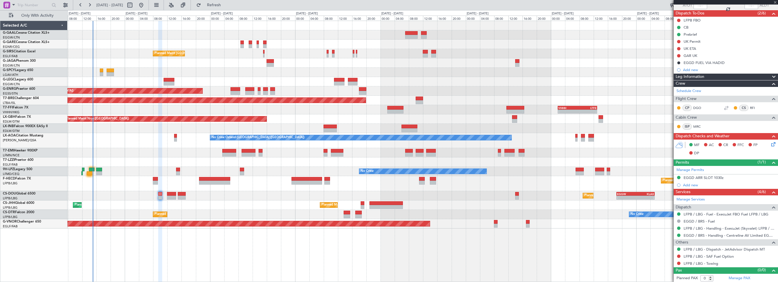
type input "+00:15"
type input "8"
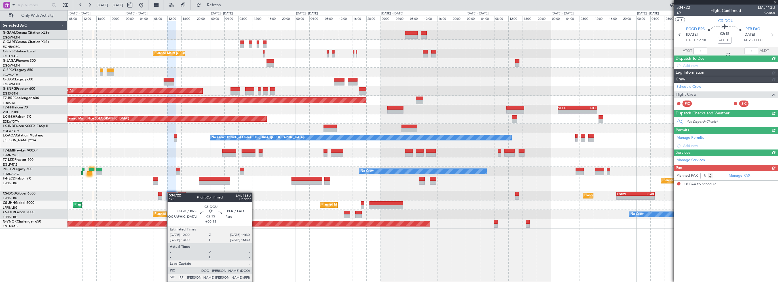
scroll to position [0, 0]
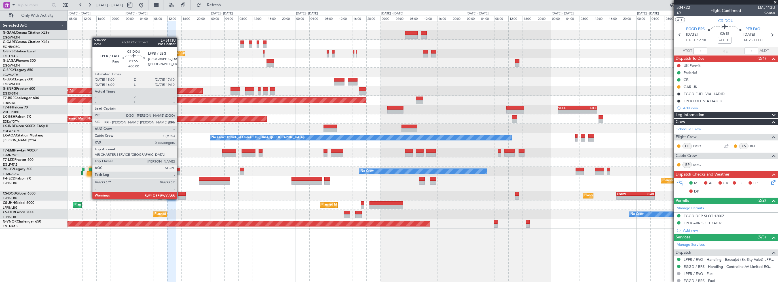
click at [179, 194] on div at bounding box center [182, 194] width 8 height 4
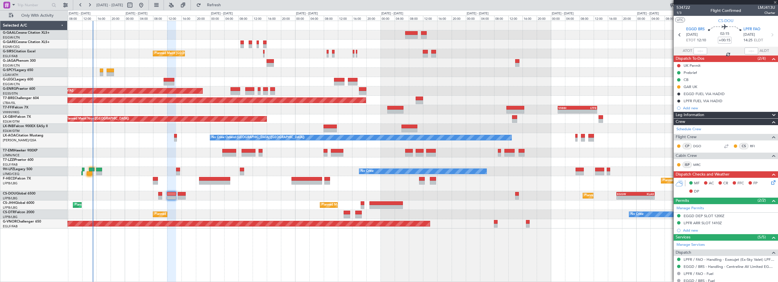
type input "0"
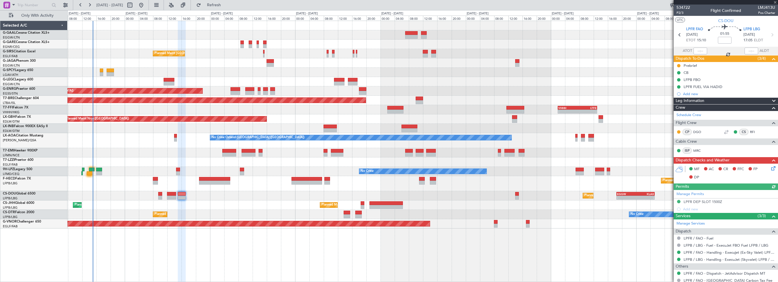
click at [132, 203] on div "Planned Maint [GEOGRAPHIC_DATA] ([GEOGRAPHIC_DATA]) Planned Maint [GEOGRAPHIC_D…" at bounding box center [422, 205] width 710 height 9
